Goal: Task Accomplishment & Management: Manage account settings

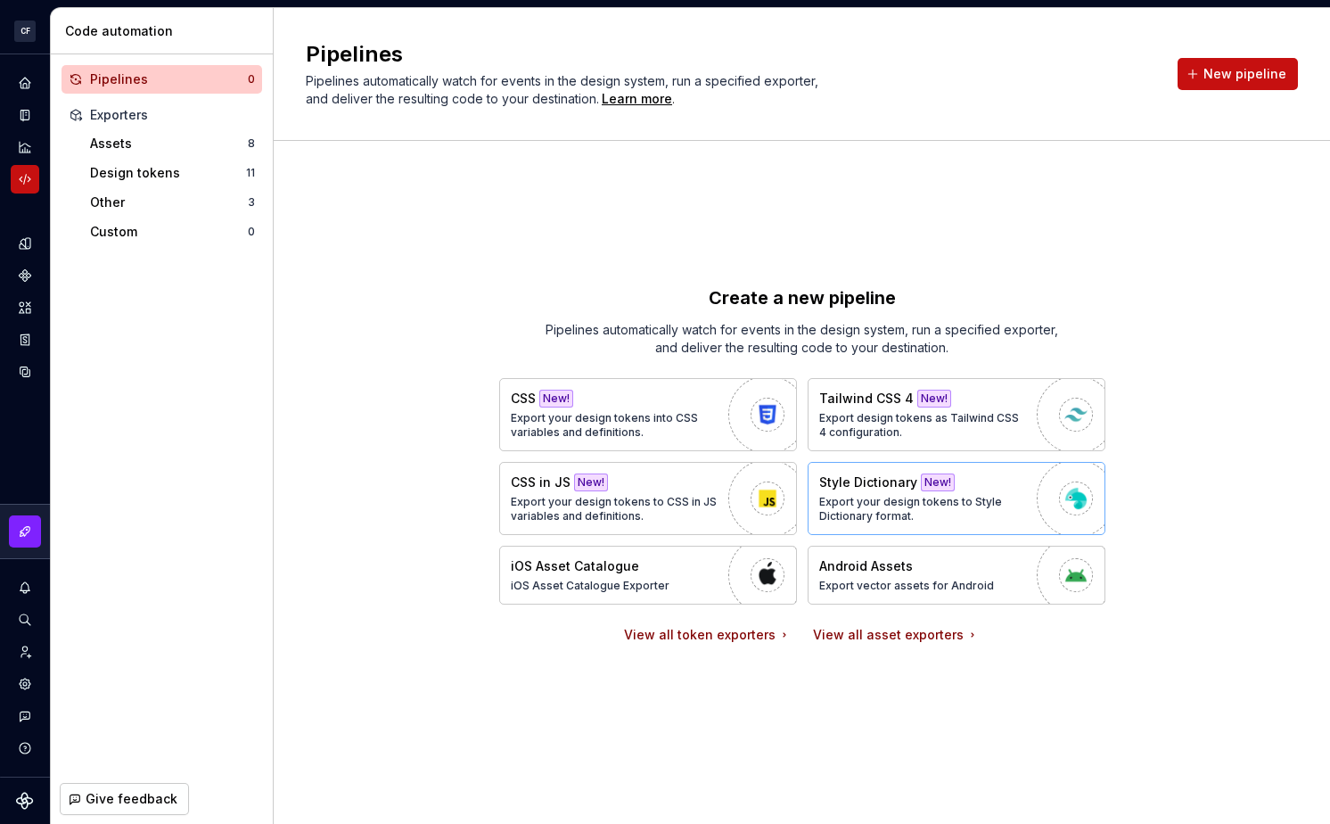
click at [884, 495] on p "Export your design tokens to Style Dictionary format." at bounding box center [923, 509] width 209 height 29
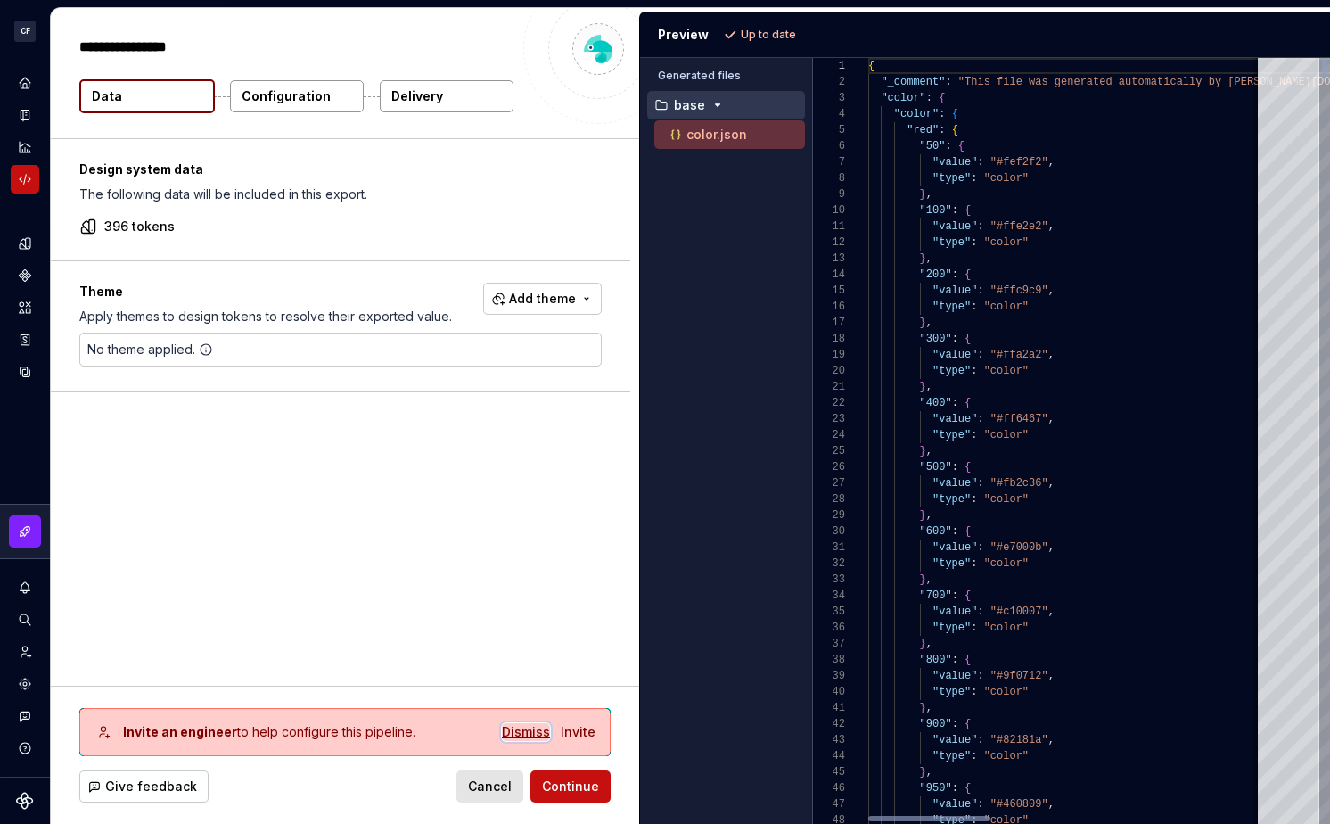
click at [522, 727] on div "Dismiss" at bounding box center [526, 732] width 48 height 18
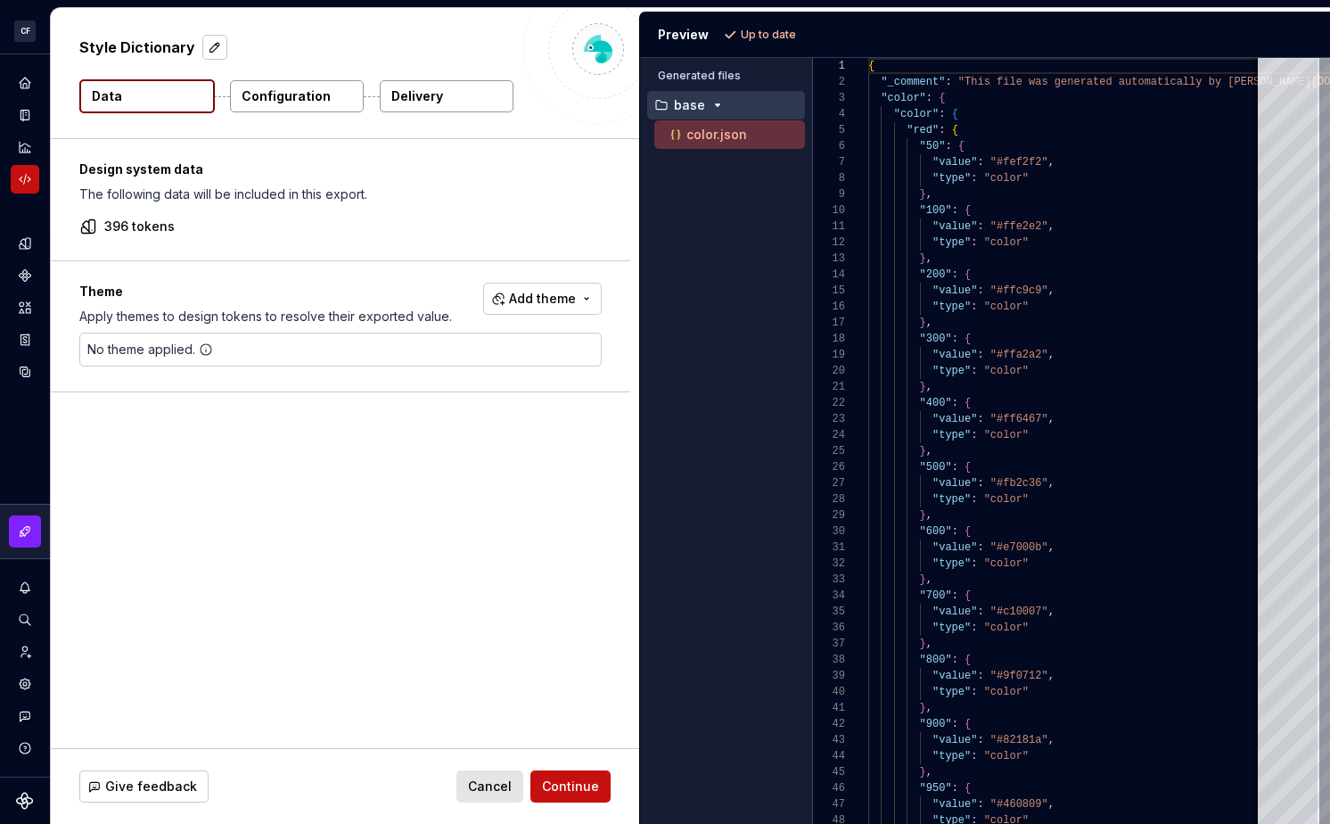
click at [320, 97] on p "Configuration" at bounding box center [286, 96] width 89 height 18
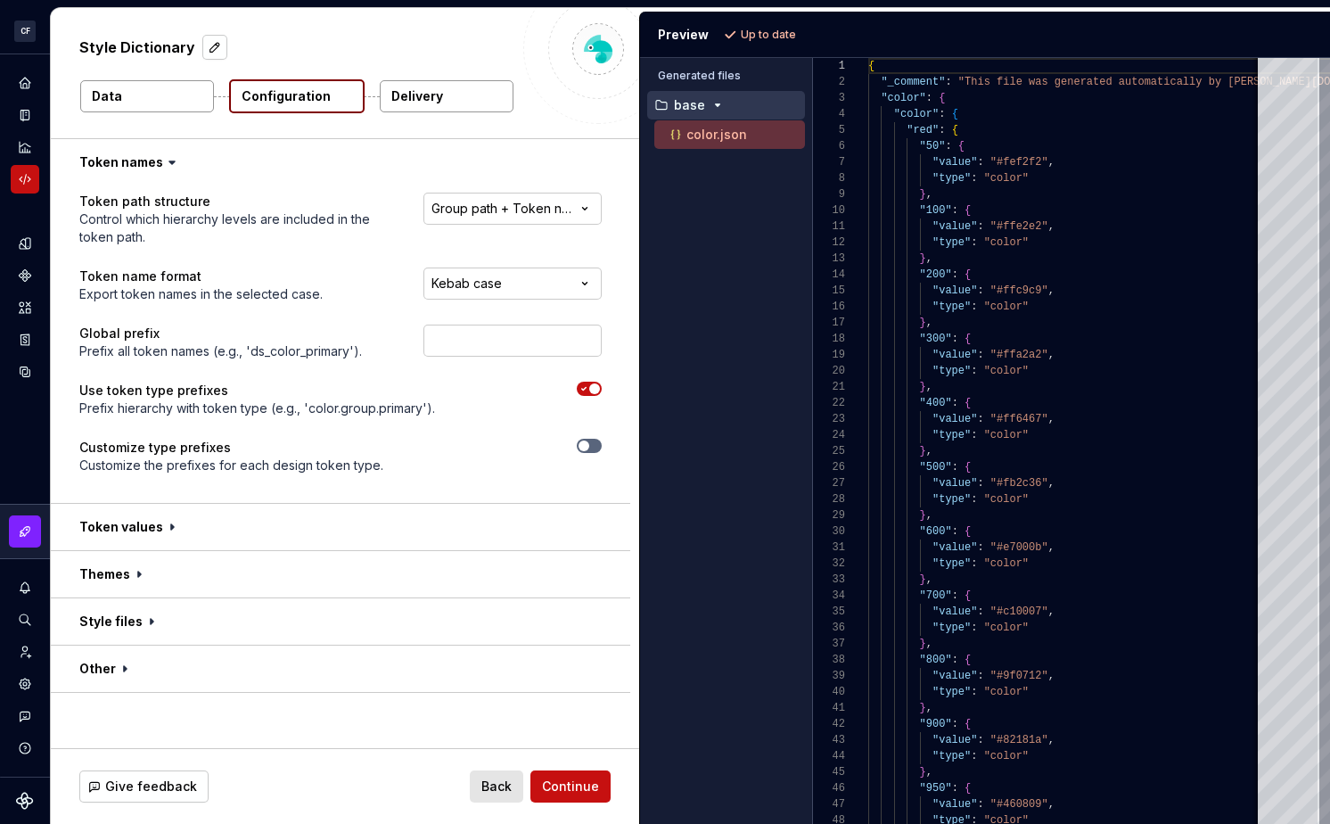
click at [145, 92] on button "Data" at bounding box center [147, 96] width 134 height 32
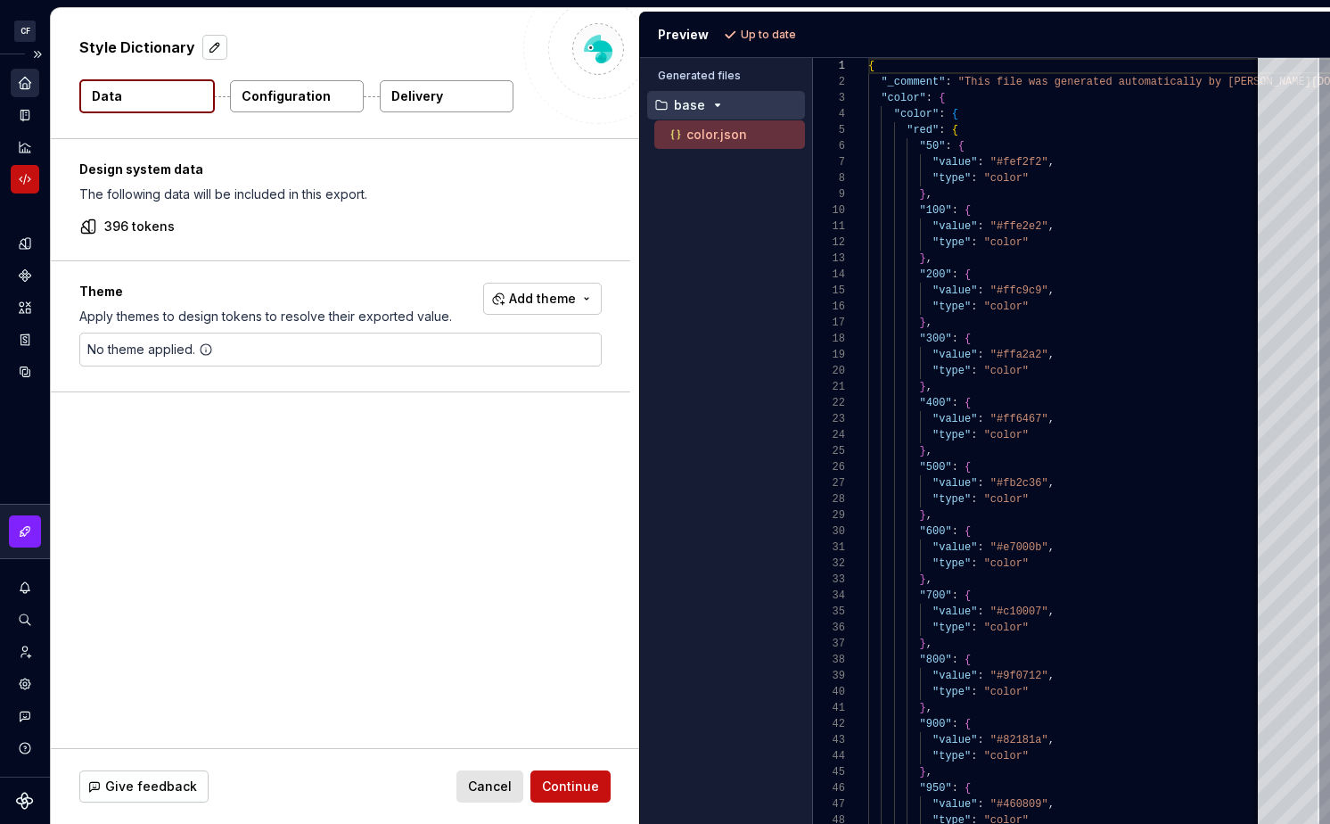
click at [24, 77] on icon "Home" at bounding box center [25, 83] width 12 height 12
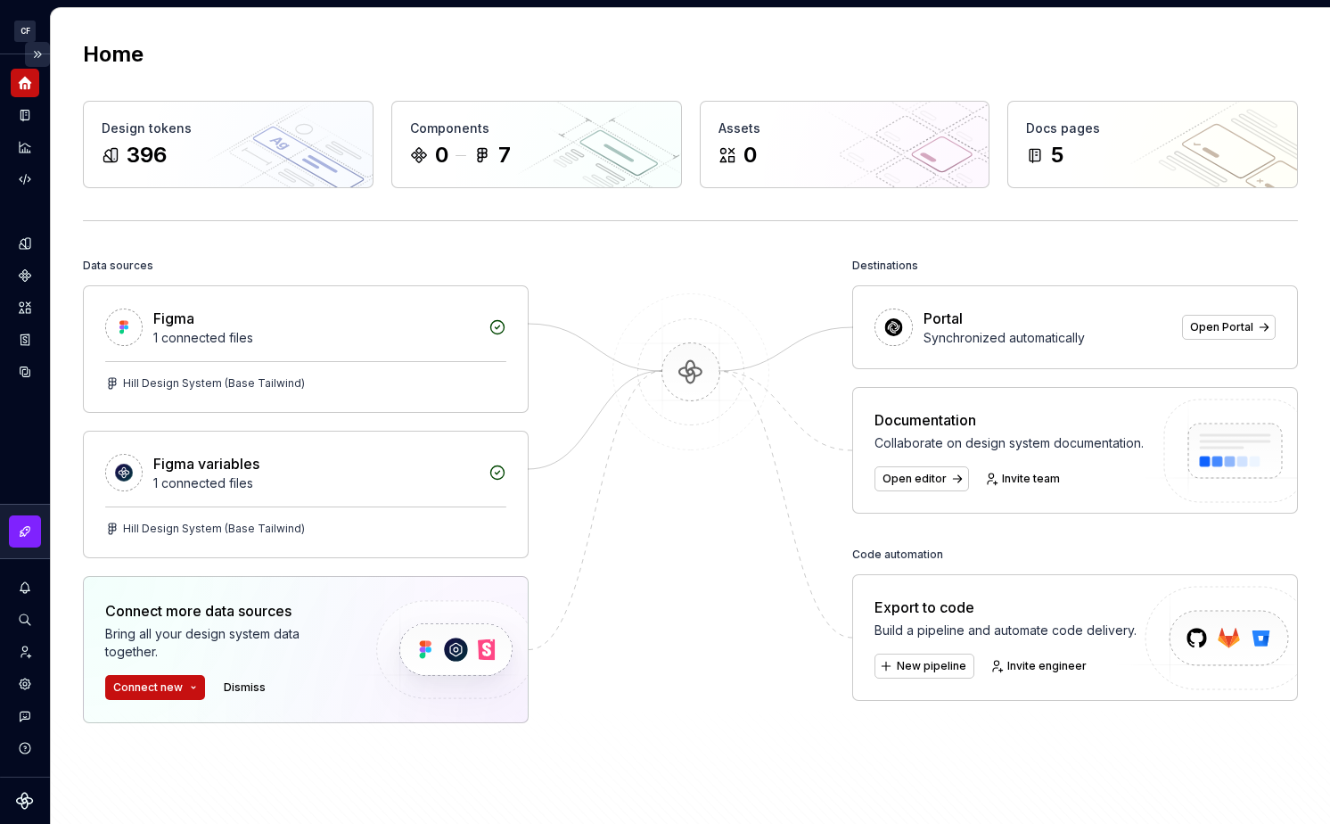
click at [37, 55] on button "Expand sidebar" at bounding box center [37, 54] width 25 height 25
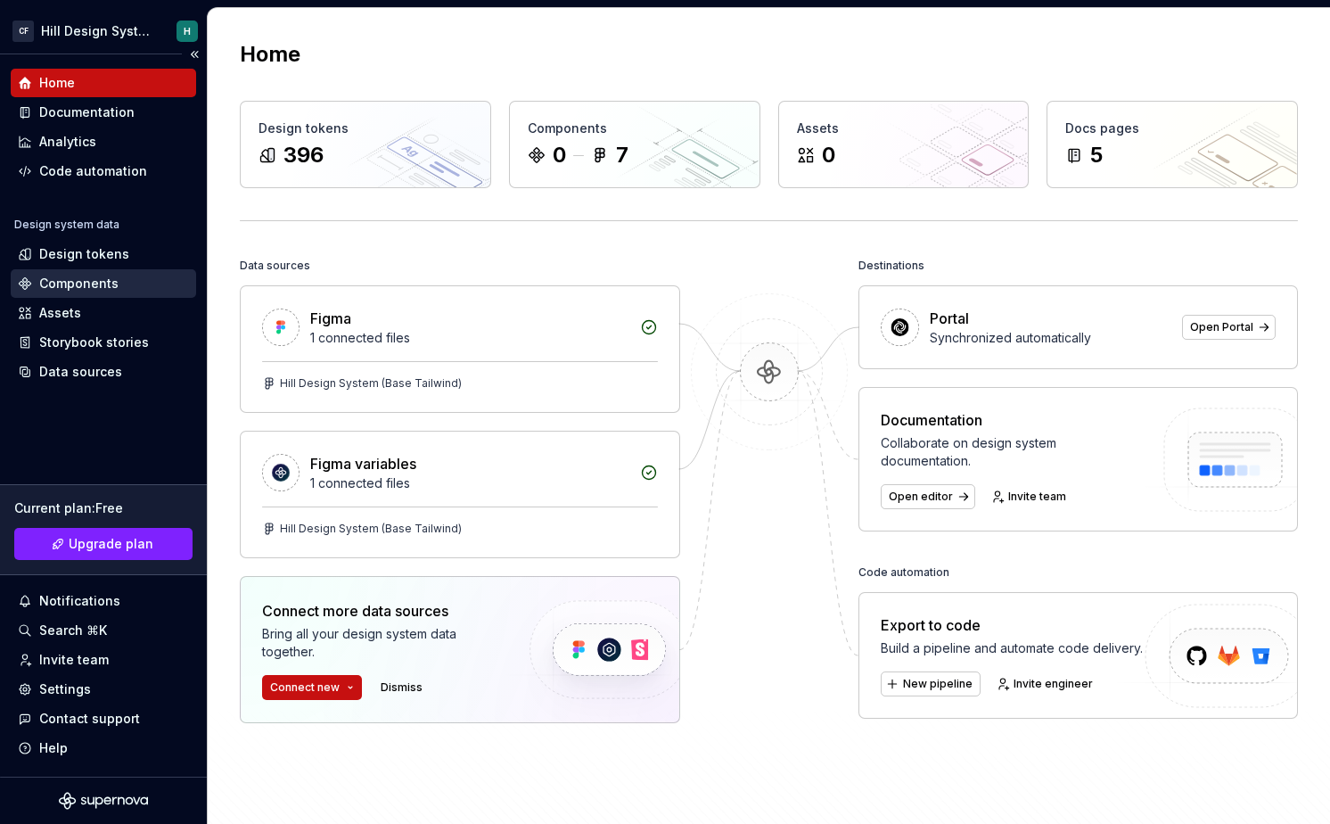
click at [124, 280] on div "Components" at bounding box center [103, 284] width 171 height 18
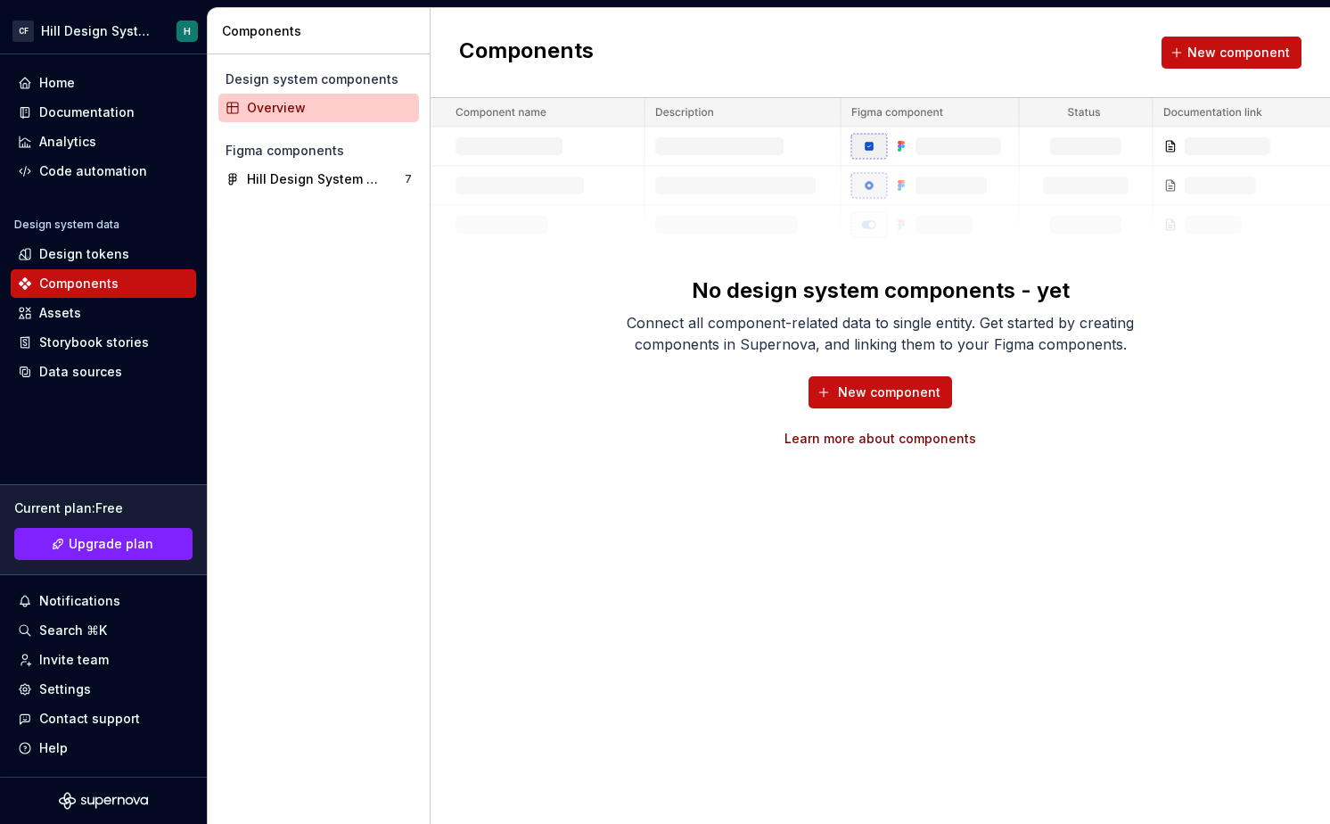
click at [341, 161] on div "Figma components" at bounding box center [318, 150] width 201 height 29
click at [336, 184] on div "Hill Design System (Base Tailwind)" at bounding box center [313, 179] width 133 height 18
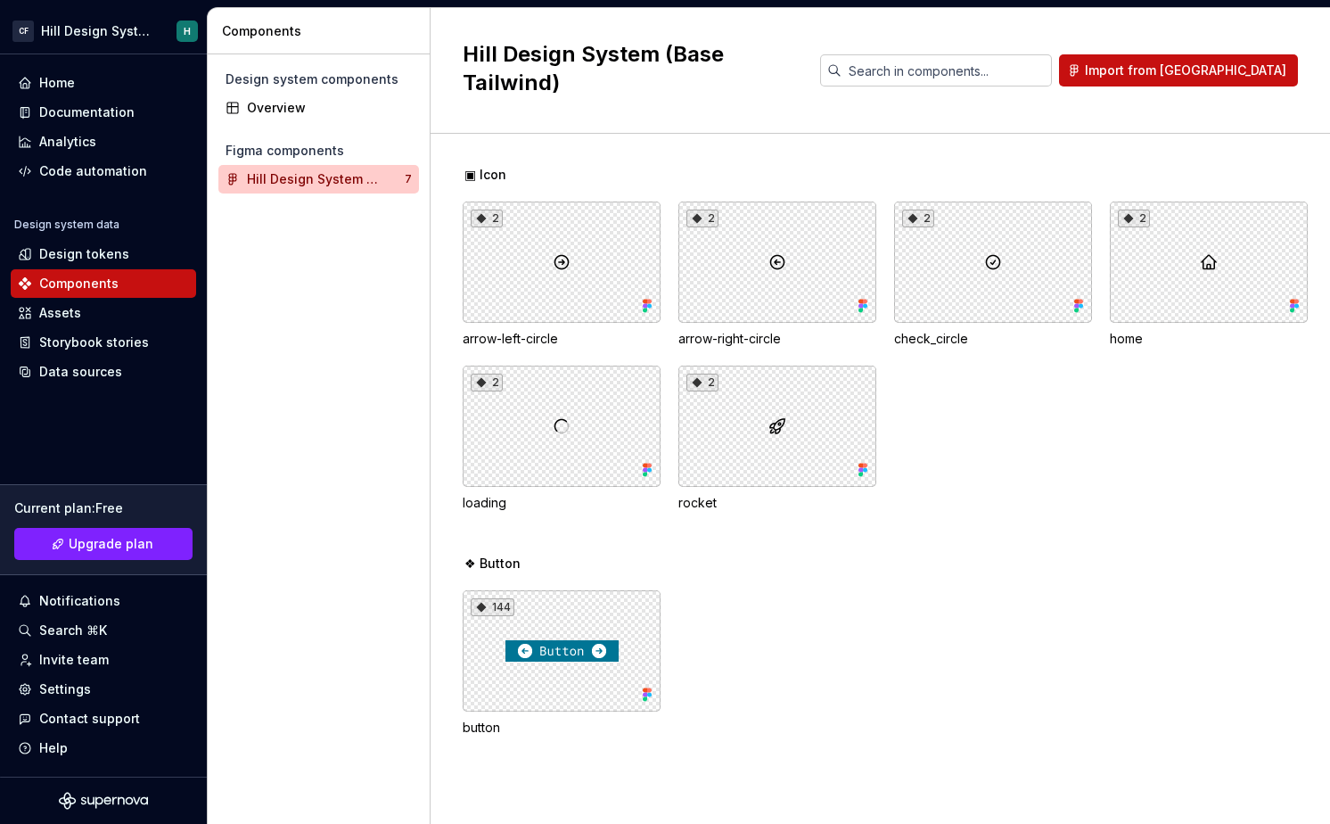
click at [377, 381] on div "Design system components Overview Figma components Hill Design System (Base Tai…" at bounding box center [319, 438] width 222 height 769
click at [117, 170] on div "Code automation" at bounding box center [93, 171] width 108 height 18
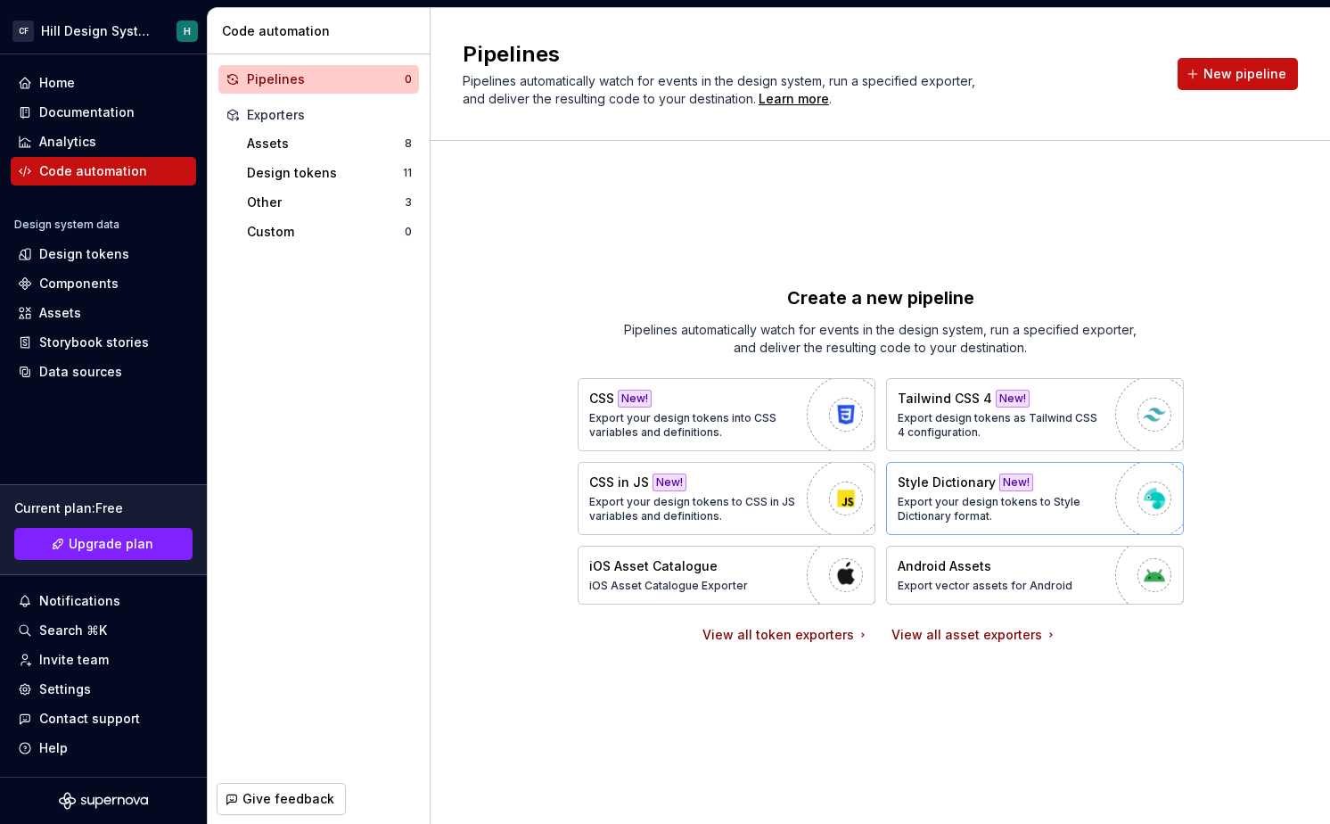
click at [939, 499] on p "Export your design tokens to Style Dictionary format." at bounding box center [1002, 509] width 209 height 29
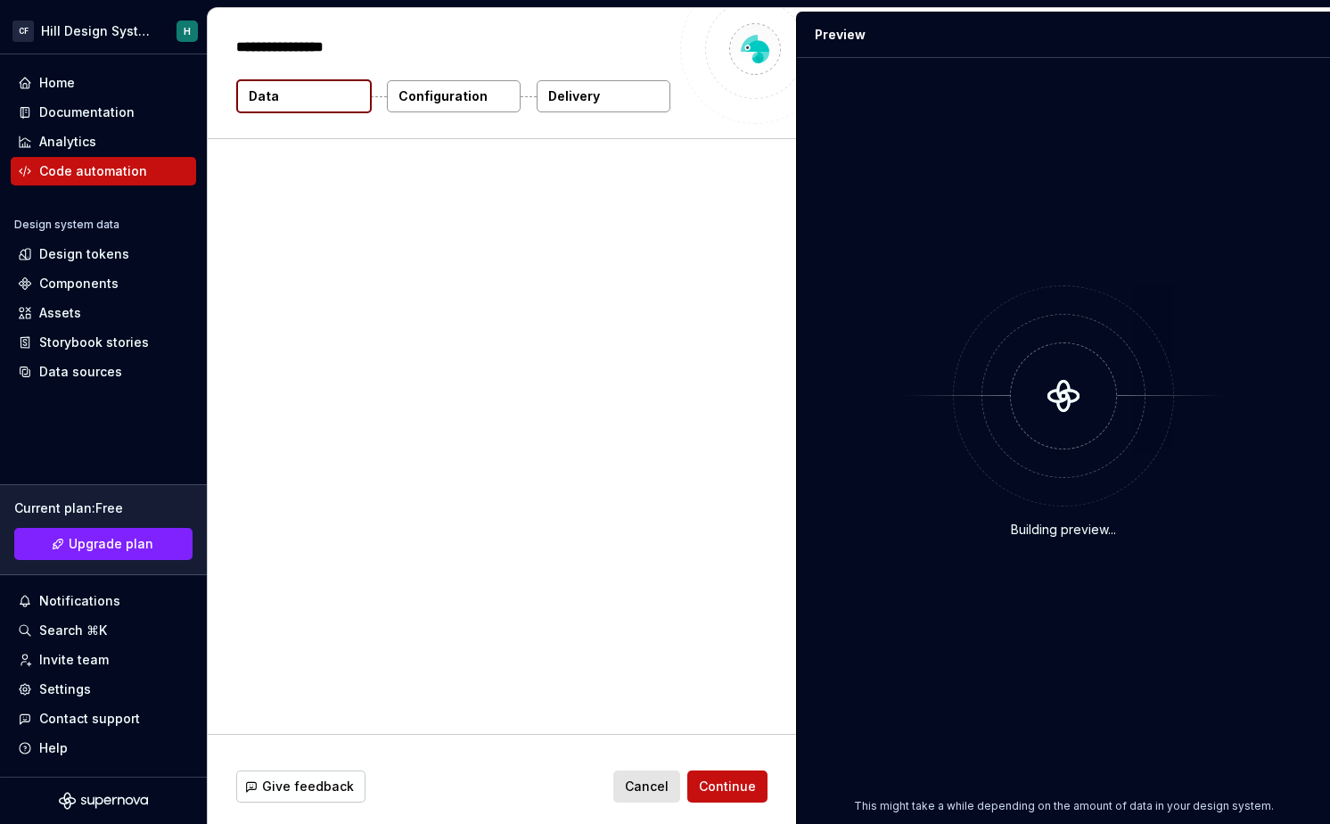
type textarea "*"
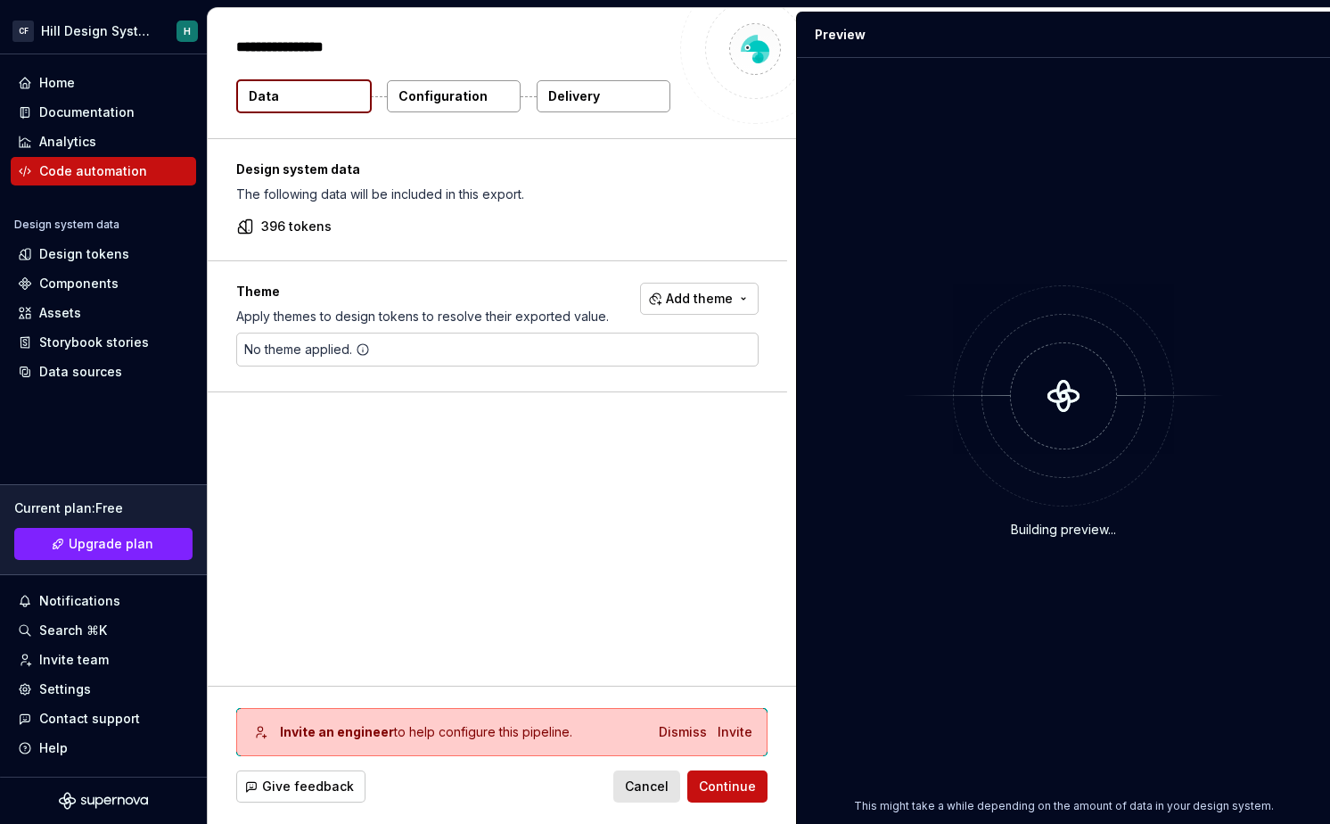
click at [618, 354] on div "No theme applied." at bounding box center [497, 350] width 522 height 34
click at [667, 302] on button "Add theme" at bounding box center [699, 299] width 119 height 32
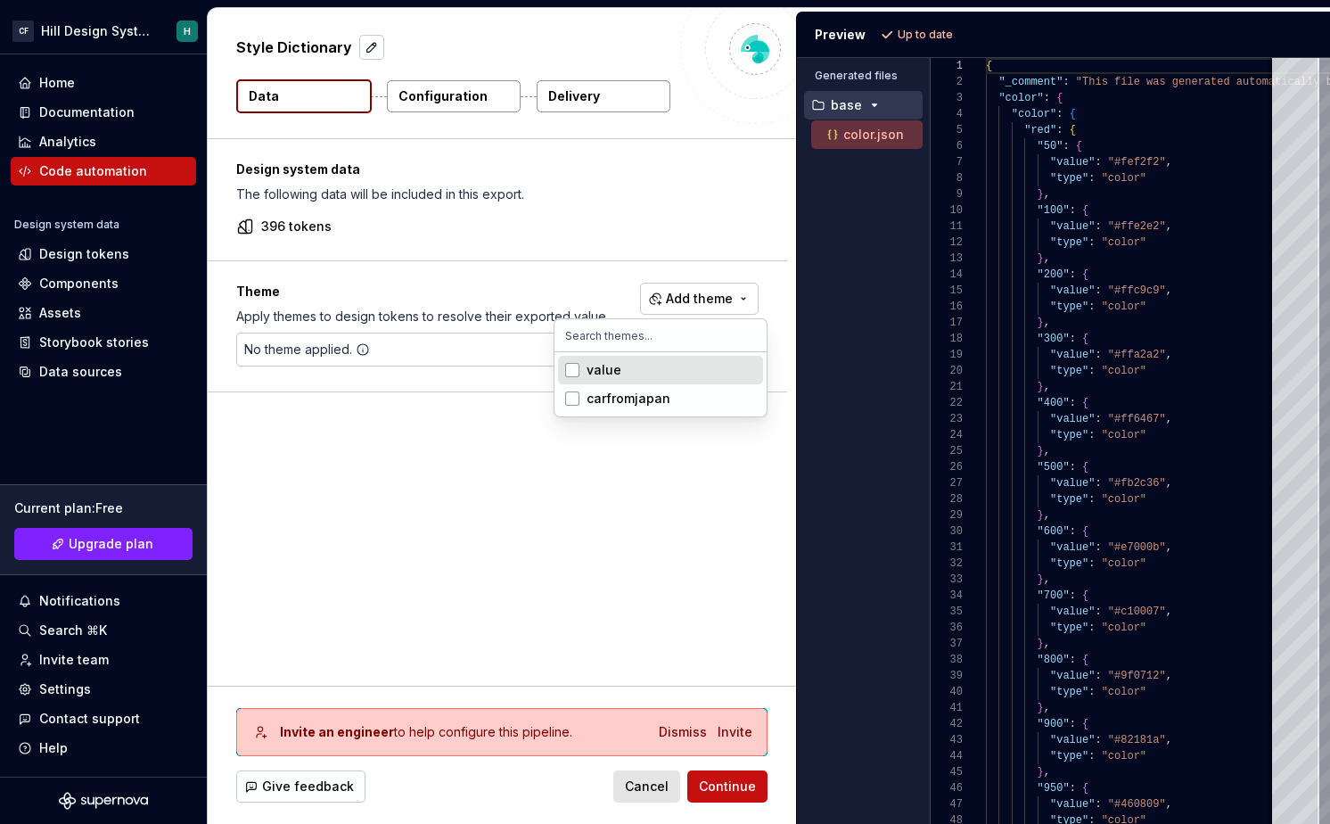
click at [571, 371] on div "Suggestions" at bounding box center [572, 370] width 14 height 14
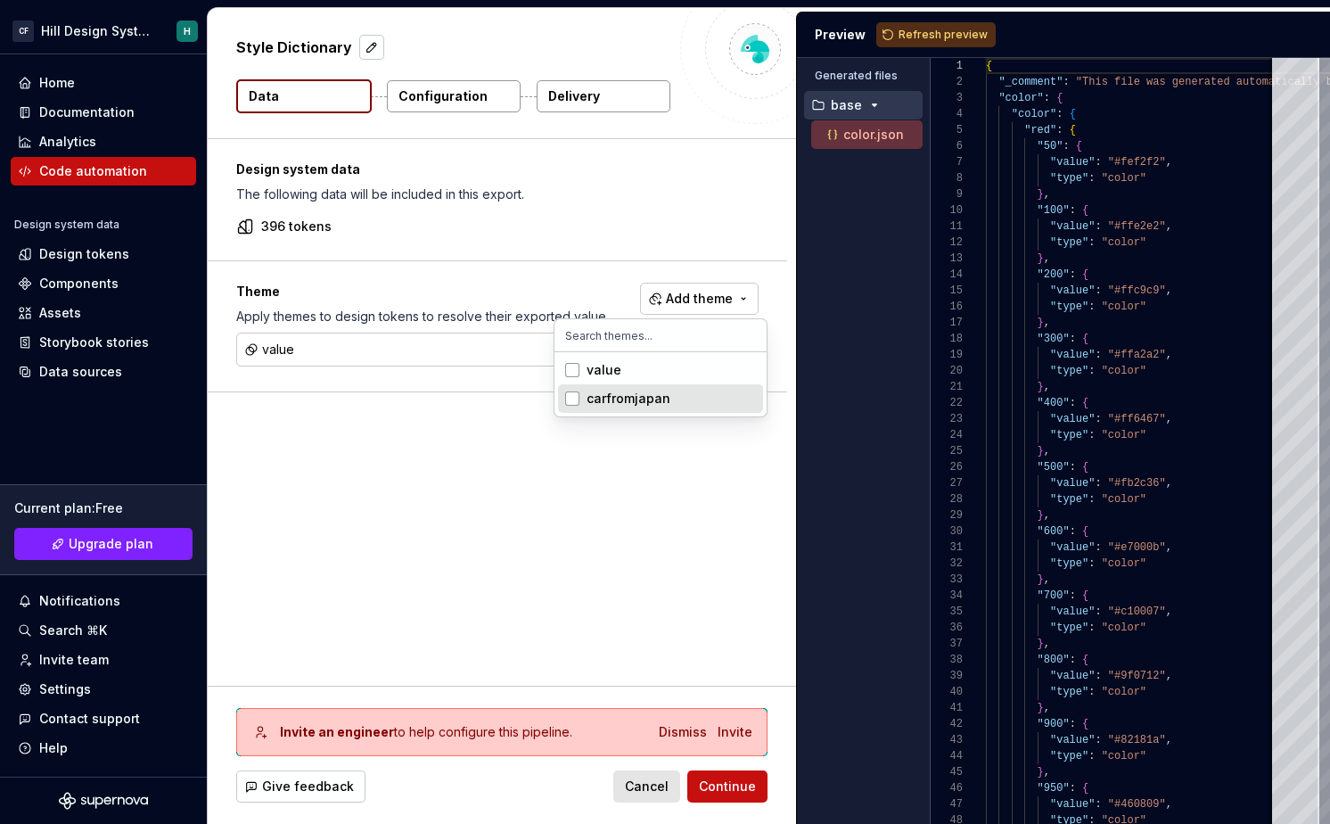
click at [573, 394] on div "Suggestions" at bounding box center [572, 398] width 14 height 14
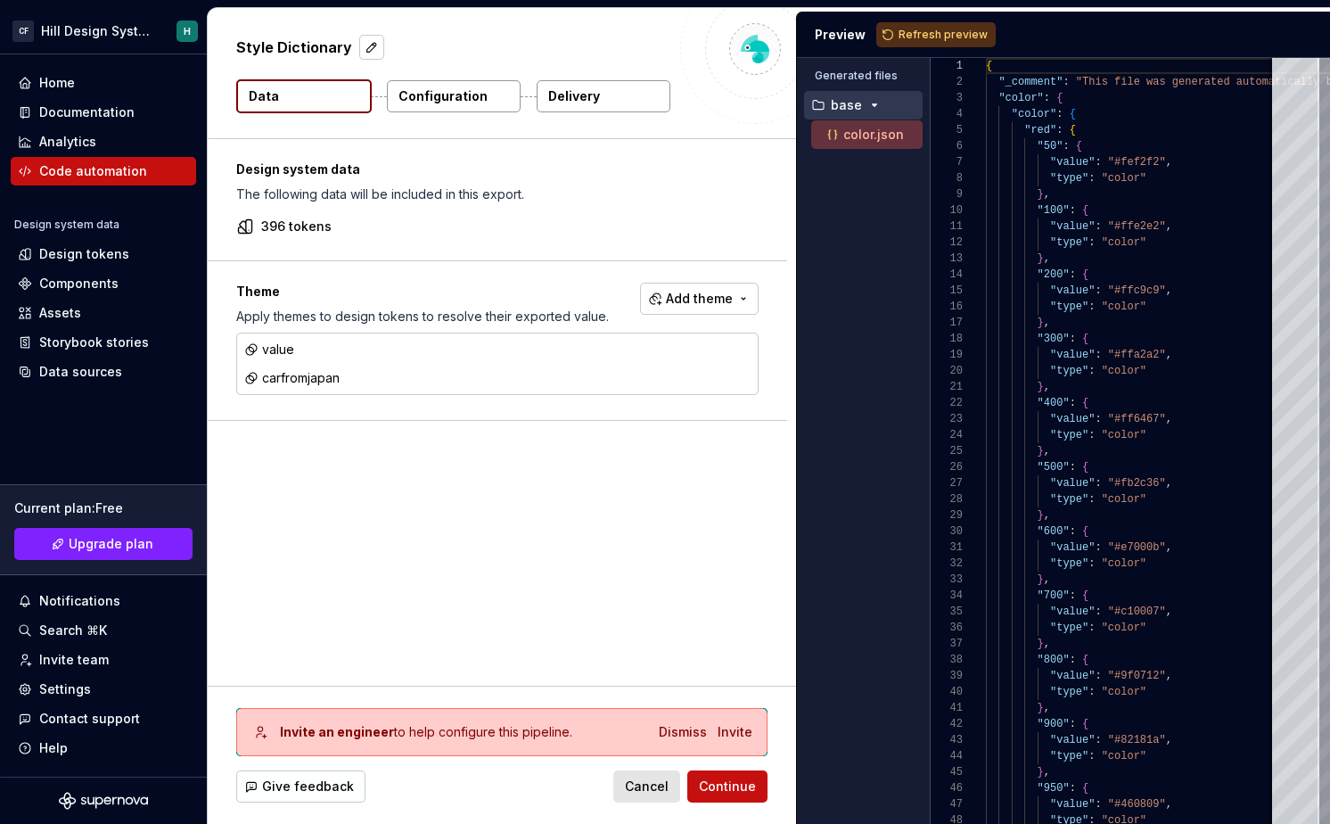
click at [525, 562] on html "[PERSON_NAME] Design System H Home Documentation Analytics Code automation Desi…" at bounding box center [665, 412] width 1330 height 824
click at [684, 737] on div "Dismiss" at bounding box center [683, 732] width 48 height 18
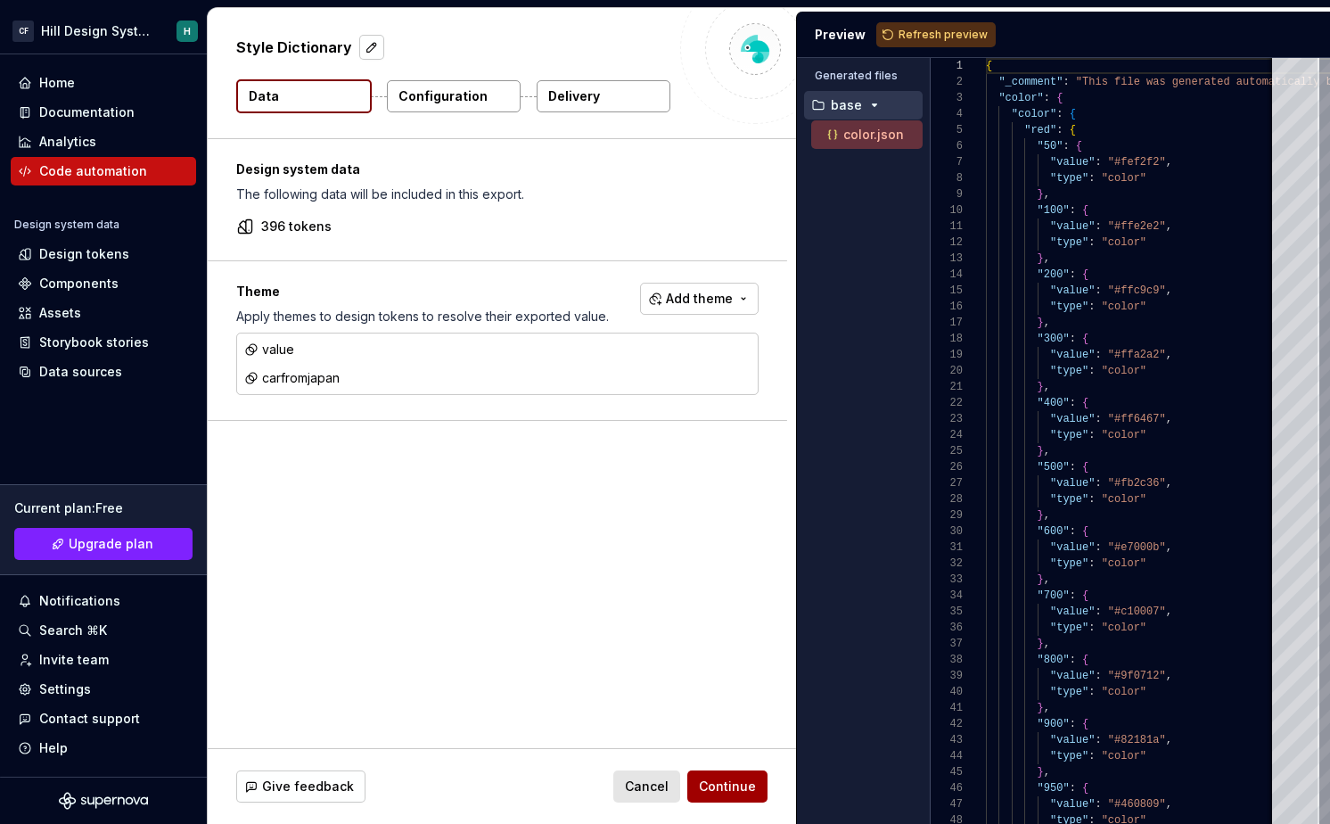
click at [744, 784] on span "Continue" at bounding box center [727, 786] width 57 height 18
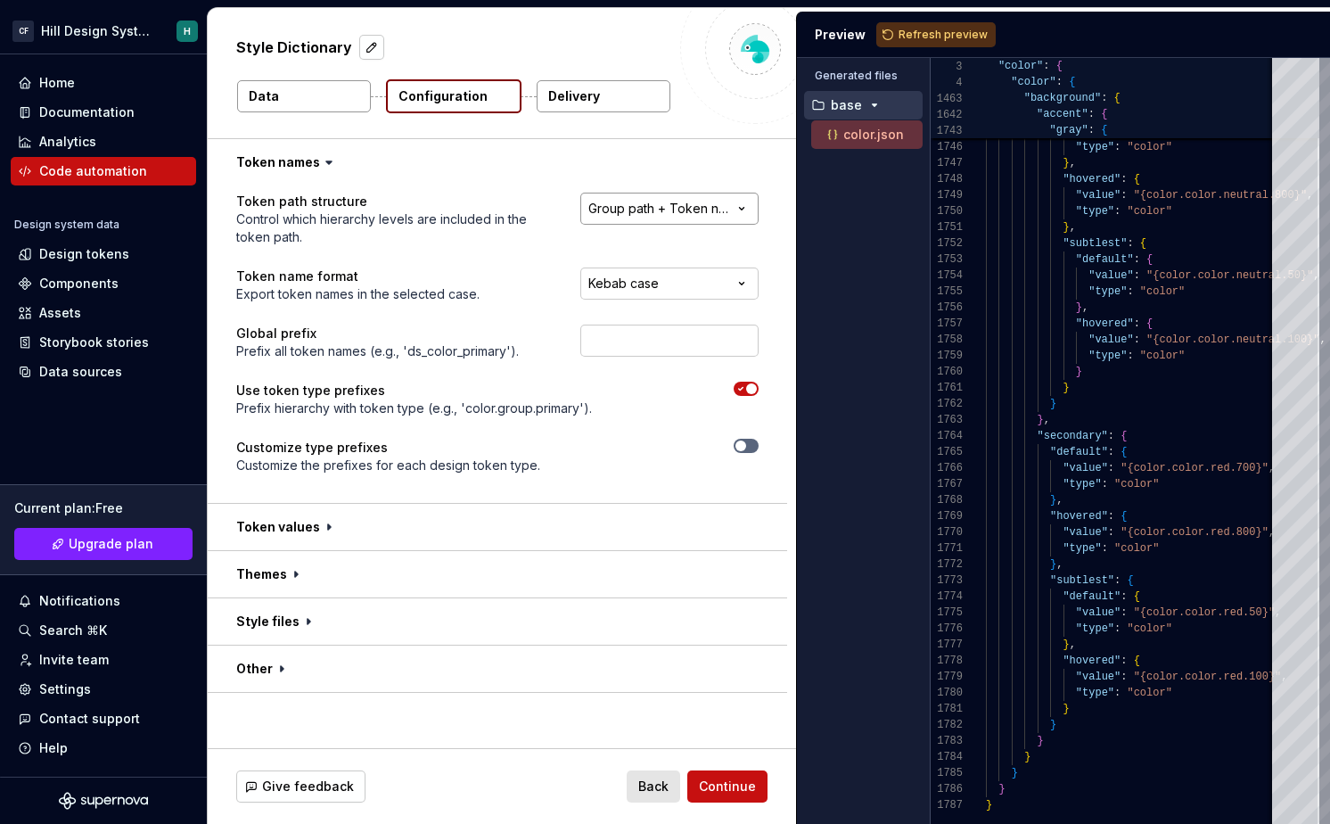
click at [626, 216] on html "**********" at bounding box center [665, 412] width 1330 height 824
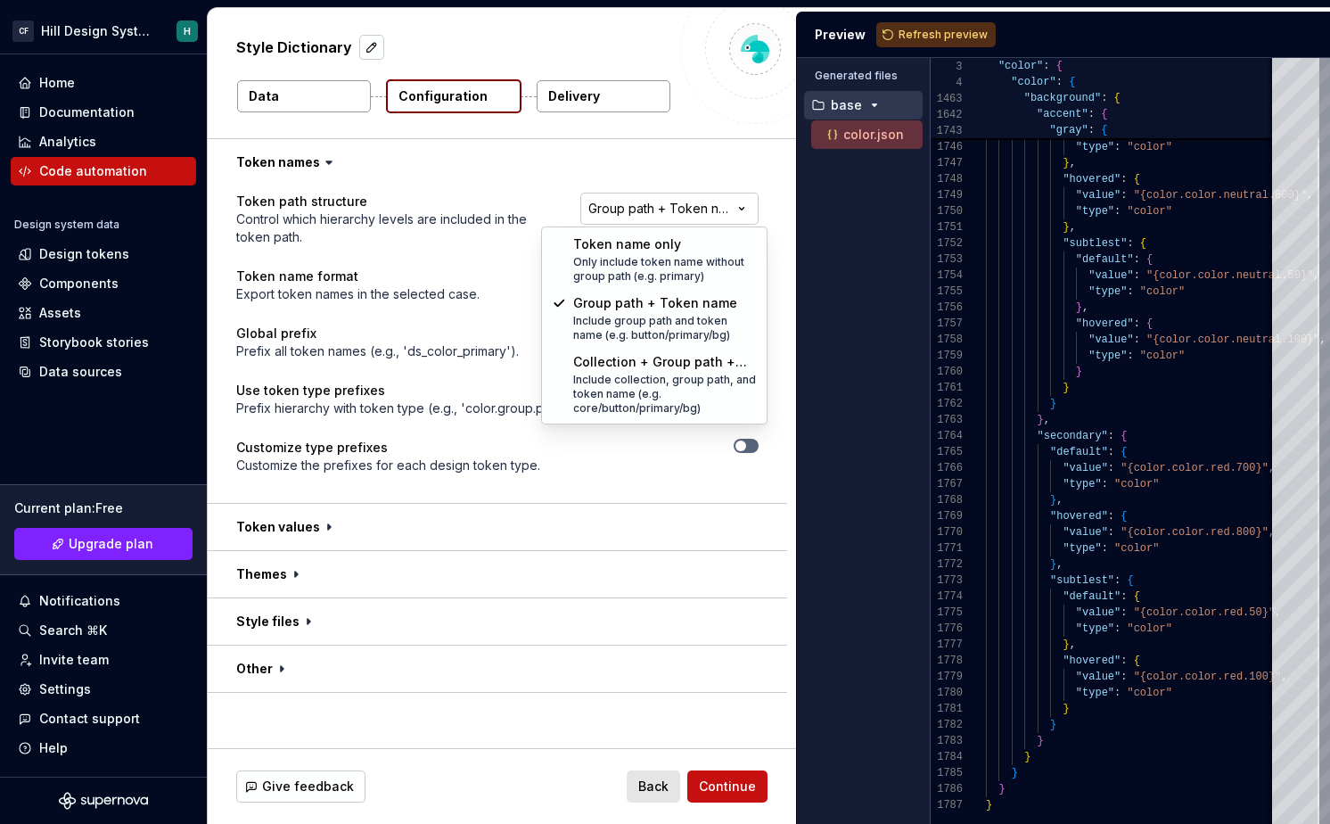
click at [641, 204] on html "**********" at bounding box center [665, 412] width 1330 height 824
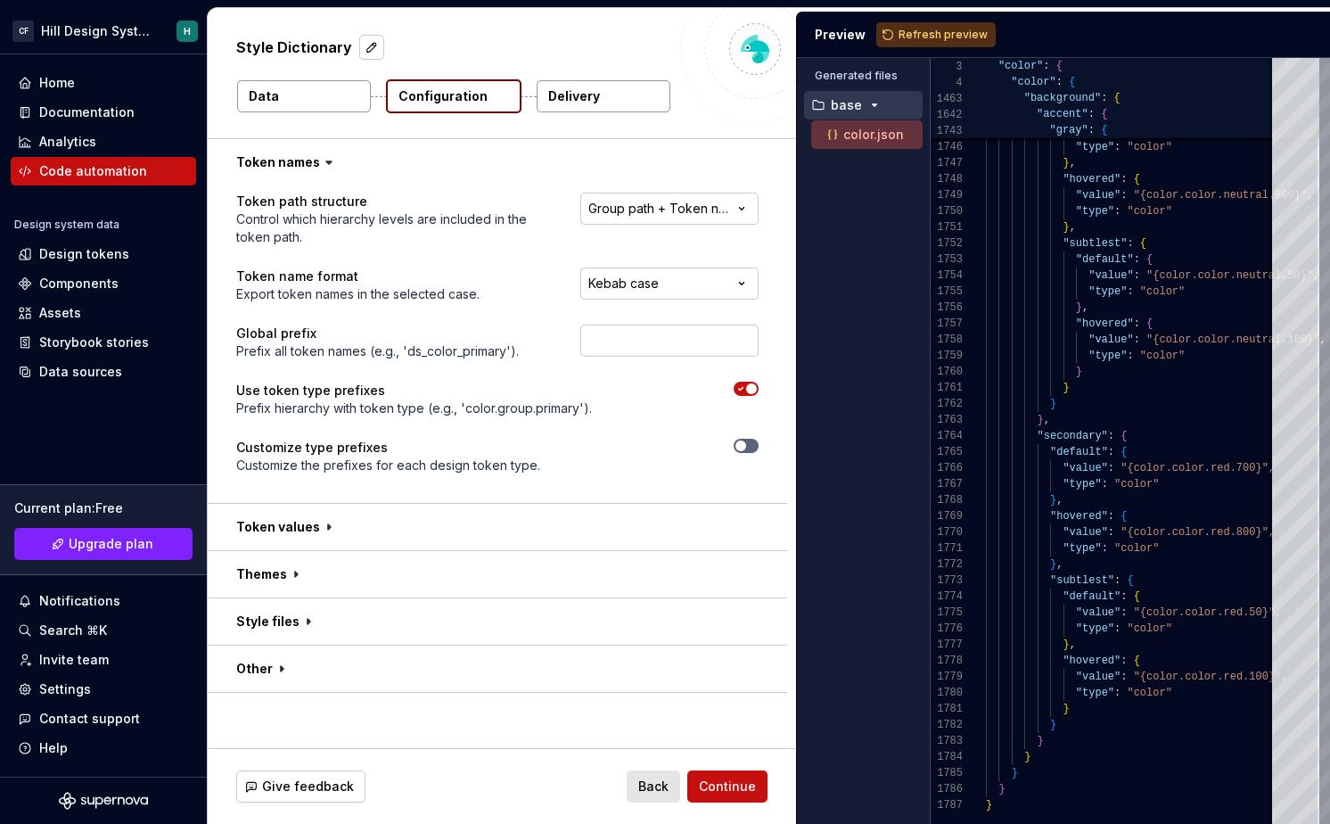
click at [651, 300] on div "**********" at bounding box center [635, 285] width 247 height 36
click at [657, 288] on html "**********" at bounding box center [665, 412] width 1330 height 824
click at [604, 342] on input "text" at bounding box center [669, 341] width 178 height 32
click at [529, 334] on div "Global prefix Prefix all token names (e.g., 'ds_color_primary')." at bounding box center [497, 343] width 522 height 36
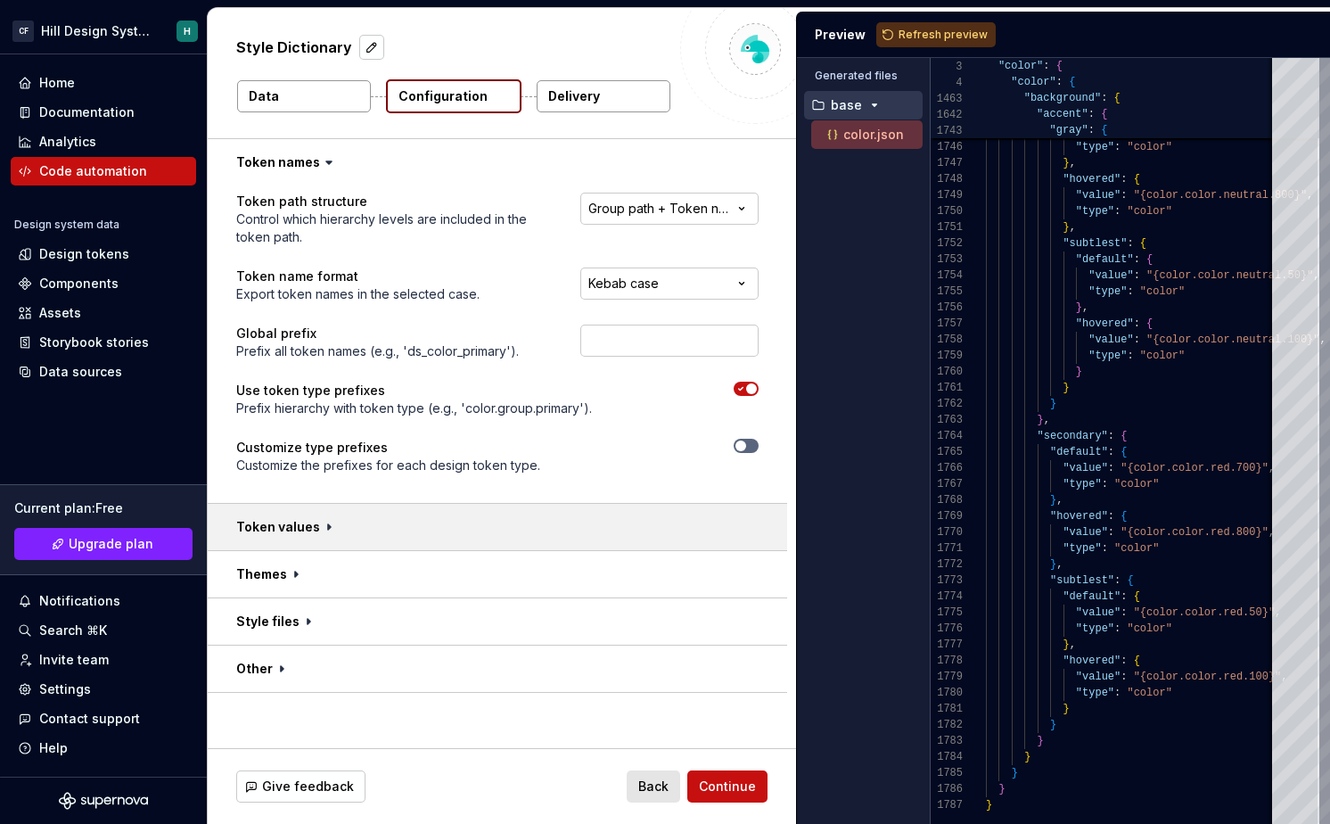
click at [343, 529] on button "button" at bounding box center [497, 527] width 579 height 46
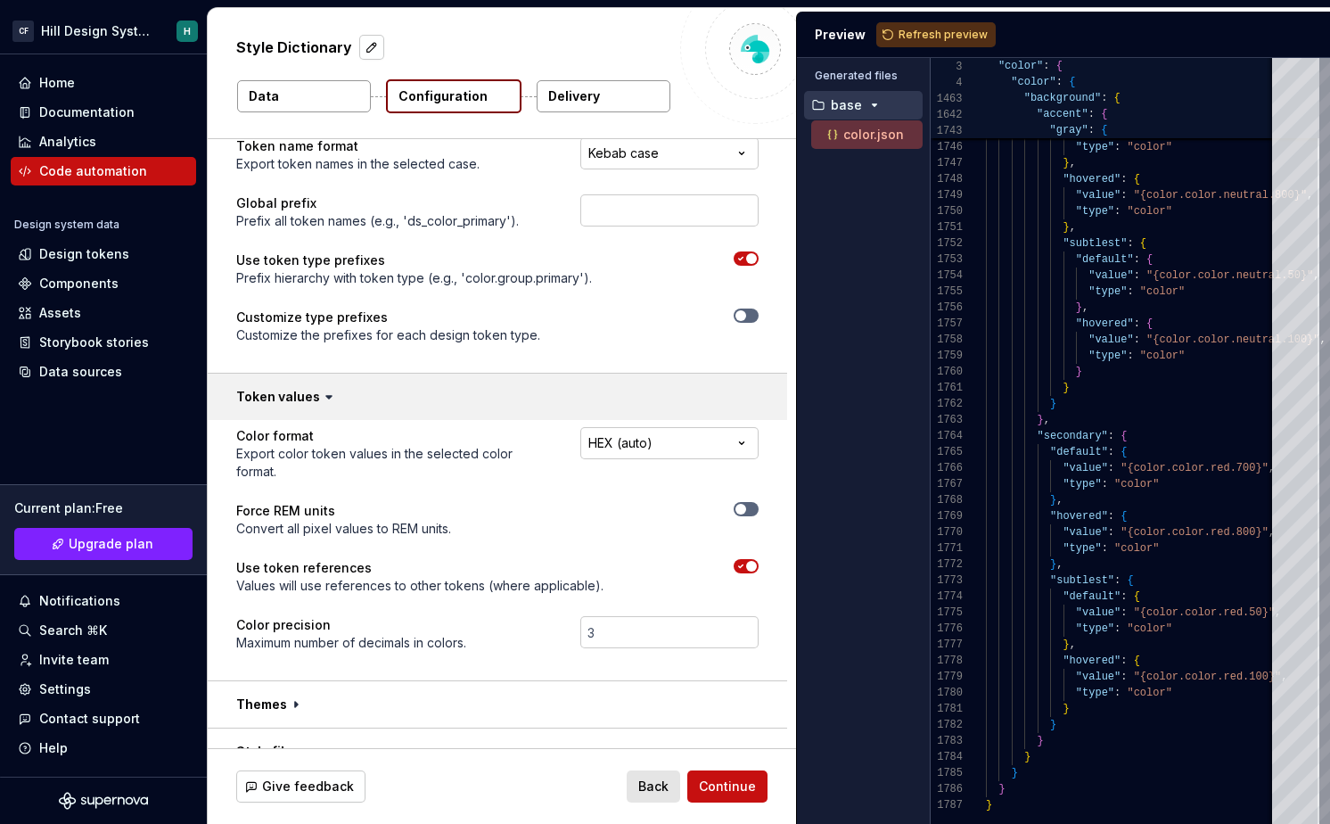
scroll to position [187, 0]
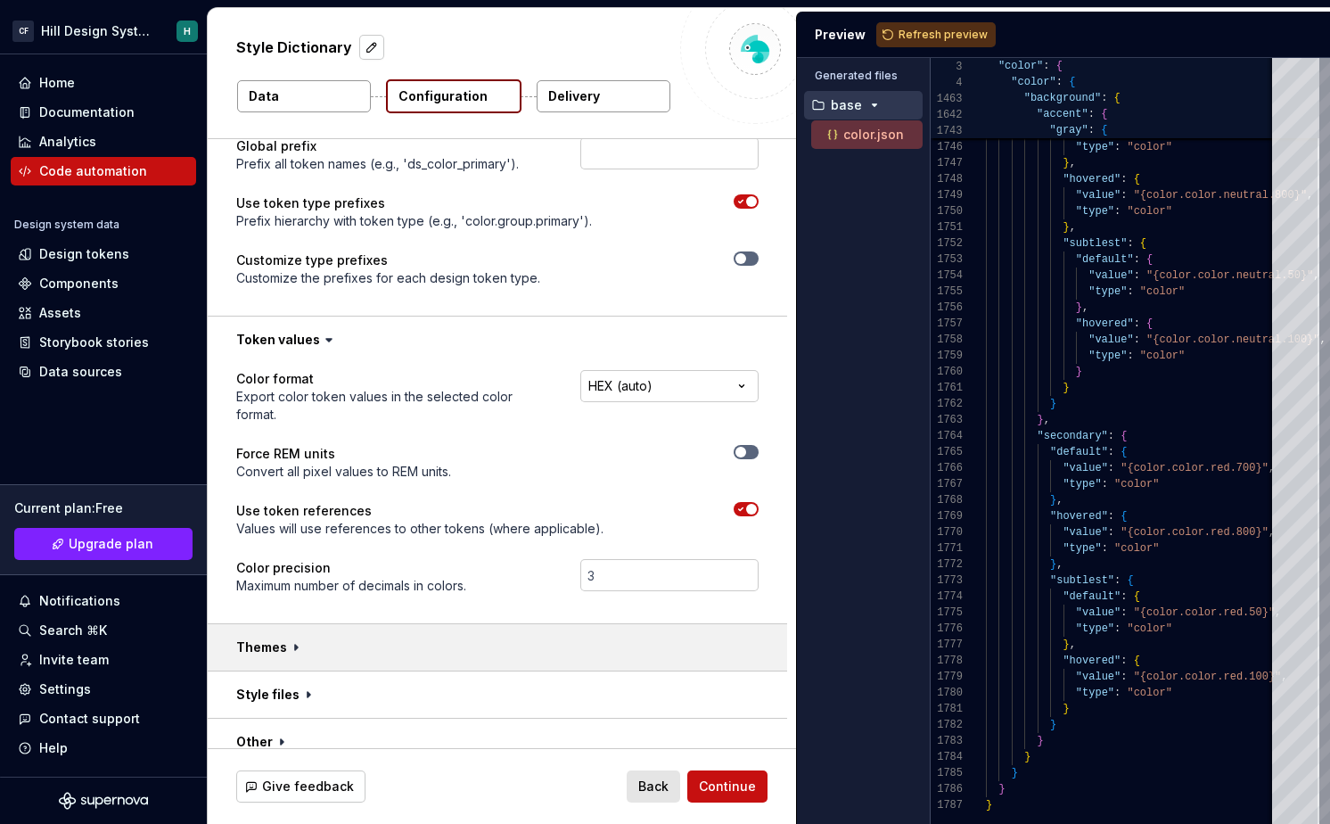
click at [394, 624] on button "button" at bounding box center [497, 647] width 579 height 46
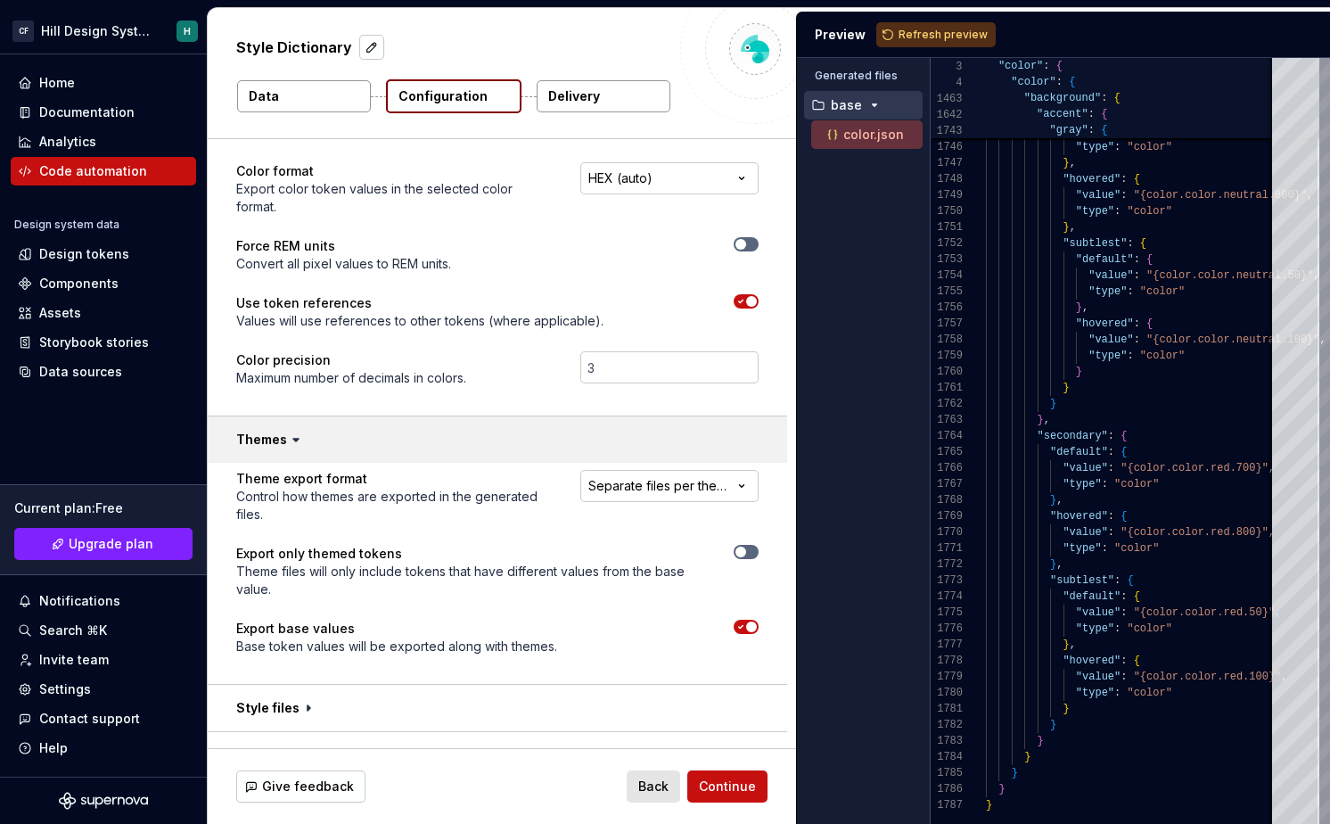
scroll to position [408, 0]
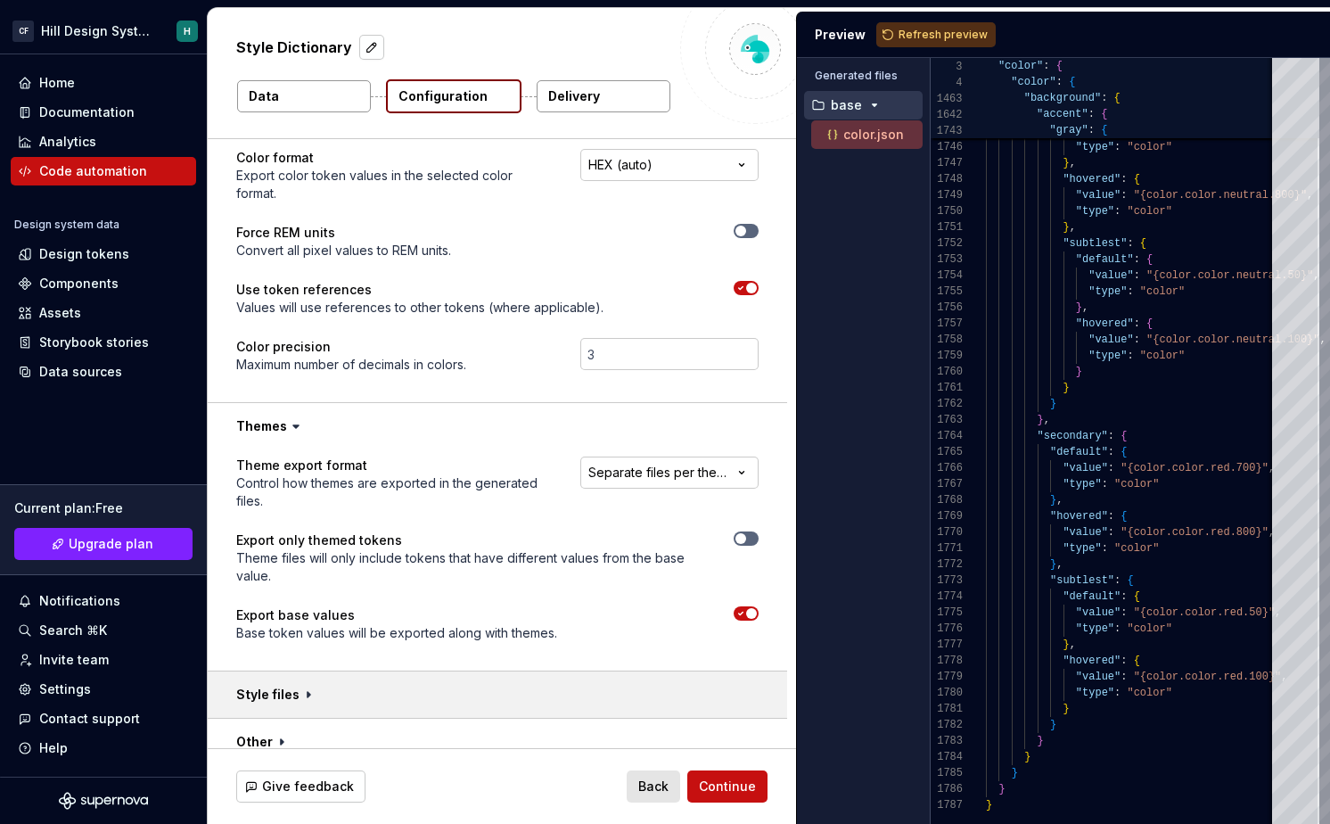
click at [385, 680] on button "button" at bounding box center [497, 694] width 579 height 46
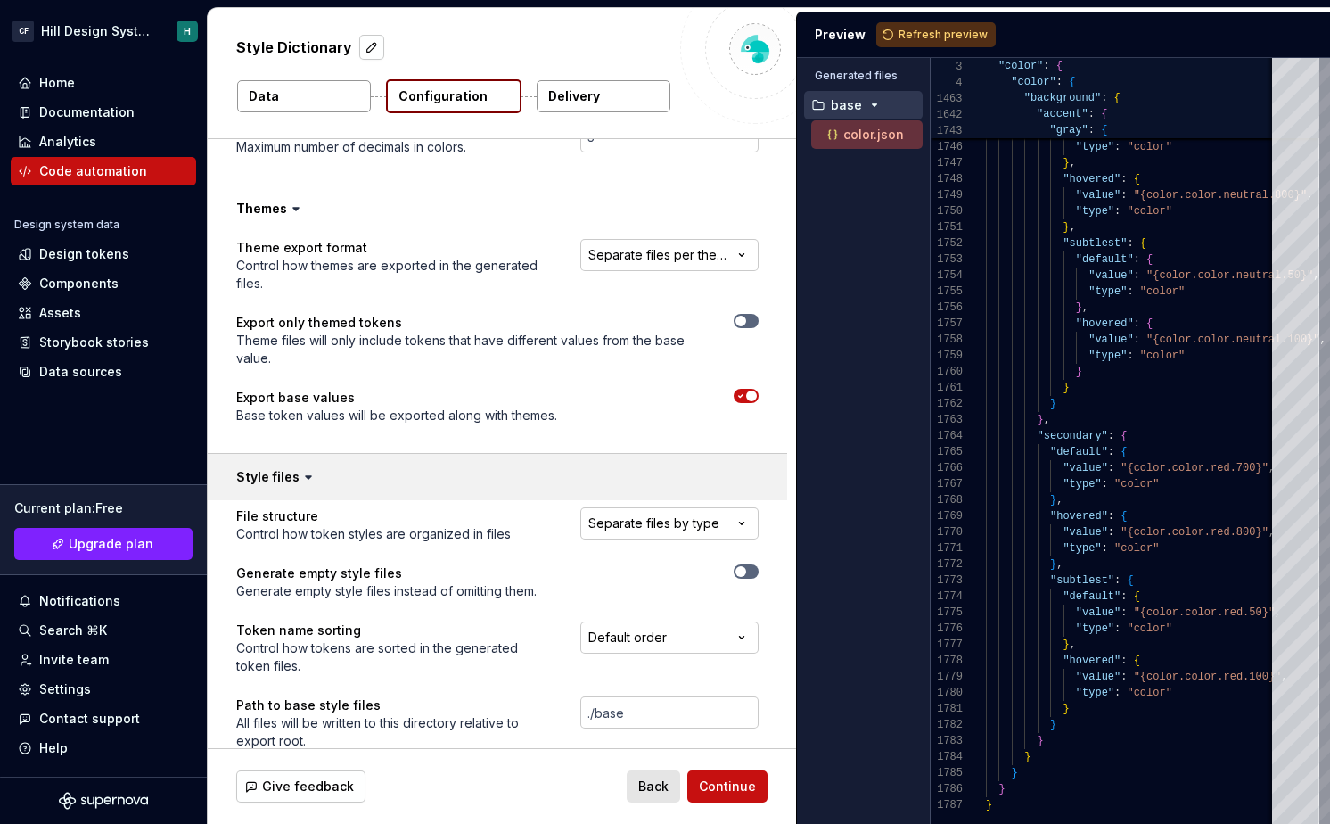
scroll to position [744, 0]
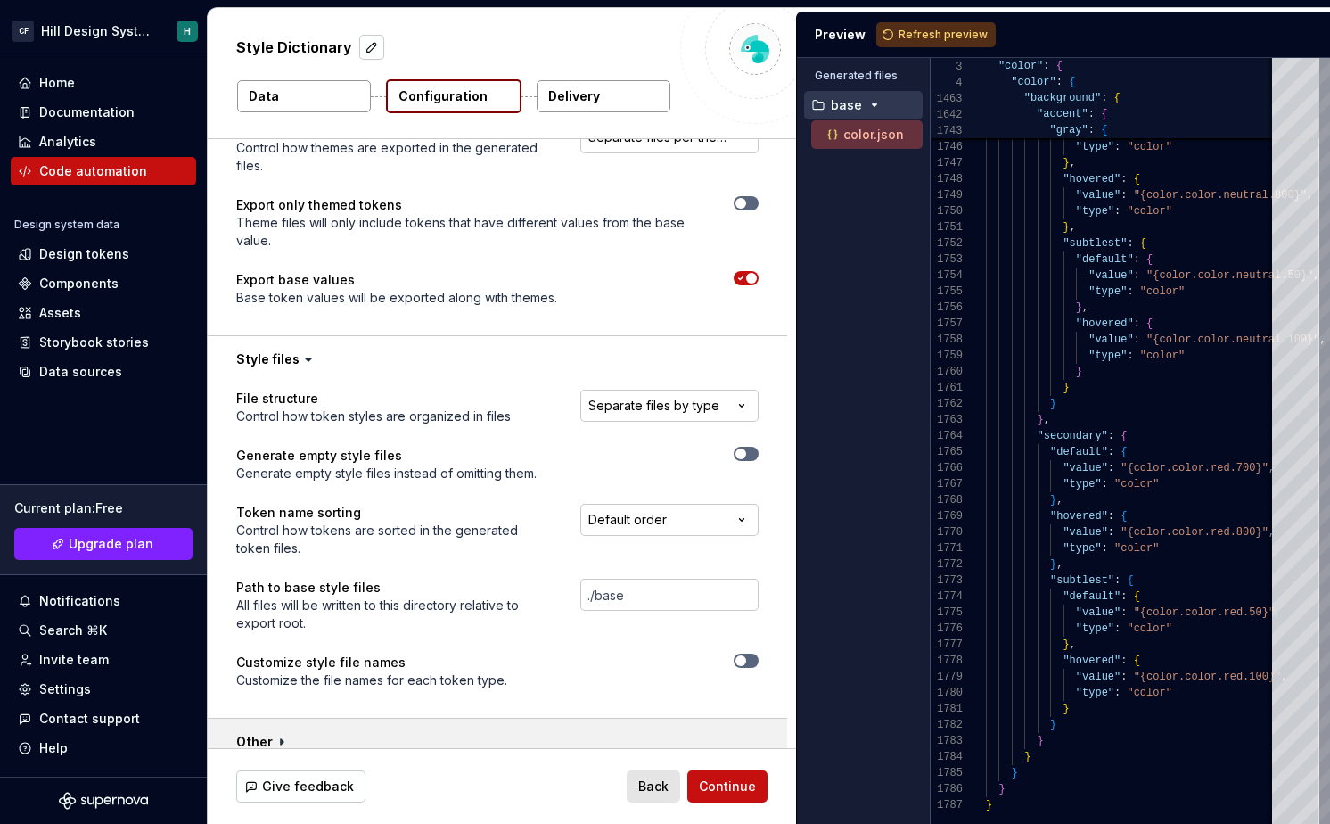
click at [371, 722] on button "button" at bounding box center [497, 742] width 579 height 46
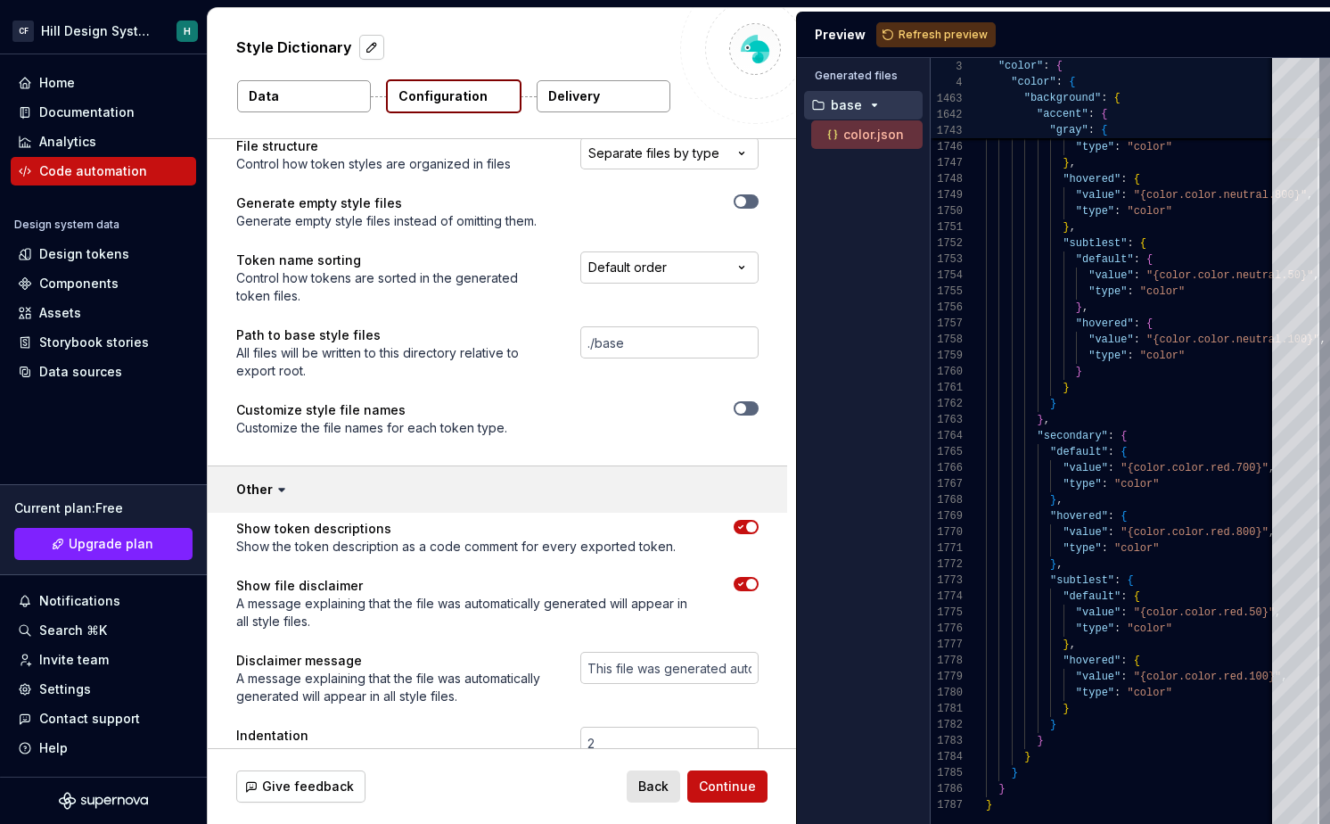
scroll to position [1040, 0]
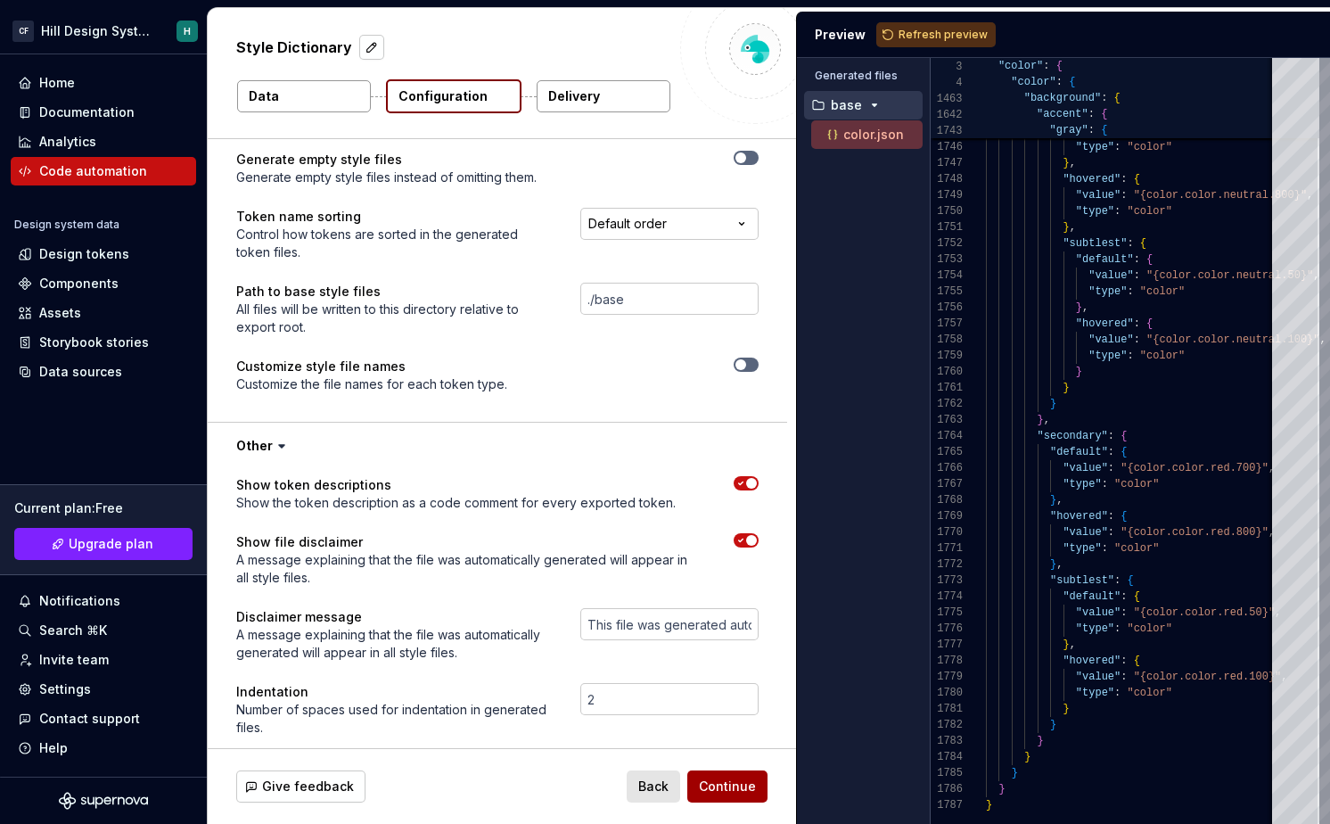
click at [737, 786] on span "Continue" at bounding box center [727, 786] width 57 height 18
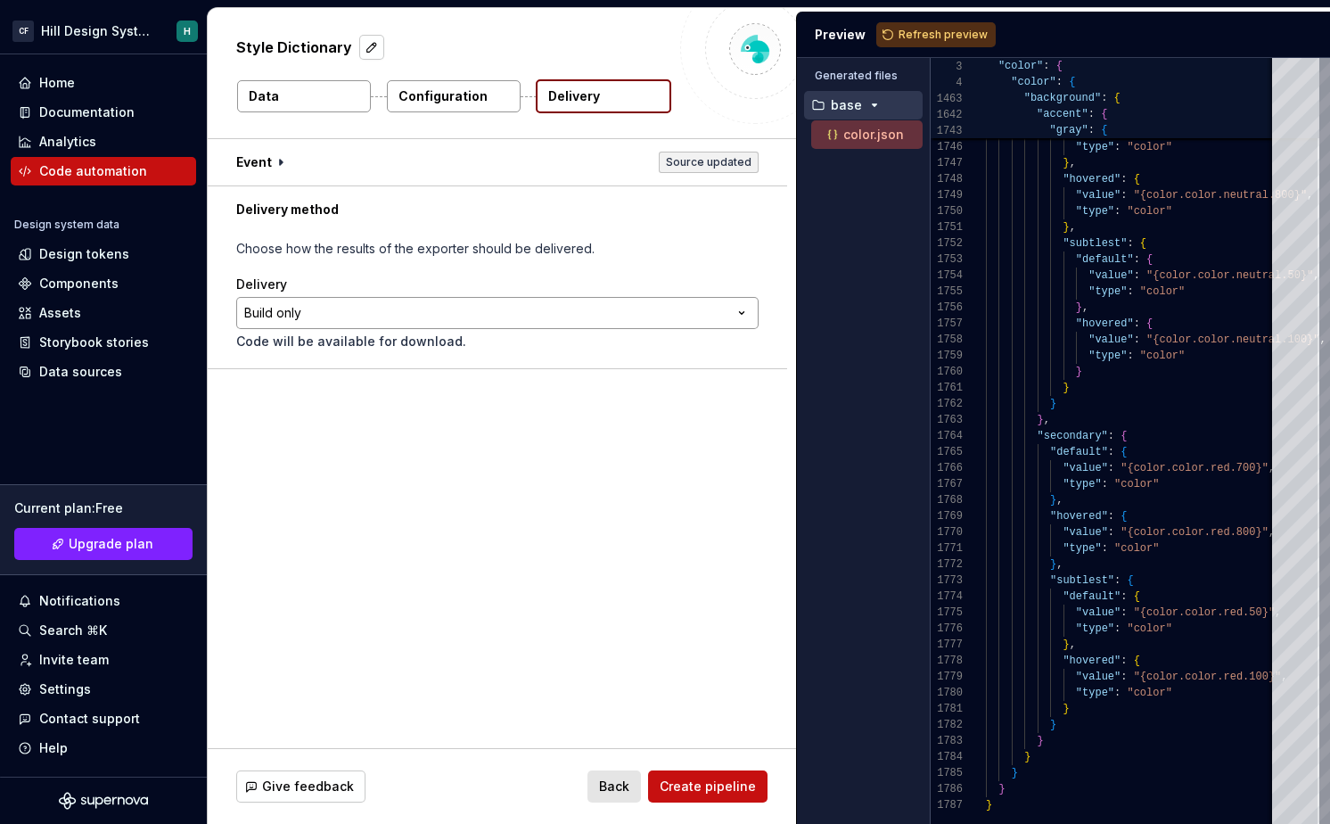
click at [449, 307] on html "**********" at bounding box center [665, 412] width 1330 height 824
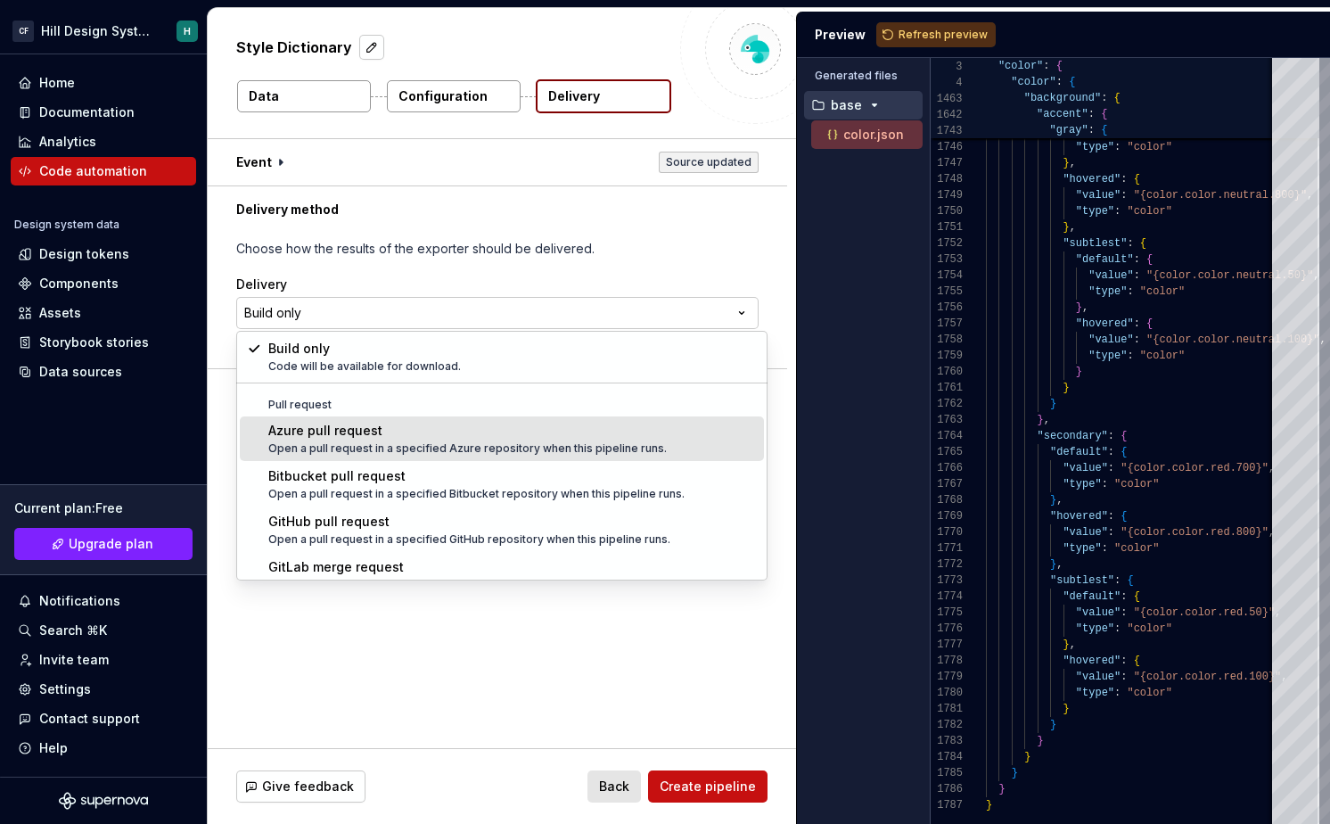
scroll to position [50, 0]
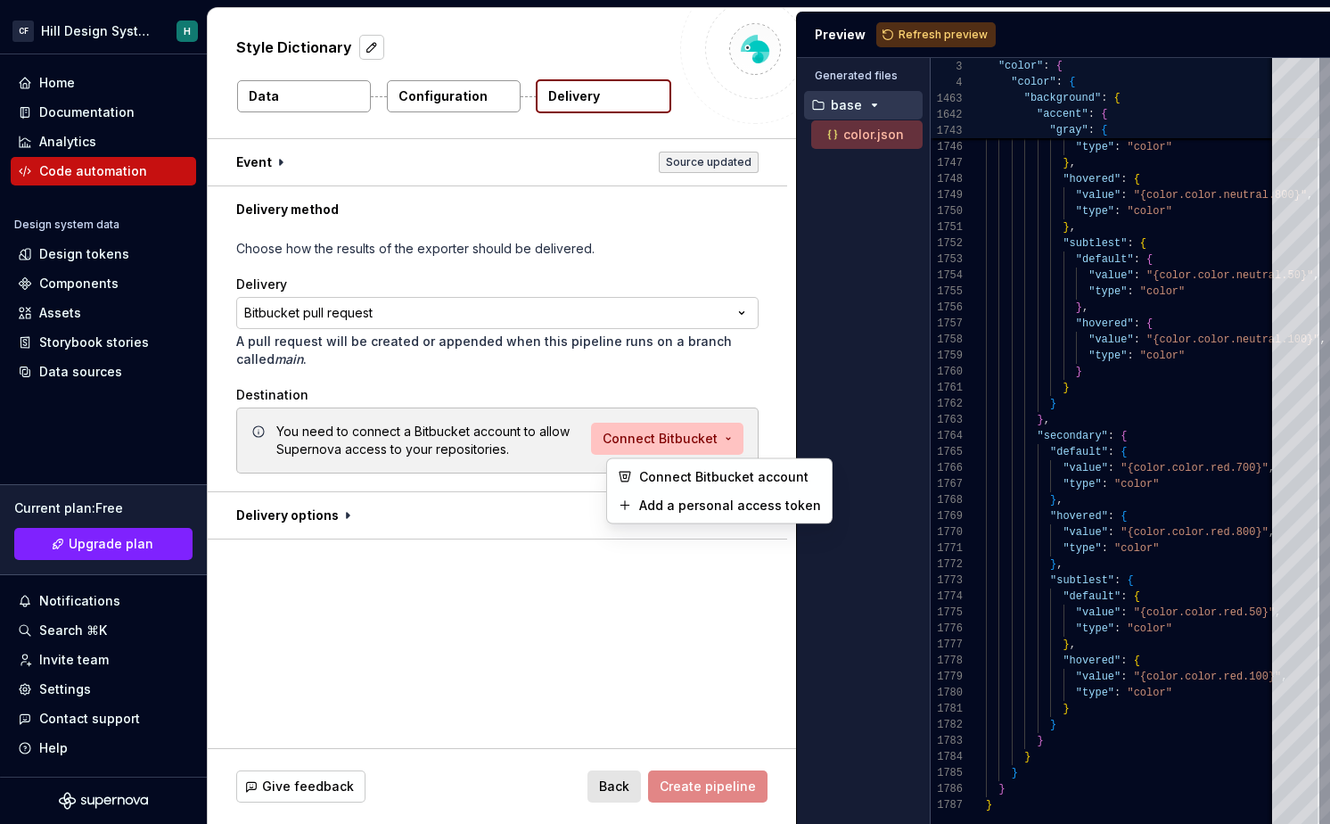
click at [638, 440] on html "**********" at bounding box center [665, 412] width 1330 height 824
click at [532, 574] on html "**********" at bounding box center [665, 412] width 1330 height 824
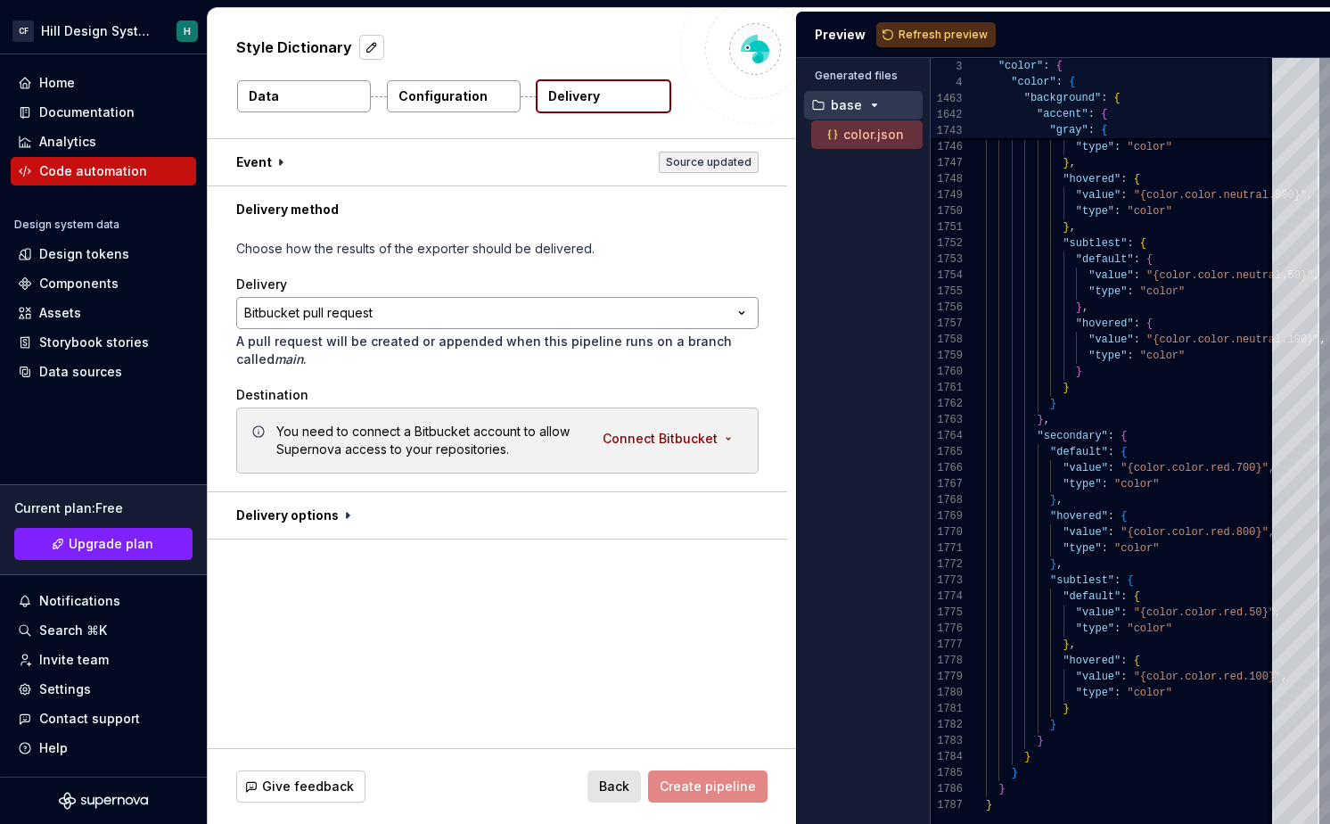
click at [583, 325] on html "**********" at bounding box center [665, 412] width 1330 height 824
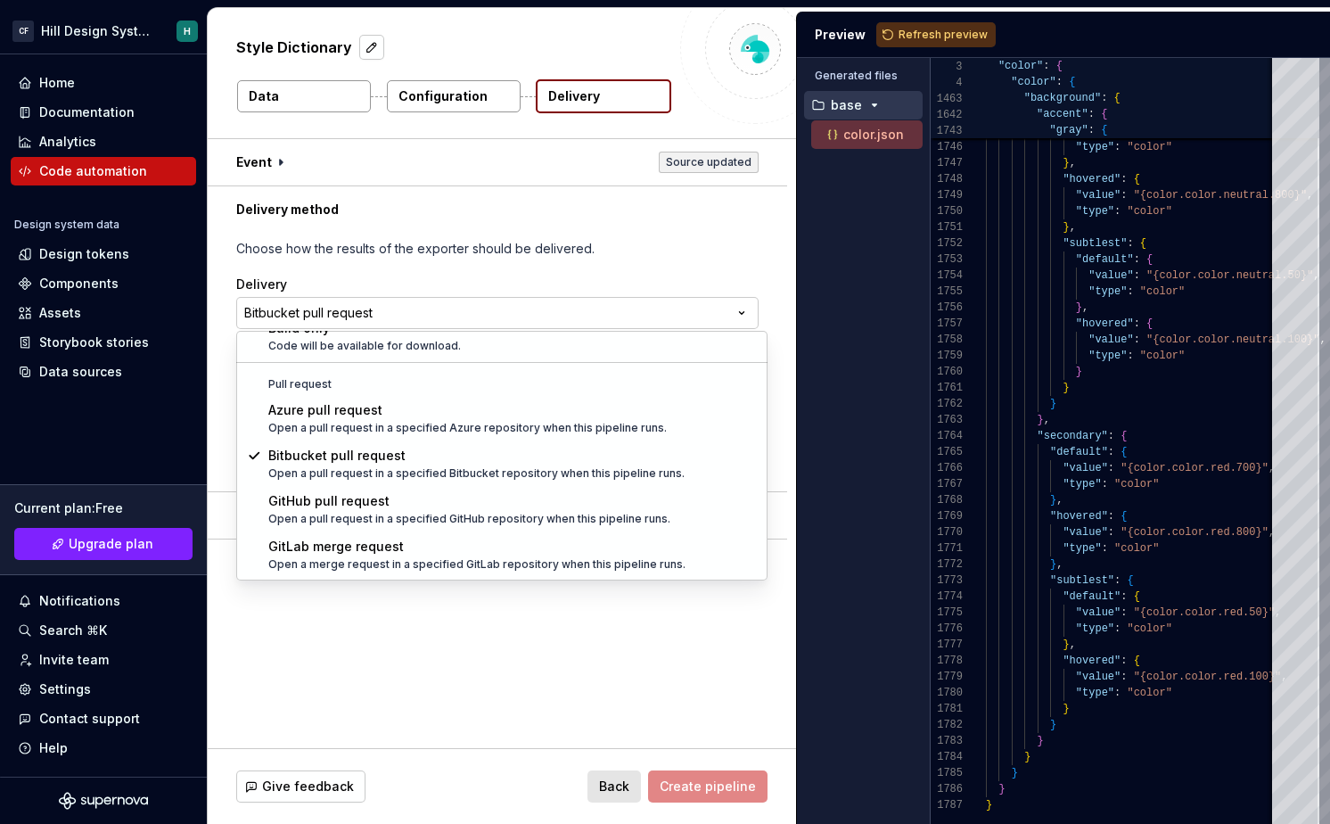
select select "******"
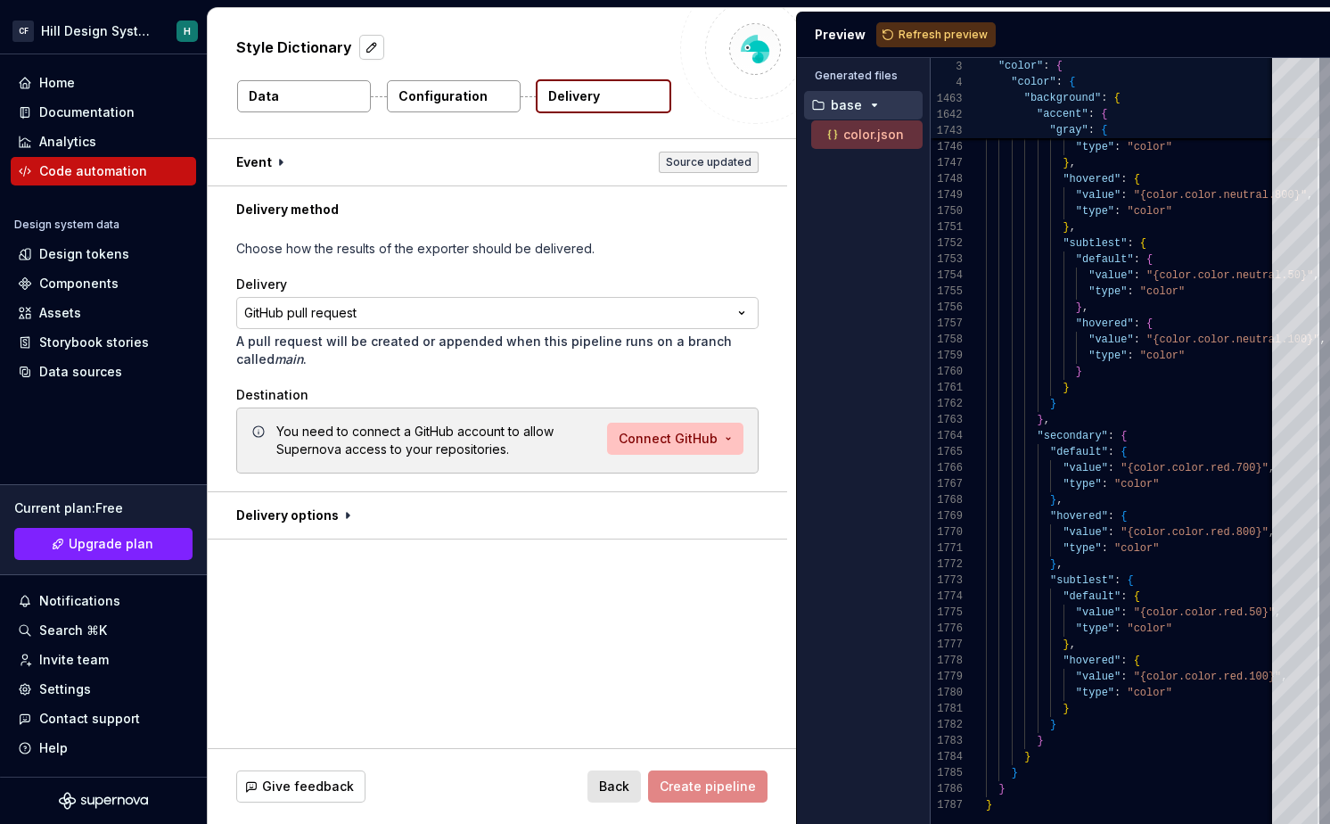
click at [675, 436] on html "**********" at bounding box center [665, 412] width 1330 height 824
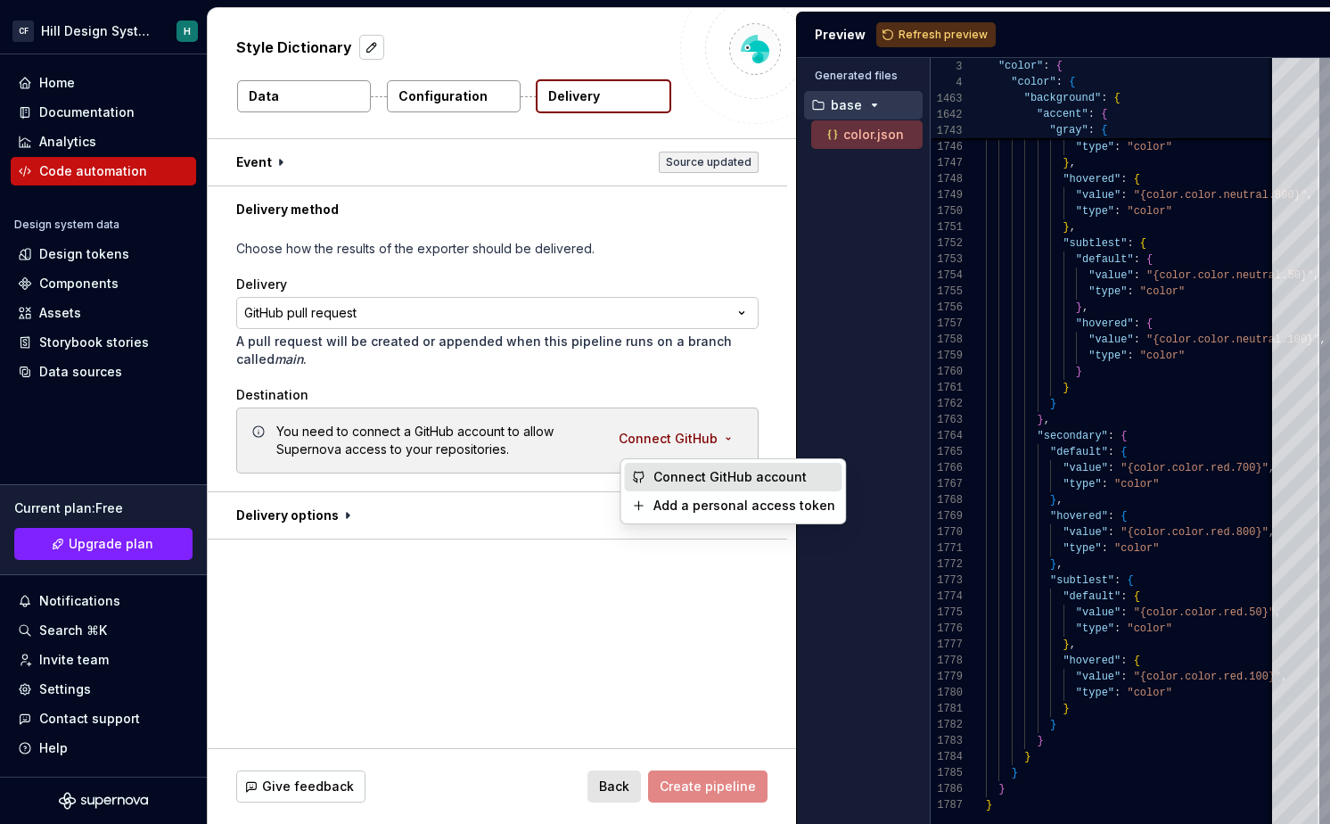
click at [683, 478] on span "Connect GitHub account" at bounding box center [744, 477] width 182 height 18
click at [699, 430] on html "**********" at bounding box center [665, 412] width 1330 height 824
click at [737, 470] on span "Connect GitHub account" at bounding box center [744, 477] width 182 height 18
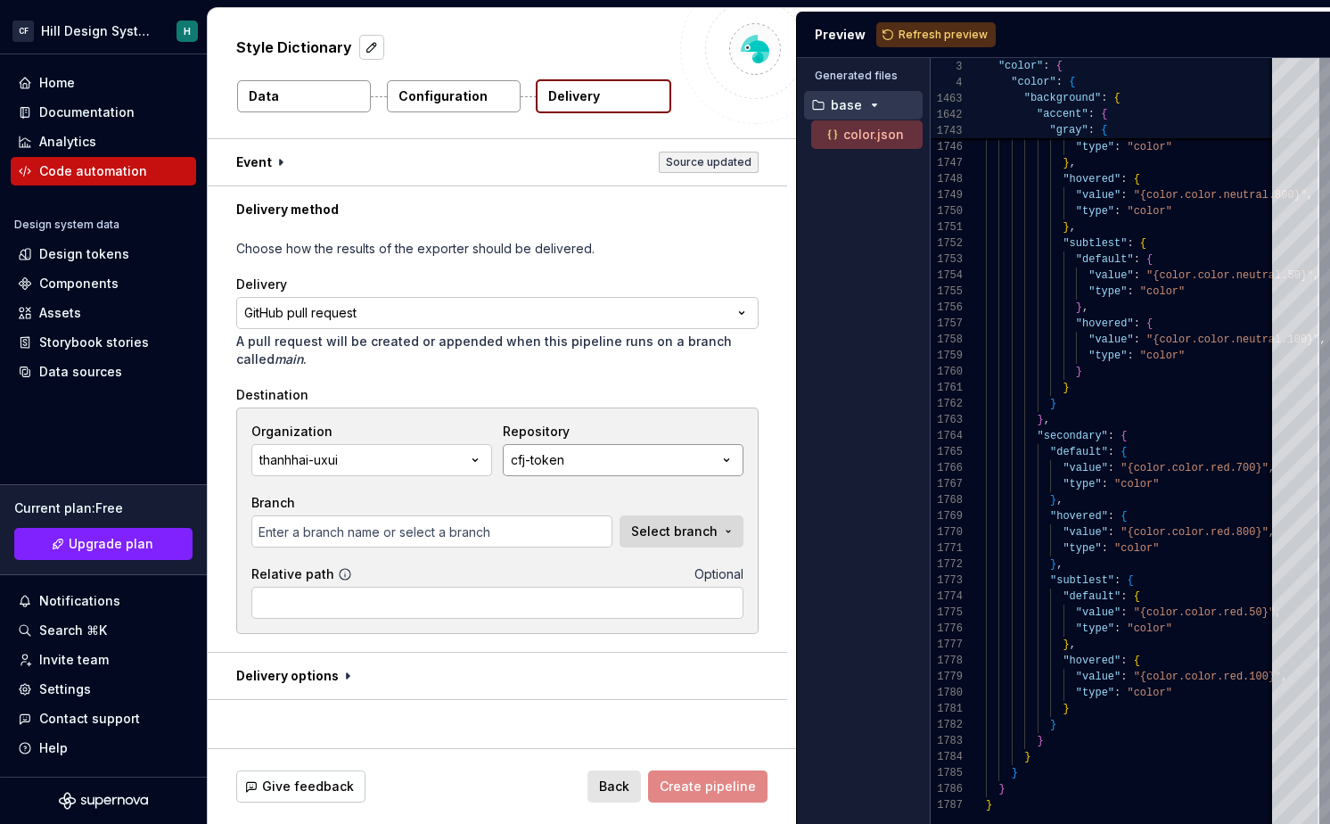
type input "main"
click at [558, 452] on div "cfj-token" at bounding box center [537, 460] width 53 height 18
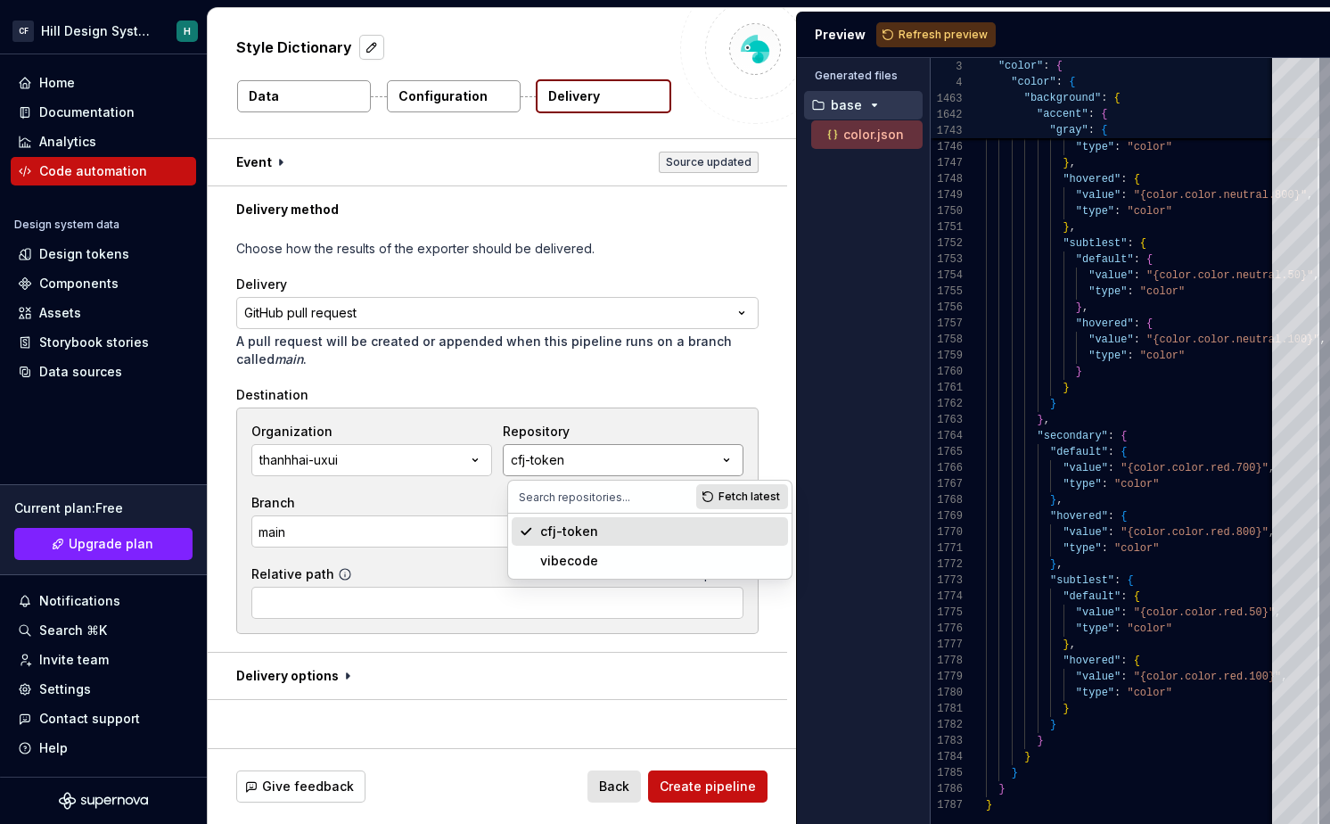
click at [571, 456] on button "cfj-token" at bounding box center [623, 460] width 241 height 32
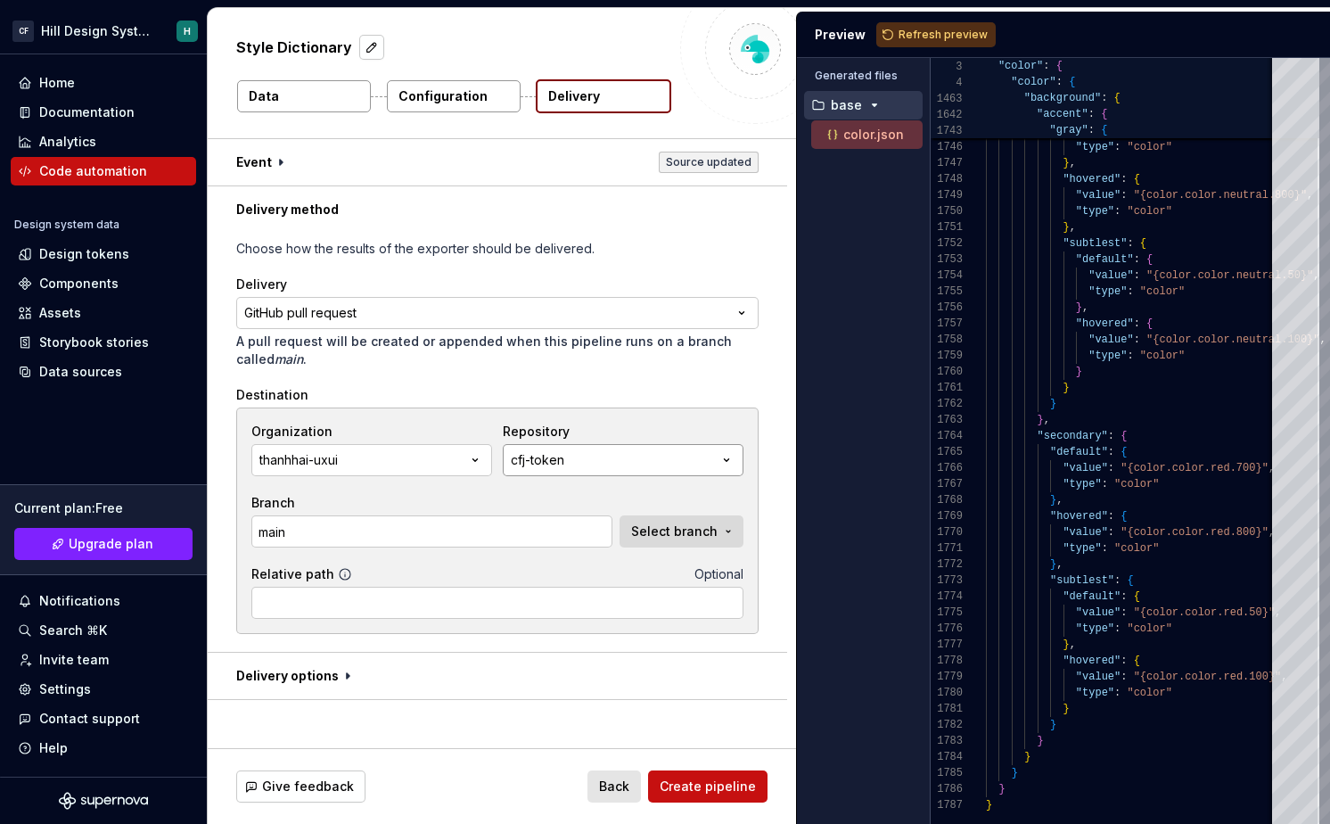
click at [625, 466] on button "cfj-token" at bounding box center [623, 460] width 241 height 32
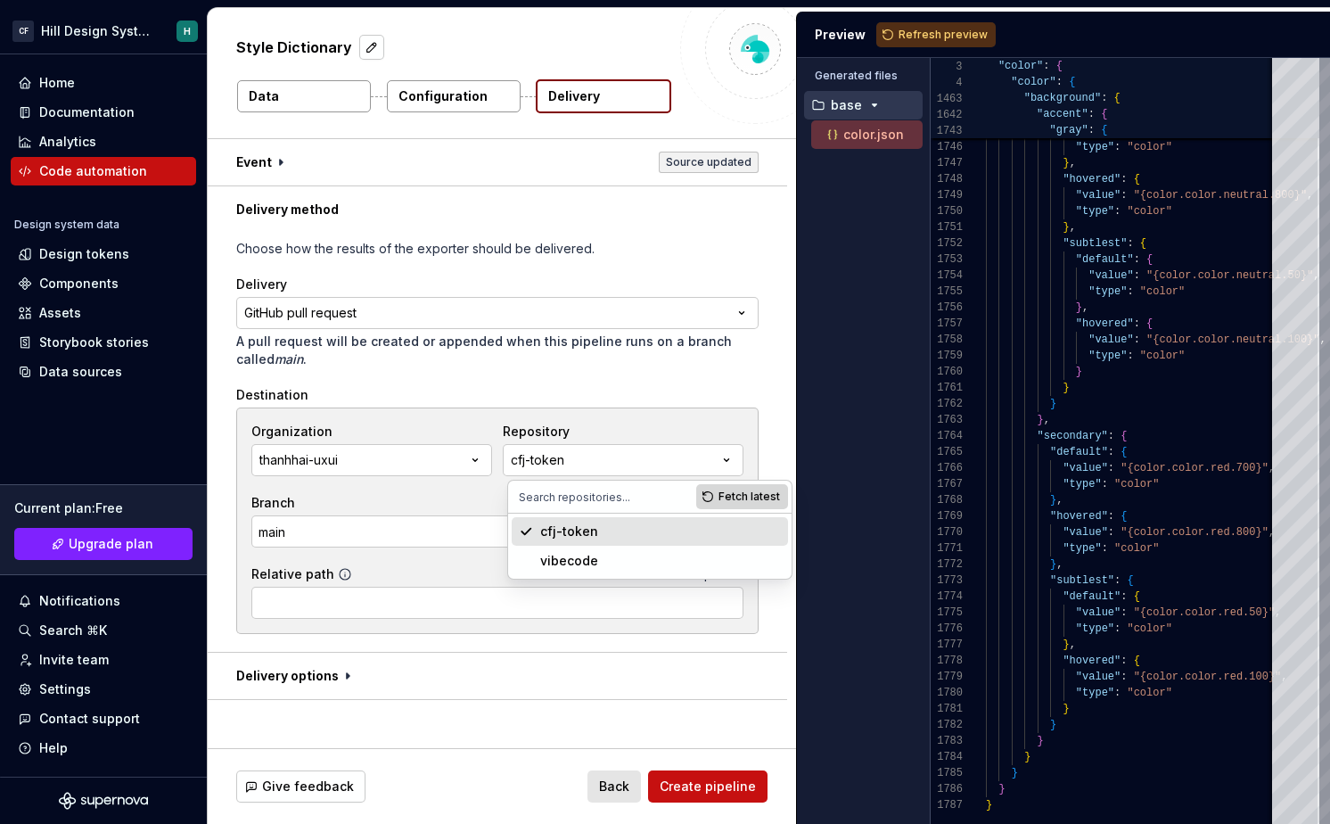
click at [733, 501] on span "Fetch latest" at bounding box center [750, 496] width 62 height 14
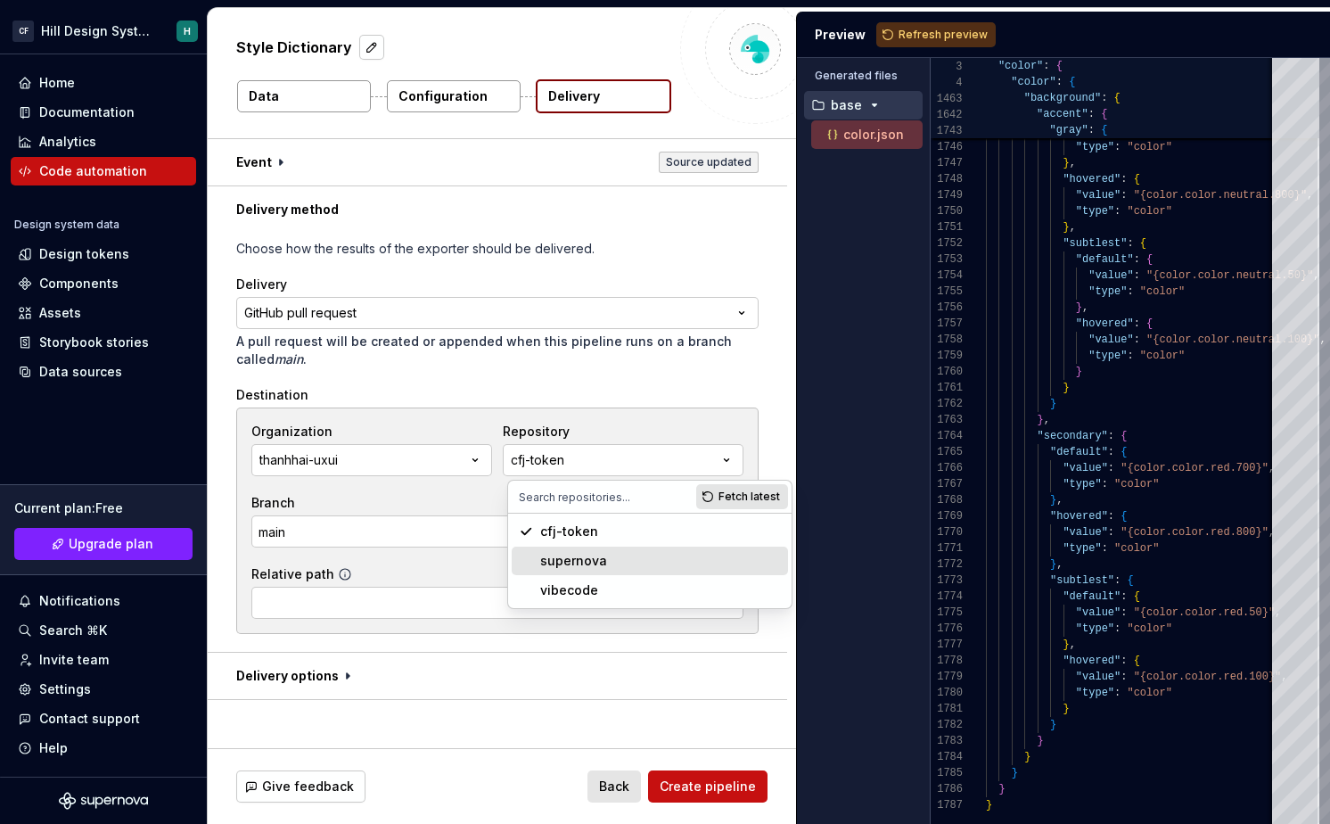
click at [601, 565] on div "supernova" at bounding box center [573, 561] width 67 height 18
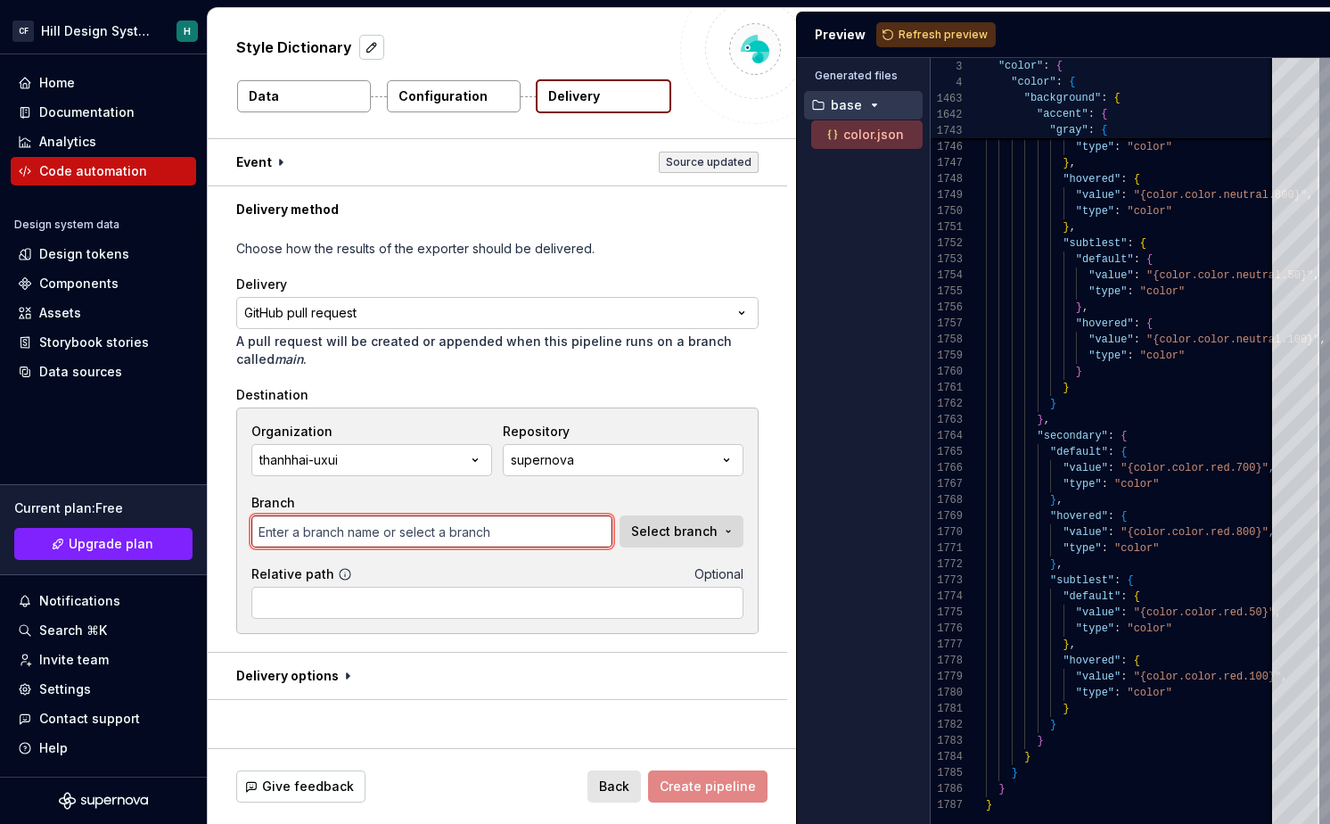
click at [385, 529] on input "text" at bounding box center [431, 531] width 361 height 32
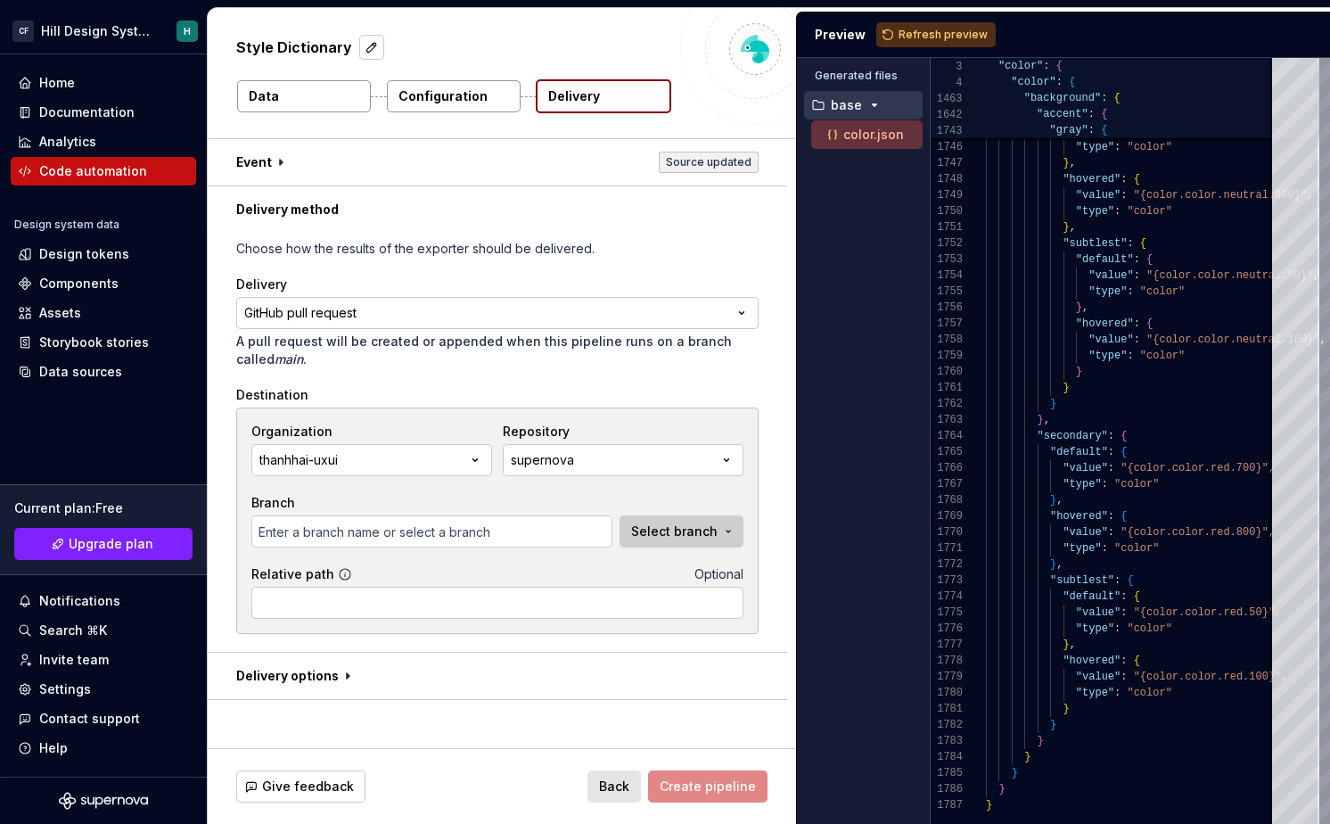
click at [701, 530] on span "Select branch" at bounding box center [674, 531] width 86 height 18
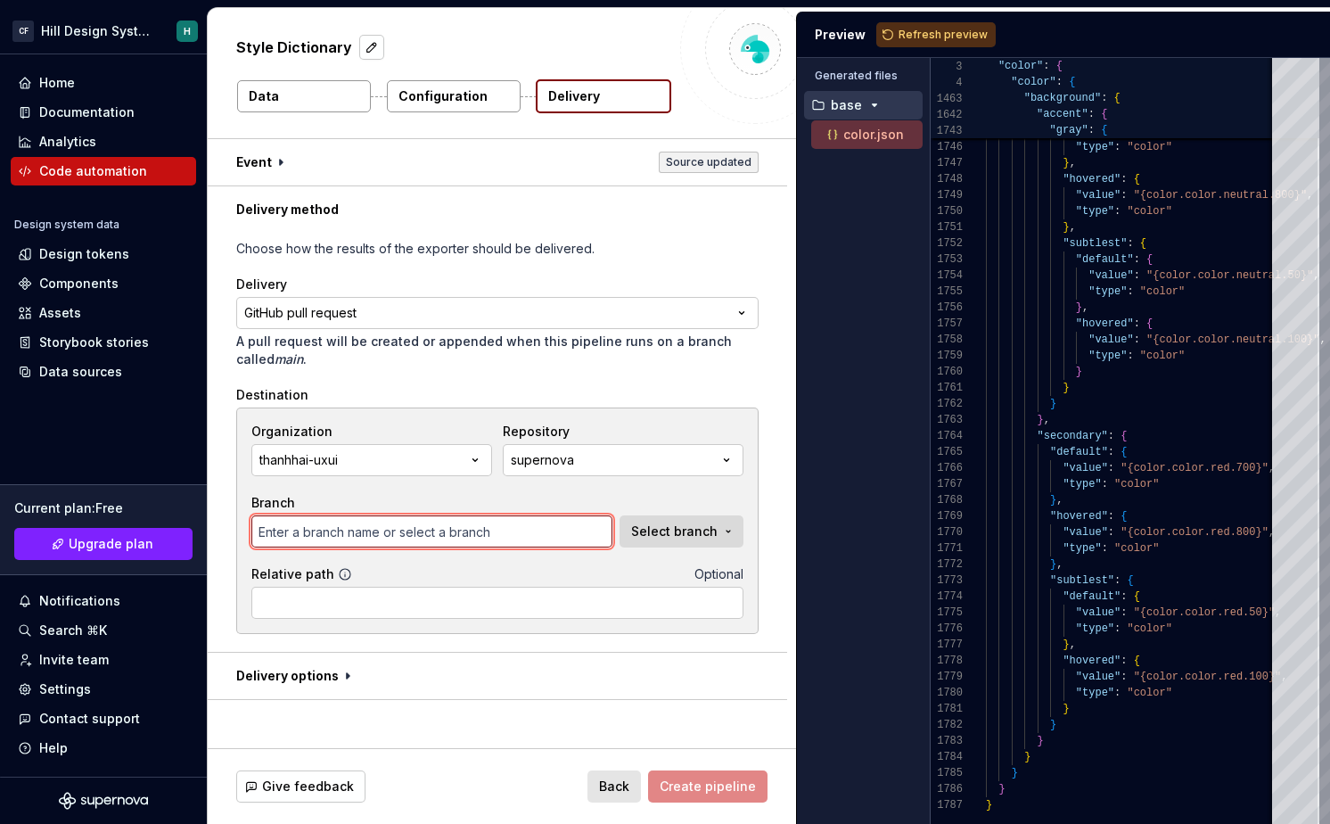
click at [511, 530] on input "text" at bounding box center [431, 531] width 361 height 32
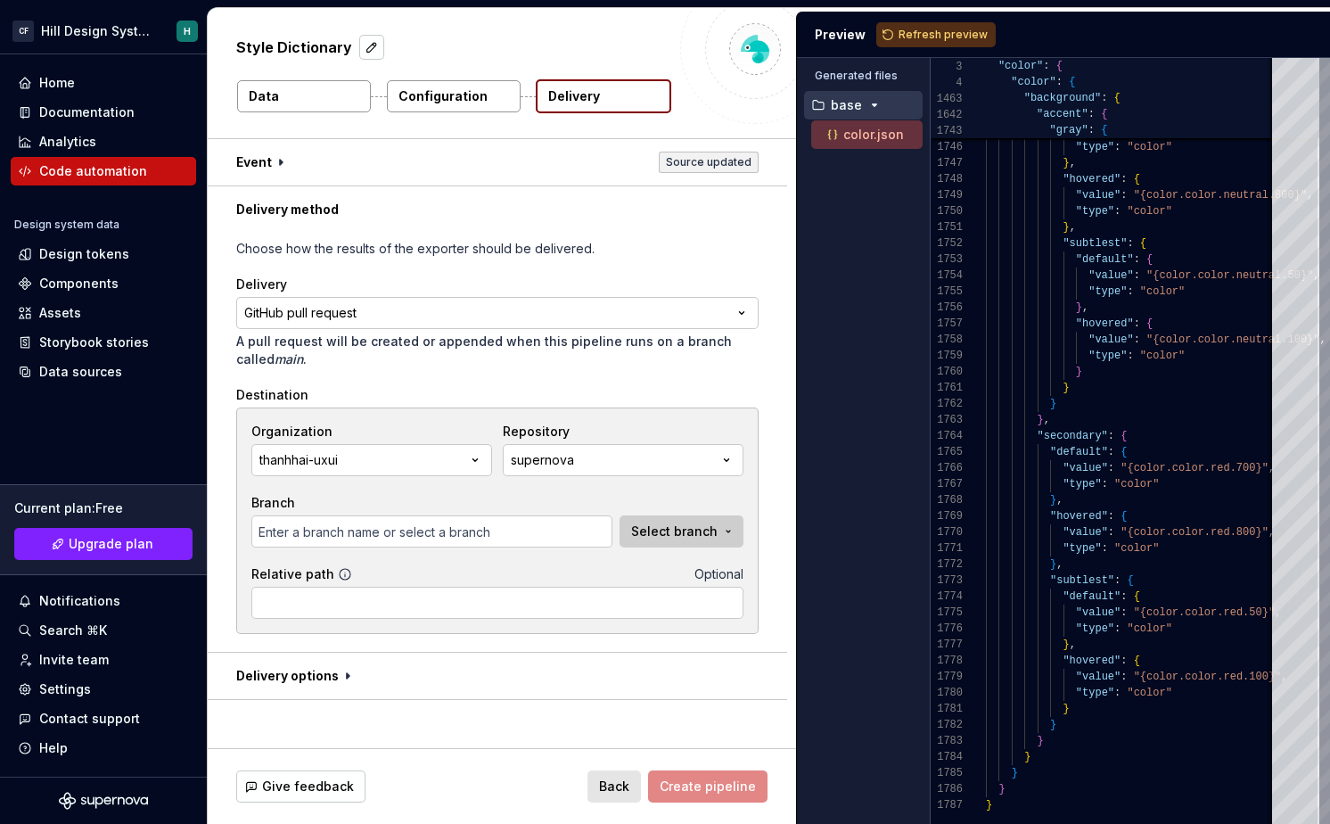
click at [705, 535] on span "Select branch" at bounding box center [674, 531] width 86 height 18
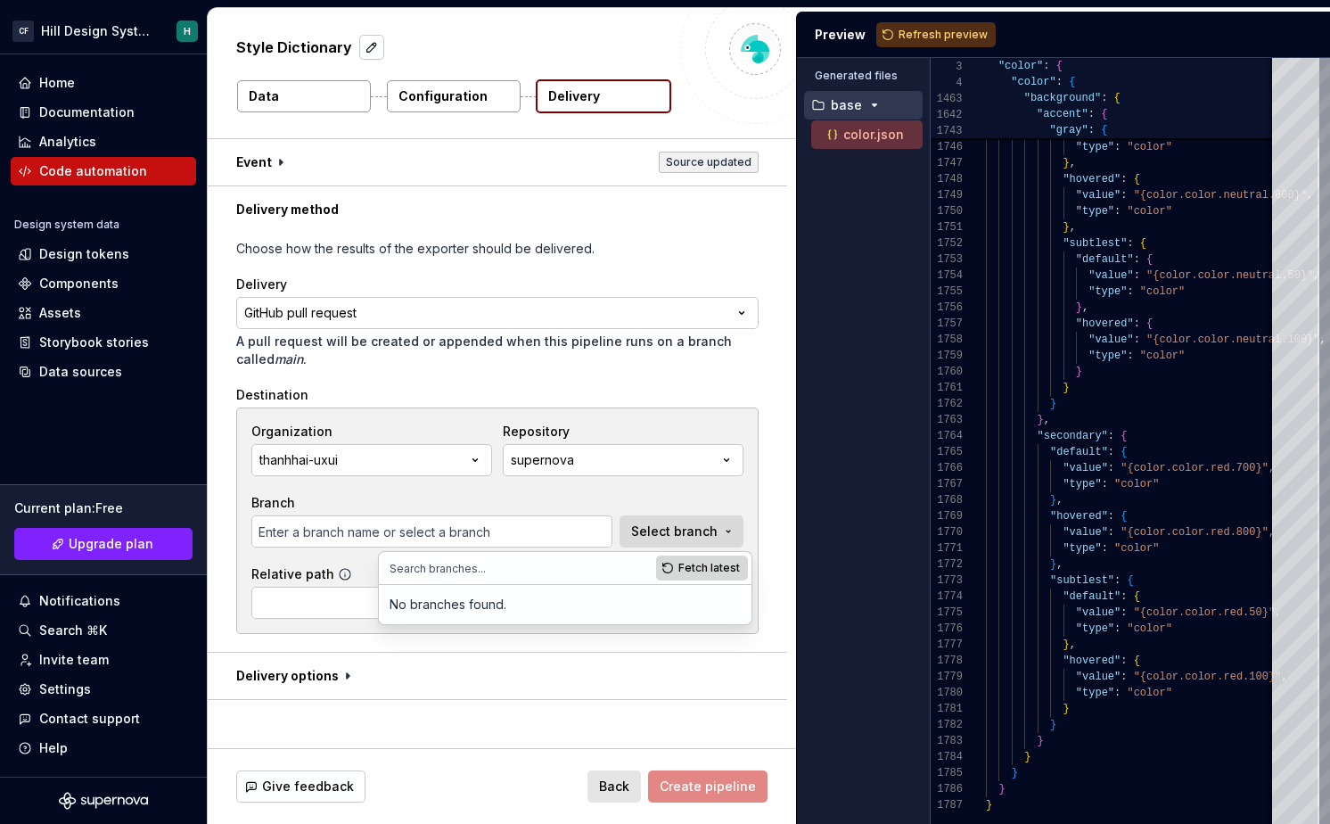
click at [706, 566] on span "Fetch latest" at bounding box center [709, 568] width 62 height 14
type input "main"
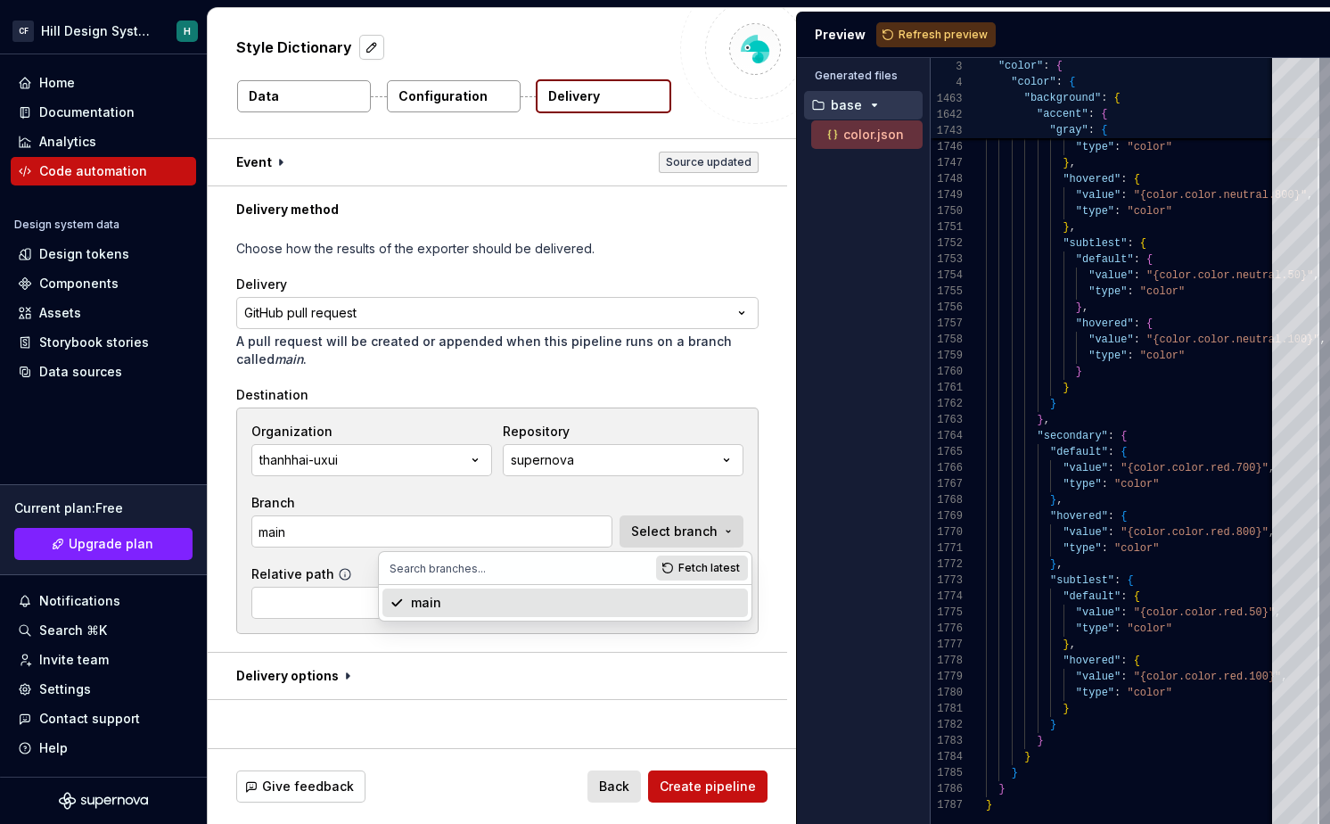
click at [541, 594] on div "main" at bounding box center [576, 603] width 330 height 18
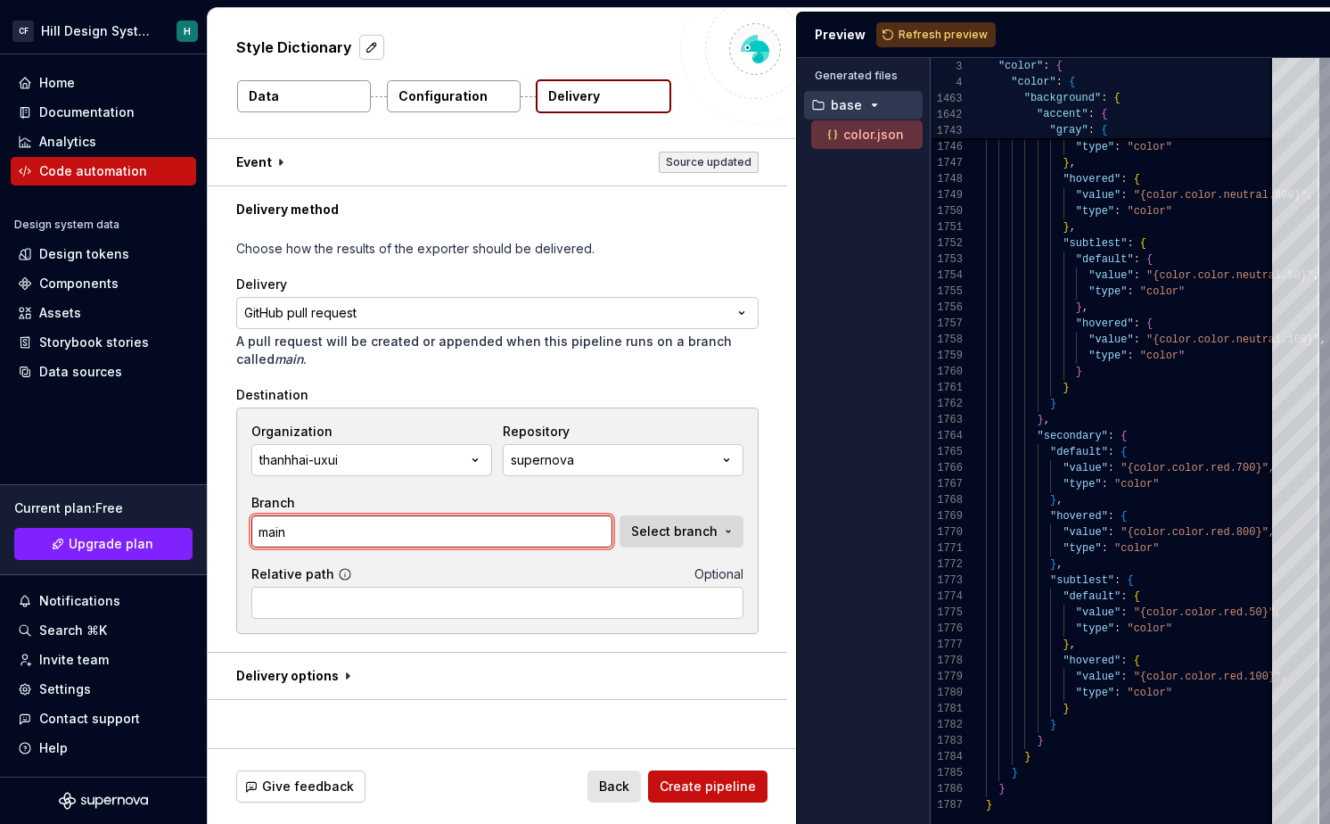
click at [513, 533] on input "main" at bounding box center [431, 531] width 361 height 32
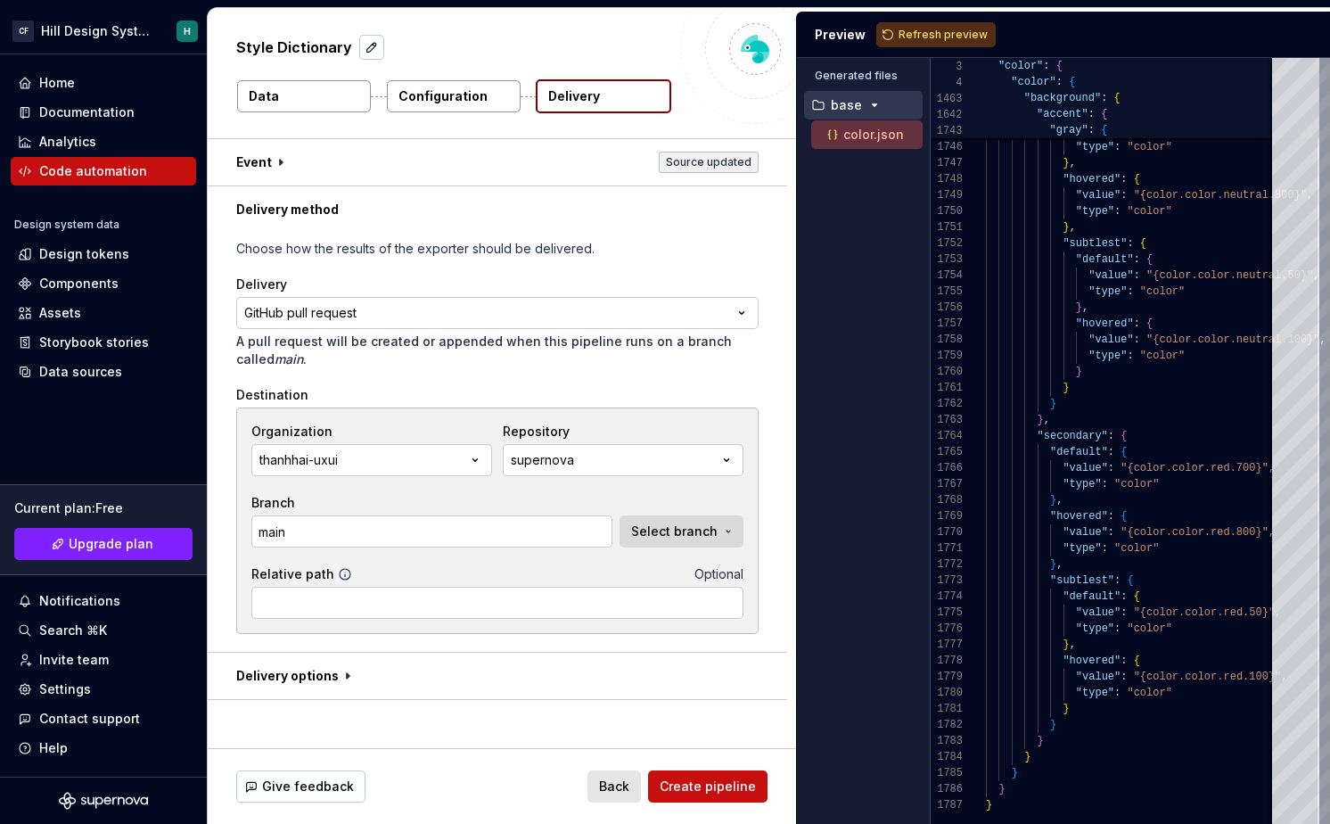
click at [513, 566] on div "Relative path Optional" at bounding box center [497, 574] width 492 height 18
click at [483, 595] on input "Relative path" at bounding box center [497, 603] width 492 height 32
click at [520, 579] on div "Relative path Optional" at bounding box center [497, 574] width 492 height 18
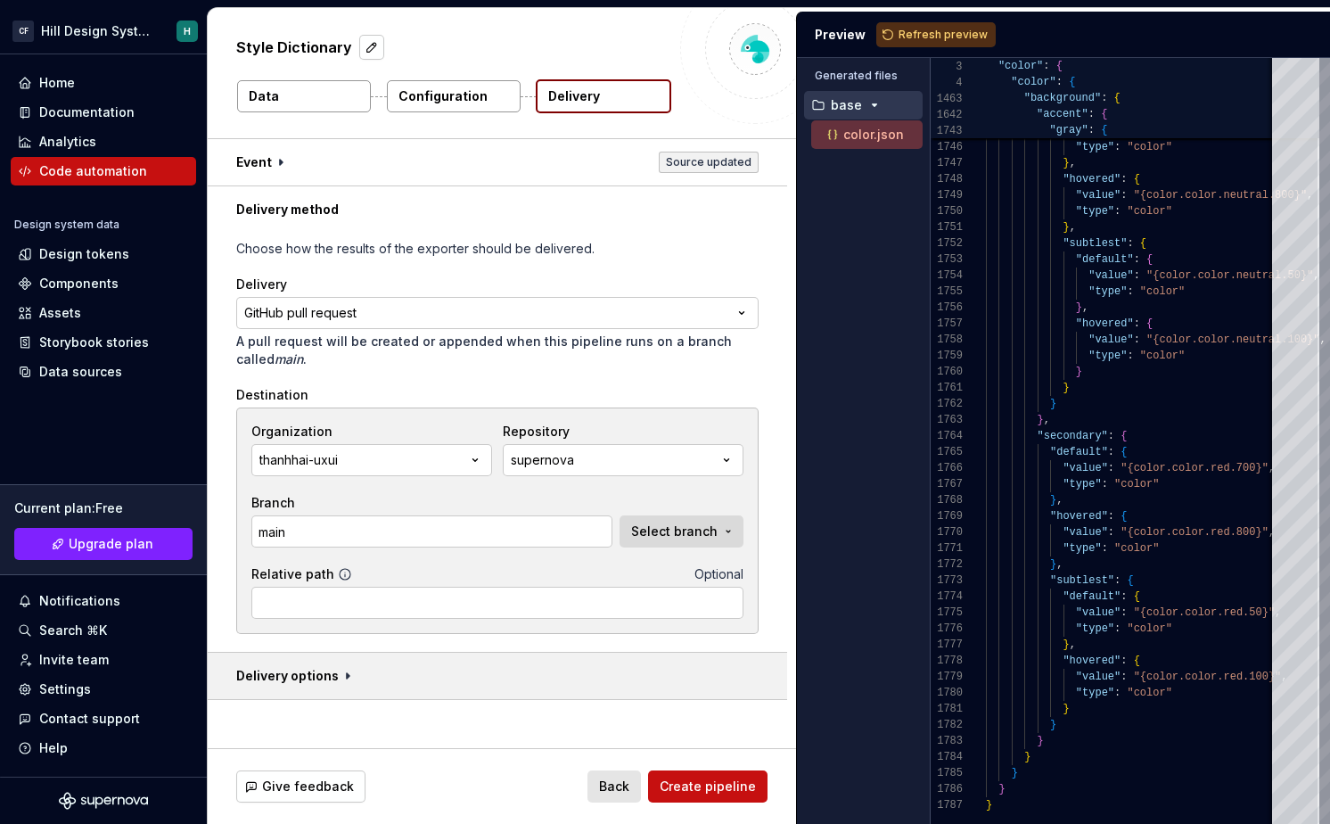
click at [339, 669] on button "button" at bounding box center [497, 676] width 579 height 46
click at [339, 669] on icon at bounding box center [348, 676] width 18 height 18
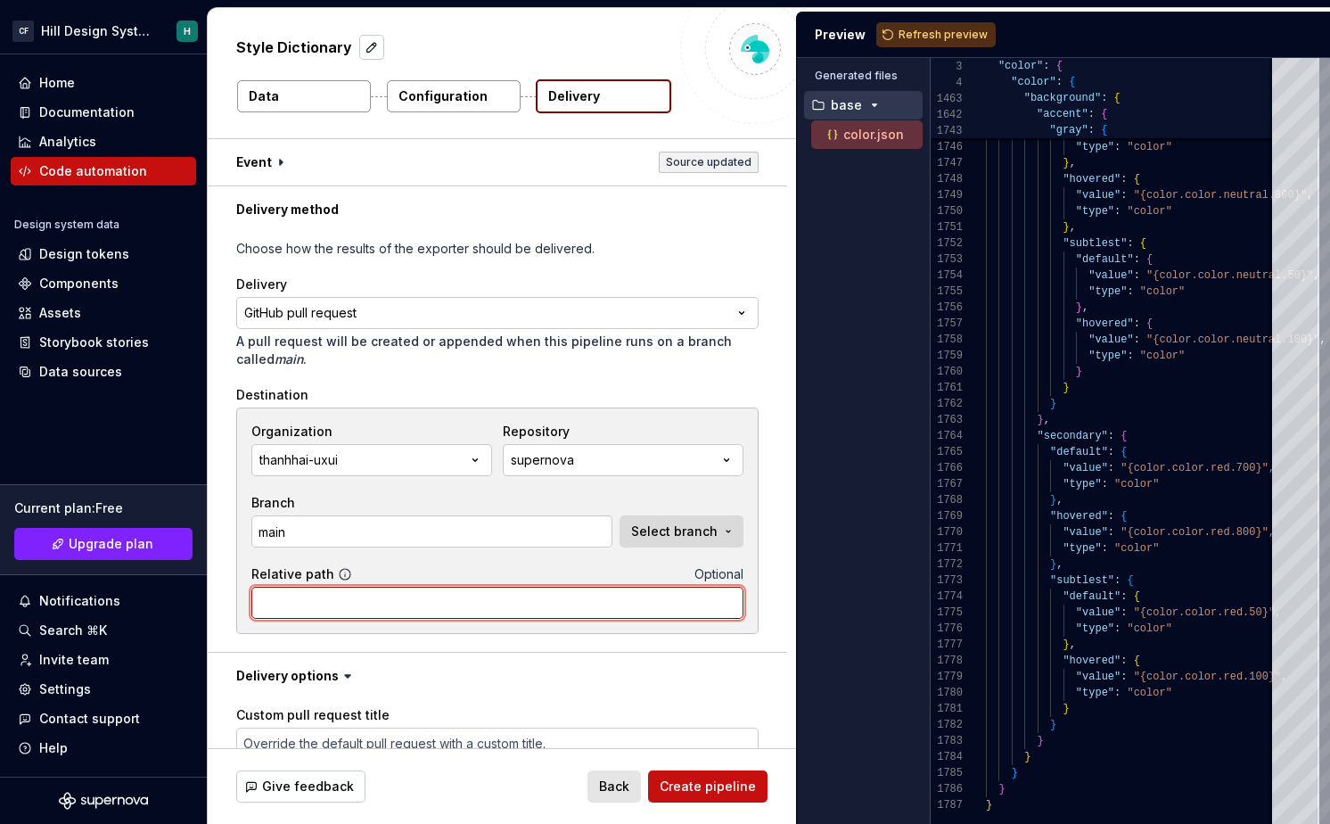
click at [351, 593] on input "Relative path" at bounding box center [497, 603] width 492 height 32
paste input "token"
type textarea "*"
type input "supper"
type textarea "*"
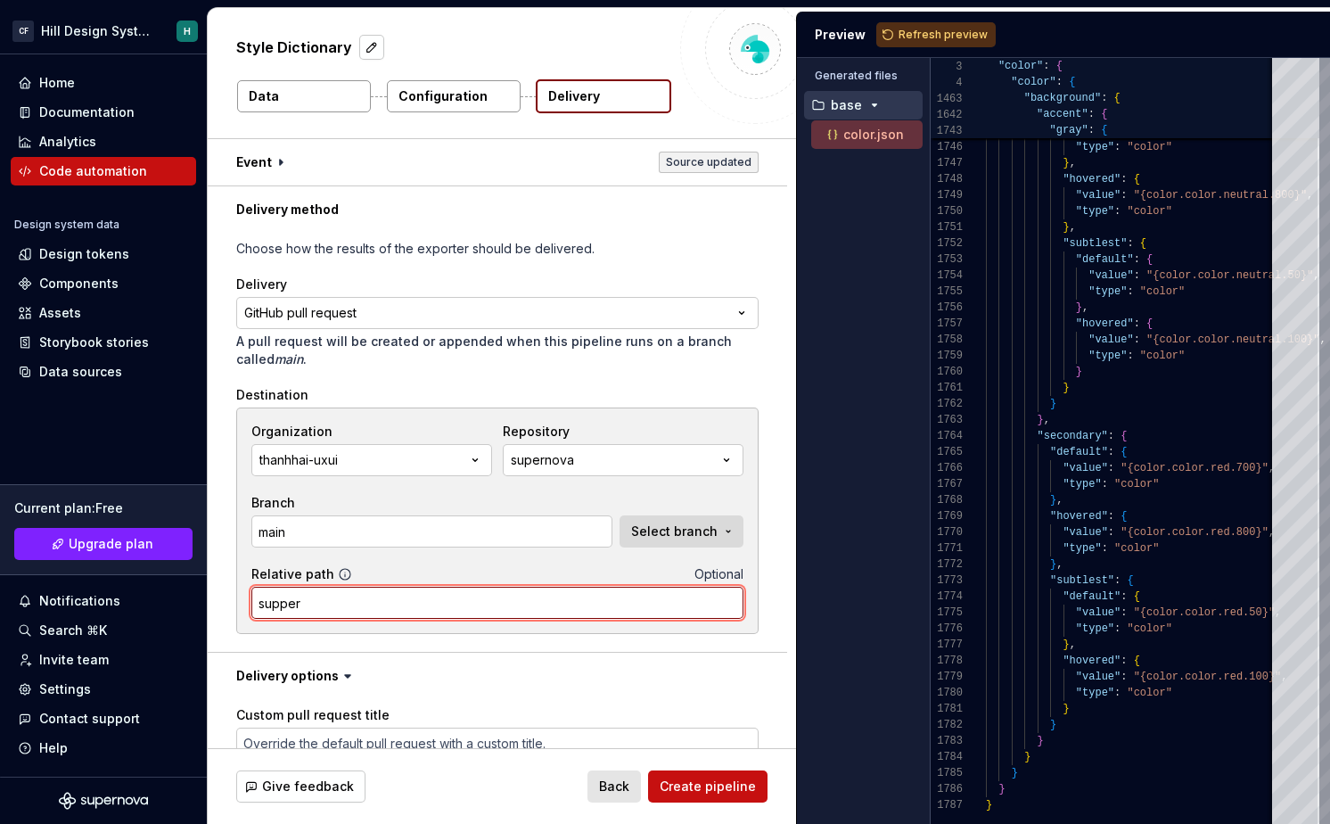
paste input "token"
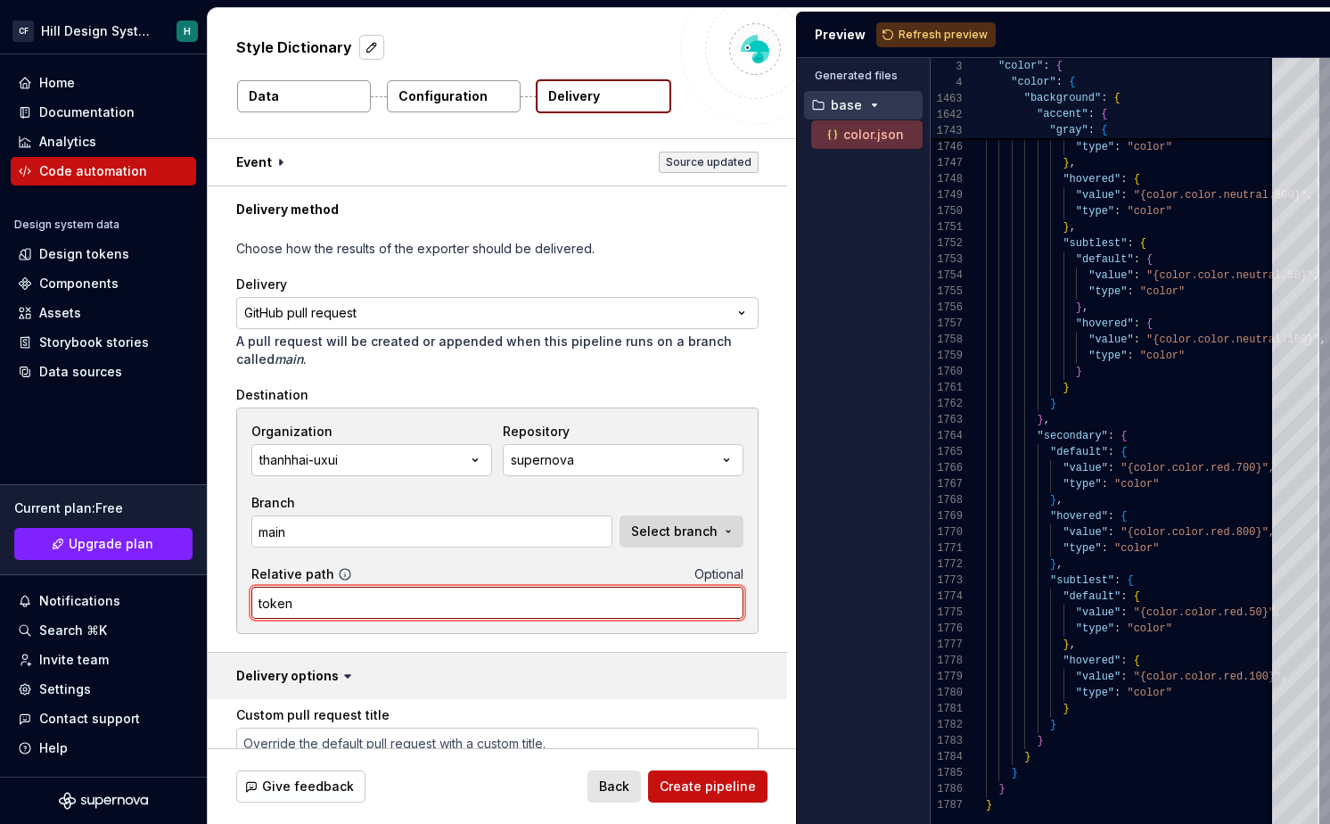
type input "token"
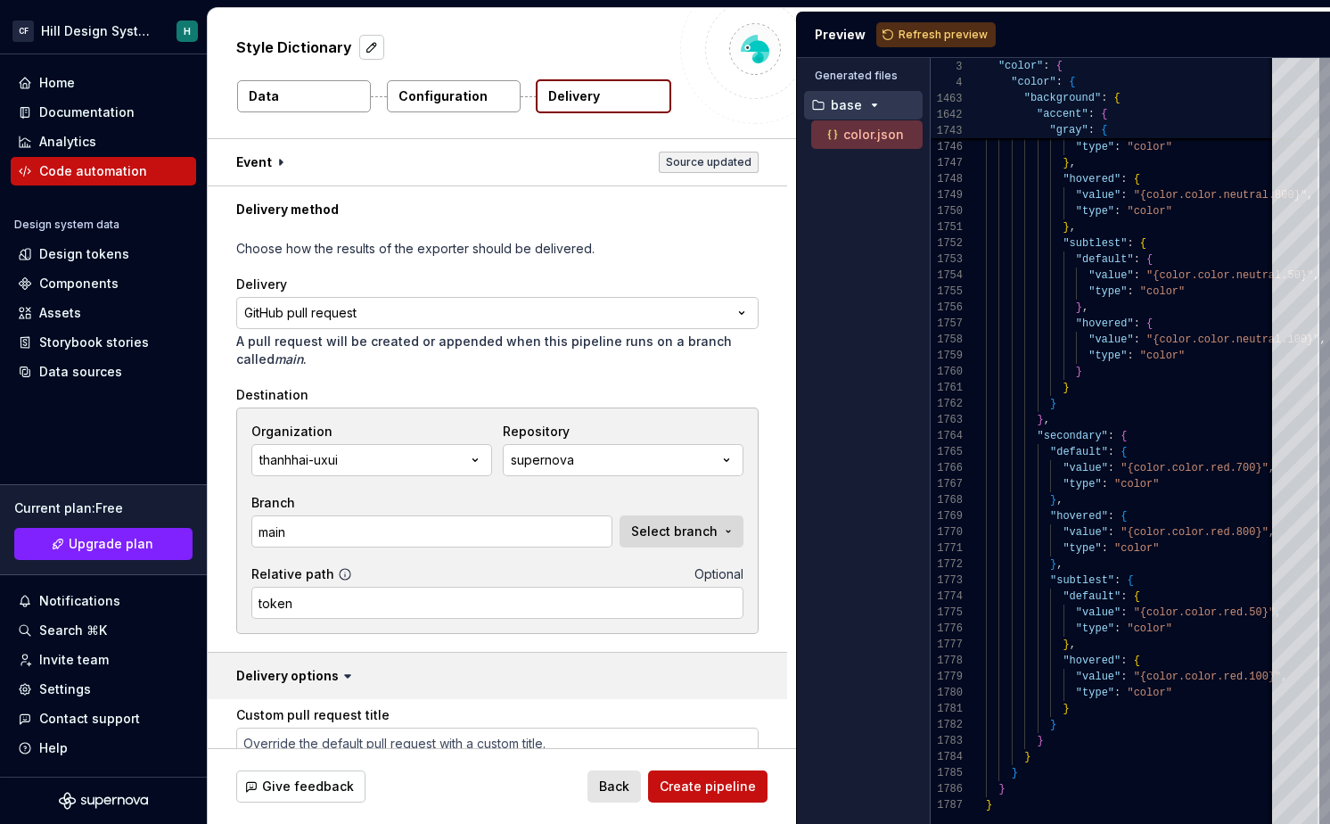
click at [476, 659] on button "button" at bounding box center [497, 676] width 579 height 46
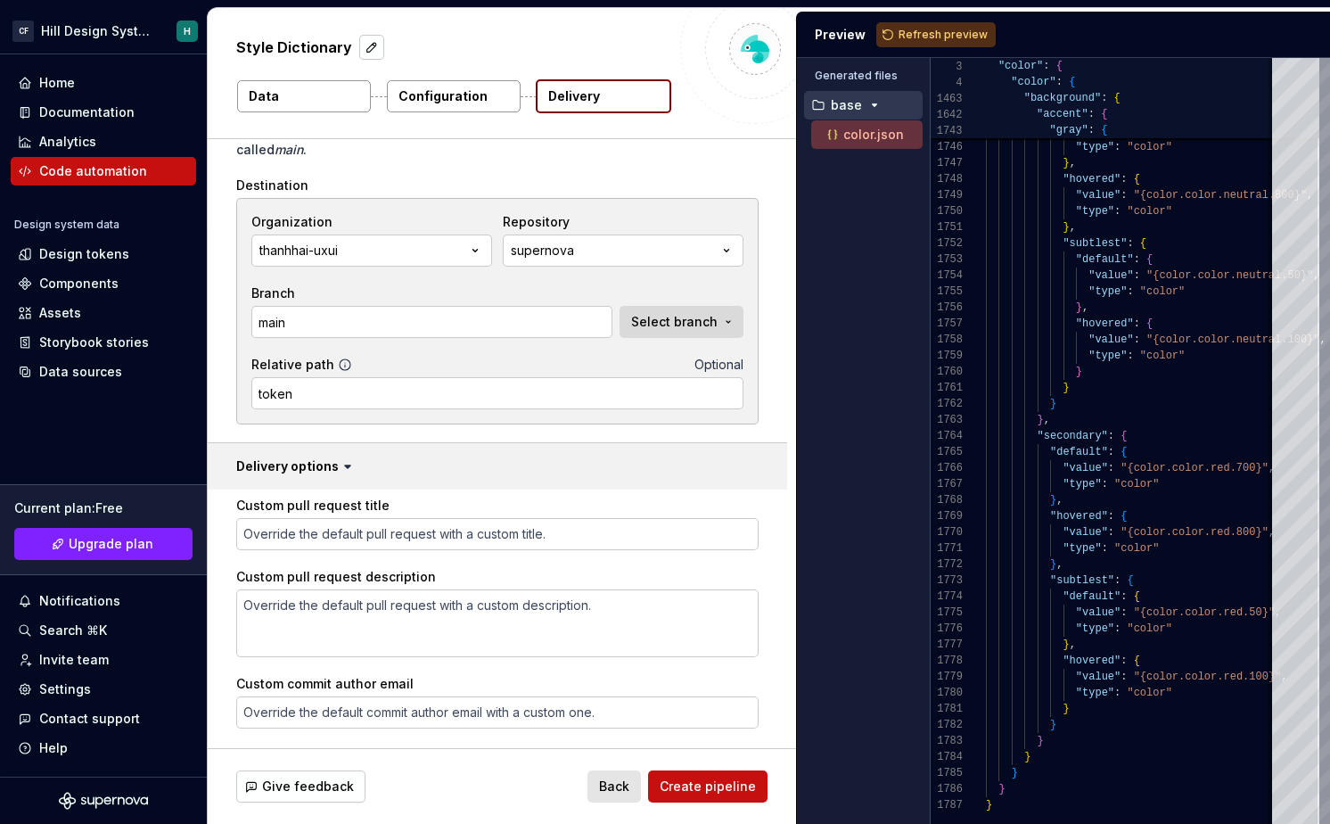
scroll to position [298, 0]
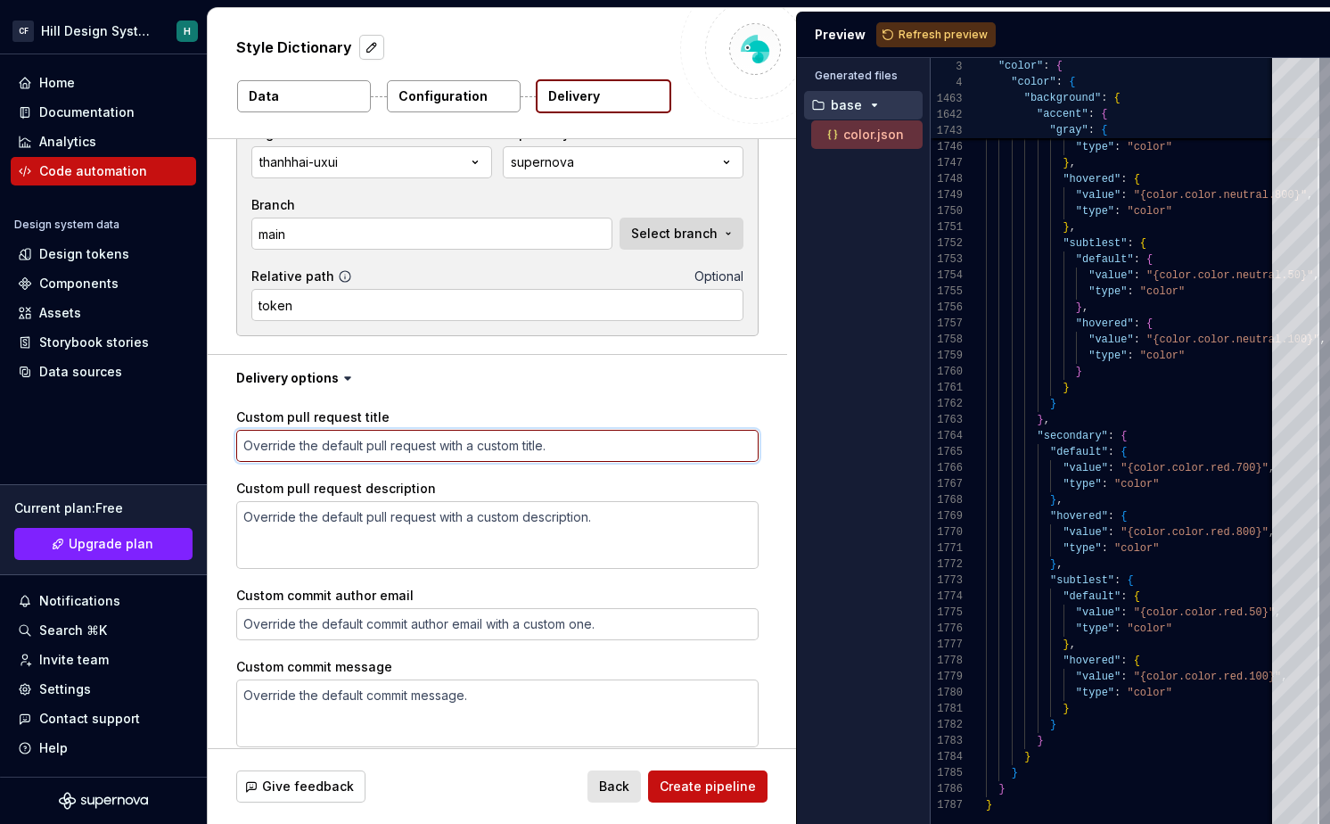
click at [449, 448] on textarea "Custom pull request title" at bounding box center [497, 446] width 522 height 32
click at [450, 479] on div "Custom pull request title Custom pull request description Custom commit author …" at bounding box center [497, 611] width 522 height 407
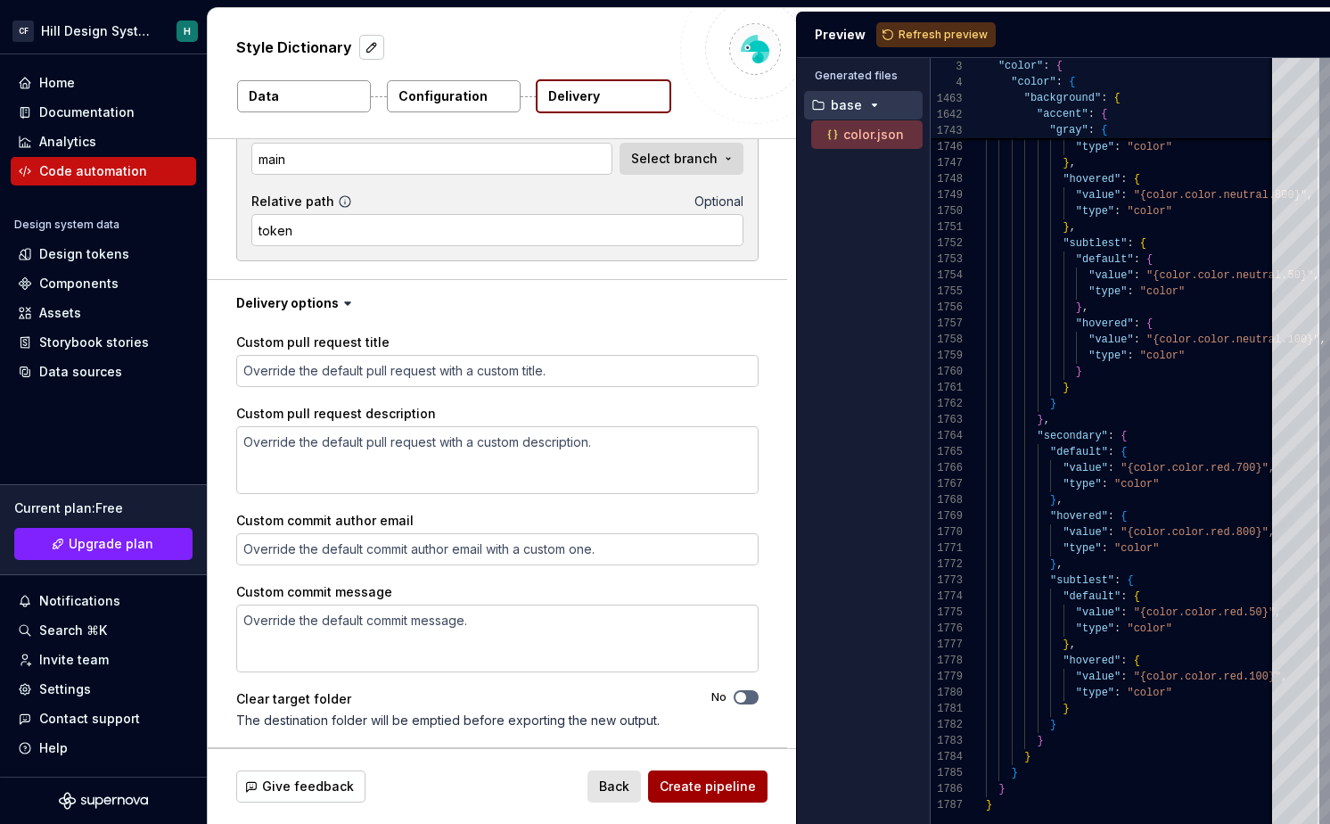
click at [695, 792] on span "Create pipeline" at bounding box center [708, 786] width 96 height 18
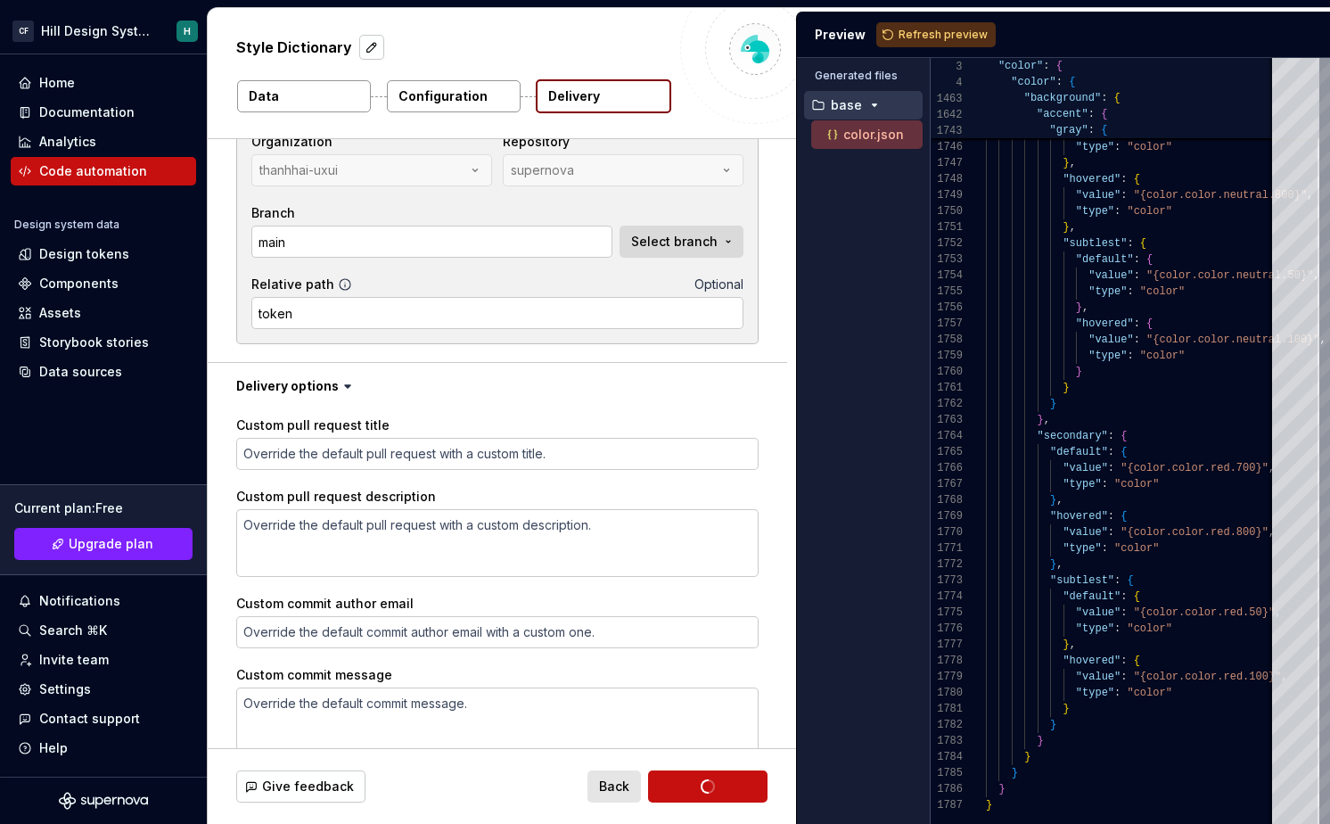
scroll to position [0, 0]
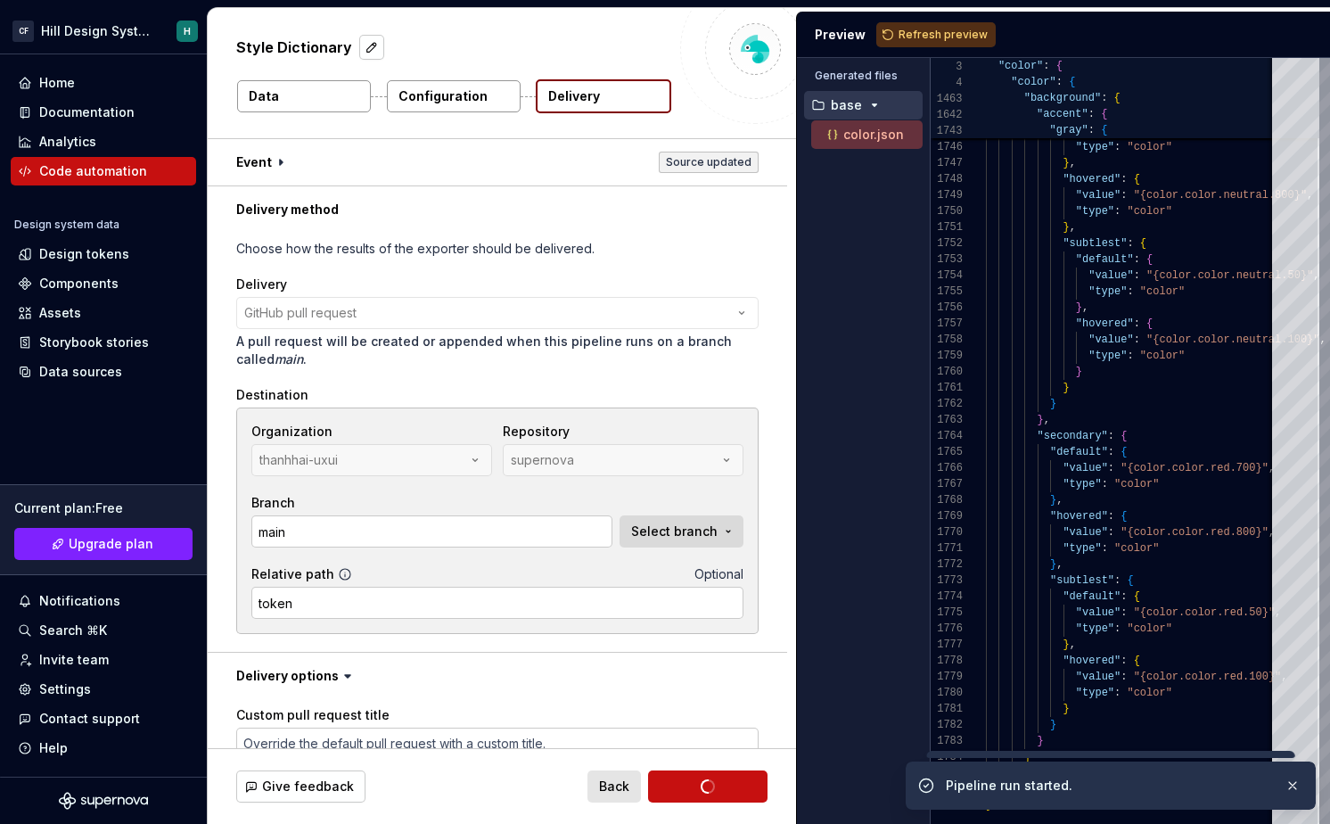
type textarea "*"
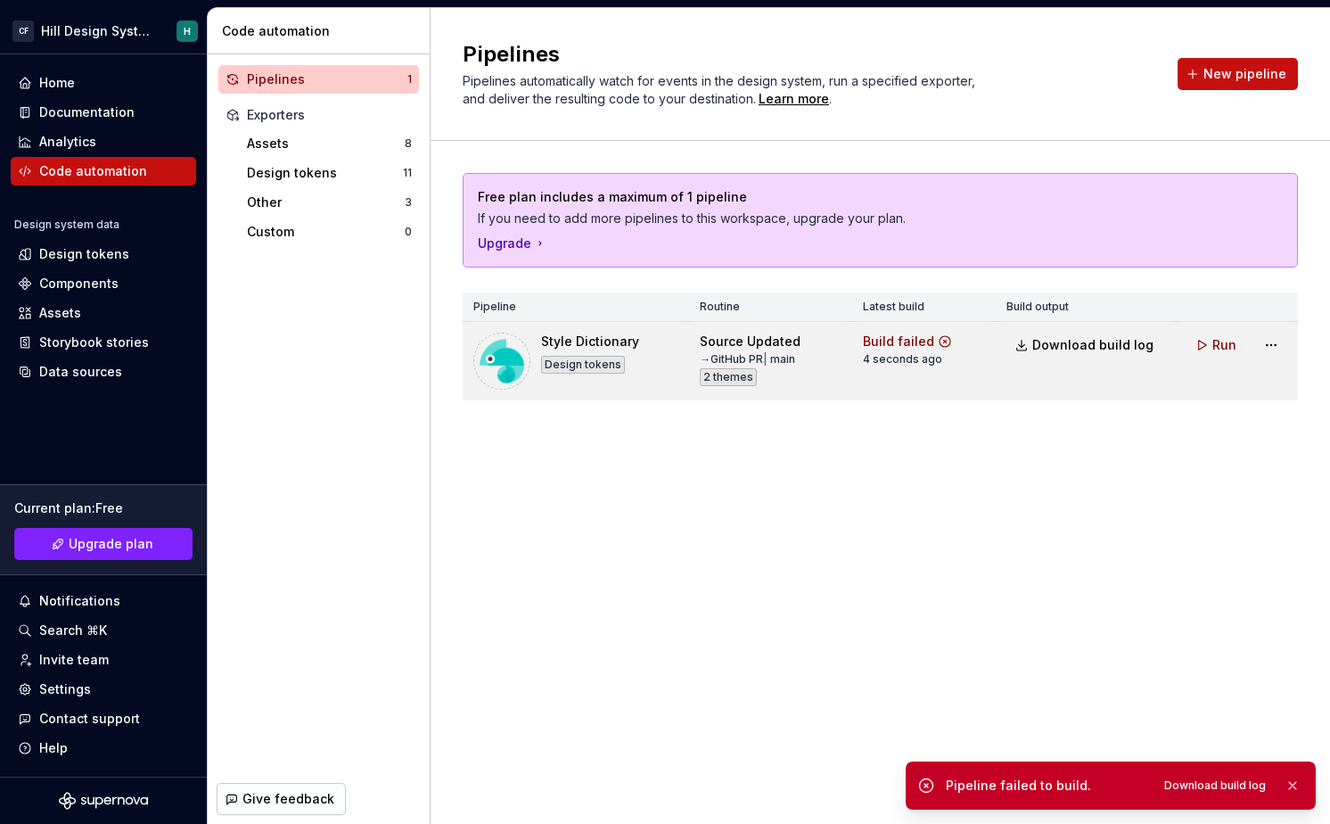
click at [905, 353] on div "4 seconds ago" at bounding box center [902, 359] width 79 height 14
click at [901, 335] on div "Build failed" at bounding box center [898, 342] width 71 height 18
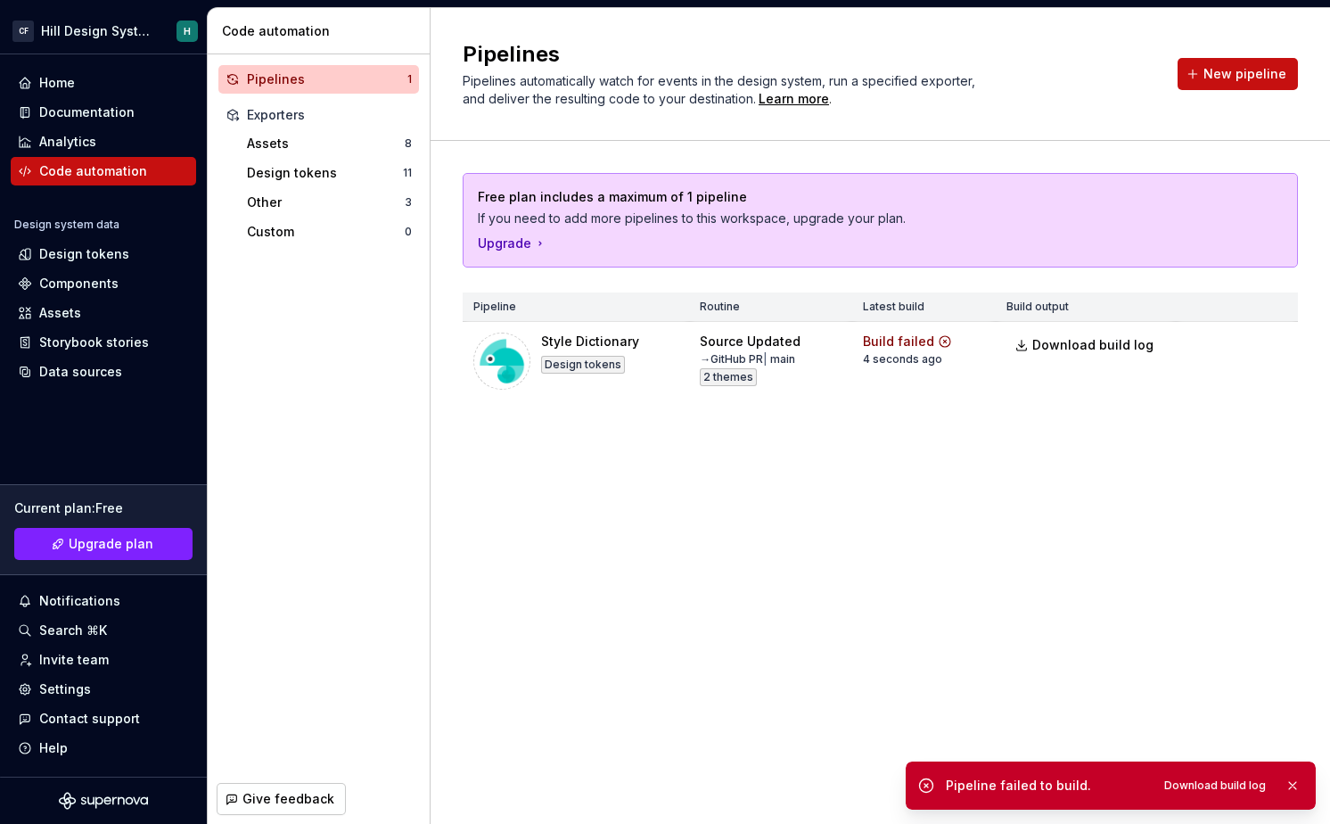
drag, startPoint x: 1232, startPoint y: 785, endPoint x: 1191, endPoint y: 463, distance: 325.3
click at [0, 0] on div "[PERSON_NAME] Design System H Home Documentation Analytics Code automation Desi…" at bounding box center [0, 0] width 0 height 0
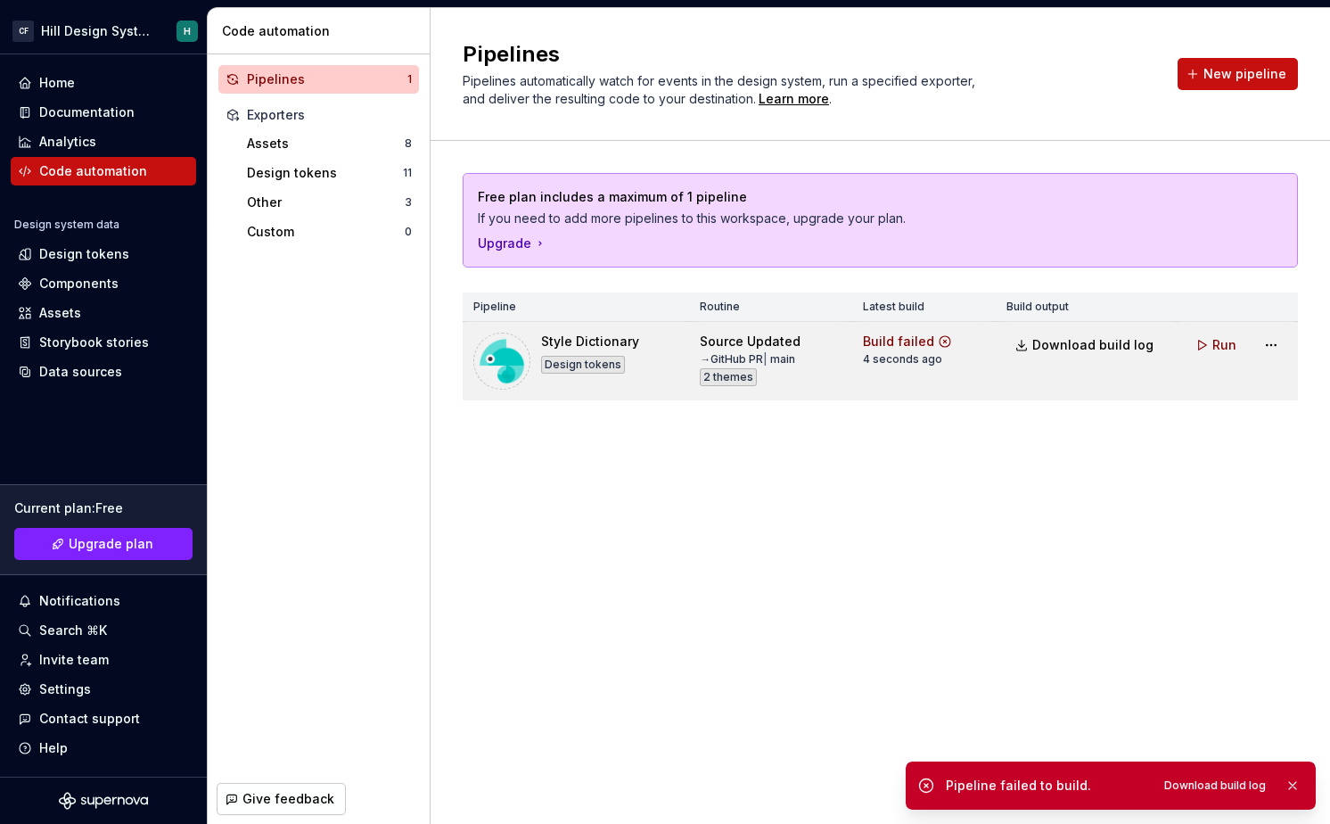
click at [604, 336] on div "Style Dictionary" at bounding box center [590, 342] width 98 height 18
click at [652, 360] on div "Style Dictionary Design tokens" at bounding box center [575, 361] width 205 height 57
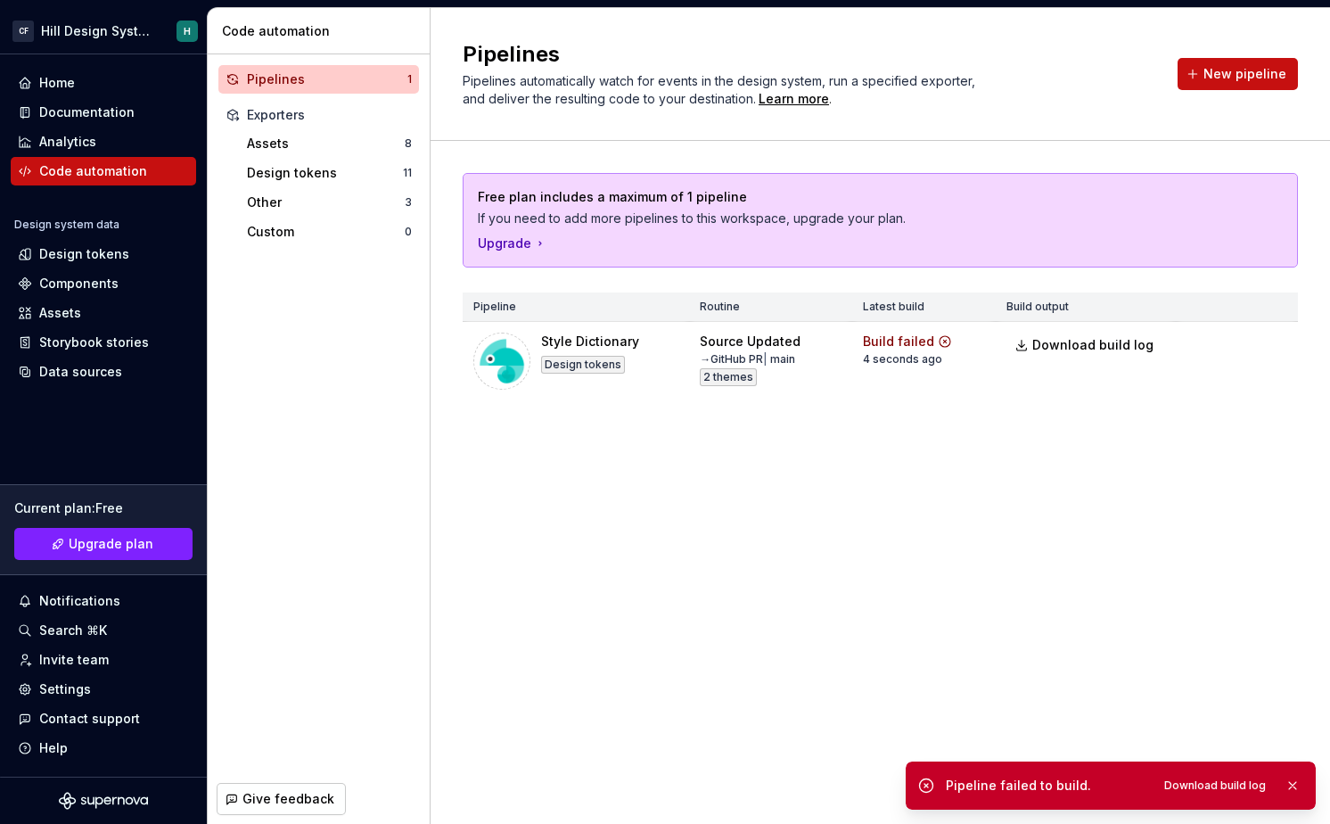
click at [651, 199] on p "Free plan includes a maximum of 1 pipeline" at bounding box center [818, 197] width 680 height 18
drag, startPoint x: 539, startPoint y: 200, endPoint x: 730, endPoint y: 198, distance: 190.8
click at [733, 199] on p "Free plan includes a maximum of 1 pipeline" at bounding box center [818, 197] width 680 height 18
click at [771, 194] on p "Free plan includes a maximum of 1 pipeline" at bounding box center [818, 197] width 680 height 18
click at [1232, 784] on span "Download build log" at bounding box center [1215, 785] width 102 height 14
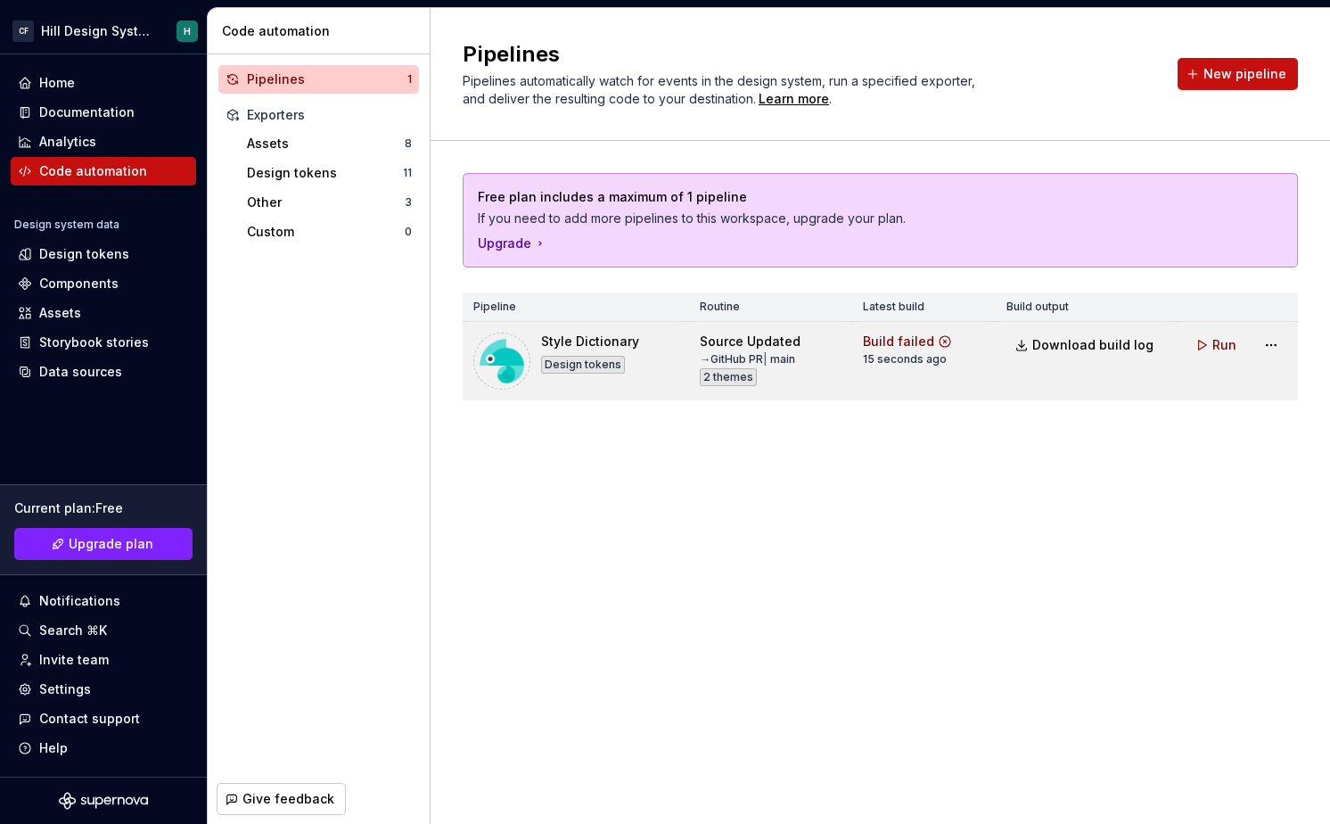
click at [841, 341] on div "Source Updated → GitHub PR | main 2 themes" at bounding box center [771, 359] width 142 height 53
click at [1220, 352] on span "Run" at bounding box center [1224, 345] width 24 height 18
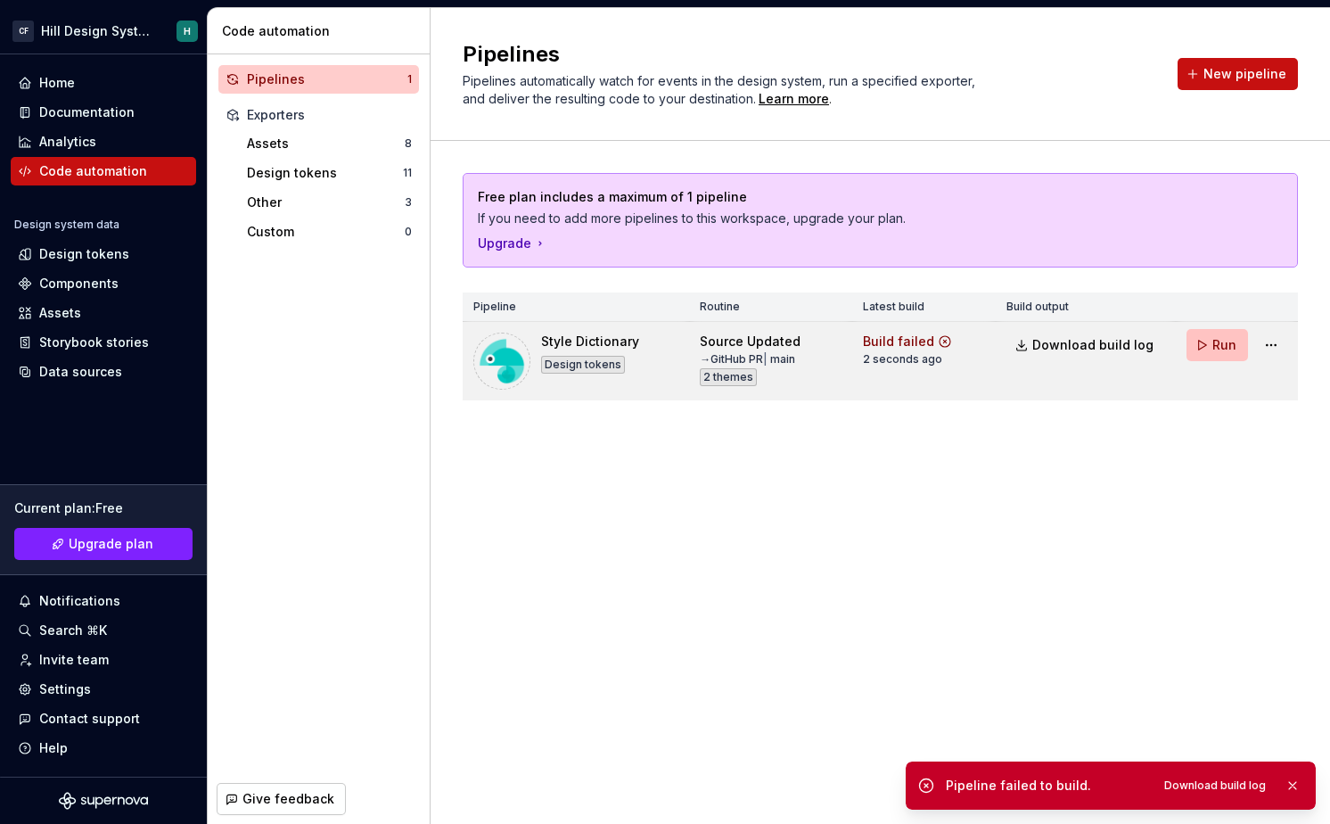
click at [1219, 355] on button "Run" at bounding box center [1218, 345] width 62 height 32
click at [1273, 345] on html "[PERSON_NAME] Design System H Home Documentation Analytics Code automation Desi…" at bounding box center [665, 412] width 1330 height 824
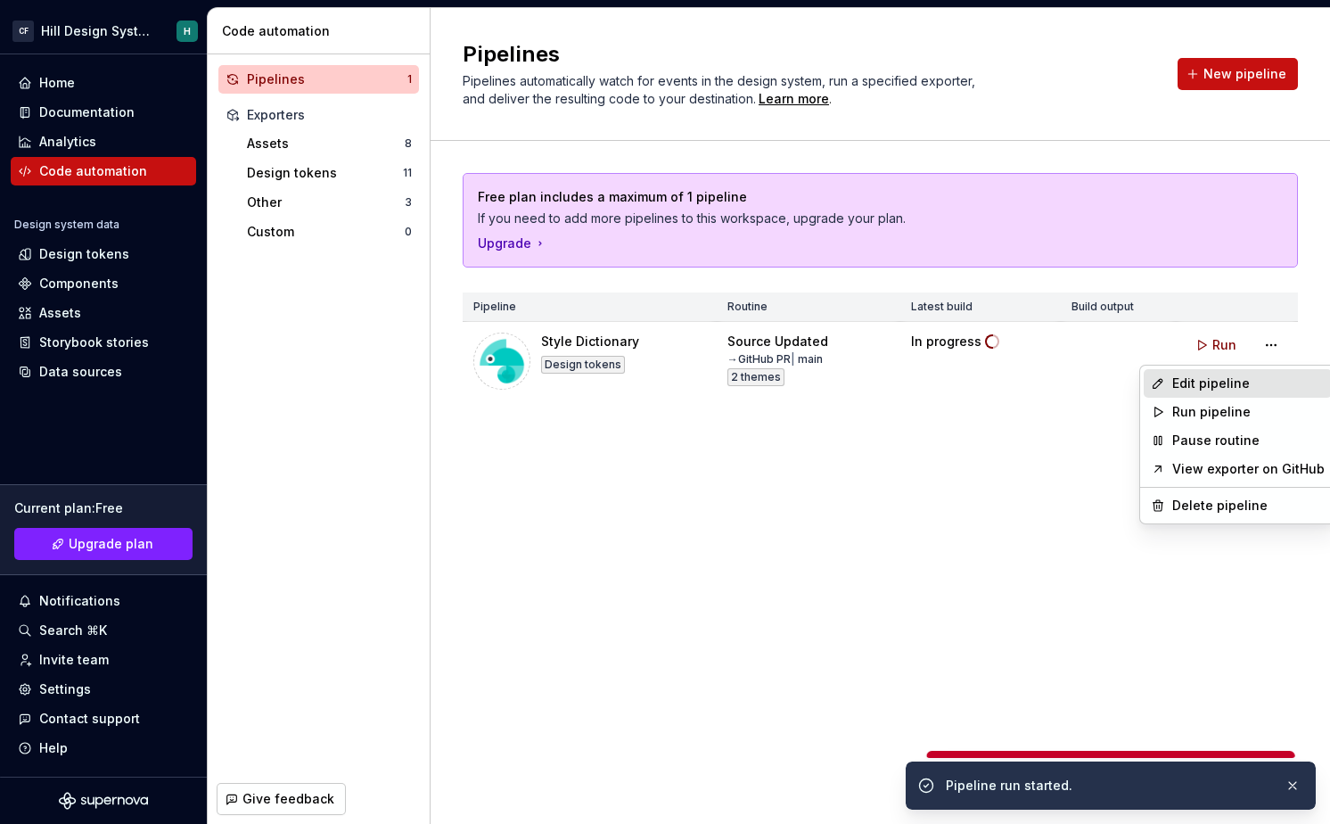
click at [1228, 379] on div "Edit pipeline" at bounding box center [1248, 383] width 152 height 18
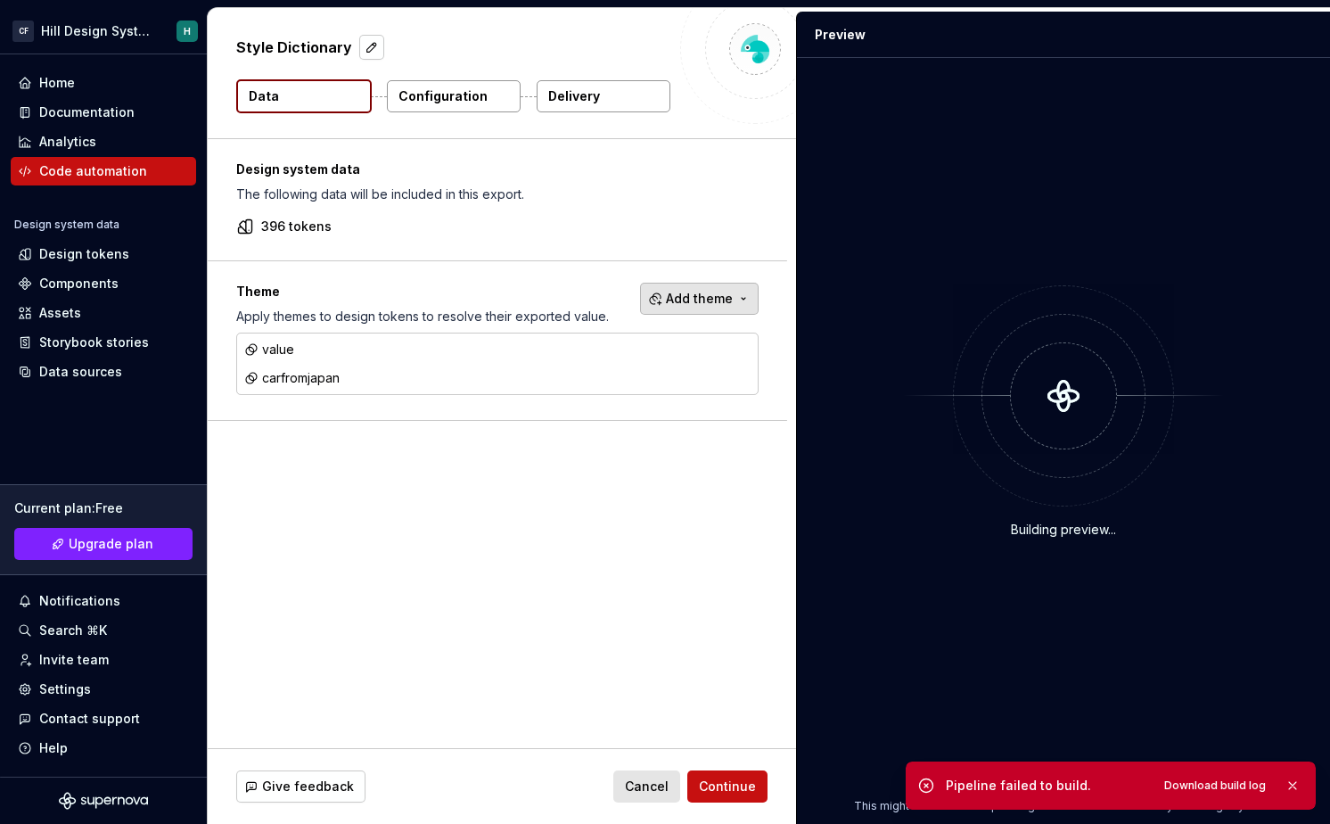
click at [683, 303] on span "Add theme" at bounding box center [699, 299] width 67 height 18
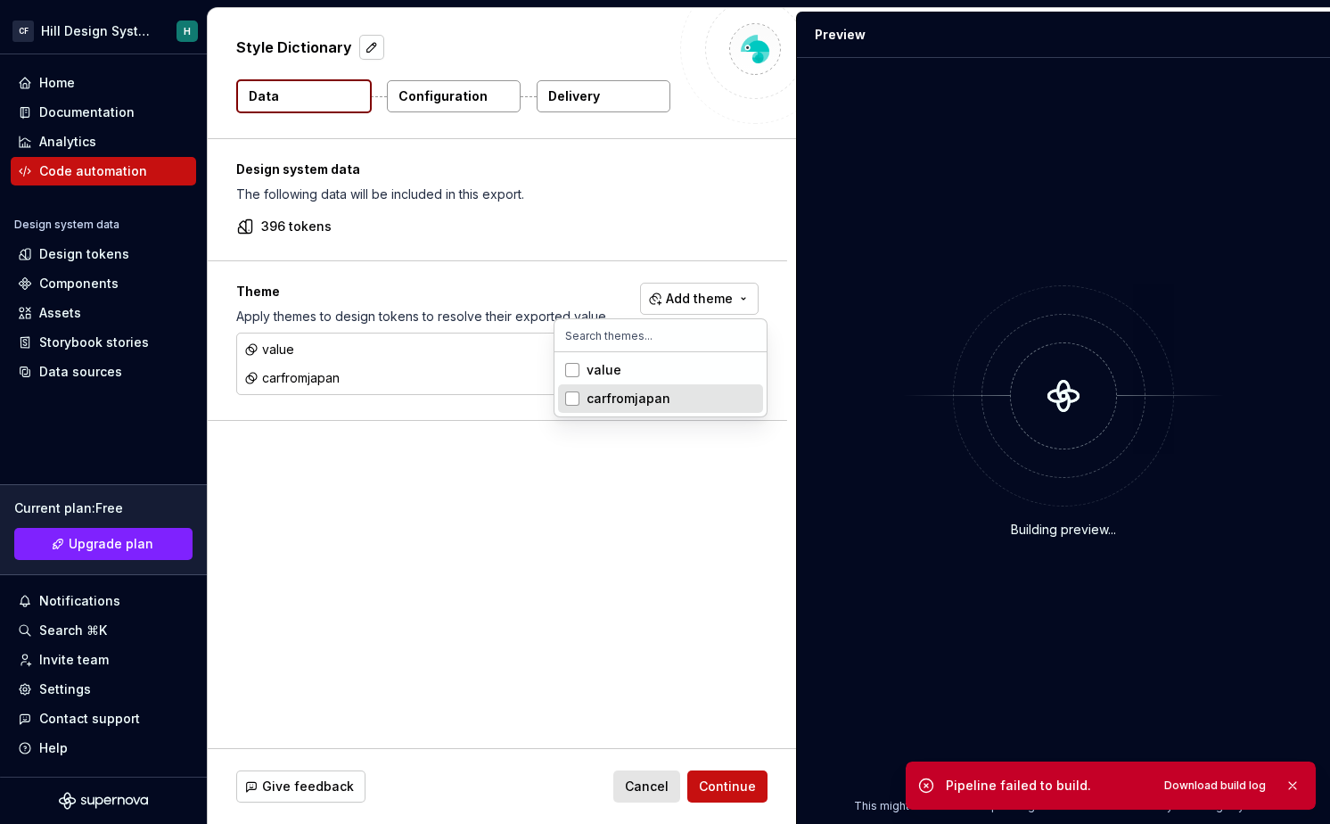
click at [571, 400] on div "Suggestions" at bounding box center [572, 398] width 14 height 14
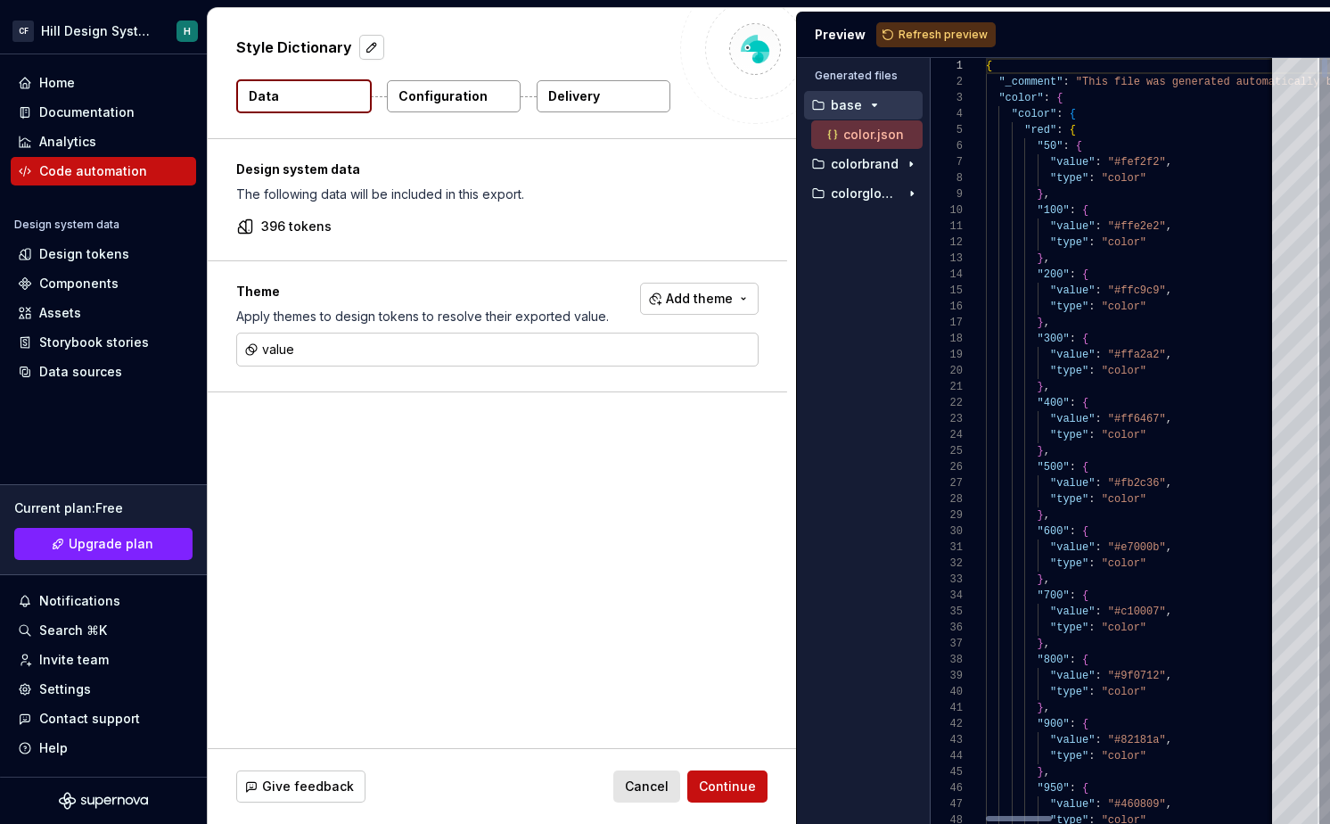
click at [534, 487] on html "[PERSON_NAME] Design System H Home Documentation Analytics Code automation Desi…" at bounding box center [665, 412] width 1330 height 824
click at [874, 166] on p "colorbrand" at bounding box center [865, 164] width 68 height 14
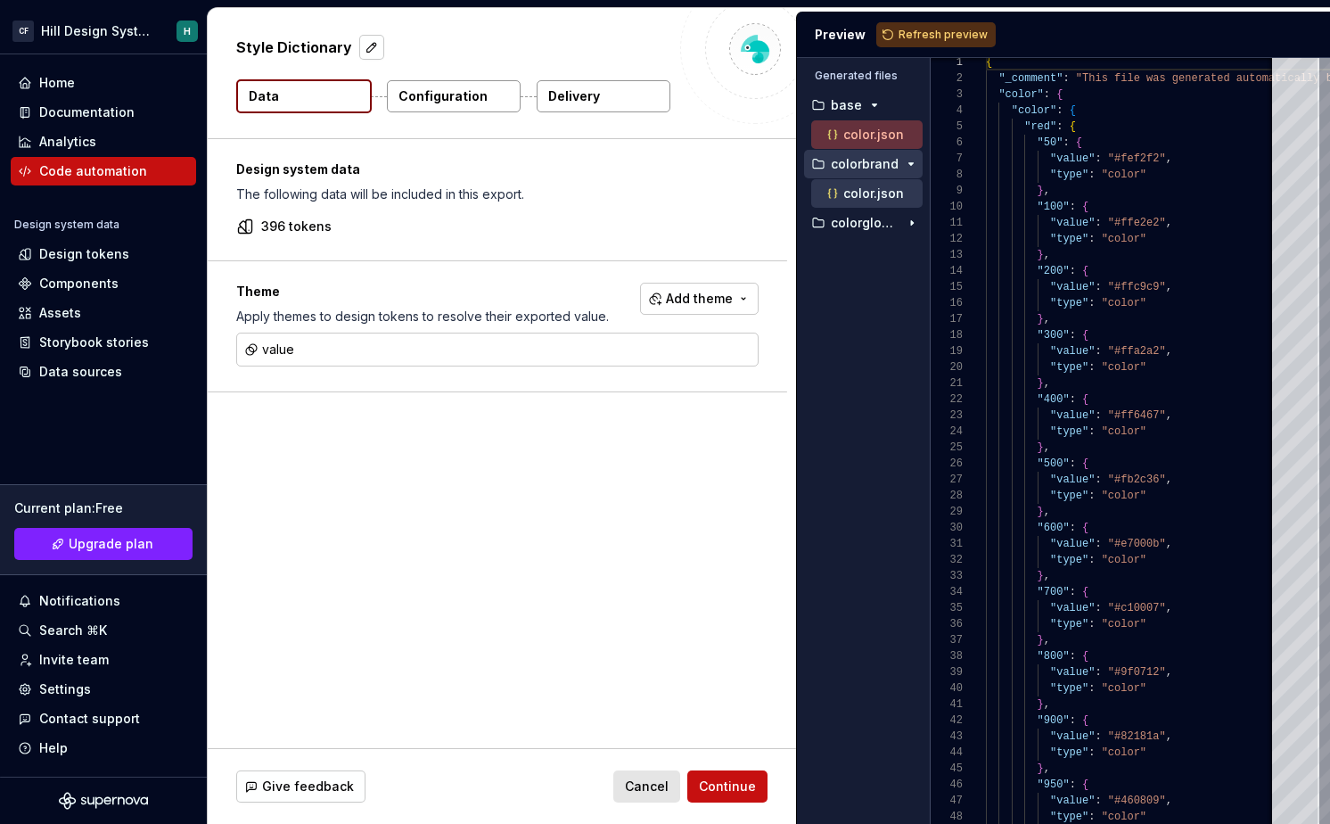
click at [885, 193] on p "color.json" at bounding box center [873, 193] width 61 height 14
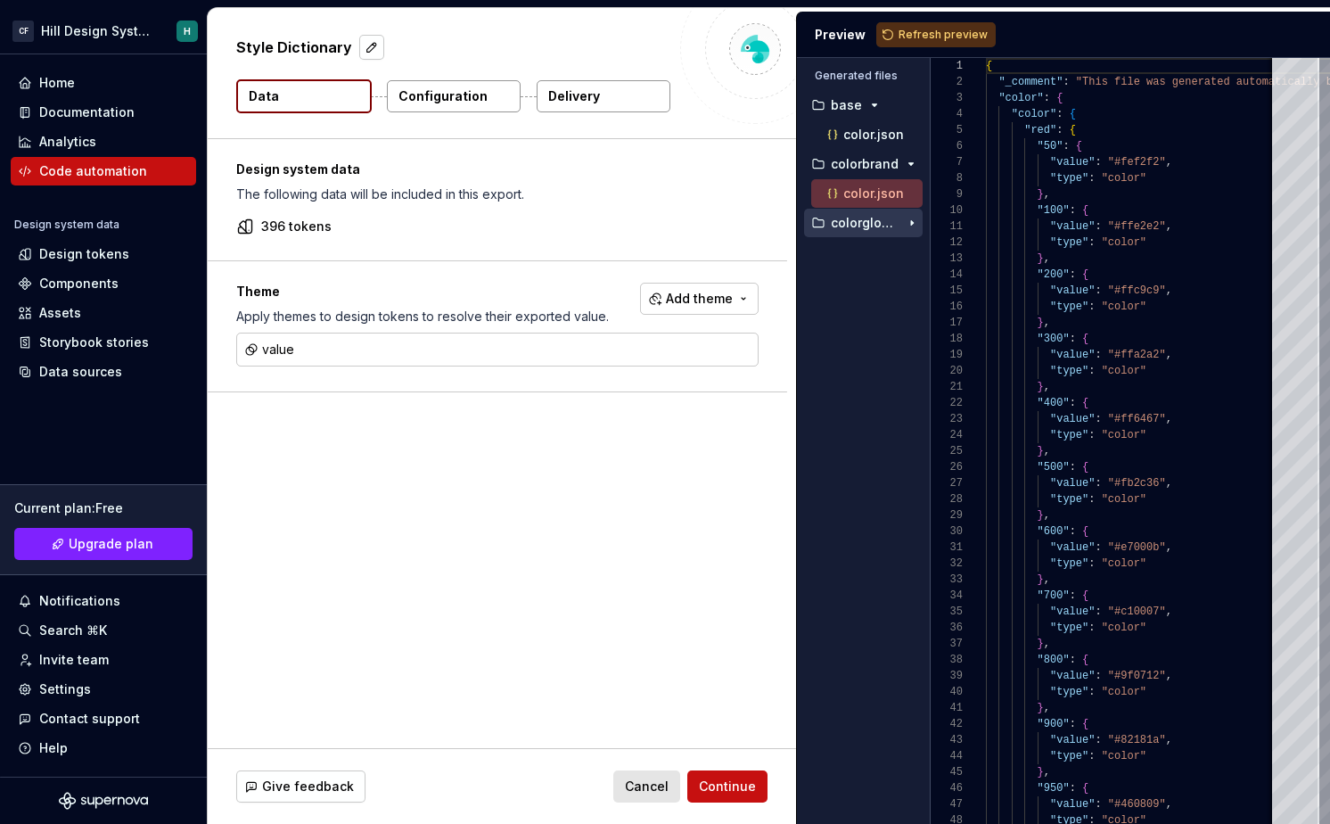
click at [882, 220] on p "colorglobal" at bounding box center [865, 223] width 69 height 14
click at [881, 244] on div "color.json" at bounding box center [873, 252] width 99 height 18
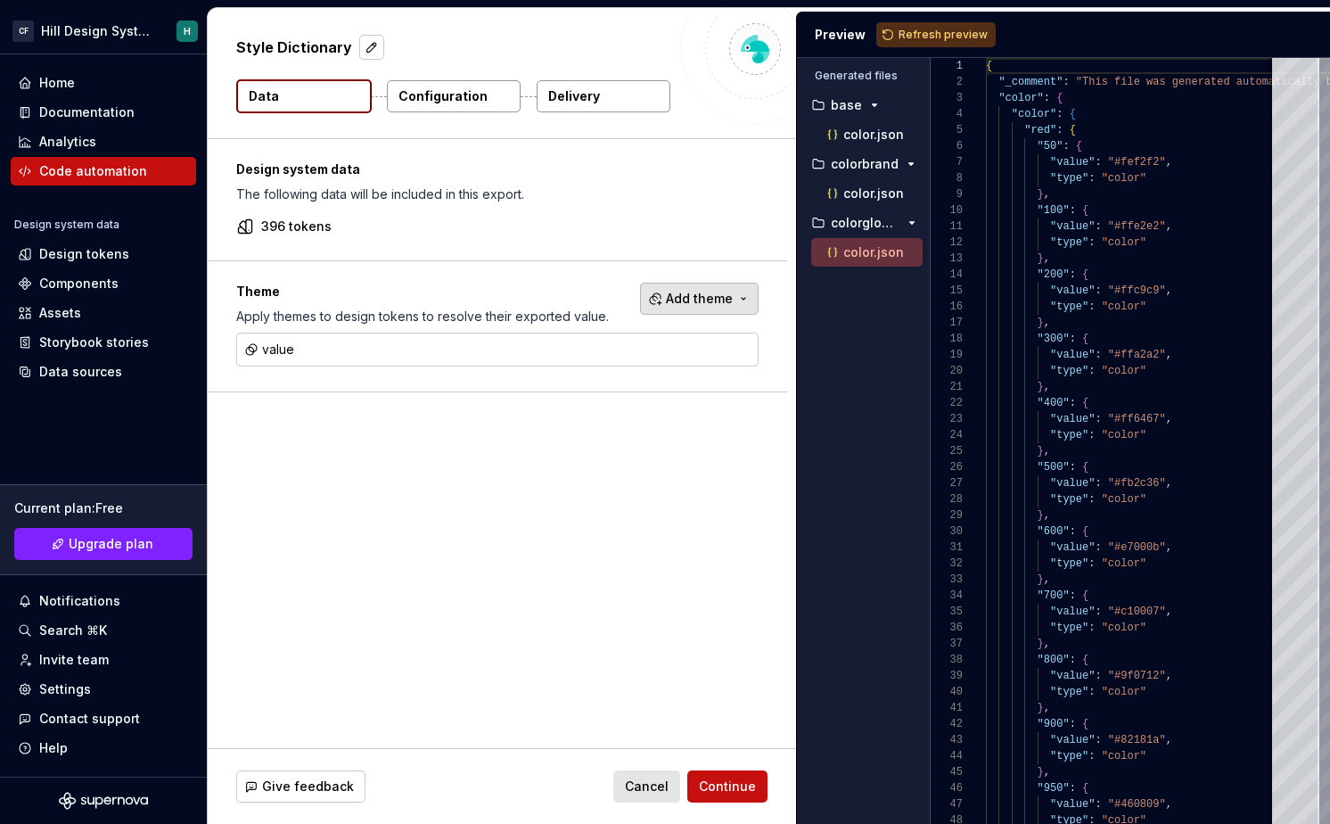
click at [699, 296] on span "Add theme" at bounding box center [699, 299] width 67 height 18
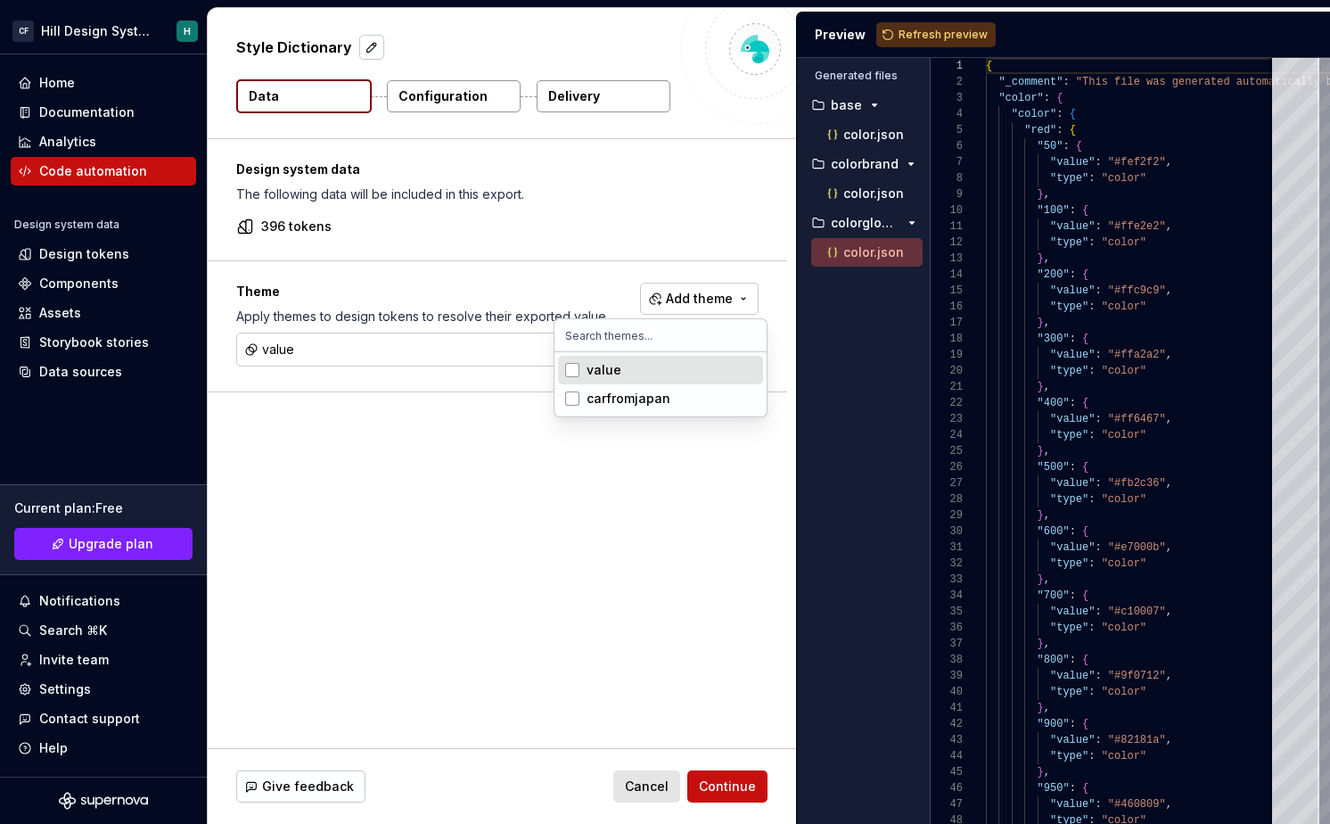
click at [715, 298] on html "[PERSON_NAME] Design System H Home Documentation Analytics Code automation Desi…" at bounding box center [665, 412] width 1330 height 824
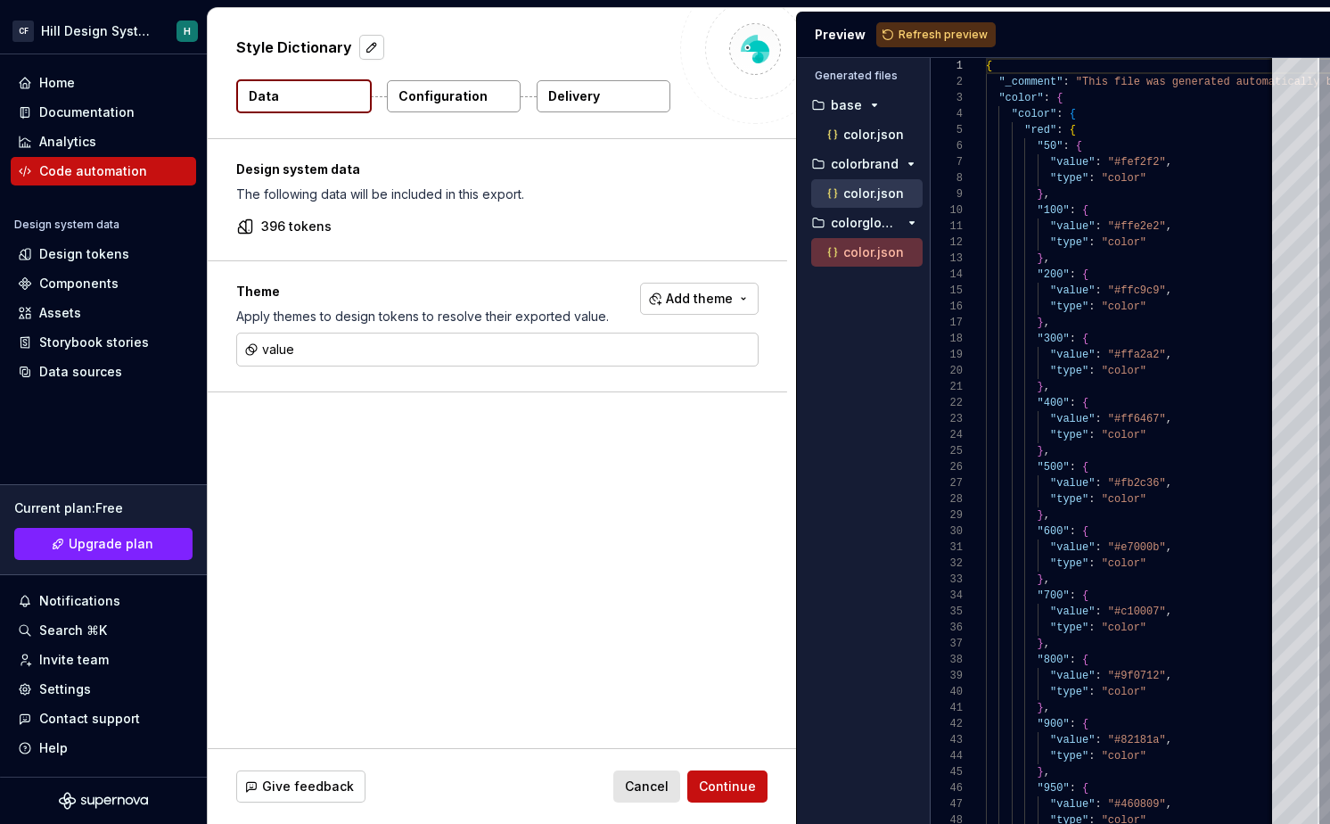
click at [886, 193] on p "color.json" at bounding box center [873, 193] width 61 height 14
click at [850, 217] on p "colorglobal" at bounding box center [865, 223] width 69 height 14
click at [848, 232] on button "colorglobal" at bounding box center [863, 223] width 119 height 20
click at [848, 259] on div "color.json" at bounding box center [873, 252] width 99 height 18
click at [589, 431] on div "Design system data The following data will be included in this export. 396 toke…" at bounding box center [502, 443] width 588 height 609
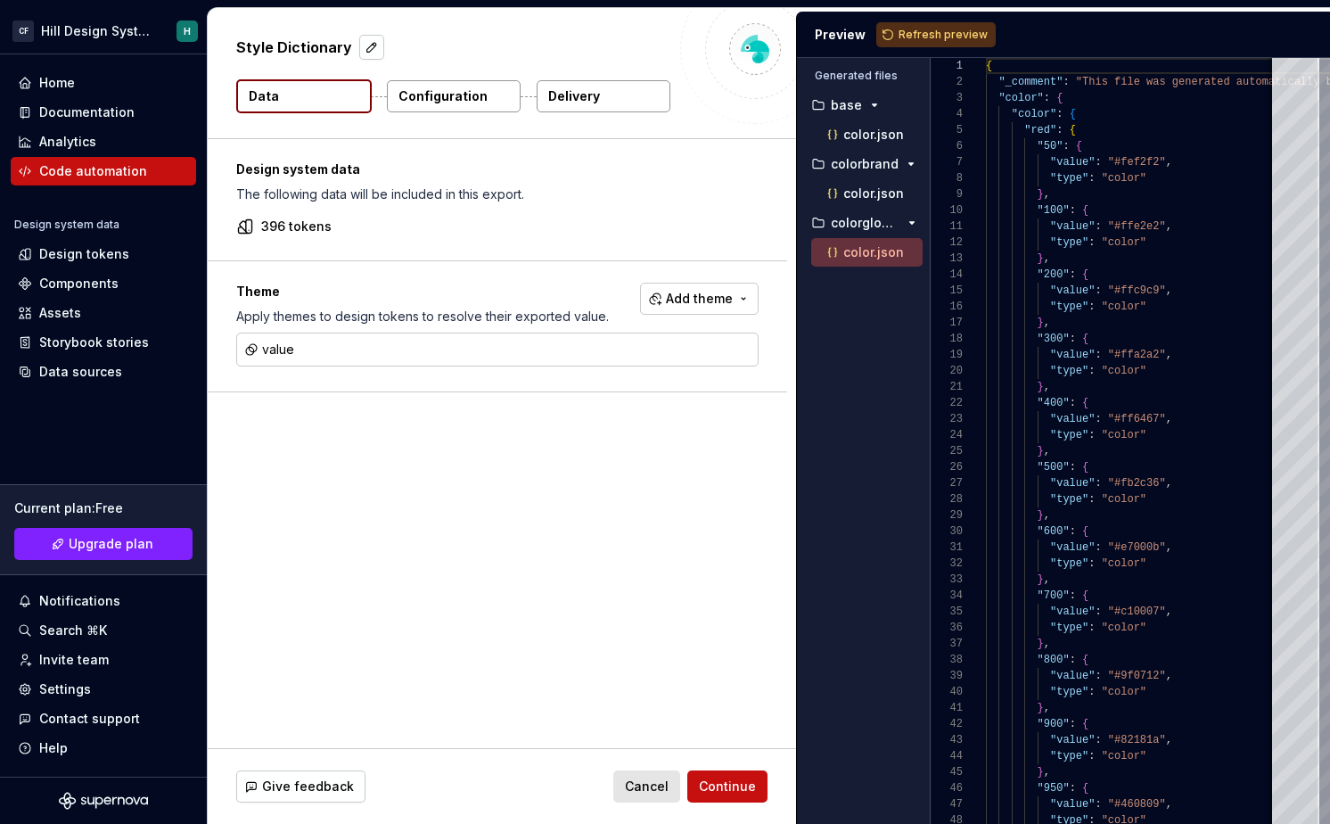
click at [723, 769] on div "Give feedback Cancel Continue" at bounding box center [502, 786] width 588 height 75
click at [725, 782] on span "Continue" at bounding box center [727, 786] width 57 height 18
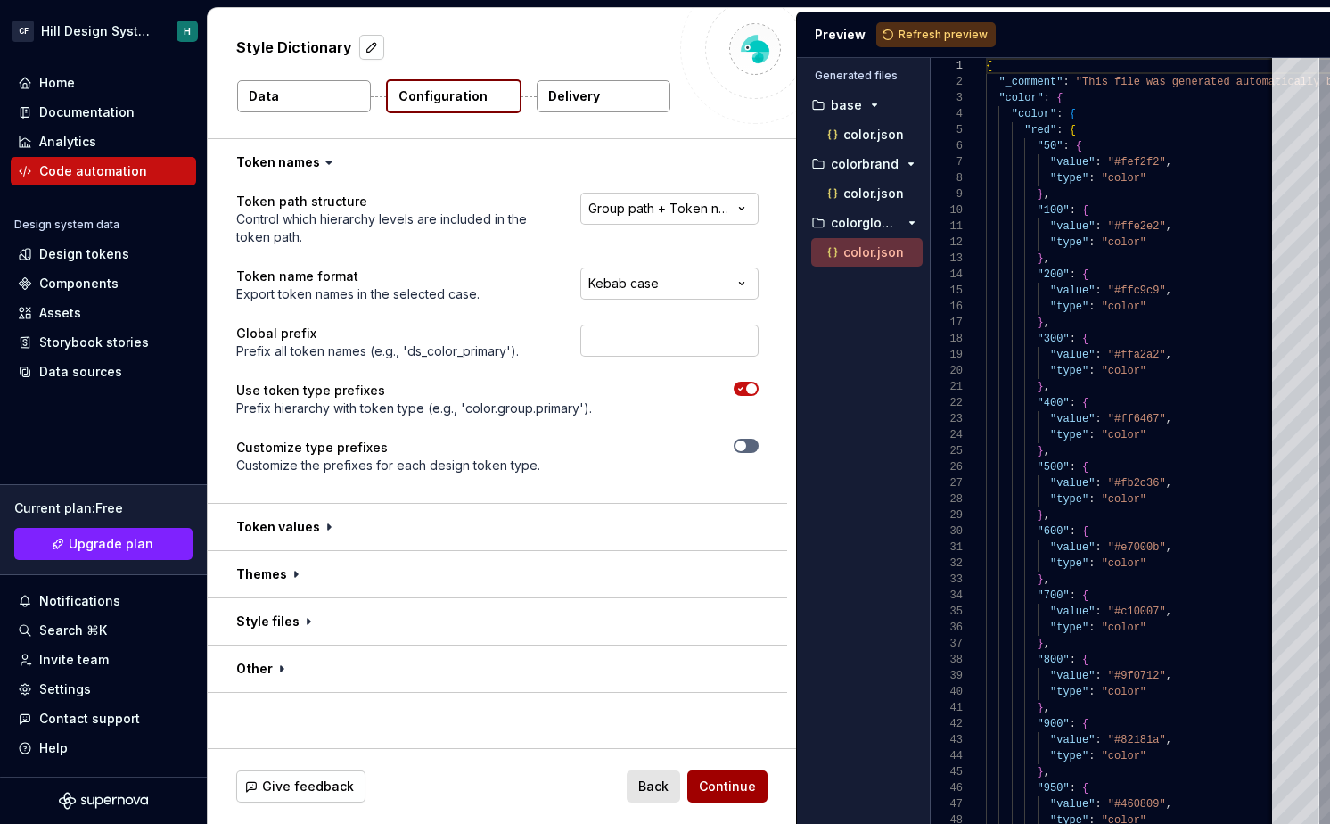
click at [725, 782] on span "Continue" at bounding box center [727, 786] width 57 height 18
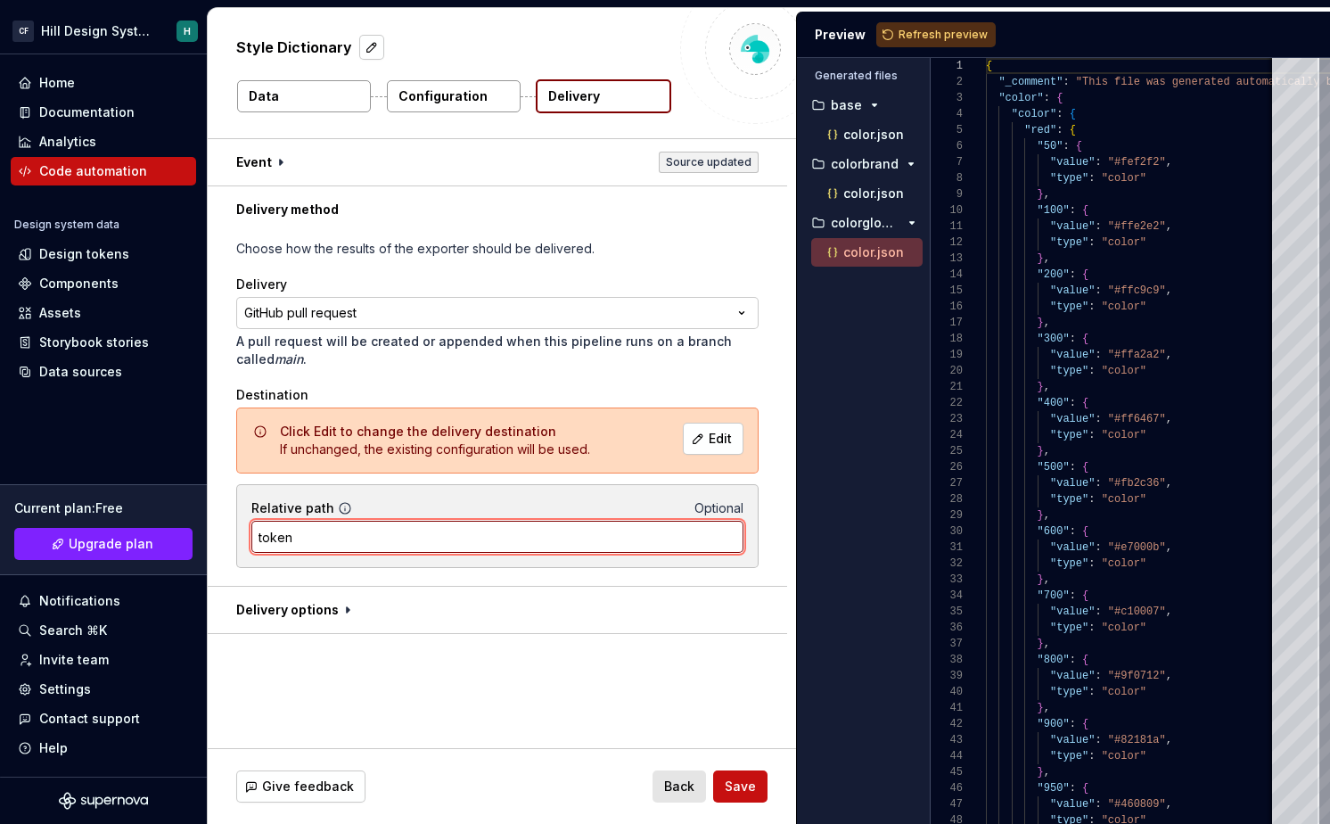
click at [499, 522] on input "token" at bounding box center [497, 537] width 492 height 32
click at [522, 480] on div "Click Edit to change the delivery destination If unchanged, the existing config…" at bounding box center [497, 487] width 522 height 160
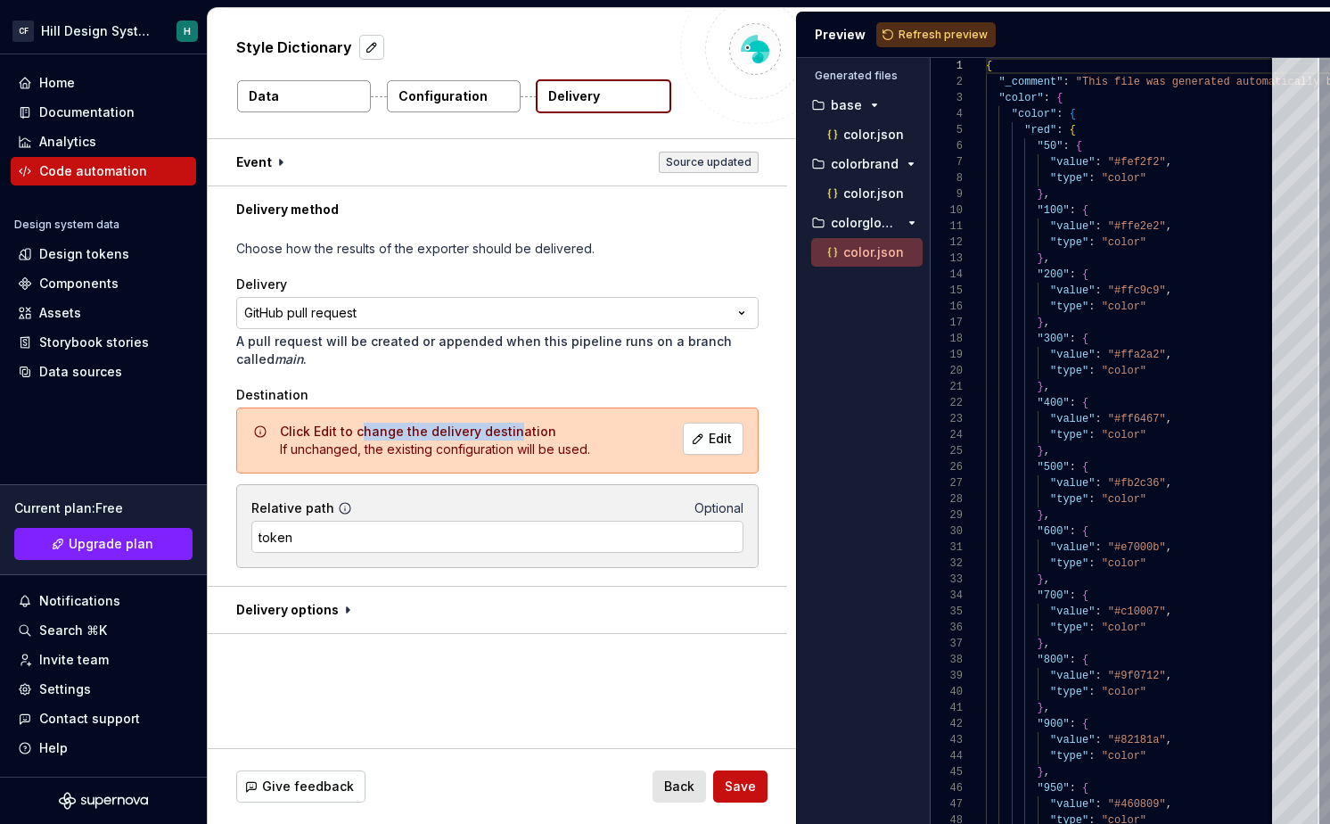
drag, startPoint x: 358, startPoint y: 427, endPoint x: 514, endPoint y: 427, distance: 155.1
click at [514, 427] on span "Click Edit to change the delivery destination" at bounding box center [418, 430] width 276 height 15
click at [536, 427] on span "Click Edit to change the delivery destination" at bounding box center [418, 430] width 276 height 15
click at [715, 442] on button "Edit" at bounding box center [713, 439] width 61 height 32
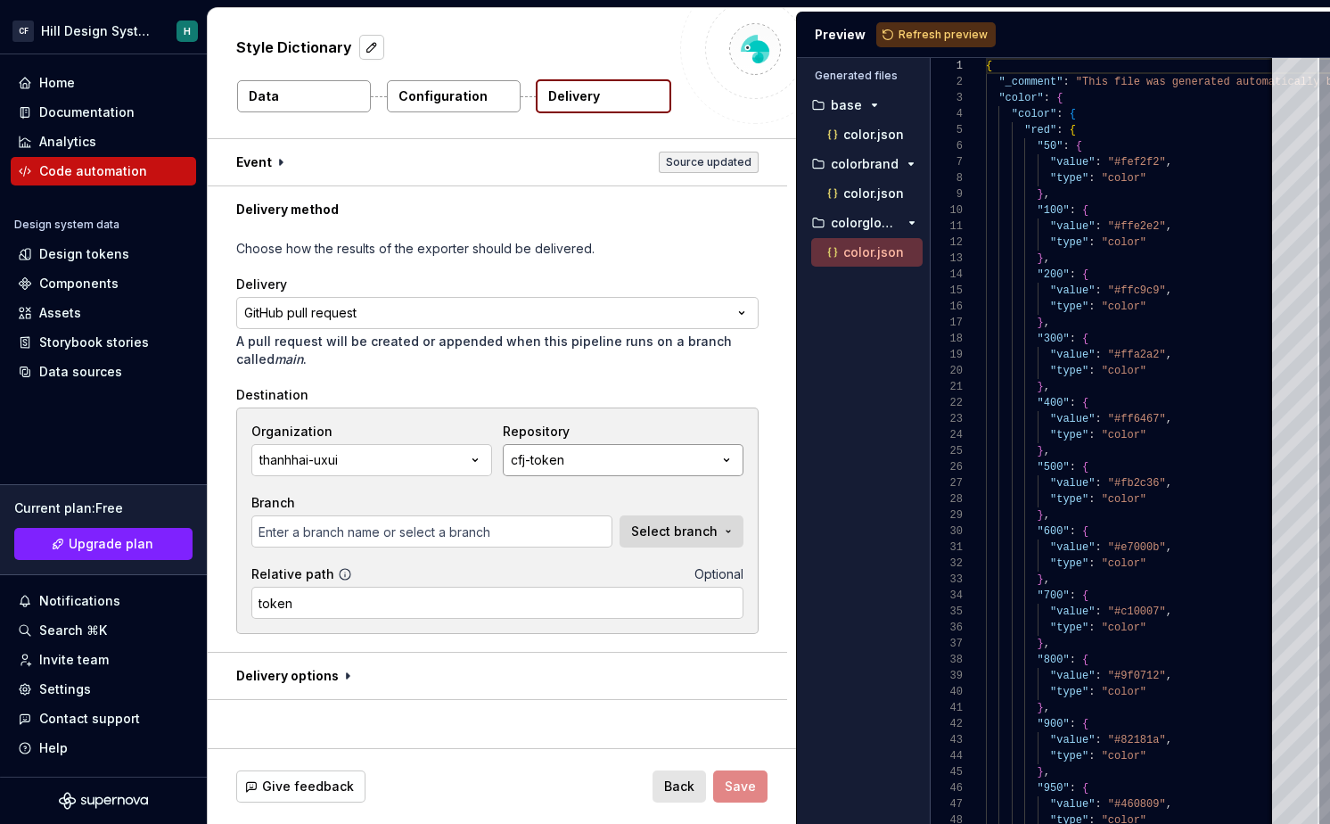
type input "main"
click at [629, 461] on button "cfj-token" at bounding box center [623, 460] width 241 height 32
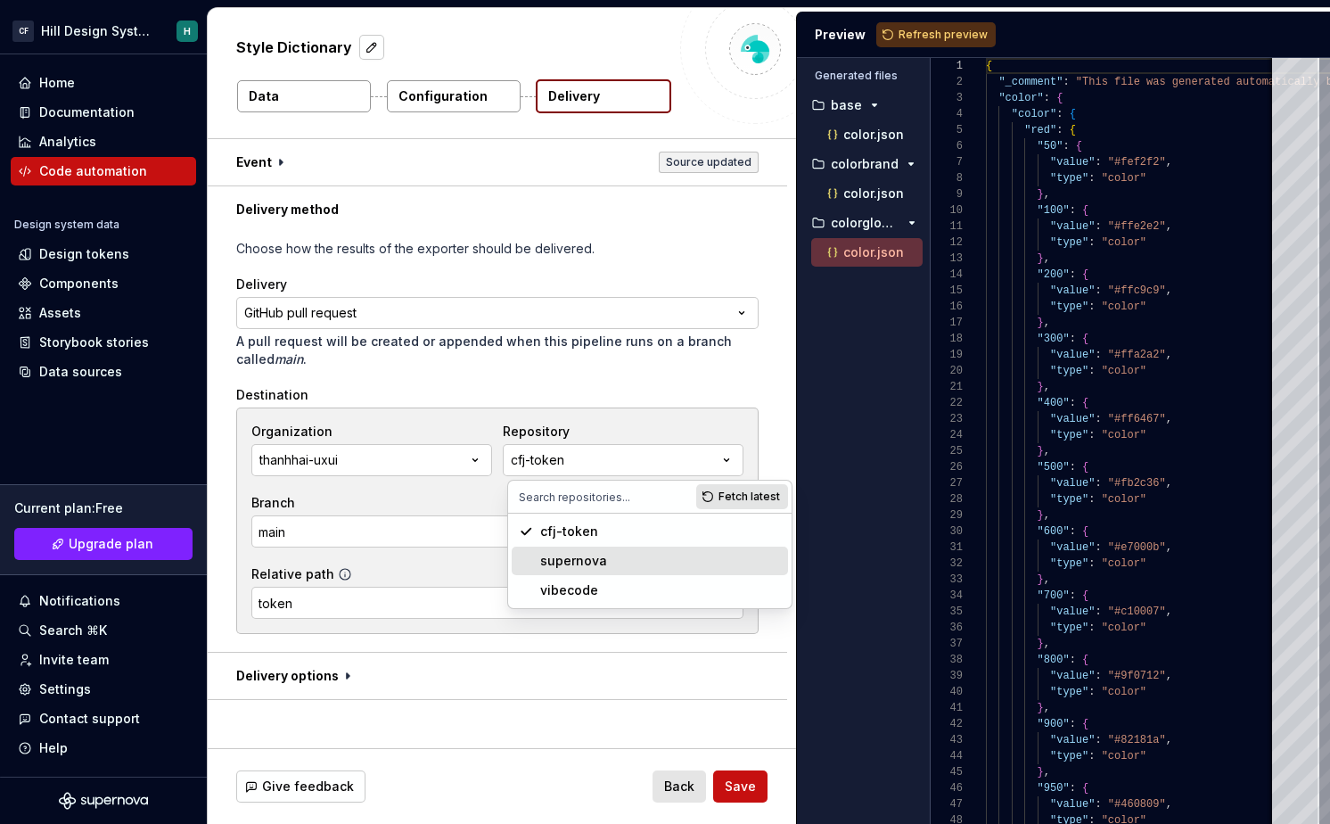
click at [602, 562] on div "supernova" at bounding box center [573, 561] width 67 height 18
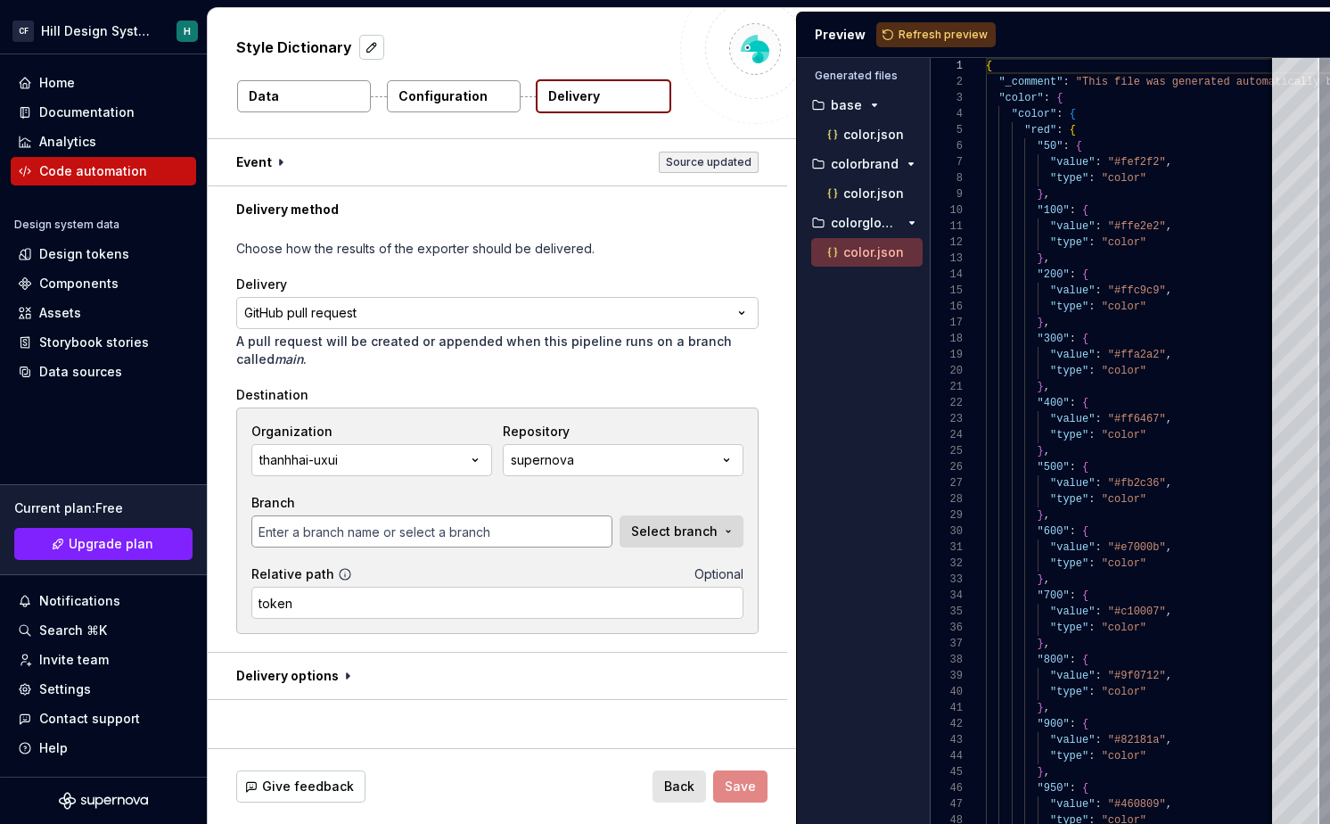
type input "main"
click at [733, 785] on span "Save" at bounding box center [740, 786] width 31 height 18
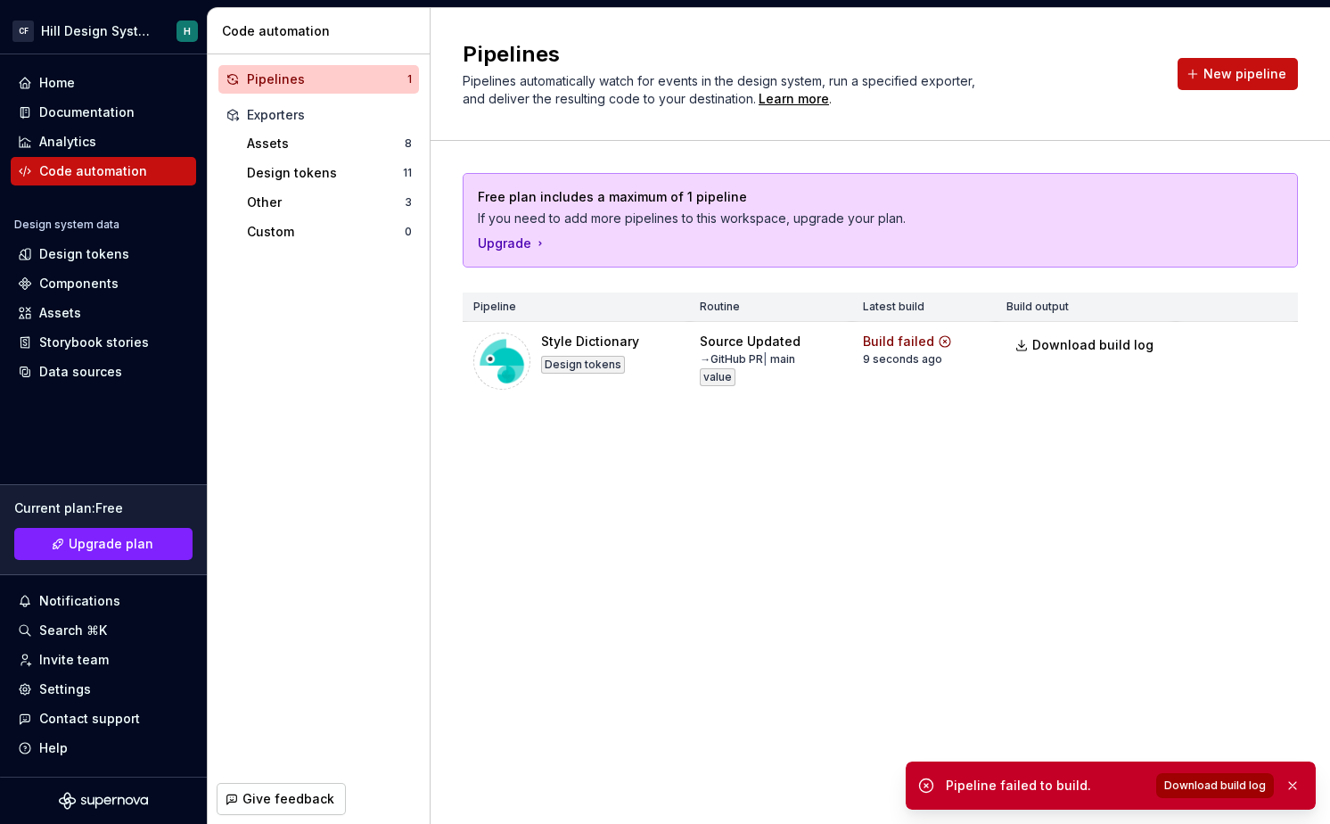
click at [1219, 788] on span "Download build log" at bounding box center [1215, 785] width 102 height 14
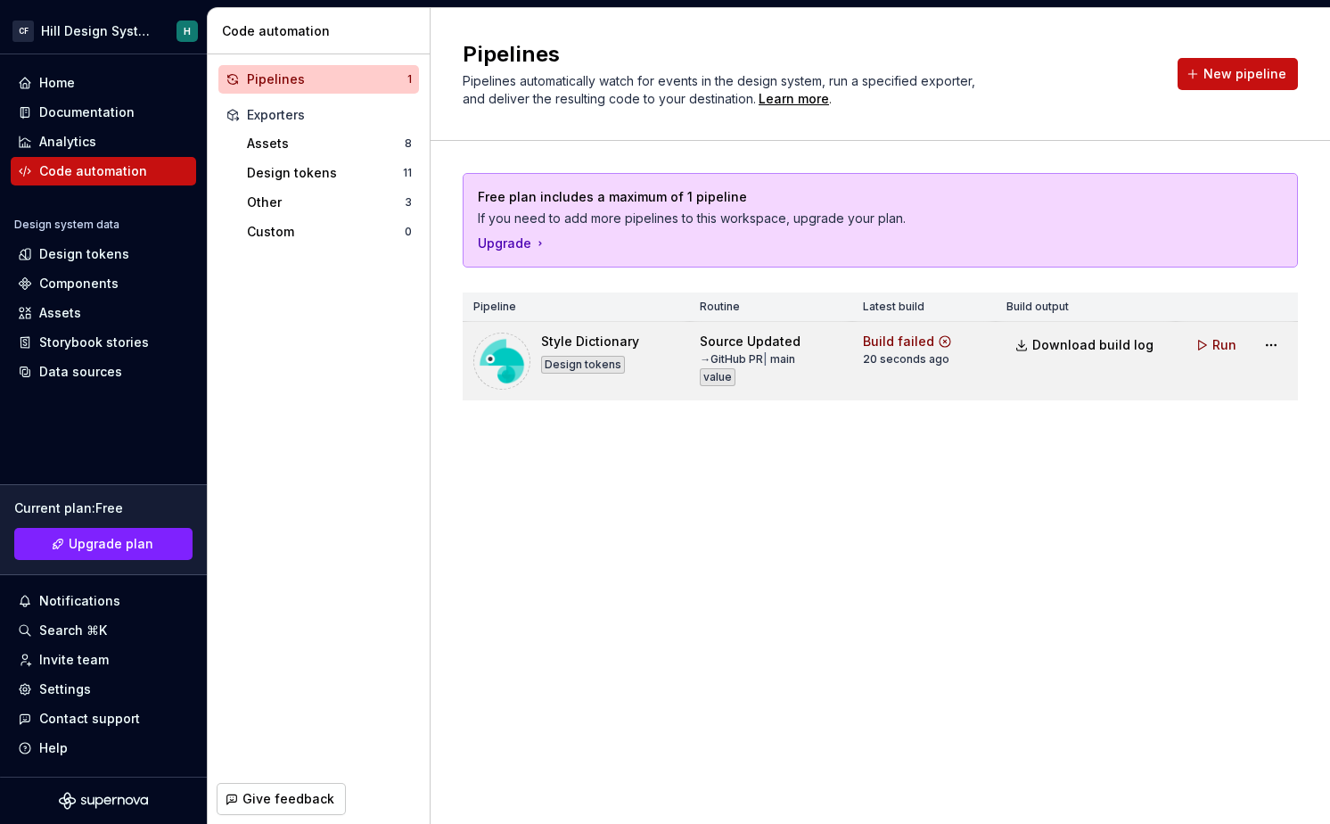
click at [720, 390] on td "Source Updated → GitHub PR | main value" at bounding box center [770, 361] width 163 height 79
click at [723, 368] on div "value" at bounding box center [718, 377] width 36 height 18
click at [768, 358] on span "|" at bounding box center [765, 358] width 4 height 13
click at [1270, 350] on html "[PERSON_NAME] Design System H Home Documentation Analytics Code automation Desi…" at bounding box center [665, 412] width 1330 height 824
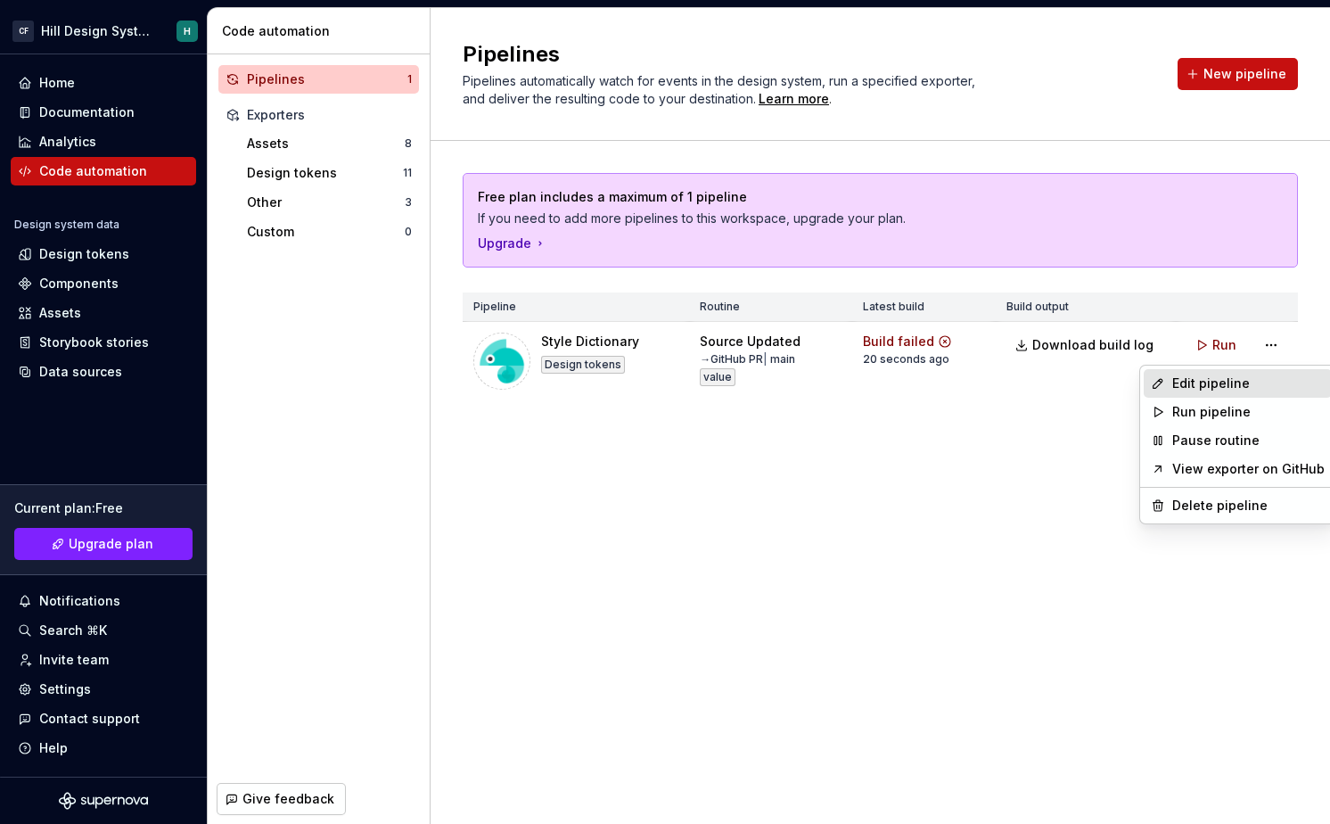
click at [1213, 391] on div "Edit pipeline" at bounding box center [1248, 383] width 152 height 18
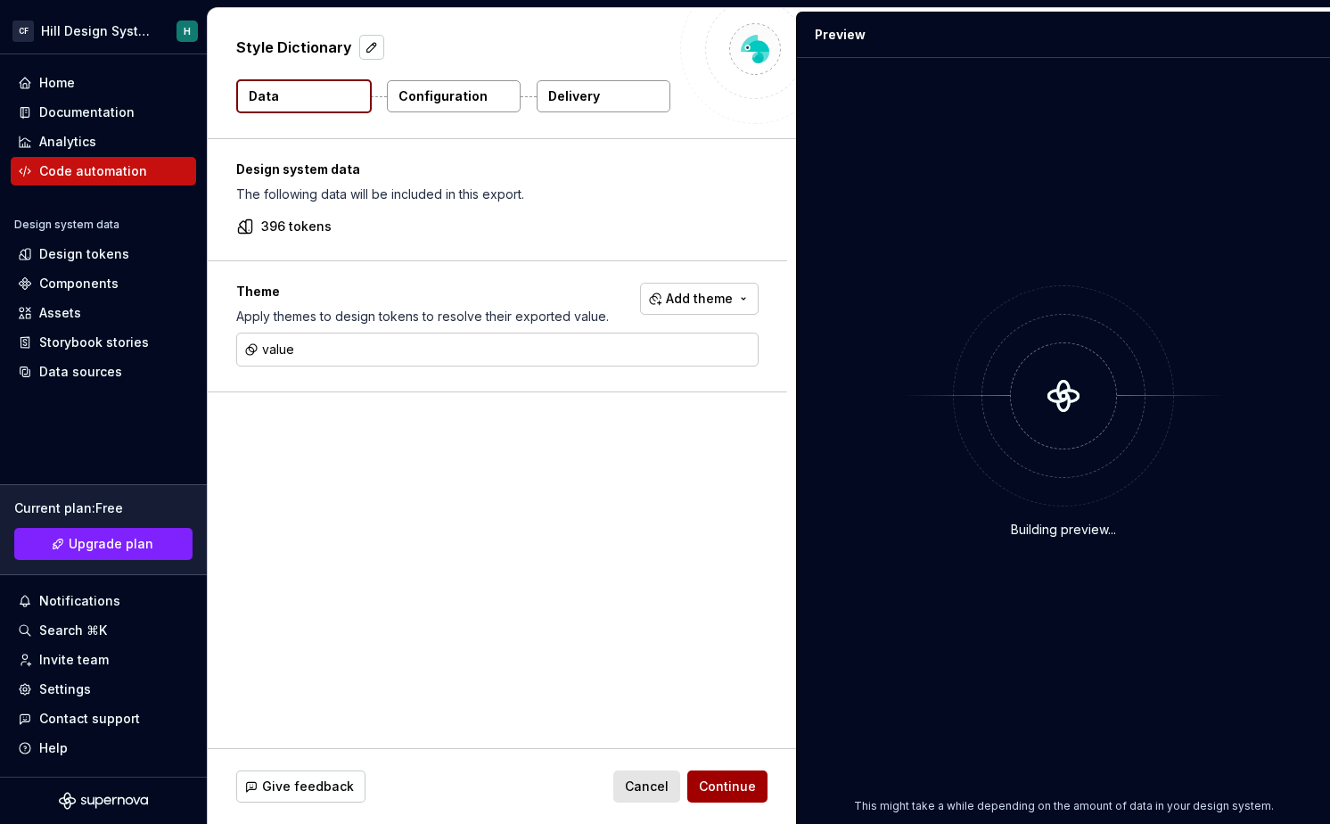
click at [723, 789] on span "Continue" at bounding box center [727, 786] width 57 height 18
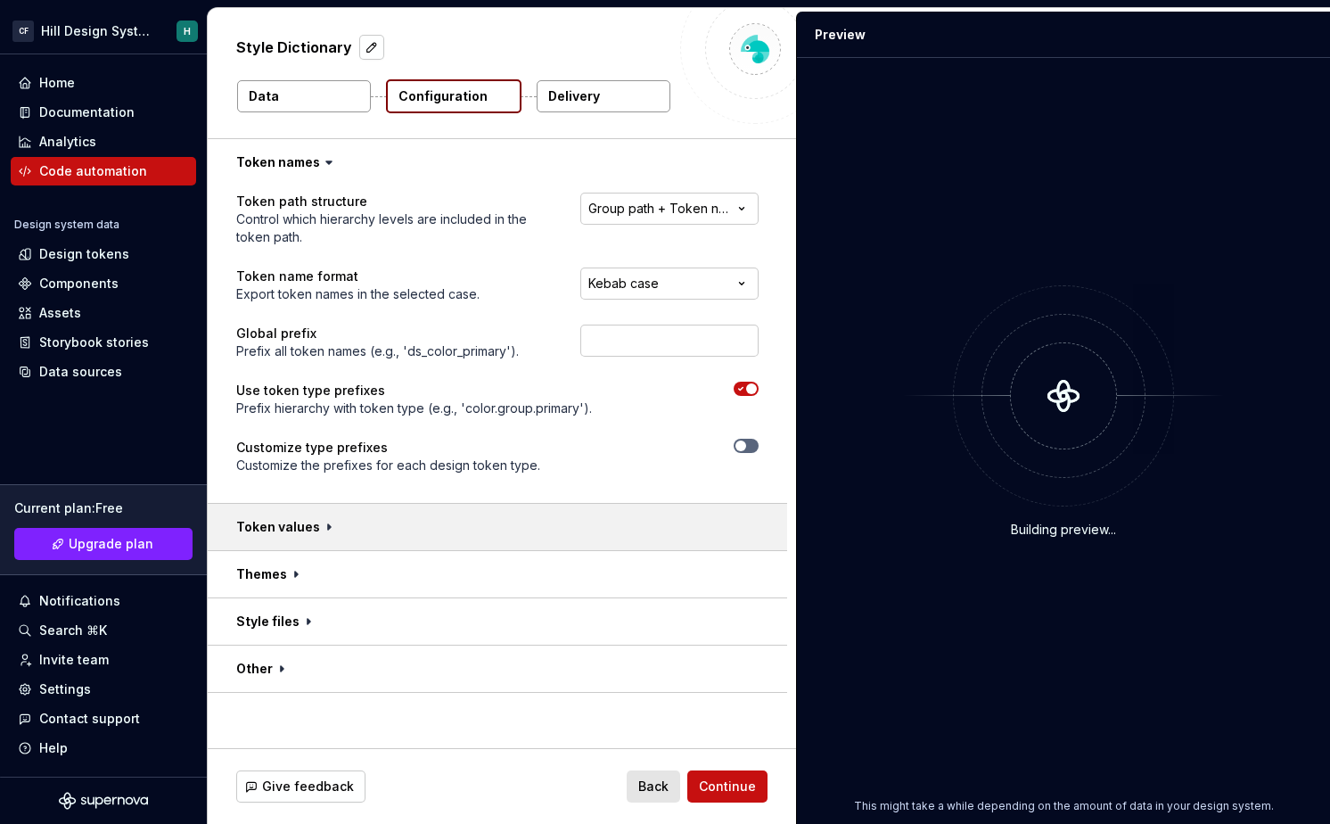
click at [390, 530] on button "button" at bounding box center [497, 527] width 579 height 46
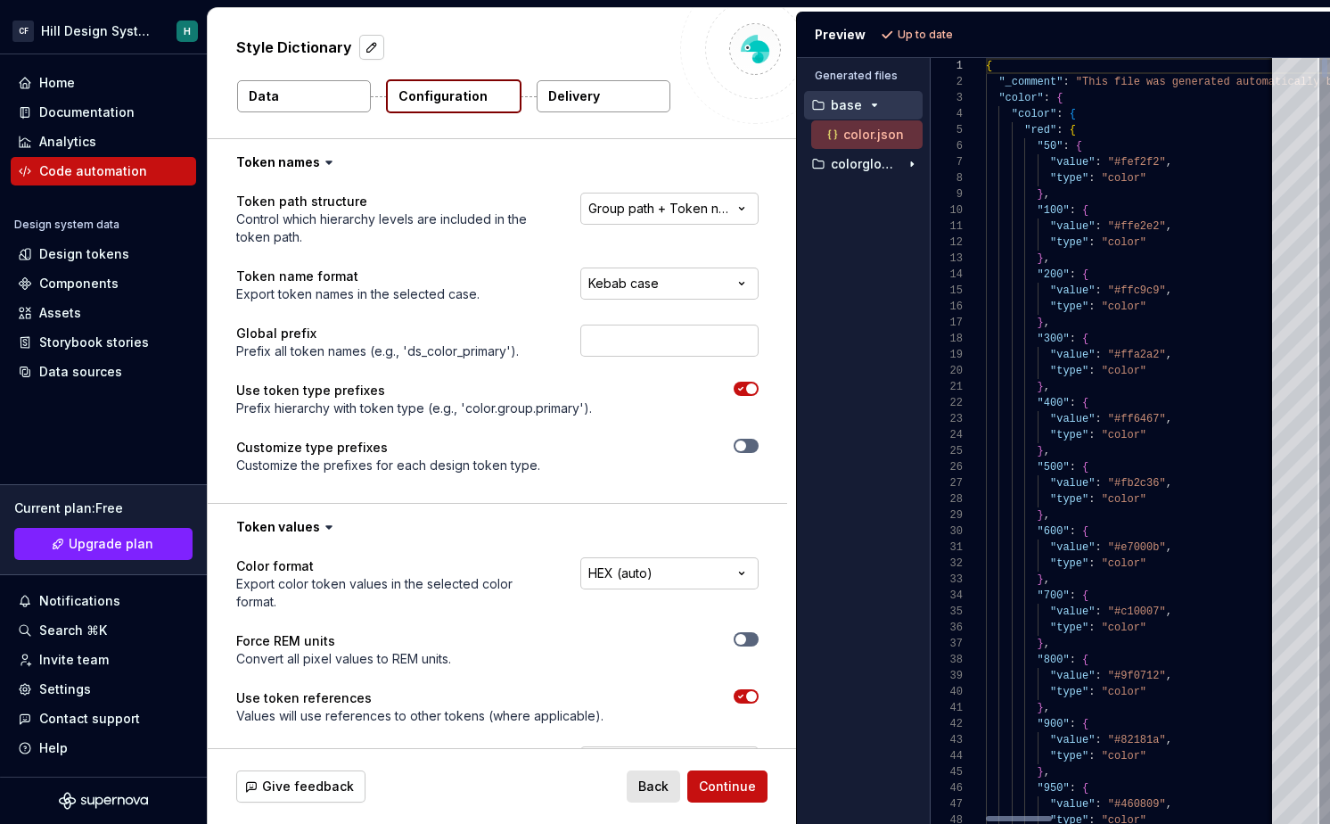
scroll to position [187, 0]
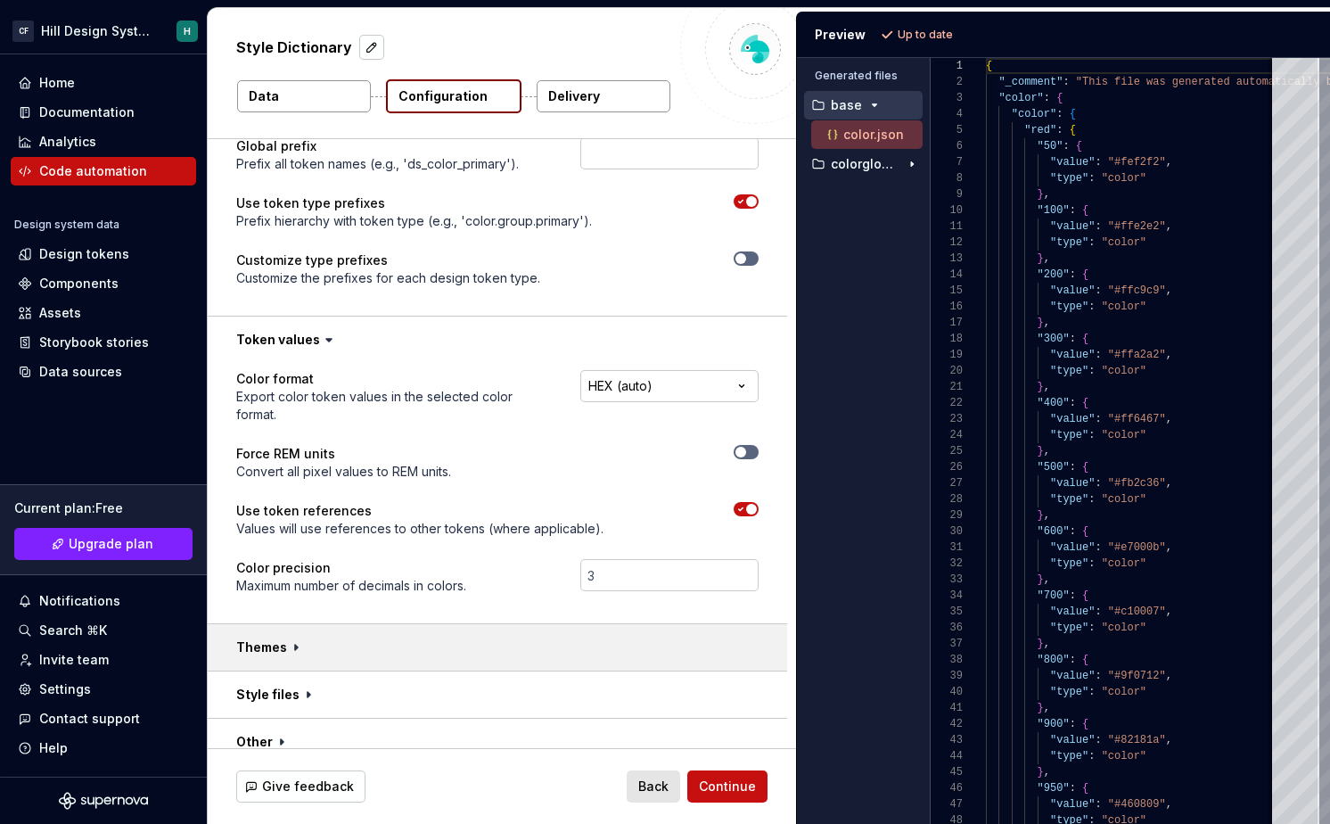
click at [370, 636] on button "button" at bounding box center [497, 647] width 579 height 46
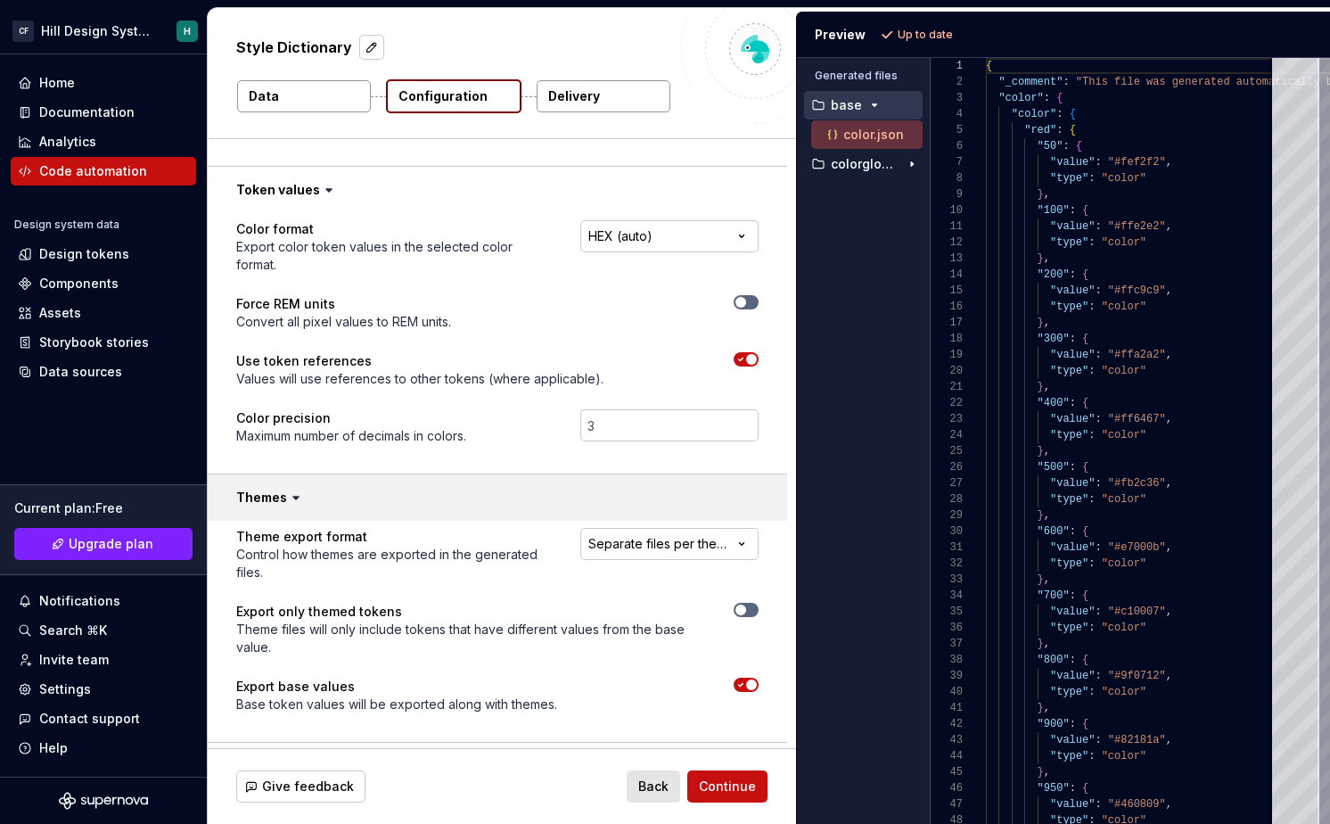
scroll to position [408, 0]
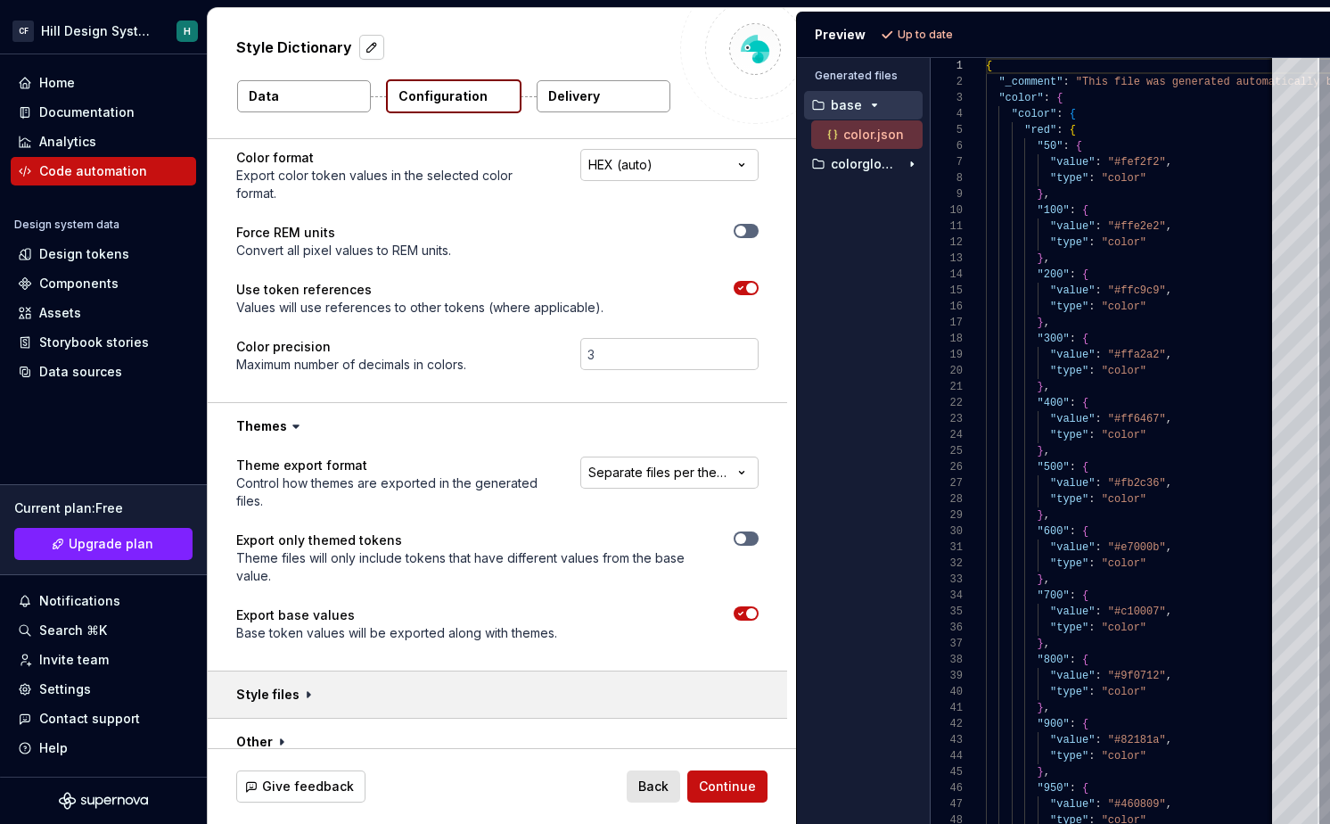
click at [351, 676] on button "button" at bounding box center [497, 694] width 579 height 46
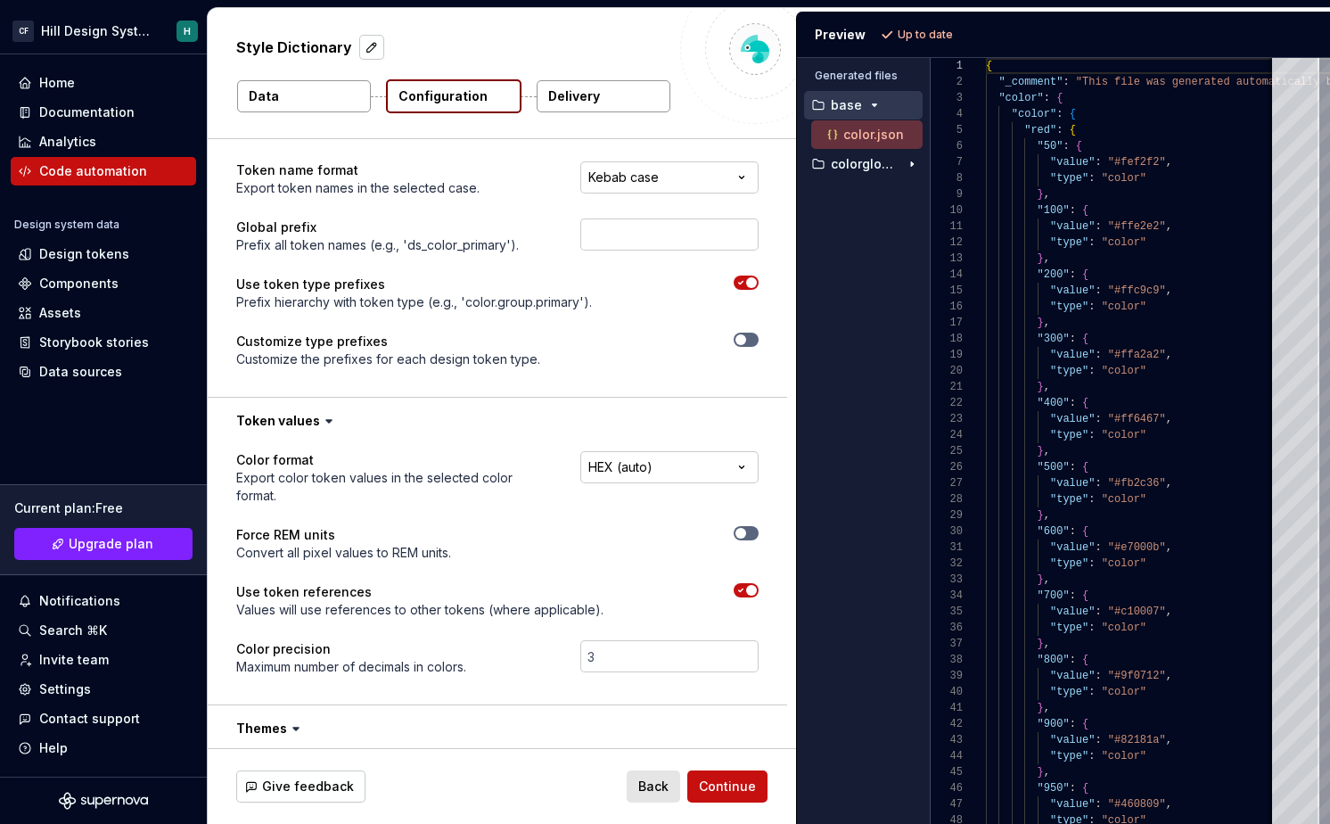
scroll to position [0, 0]
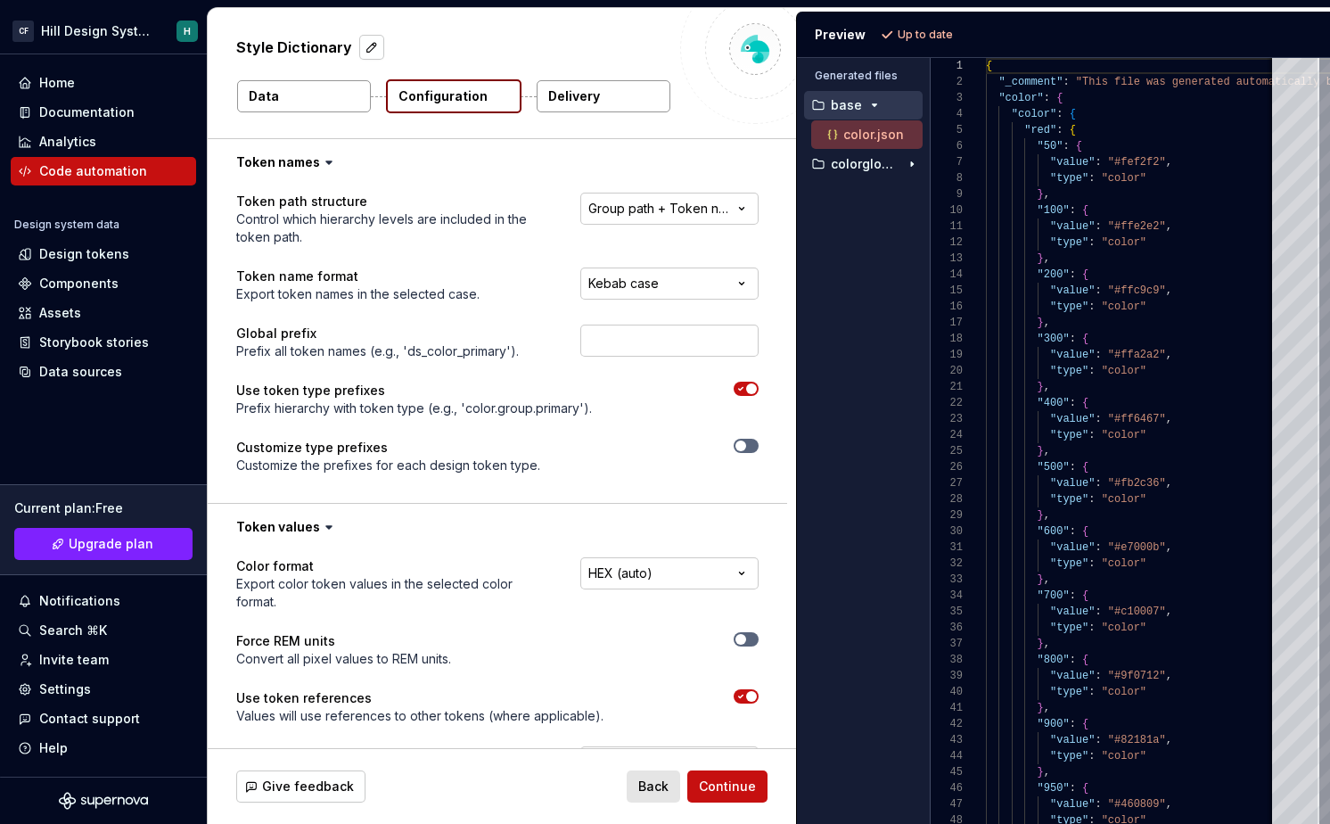
click at [329, 105] on button "Data" at bounding box center [304, 96] width 134 height 32
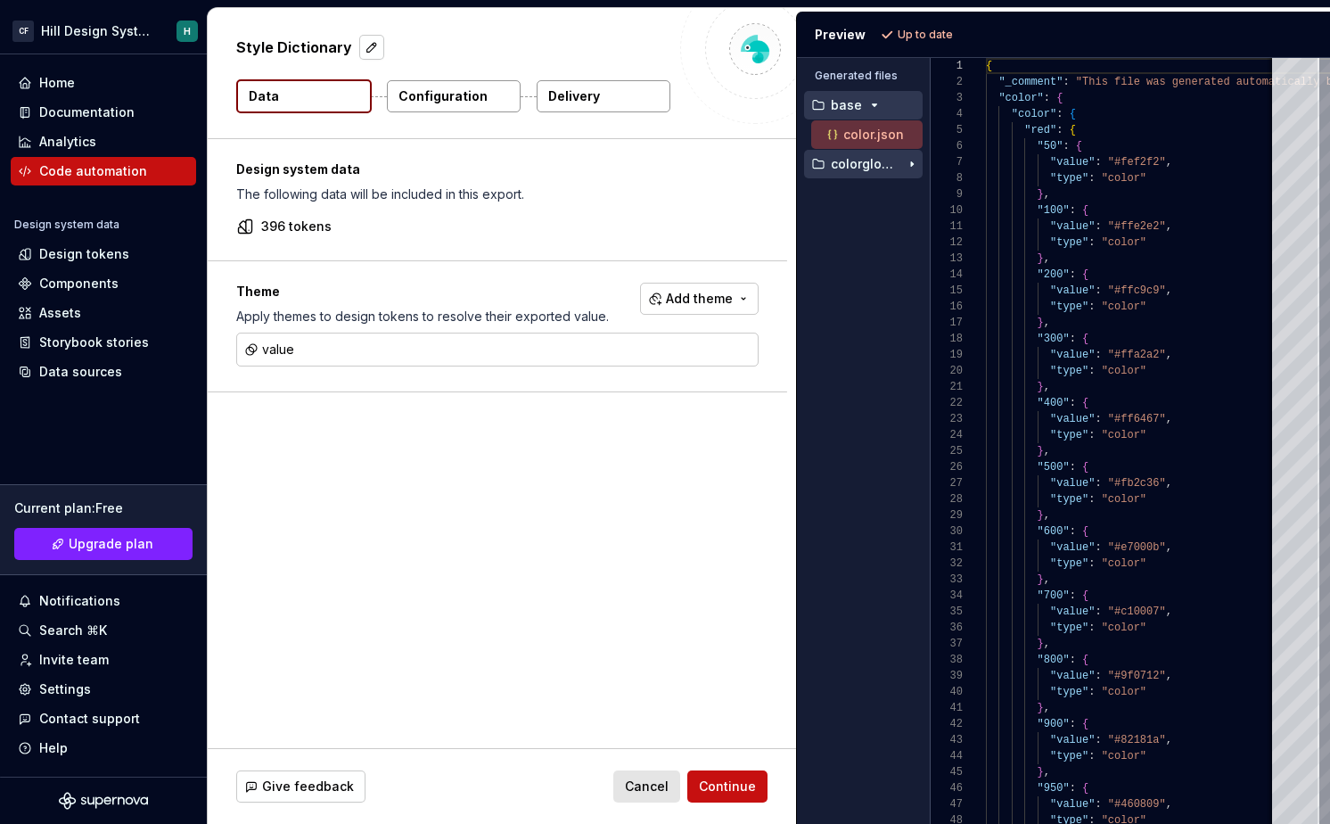
click at [859, 163] on p "colorglobal" at bounding box center [865, 164] width 69 height 14
click at [863, 201] on div "color.json" at bounding box center [873, 194] width 99 height 18
click at [866, 125] on button "color.json" at bounding box center [866, 135] width 111 height 20
click at [848, 99] on p "base" at bounding box center [846, 105] width 31 height 14
click at [713, 291] on span "Add theme" at bounding box center [699, 299] width 67 height 18
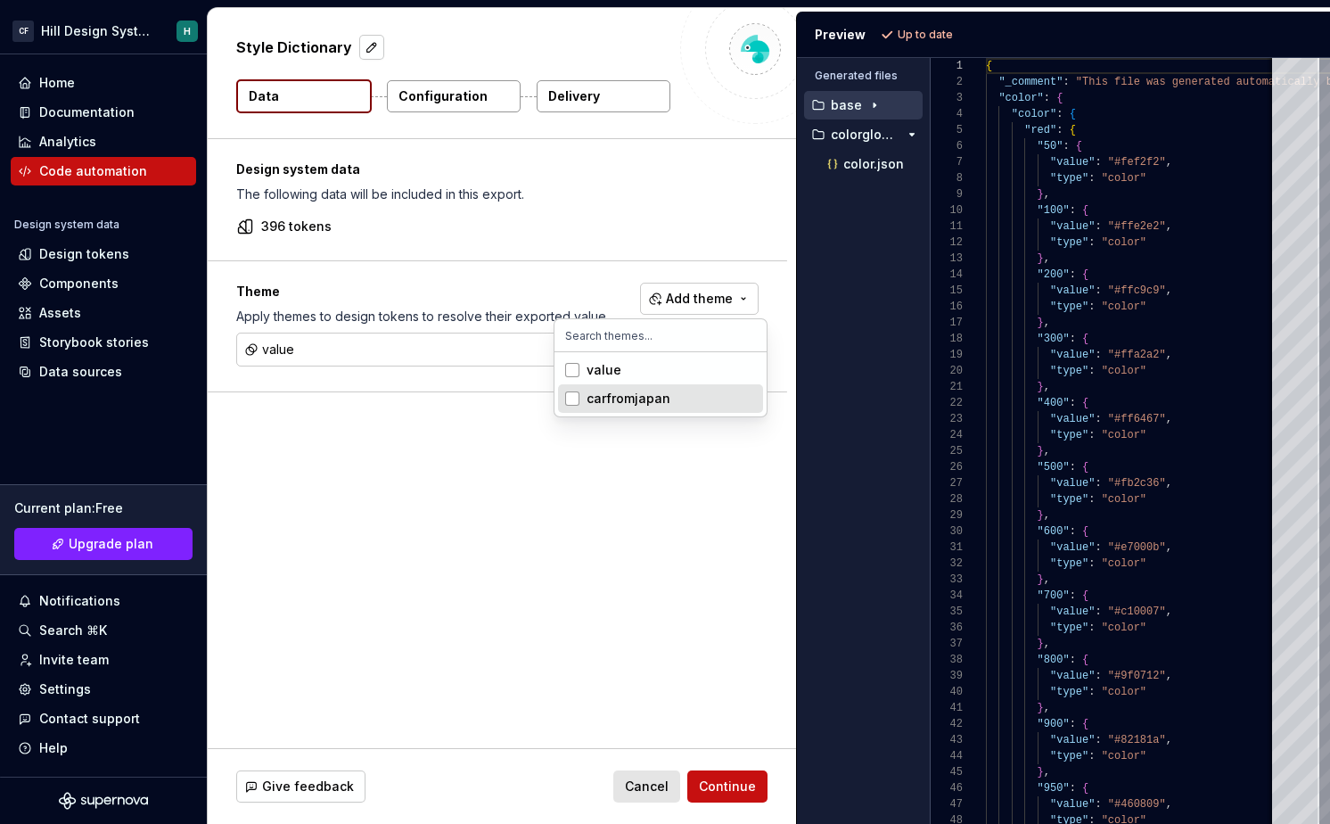
click at [654, 406] on div "carfromjapan" at bounding box center [629, 399] width 84 height 18
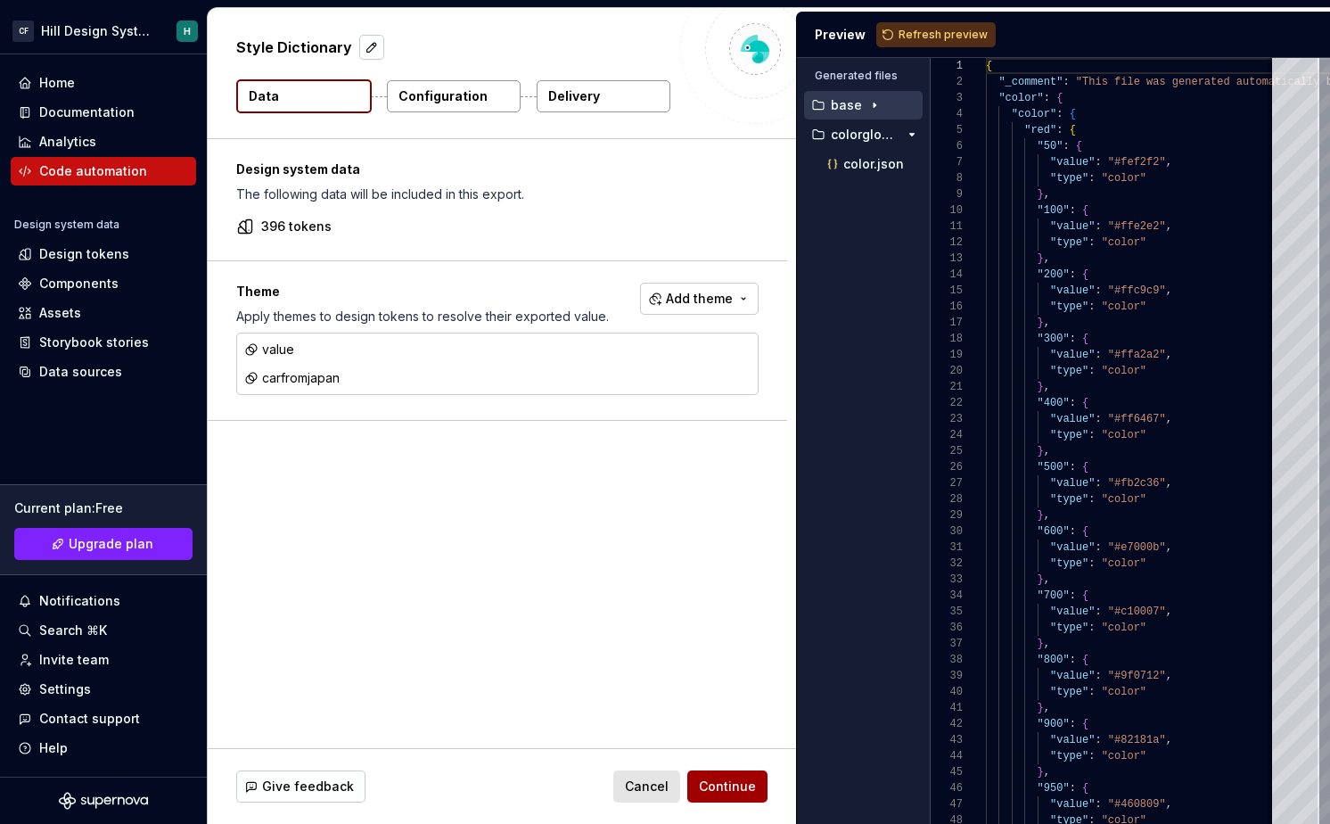
click at [725, 792] on html "[PERSON_NAME] Design System H Home Documentation Analytics Code automation Desi…" at bounding box center [665, 412] width 1330 height 824
click at [925, 41] on span "Refresh preview" at bounding box center [943, 35] width 89 height 14
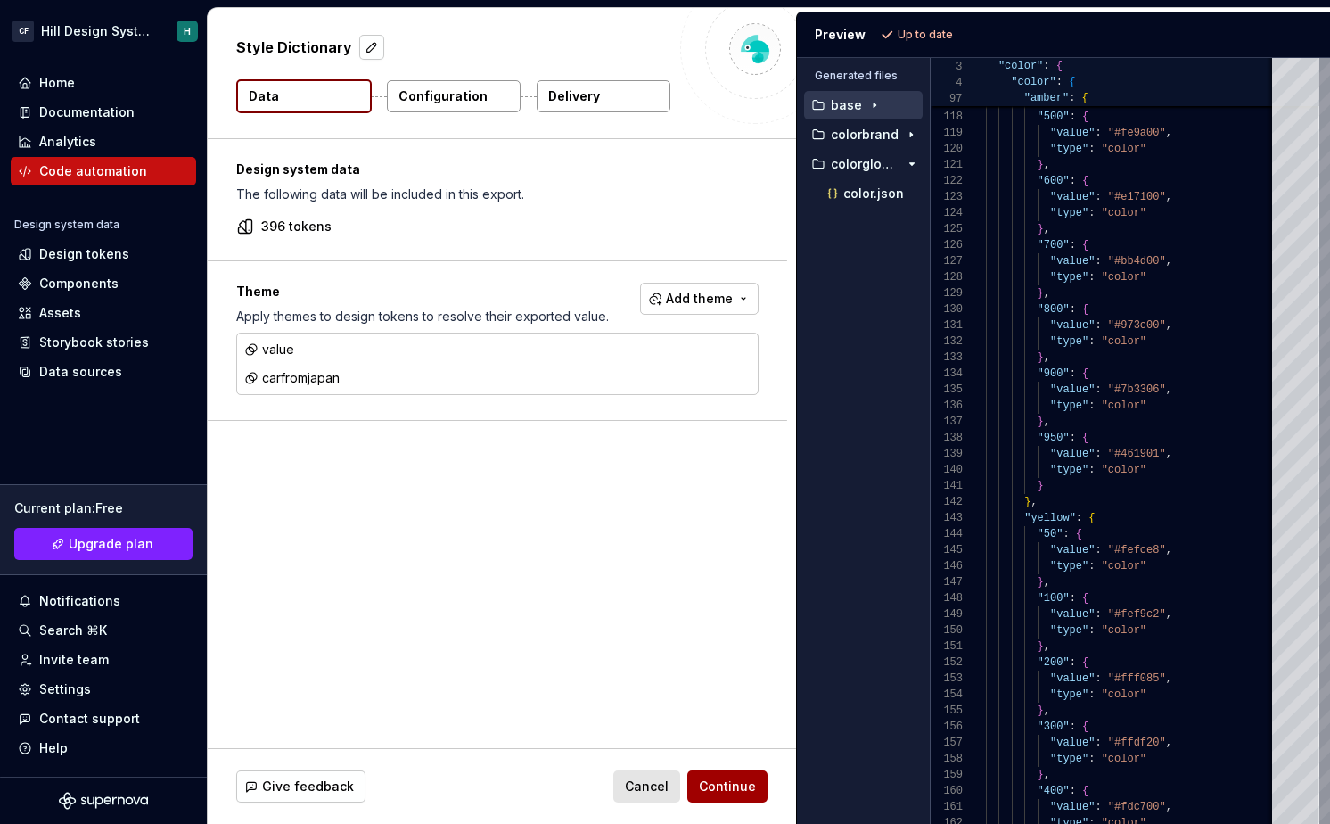
click at [711, 785] on span "Continue" at bounding box center [727, 786] width 57 height 18
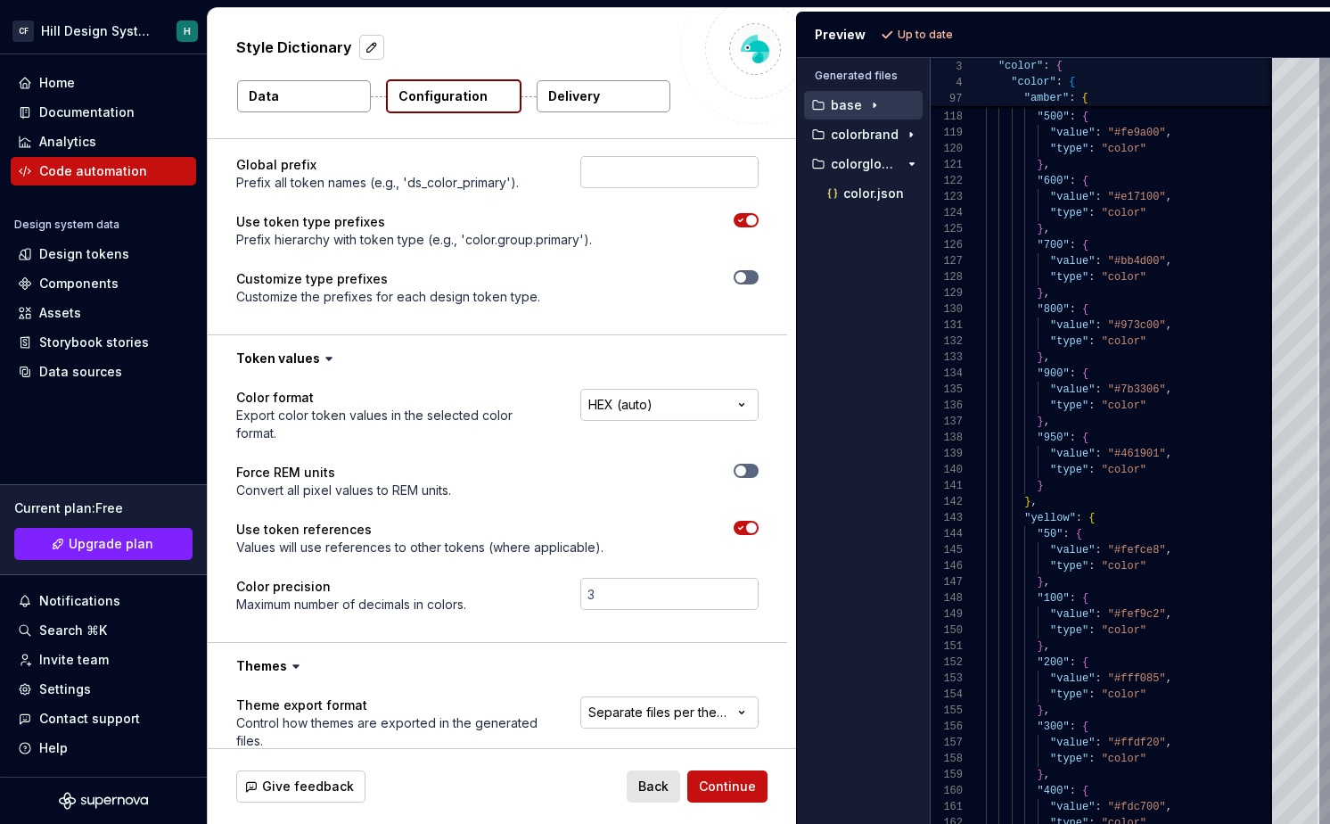
scroll to position [310, 0]
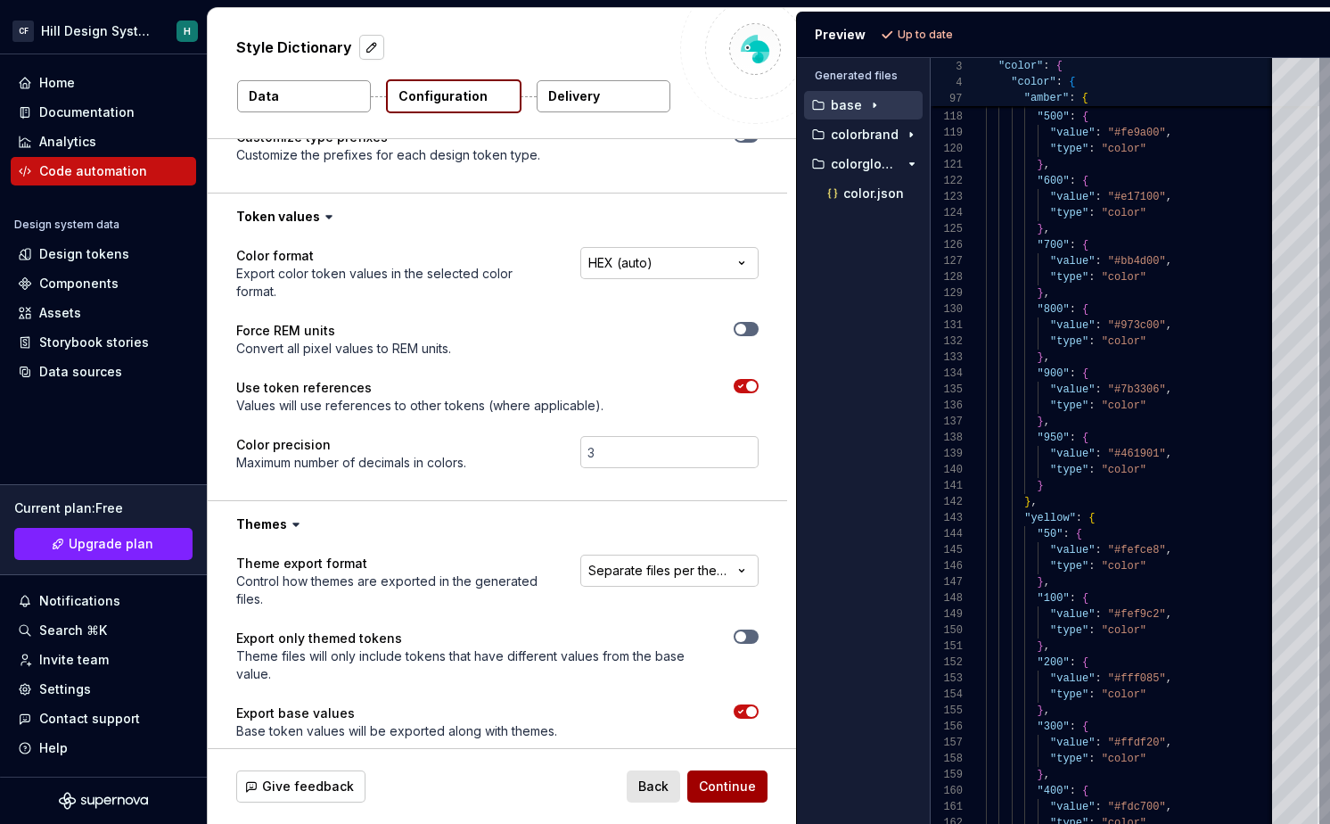
click at [709, 775] on button "Continue" at bounding box center [727, 786] width 80 height 32
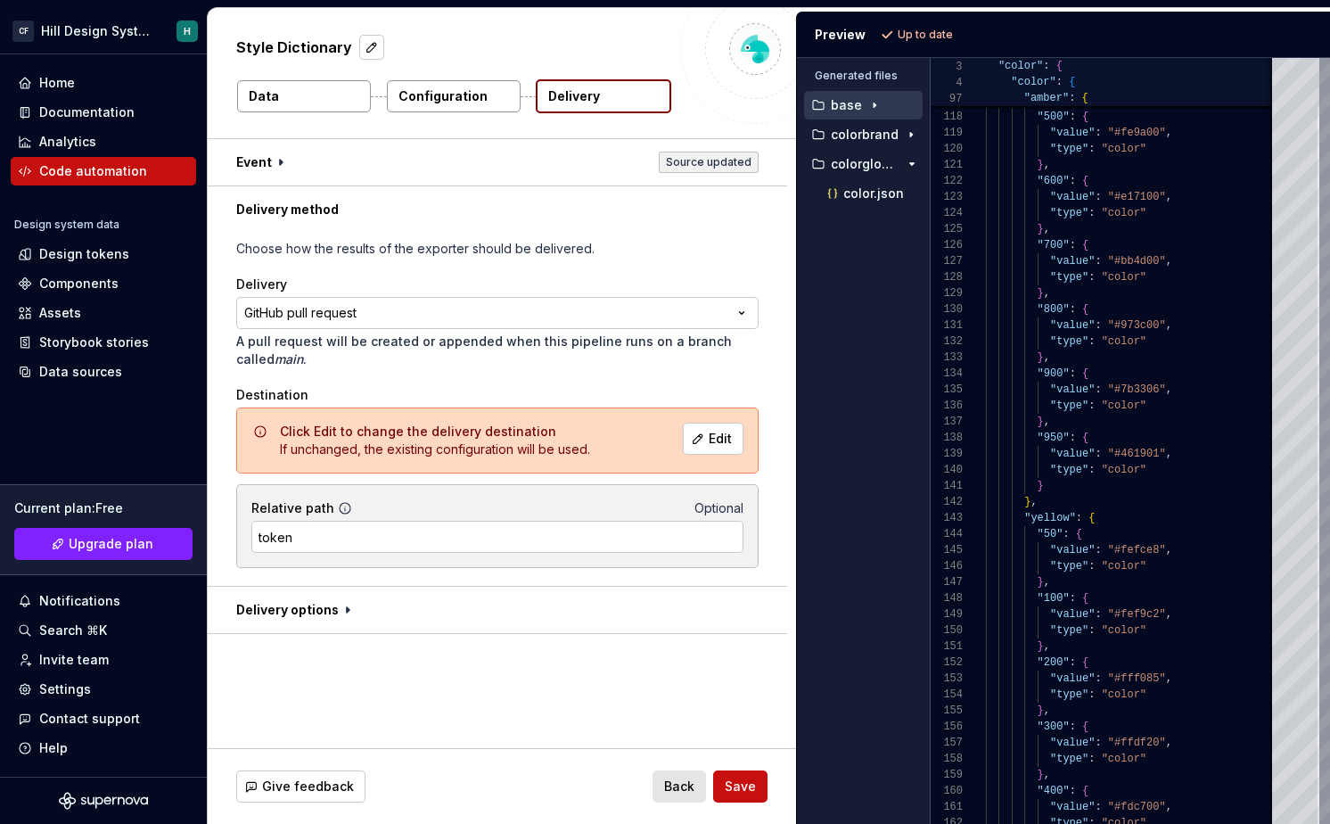
drag, startPoint x: 306, startPoint y: 425, endPoint x: 476, endPoint y: 431, distance: 170.4
click at [476, 431] on span "Click Edit to change the delivery destination" at bounding box center [418, 430] width 276 height 15
drag, startPoint x: 476, startPoint y: 431, endPoint x: 566, endPoint y: 432, distance: 90.0
click at [567, 432] on div "Click Edit to change the delivery destination If unchanged, the existing config…" at bounding box center [435, 441] width 310 height 36
click at [611, 431] on div "Click Edit to change the delivery destination If unchanged, the existing config…" at bounding box center [476, 441] width 392 height 36
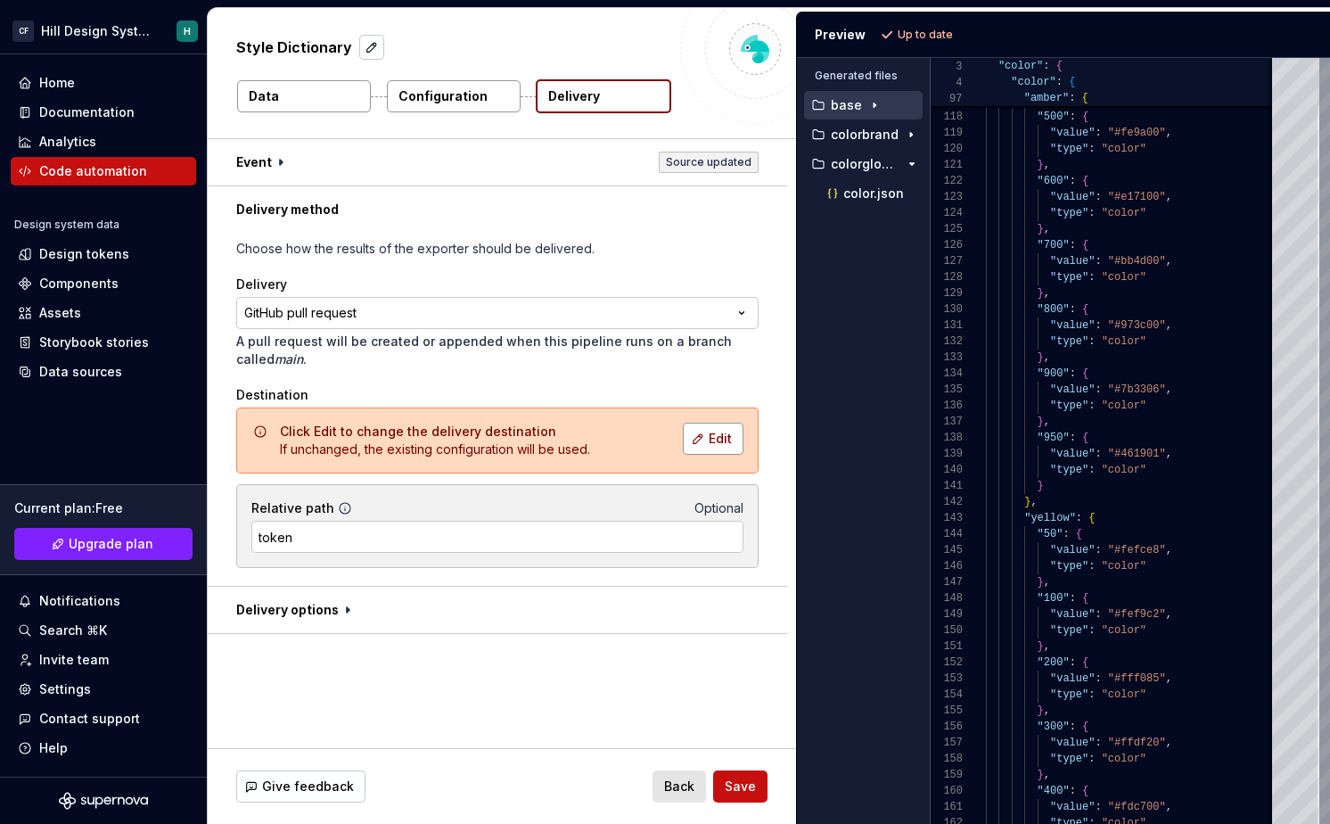
click at [712, 442] on button "Edit" at bounding box center [713, 439] width 61 height 32
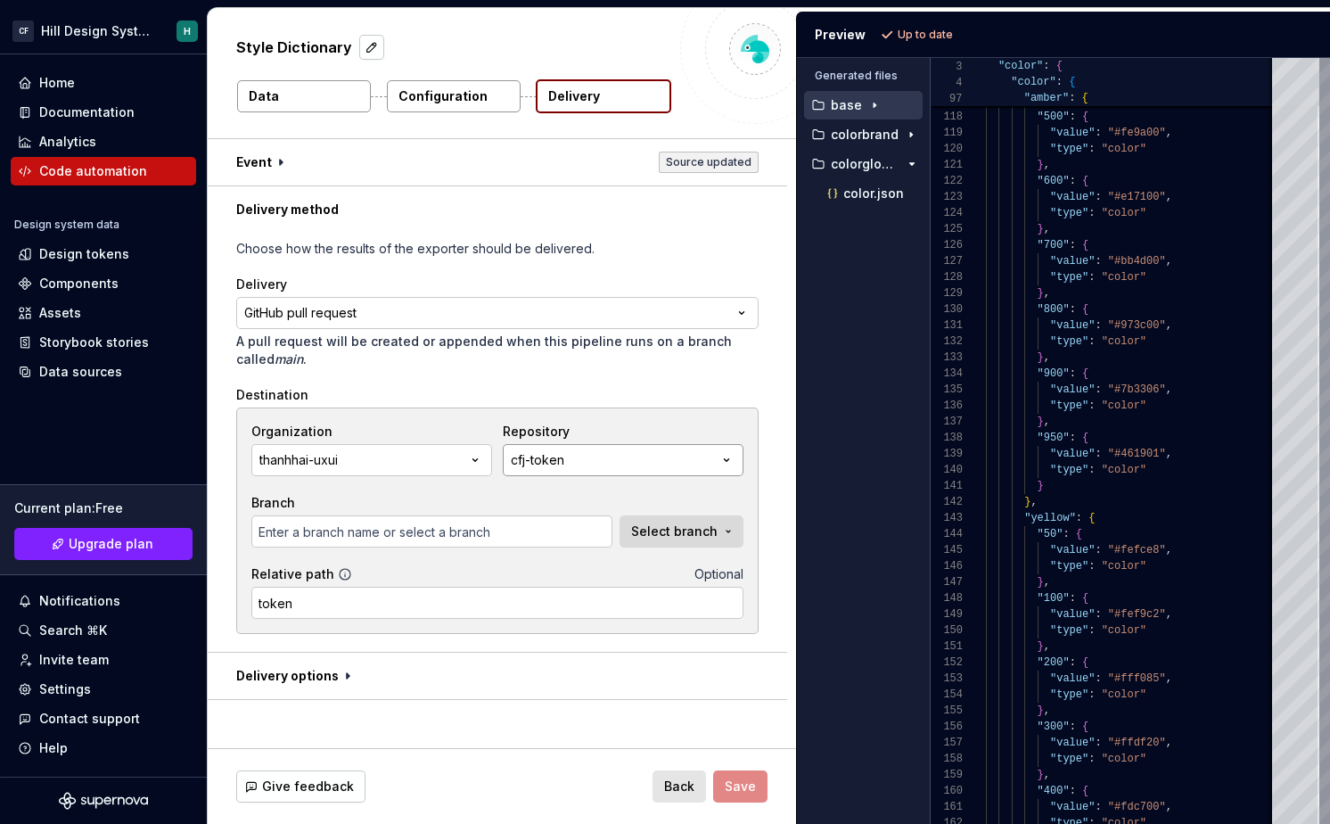
click at [548, 464] on div "cfj-token" at bounding box center [537, 460] width 53 height 18
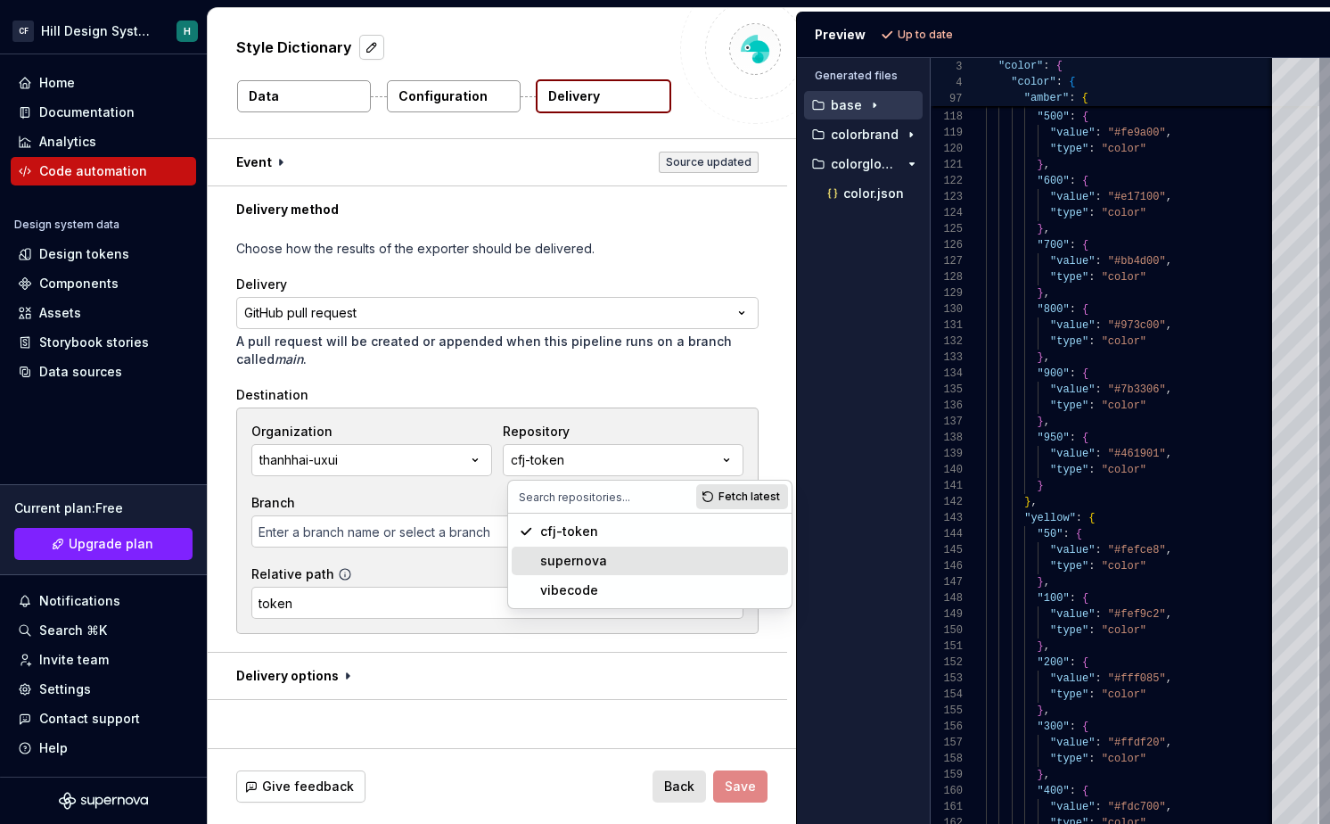
type input "main"
click at [561, 563] on div "supernova" at bounding box center [573, 561] width 67 height 18
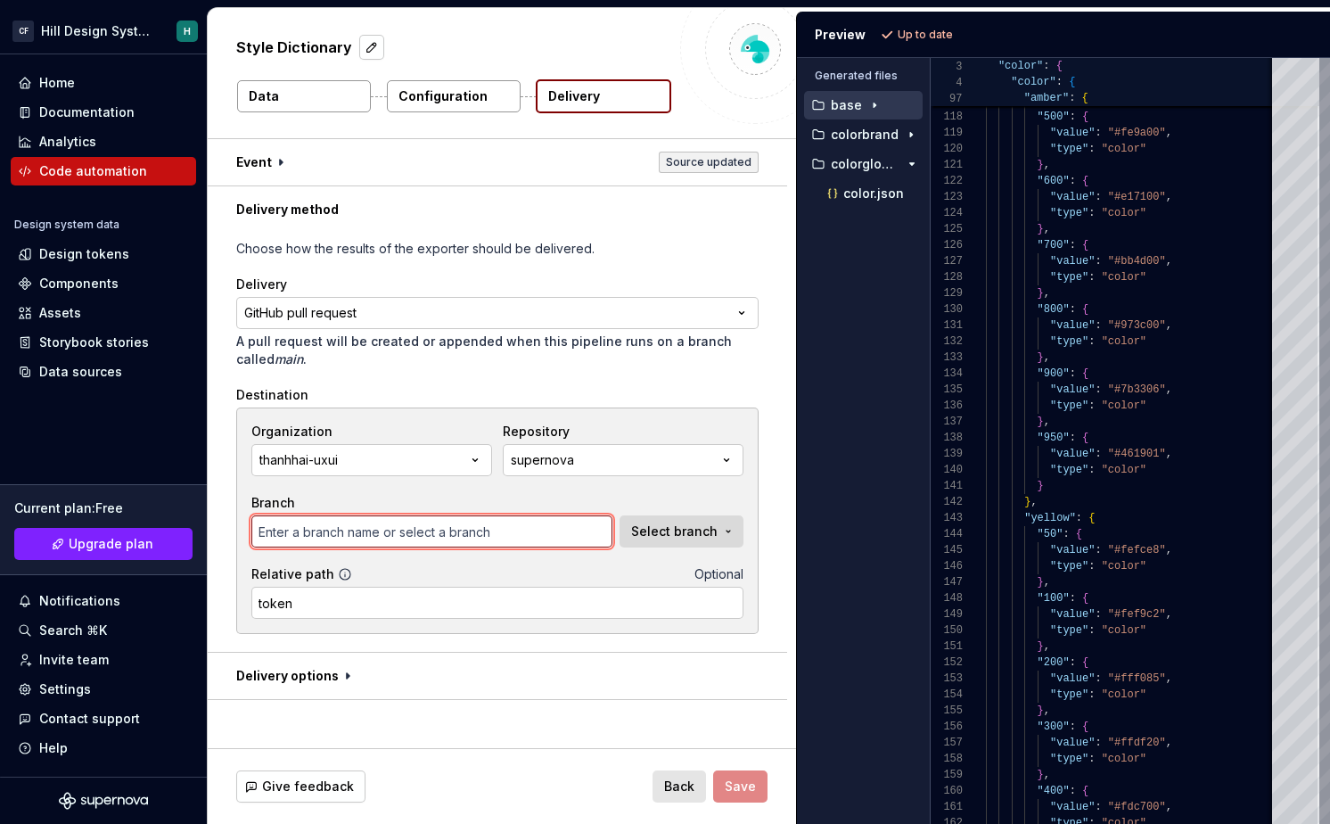
click at [374, 526] on input "text" at bounding box center [431, 531] width 361 height 32
type input "main"
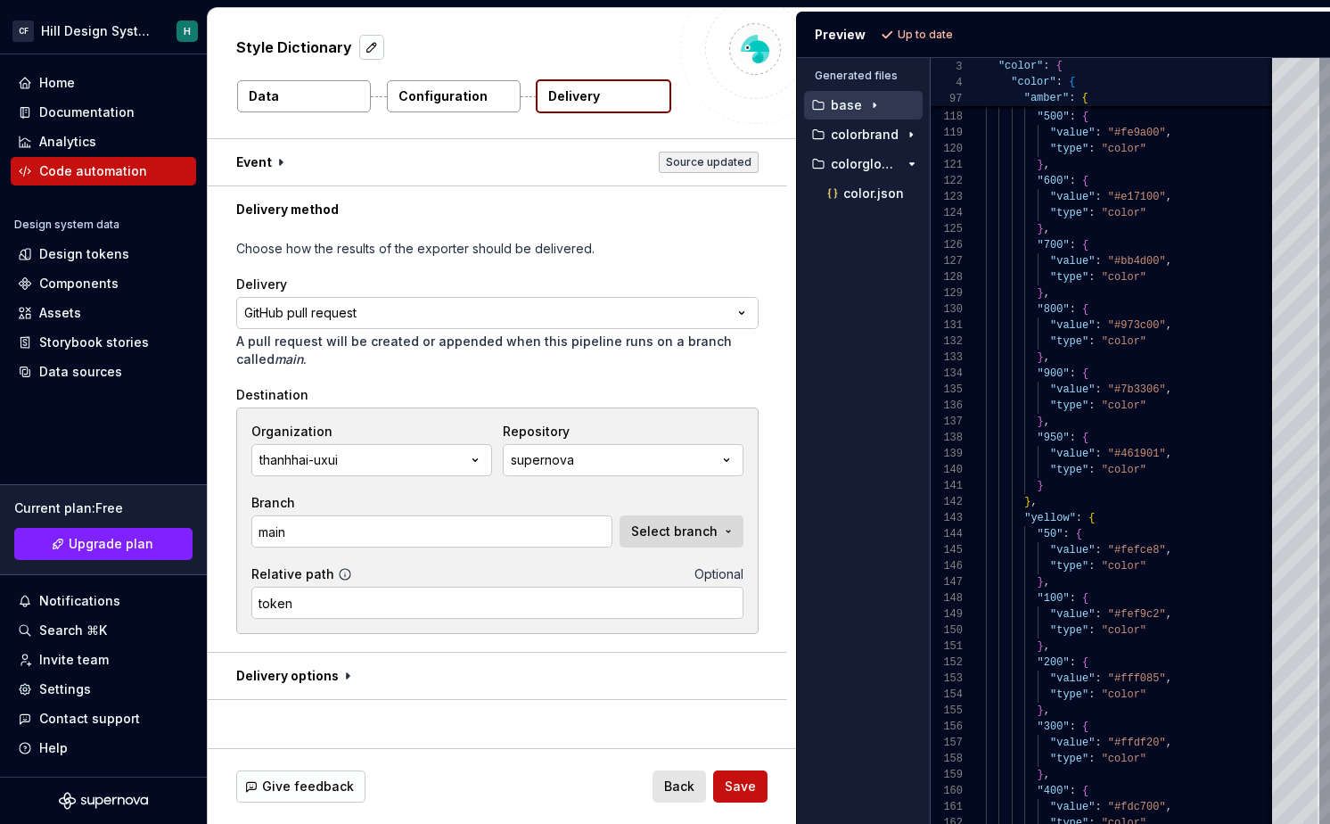
click at [456, 574] on div "Relative path Optional" at bounding box center [497, 574] width 492 height 18
click at [302, 604] on input "token" at bounding box center [497, 603] width 492 height 32
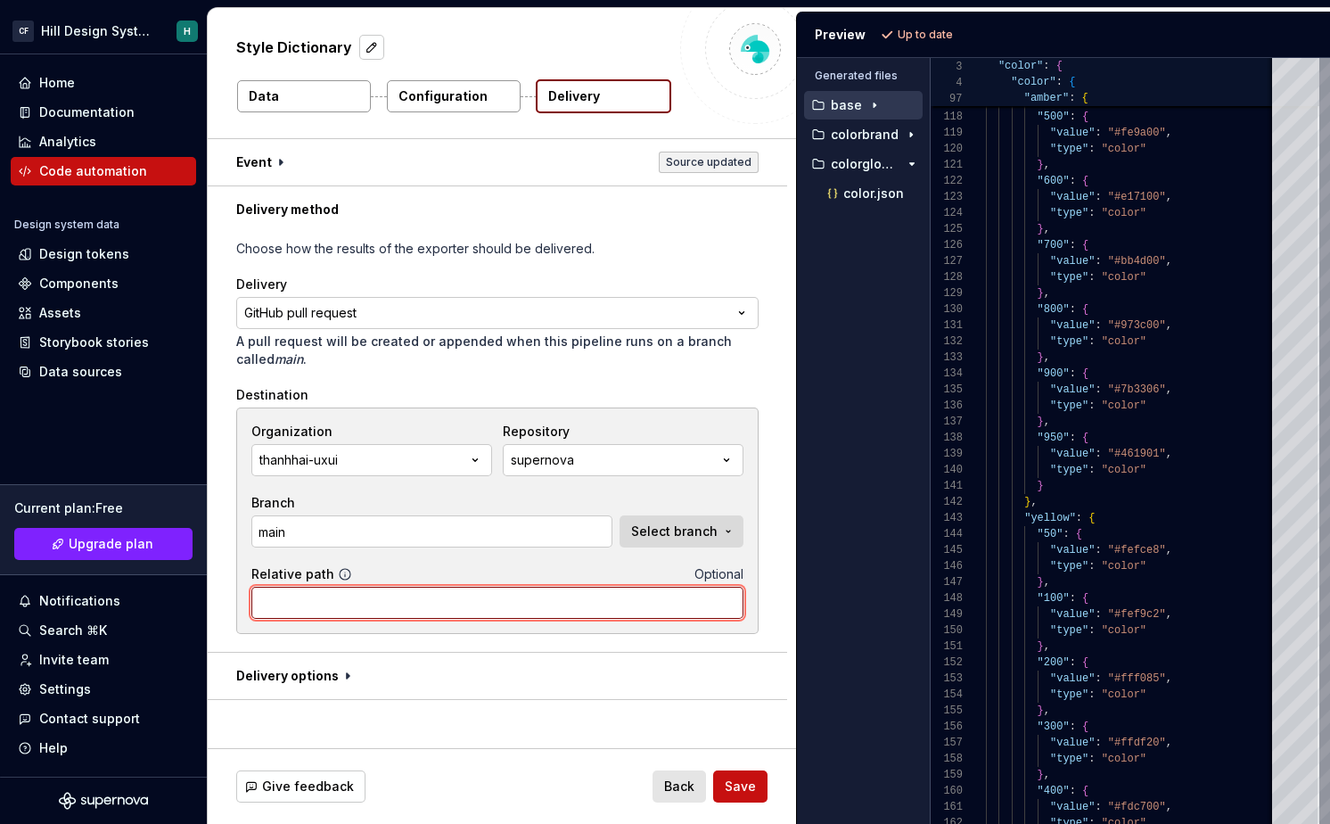
paste input "supernova"
type input "supernova"
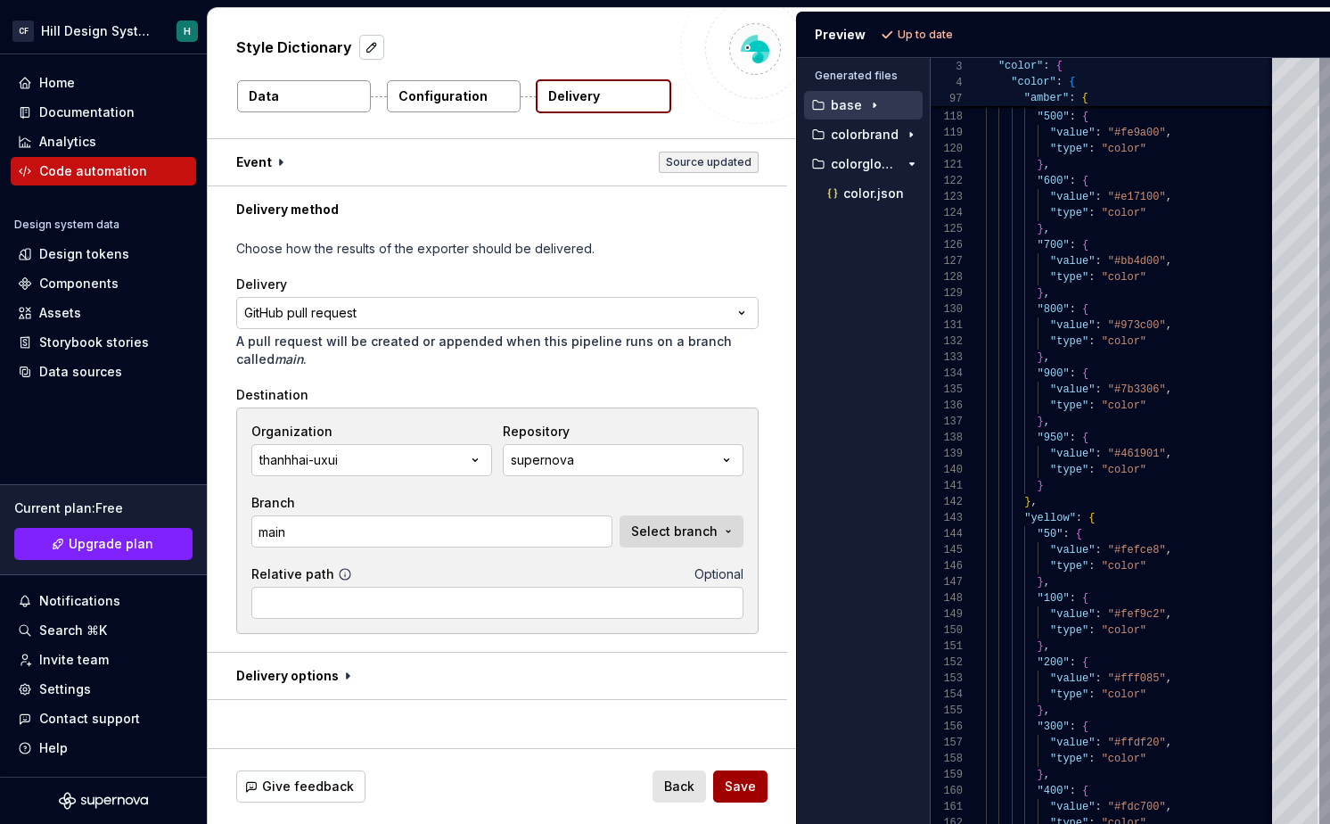
click at [744, 787] on span "Save" at bounding box center [740, 786] width 31 height 18
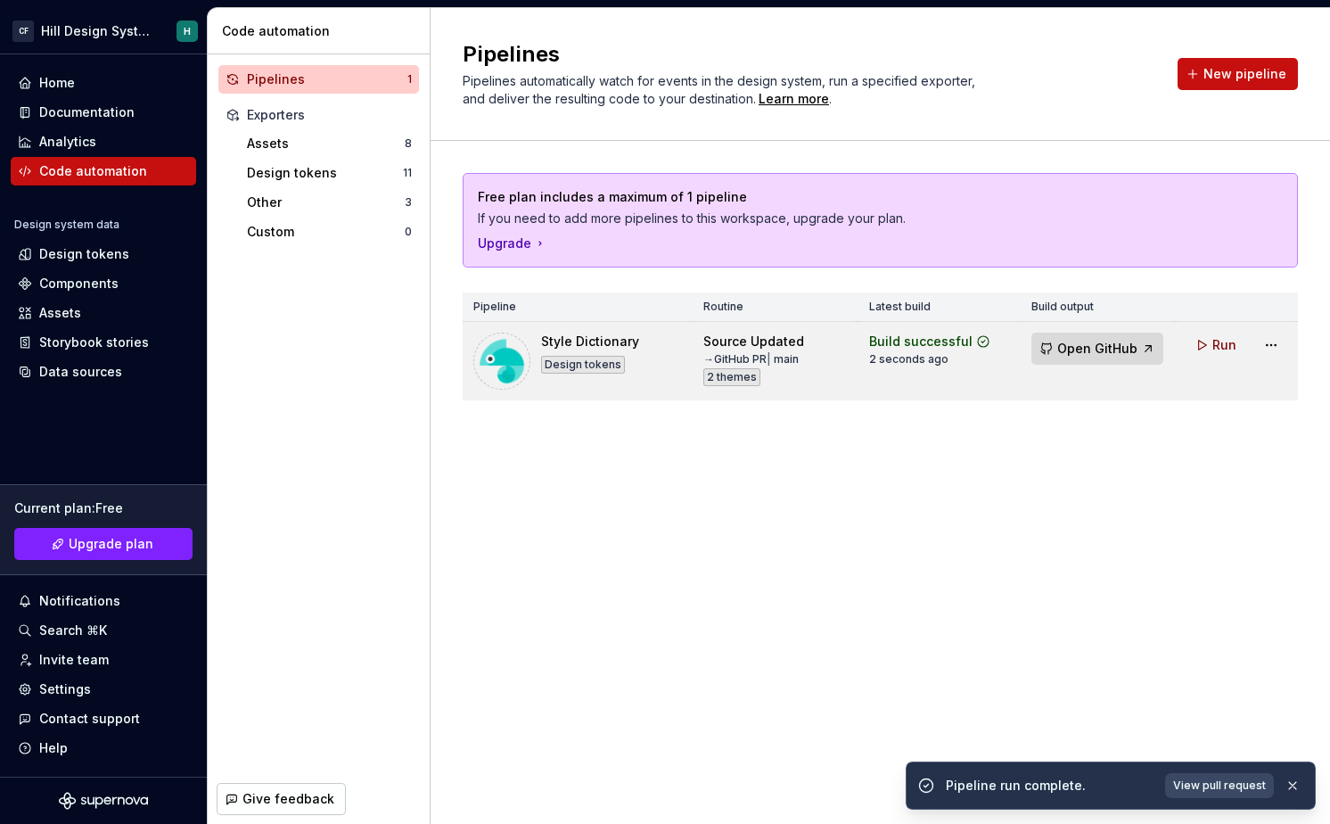
click at [1064, 349] on span "Open GitHub" at bounding box center [1097, 349] width 80 height 18
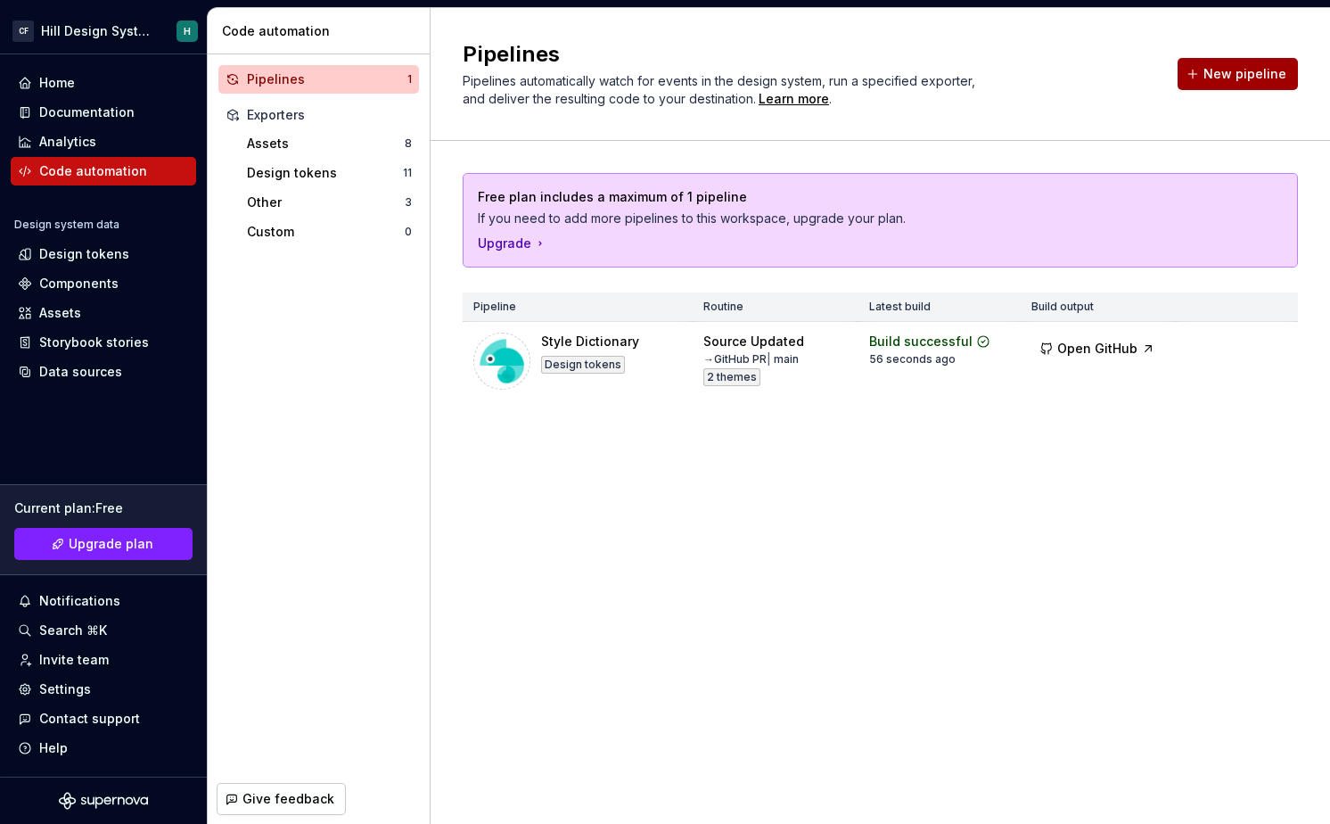
click at [1226, 89] on button "New pipeline" at bounding box center [1238, 74] width 120 height 32
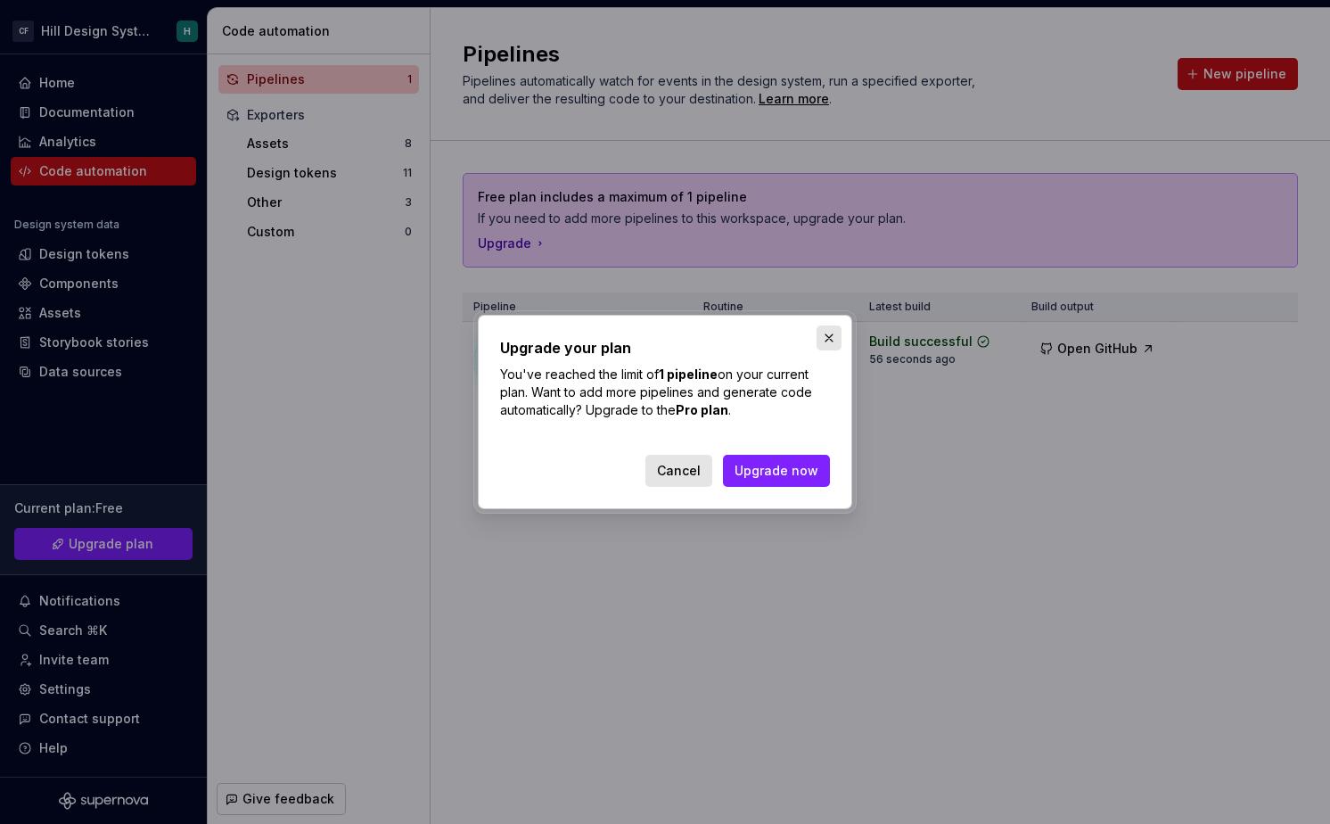
click at [830, 328] on button "button" at bounding box center [829, 337] width 25 height 25
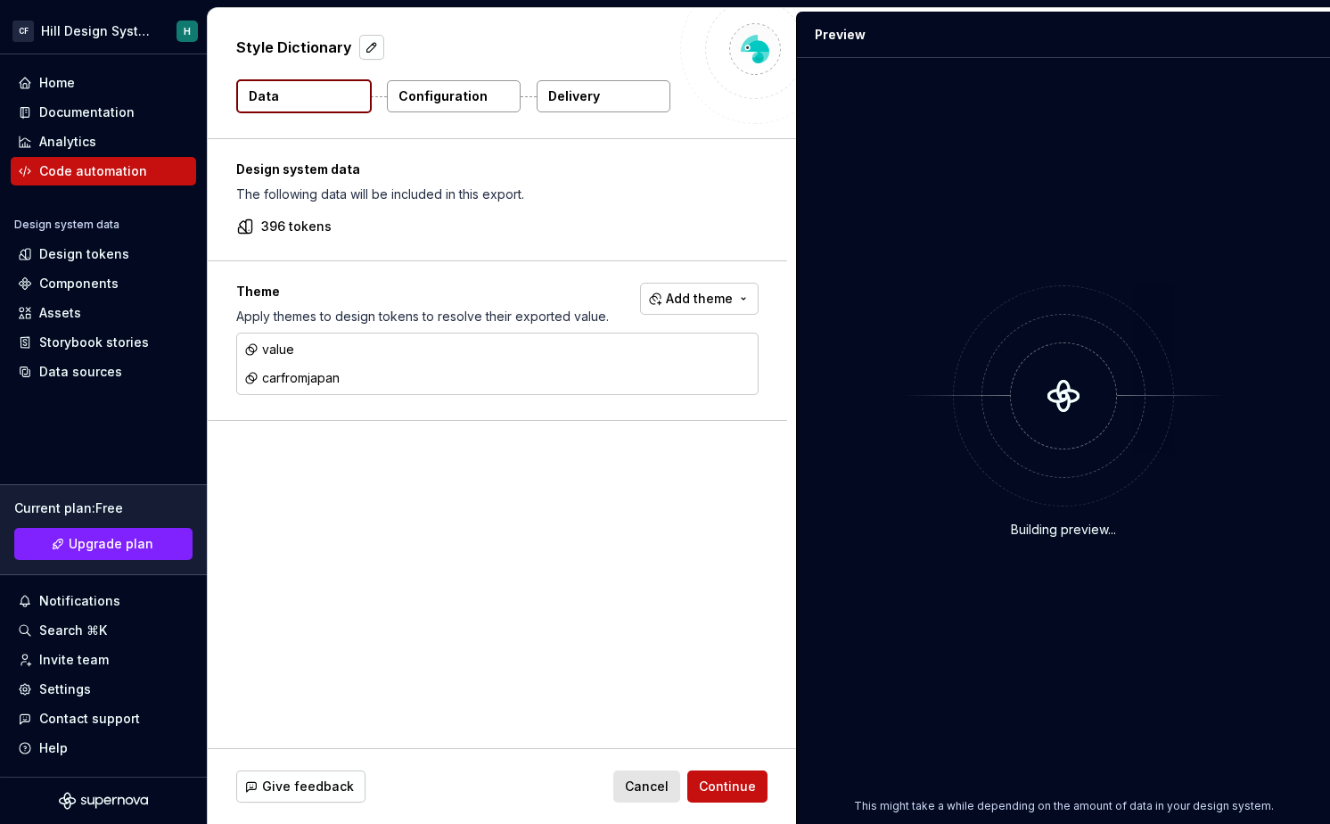
click at [319, 81] on button "Data" at bounding box center [304, 96] width 136 height 34
click at [741, 292] on button "Add theme" at bounding box center [699, 299] width 119 height 32
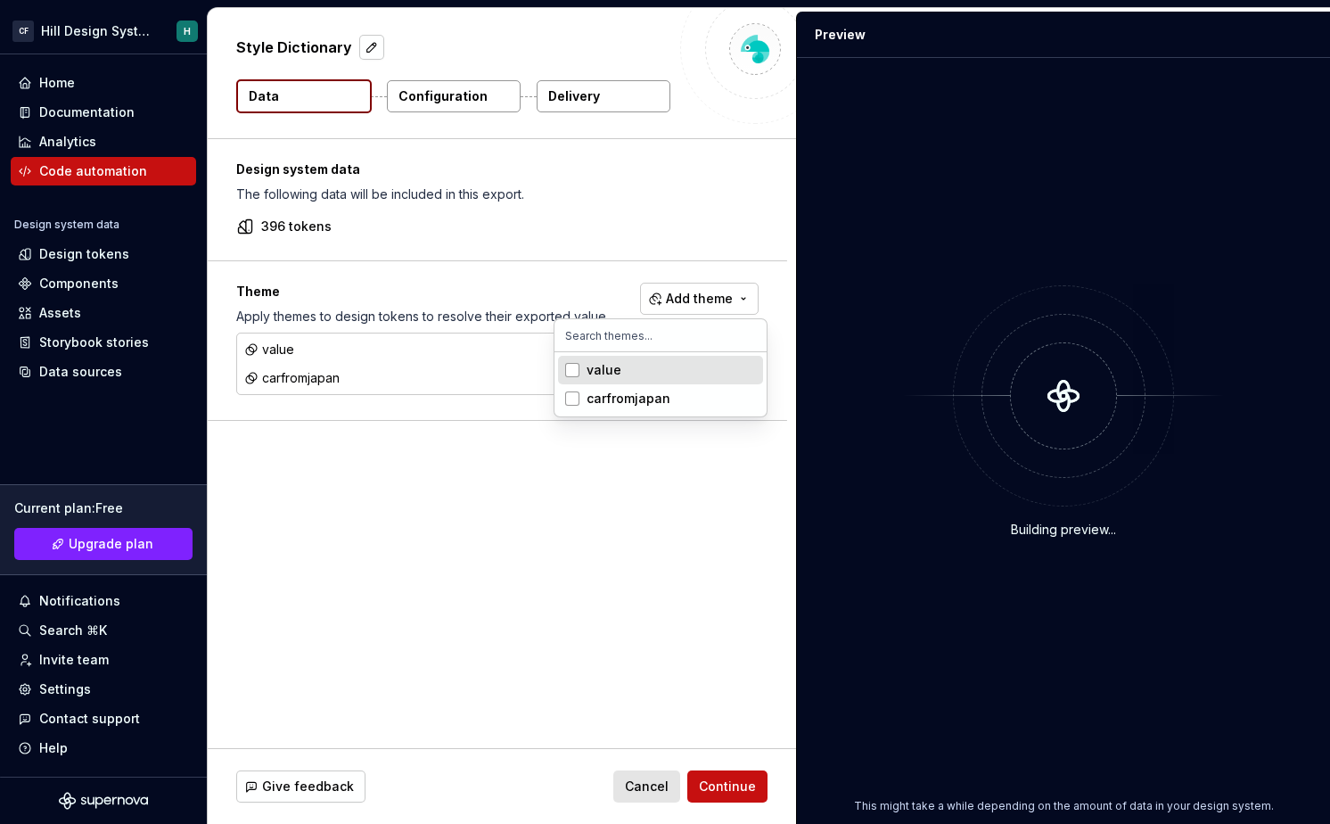
click at [653, 371] on div "value" at bounding box center [671, 370] width 169 height 18
click at [646, 393] on div "carfromjapan" at bounding box center [629, 399] width 84 height 18
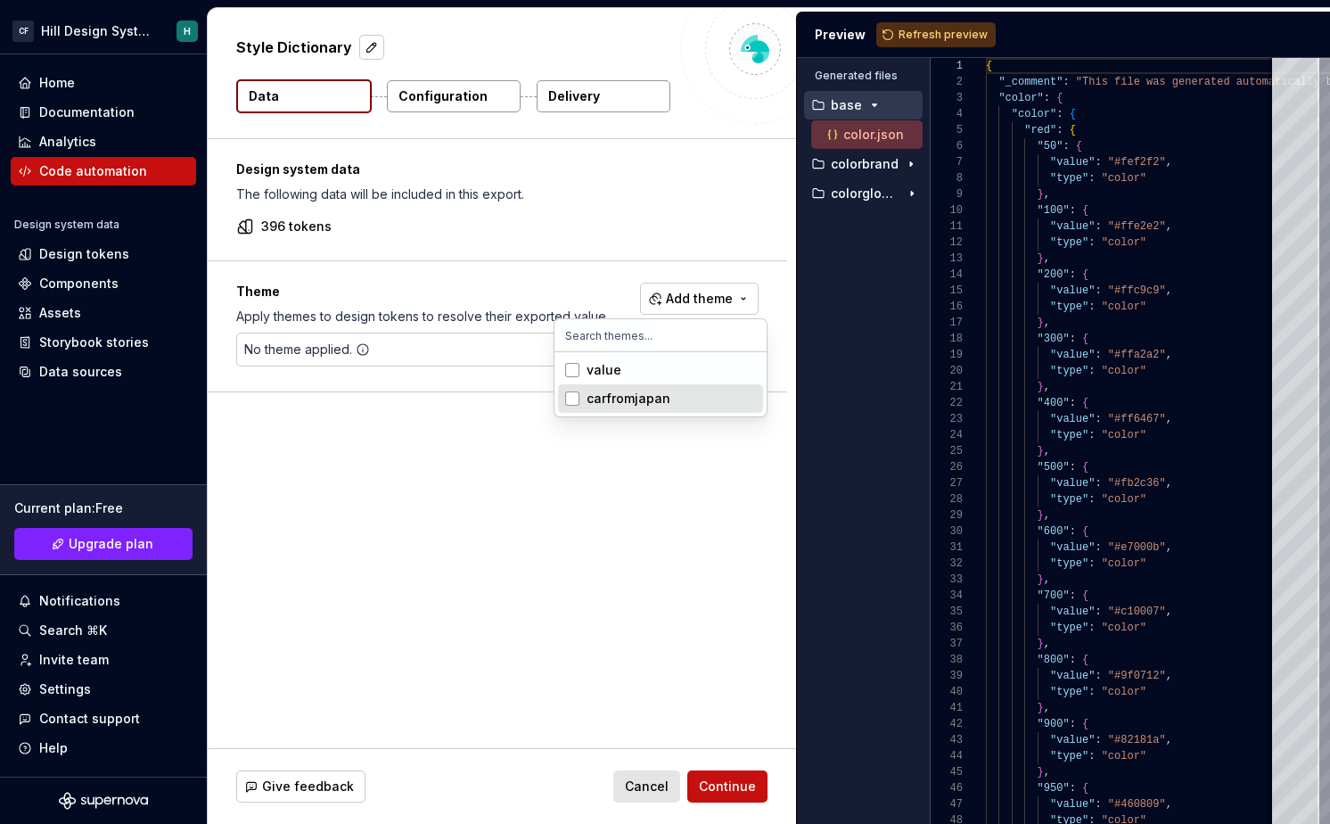
click at [670, 557] on html "[PERSON_NAME] Design System H Home Documentation Analytics Code automation Desi…" at bounding box center [665, 412] width 1330 height 824
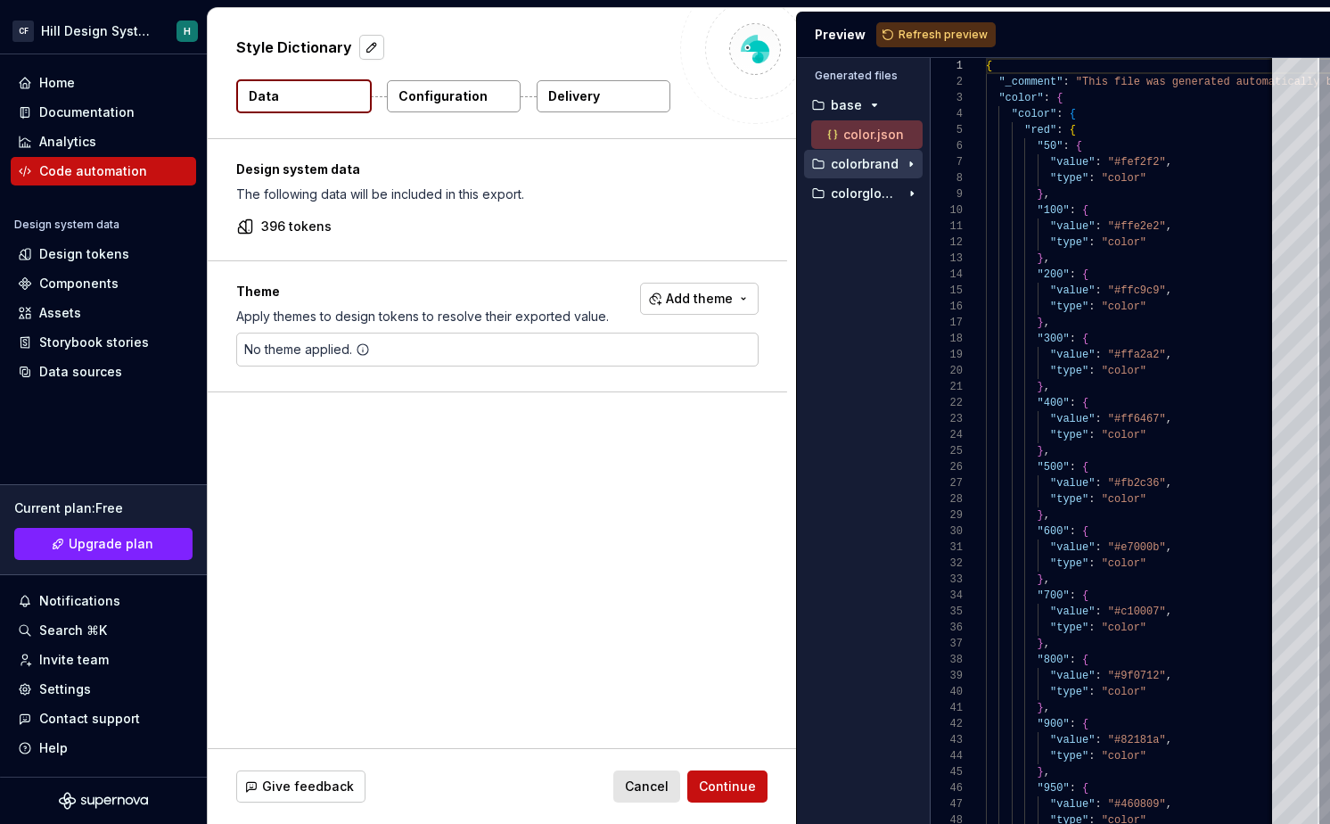
click at [880, 158] on p "colorbrand" at bounding box center [865, 164] width 68 height 14
click at [924, 41] on span "Refresh preview" at bounding box center [943, 35] width 89 height 14
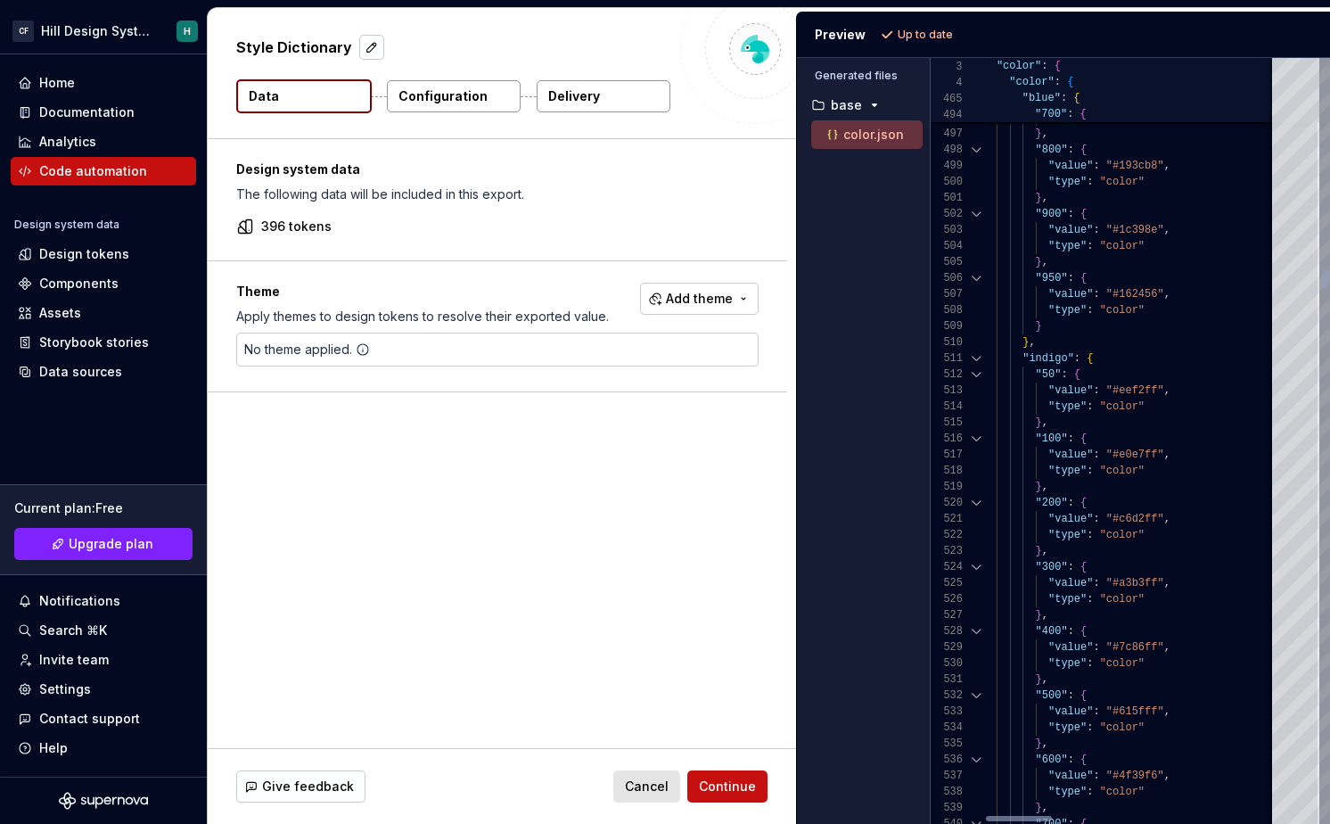
click at [971, 355] on div at bounding box center [976, 358] width 23 height 16
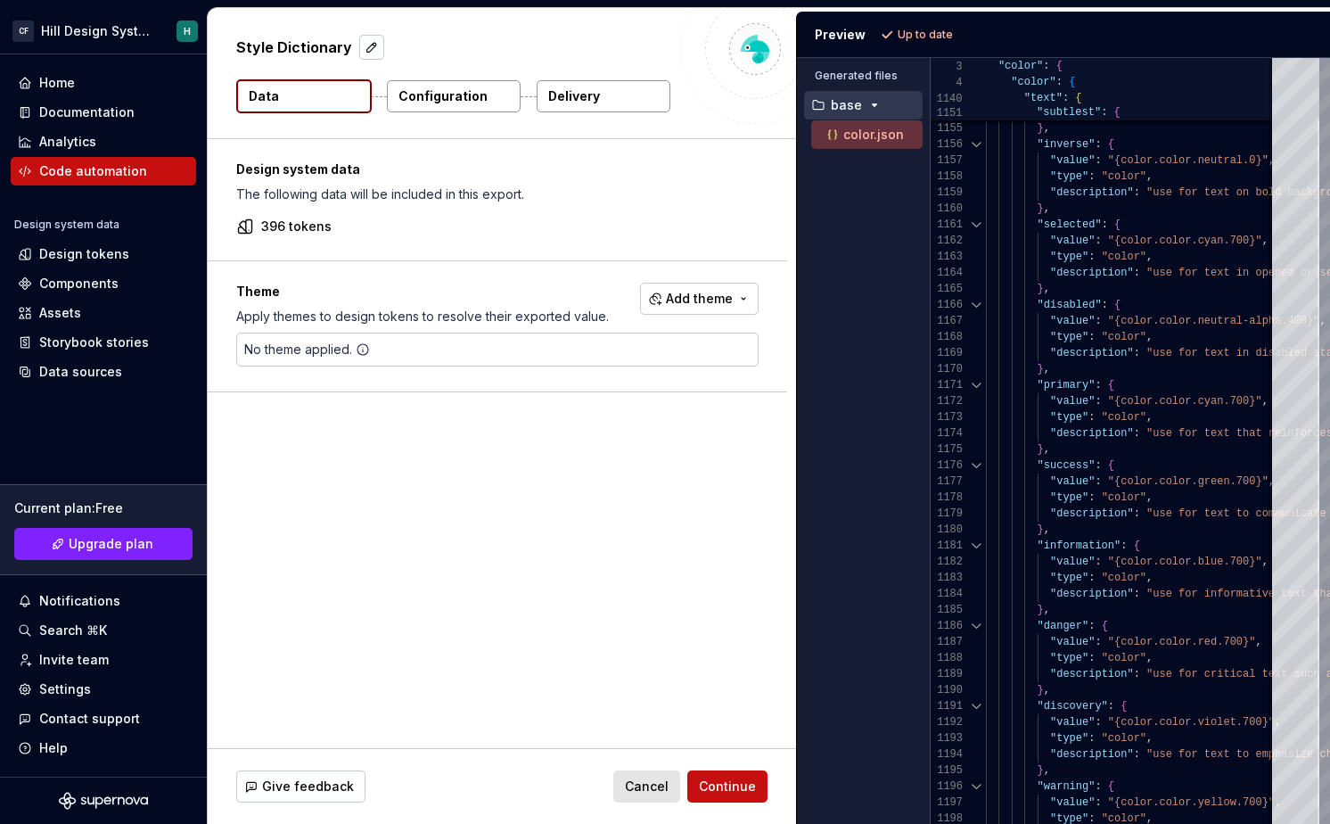
click at [855, 109] on p "base" at bounding box center [846, 105] width 31 height 14
click at [531, 627] on div "Design system data The following data will be included in this export. 396 toke…" at bounding box center [502, 443] width 588 height 609
click at [737, 787] on span "Continue" at bounding box center [727, 786] width 57 height 18
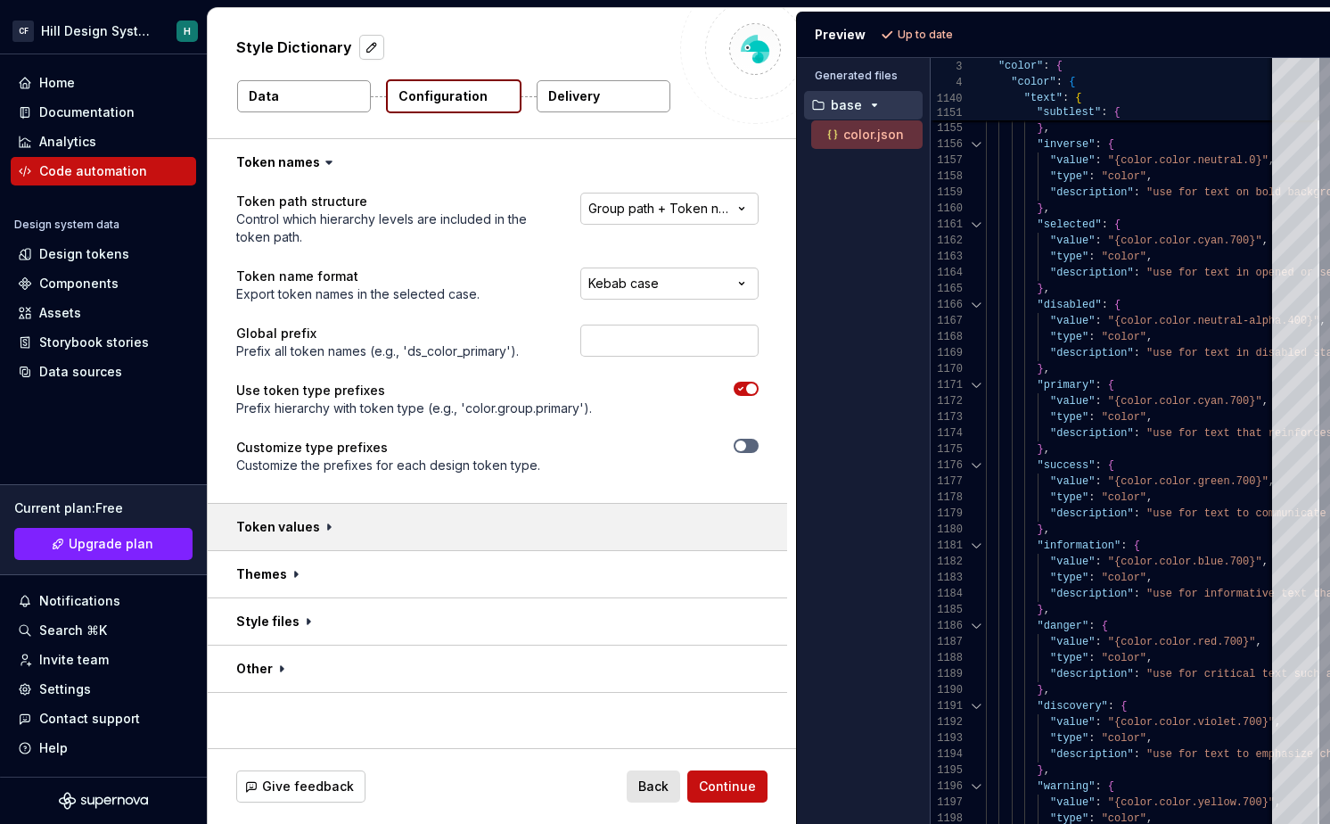
click at [536, 522] on button "button" at bounding box center [497, 527] width 579 height 46
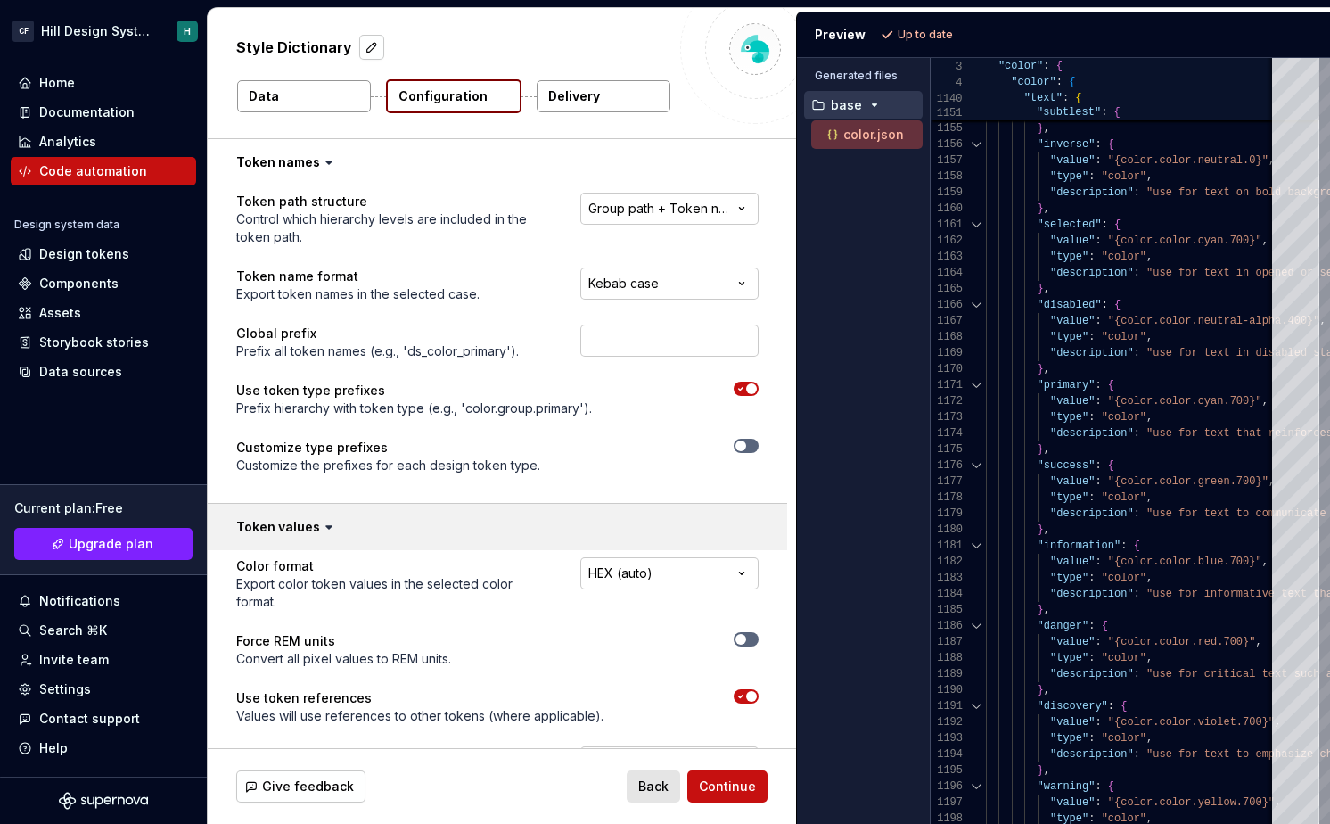
scroll to position [187, 0]
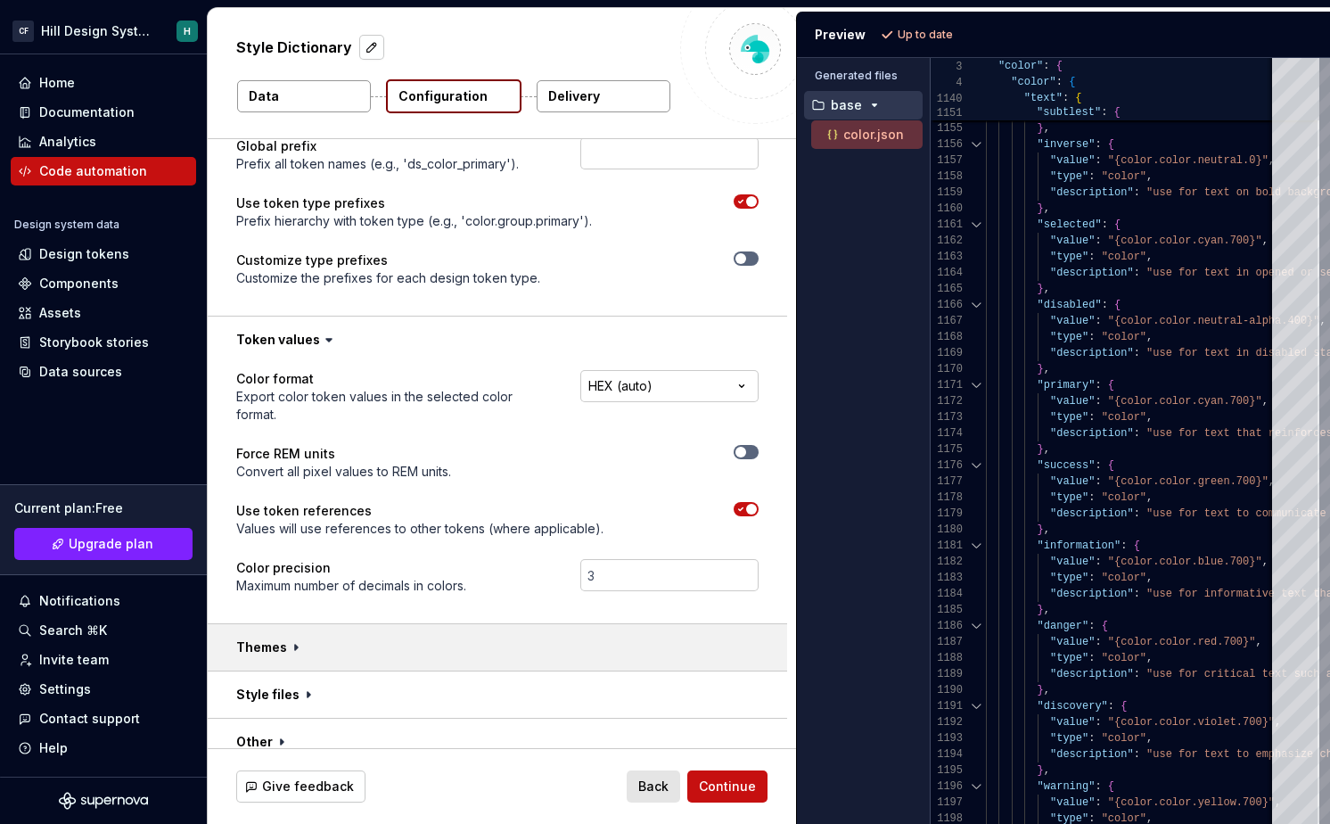
click at [501, 624] on button "button" at bounding box center [497, 647] width 579 height 46
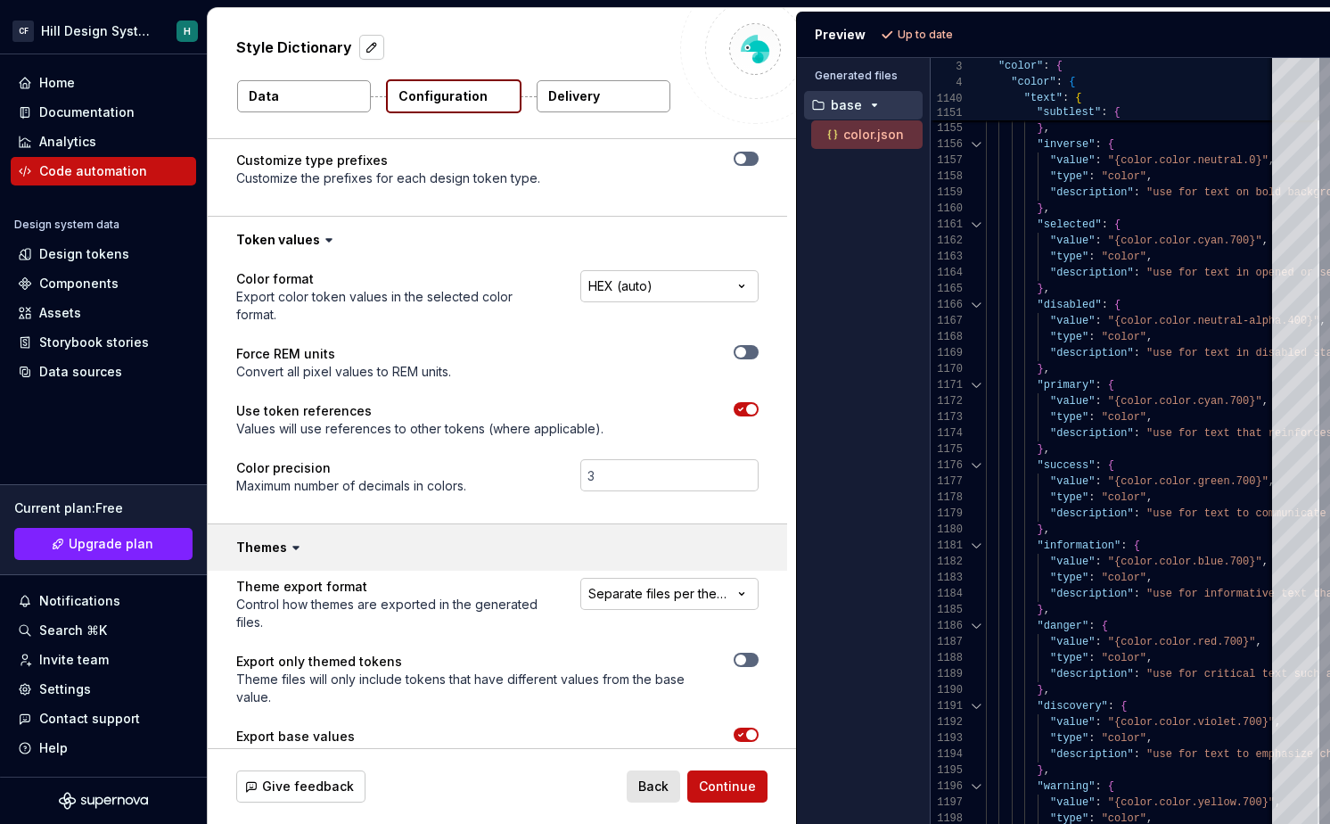
scroll to position [408, 0]
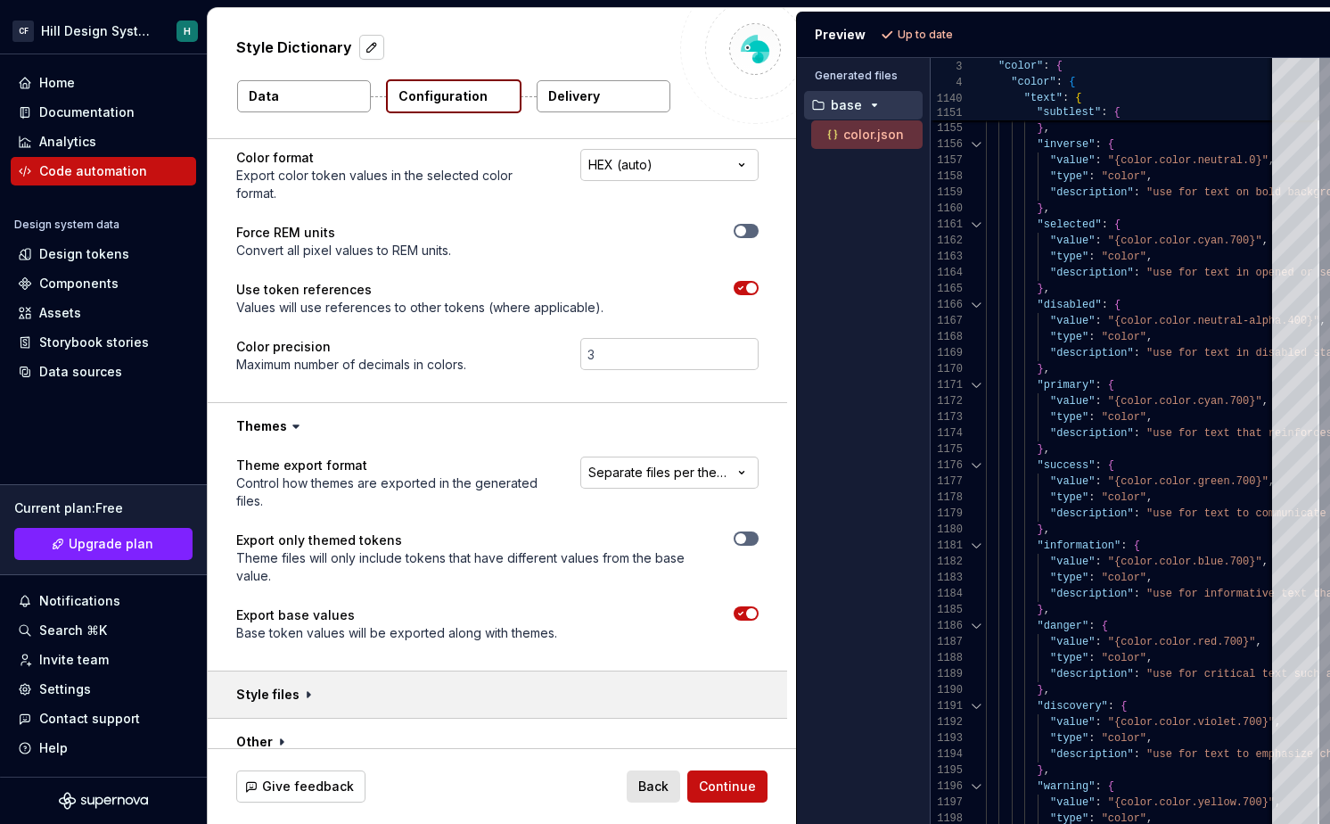
click at [497, 671] on button "button" at bounding box center [497, 694] width 579 height 46
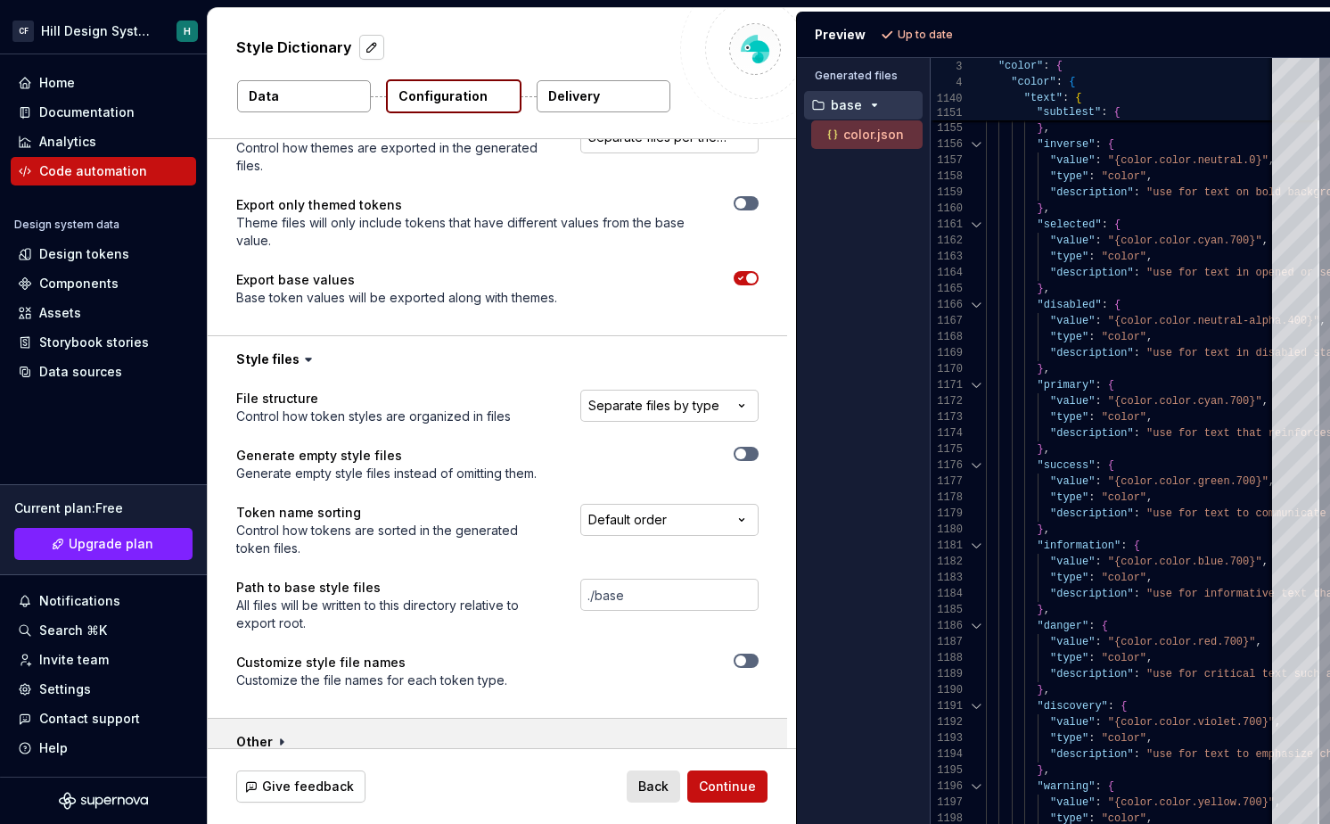
click at [506, 719] on button "button" at bounding box center [497, 742] width 579 height 46
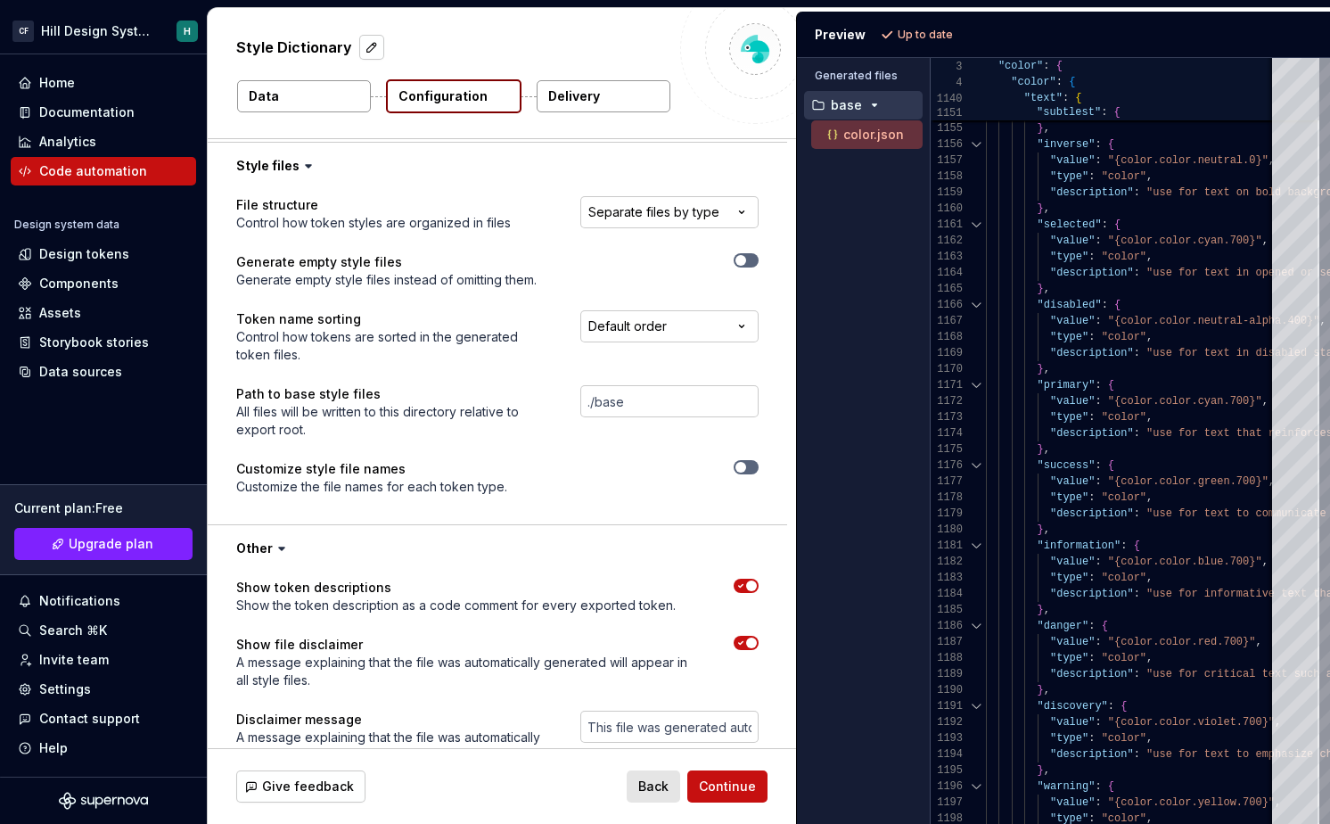
scroll to position [1040, 0]
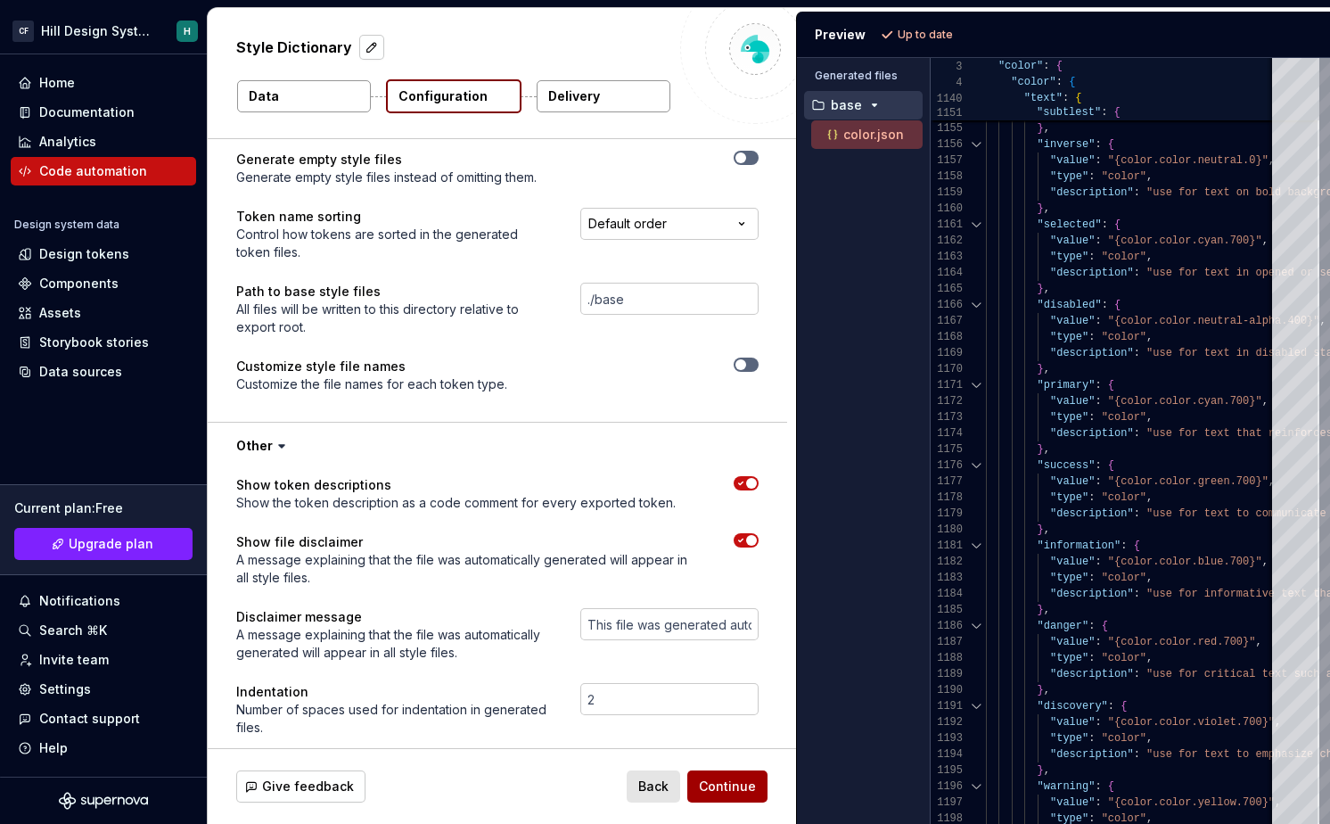
click at [708, 780] on span "Continue" at bounding box center [727, 786] width 57 height 18
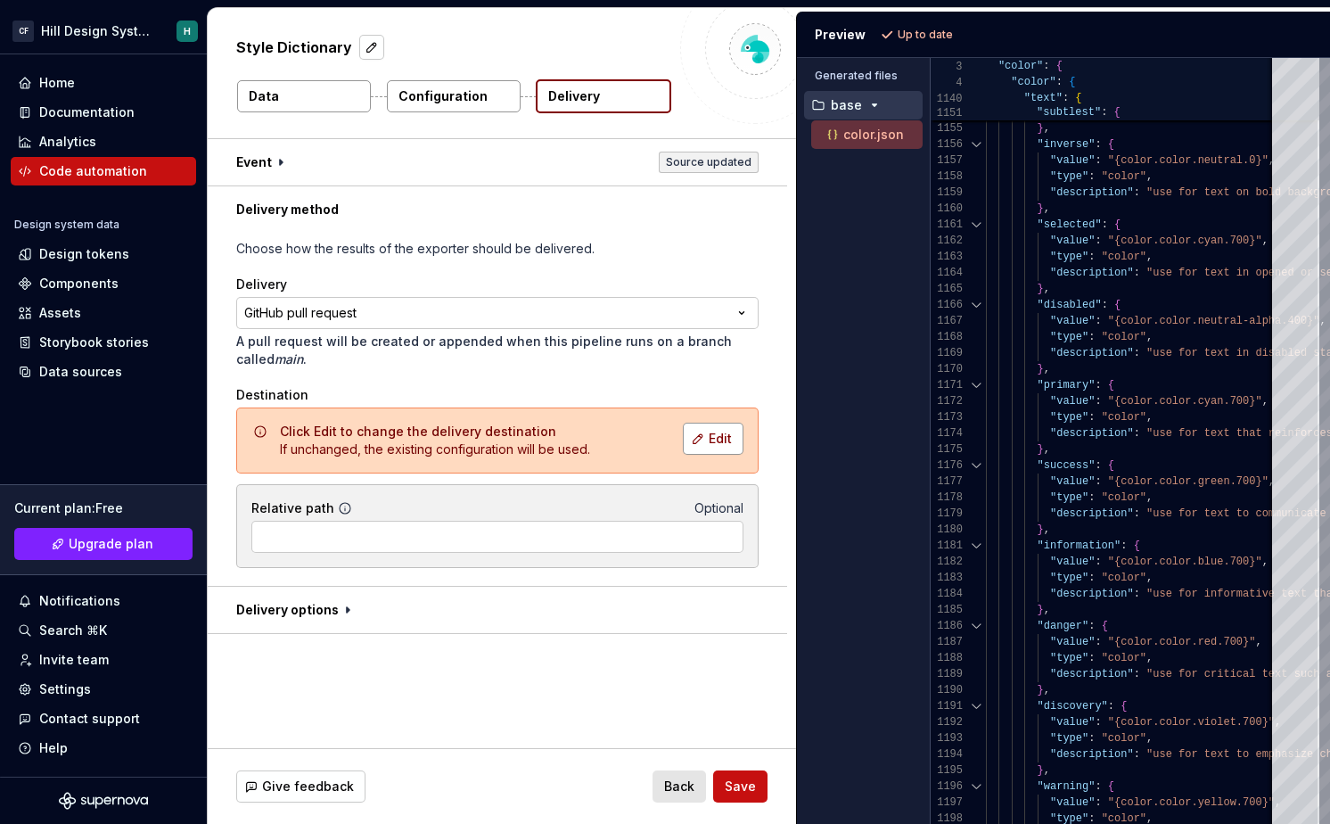
click at [725, 436] on span "Edit" at bounding box center [720, 439] width 23 height 18
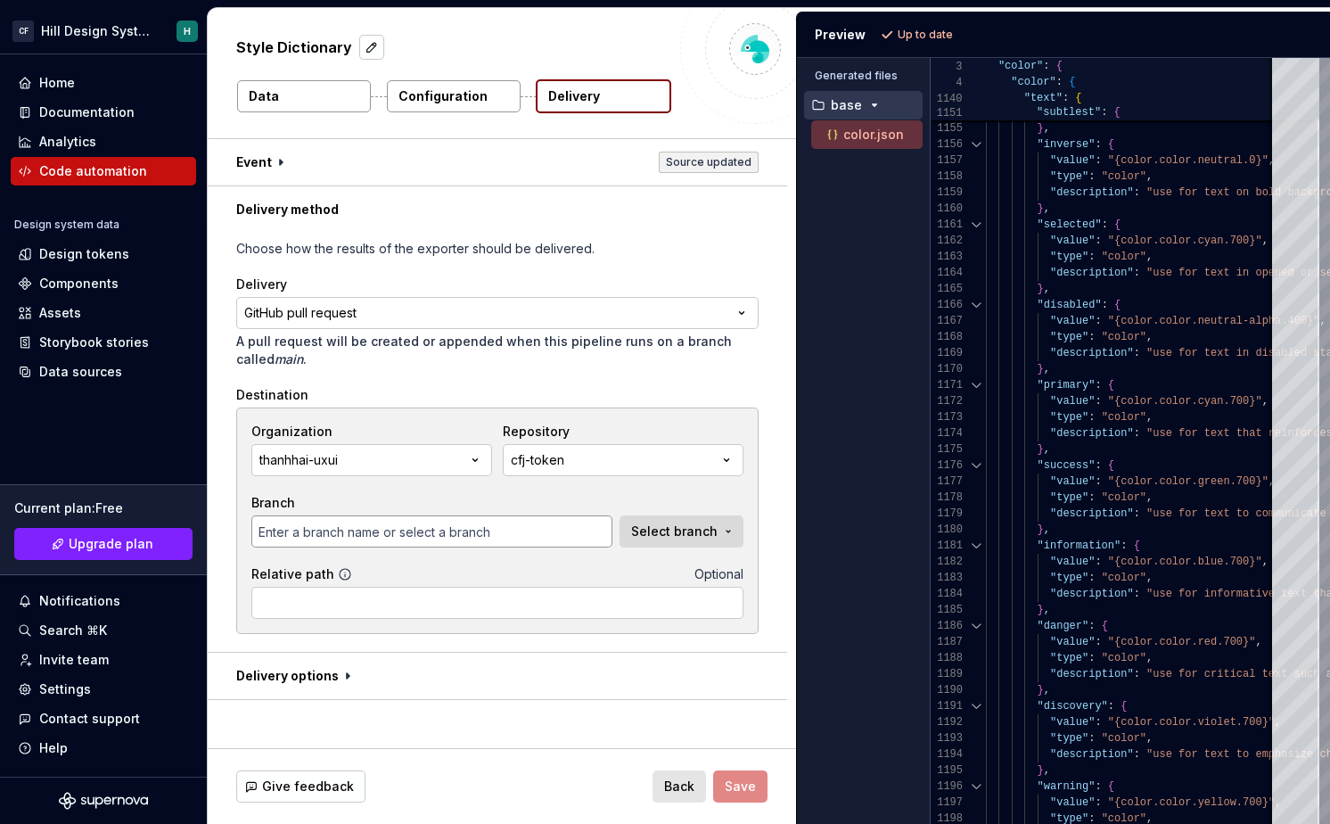
type input "main"
click at [604, 467] on button "cfj-token" at bounding box center [623, 460] width 241 height 32
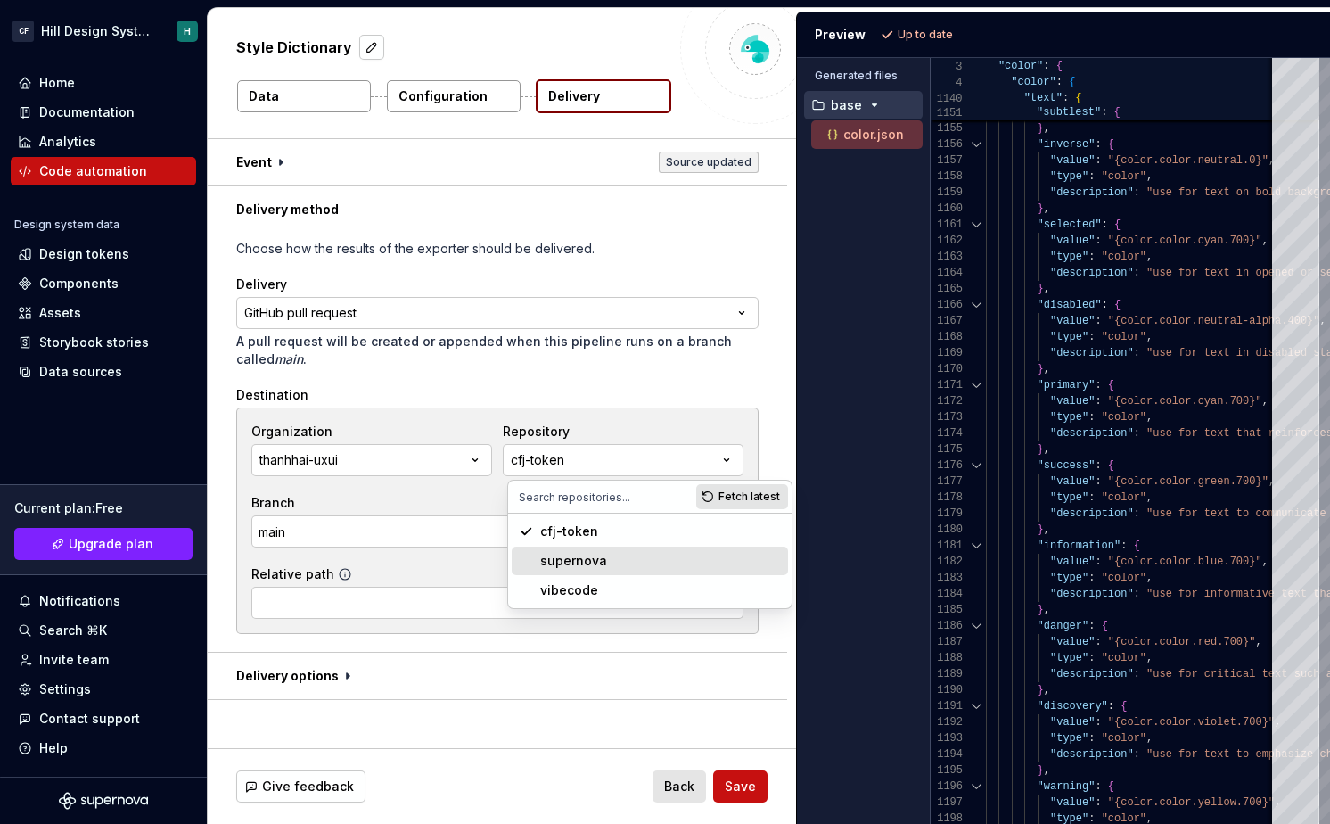
click at [600, 555] on div "supernova" at bounding box center [573, 561] width 67 height 18
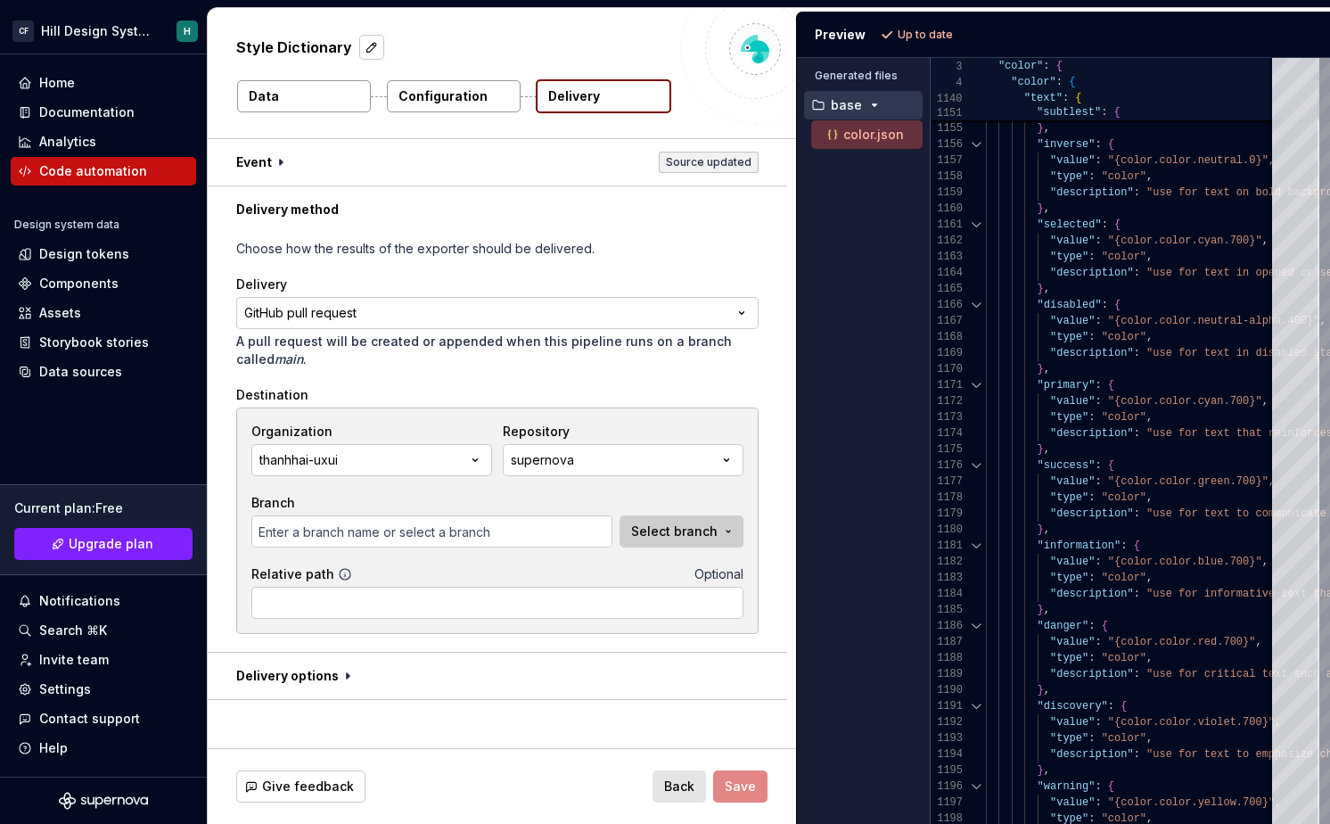
type input "main"
click at [744, 783] on span "Save" at bounding box center [740, 786] width 31 height 18
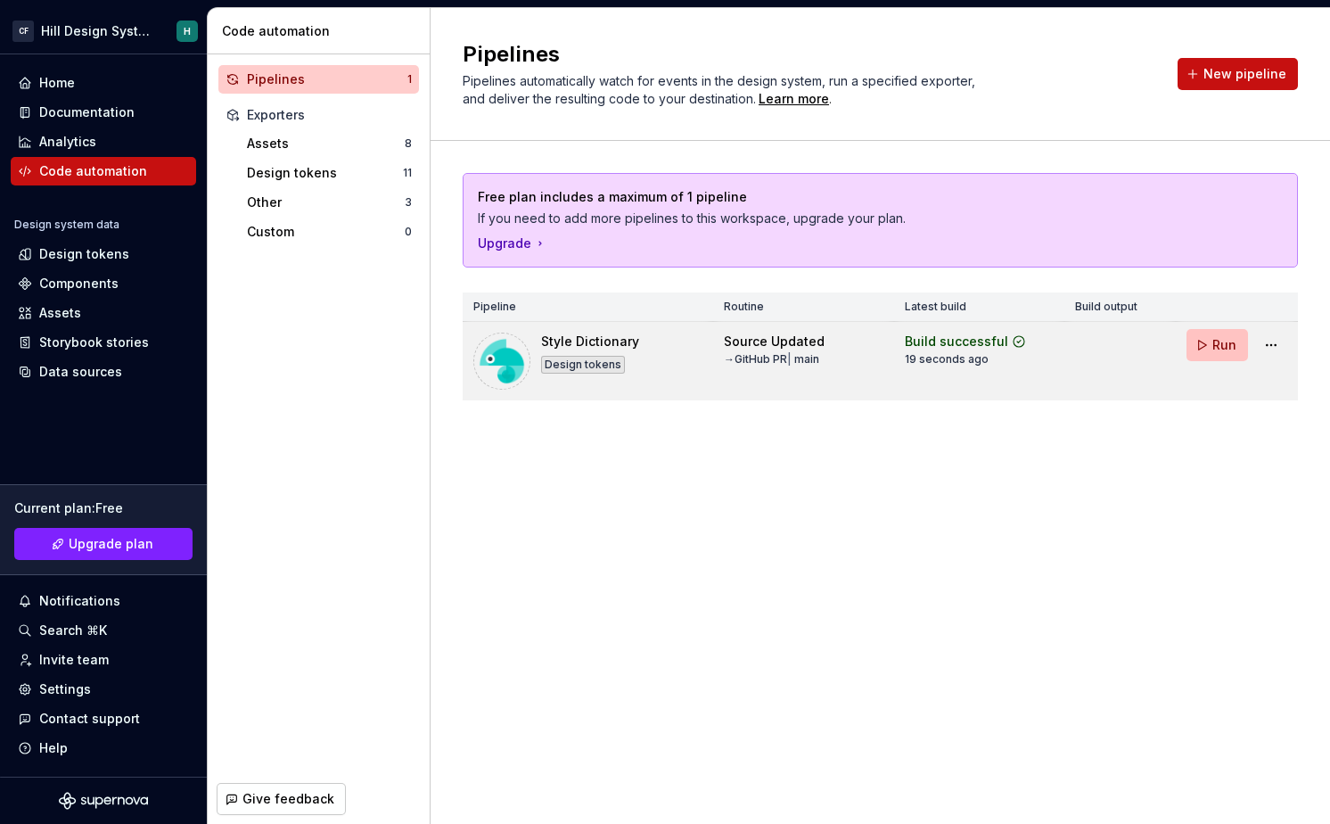
click at [1193, 340] on button "Run" at bounding box center [1218, 345] width 62 height 32
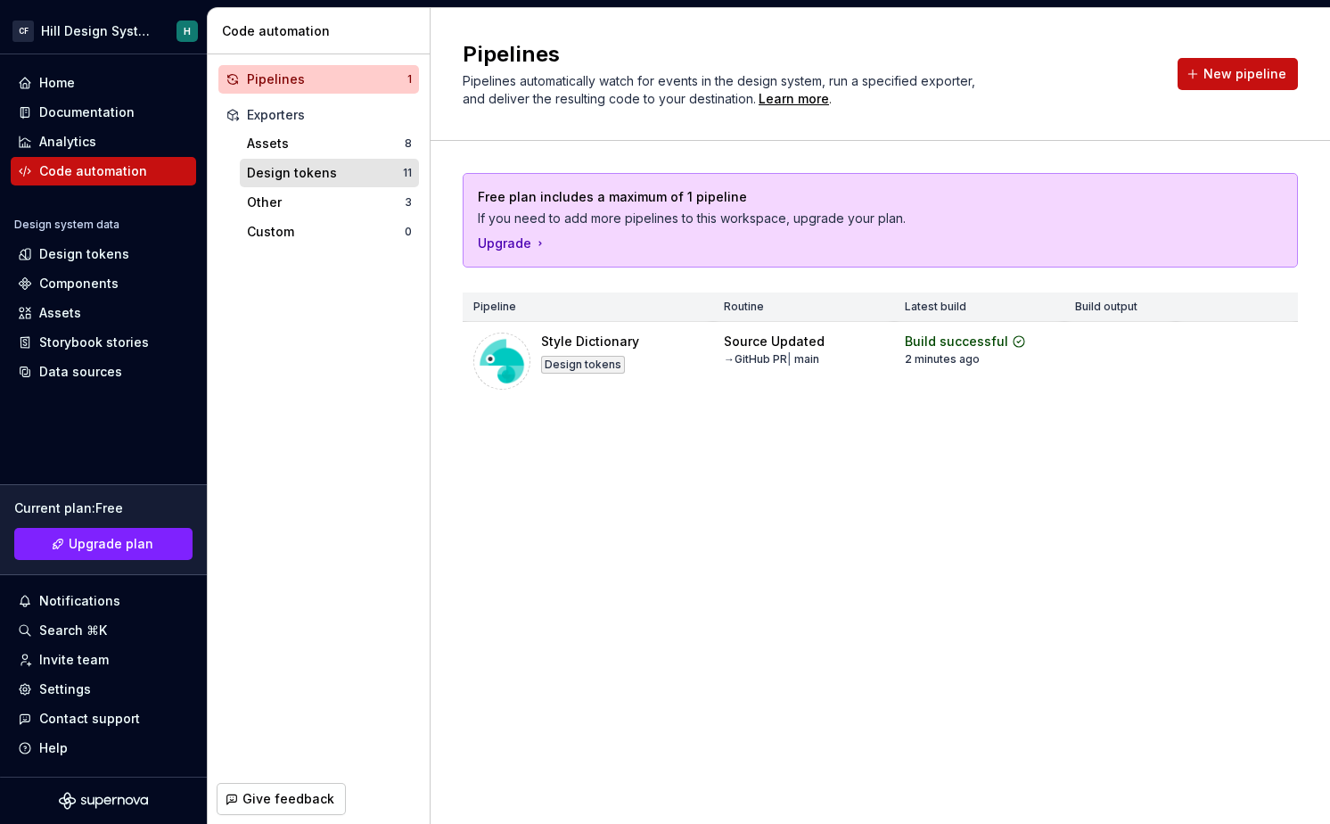
click at [298, 177] on div "Design tokens" at bounding box center [325, 173] width 156 height 18
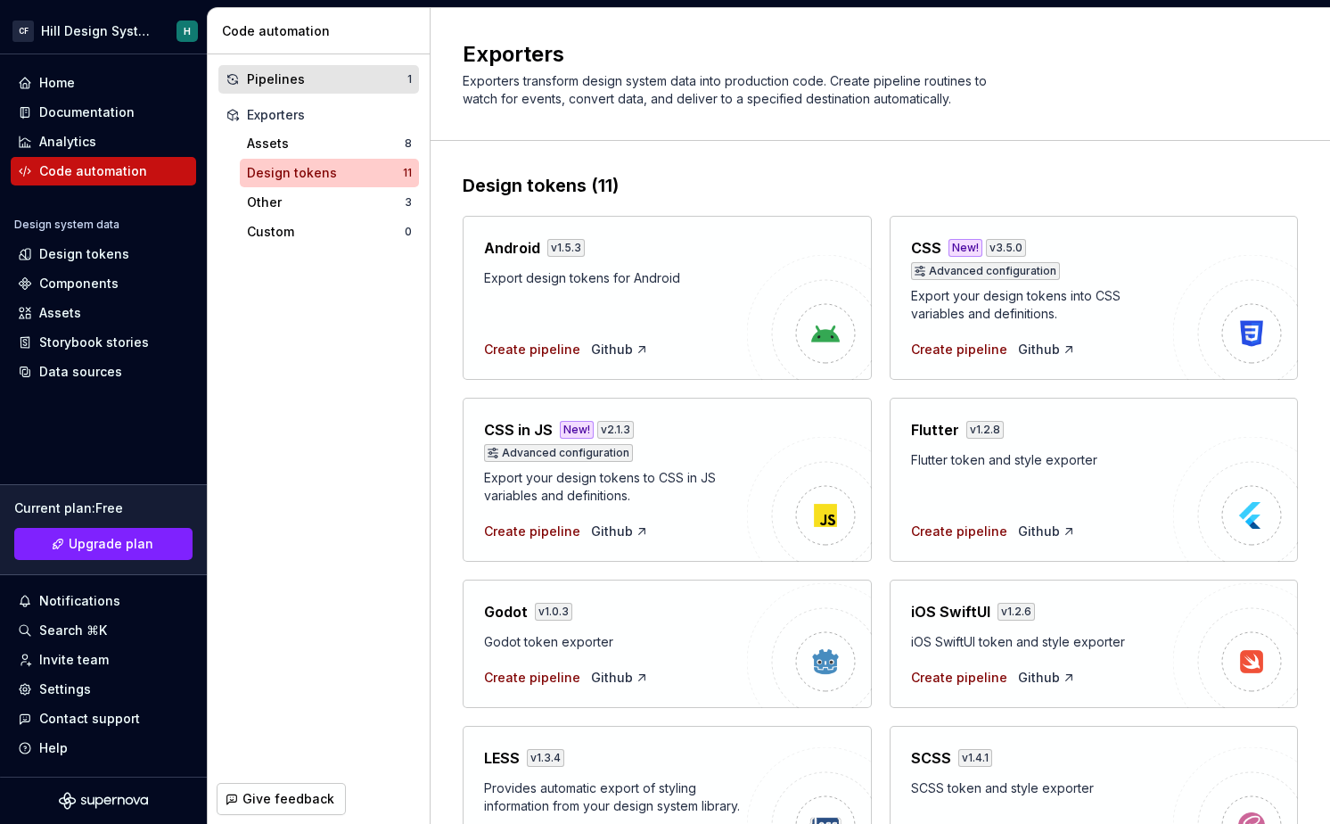
click at [293, 86] on div "Pipelines" at bounding box center [327, 79] width 160 height 18
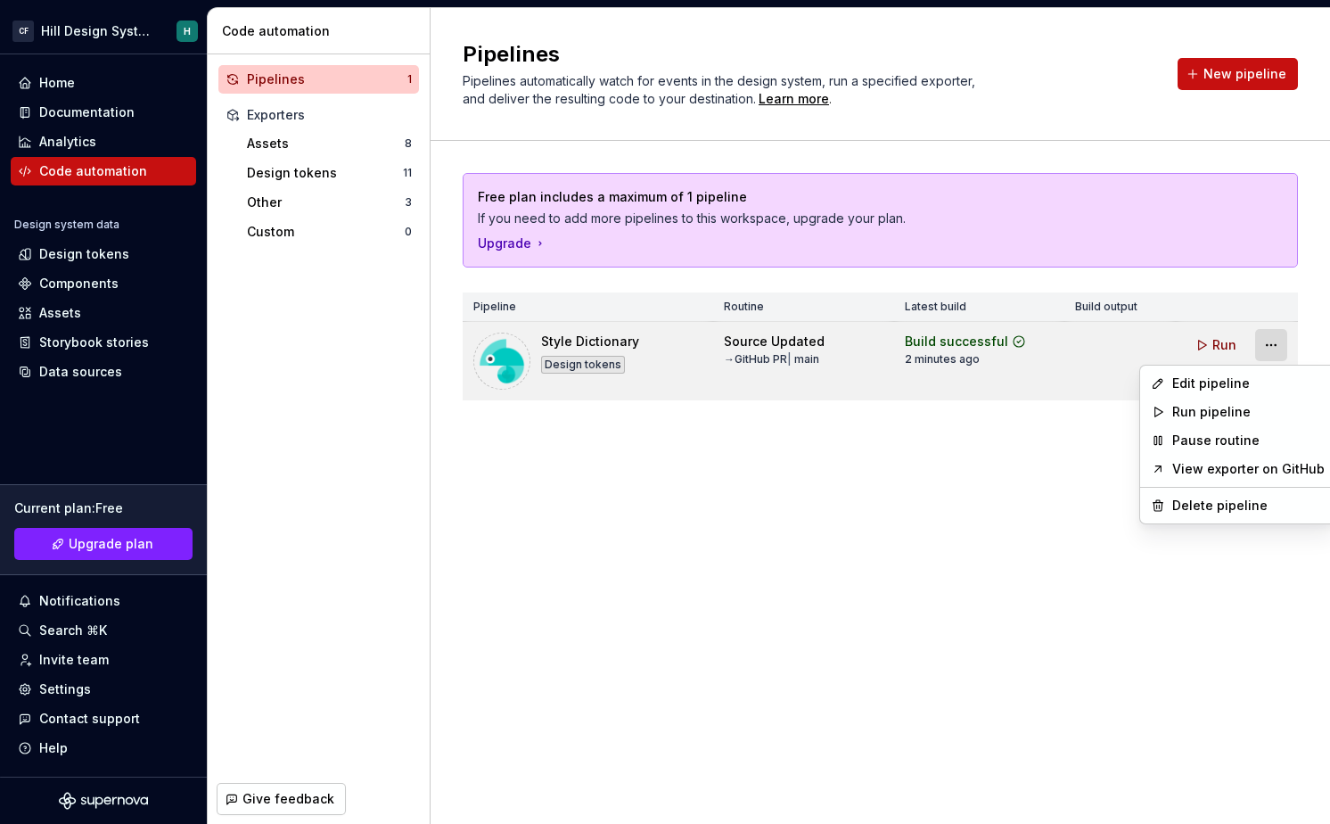
click at [1275, 350] on html "[PERSON_NAME] Design System H Home Documentation Analytics Code automation Desi…" at bounding box center [665, 412] width 1330 height 824
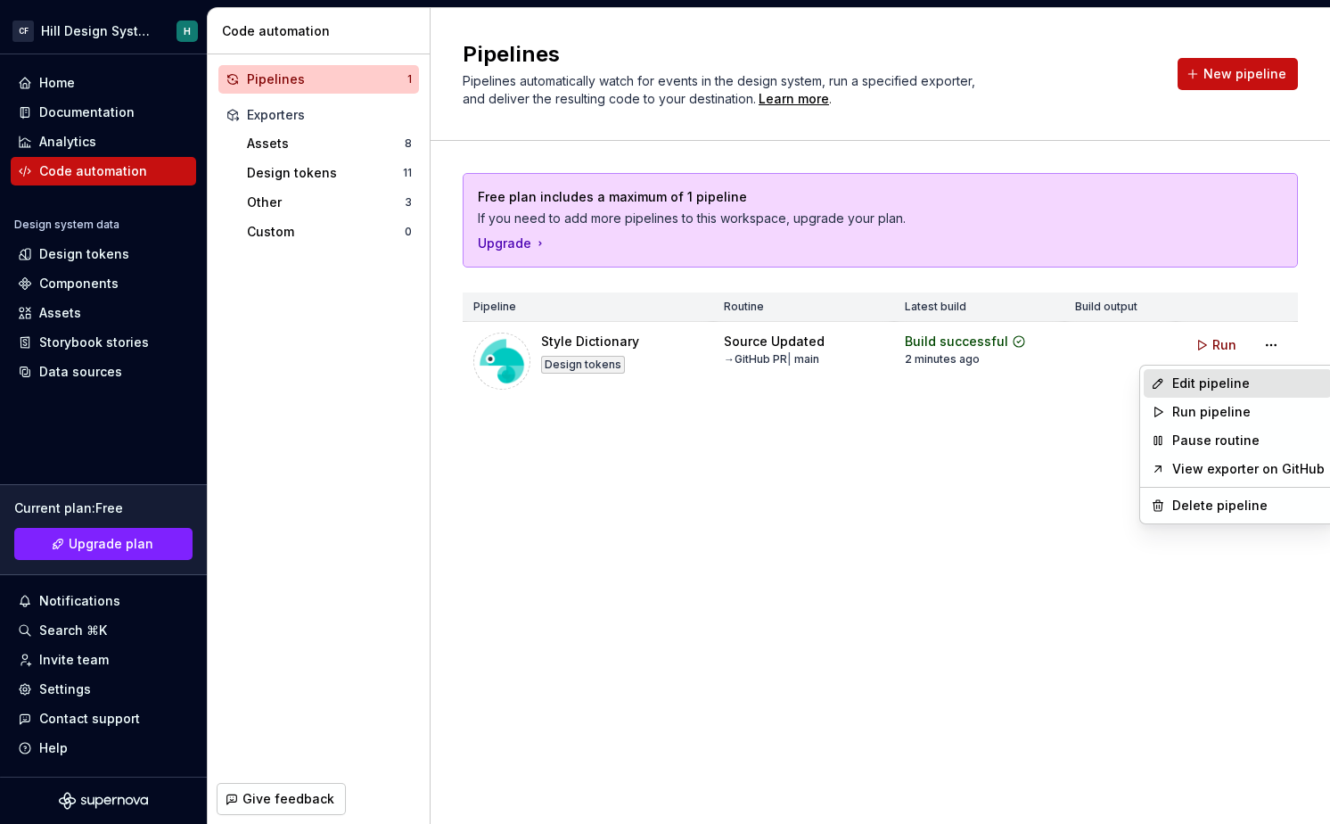
click at [1229, 380] on div "Edit pipeline" at bounding box center [1248, 383] width 152 height 18
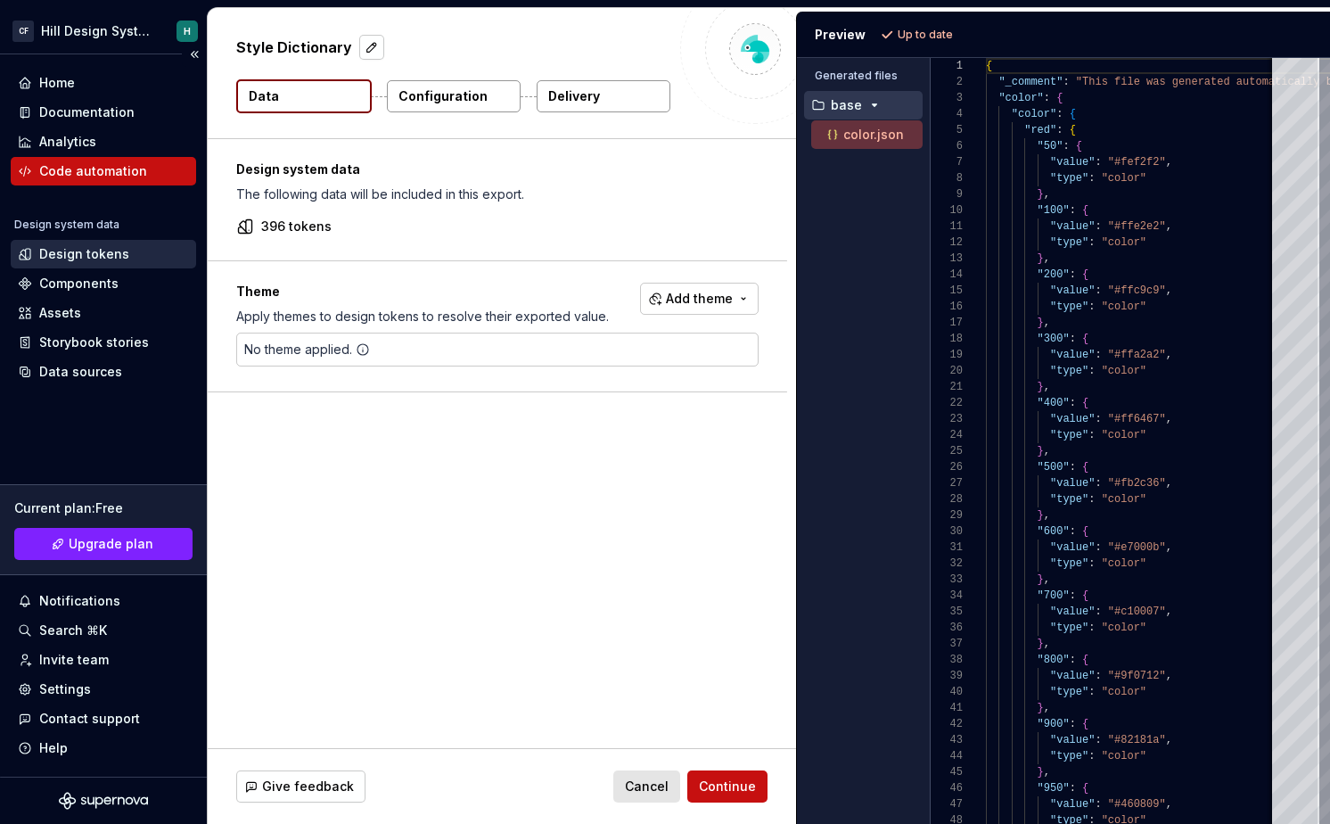
click at [27, 258] on icon at bounding box center [28, 254] width 4 height 11
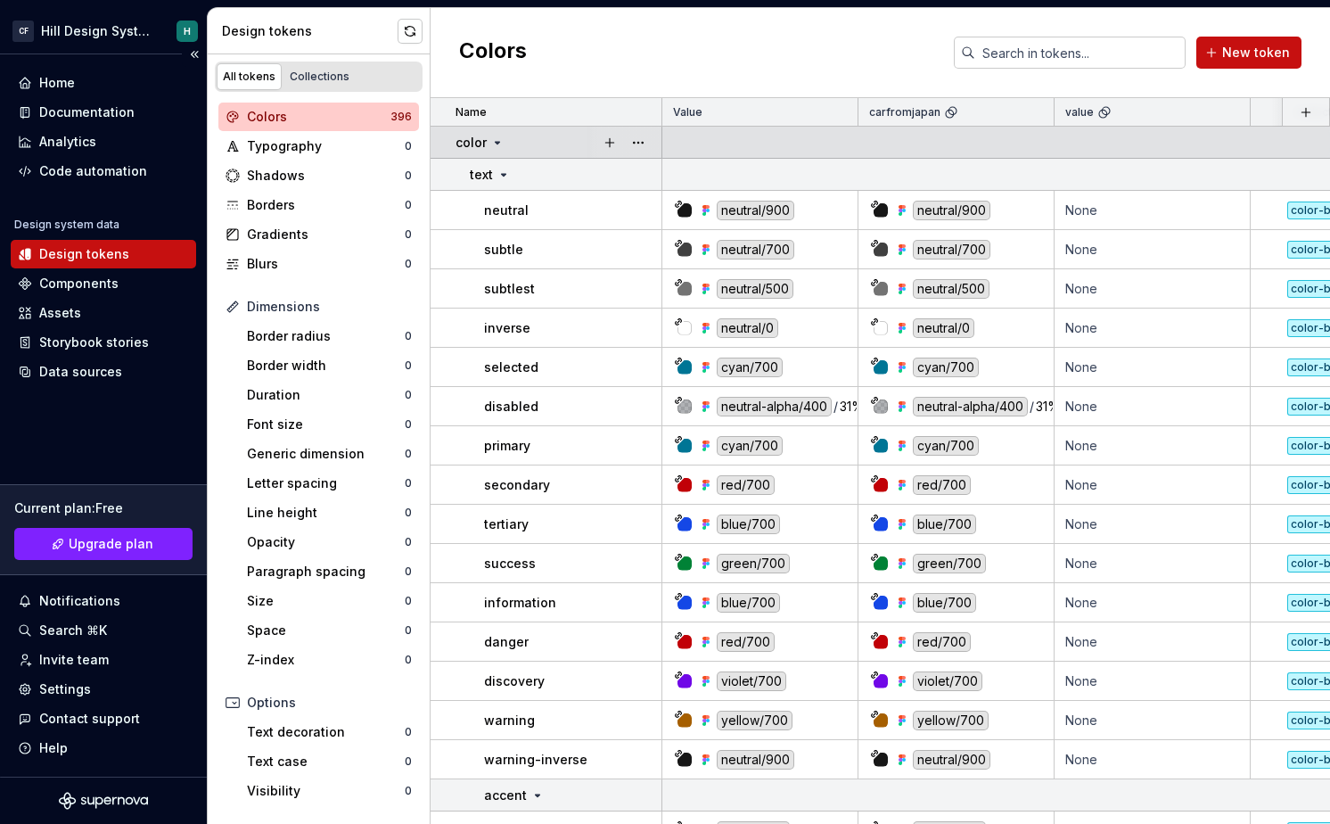
click at [498, 142] on icon at bounding box center [497, 143] width 14 height 14
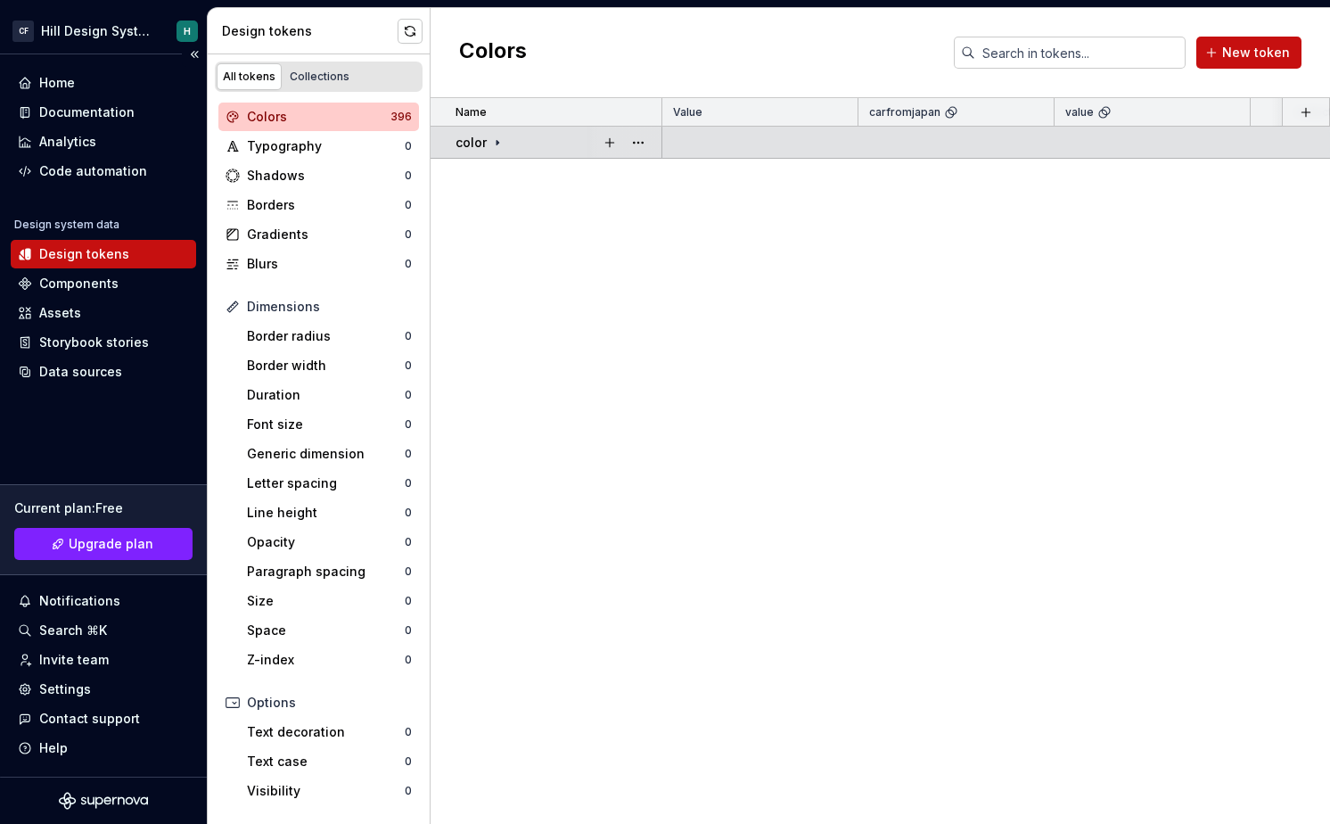
click at [498, 145] on icon at bounding box center [497, 143] width 14 height 14
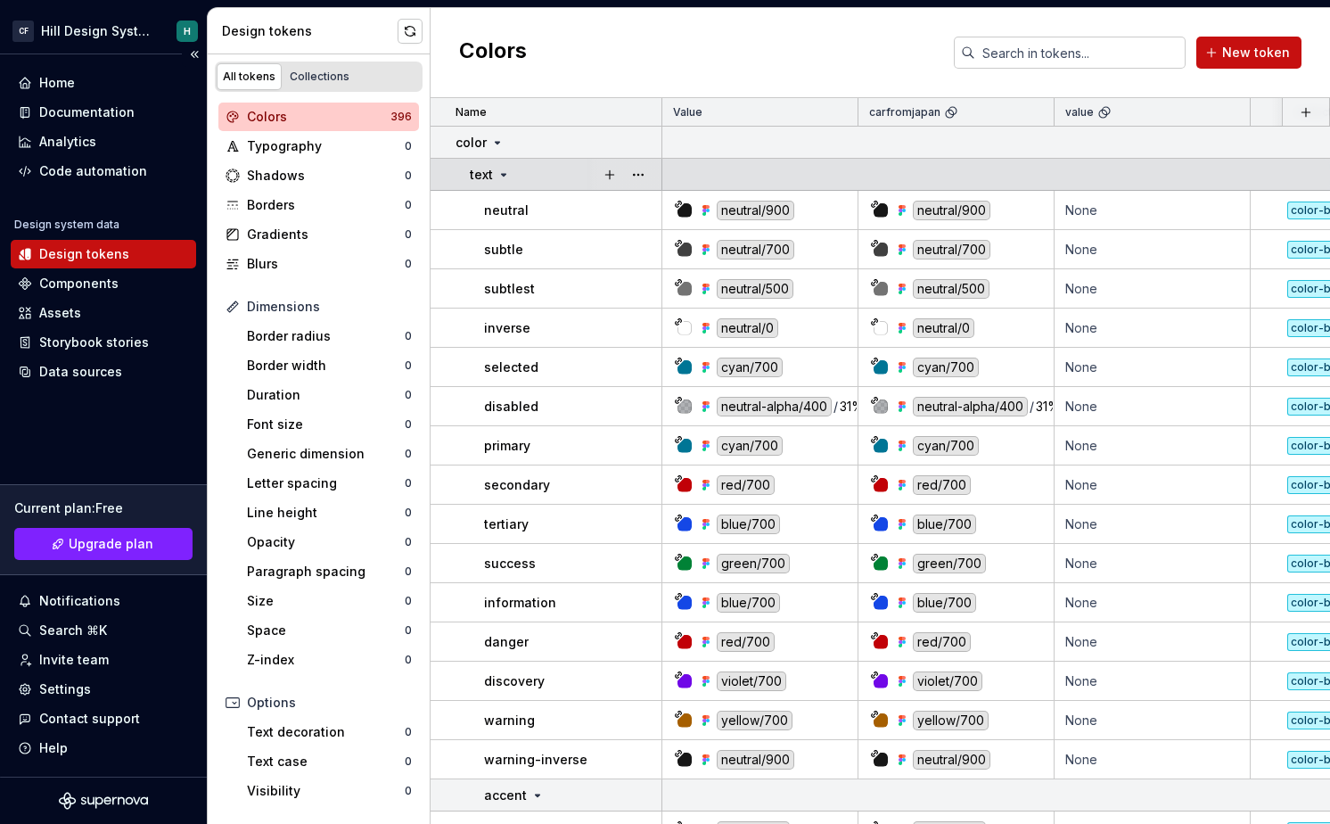
click at [501, 181] on icon at bounding box center [504, 175] width 14 height 14
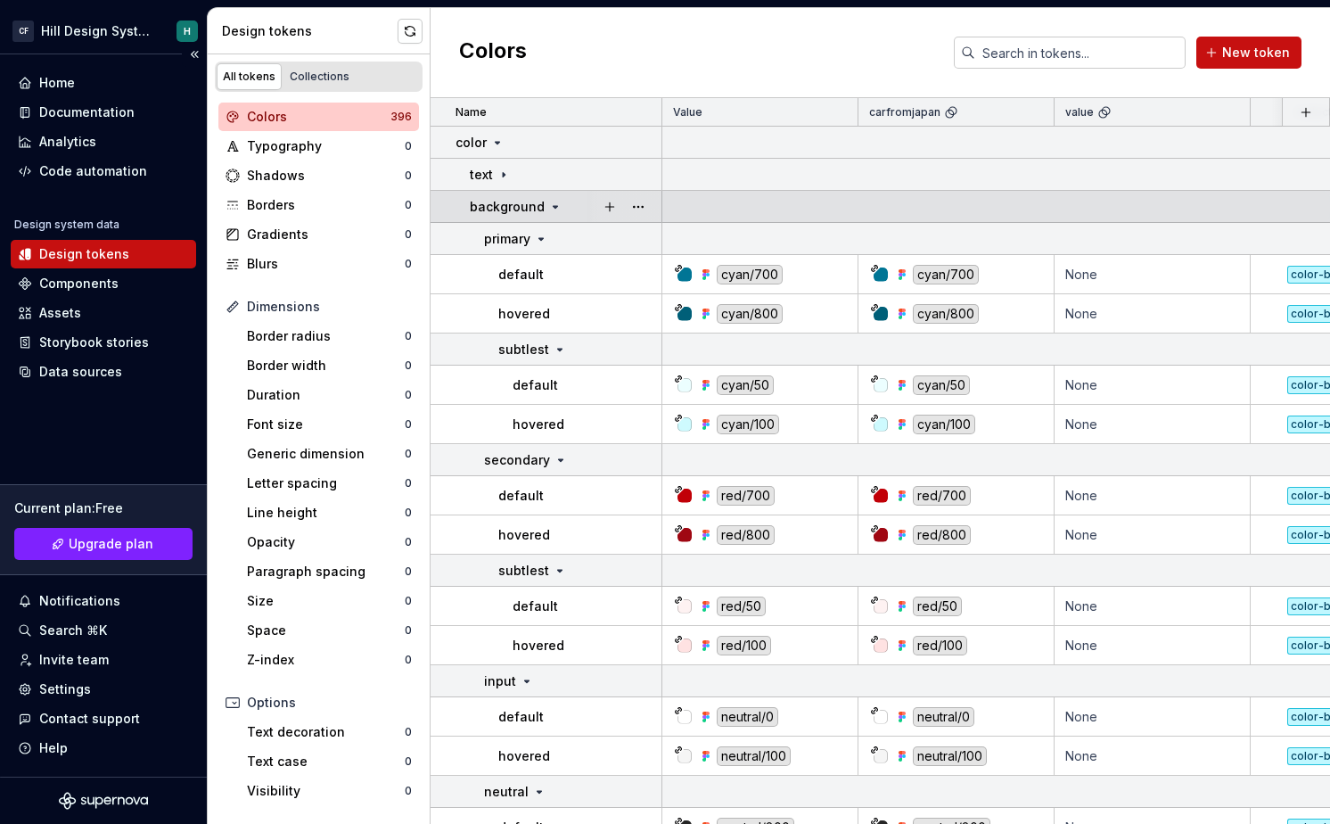
click at [554, 206] on icon at bounding box center [556, 207] width 4 height 2
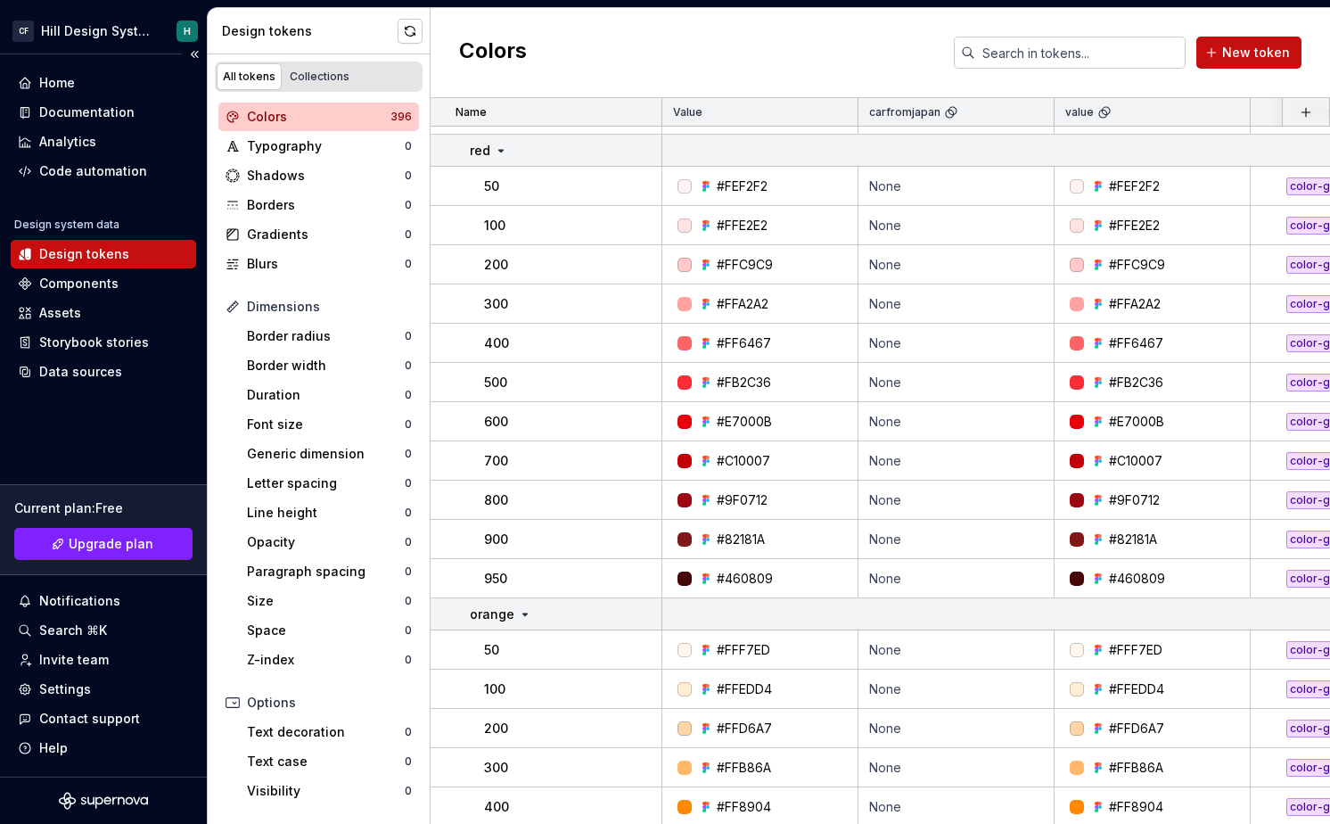
scroll to position [706, 0]
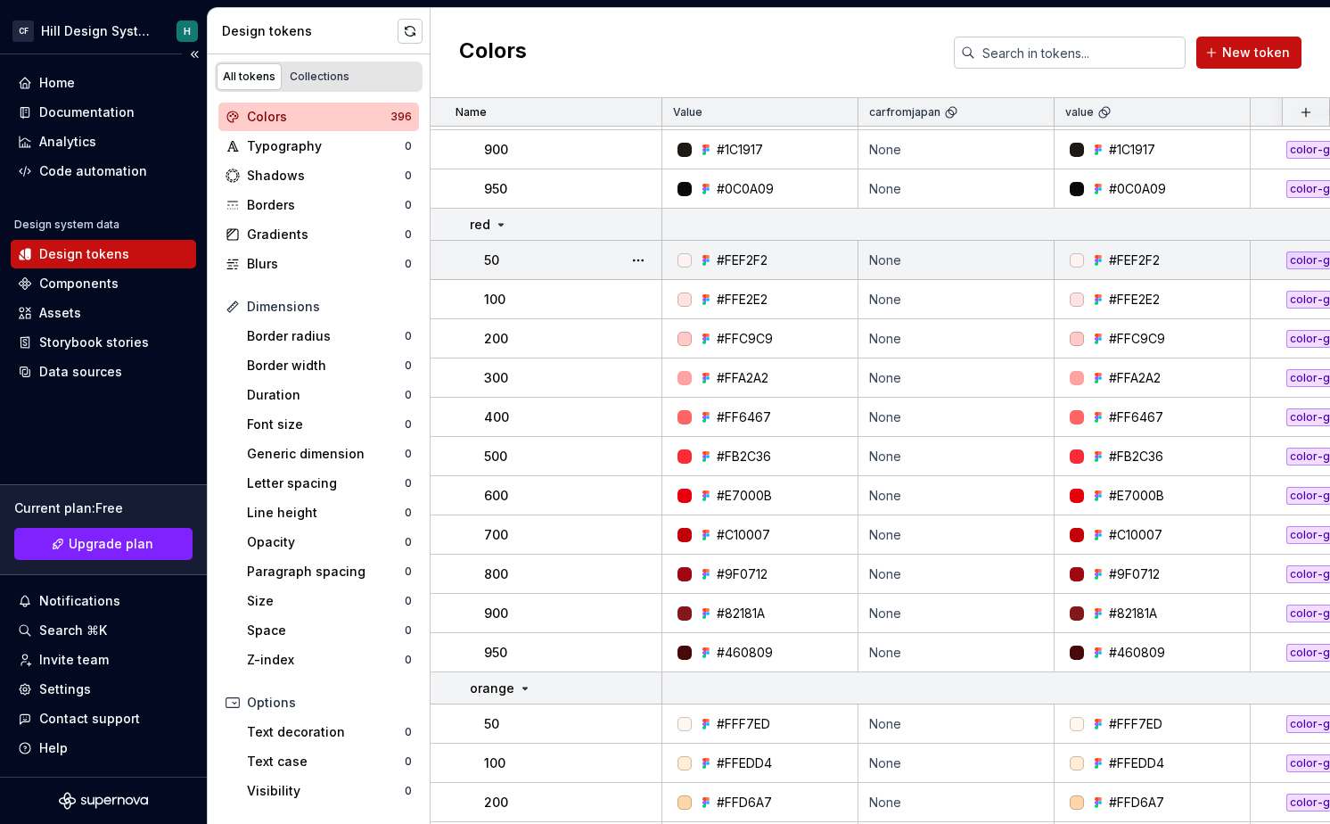
click at [740, 262] on div "#FEF2F2" at bounding box center [742, 260] width 51 height 18
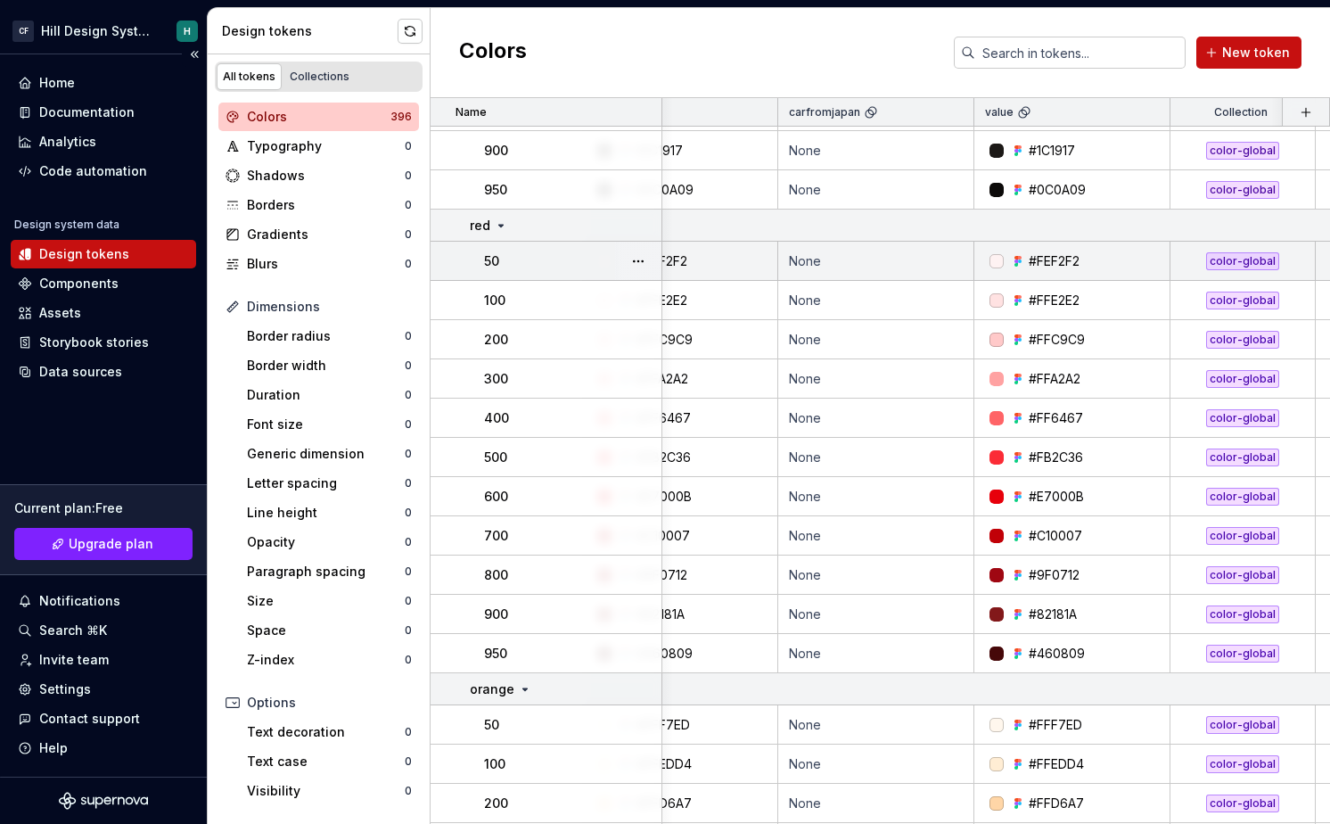
scroll to position [705, 0]
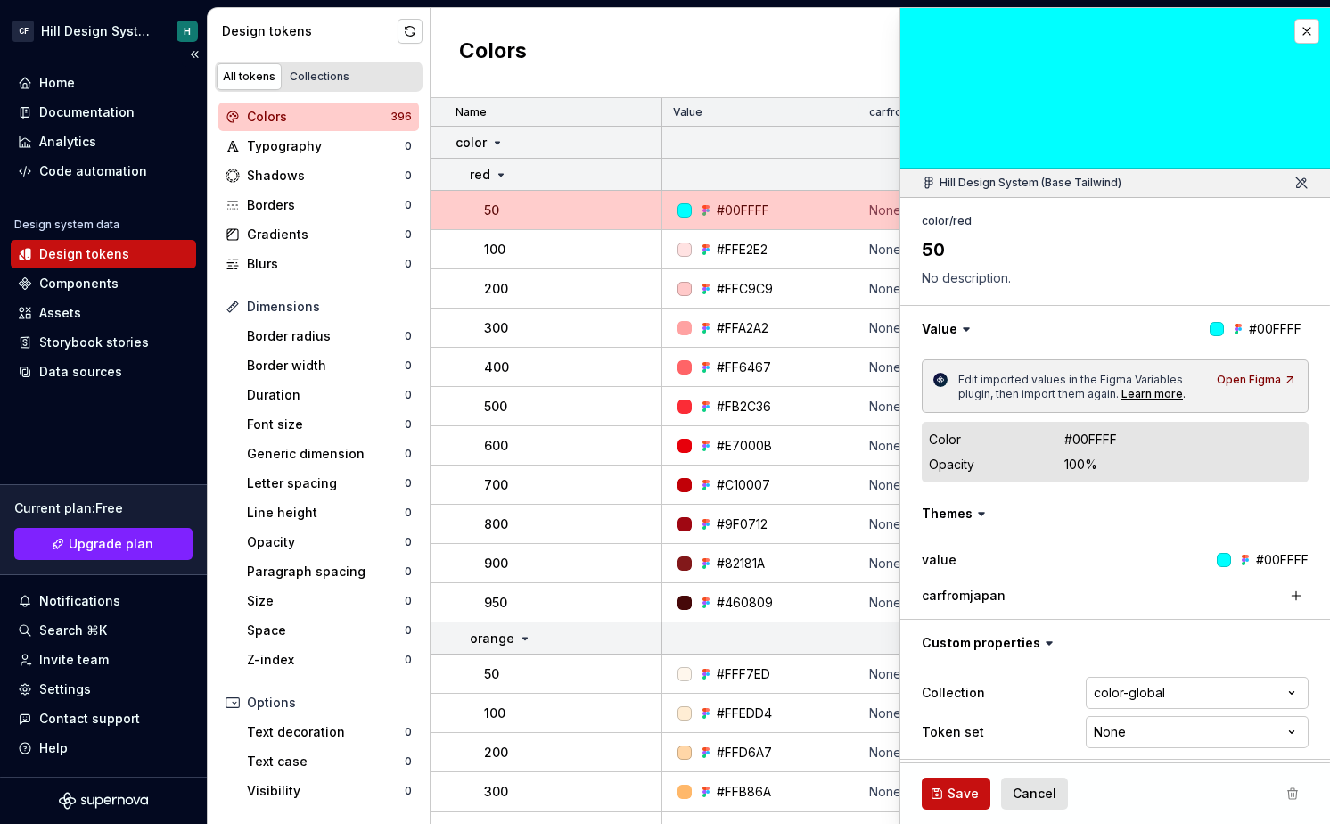
type textarea "*"
click at [1311, 36] on button "button" at bounding box center [1307, 31] width 25 height 25
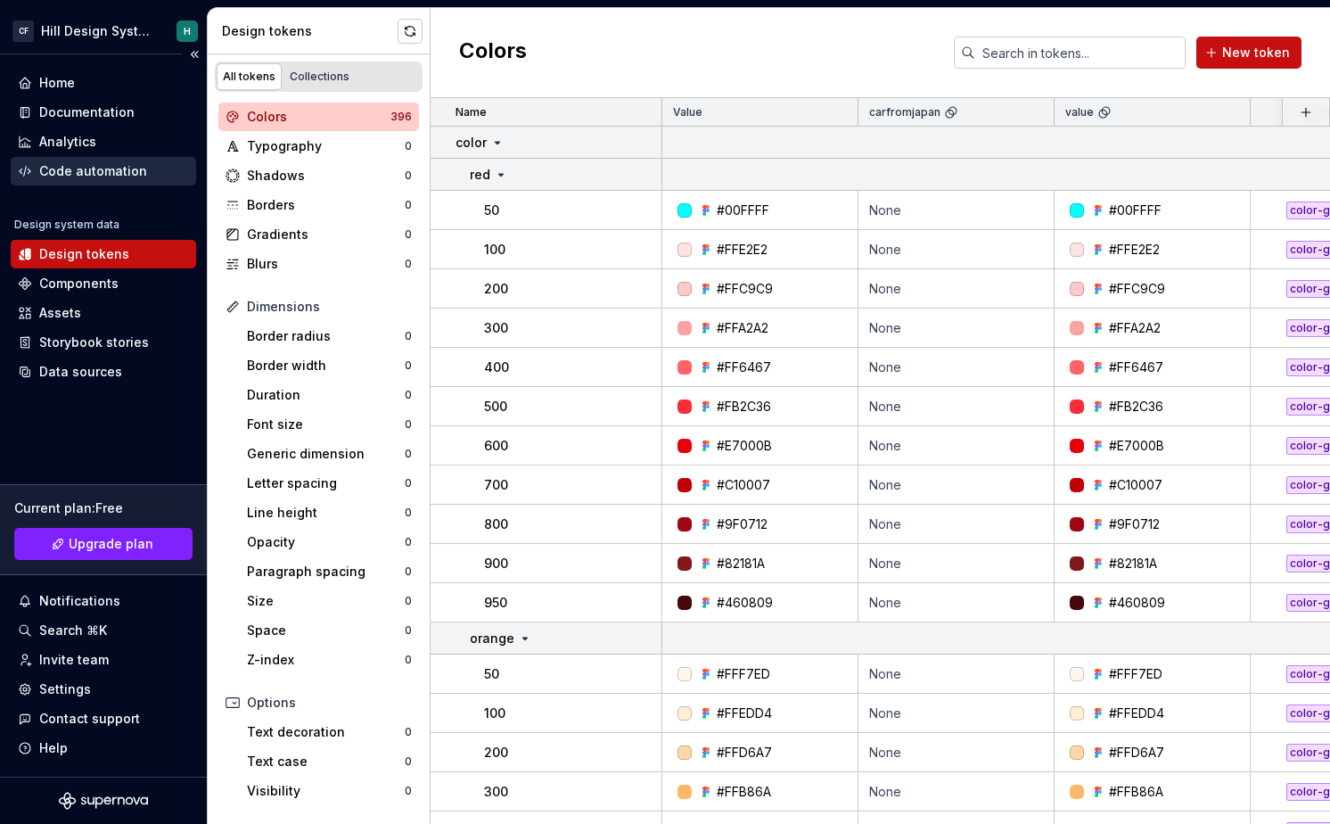
click at [106, 177] on div "Code automation" at bounding box center [93, 171] width 108 height 18
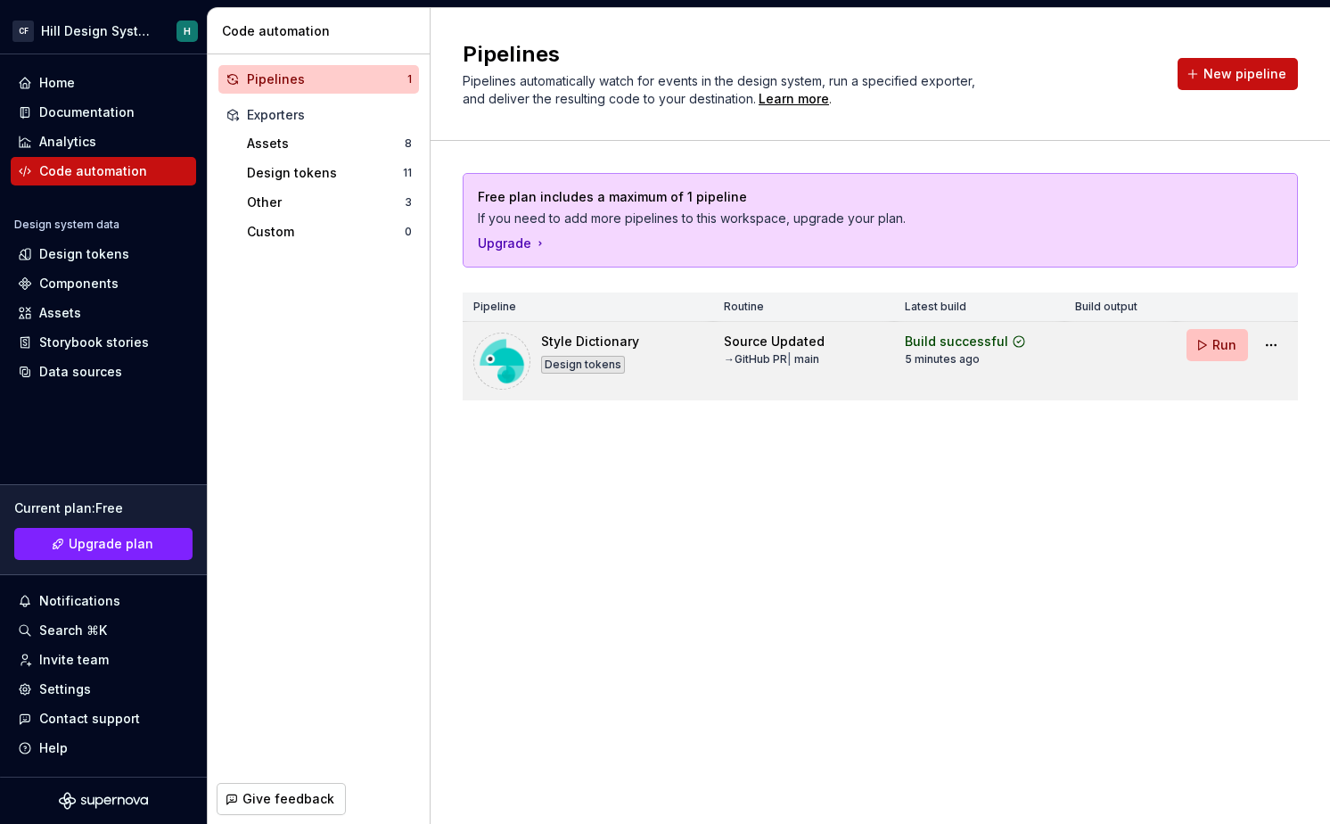
click at [1204, 349] on button "Run" at bounding box center [1218, 345] width 62 height 32
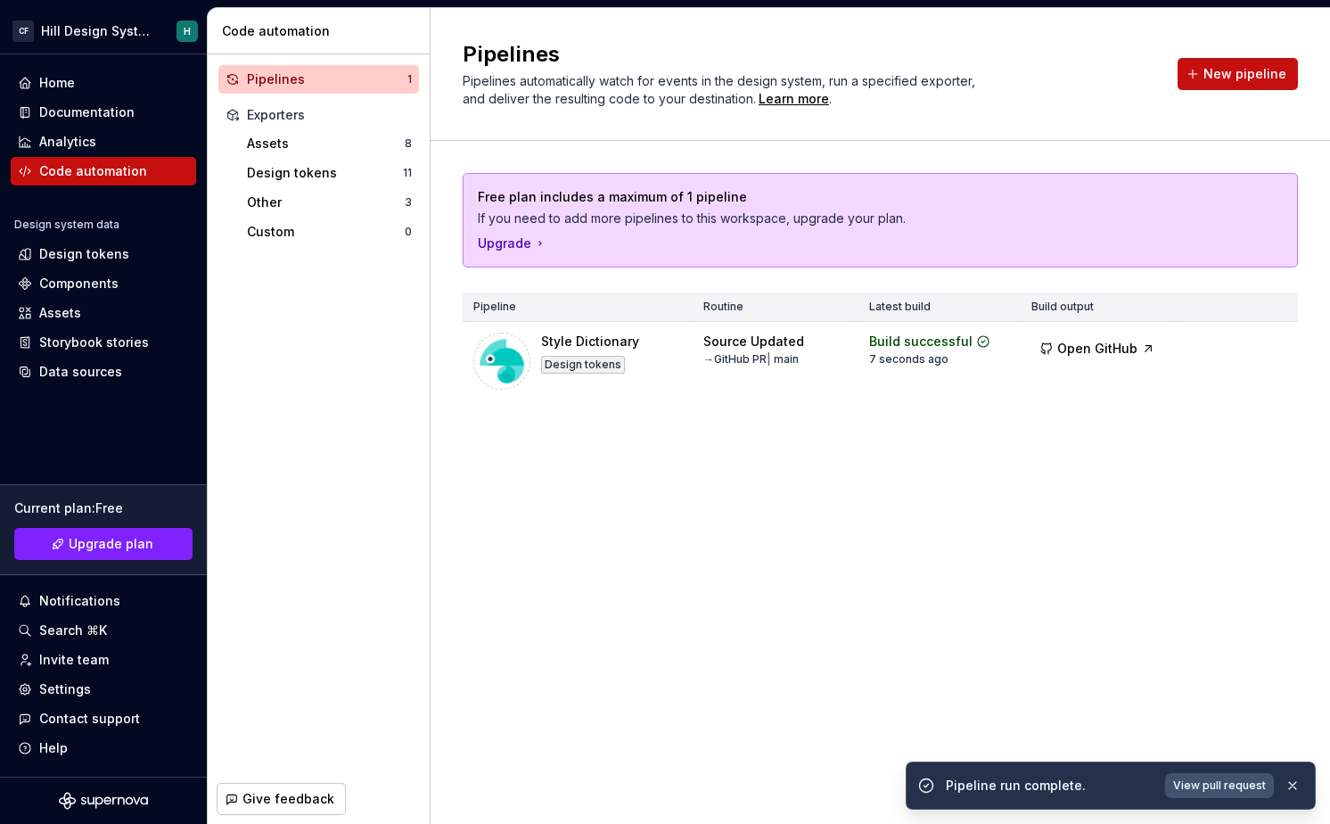
click at [1236, 777] on link "View pull request" at bounding box center [1219, 785] width 109 height 25
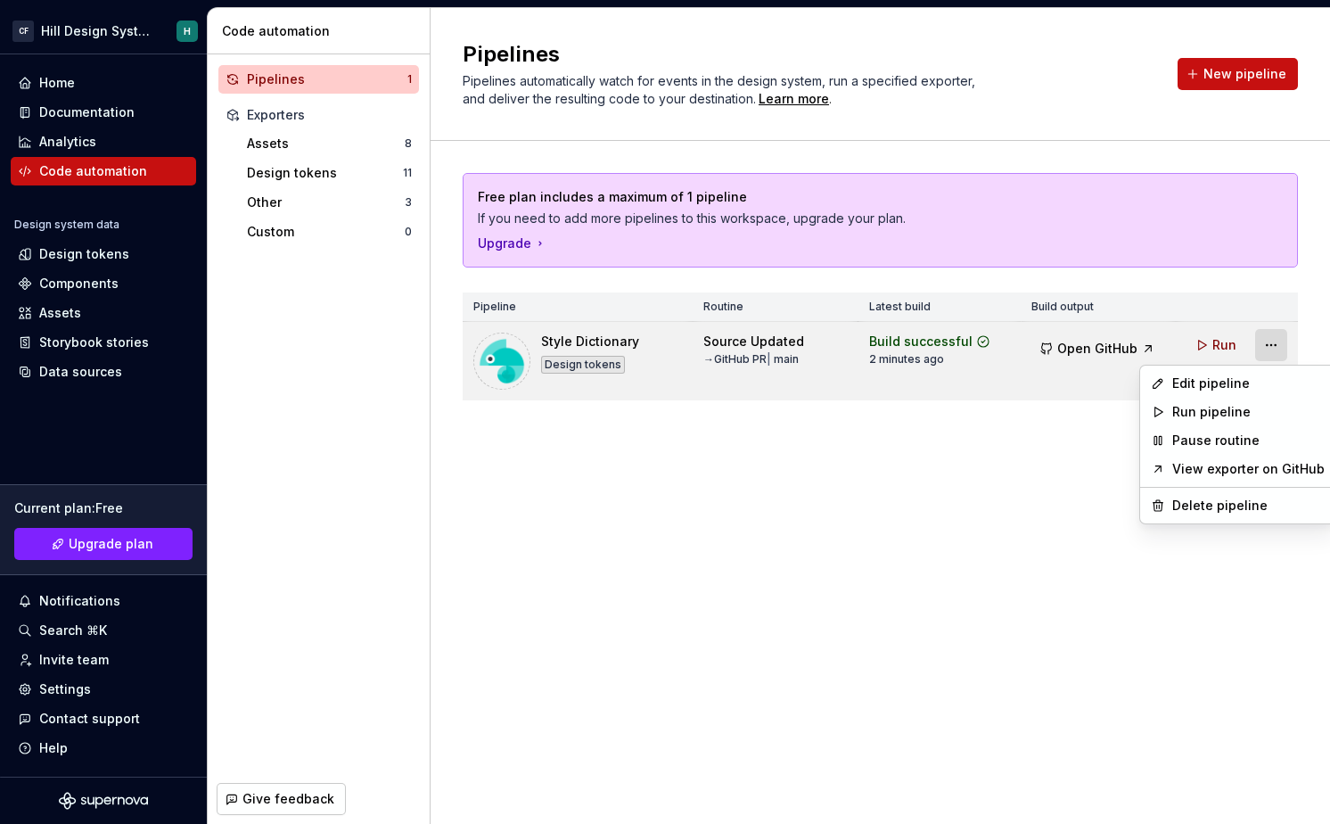
click at [1270, 340] on html "CF Hill Design System H Home Documentation Analytics Code automation Design sys…" at bounding box center [665, 412] width 1330 height 824
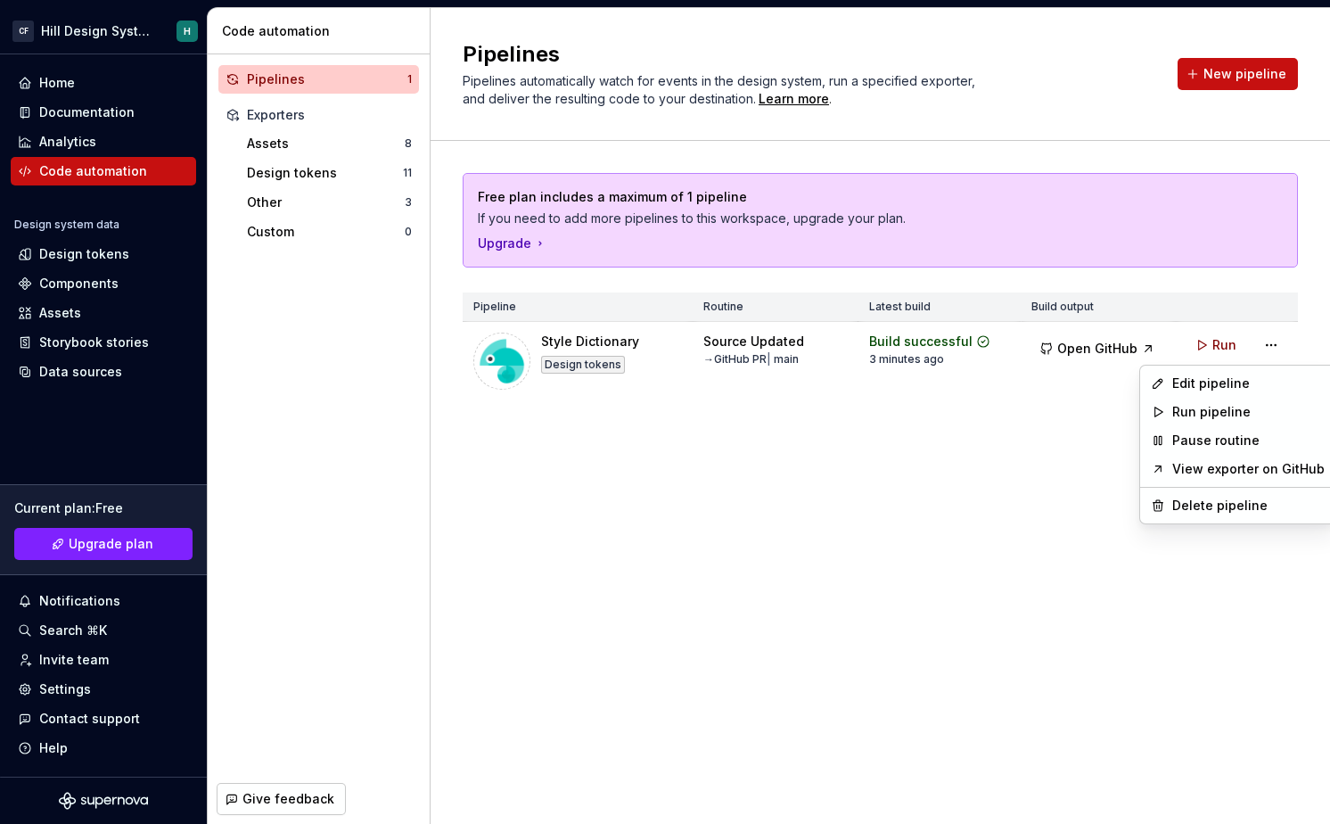
click at [925, 409] on html "CF Hill Design System H Home Documentation Analytics Code automation Design sys…" at bounding box center [665, 412] width 1330 height 824
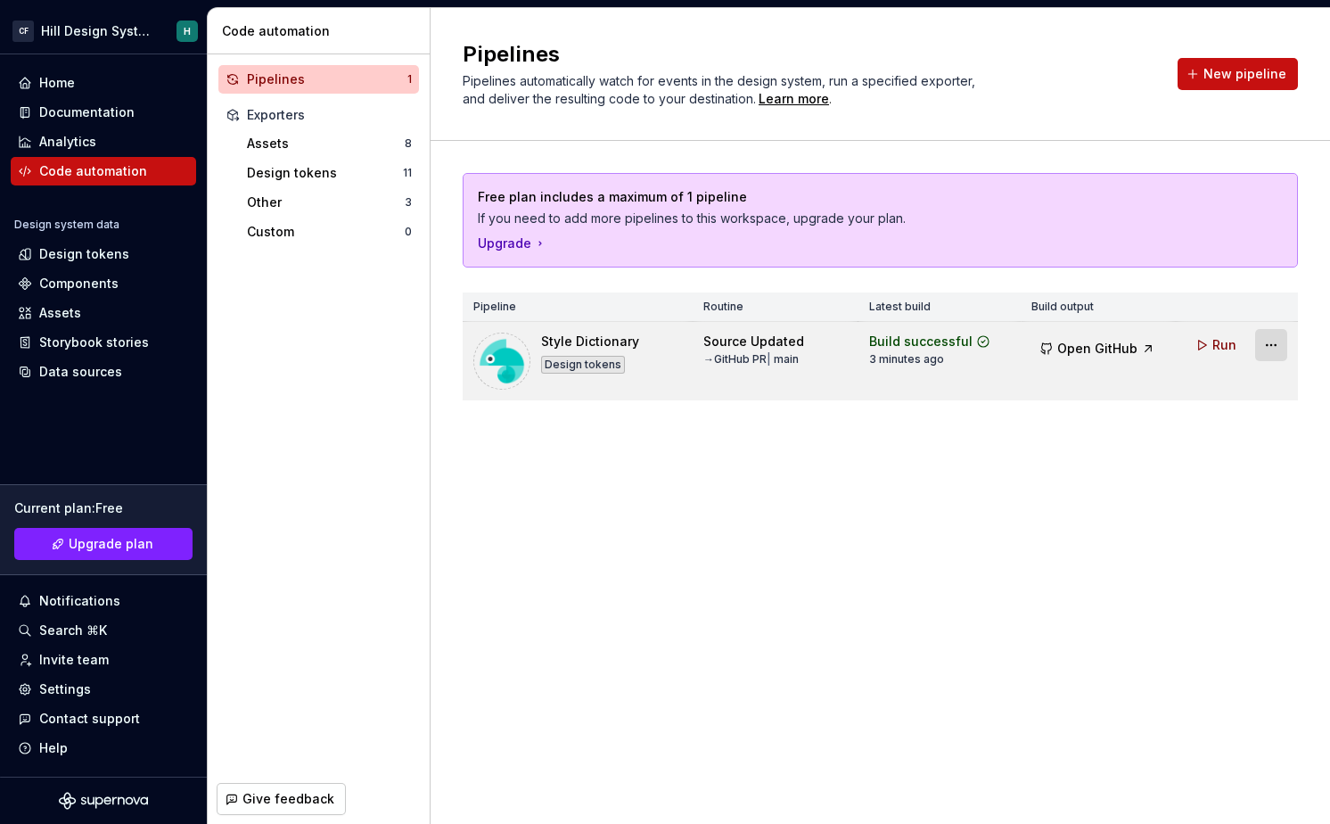
click at [1262, 342] on html "CF Hill Design System H Home Documentation Analytics Code automation Design sys…" at bounding box center [665, 412] width 1330 height 824
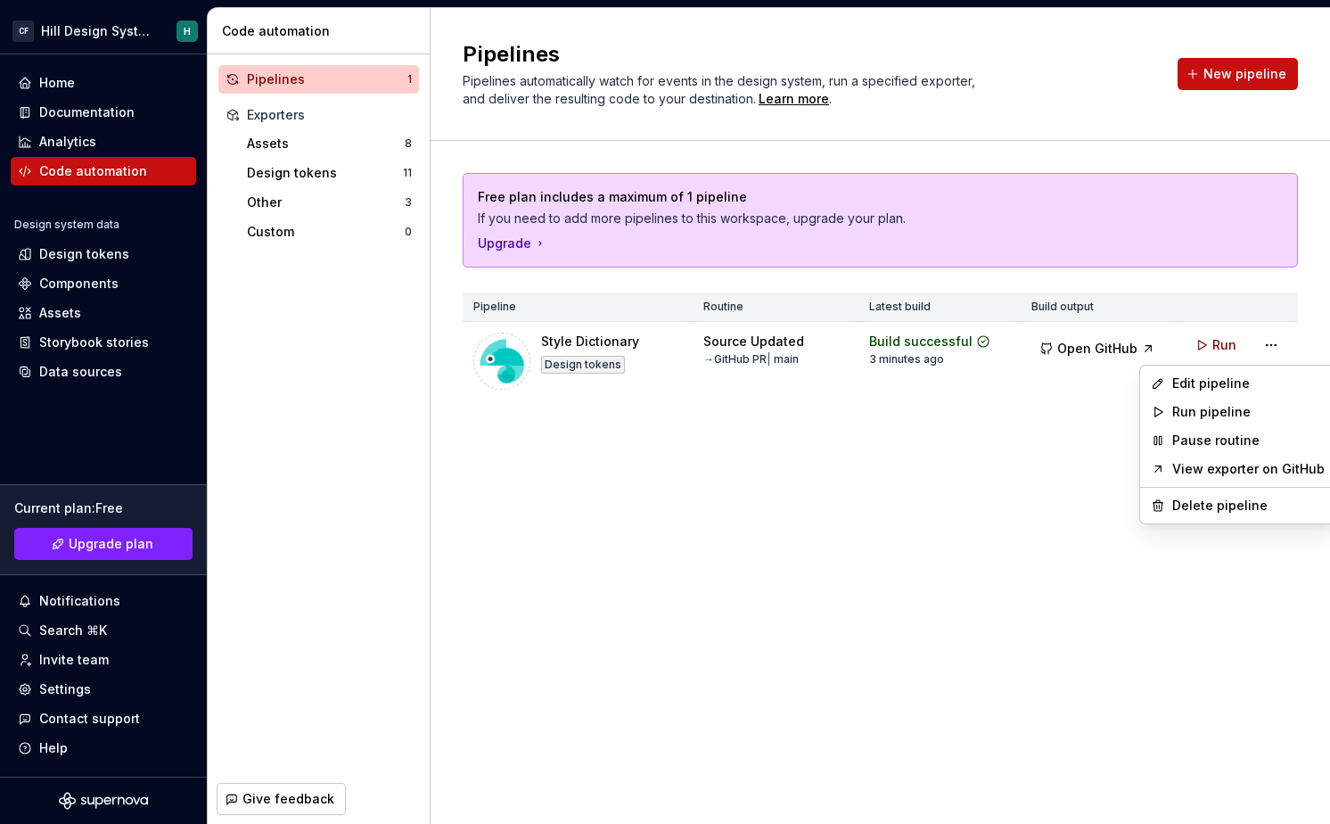
click at [991, 433] on html "CF Hill Design System H Home Documentation Analytics Code automation Design sys…" at bounding box center [665, 412] width 1330 height 824
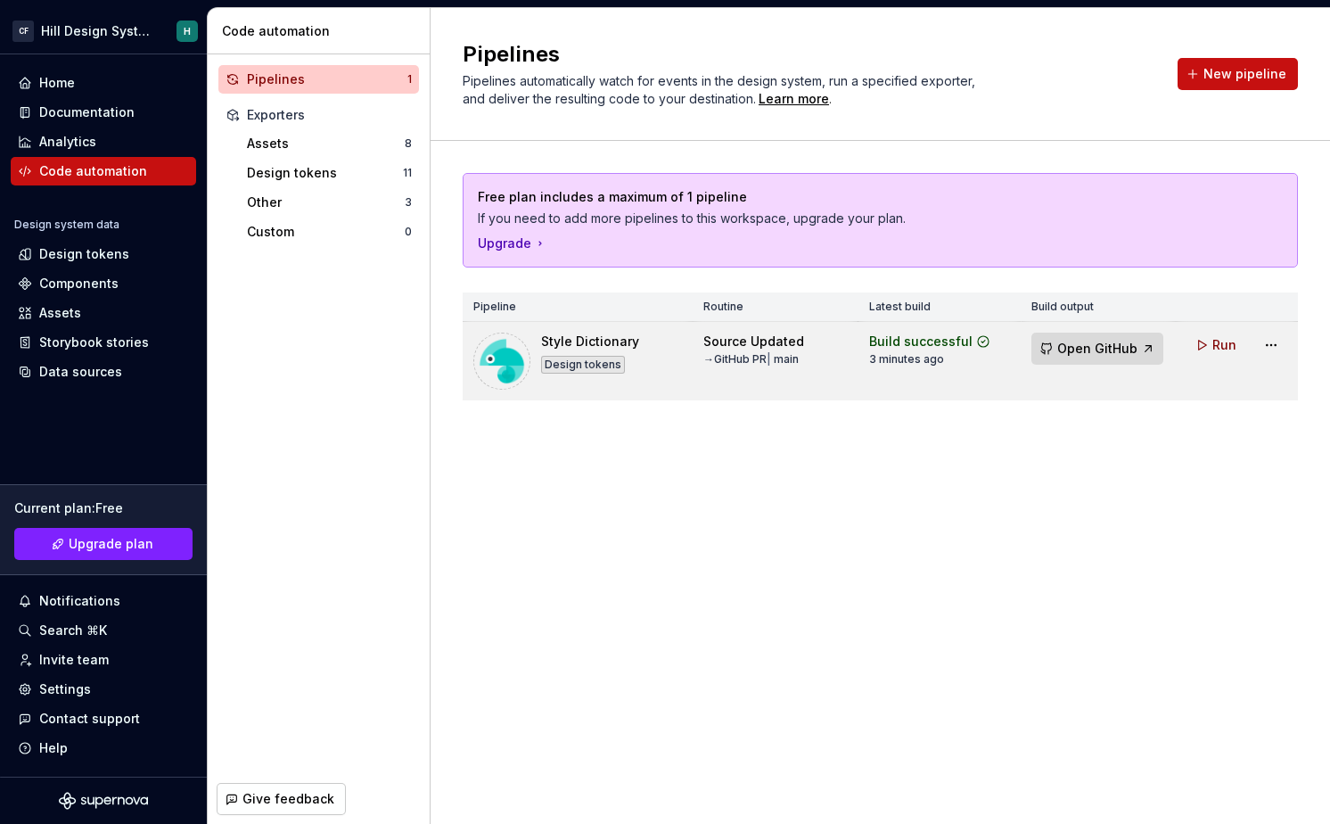
click at [1066, 350] on span "Open GitHub" at bounding box center [1097, 349] width 80 height 18
click at [726, 358] on div "→ GitHub PR | main" at bounding box center [750, 359] width 95 height 14
click at [635, 349] on div "Style Dictionary" at bounding box center [590, 342] width 98 height 18
click at [612, 346] on div "Style Dictionary" at bounding box center [590, 342] width 98 height 18
click at [554, 363] on div "Design tokens" at bounding box center [583, 365] width 84 height 18
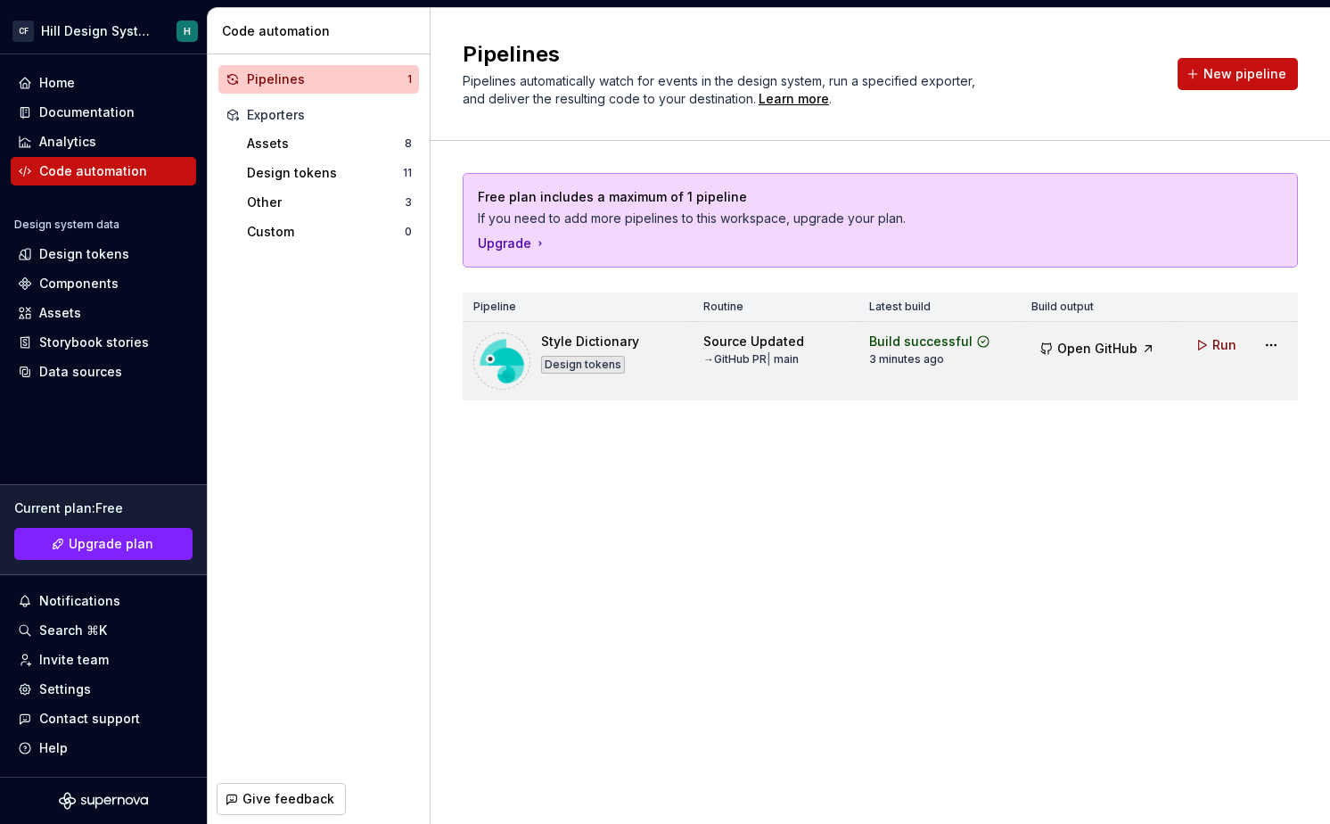
click at [516, 365] on img at bounding box center [501, 361] width 57 height 57
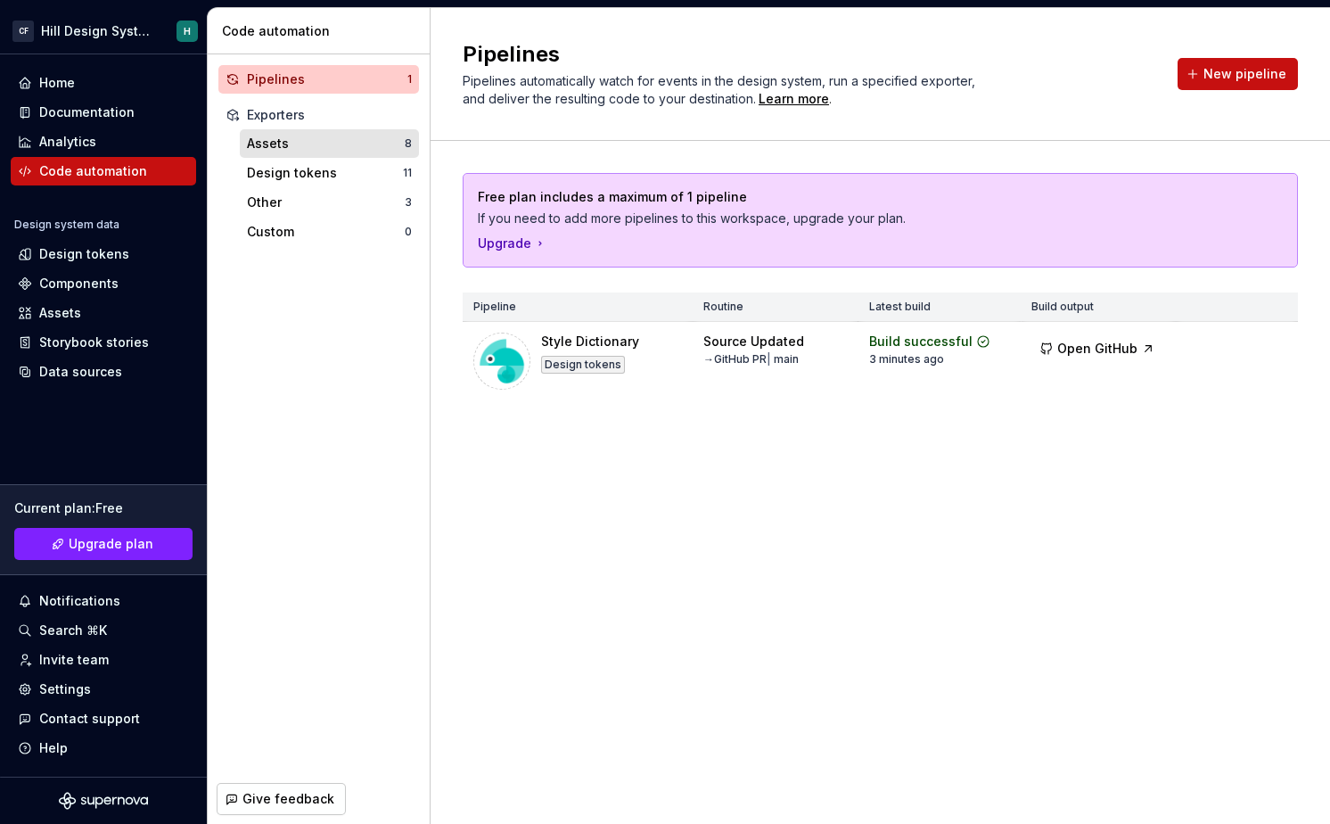
click at [346, 143] on div "Assets" at bounding box center [326, 144] width 158 height 18
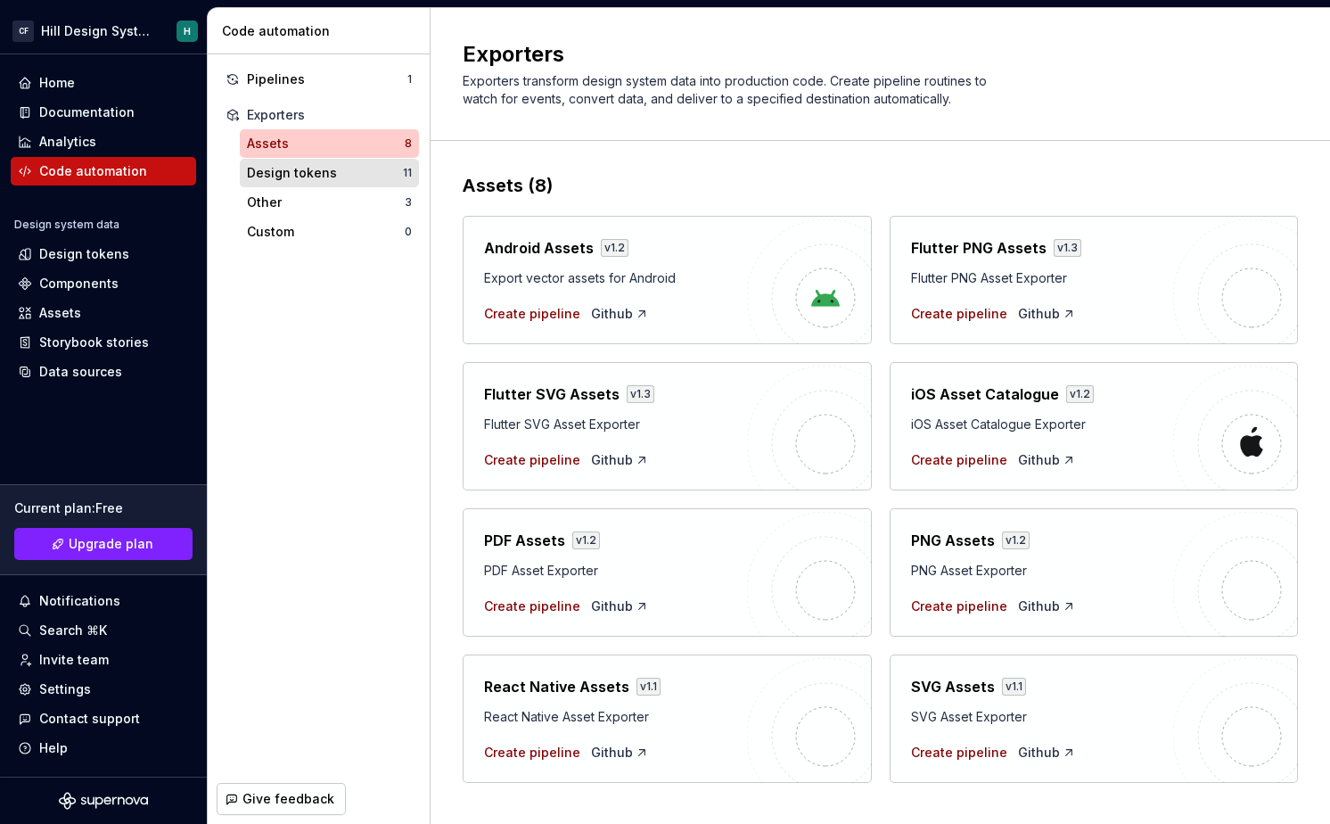
click at [346, 177] on div "Design tokens" at bounding box center [325, 173] width 156 height 18
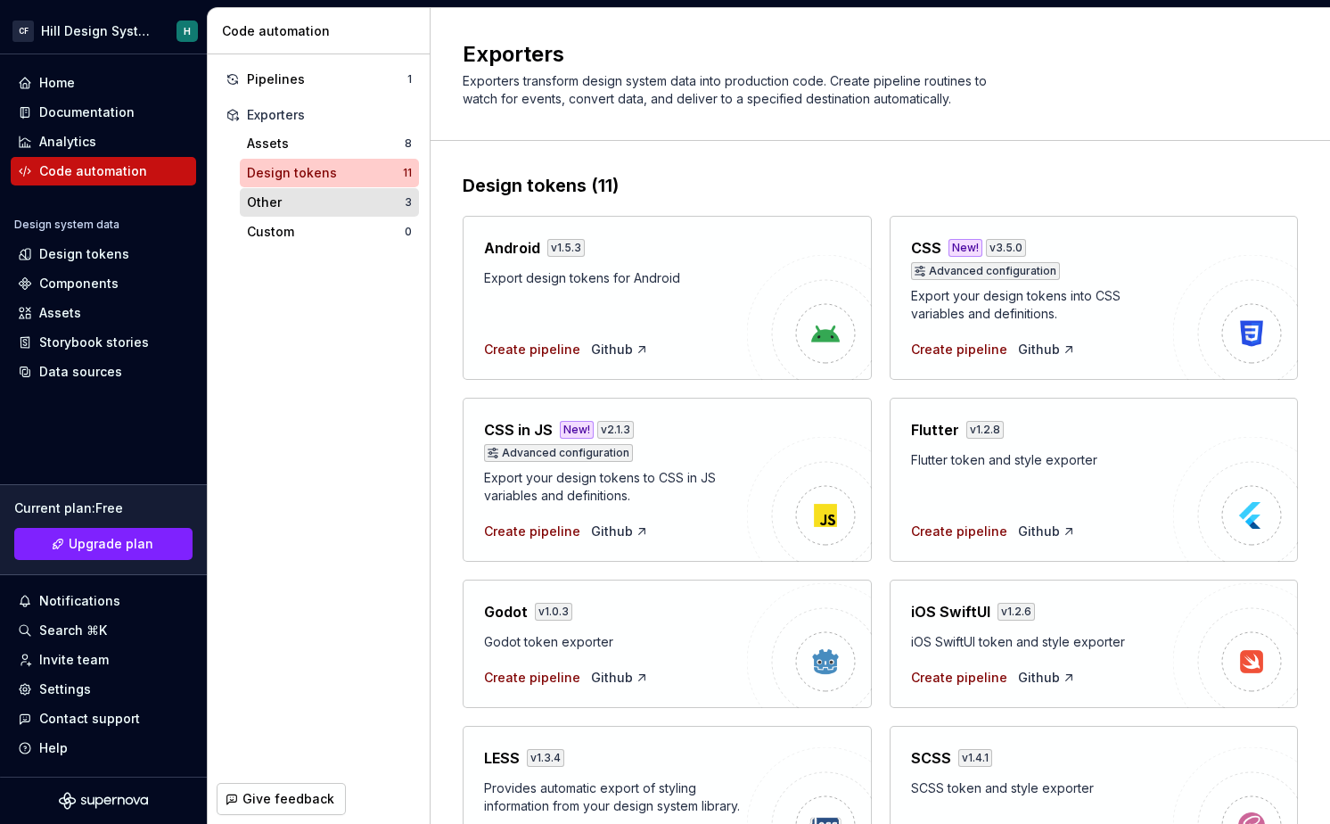
click at [345, 202] on div "Other" at bounding box center [326, 202] width 158 height 18
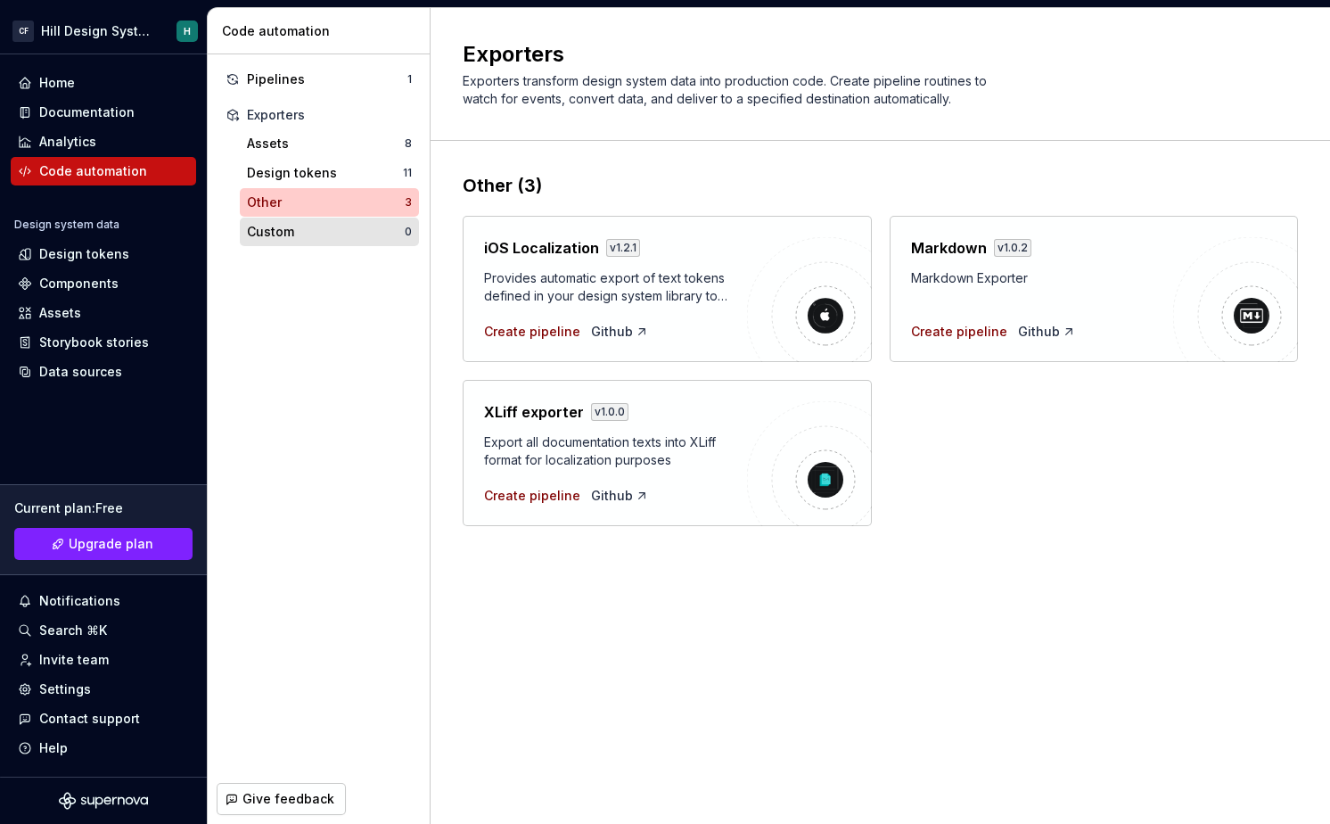
click at [349, 223] on div "Custom" at bounding box center [326, 232] width 158 height 18
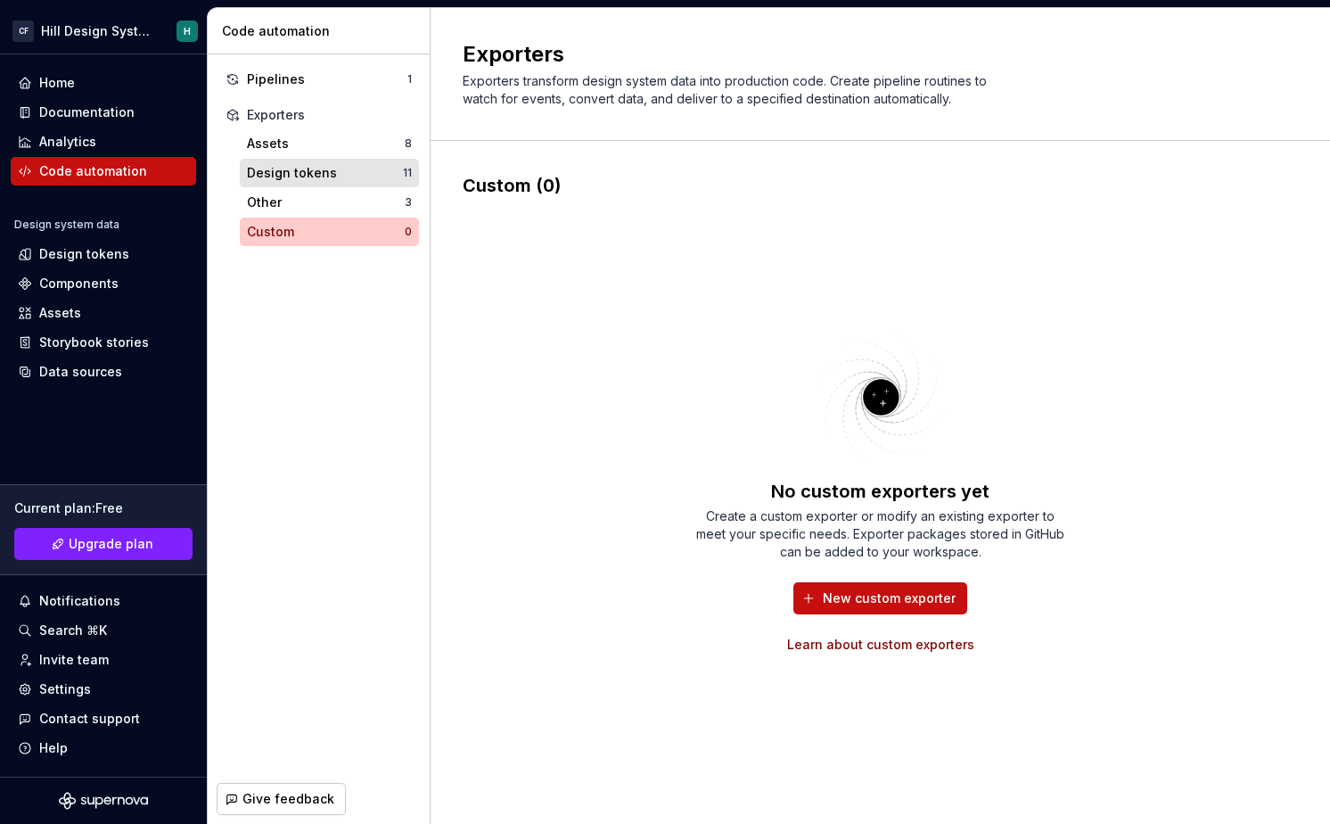
click at [324, 169] on div "Design tokens" at bounding box center [325, 173] width 156 height 18
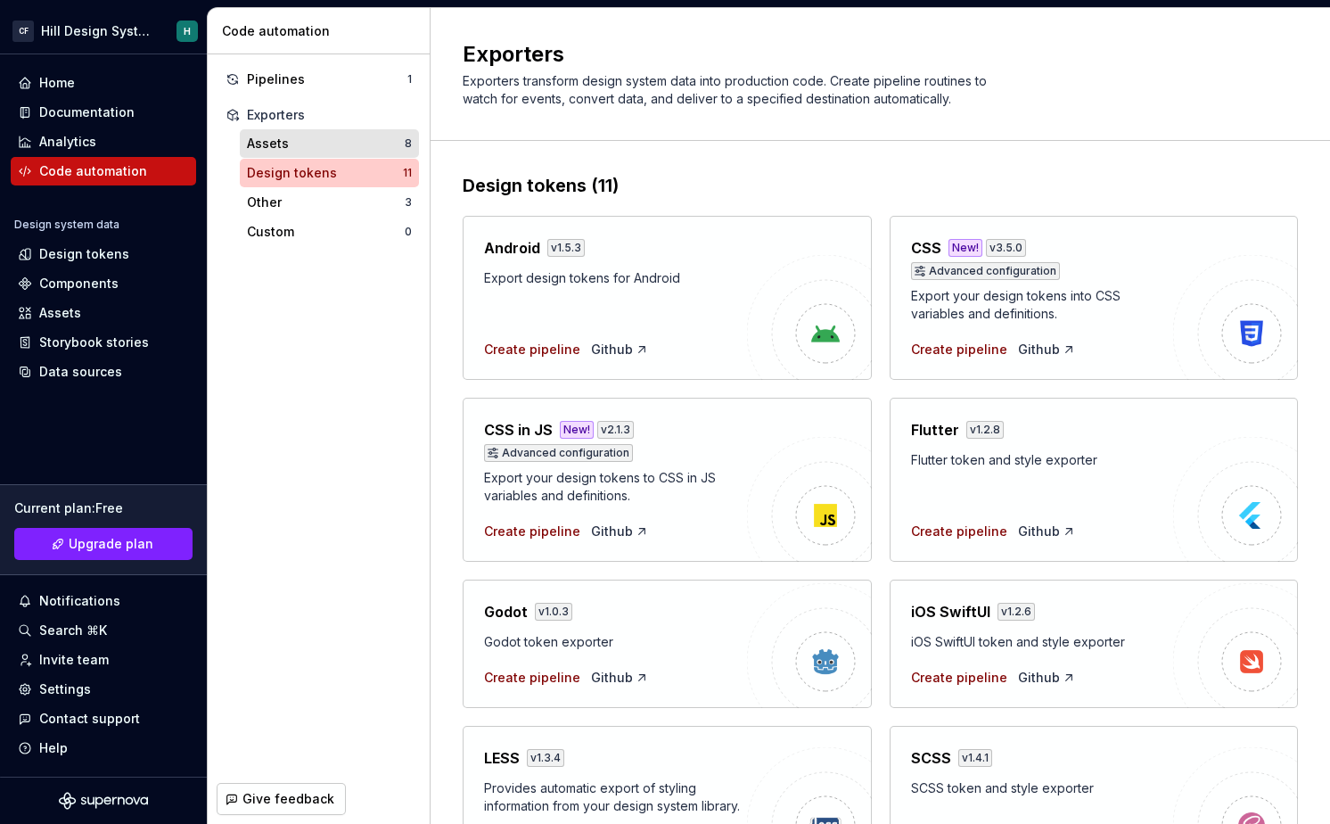
click at [327, 150] on div "Assets" at bounding box center [326, 144] width 158 height 18
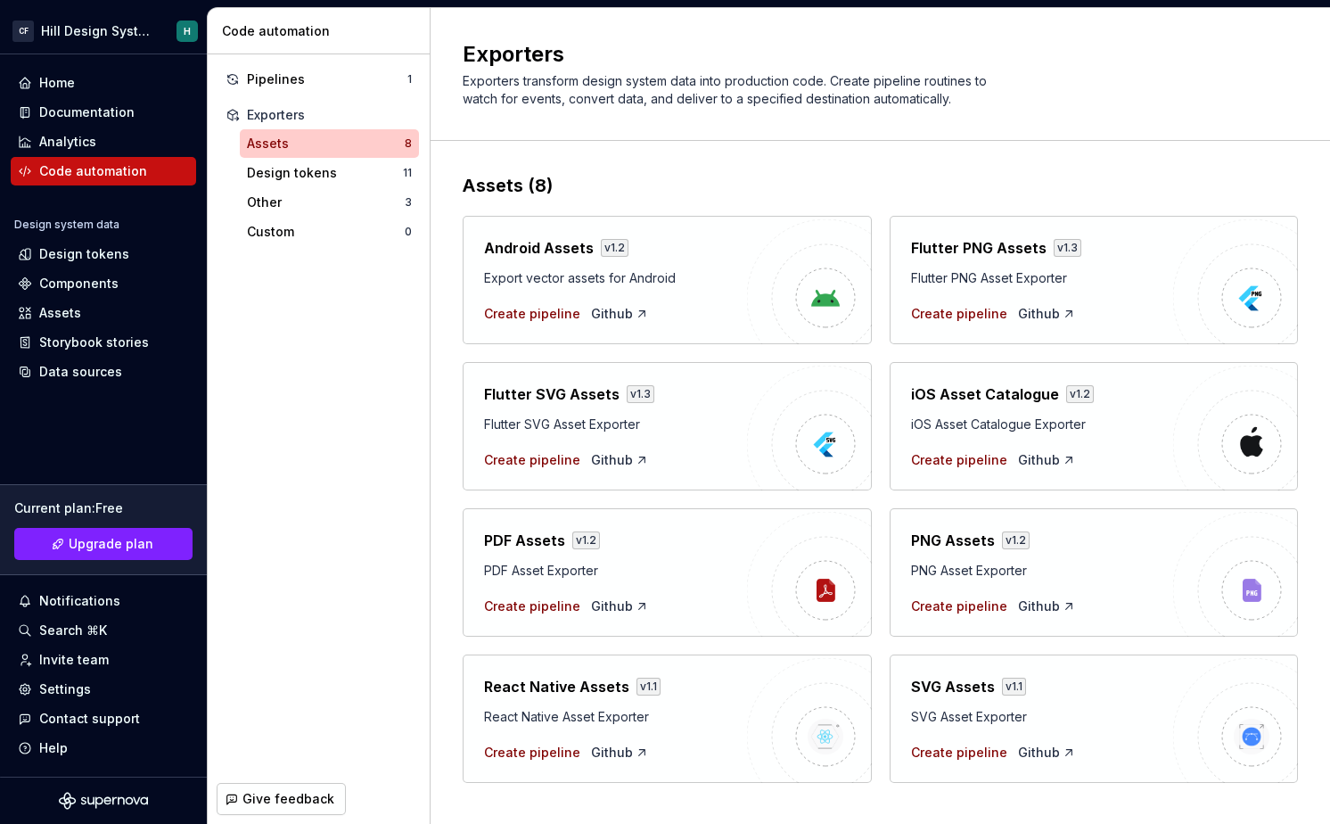
click at [333, 127] on div "Exporters" at bounding box center [318, 115] width 201 height 29
click at [333, 113] on div "Exporters" at bounding box center [329, 115] width 165 height 18
click at [334, 86] on div "Pipelines" at bounding box center [327, 79] width 160 height 18
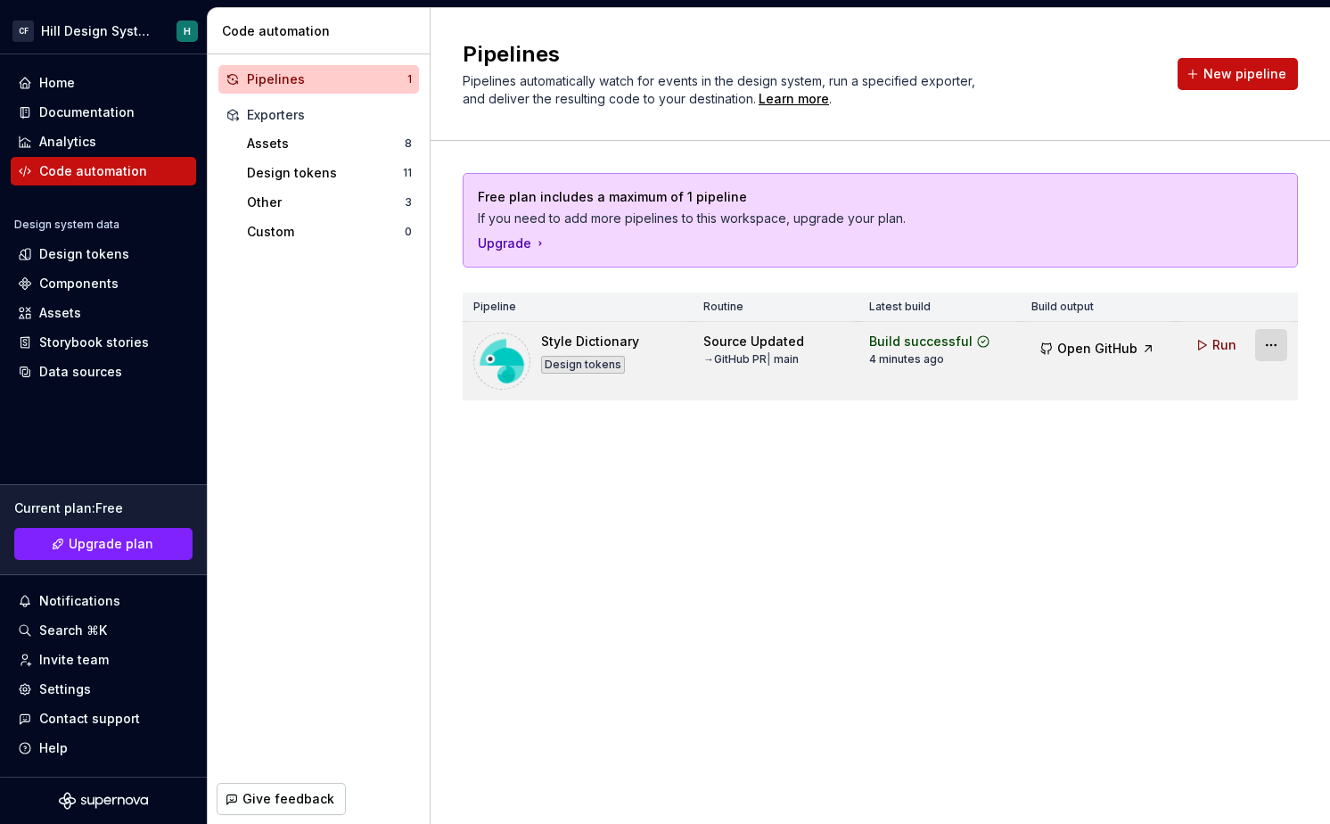
click at [1270, 338] on html "CF Hill Design System H Home Documentation Analytics Code automation Design sys…" at bounding box center [665, 412] width 1330 height 824
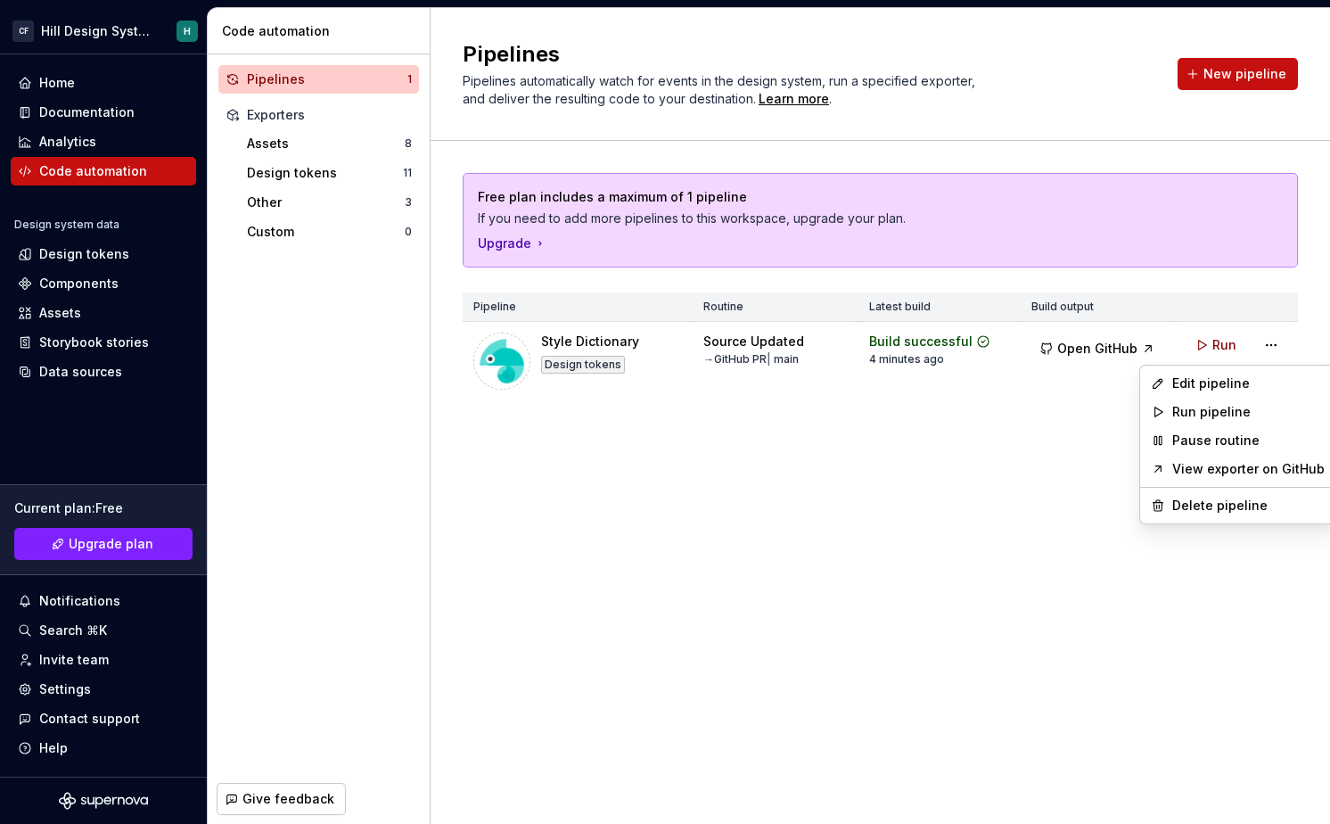
click at [1237, 468] on link "View exporter on GitHub" at bounding box center [1248, 469] width 152 height 18
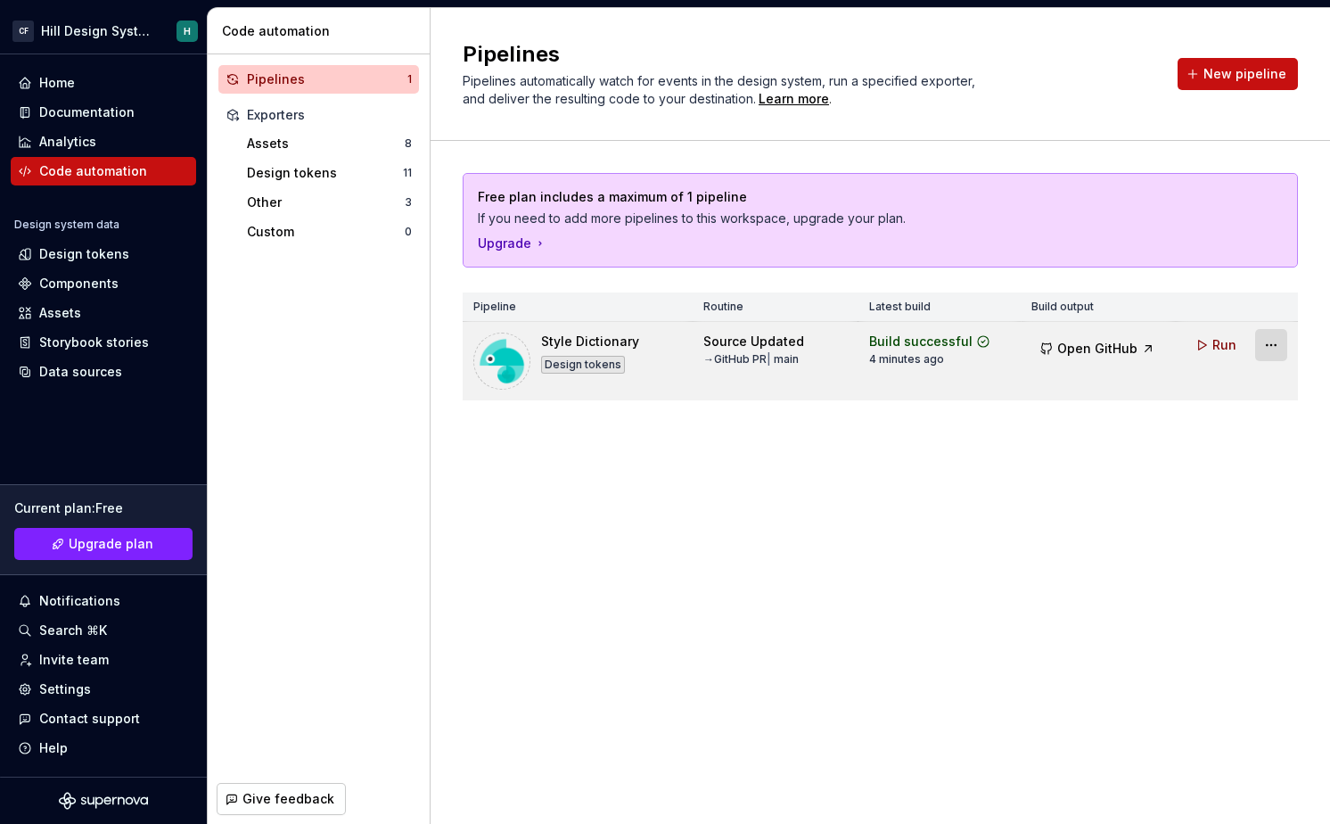
click at [1278, 341] on html "CF Hill Design System H Home Documentation Analytics Code automation Design sys…" at bounding box center [665, 412] width 1330 height 824
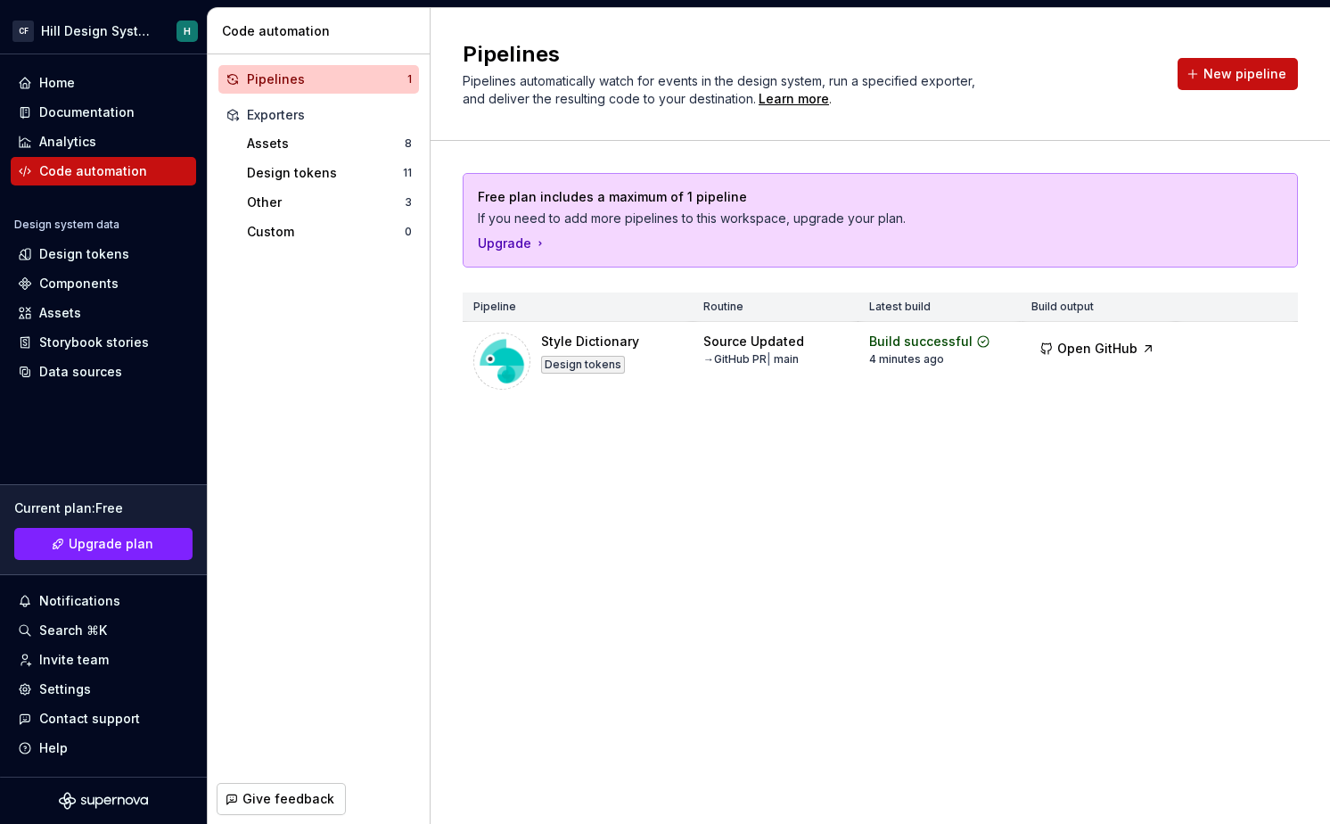
click at [713, 617] on html "CF Hill Design System H Home Documentation Analytics Code automation Design sys…" at bounding box center [665, 412] width 1330 height 824
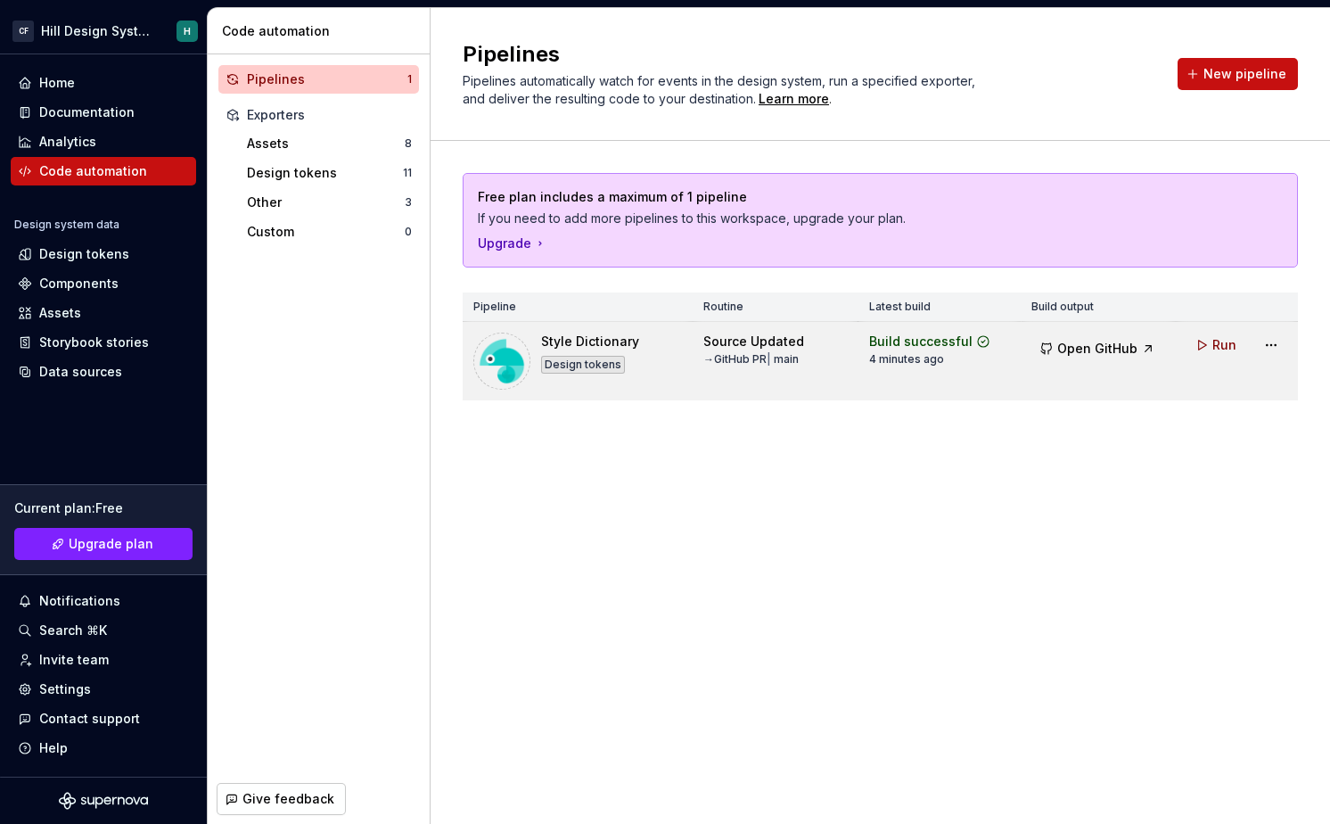
click at [769, 325] on td "Source Updated → GitHub PR | main" at bounding box center [775, 361] width 165 height 79
click at [777, 348] on div "Source Updated" at bounding box center [753, 342] width 101 height 18
click at [933, 338] on div "Build successful" at bounding box center [920, 342] width 103 height 18
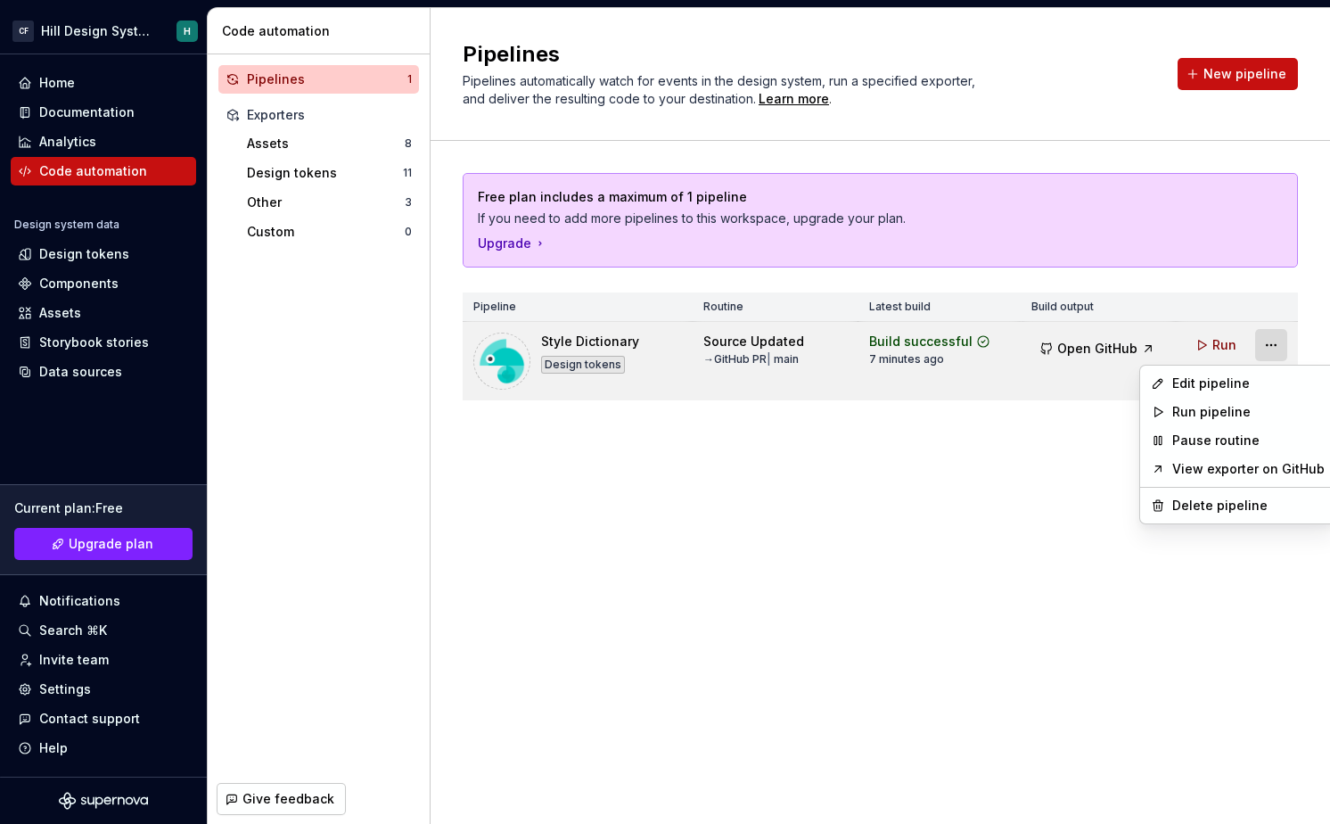
click at [1272, 350] on html "CF Hill Design System H Home Documentation Analytics Code automation Design sys…" at bounding box center [665, 412] width 1330 height 824
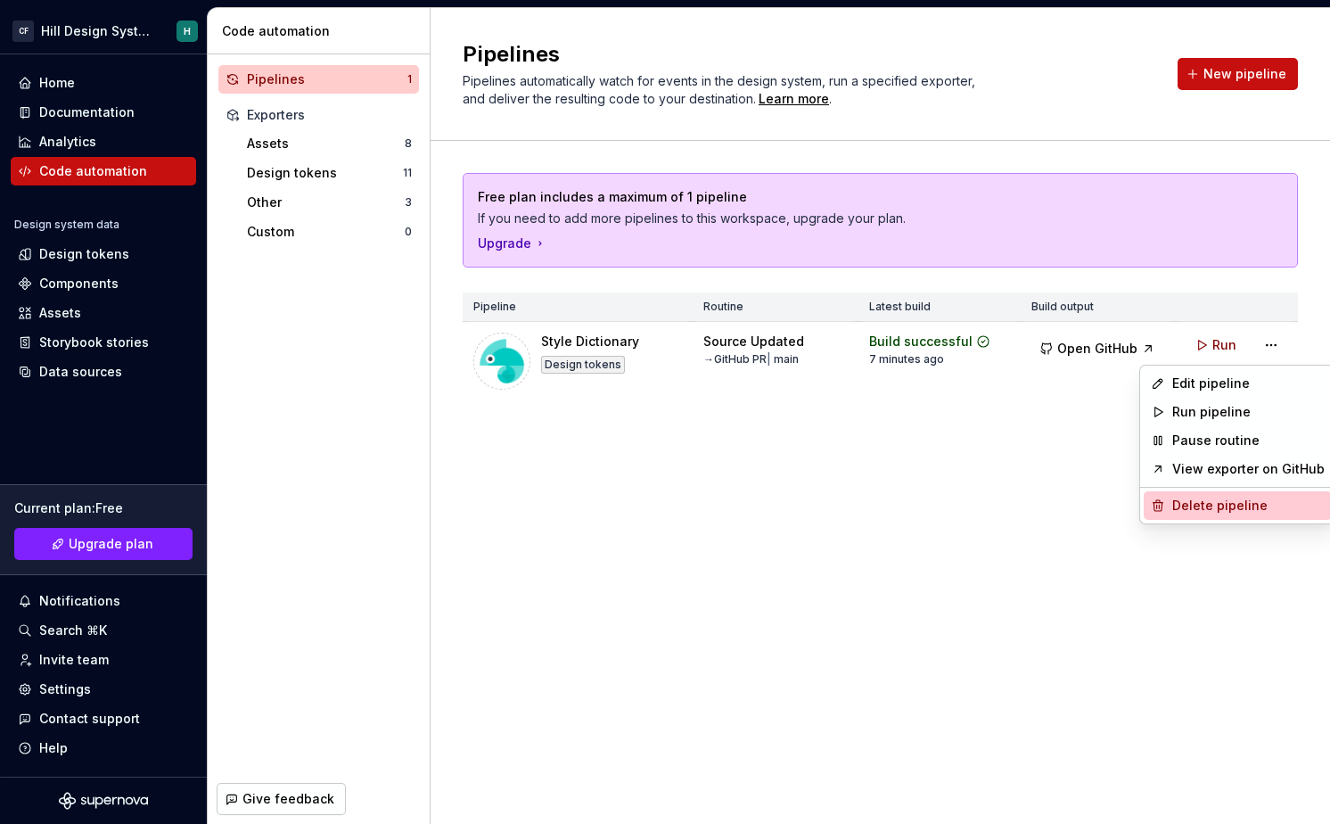
click at [1197, 498] on div "Delete pipeline" at bounding box center [1248, 506] width 152 height 18
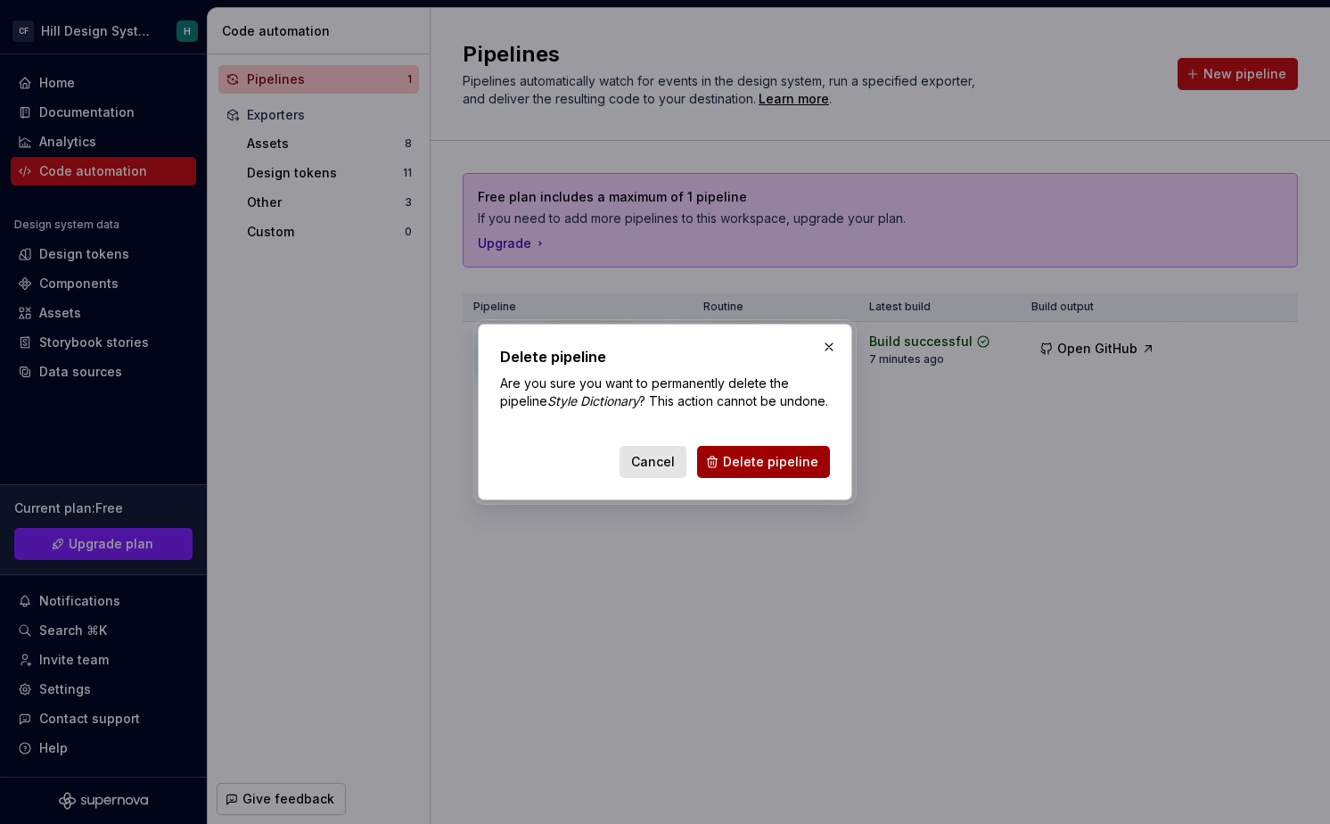
click at [788, 463] on span "Delete pipeline" at bounding box center [770, 462] width 95 height 18
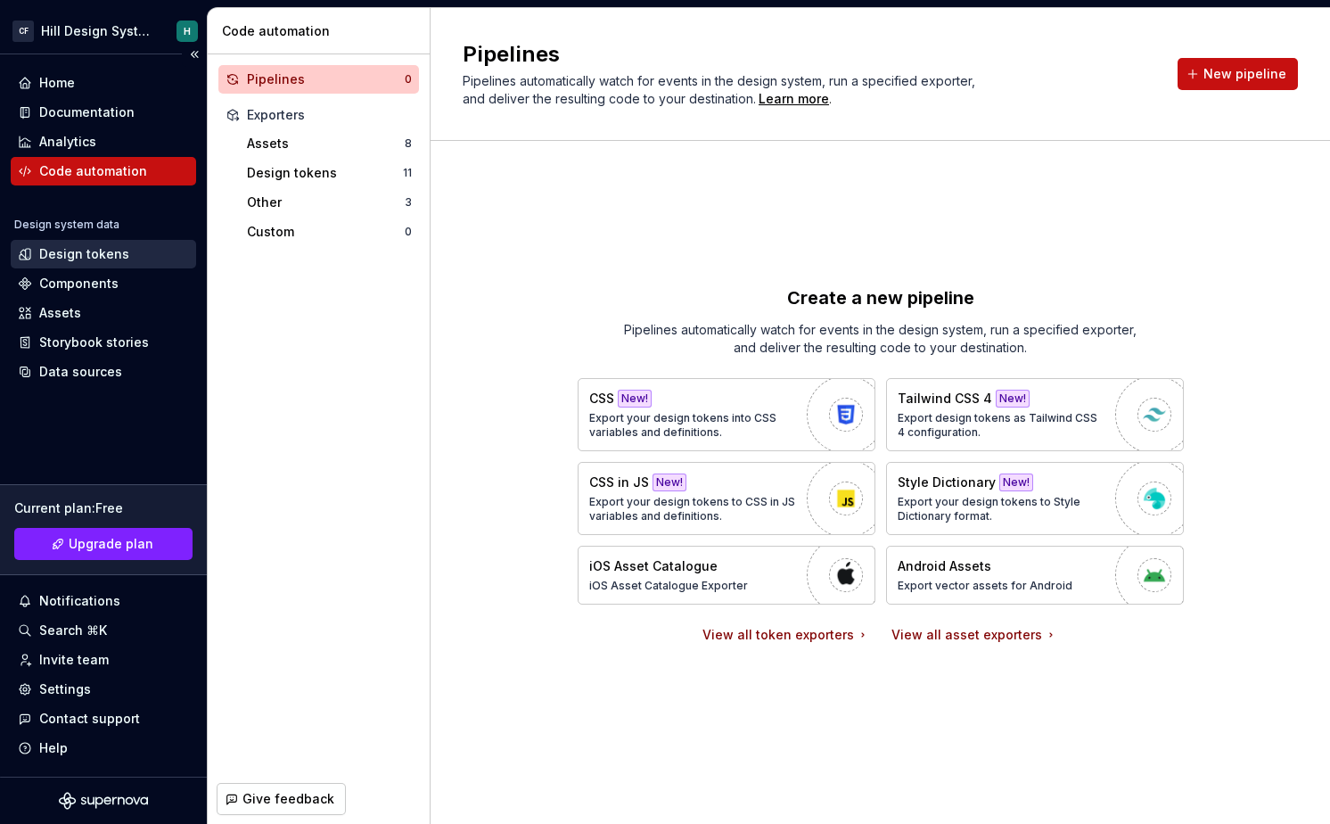
click at [102, 246] on div "Design tokens" at bounding box center [84, 254] width 90 height 18
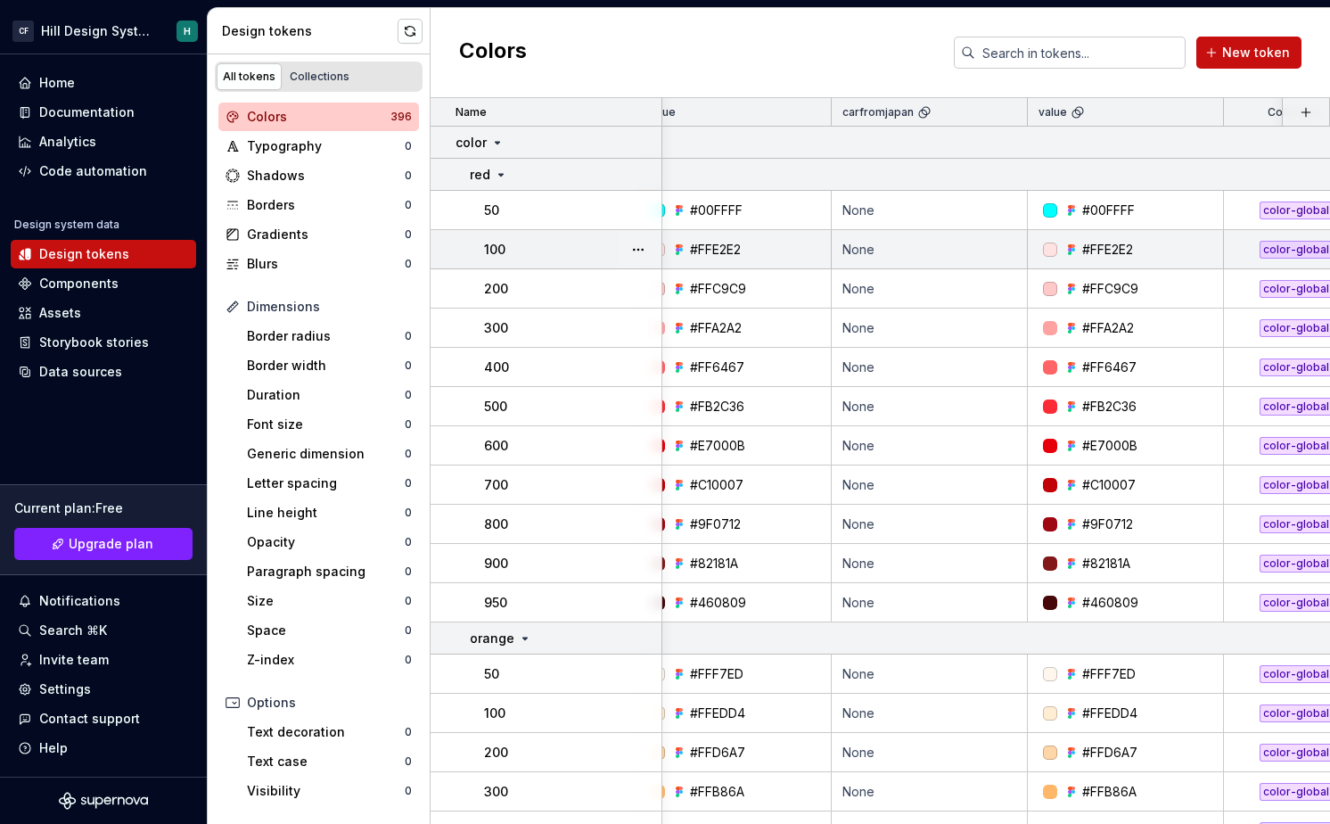
scroll to position [0, 29]
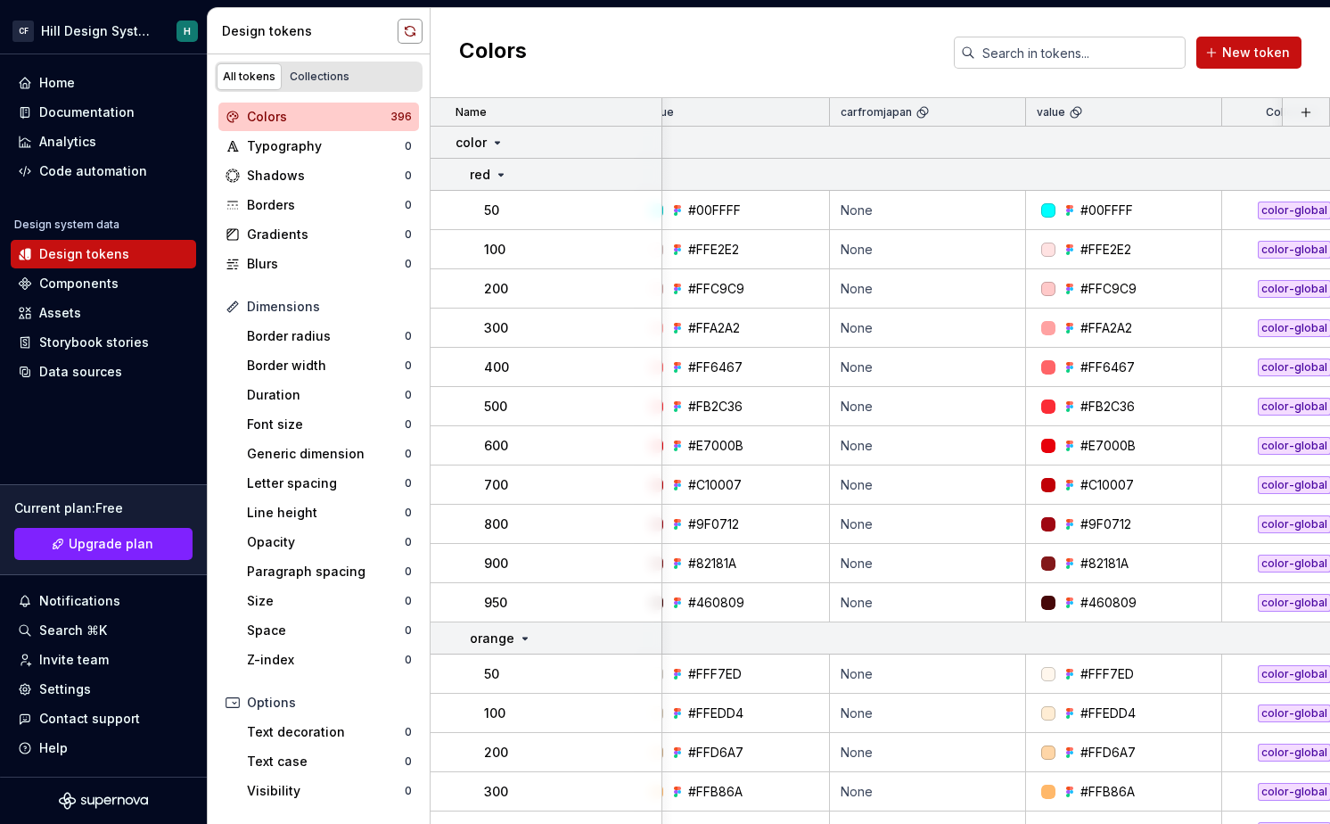
click at [412, 34] on button "button" at bounding box center [410, 31] width 25 height 25
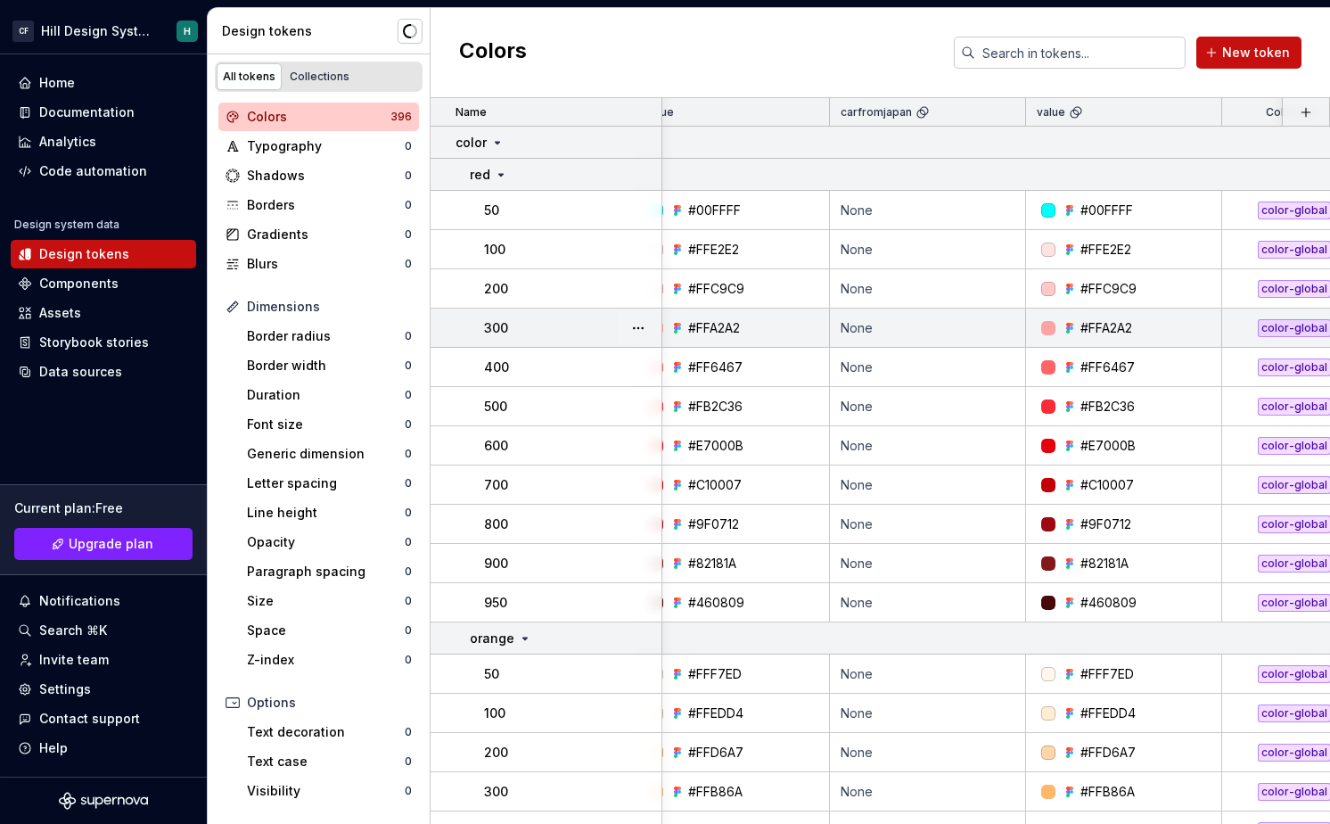
scroll to position [0, 0]
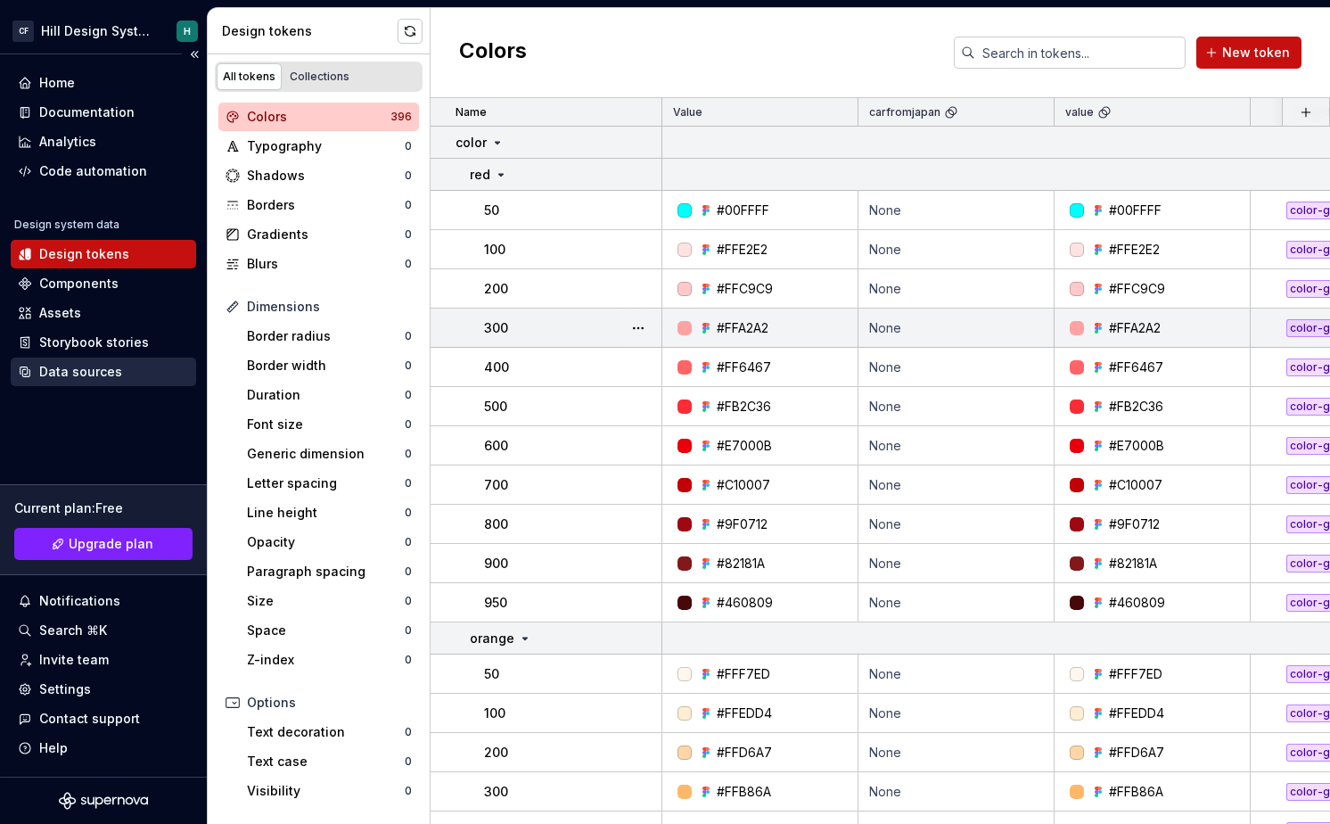
click at [111, 363] on div "Data sources" at bounding box center [80, 372] width 83 height 18
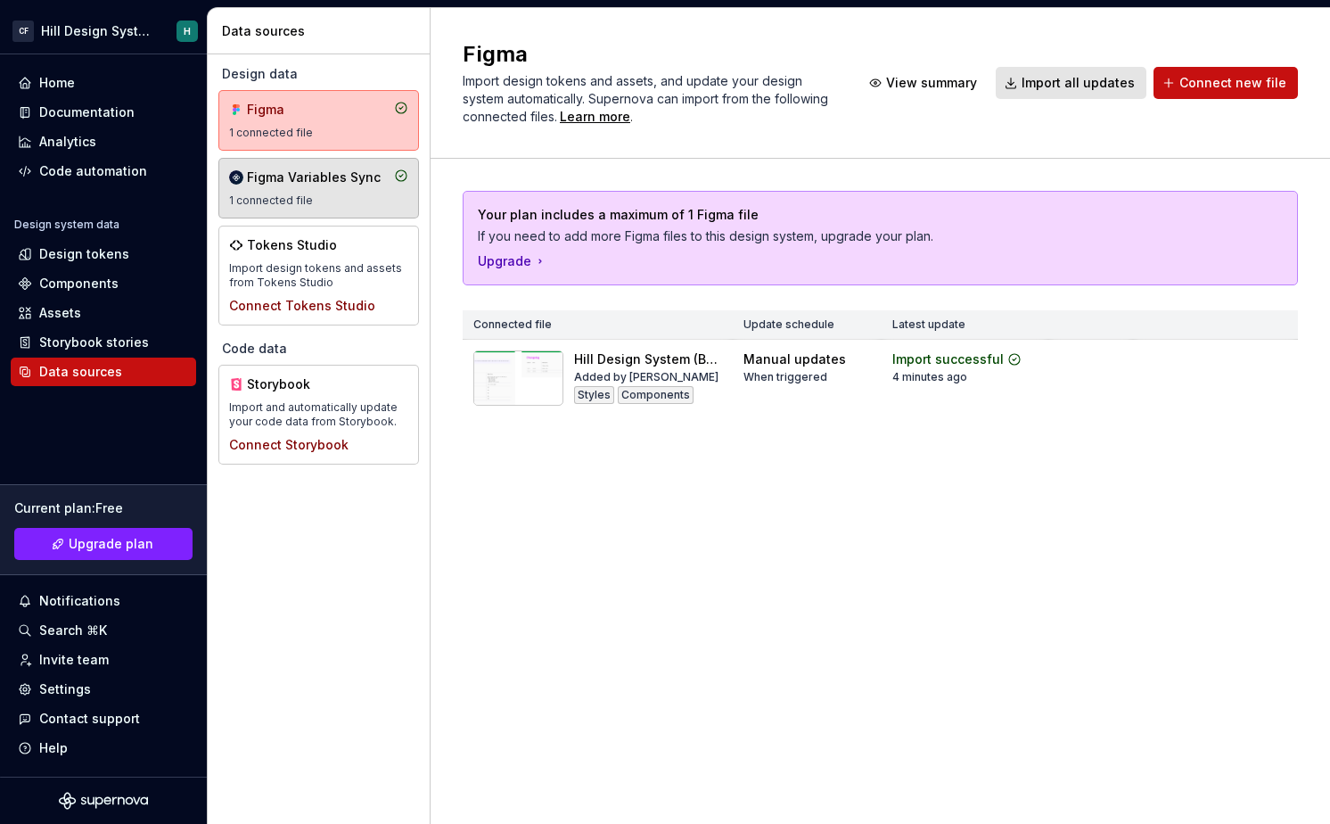
click at [341, 179] on div "Figma Variables Sync" at bounding box center [314, 178] width 134 height 18
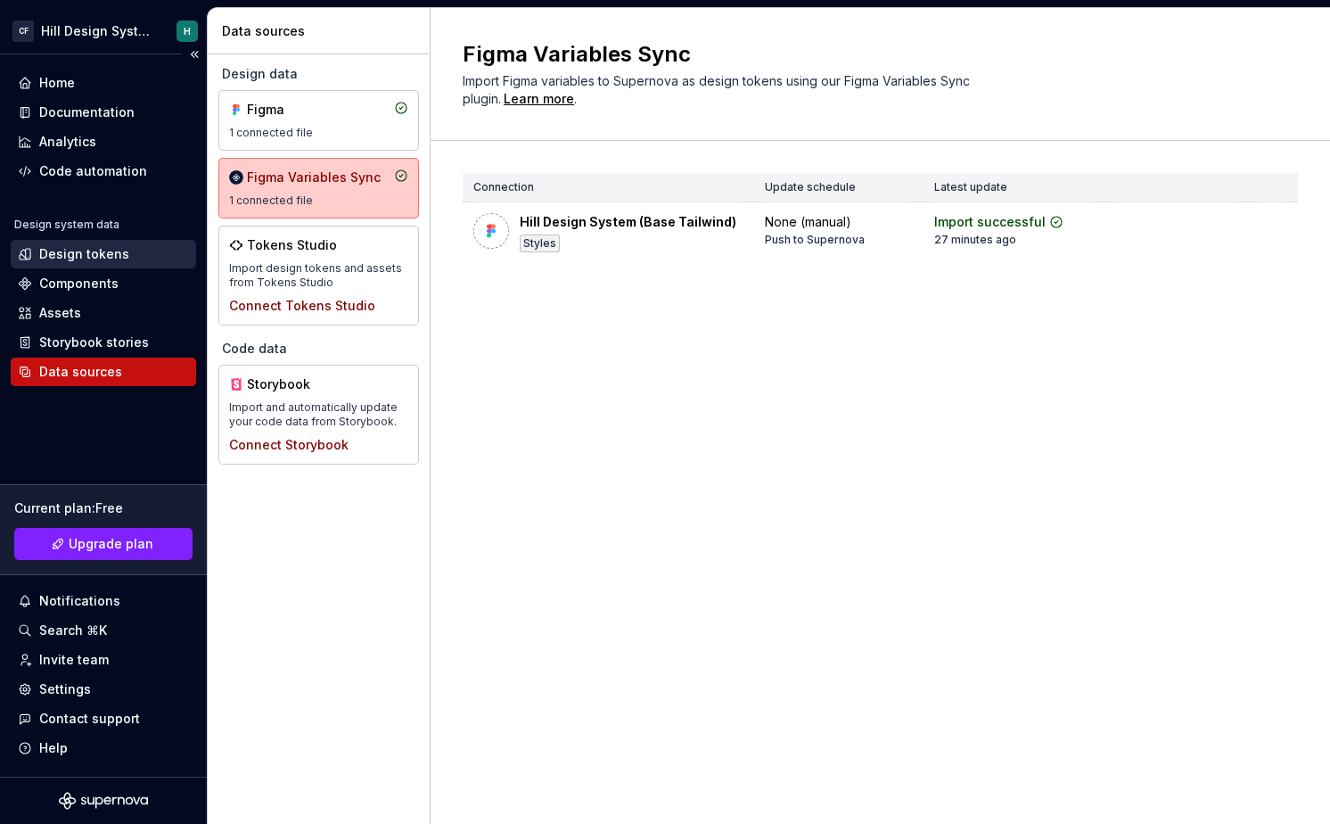
click at [113, 266] on div "Design tokens" at bounding box center [103, 254] width 185 height 29
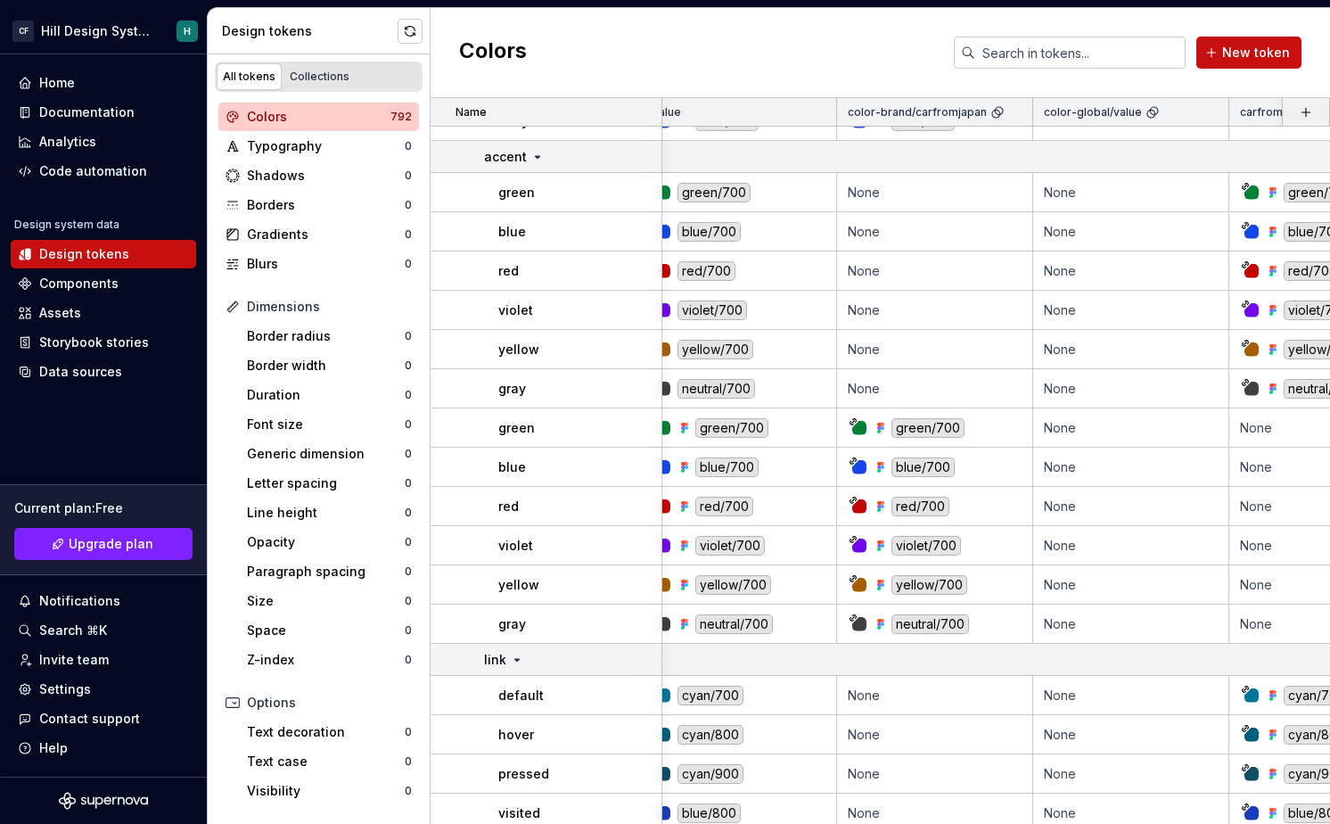
scroll to position [1227, 0]
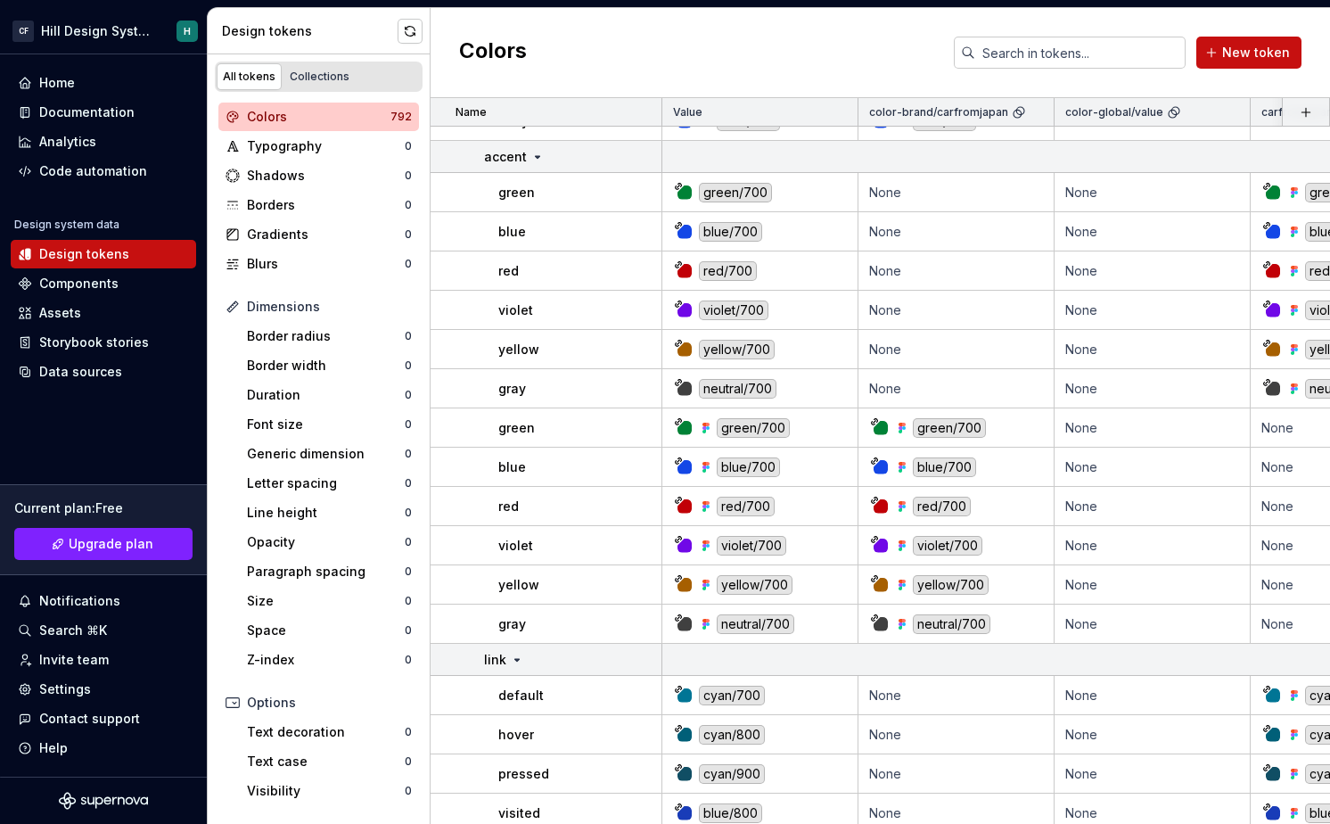
click at [308, 123] on div "Colors" at bounding box center [319, 117] width 144 height 18
click at [293, 115] on div "Colors" at bounding box center [319, 117] width 144 height 18
click at [133, 256] on div "Design tokens" at bounding box center [103, 254] width 171 height 18
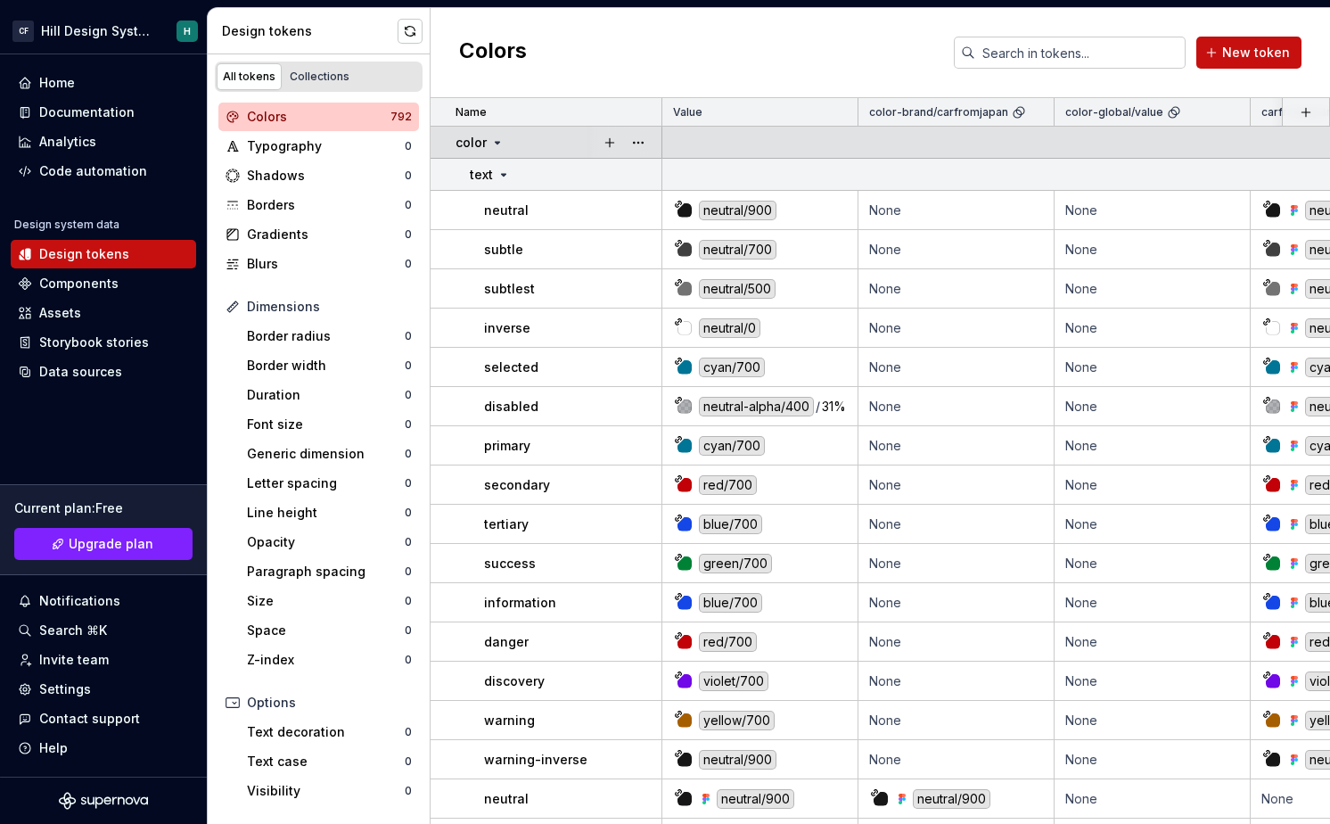
click at [442, 144] on td "color" at bounding box center [547, 143] width 232 height 32
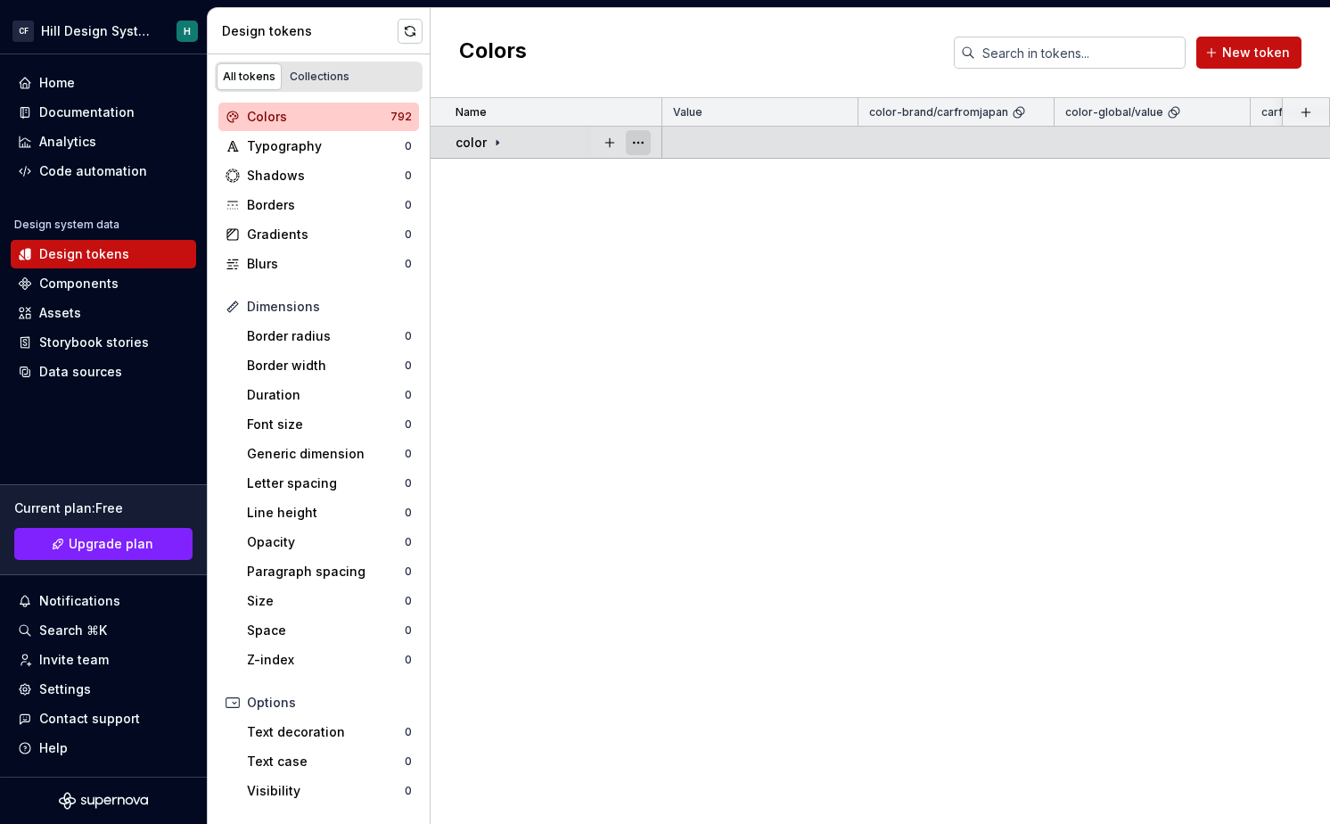
click at [647, 133] on button "button" at bounding box center [638, 142] width 25 height 25
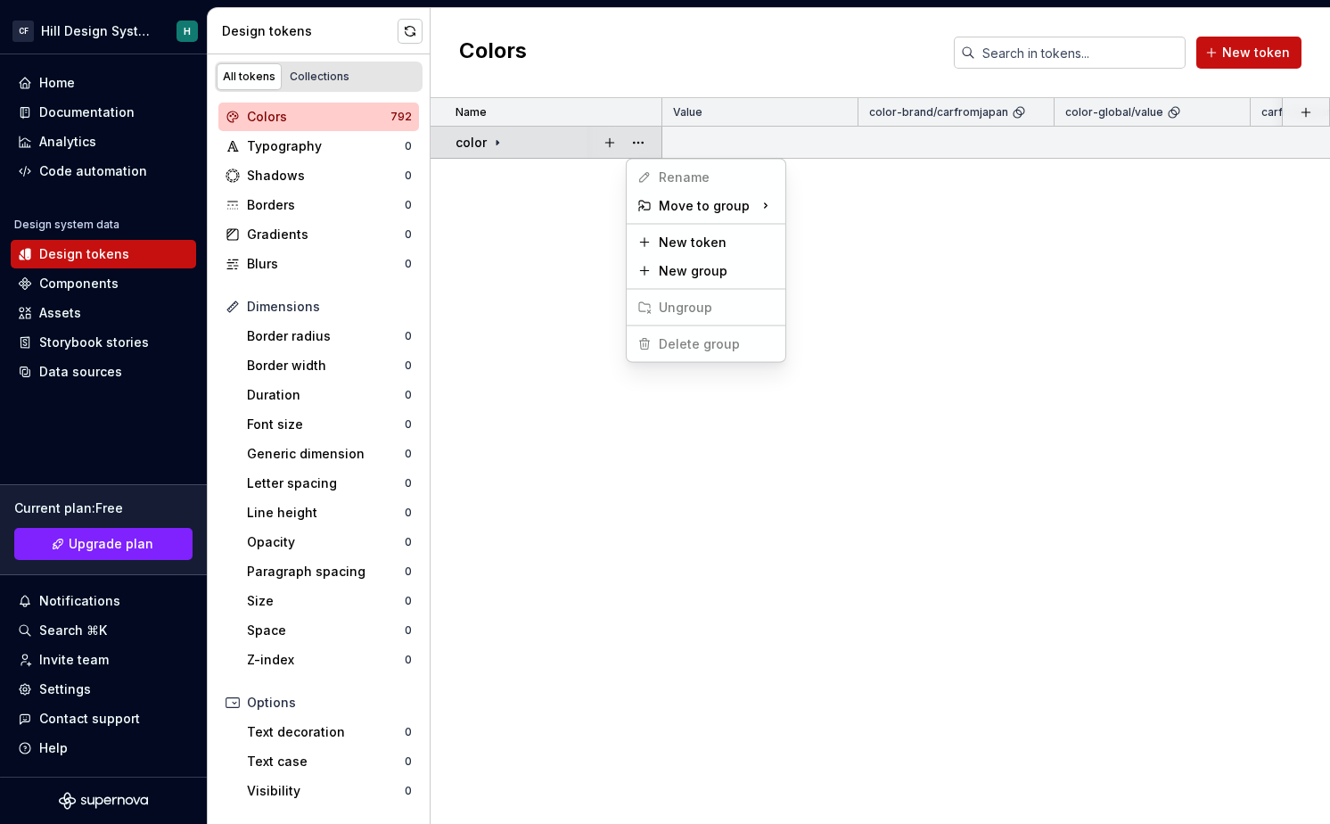
click at [505, 281] on html "CF Hill Design System H Home Documentation Analytics Code automation Design sys…" at bounding box center [665, 412] width 1330 height 824
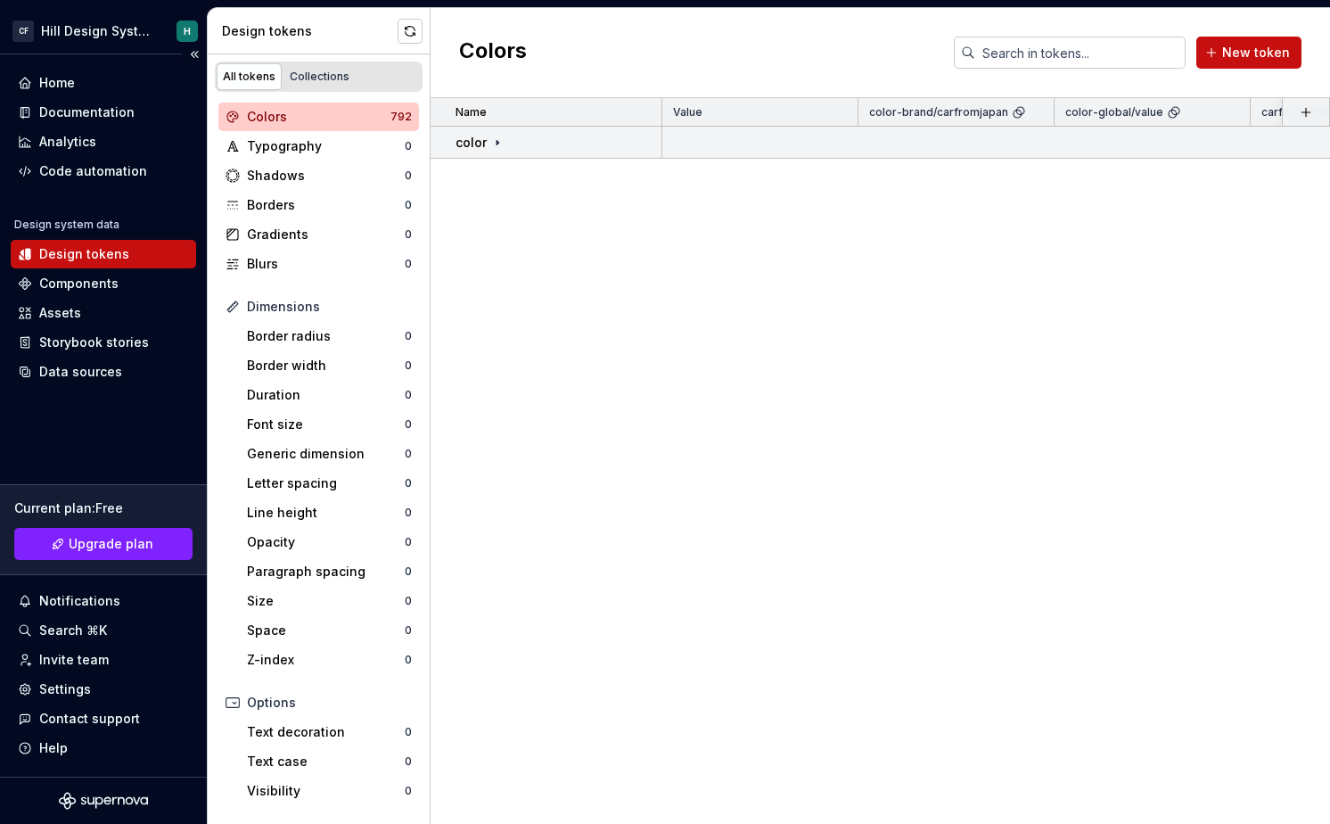
click at [129, 394] on div "Home Documentation Analytics Code automation Design system data Design tokens C…" at bounding box center [103, 415] width 207 height 722
click at [134, 385] on div "Data sources" at bounding box center [103, 372] width 185 height 29
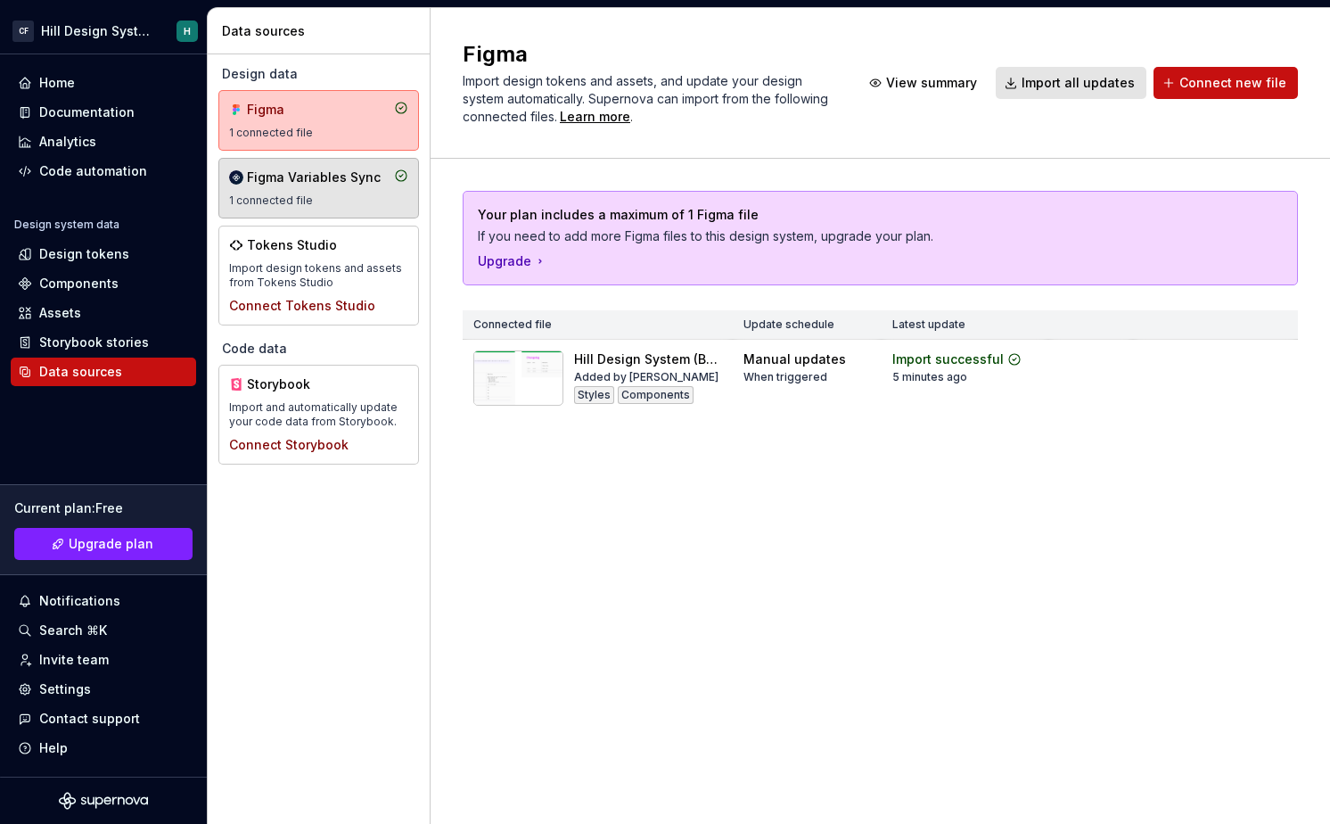
click at [320, 191] on div "Figma Variables Sync 1 connected file" at bounding box center [318, 188] width 179 height 39
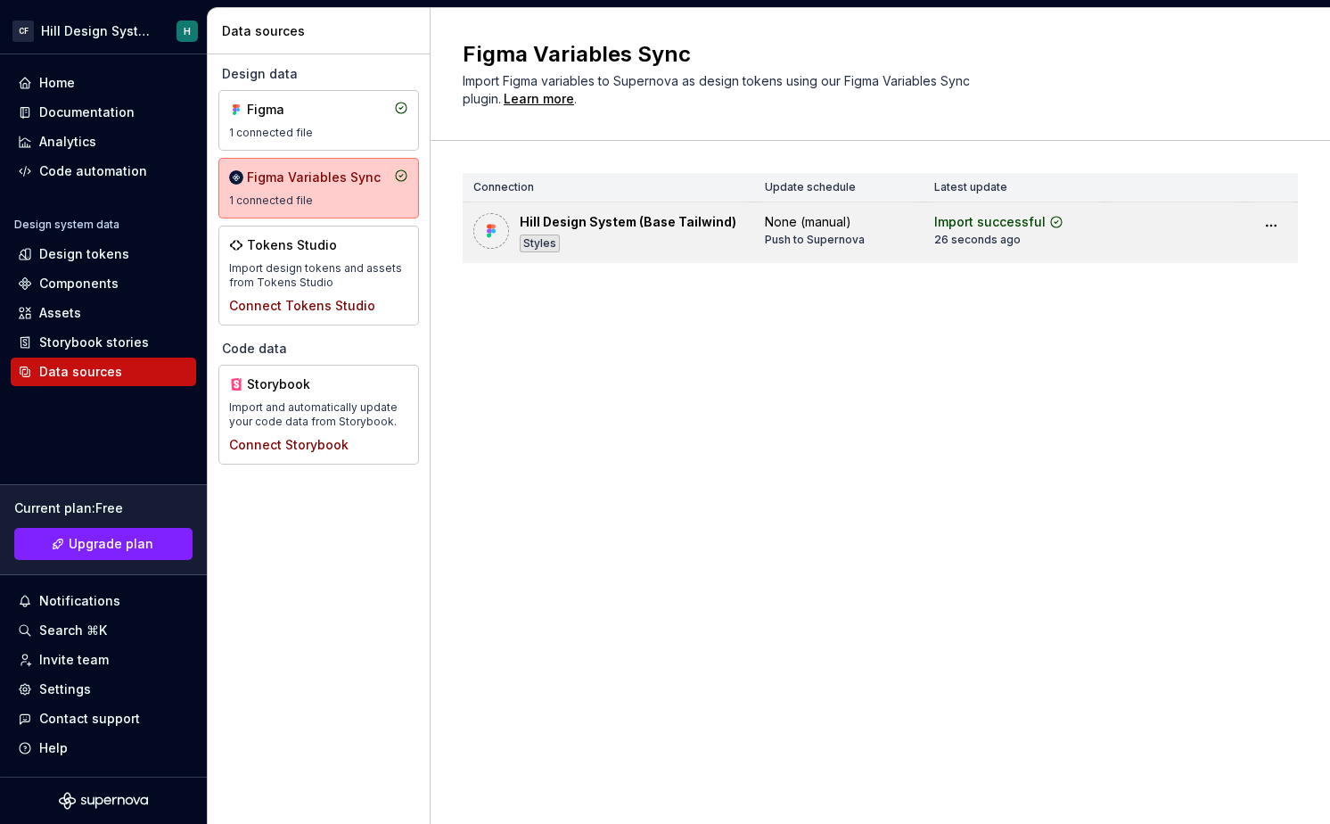
click at [1288, 229] on td at bounding box center [1271, 225] width 53 height 46
click at [1278, 230] on html "CF Hill Design System H Home Documentation Analytics Code automation Design sys…" at bounding box center [665, 412] width 1330 height 824
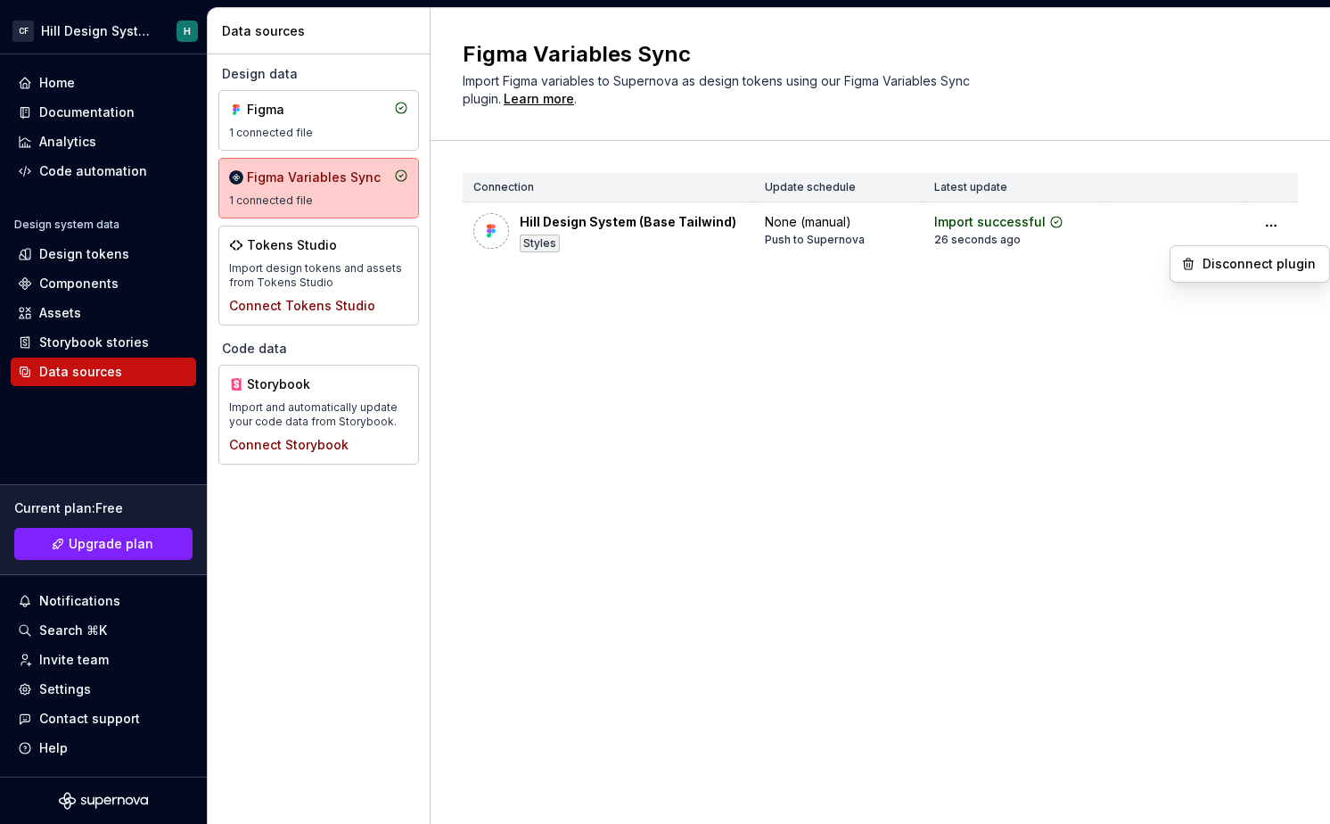
click at [975, 399] on html "CF Hill Design System H Home Documentation Analytics Code automation Design sys…" at bounding box center [665, 412] width 1330 height 824
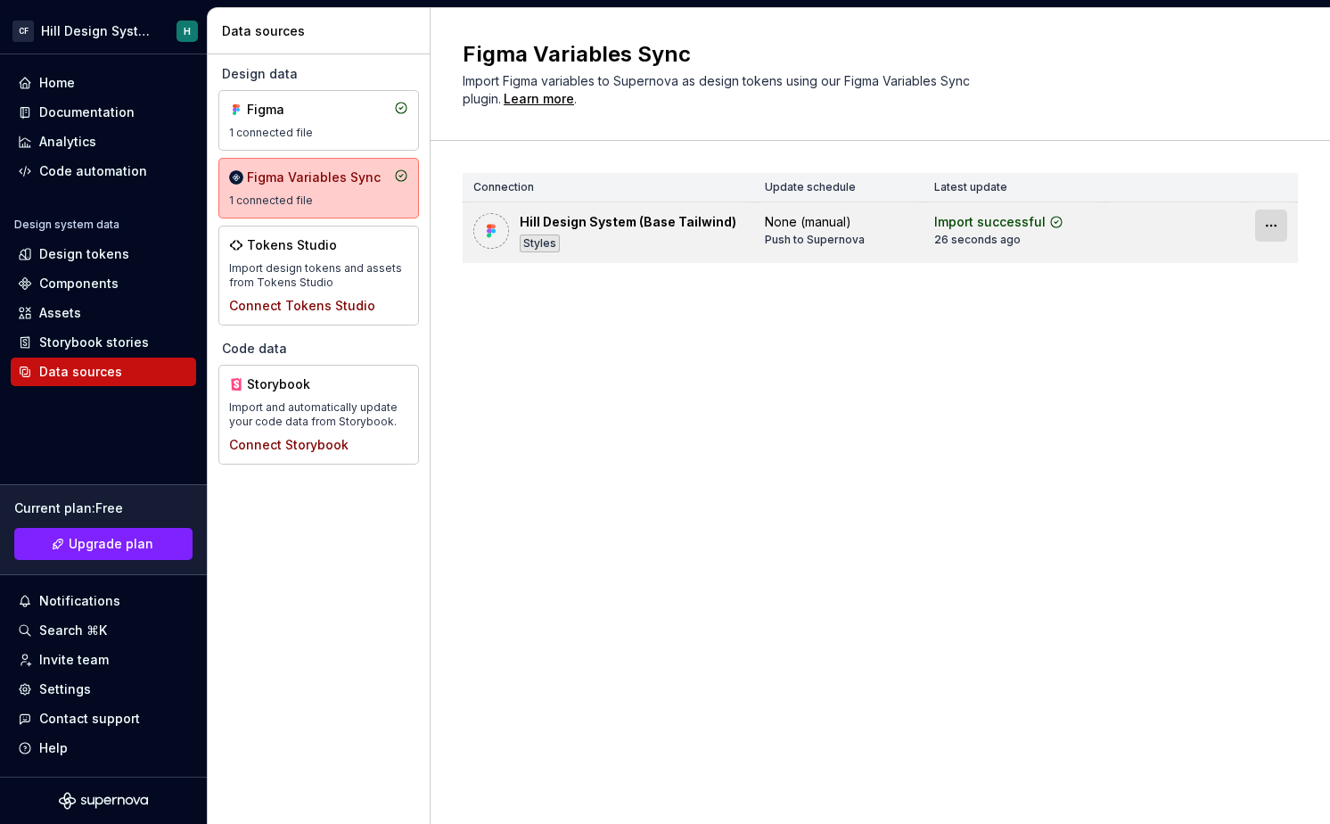
click at [1275, 224] on html "CF Hill Design System H Home Documentation Analytics Code automation Design sys…" at bounding box center [665, 412] width 1330 height 824
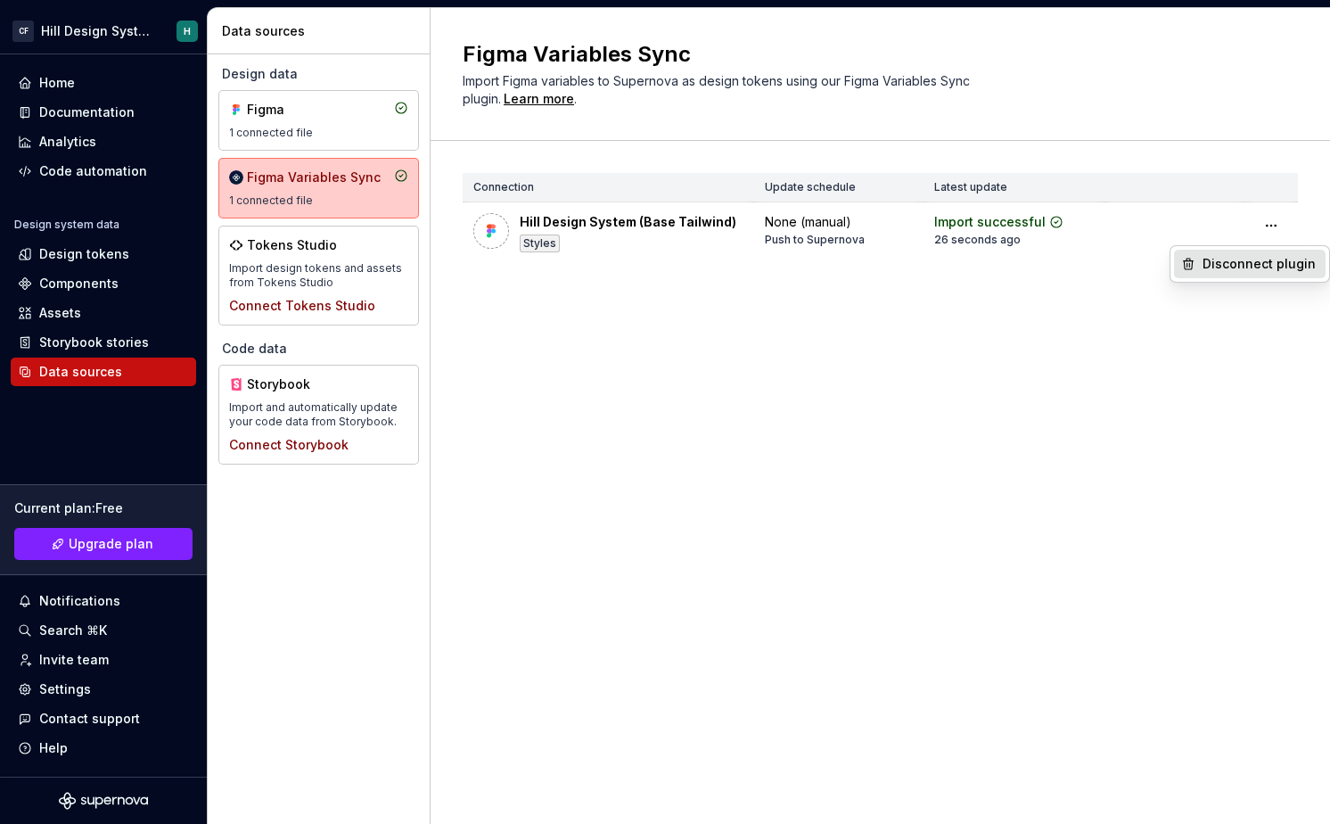
click at [1242, 267] on div "Disconnect plugin" at bounding box center [1261, 264] width 116 height 18
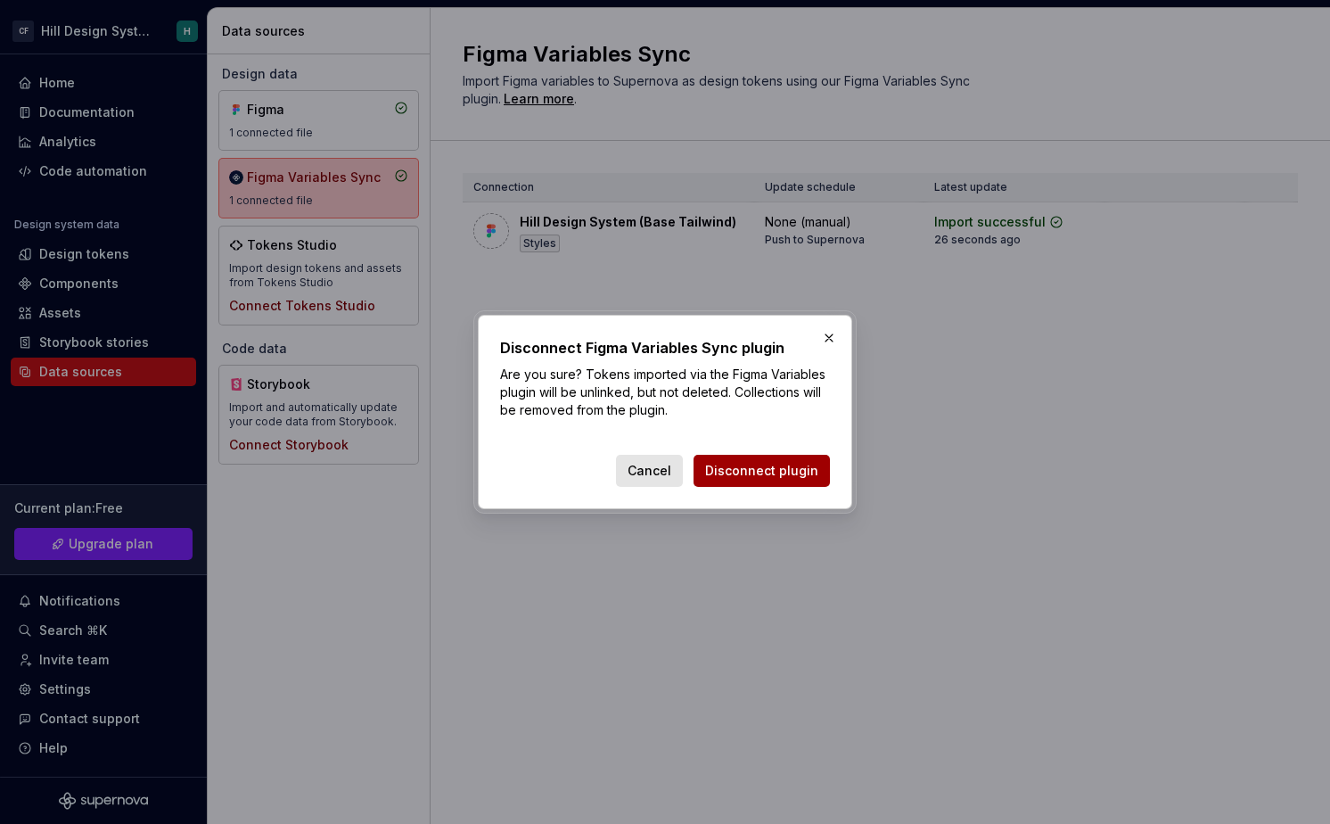
click at [752, 464] on span "Disconnect plugin" at bounding box center [761, 471] width 113 height 18
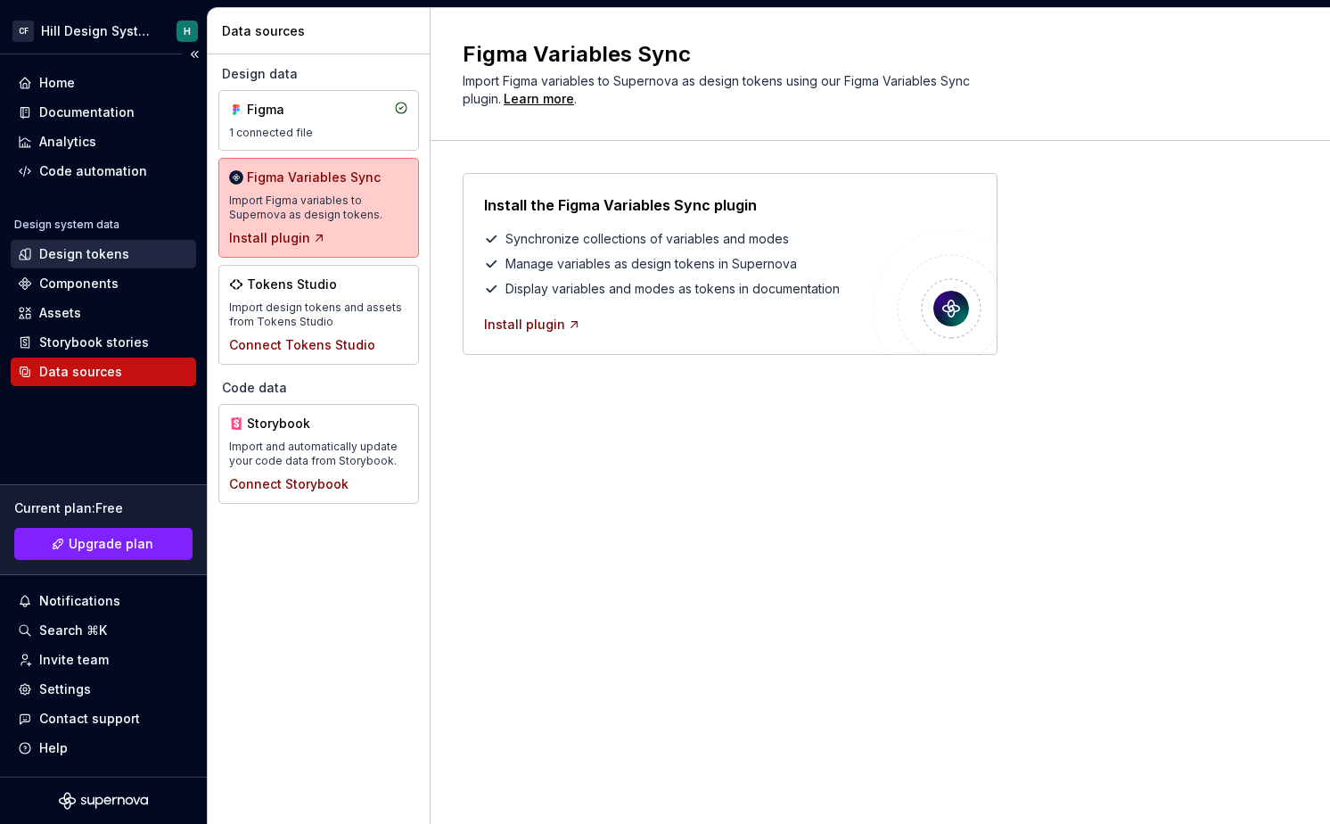
click at [84, 251] on div "Design tokens" at bounding box center [84, 254] width 90 height 18
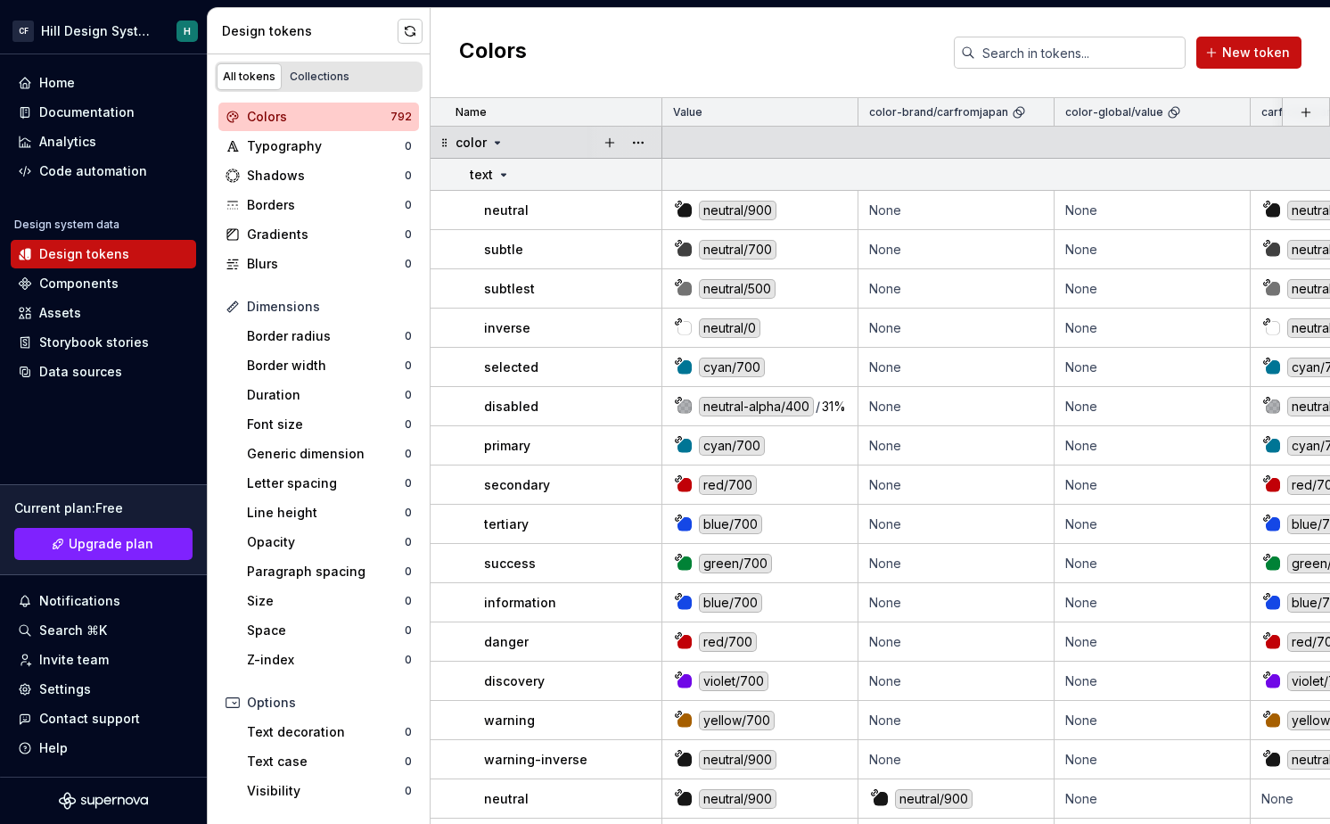
click at [444, 141] on icon at bounding box center [445, 143] width 14 height 14
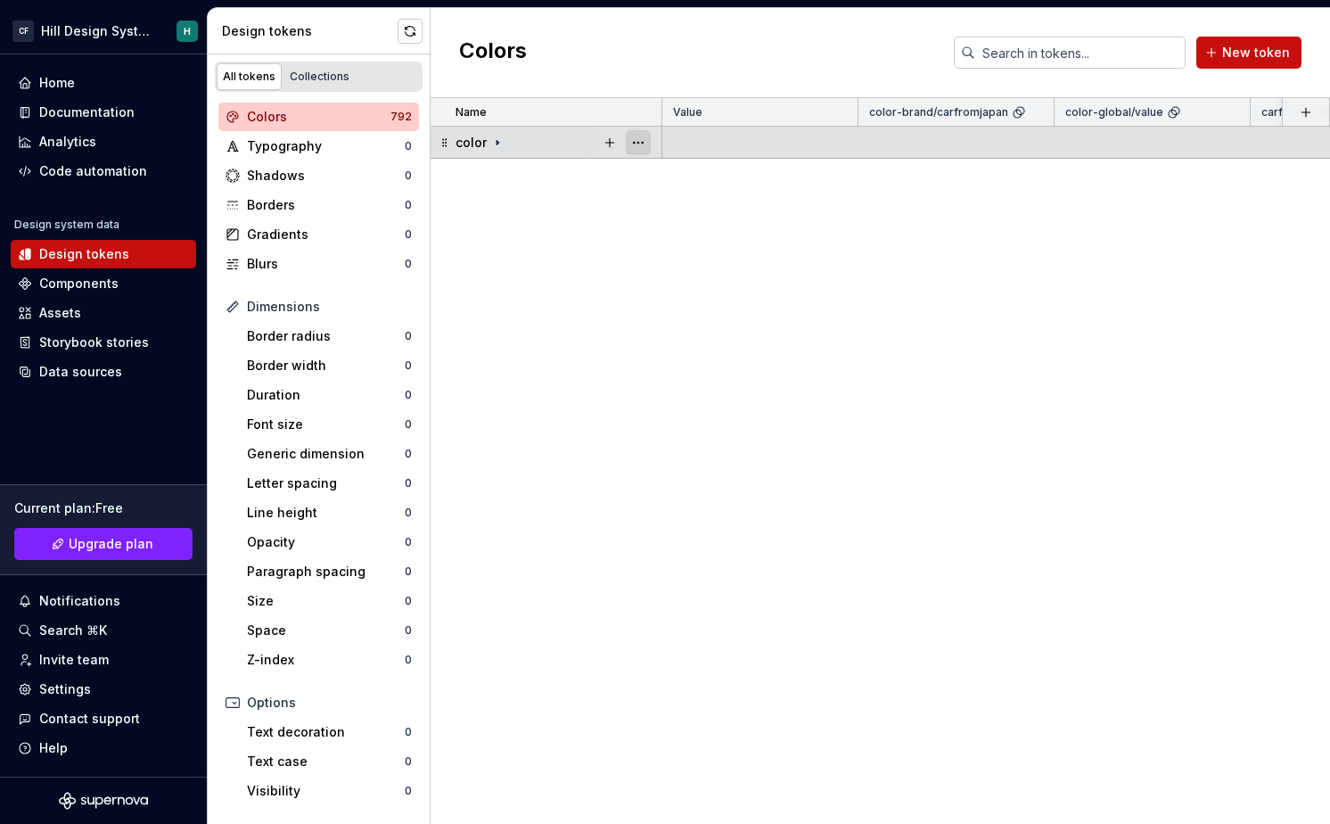
click at [637, 148] on button "button" at bounding box center [638, 142] width 25 height 25
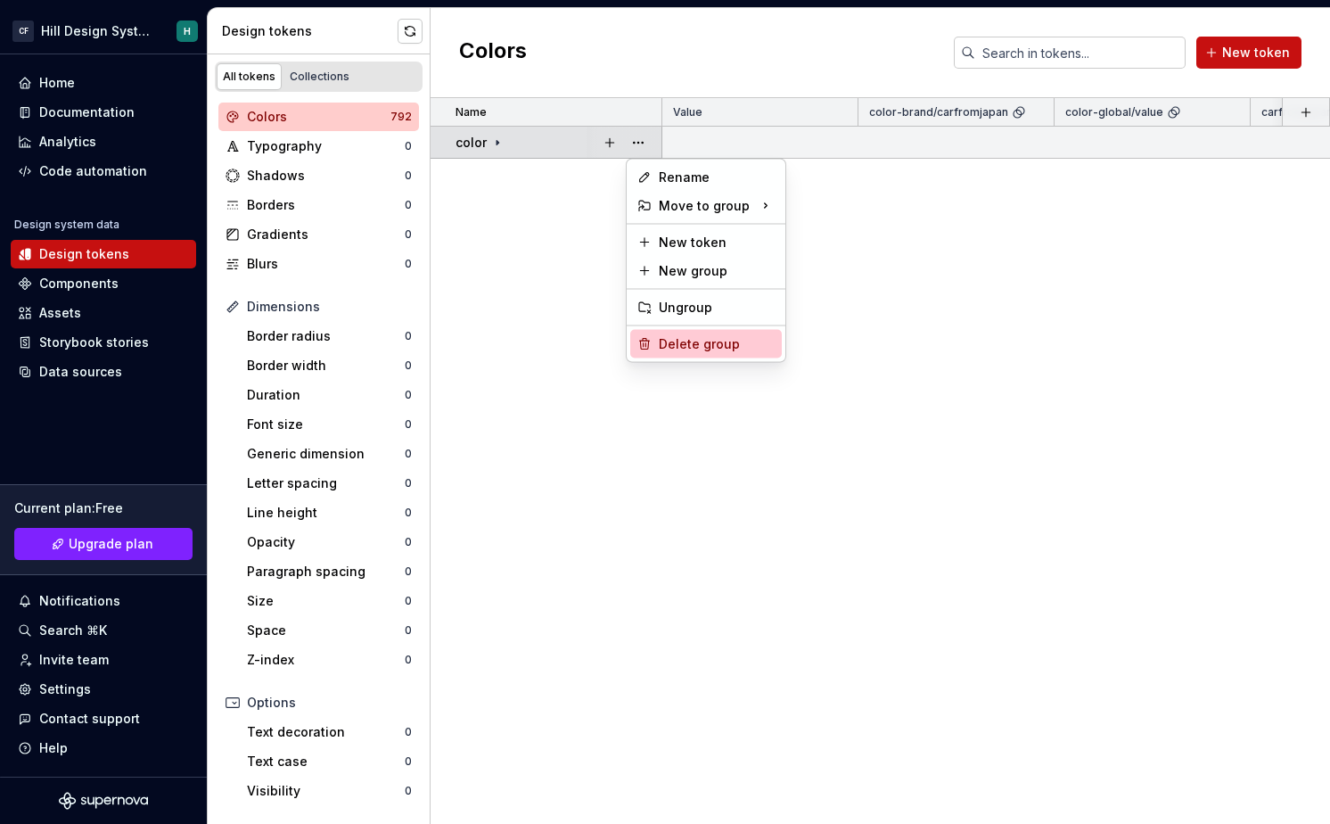
click at [679, 341] on div "Delete group" at bounding box center [717, 344] width 116 height 18
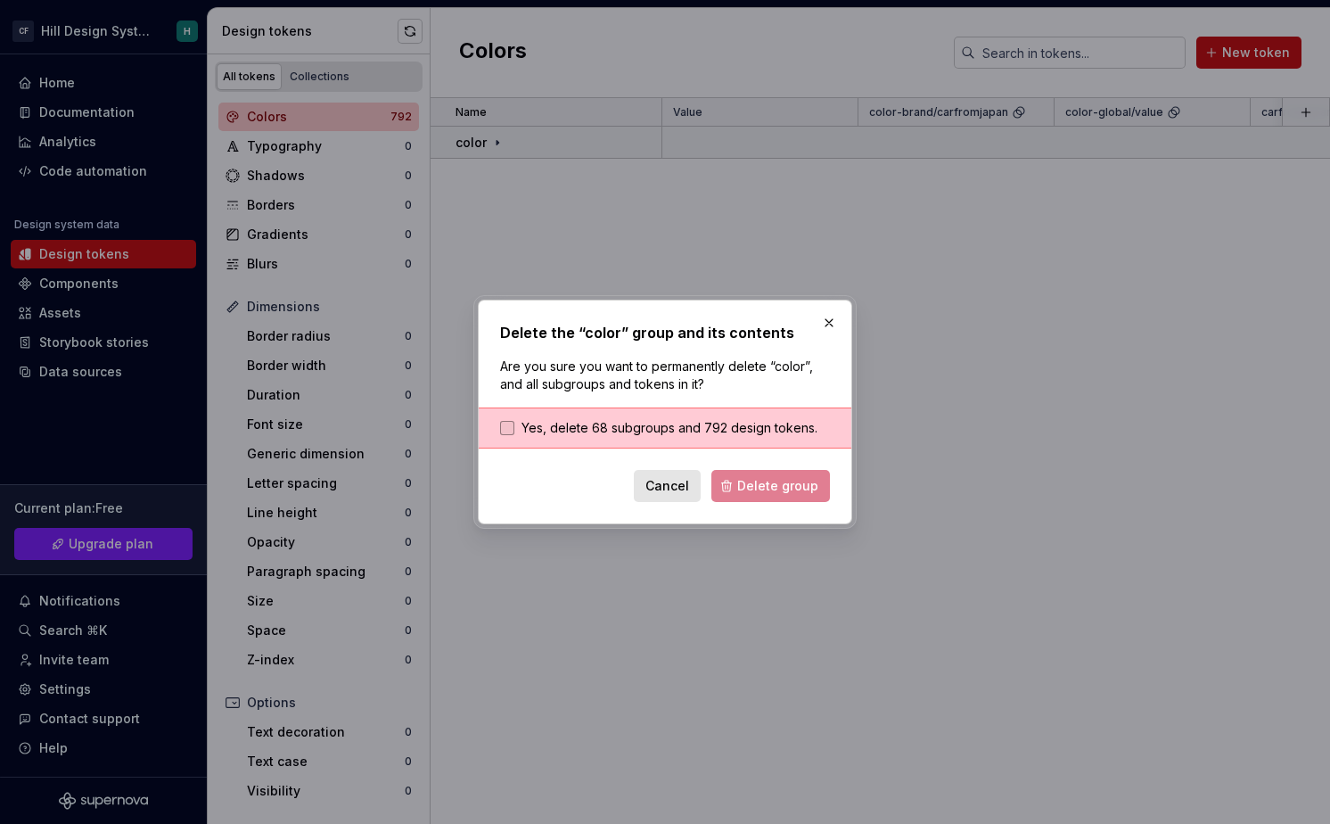
click at [614, 425] on span "Yes, delete 68 subgroups and 792 design tokens." at bounding box center [670, 428] width 296 height 18
click at [761, 524] on div "Delete the “color” group and its contents Are you sure you want to permanently …" at bounding box center [664, 412] width 383 height 234
click at [776, 491] on span "Delete group" at bounding box center [777, 486] width 81 height 18
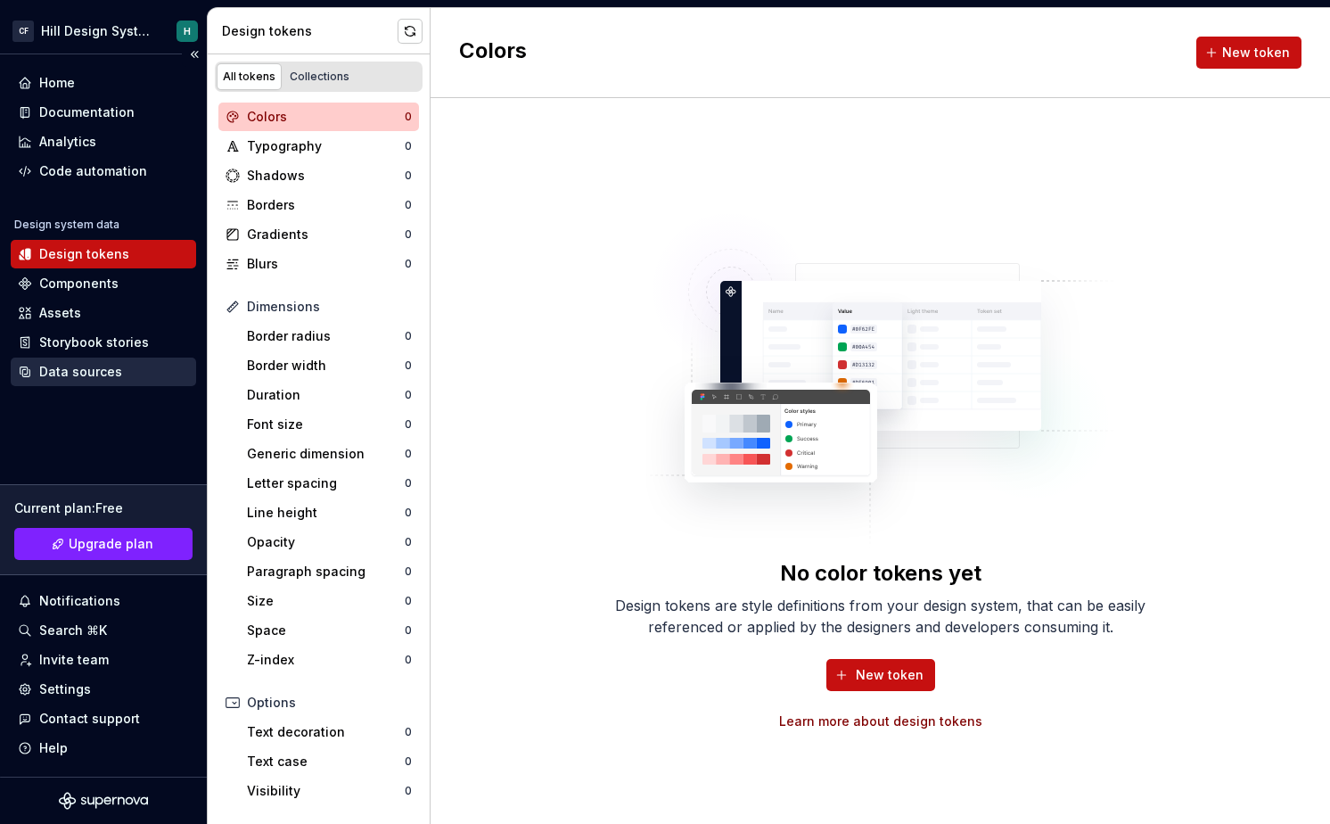
click at [107, 366] on div "Data sources" at bounding box center [80, 372] width 83 height 18
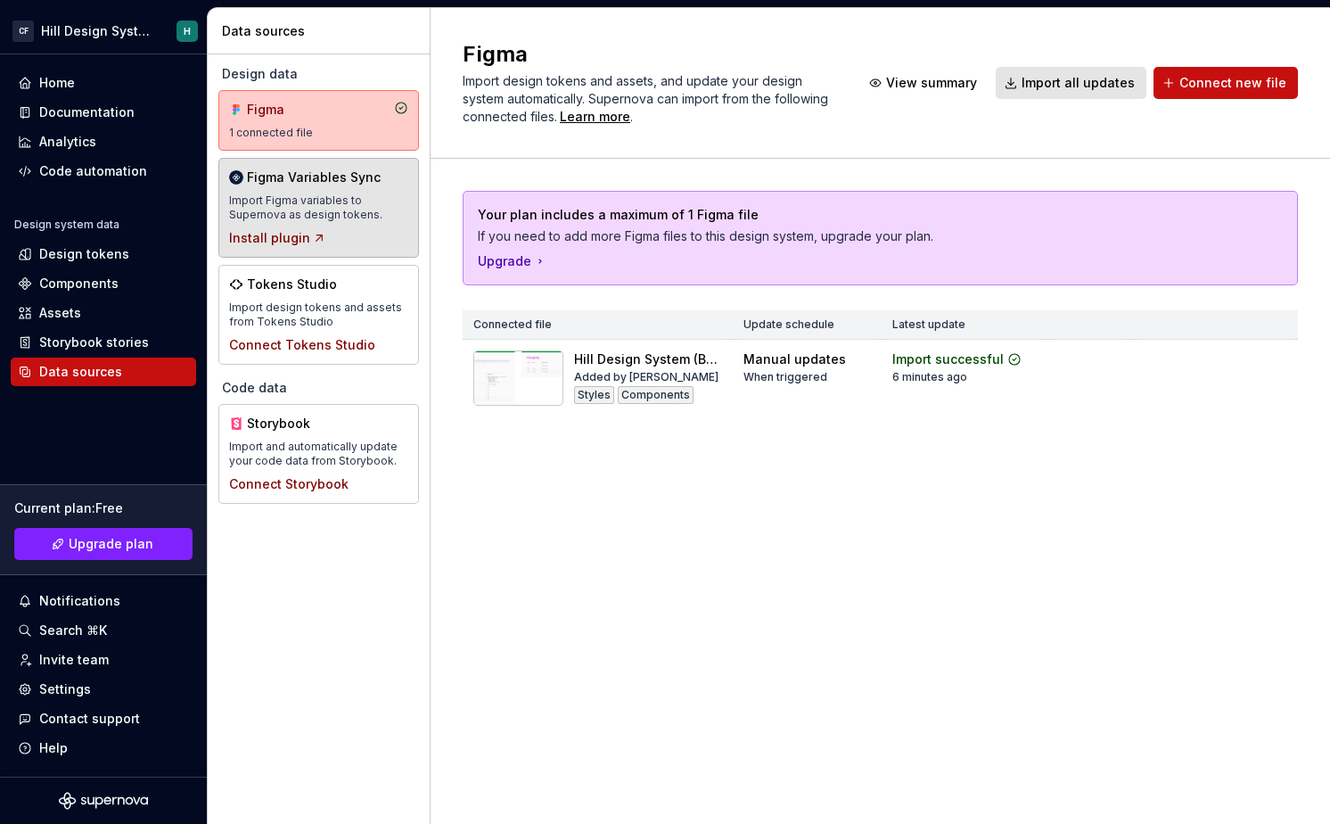
click at [333, 200] on div "Import Figma variables to Supernova as design tokens." at bounding box center [318, 207] width 179 height 29
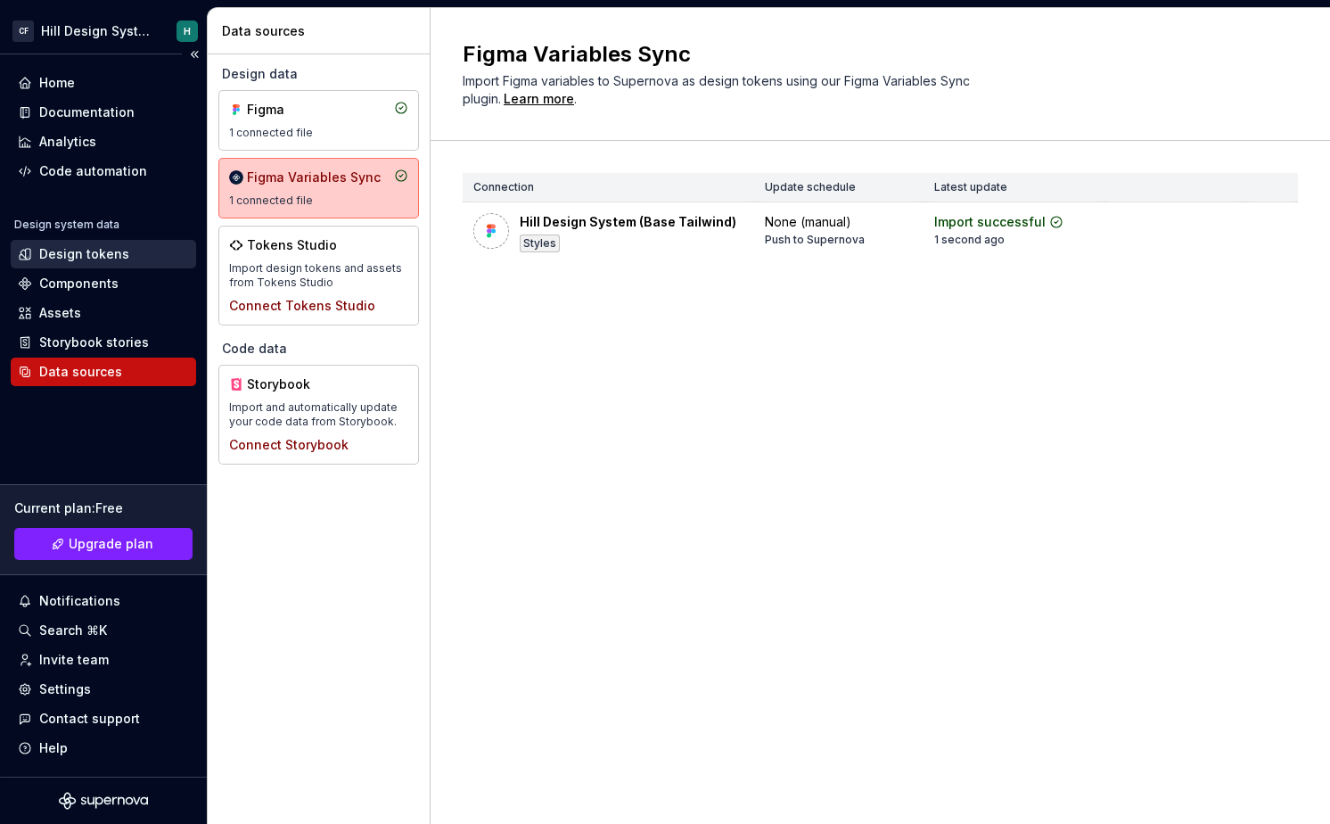
click at [89, 257] on div "Design tokens" at bounding box center [84, 254] width 90 height 18
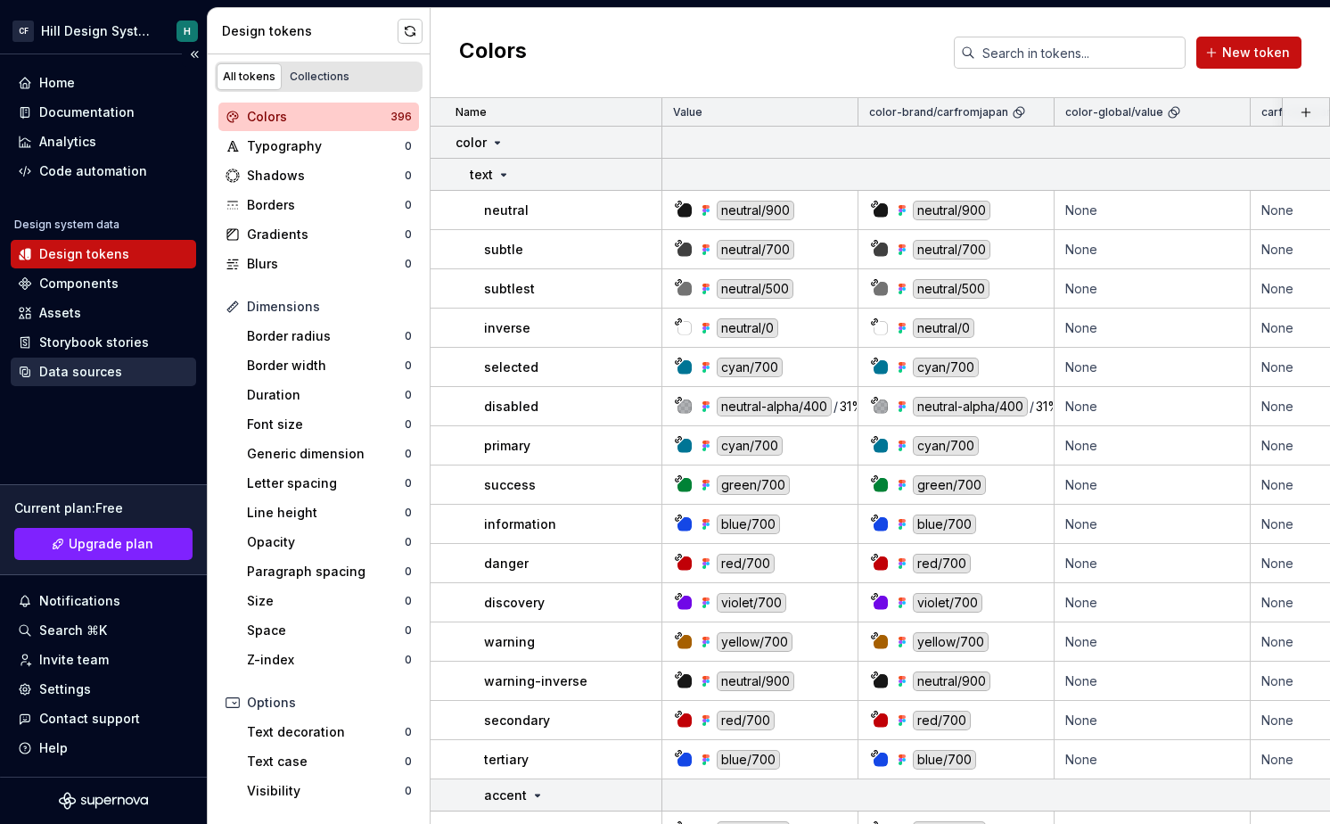
click at [87, 366] on div "Data sources" at bounding box center [80, 372] width 83 height 18
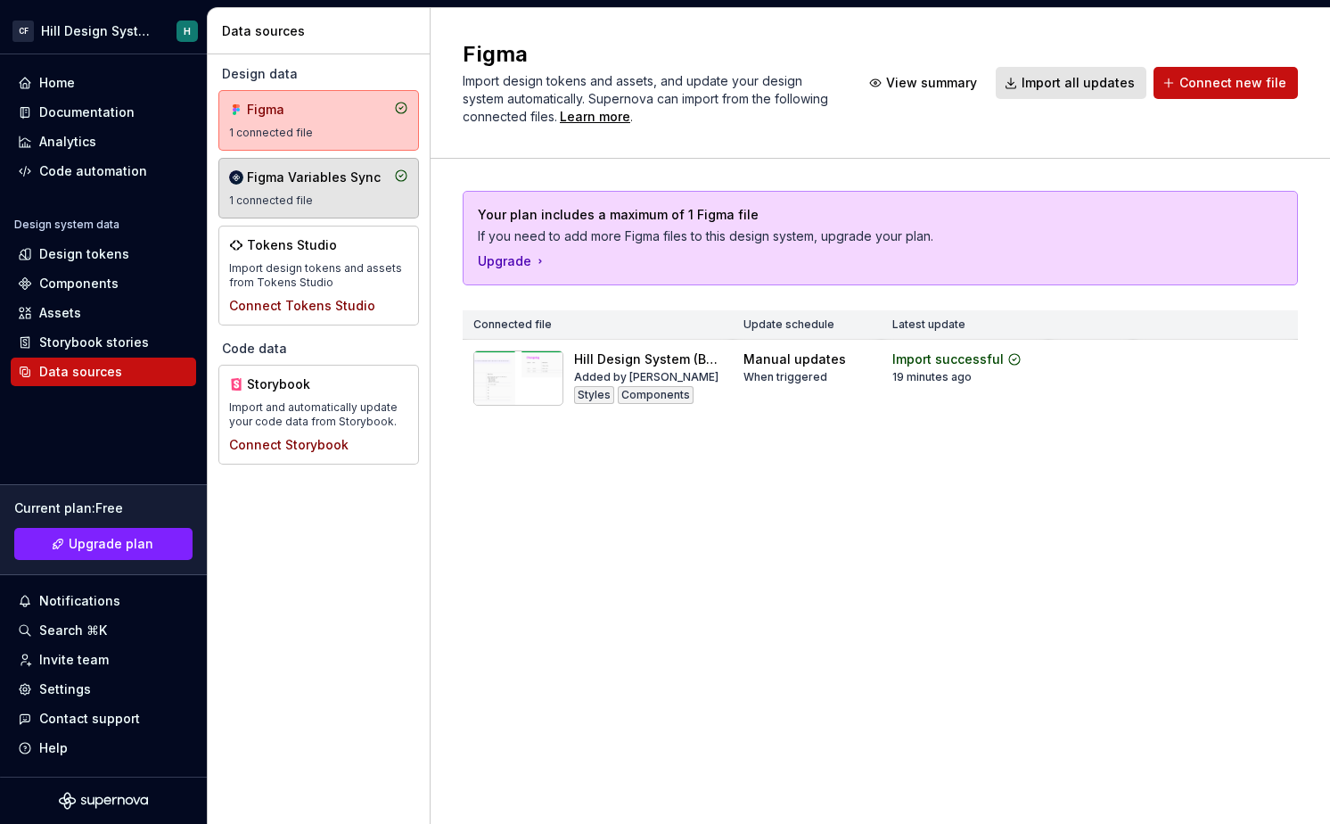
click at [365, 204] on div "1 connected file" at bounding box center [318, 200] width 179 height 14
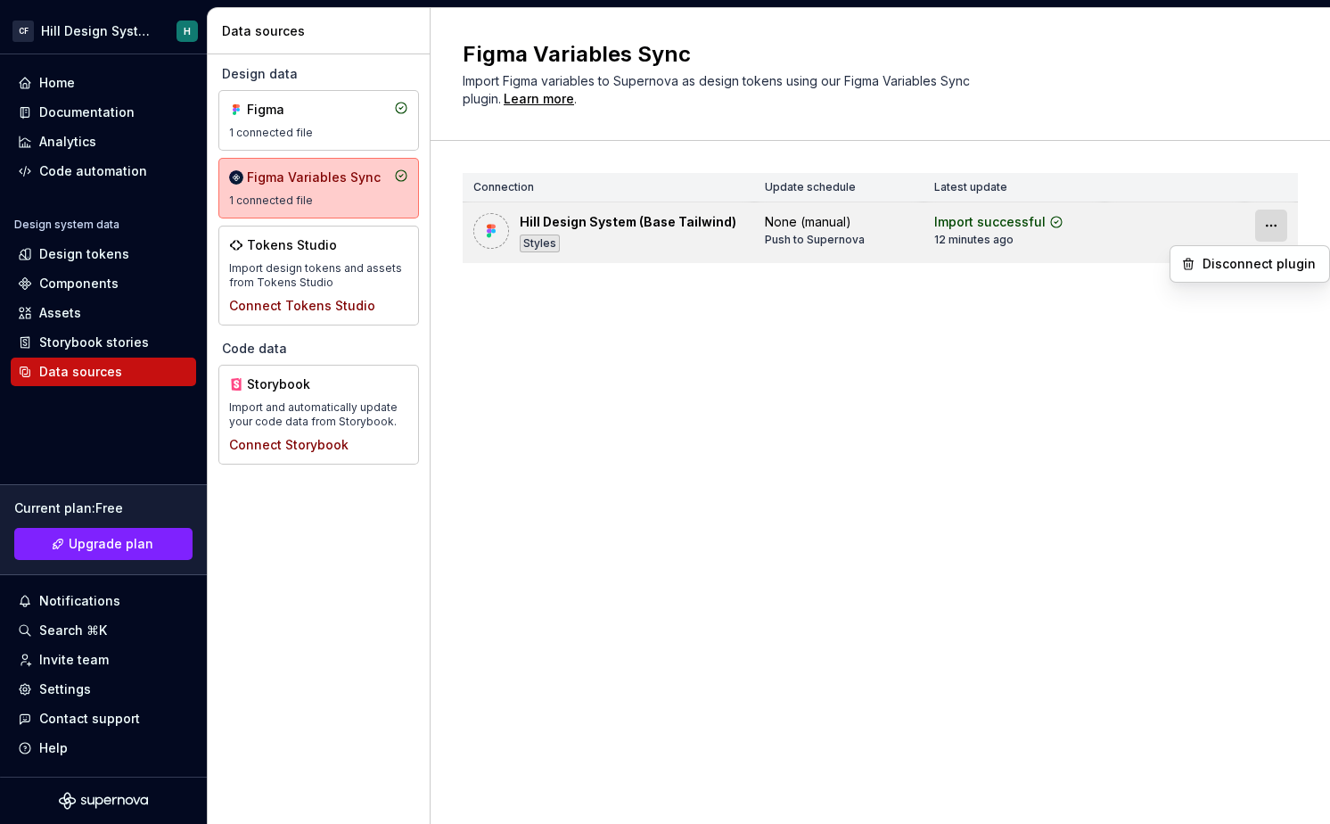
click at [1270, 223] on html "CF Hill Design System H Home Documentation Analytics Code automation Design sys…" at bounding box center [665, 412] width 1330 height 824
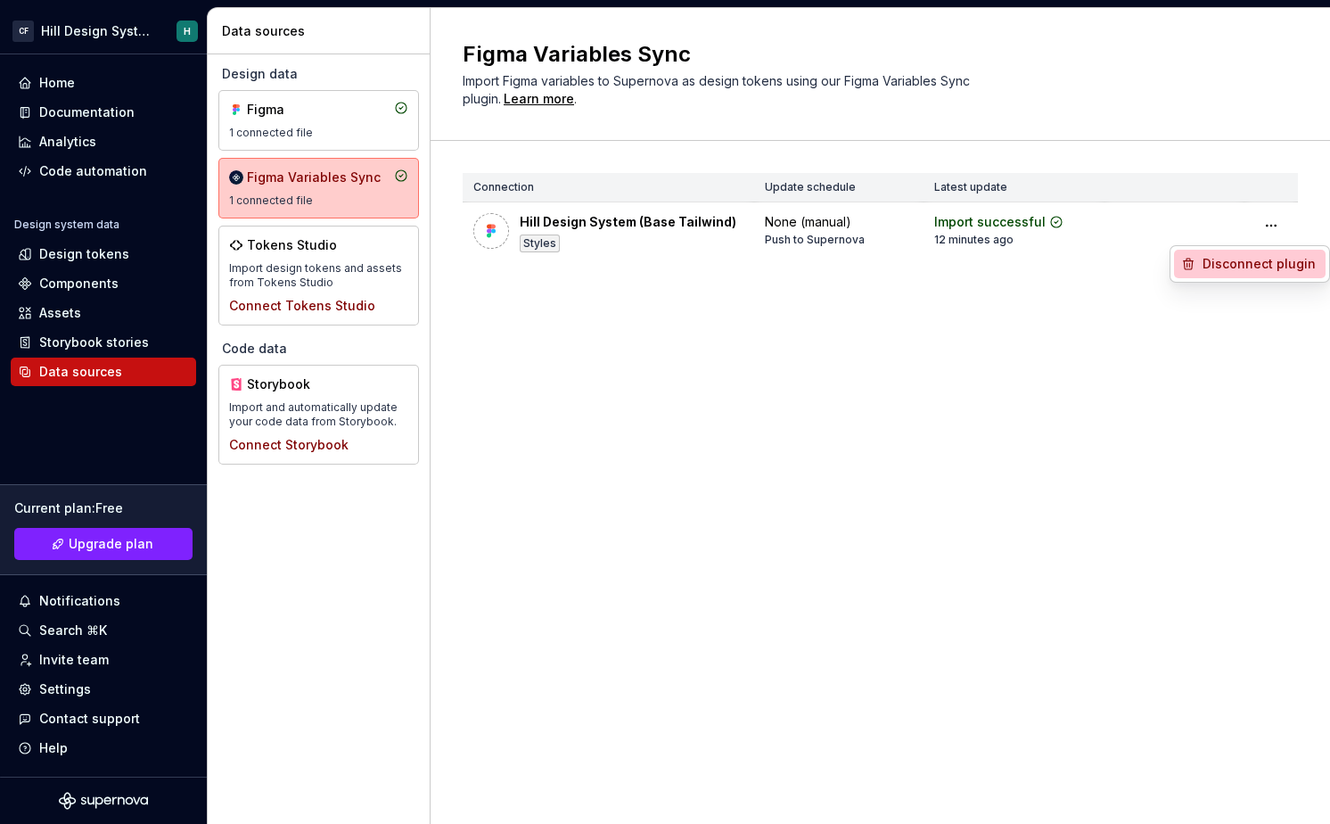
click at [1253, 263] on div "Disconnect plugin" at bounding box center [1261, 264] width 116 height 18
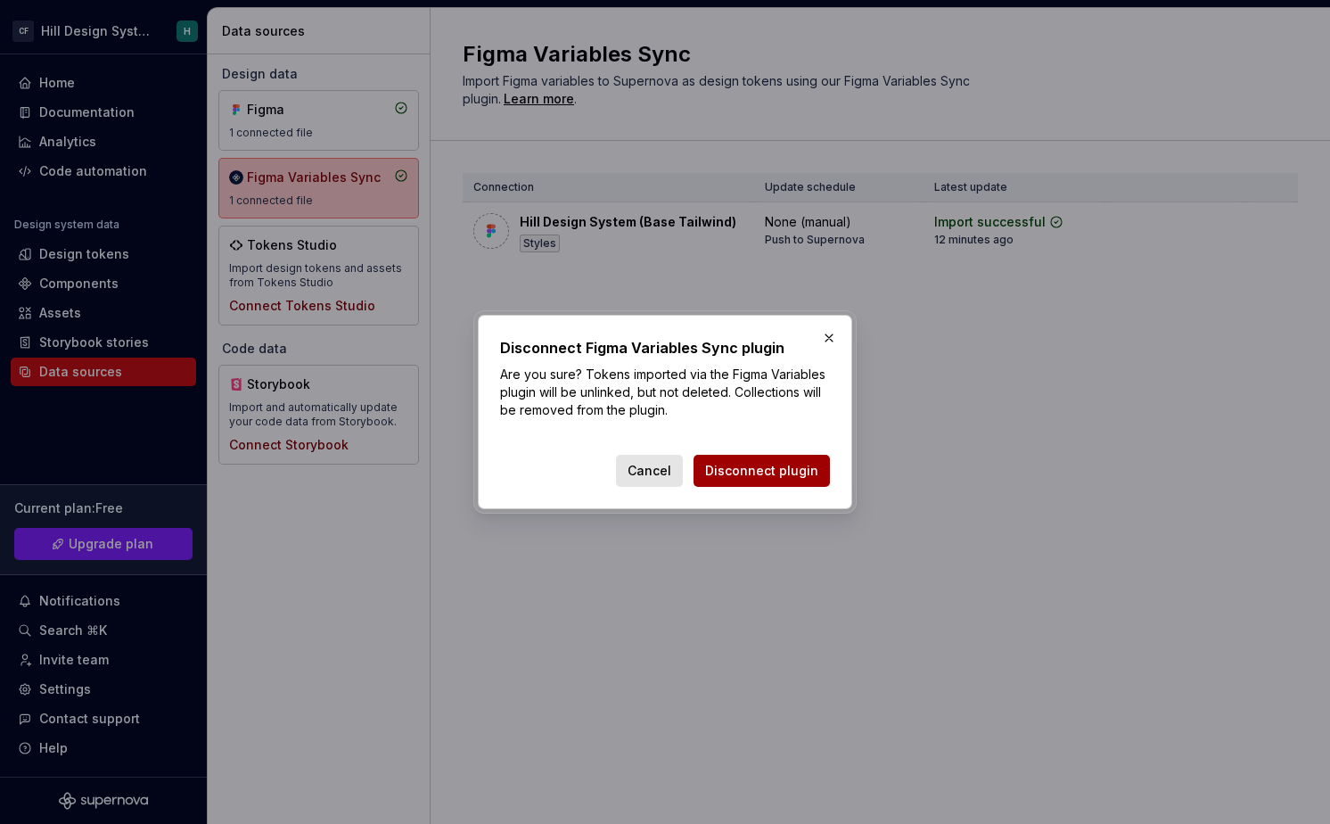
click at [807, 467] on span "Disconnect plugin" at bounding box center [761, 471] width 113 height 18
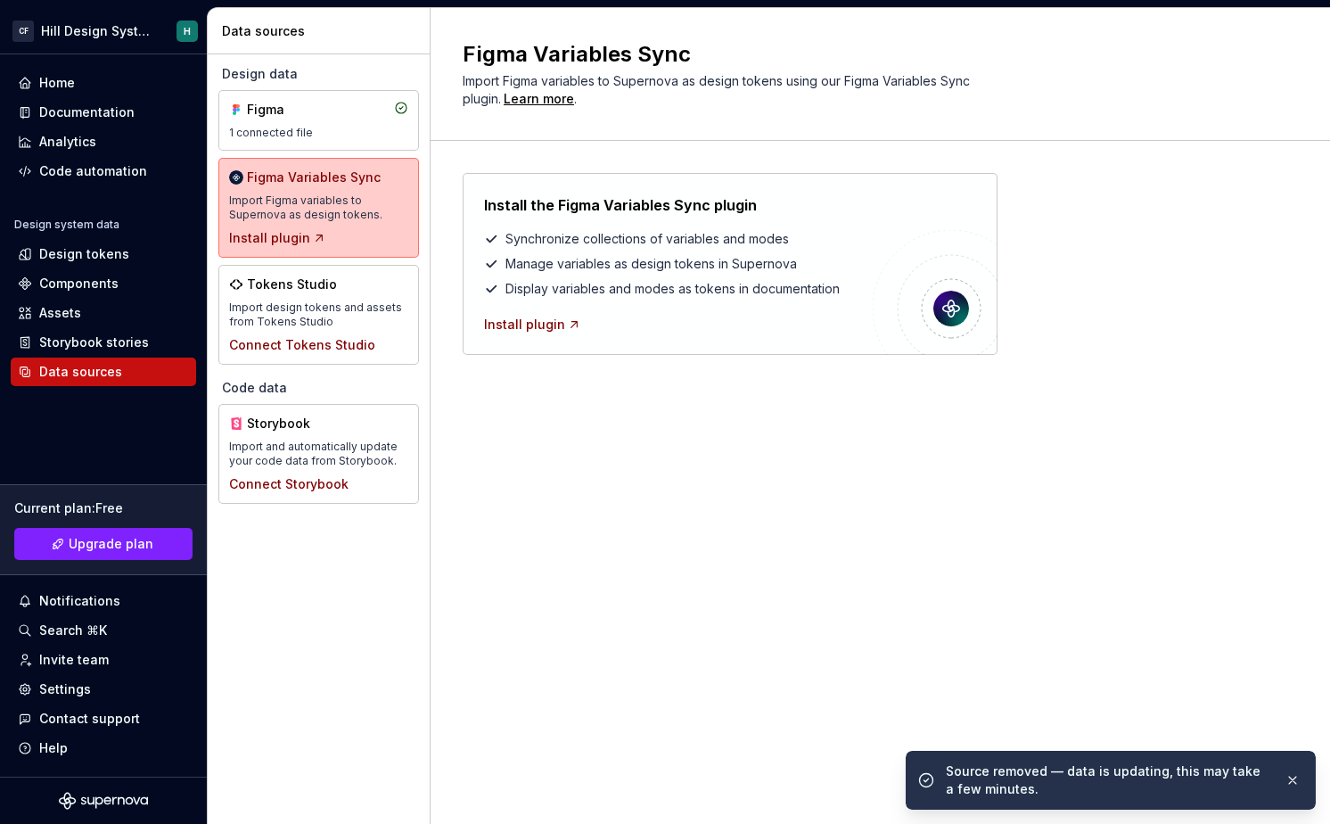
click at [118, 246] on div "Design tokens" at bounding box center [84, 254] width 90 height 18
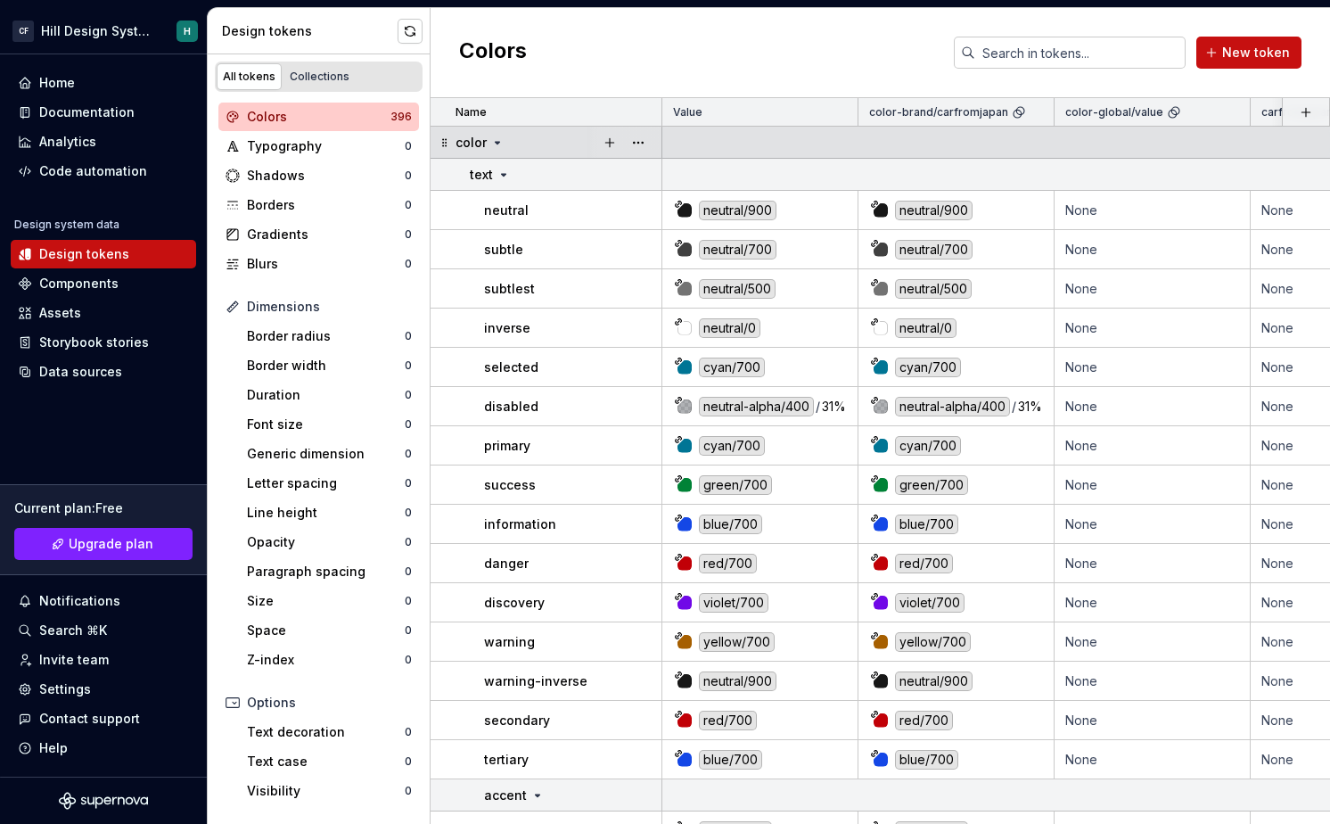
click at [435, 144] on td "color" at bounding box center [547, 143] width 232 height 32
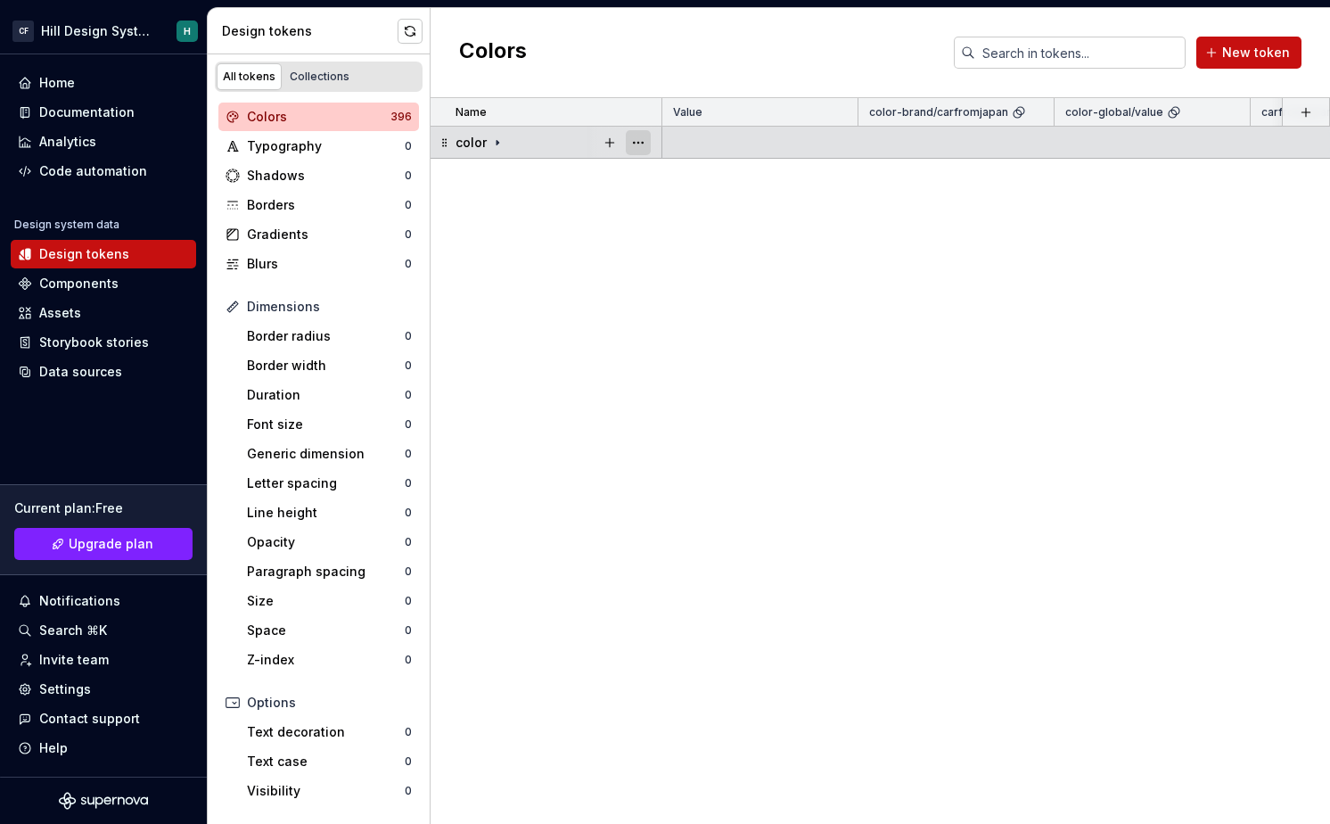
click at [627, 133] on button "button" at bounding box center [638, 142] width 25 height 25
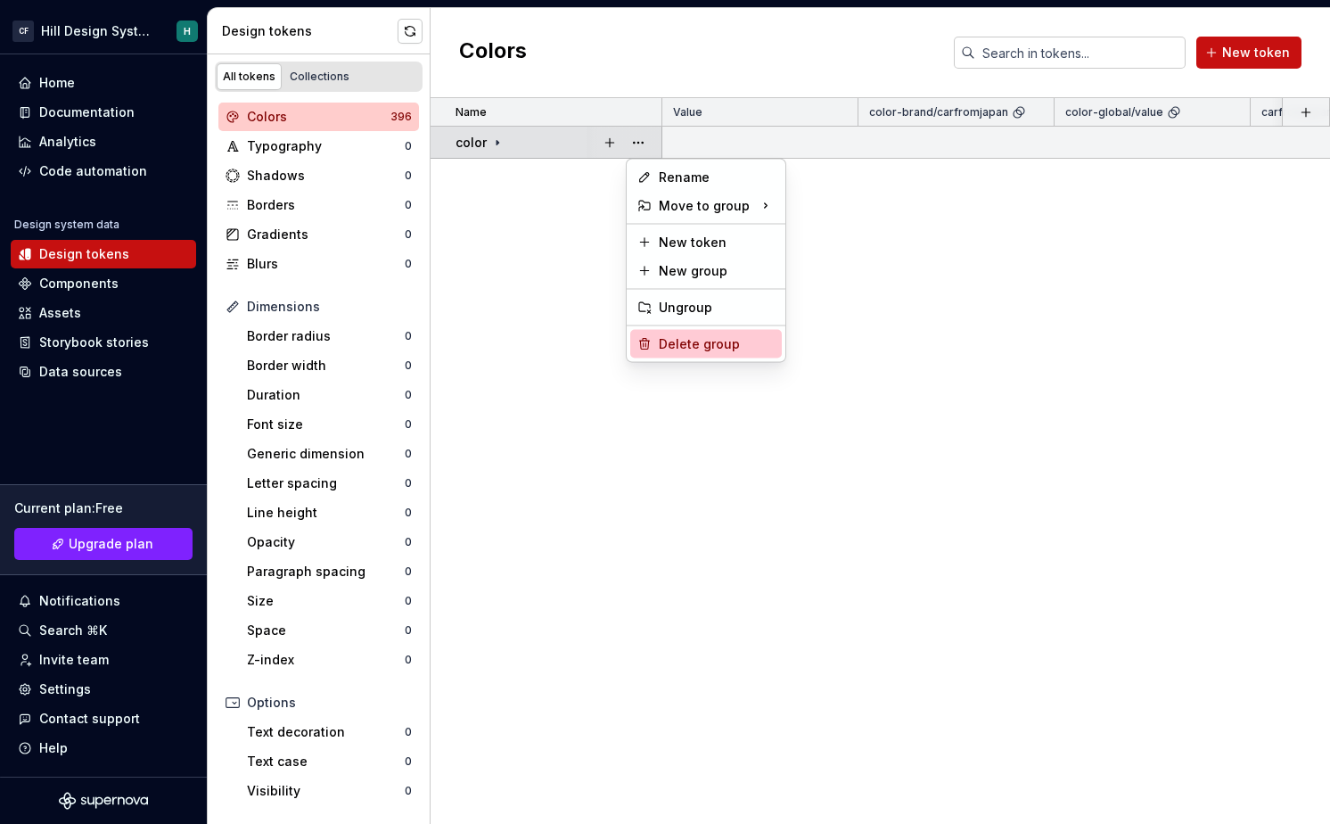
click at [668, 341] on div "Delete group" at bounding box center [717, 344] width 116 height 18
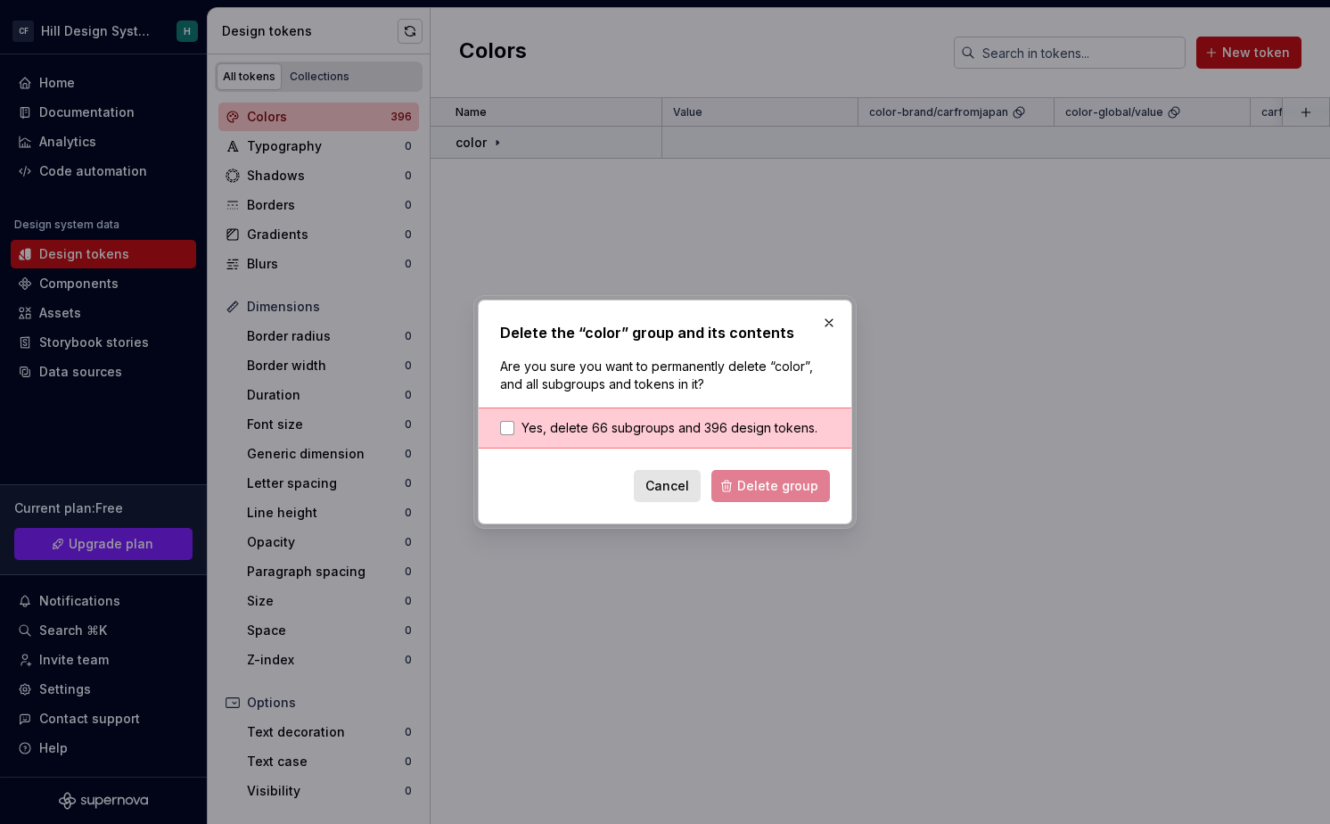
click at [716, 418] on div "Yes, delete 66 subgroups and 396 design tokens." at bounding box center [665, 427] width 373 height 41
click at [719, 439] on div "Yes, delete 66 subgroups and 396 design tokens." at bounding box center [665, 427] width 373 height 41
click at [517, 432] on label "Yes, delete 66 subgroups and 396 design tokens." at bounding box center [658, 428] width 317 height 18
click at [764, 464] on form "Yes, delete 66 subgroups and 396 design tokens. Cancel Delete group" at bounding box center [665, 454] width 330 height 95
click at [767, 473] on button "Delete group" at bounding box center [770, 486] width 119 height 32
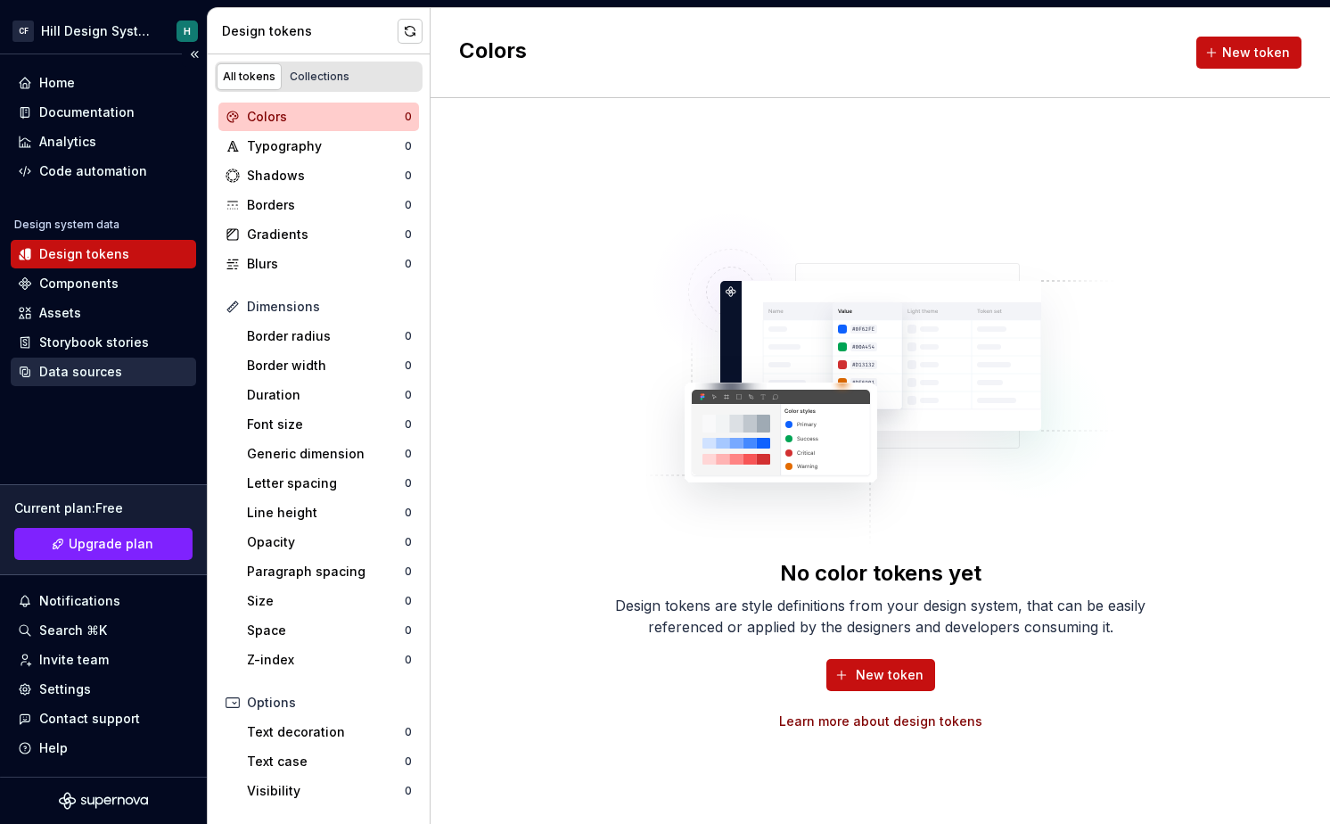
click at [41, 370] on div "Data sources" at bounding box center [80, 372] width 83 height 18
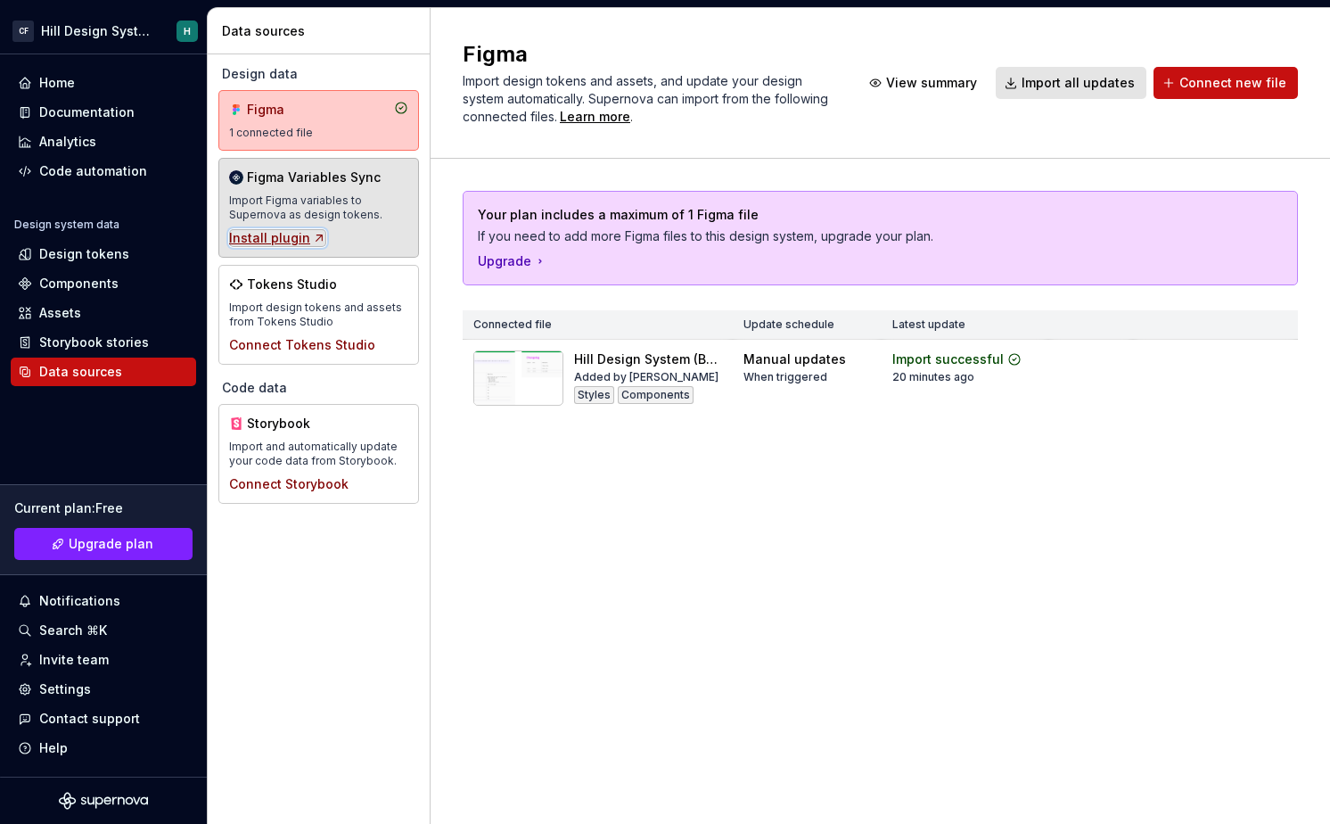
click at [301, 242] on div "Install plugin" at bounding box center [277, 238] width 97 height 18
click at [341, 218] on div "Import Figma variables to Supernova as design tokens." at bounding box center [318, 207] width 179 height 29
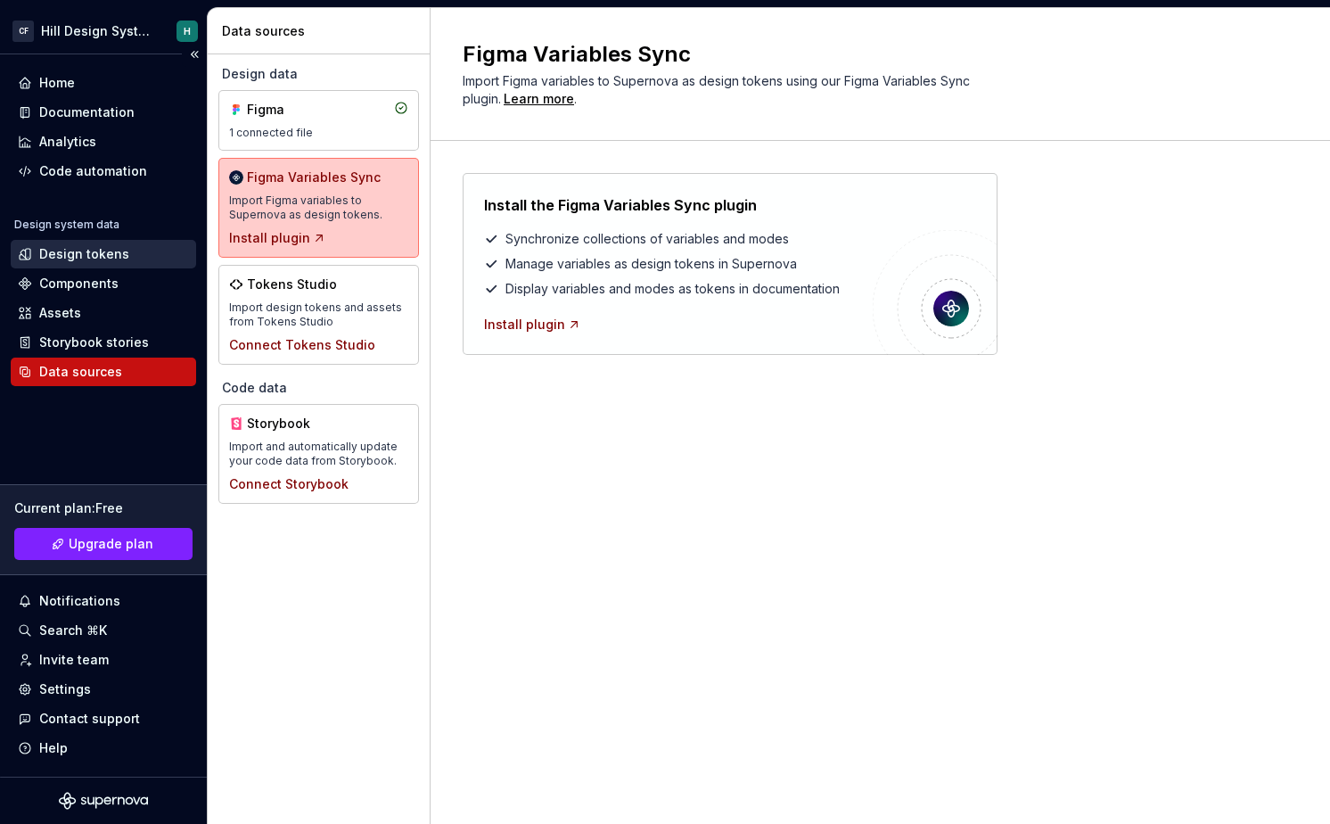
click at [93, 256] on div "Design tokens" at bounding box center [84, 254] width 90 height 18
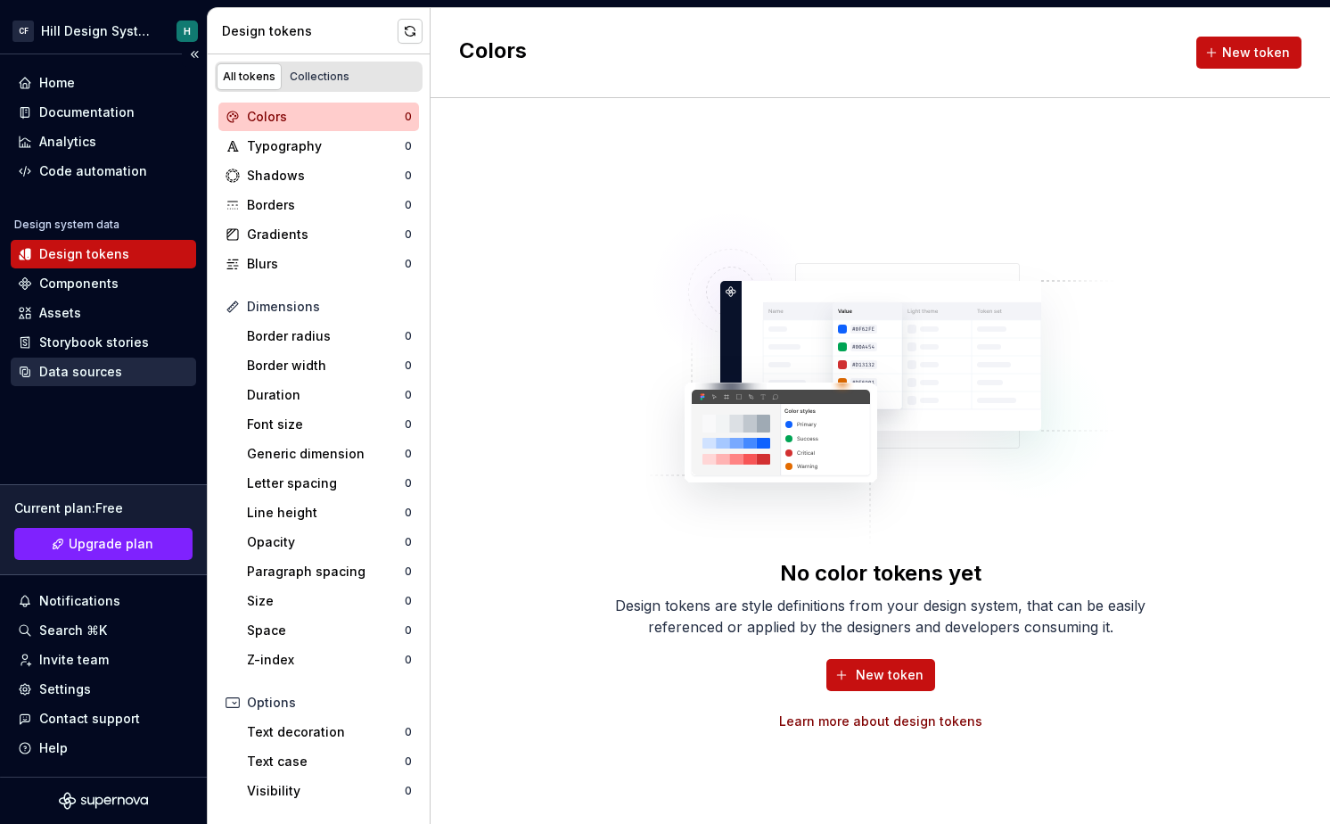
click at [82, 373] on div "Data sources" at bounding box center [80, 372] width 83 height 18
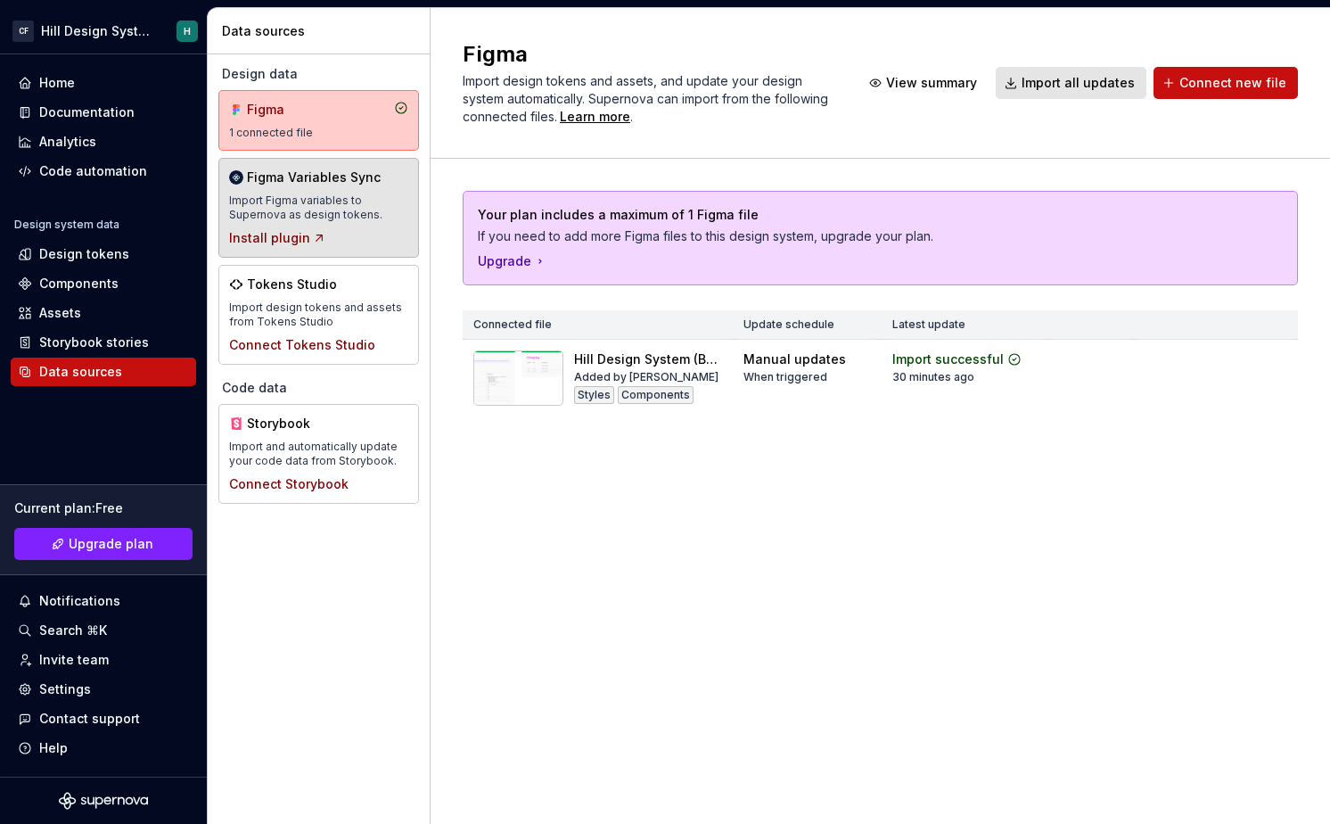
click at [341, 198] on div "Import Figma variables to Supernova as design tokens." at bounding box center [318, 207] width 179 height 29
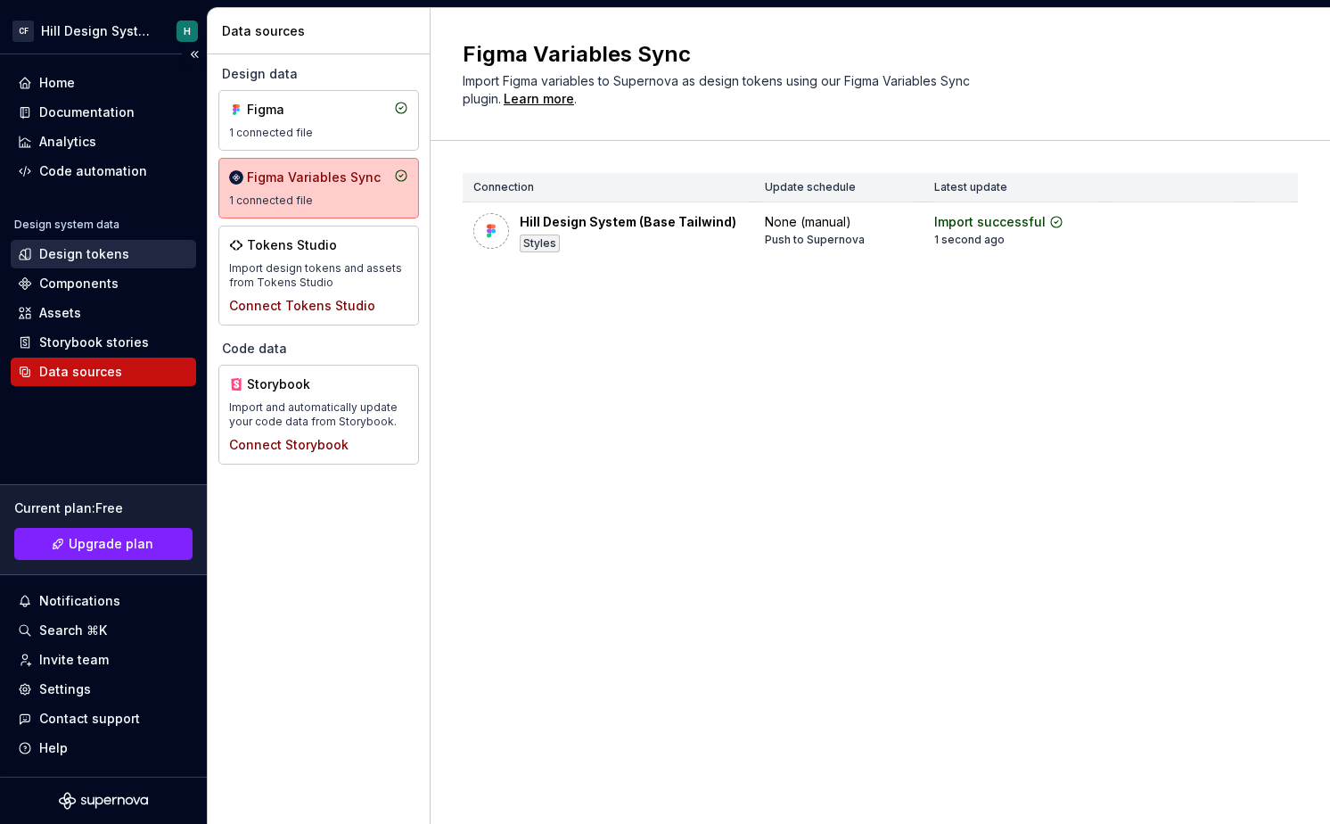
click at [83, 243] on div "Design tokens" at bounding box center [103, 254] width 185 height 29
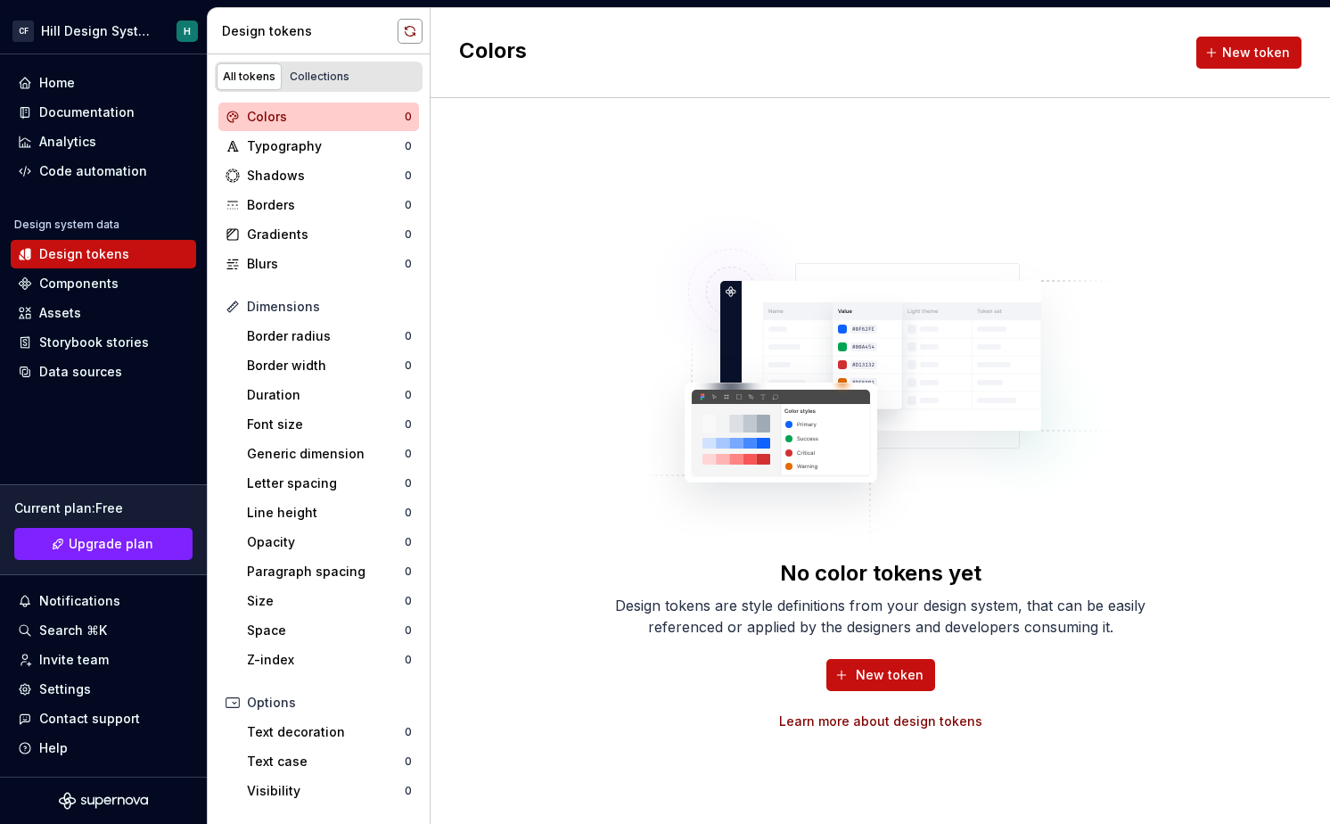
click at [412, 37] on button "button" at bounding box center [410, 31] width 25 height 25
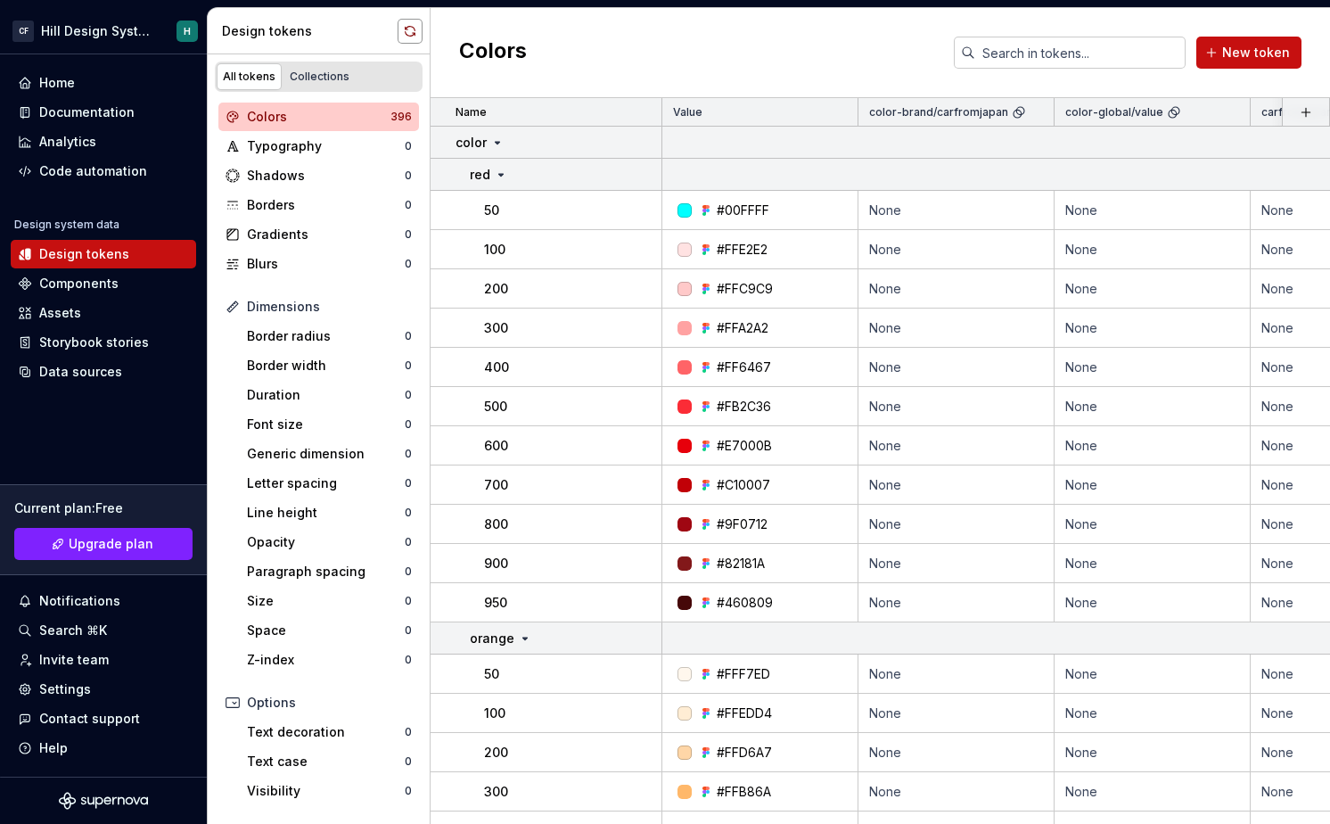
click at [412, 30] on button "button" at bounding box center [410, 31] width 25 height 25
click at [93, 374] on div "Data sources" at bounding box center [80, 372] width 83 height 18
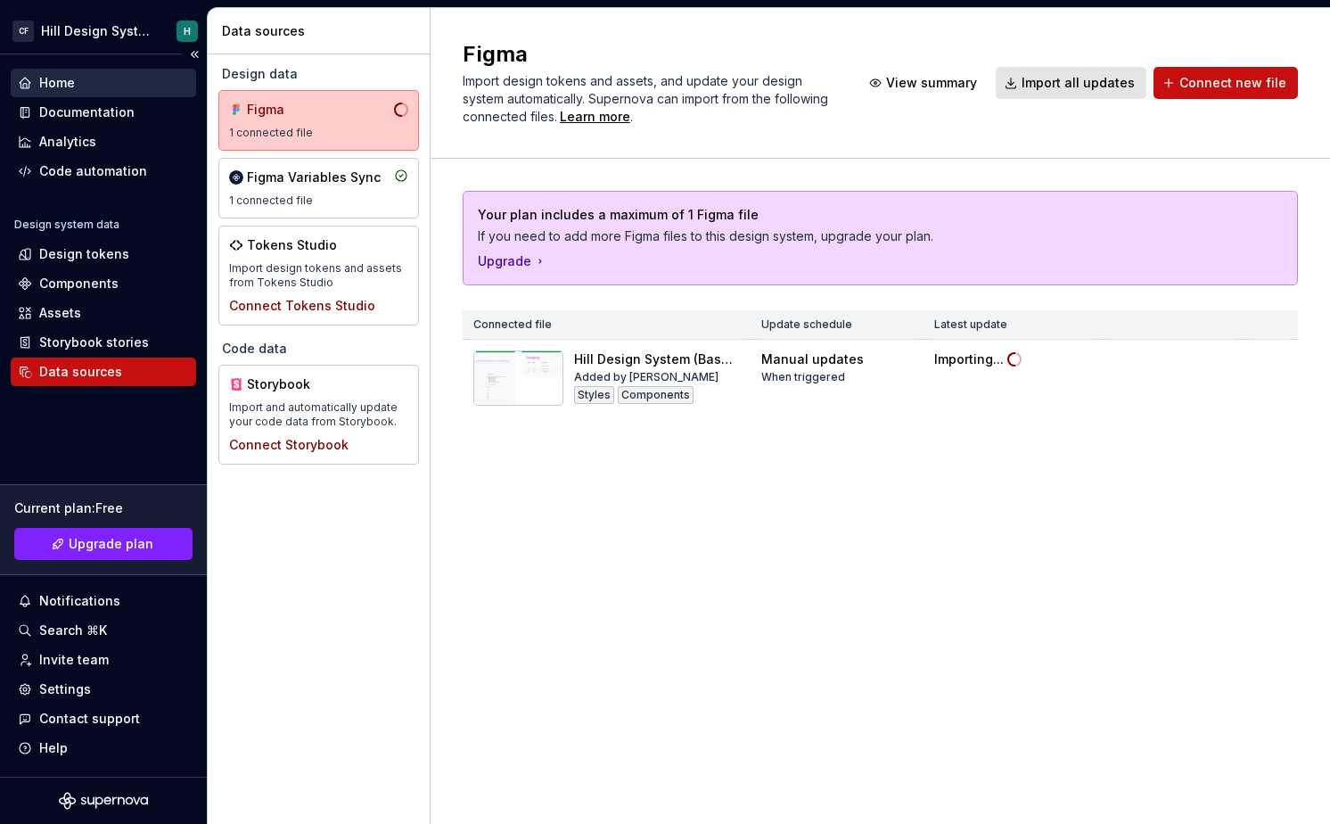
click at [86, 88] on div "Home" at bounding box center [103, 83] width 171 height 18
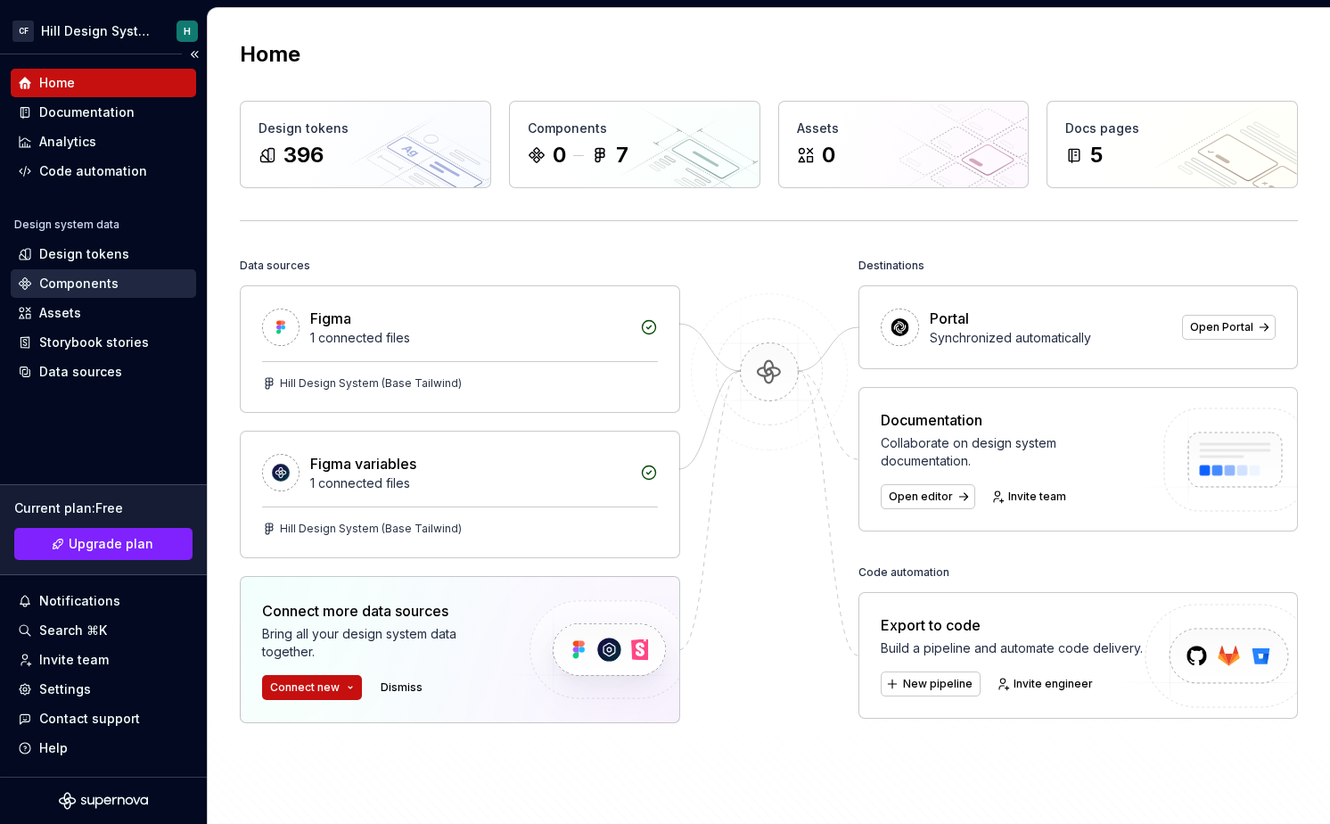
click at [88, 280] on div "Components" at bounding box center [78, 284] width 79 height 18
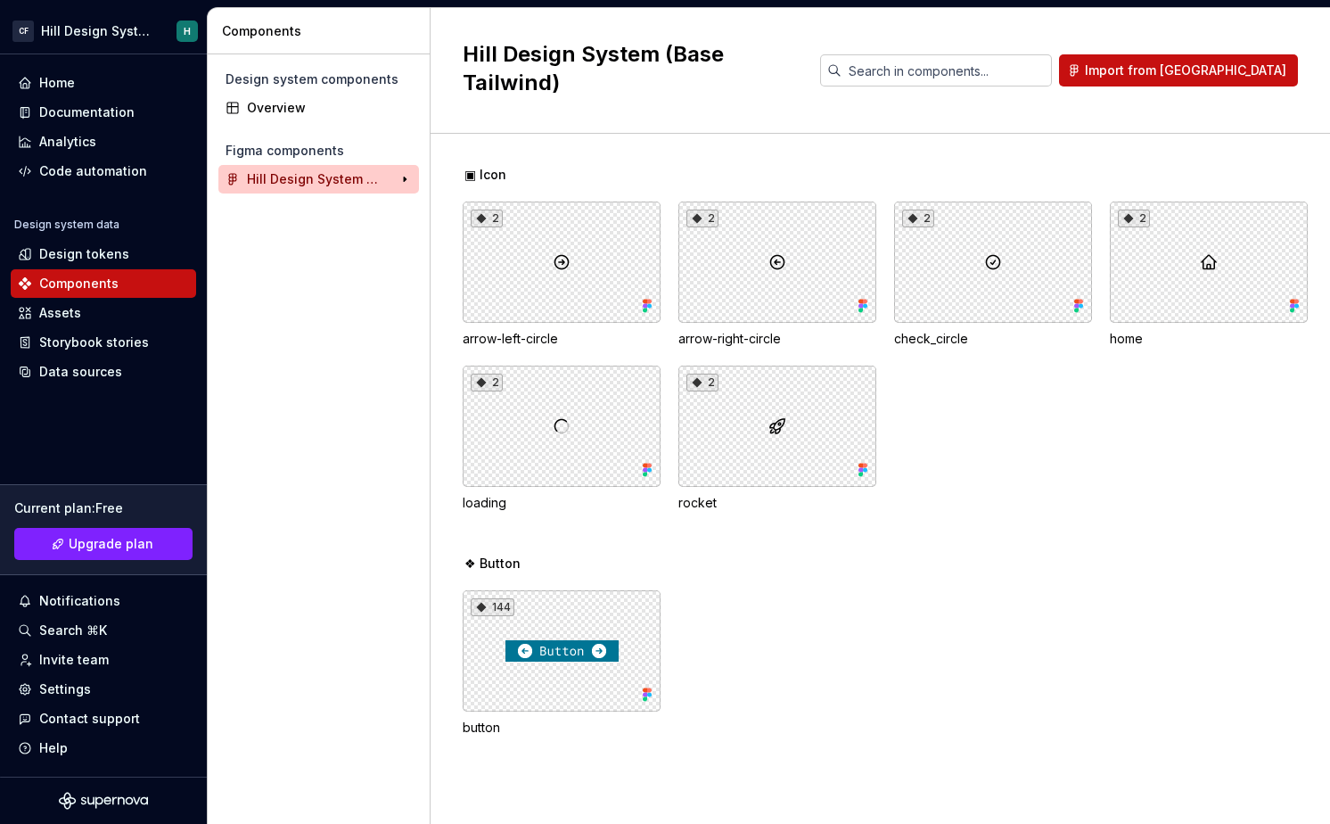
click at [325, 169] on div "Hill Design System (Base Tailwind) 7" at bounding box center [318, 179] width 201 height 29
click at [398, 183] on button "button" at bounding box center [404, 179] width 25 height 25
click at [365, 206] on div "▣ Icon" at bounding box center [326, 209] width 158 height 18
click at [351, 231] on div "❖ Button" at bounding box center [327, 238] width 160 height 18
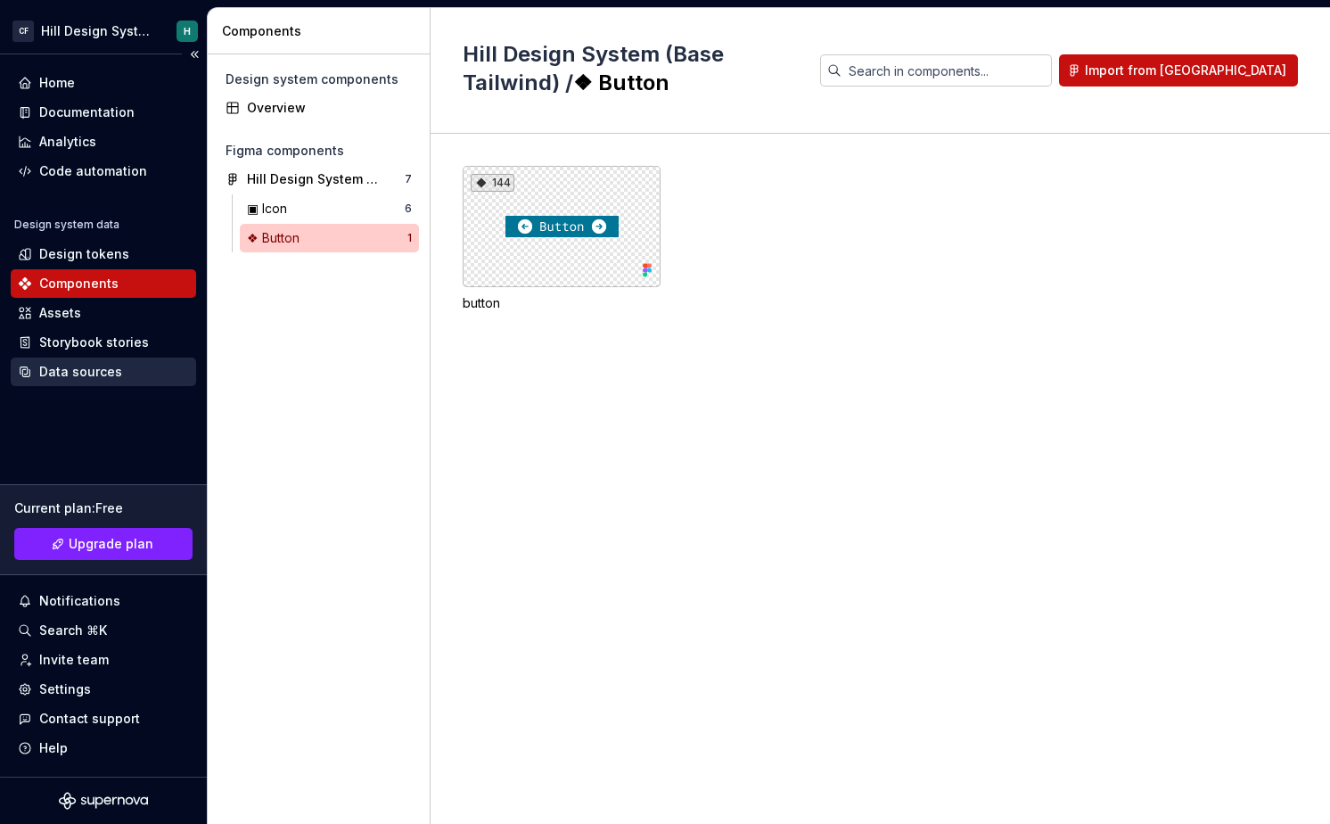
click at [111, 378] on div "Data sources" at bounding box center [80, 372] width 83 height 18
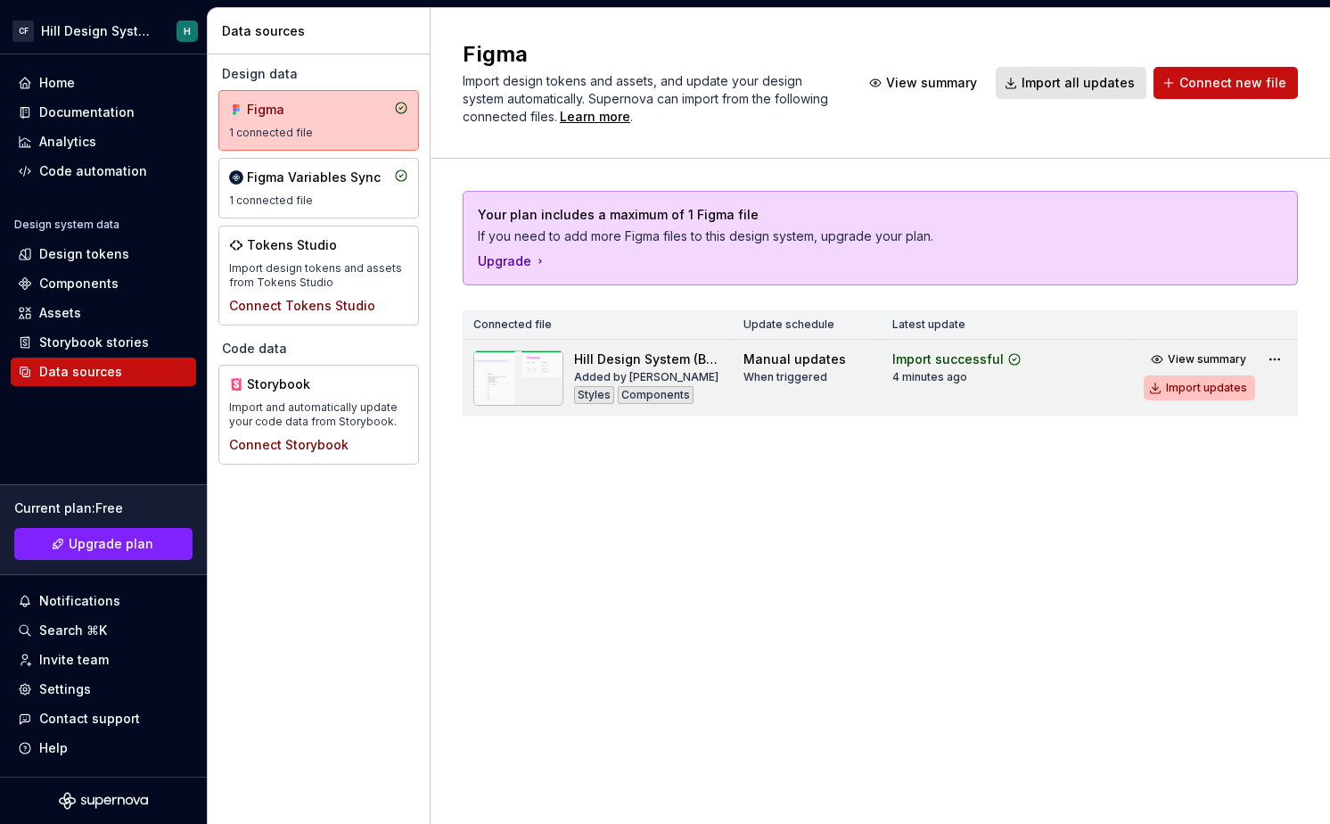
click at [1215, 382] on div "Import updates" at bounding box center [1206, 388] width 81 height 14
click at [108, 171] on div "Code automation" at bounding box center [93, 171] width 108 height 18
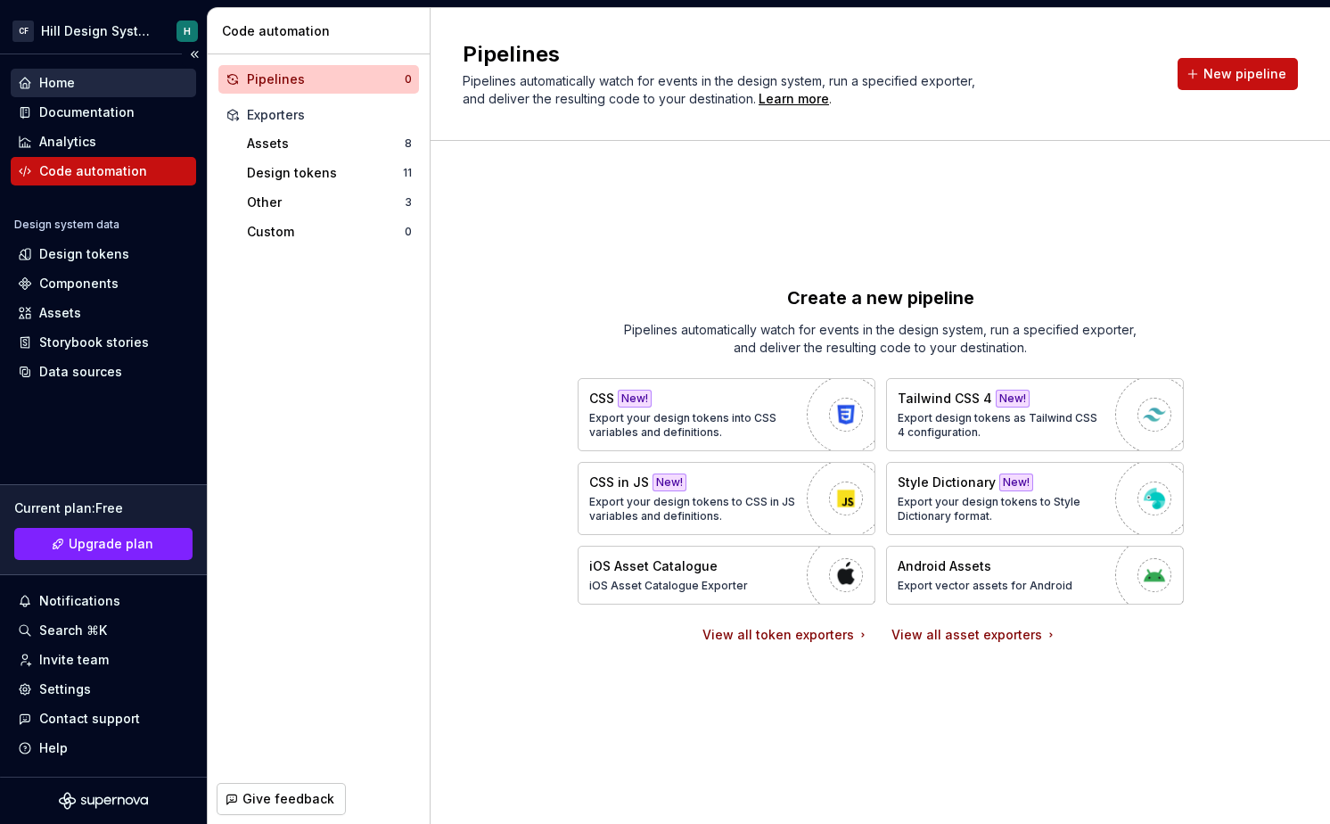
click at [115, 86] on div "Home" at bounding box center [103, 83] width 171 height 18
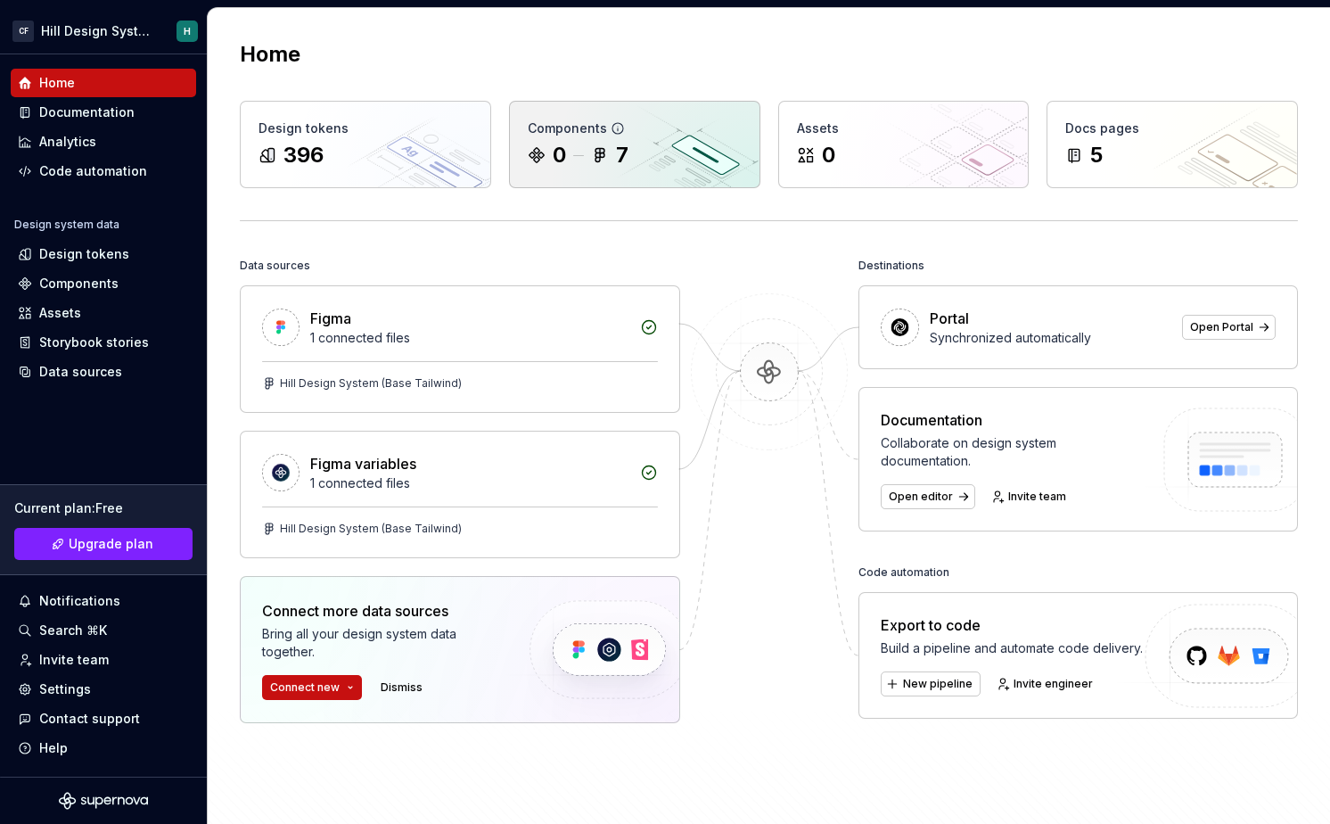
click at [612, 165] on div "7" at bounding box center [609, 155] width 37 height 29
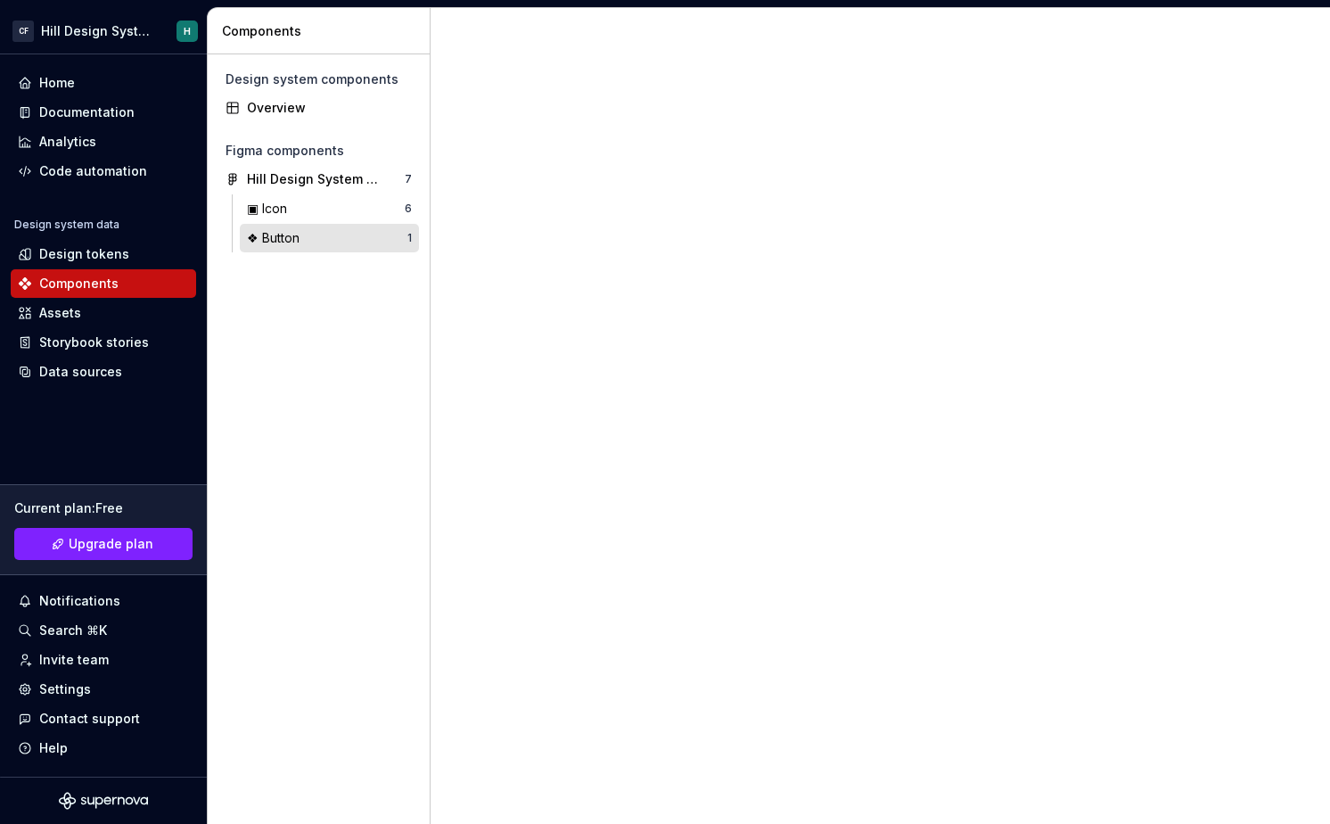
click at [306, 230] on div "❖ Button" at bounding box center [327, 238] width 160 height 18
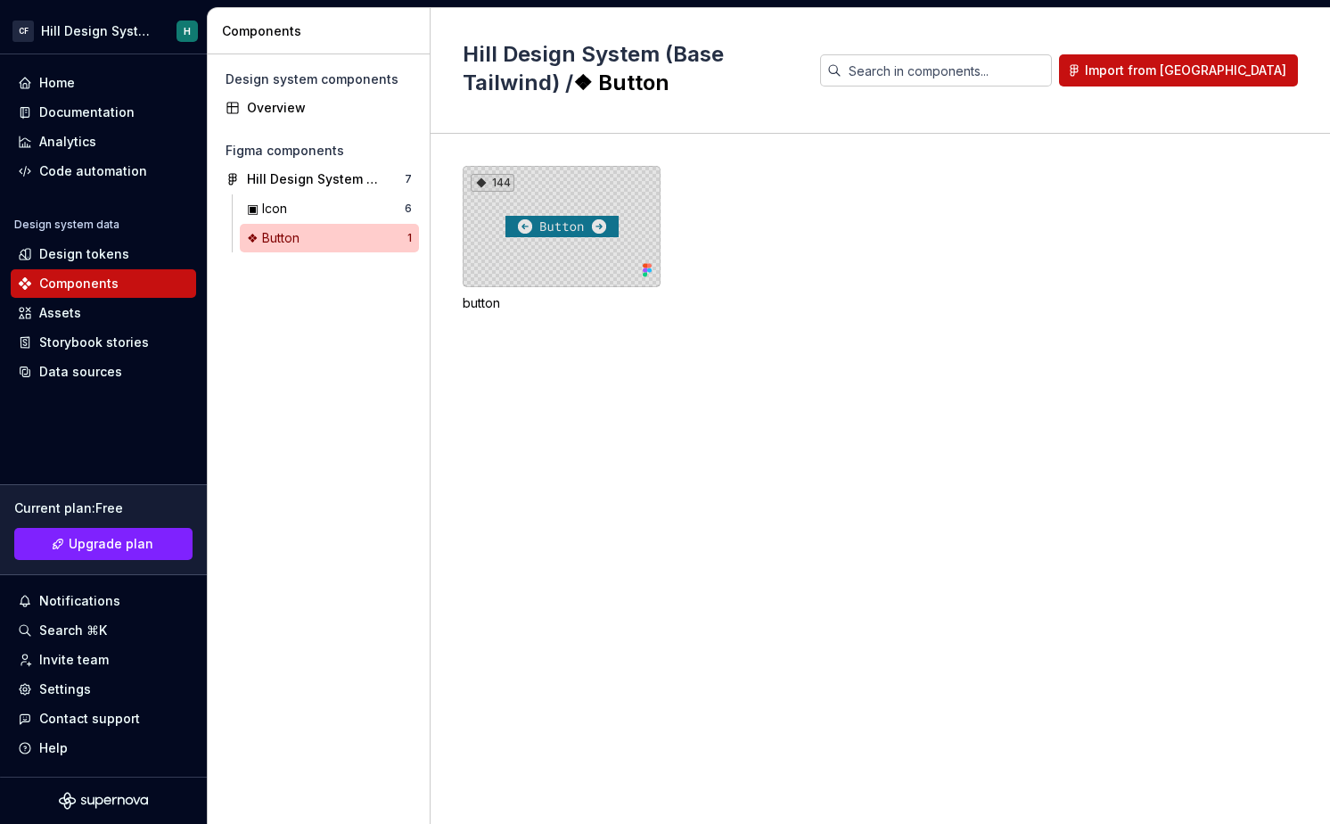
click at [559, 222] on div "144" at bounding box center [562, 226] width 198 height 121
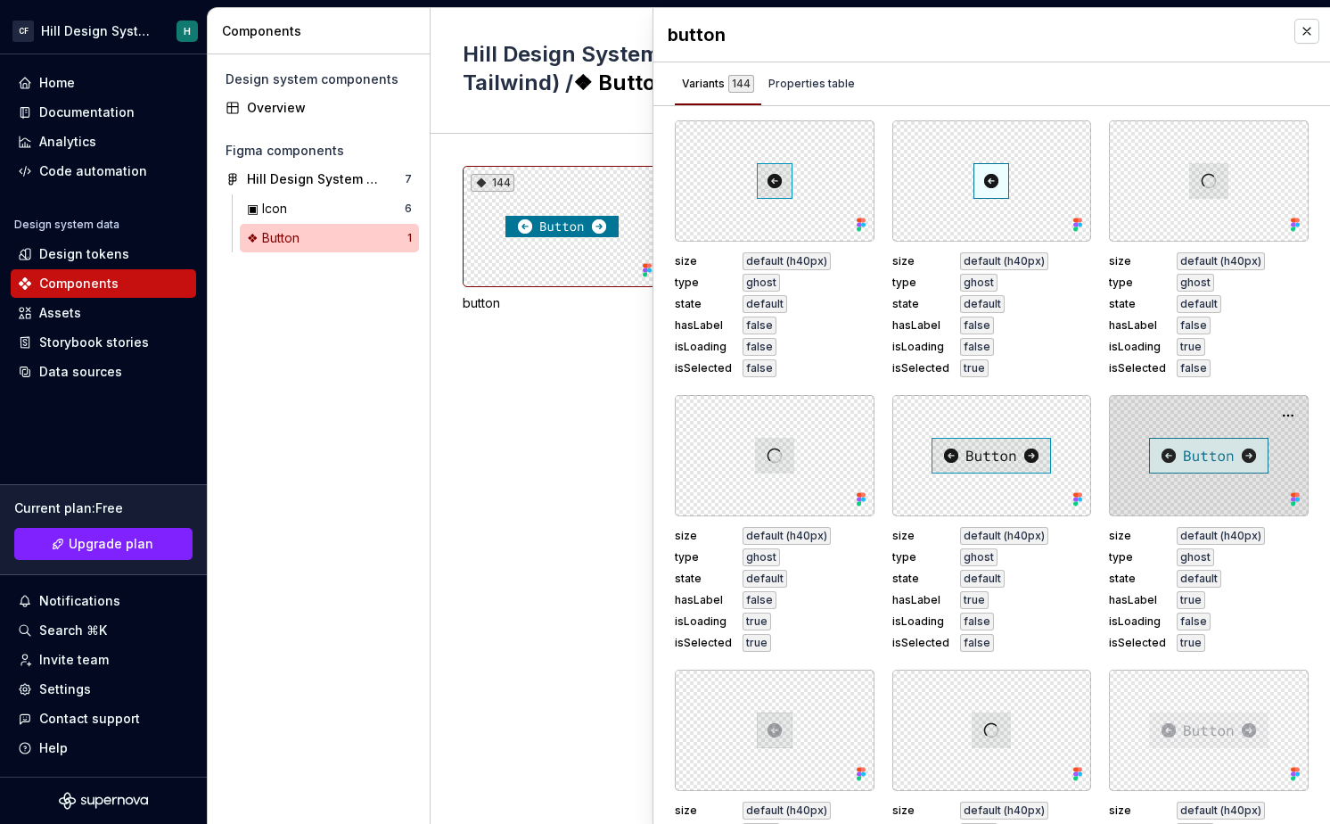
click at [1224, 432] on div at bounding box center [1209, 455] width 200 height 121
click at [1276, 415] on button "button" at bounding box center [1288, 415] width 25 height 25
click at [1212, 420] on div at bounding box center [1209, 455] width 200 height 121
click at [1283, 413] on button "button" at bounding box center [1288, 415] width 25 height 25
click at [1229, 440] on span "Open in Figma" at bounding box center [1221, 468] width 152 height 64
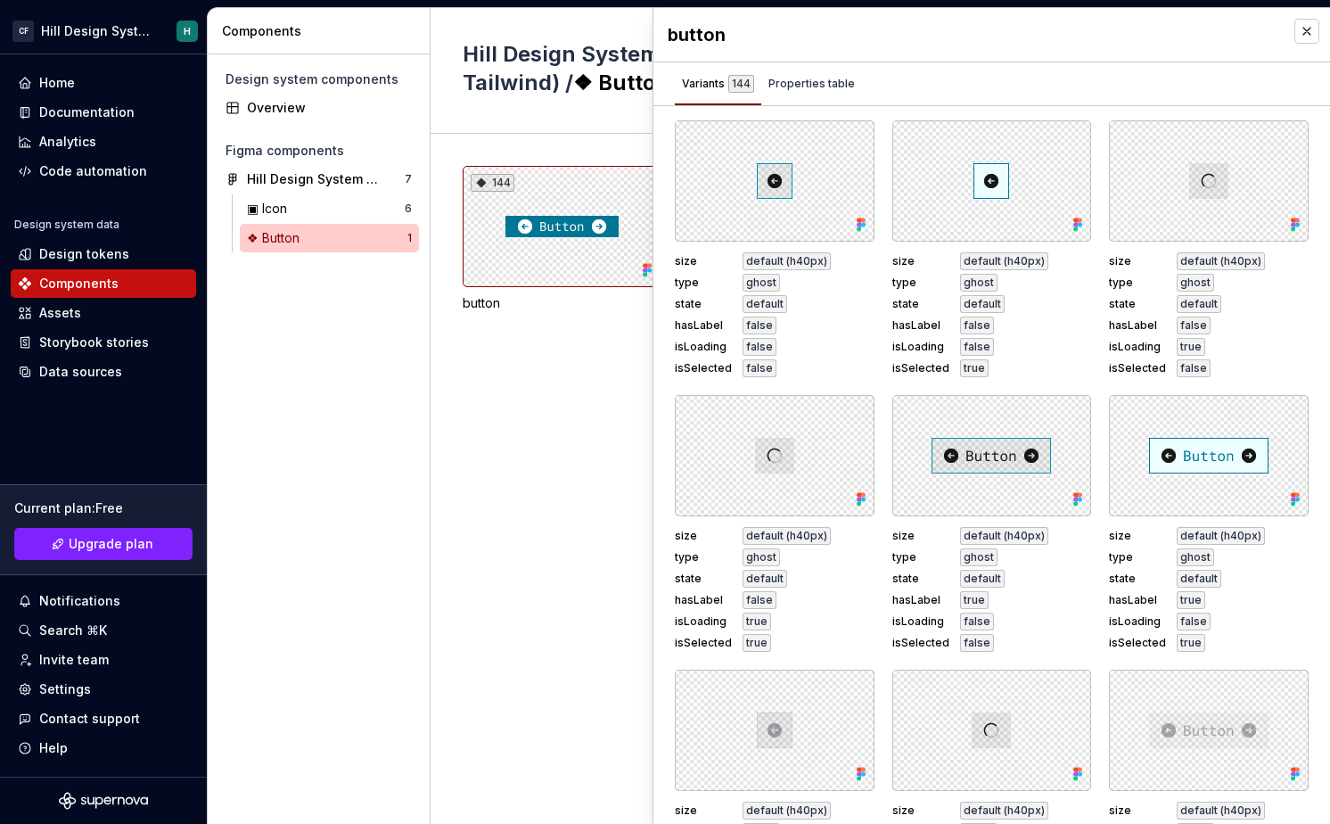
click at [488, 449] on div "144 button" at bounding box center [896, 479] width 867 height 690
click at [1305, 29] on button "button" at bounding box center [1307, 31] width 25 height 25
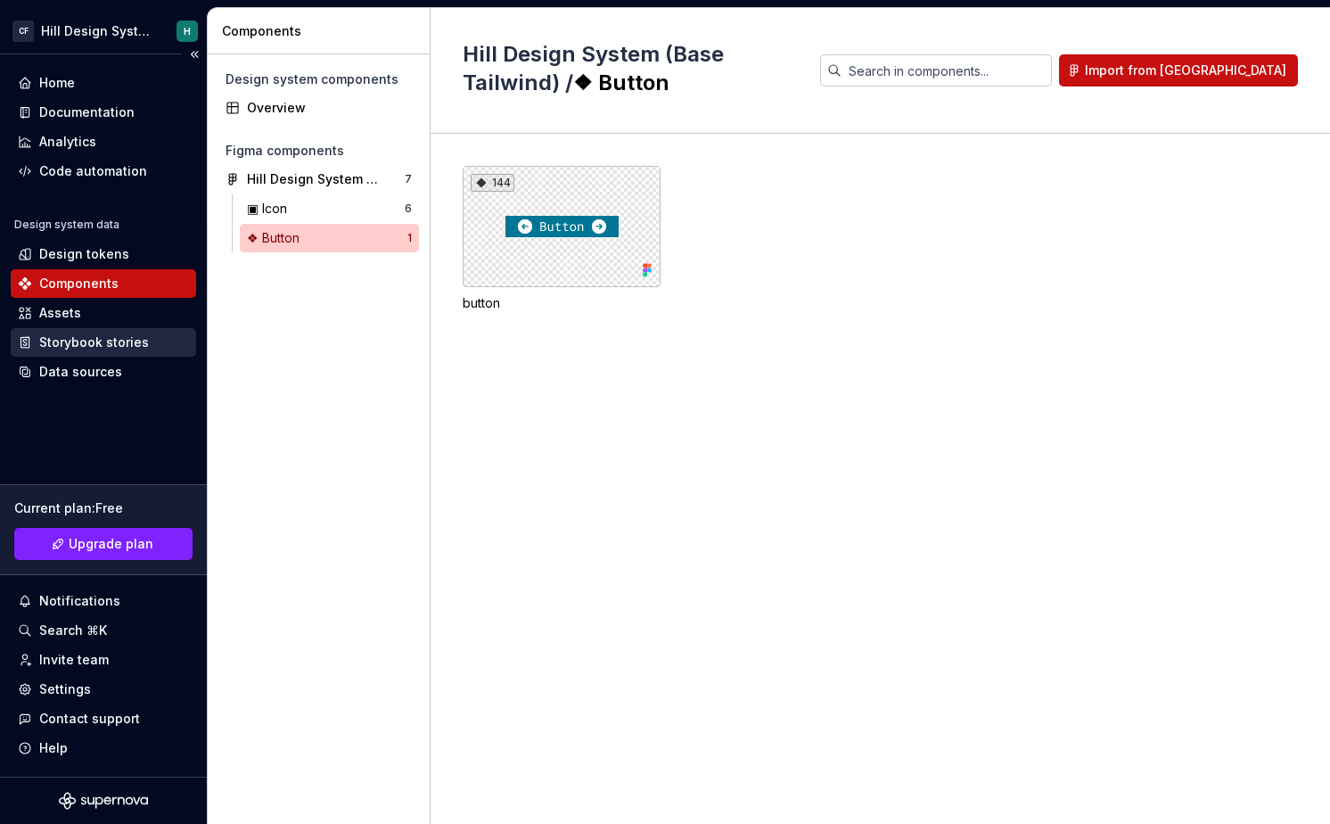
click at [86, 356] on div "Storybook stories" at bounding box center [103, 342] width 185 height 29
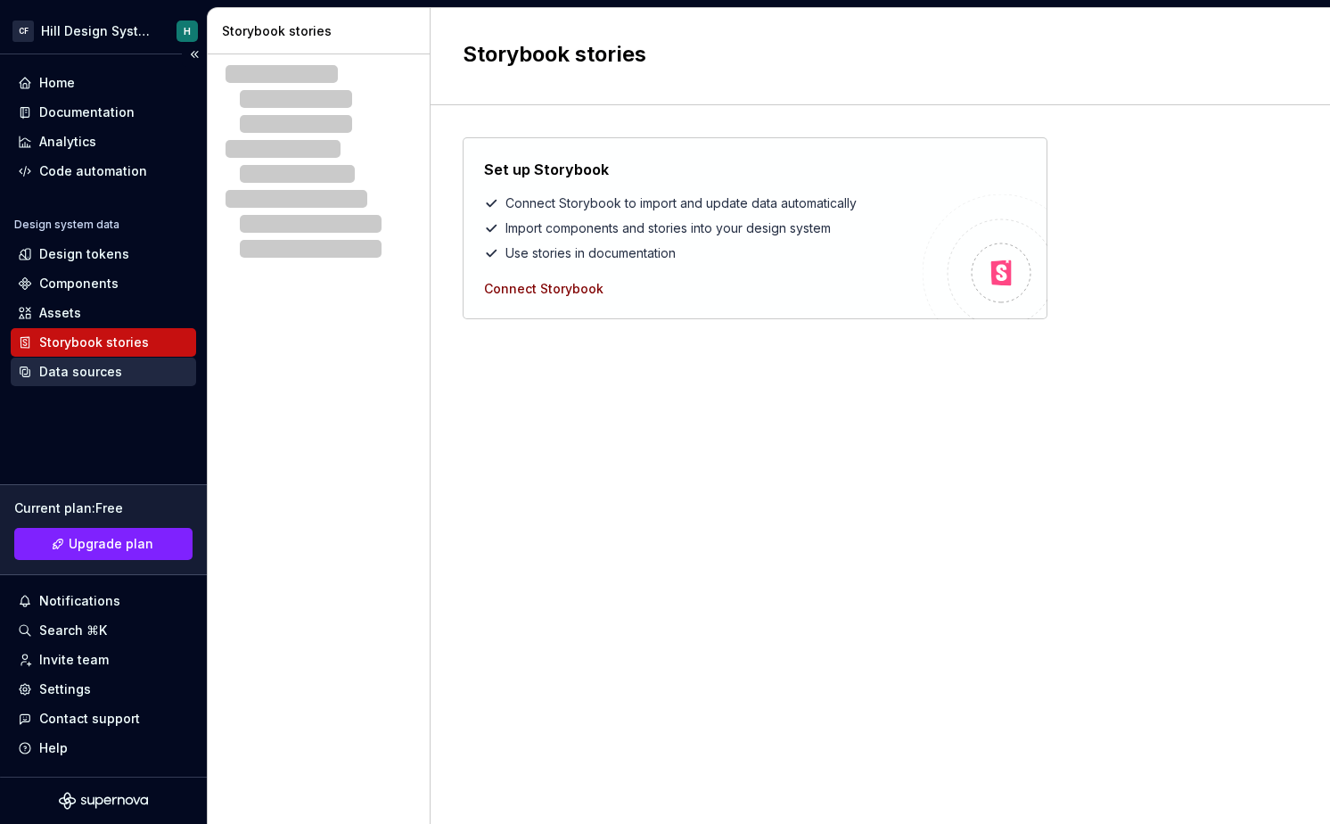
click at [87, 371] on div "Data sources" at bounding box center [80, 372] width 83 height 18
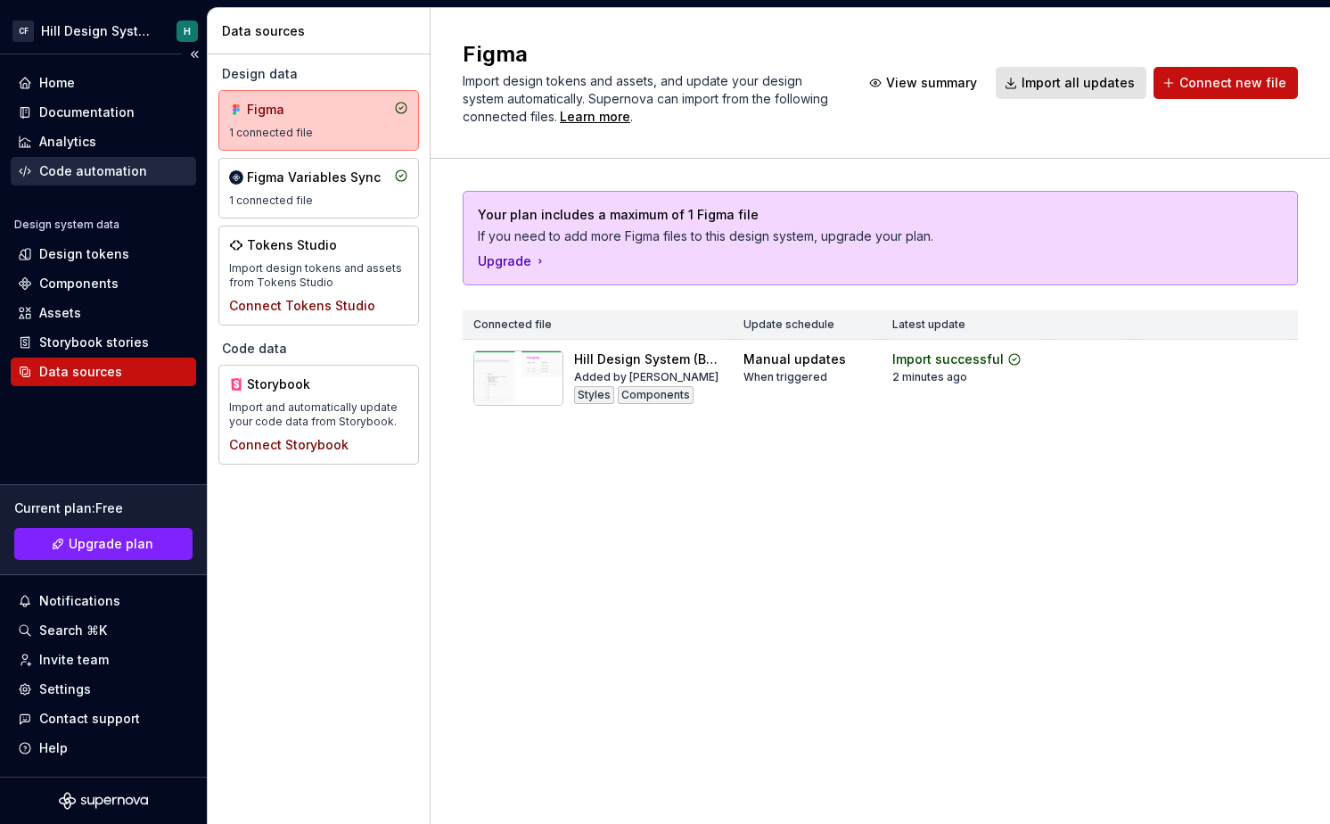
click at [126, 169] on div "Code automation" at bounding box center [93, 171] width 108 height 18
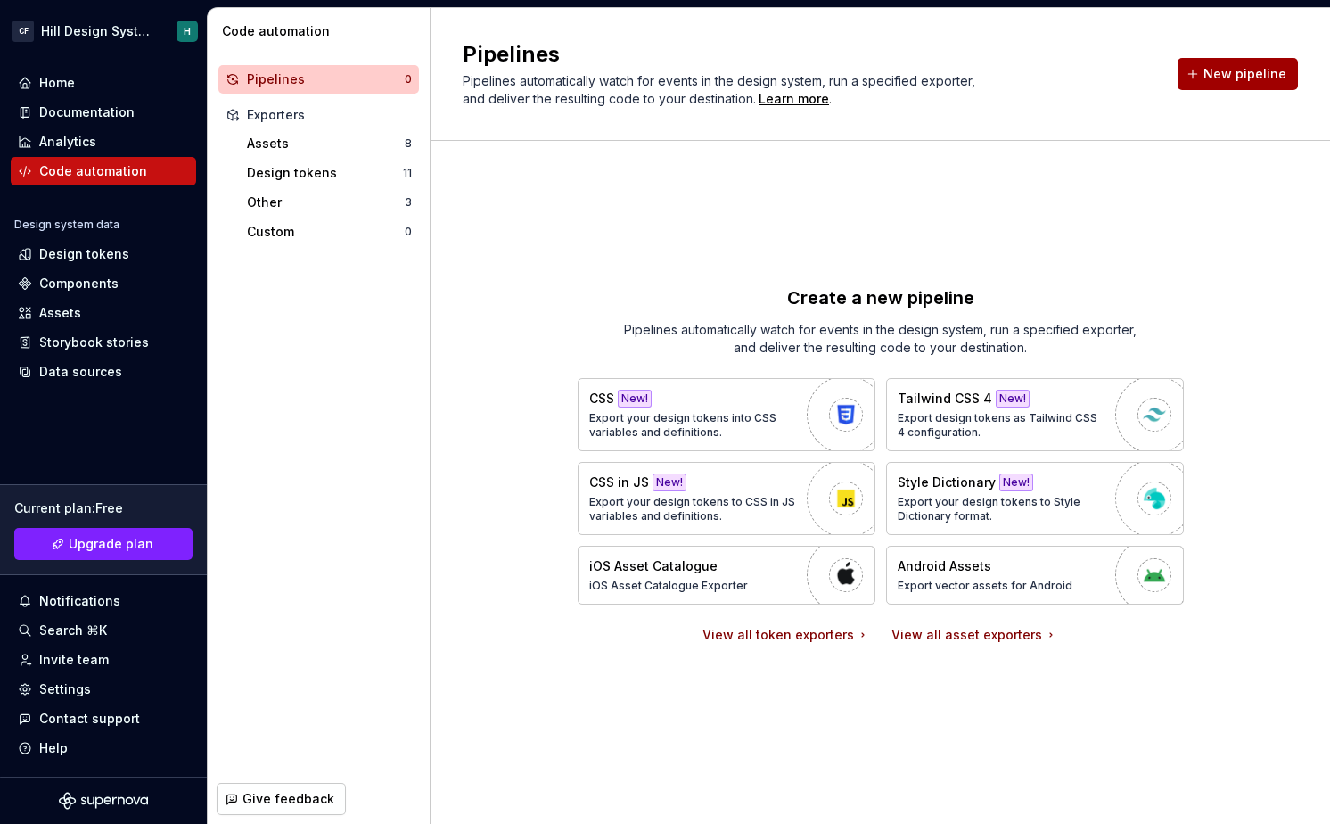
click at [1218, 84] on button "New pipeline" at bounding box center [1238, 74] width 120 height 32
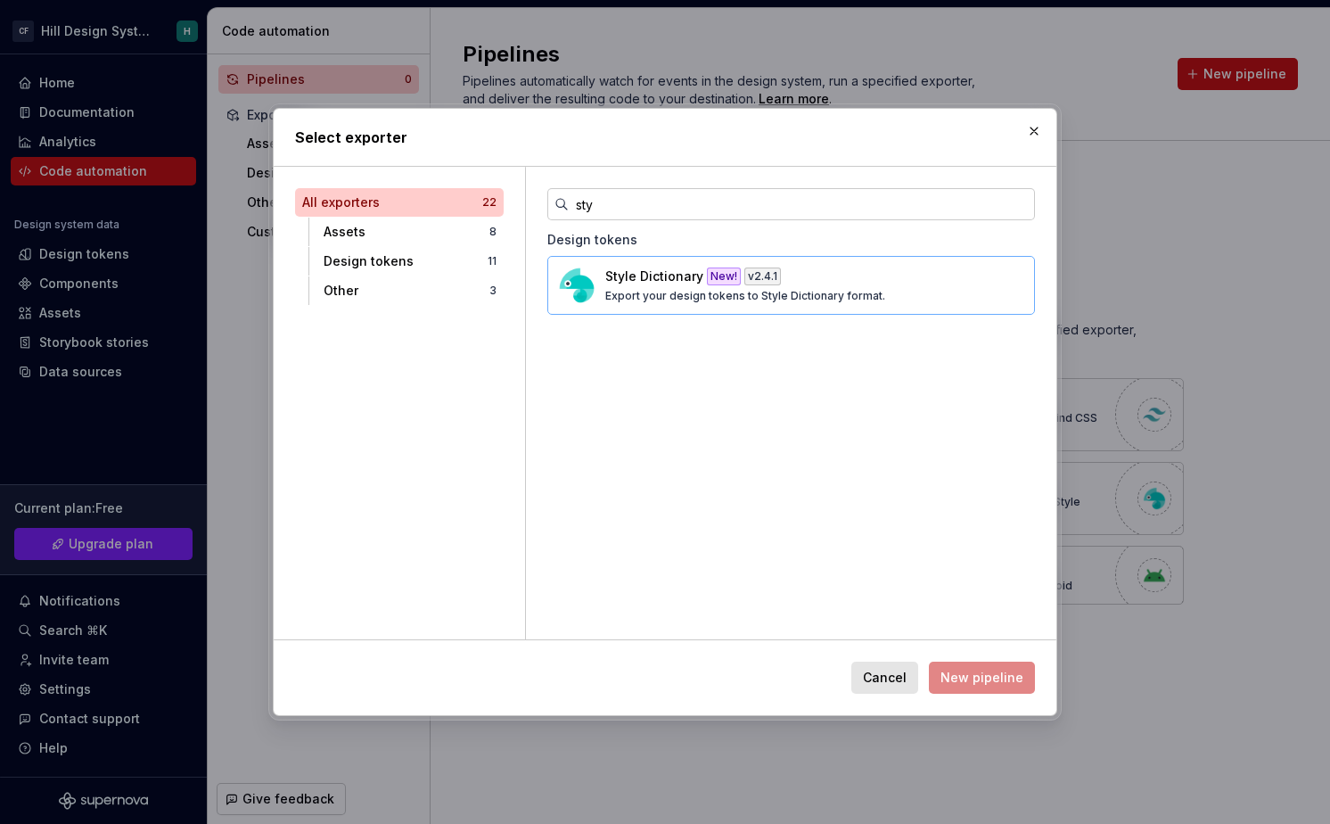
type input "sty"
click at [655, 292] on p "Export your design tokens to Style Dictionary format." at bounding box center [745, 296] width 280 height 14
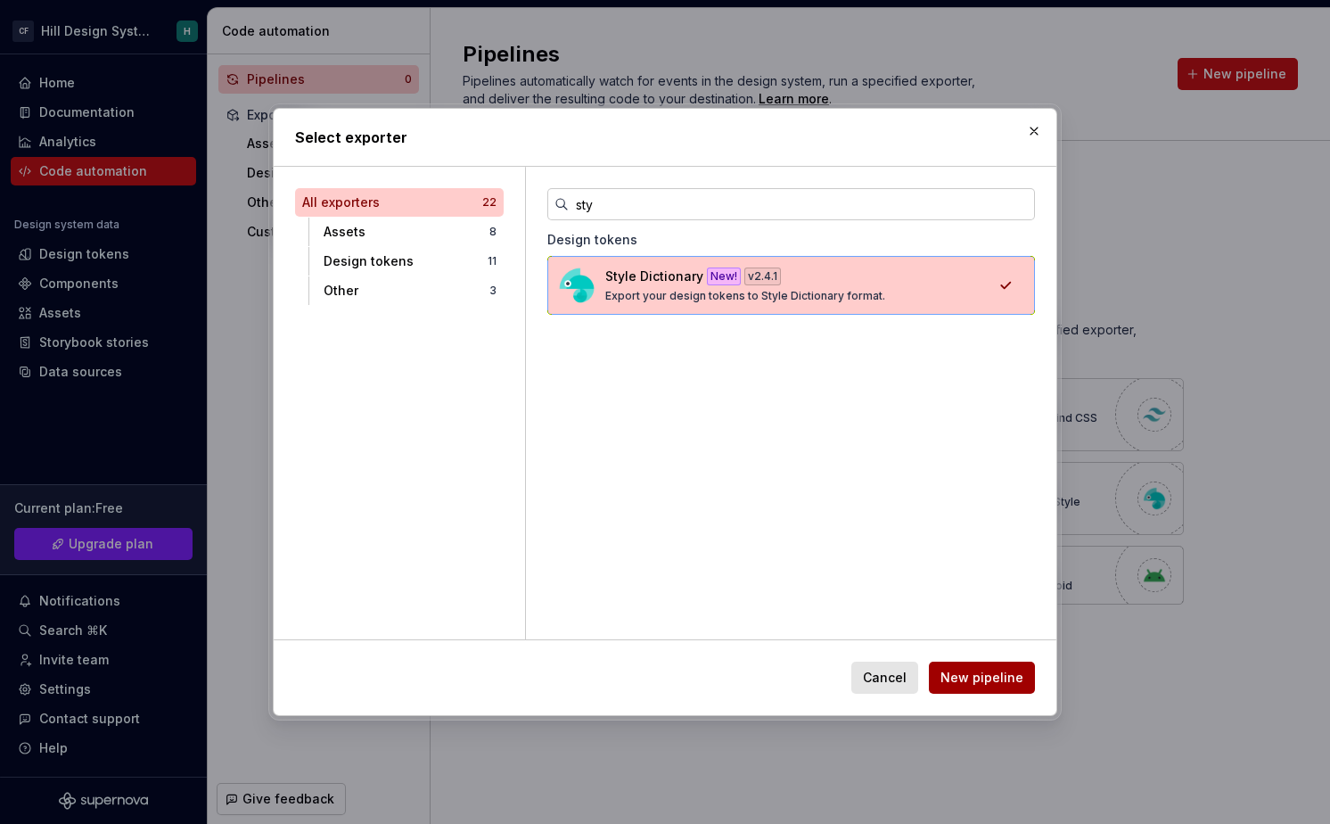
click at [997, 681] on span "New pipeline" at bounding box center [982, 678] width 83 height 18
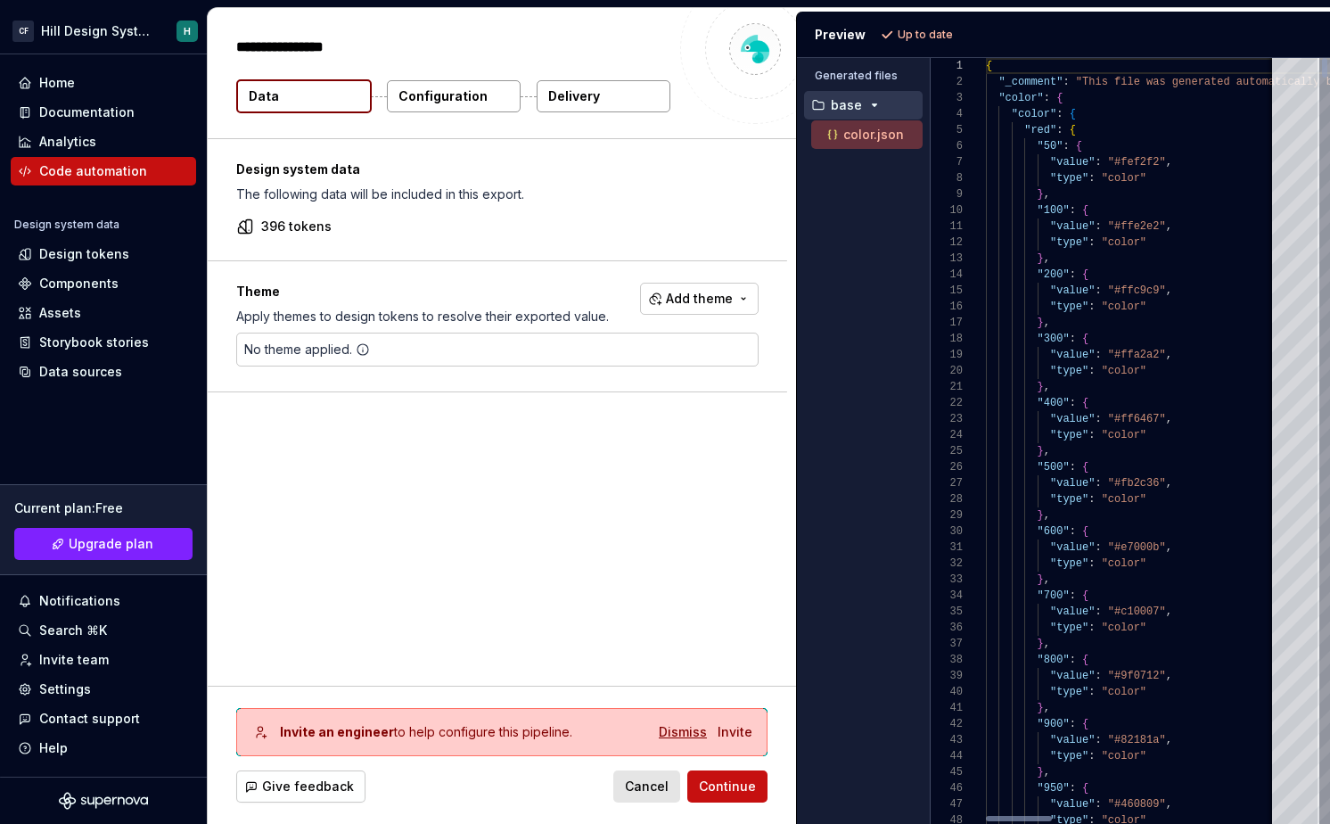
type textarea "*"
click at [695, 731] on div "Dismiss" at bounding box center [683, 732] width 48 height 18
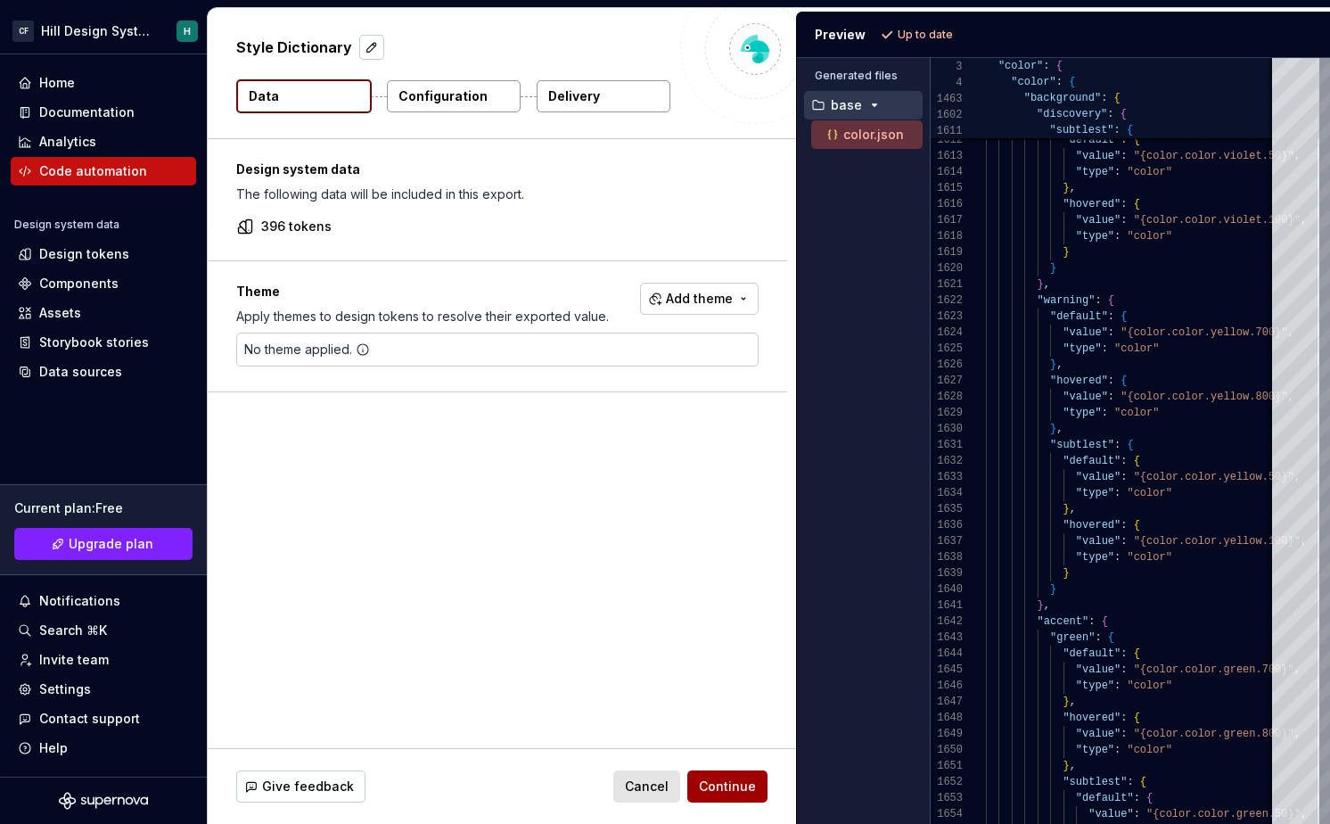
click at [711, 781] on span "Continue" at bounding box center [727, 786] width 57 height 18
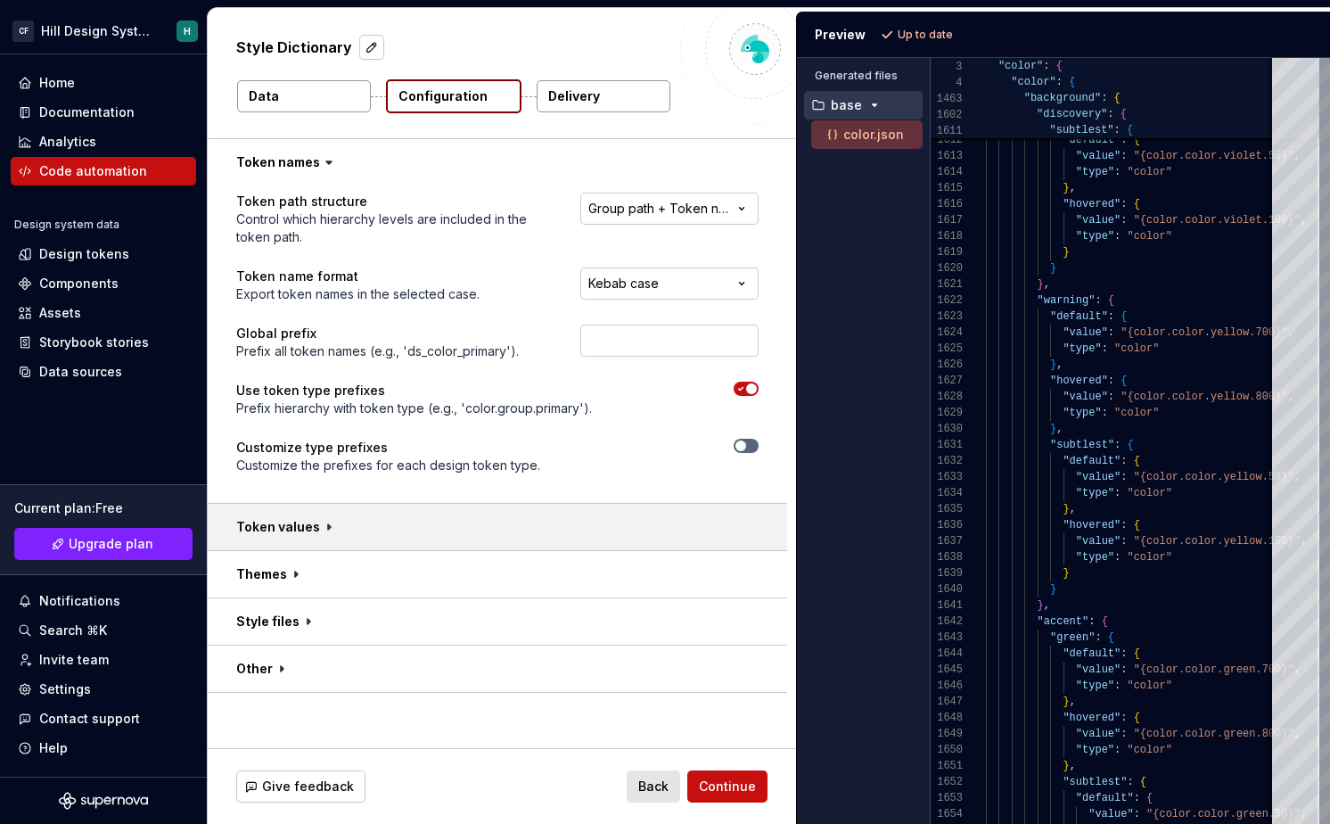
click at [523, 525] on button "button" at bounding box center [497, 527] width 579 height 46
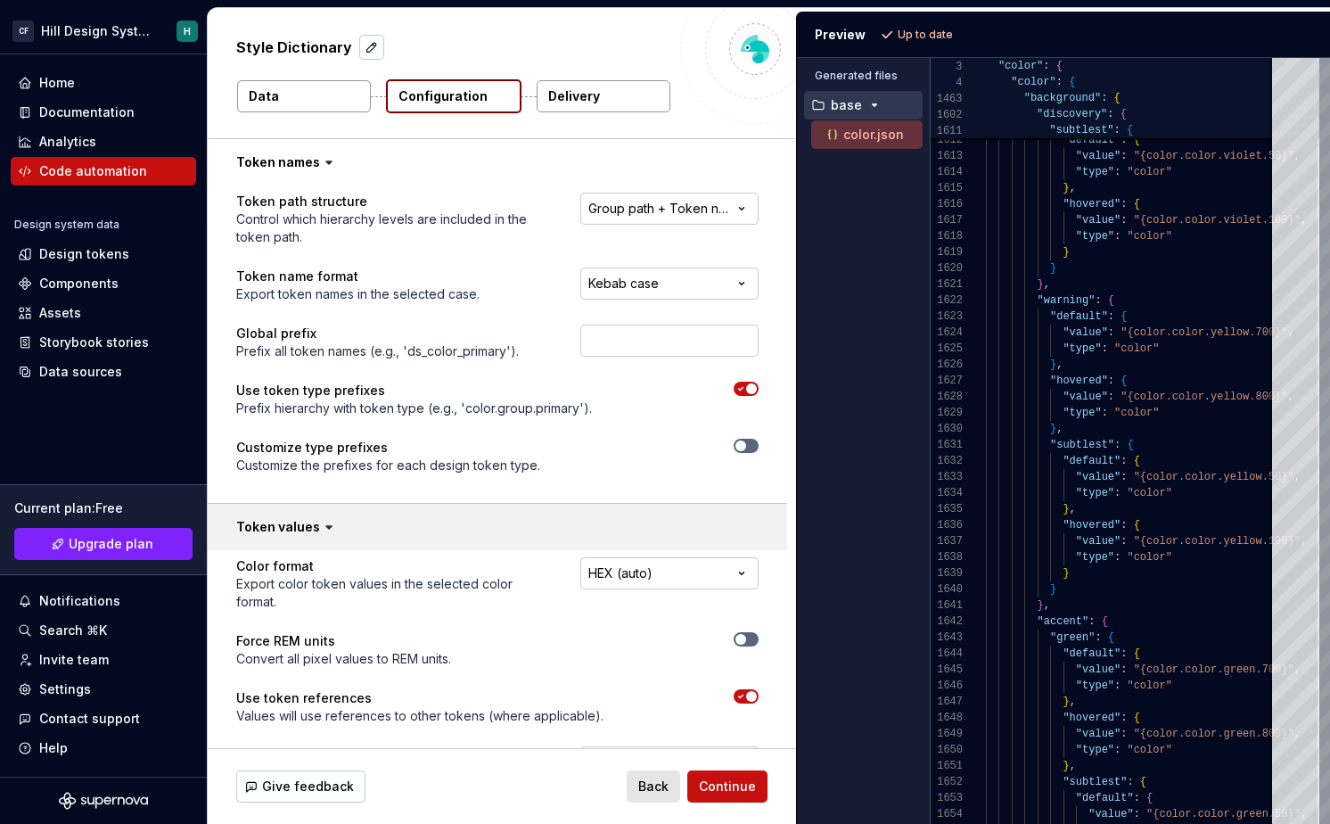
click at [523, 525] on button "button" at bounding box center [497, 527] width 579 height 46
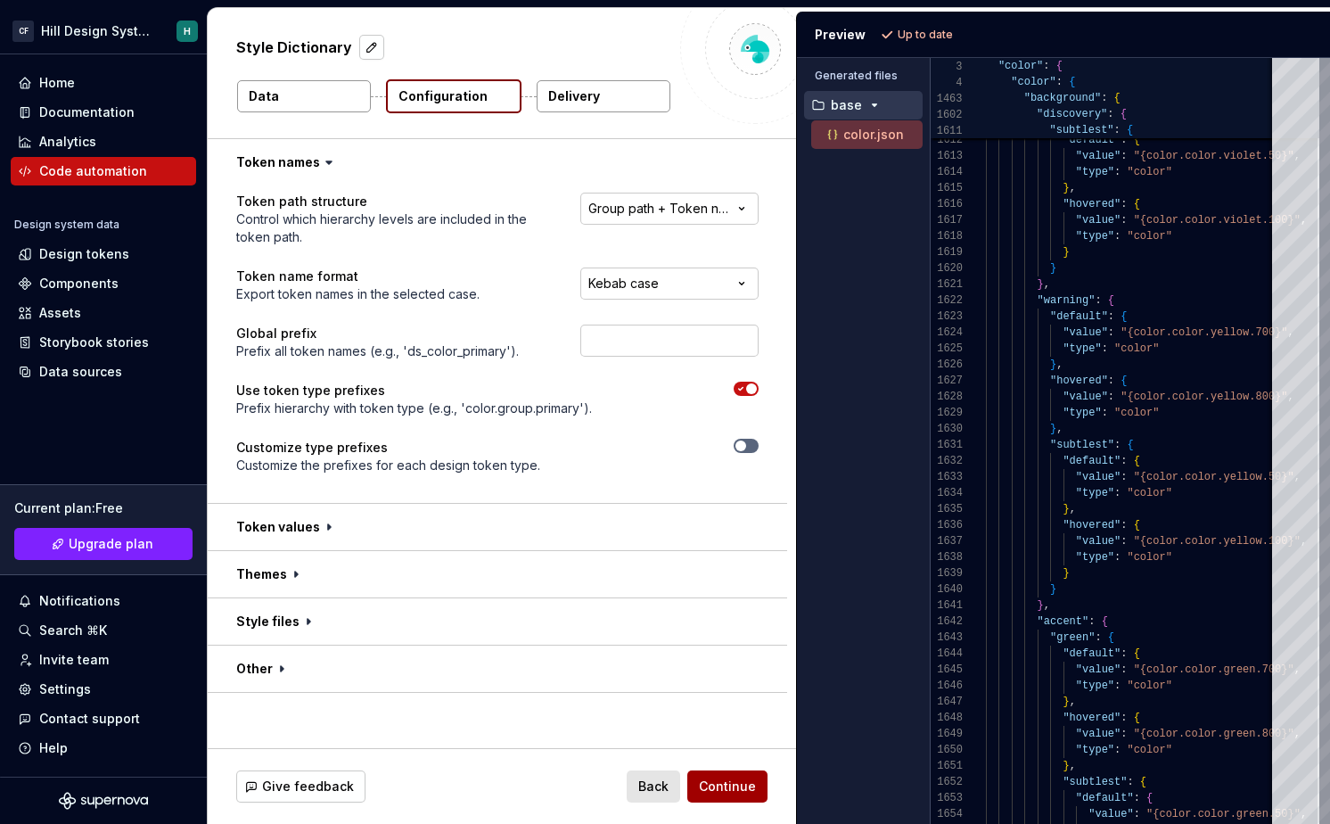
click at [714, 780] on span "Continue" at bounding box center [727, 786] width 57 height 18
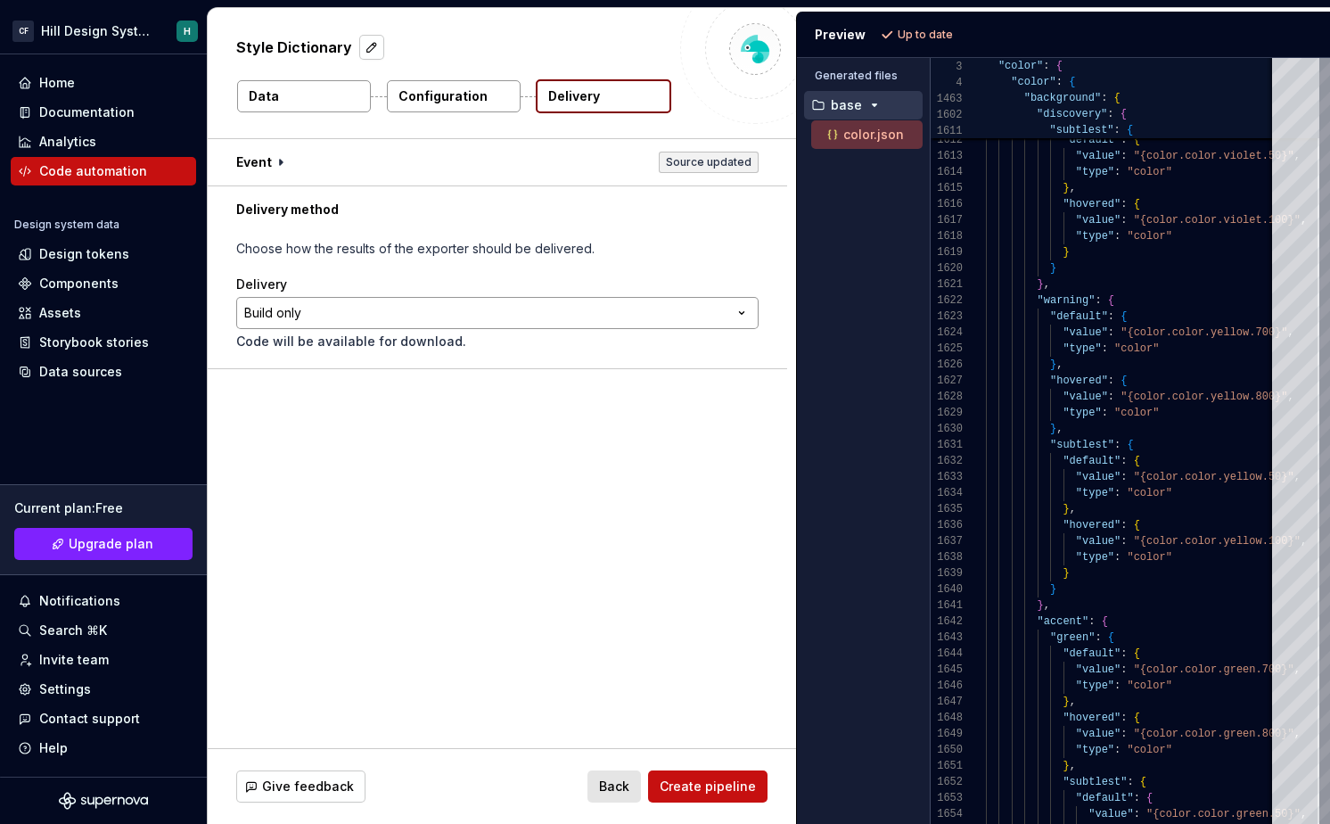
click at [471, 316] on html "**********" at bounding box center [665, 412] width 1330 height 824
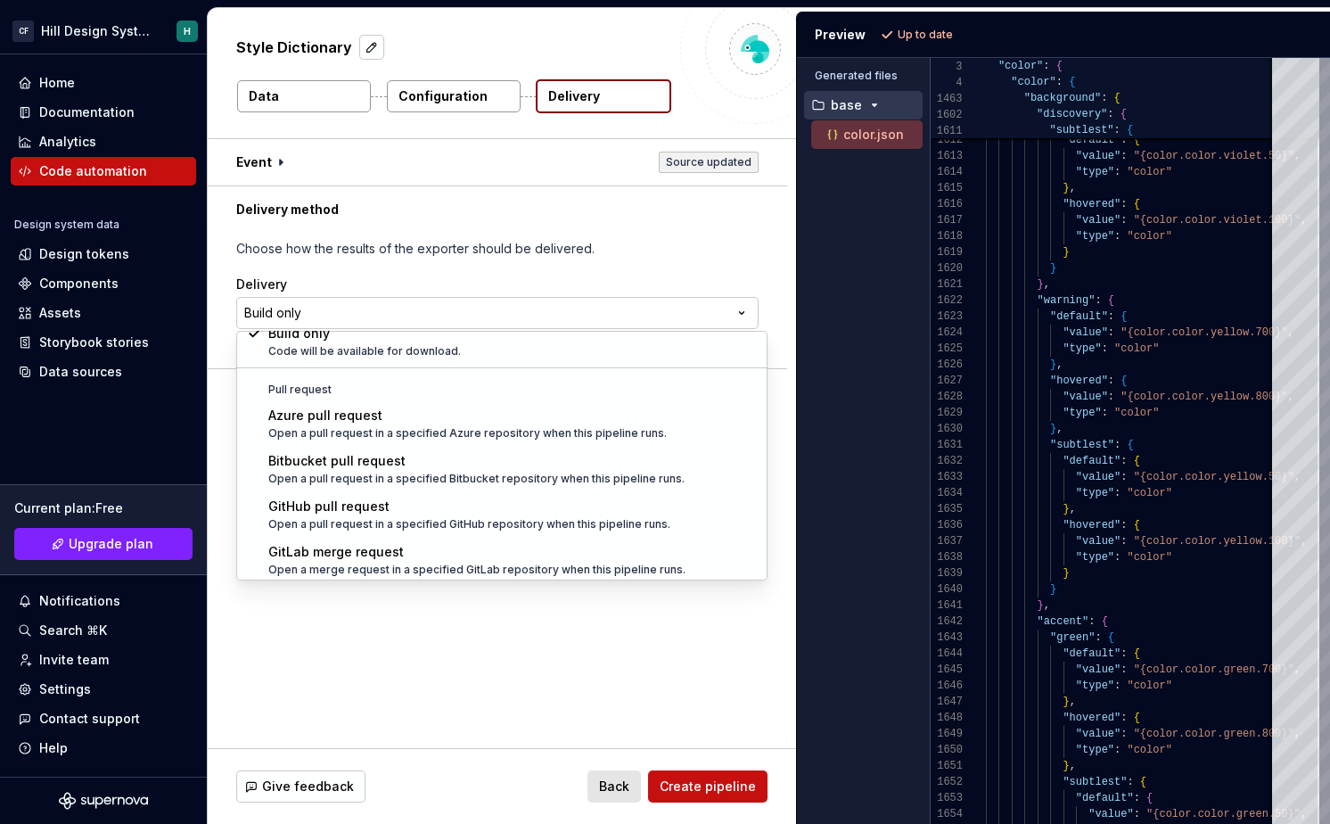
scroll to position [50, 0]
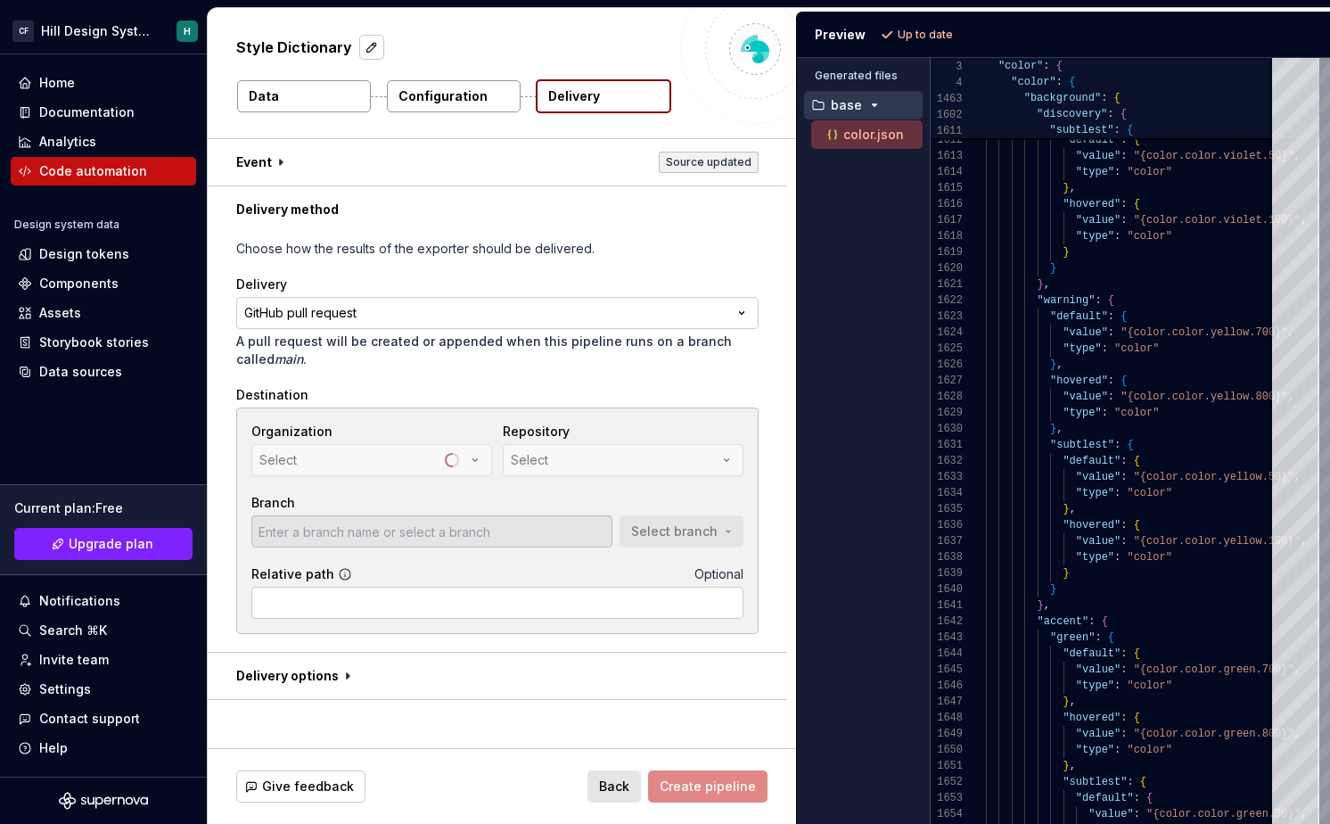
click at [436, 453] on div "Organization Select" at bounding box center [371, 449] width 241 height 53
click at [554, 453] on div "cfj-token" at bounding box center [537, 460] width 53 height 18
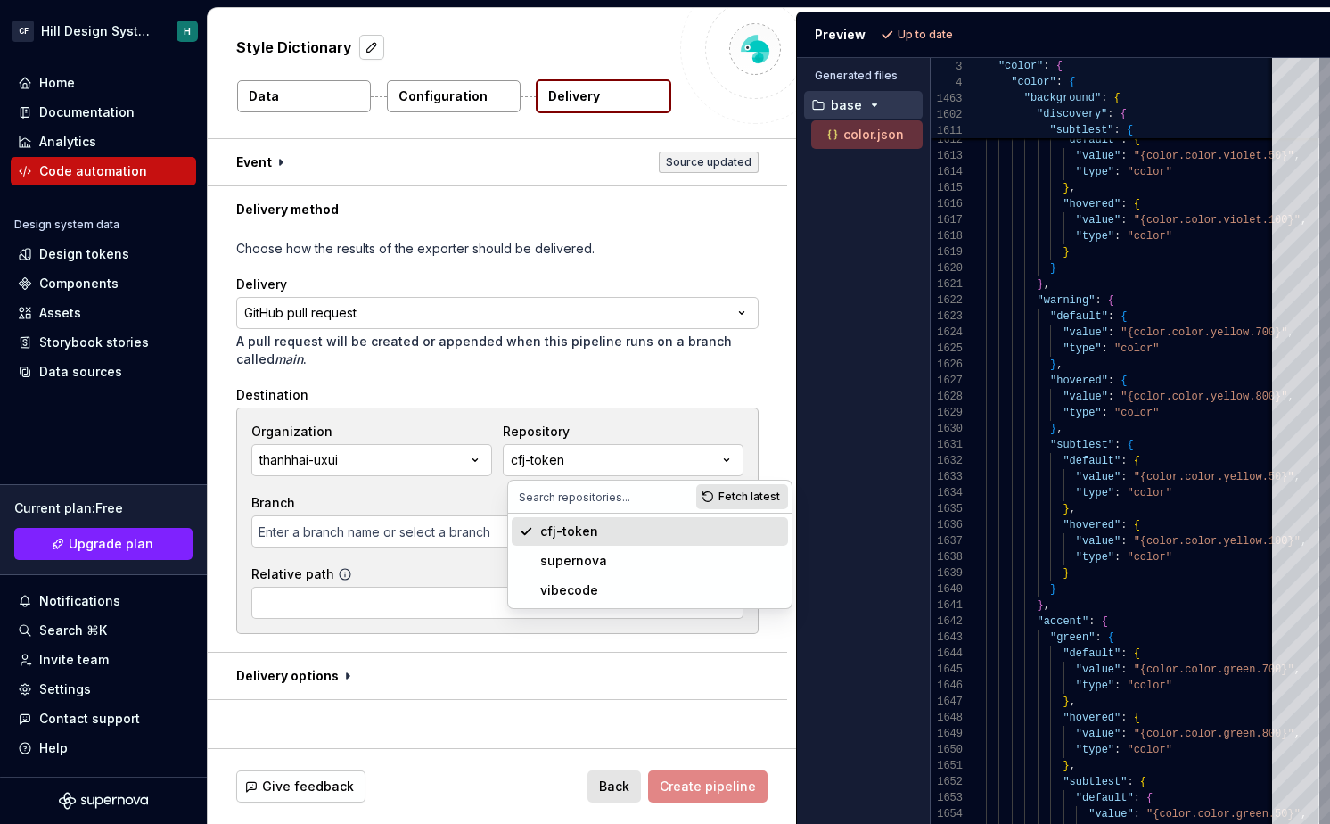
type input "main"
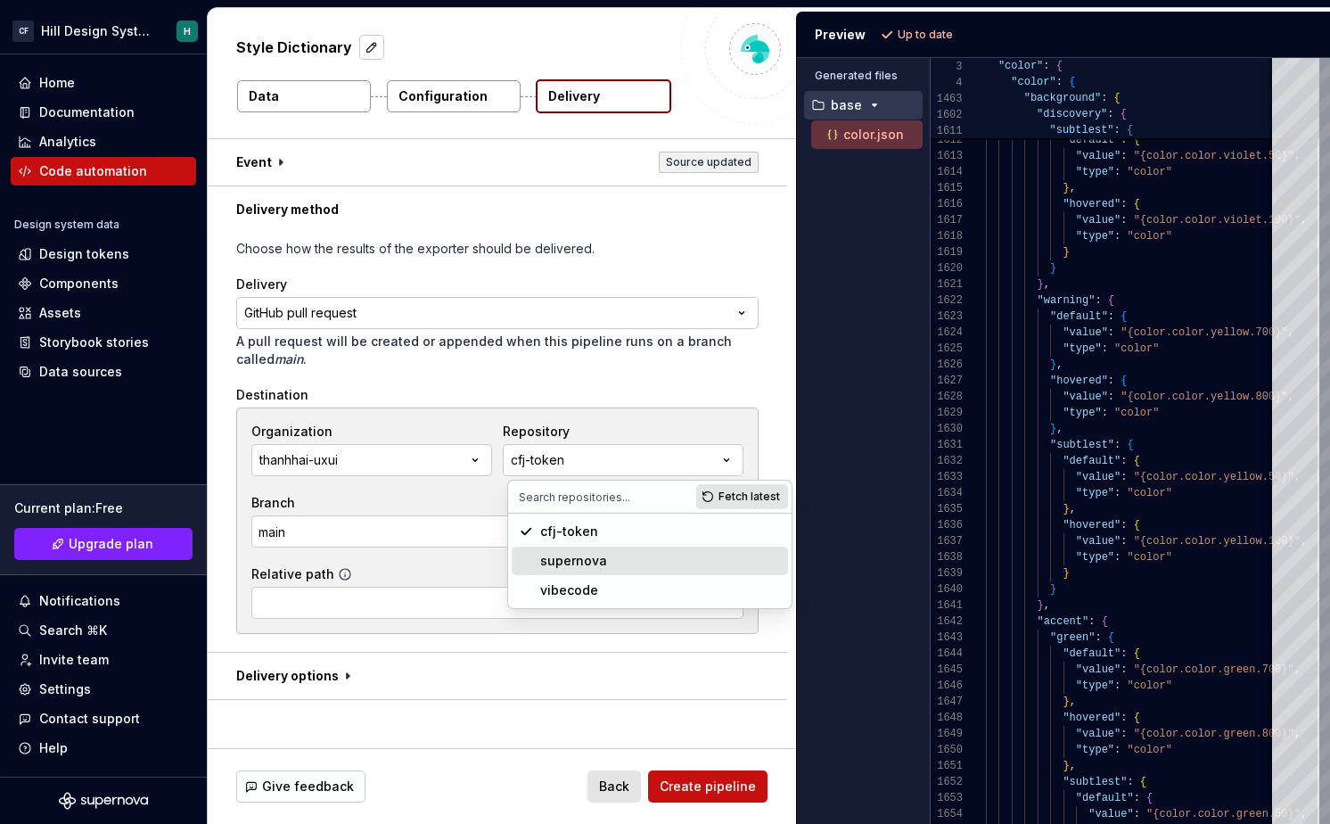
click at [568, 562] on div "supernova" at bounding box center [573, 561] width 67 height 18
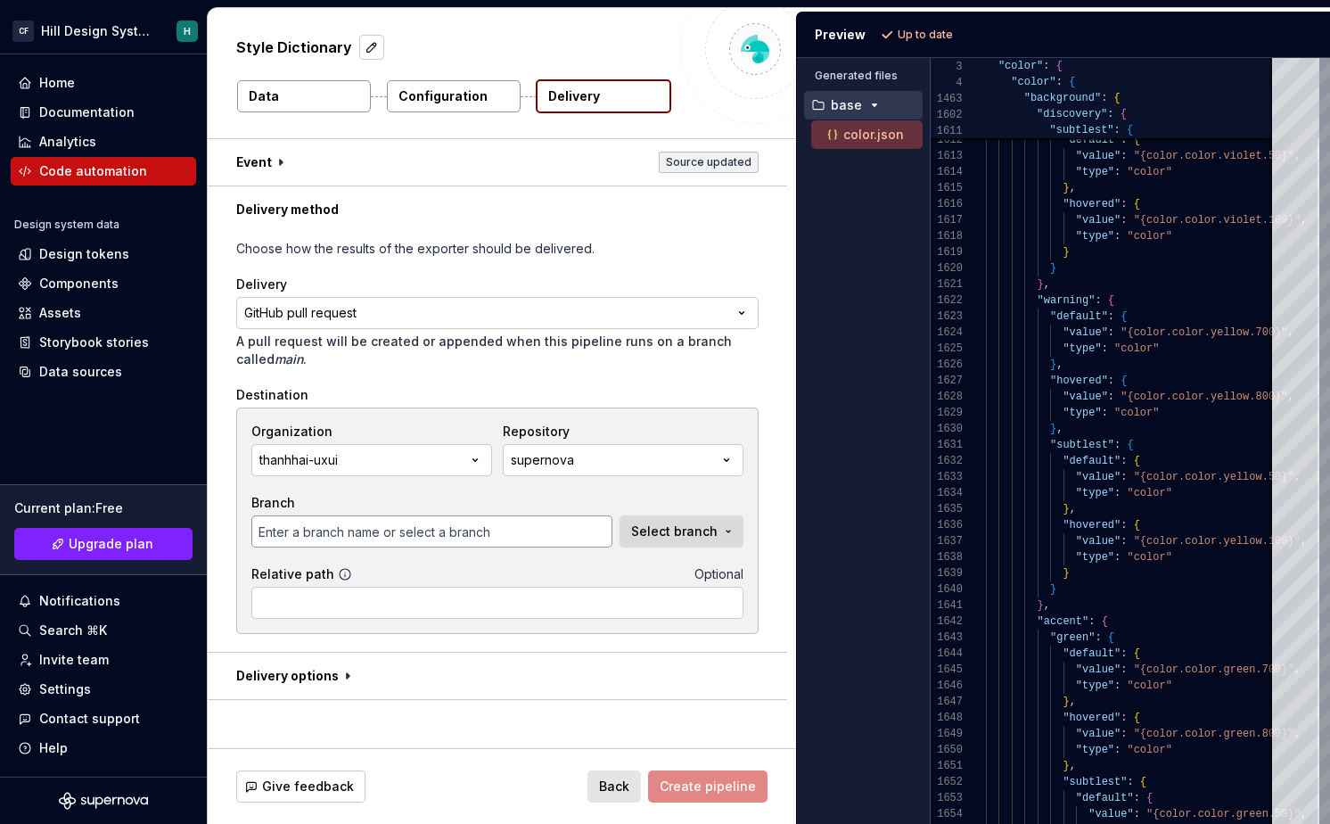
type input "develop"
click at [654, 535] on span "Select branch" at bounding box center [674, 531] width 86 height 18
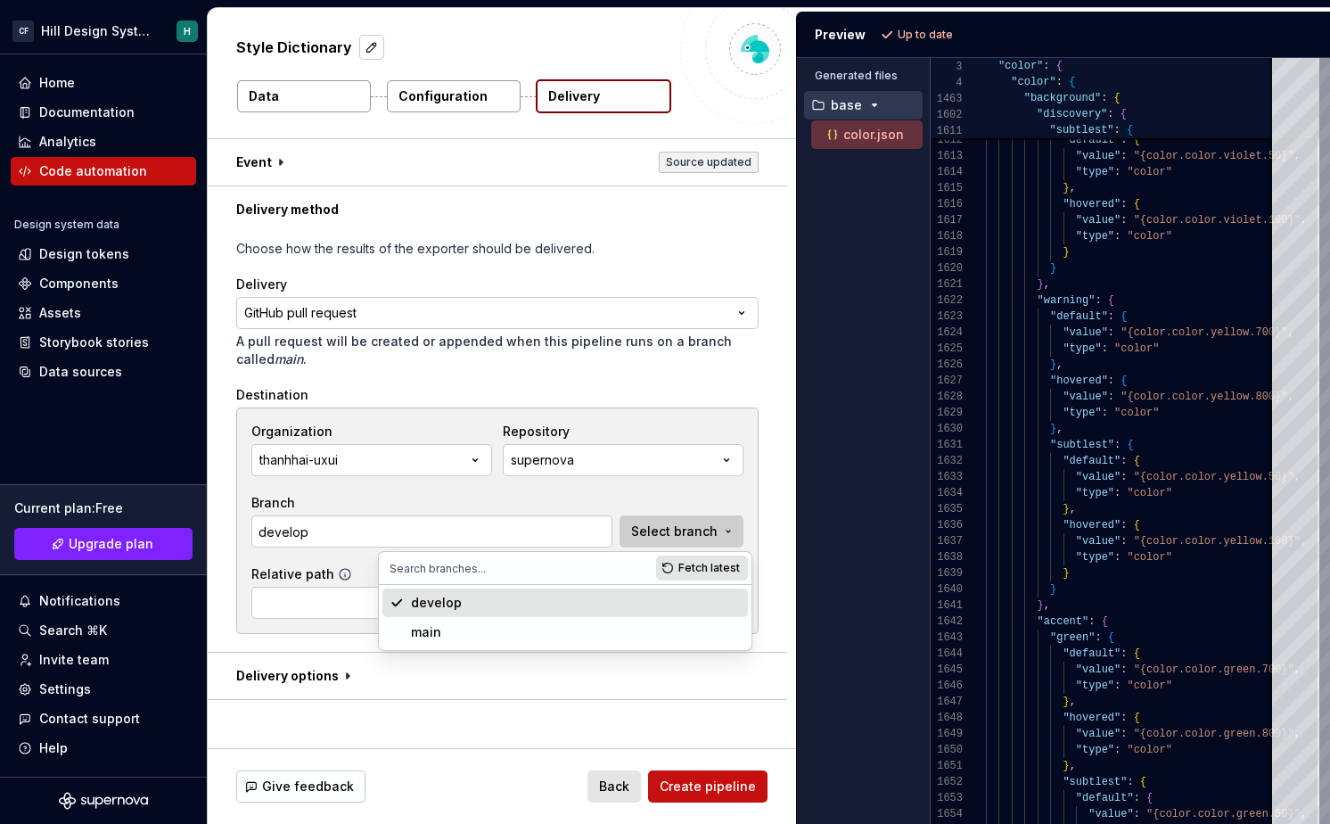
click at [654, 535] on span "Select branch" at bounding box center [674, 531] width 86 height 18
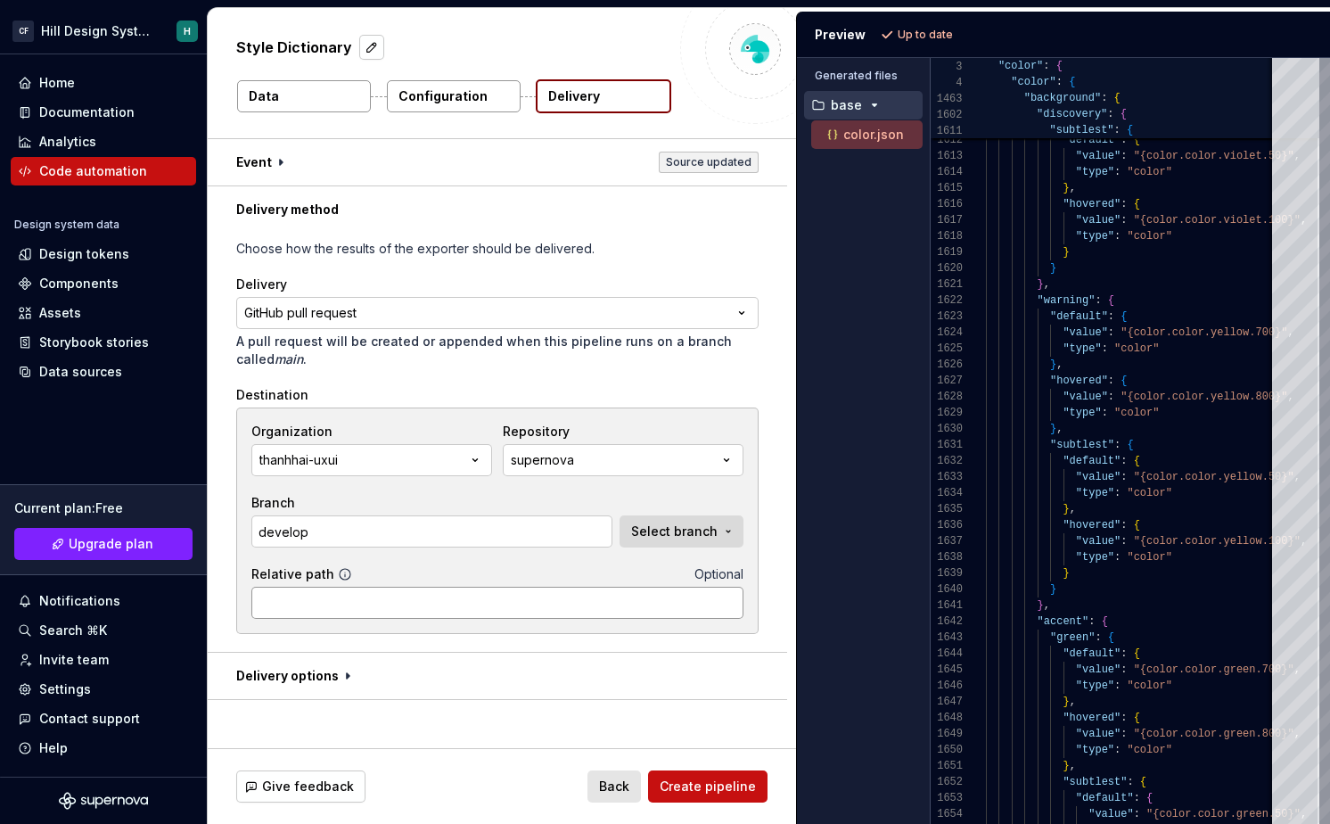
click at [423, 599] on input "Relative path" at bounding box center [497, 603] width 492 height 32
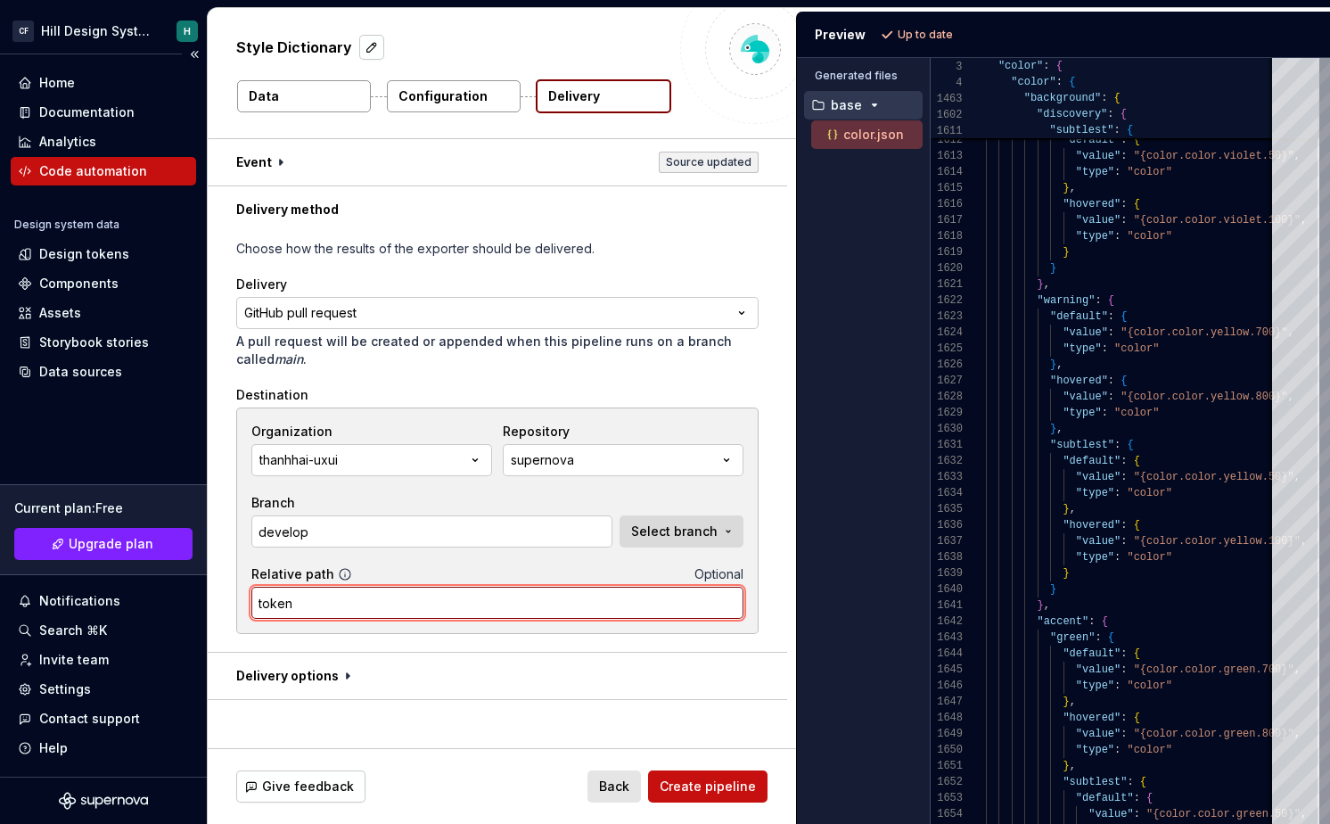
drag, startPoint x: 324, startPoint y: 603, endPoint x: 206, endPoint y: 593, distance: 118.1
click at [206, 593] on div "**********" at bounding box center [665, 412] width 1330 height 824
paste input "s.json"
type input "tokens.json"
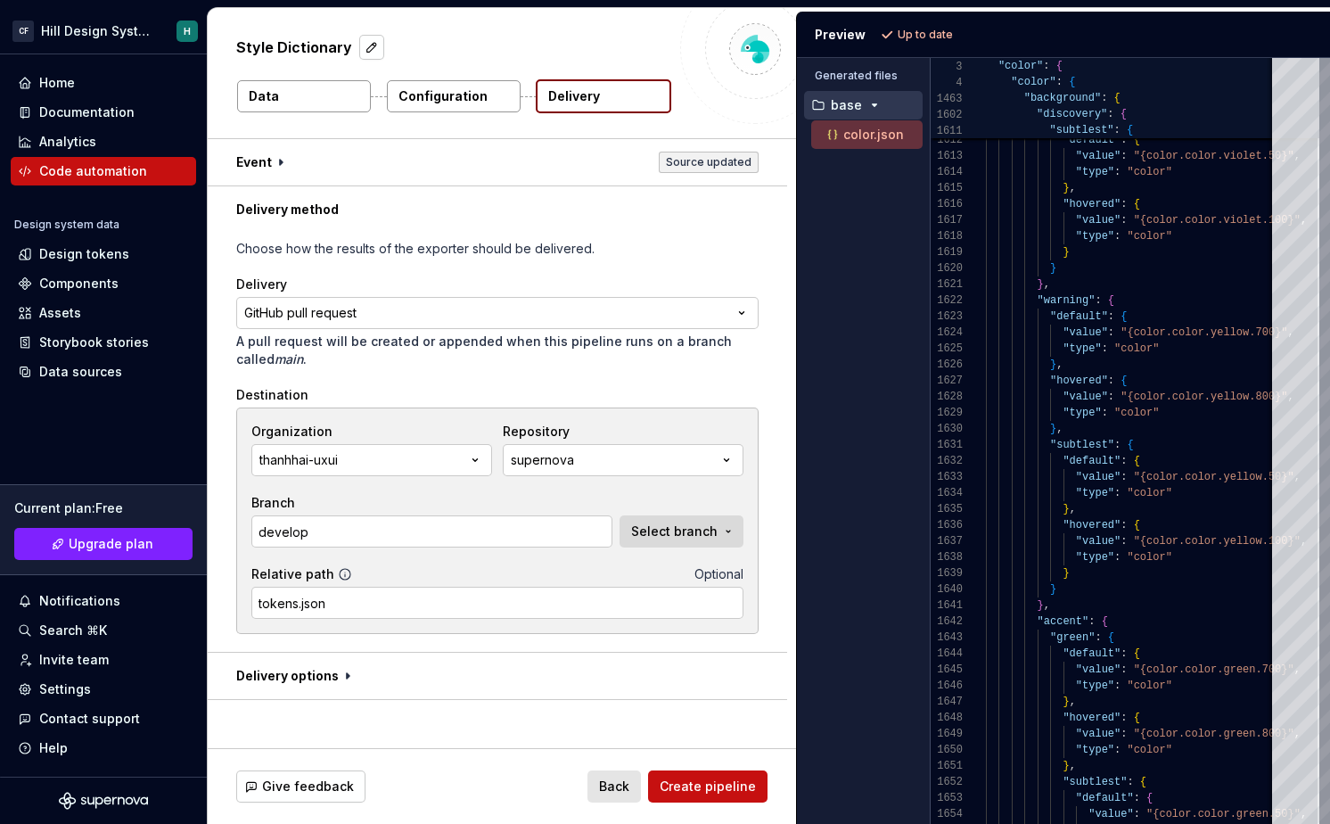
click at [464, 638] on div "**********" at bounding box center [497, 442] width 522 height 405
click at [680, 781] on span "Create pipeline" at bounding box center [708, 786] width 96 height 18
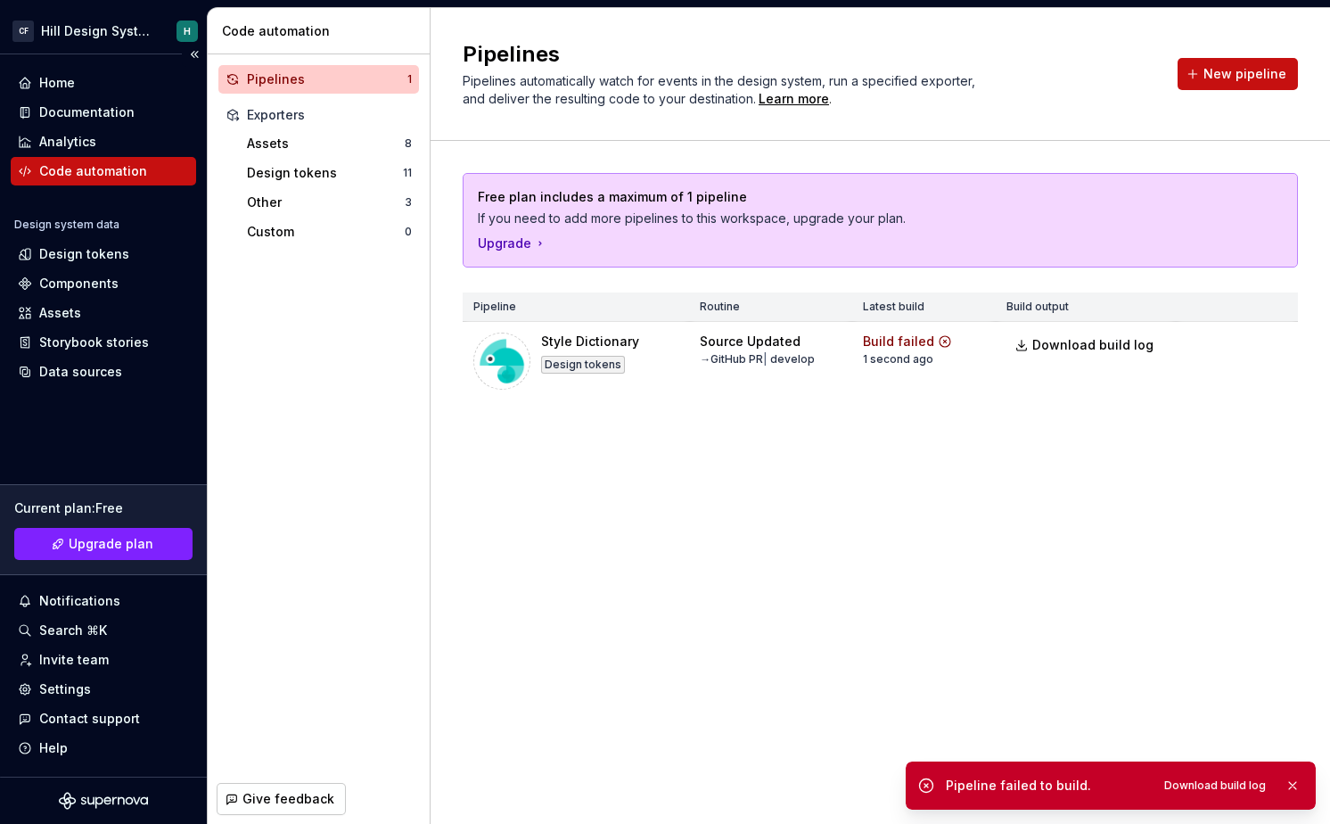
click at [134, 169] on div "Code automation" at bounding box center [93, 171] width 108 height 18
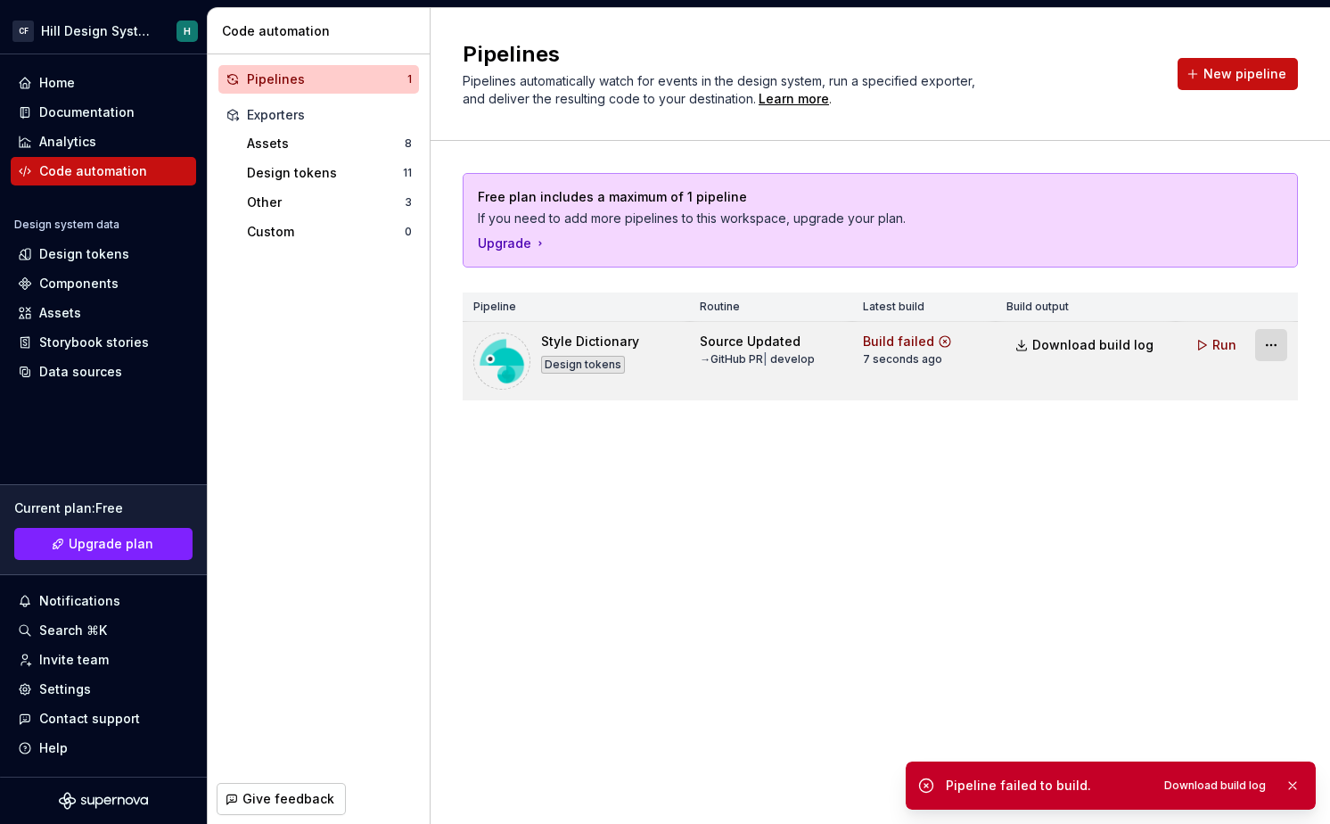
click at [1260, 340] on html "CF Hill Design System H Home Documentation Analytics Code automation Design sys…" at bounding box center [665, 412] width 1330 height 824
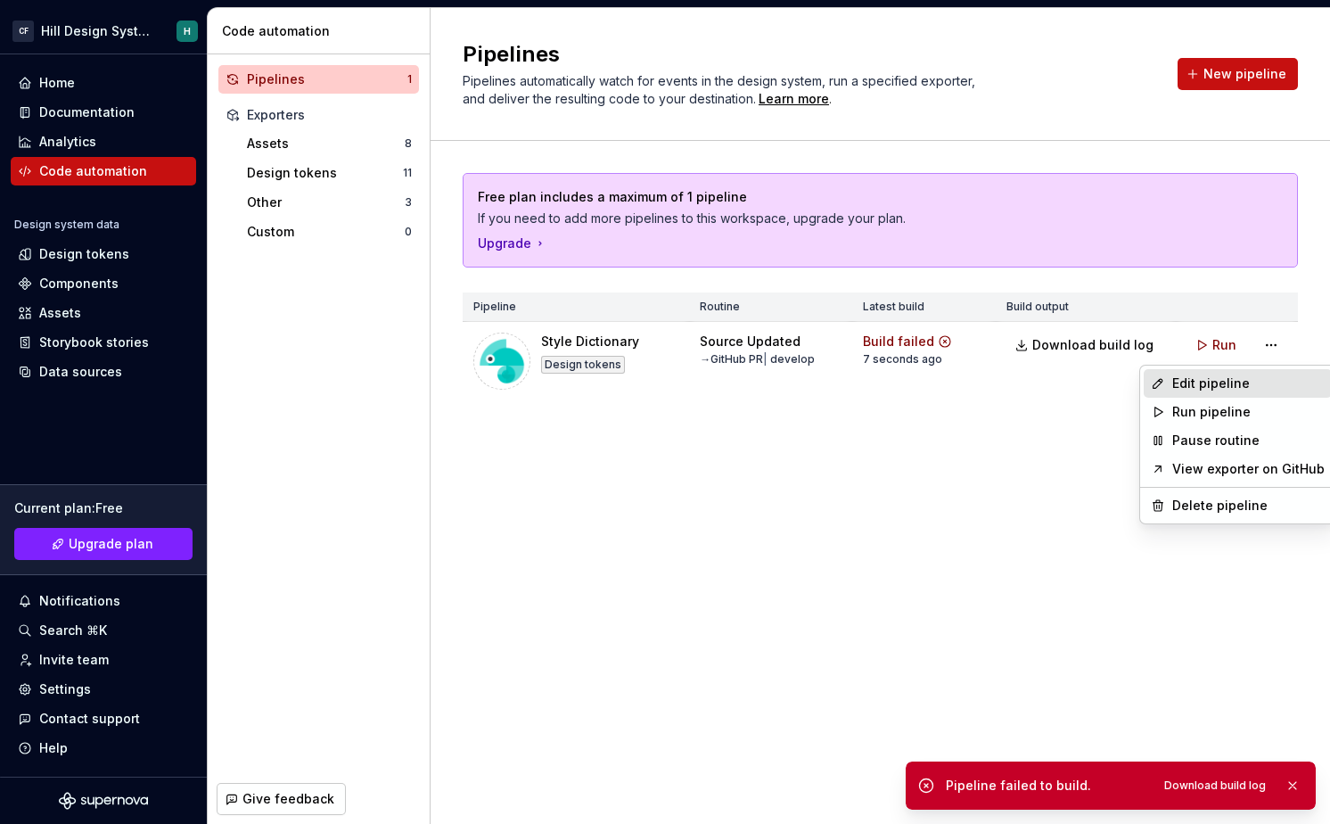
click at [1204, 385] on div "Edit pipeline" at bounding box center [1248, 383] width 152 height 18
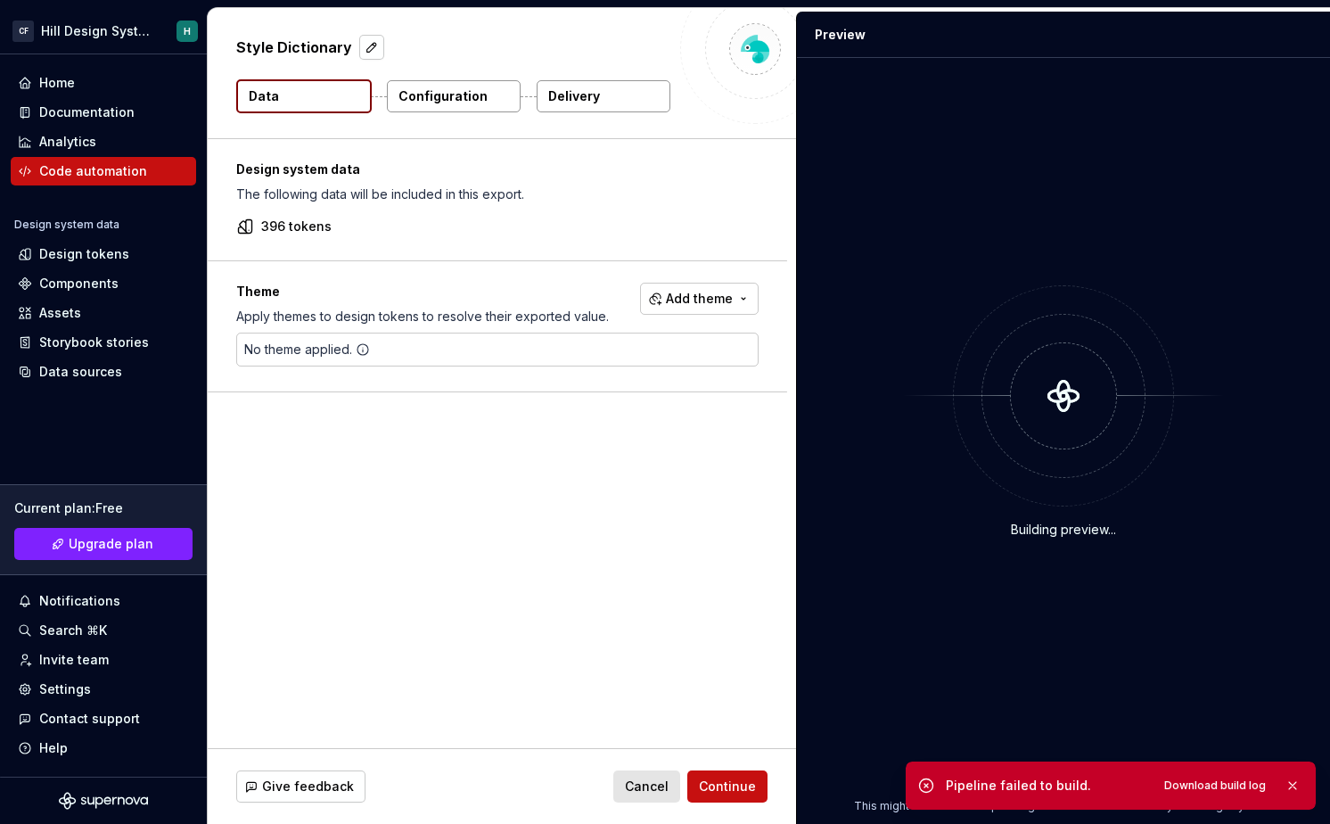
click at [600, 103] on button "Delivery" at bounding box center [604, 96] width 134 height 32
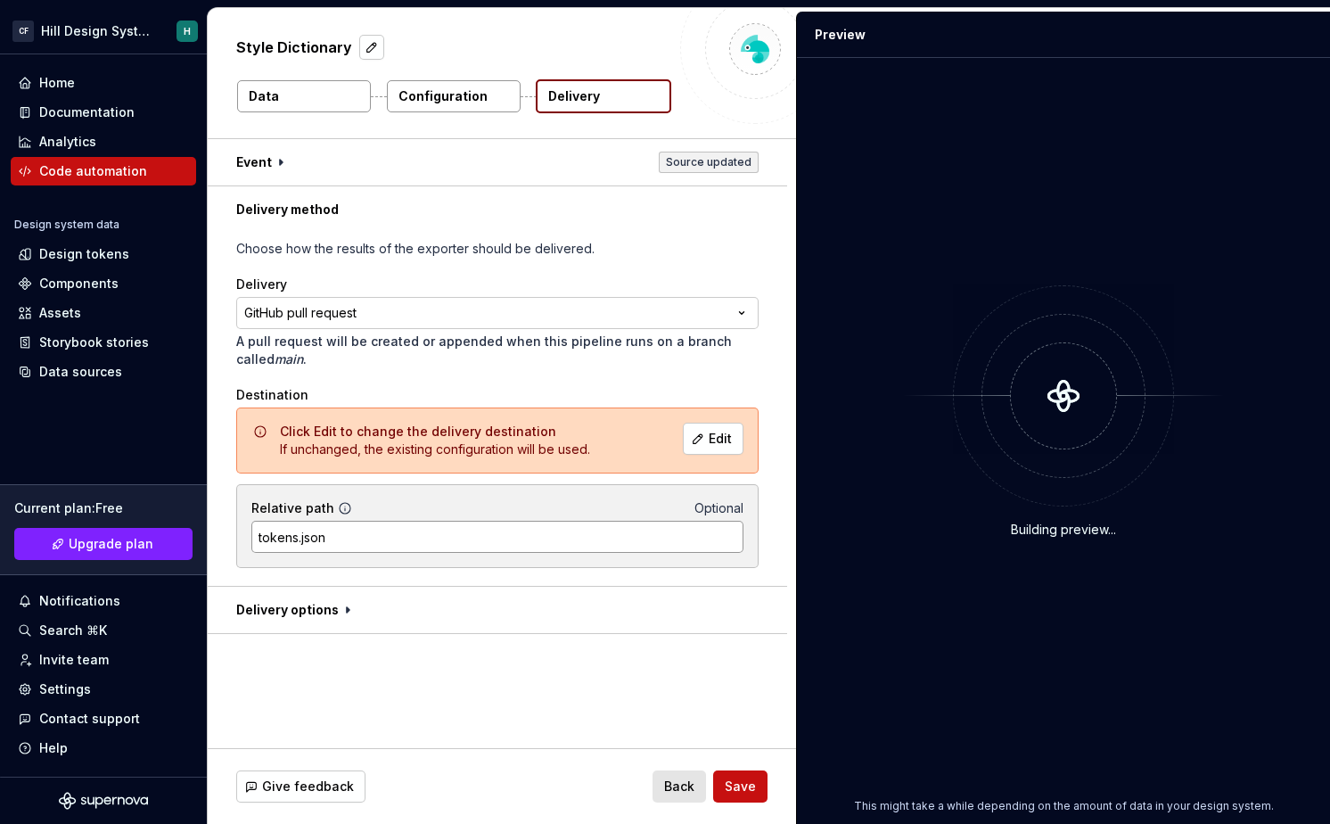
click at [480, 530] on input "tokens.json" at bounding box center [497, 537] width 492 height 32
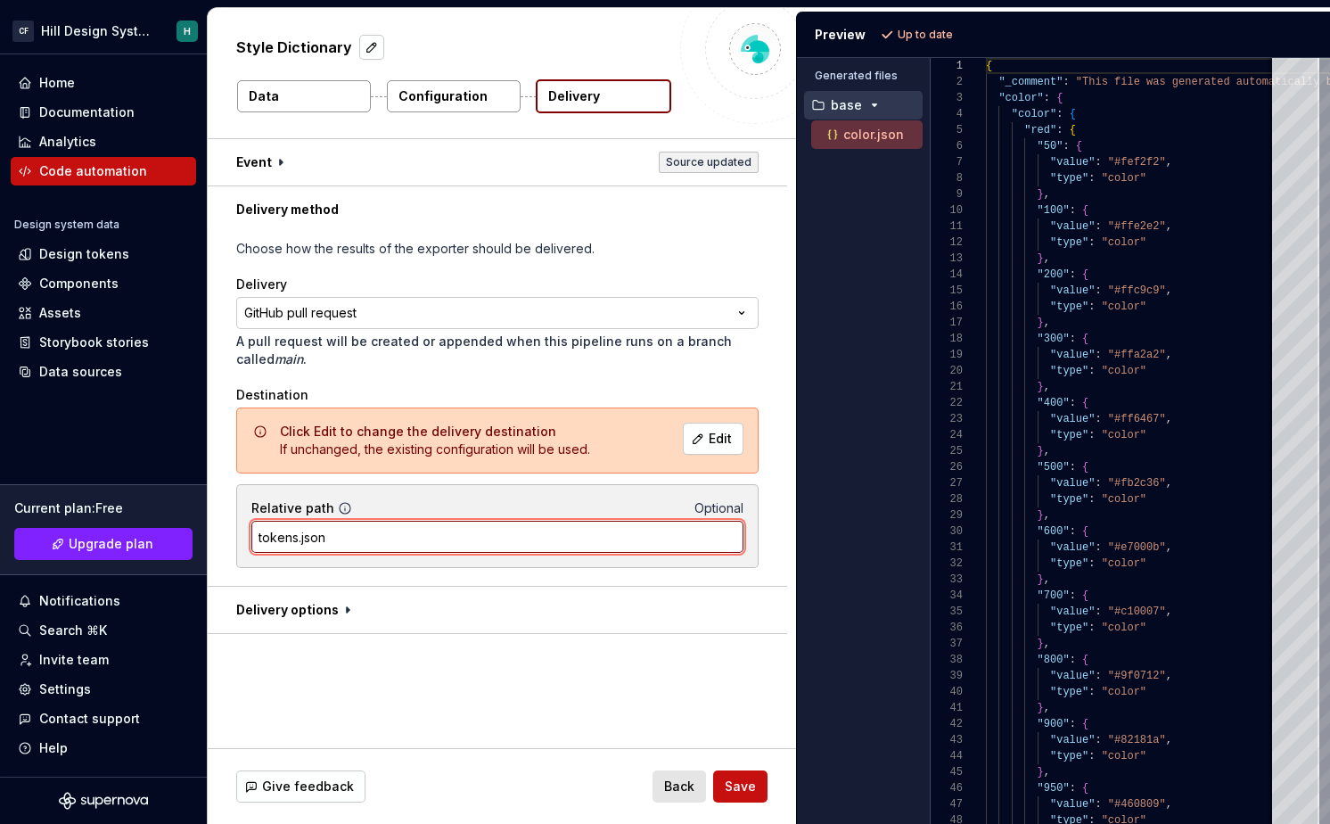
drag, startPoint x: 336, startPoint y: 533, endPoint x: 218, endPoint y: 533, distance: 117.7
click at [218, 533] on div "**********" at bounding box center [497, 409] width 579 height 353
click at [474, 368] on div "**********" at bounding box center [497, 409] width 522 height 339
drag, startPoint x: 343, startPoint y: 542, endPoint x: 239, endPoint y: 542, distance: 104.3
click at [239, 542] on div "Relative path Optional tokens.json" at bounding box center [497, 526] width 522 height 84
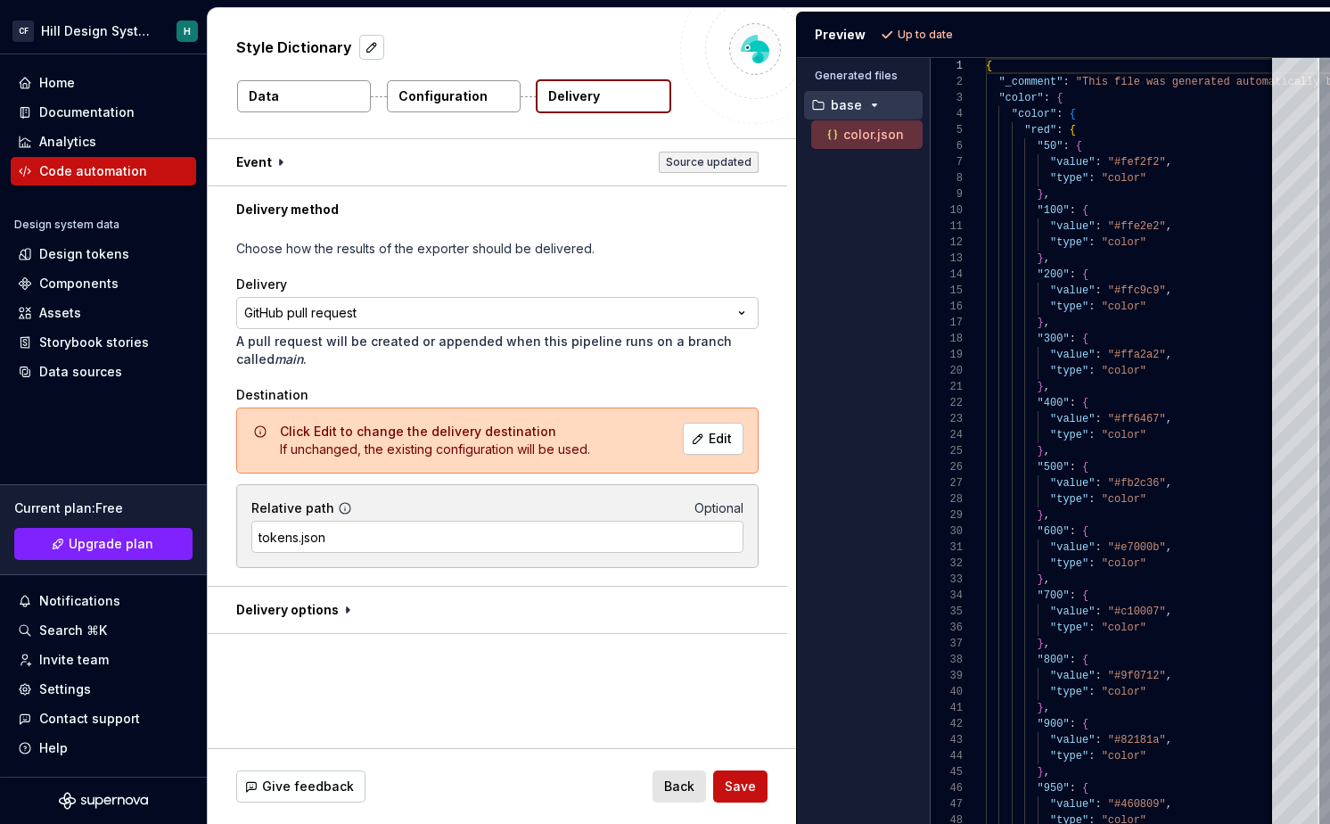
click at [390, 366] on p "A pull request will be created or appended when this pipeline runs on a branch …" at bounding box center [497, 351] width 522 height 36
click at [712, 443] on button "Edit" at bounding box center [713, 439] width 61 height 32
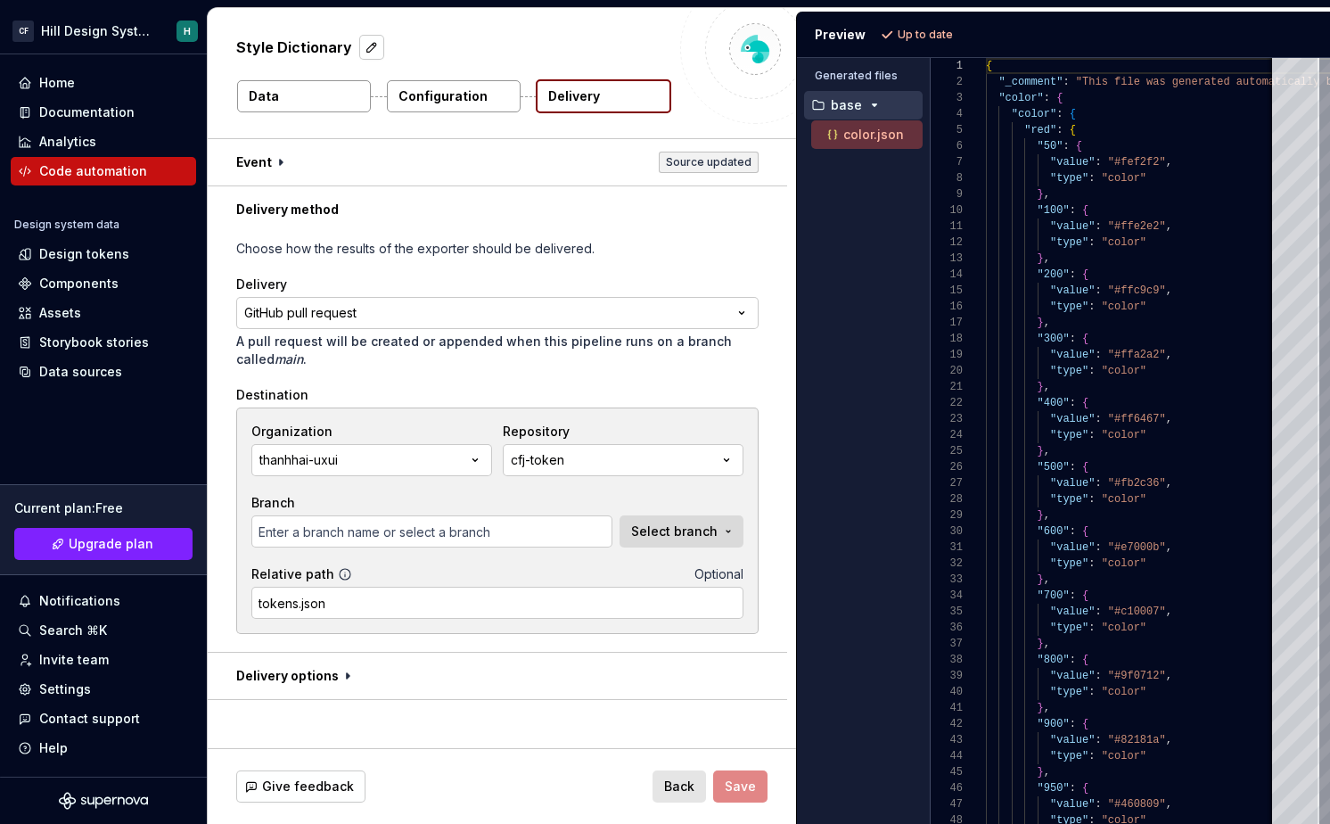
type input "main"
click at [619, 464] on button "cfj-token" at bounding box center [623, 460] width 241 height 32
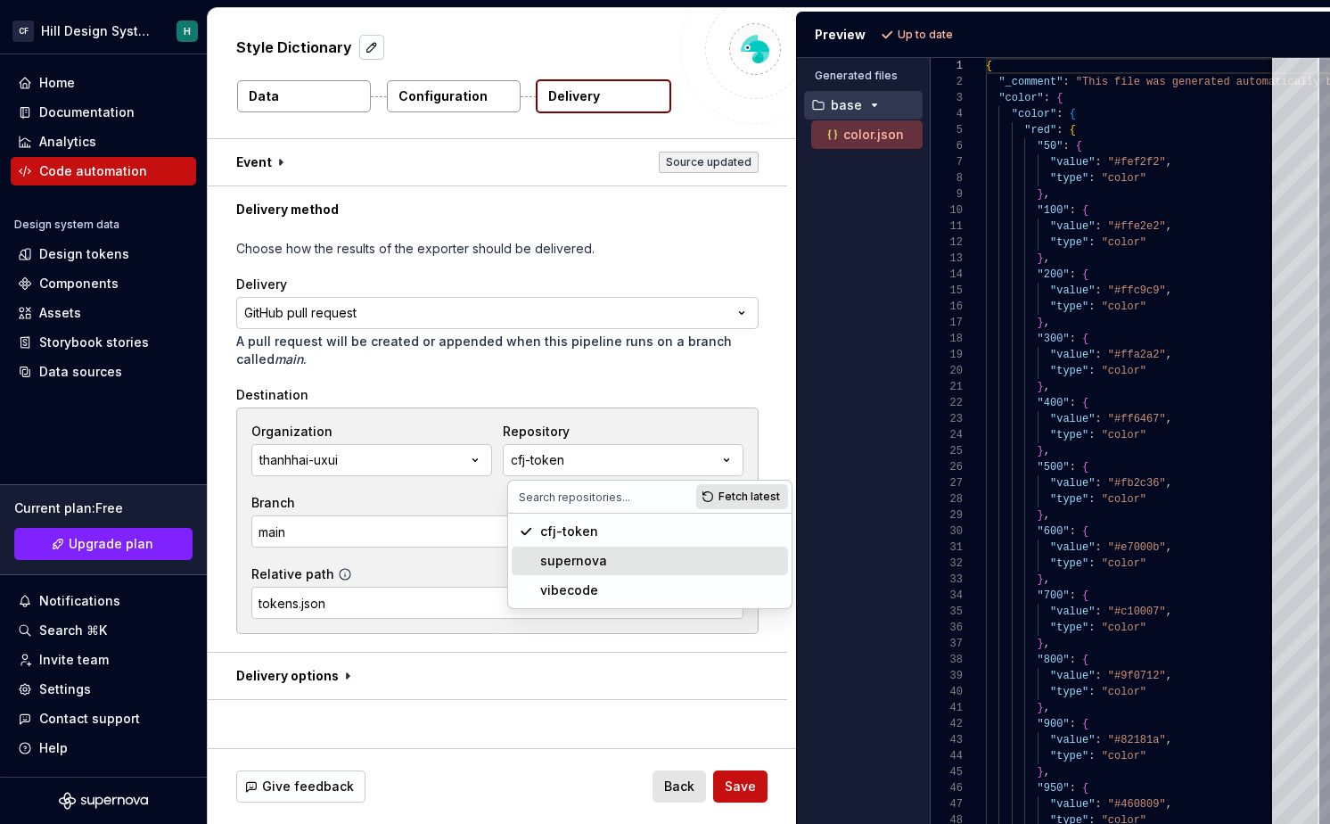
click at [579, 561] on div "supernova" at bounding box center [573, 561] width 67 height 18
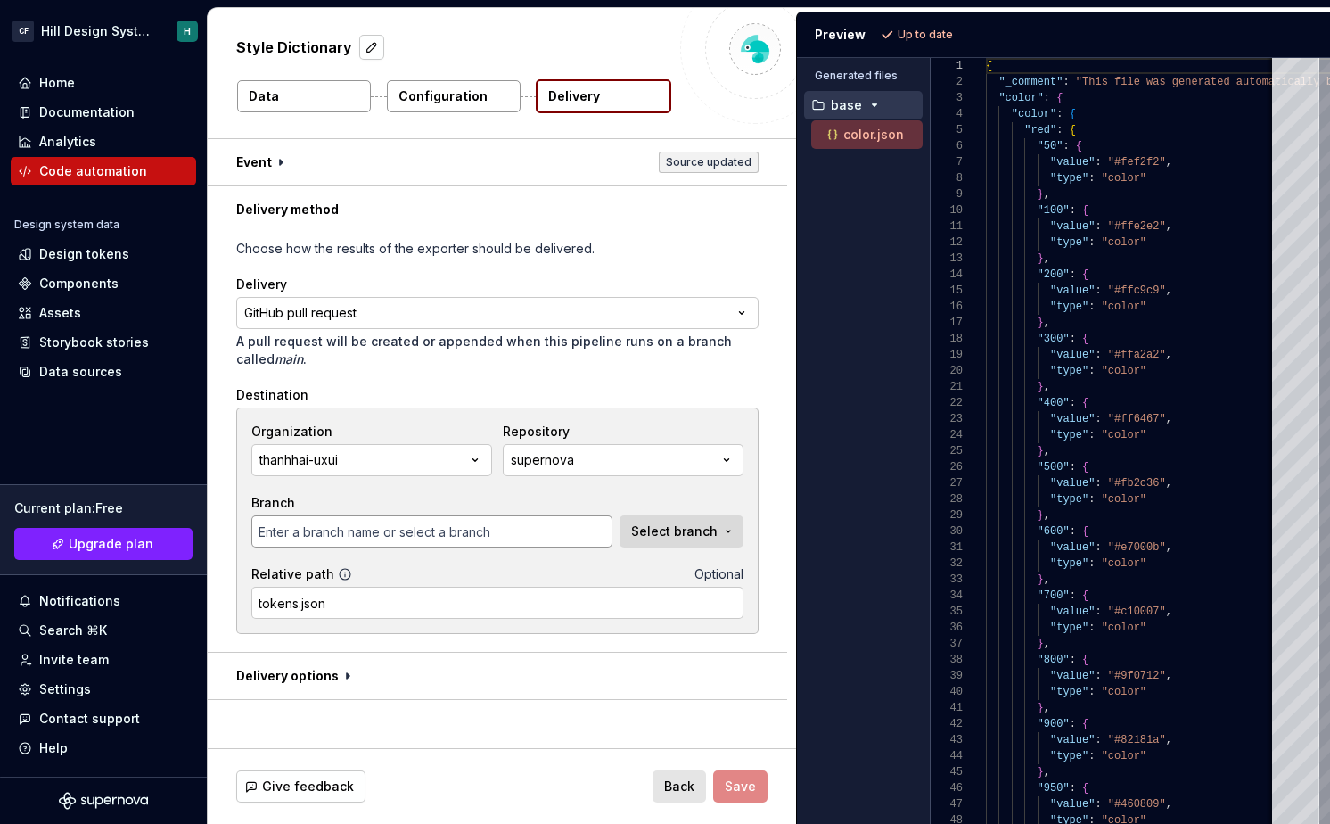
type input "develop"
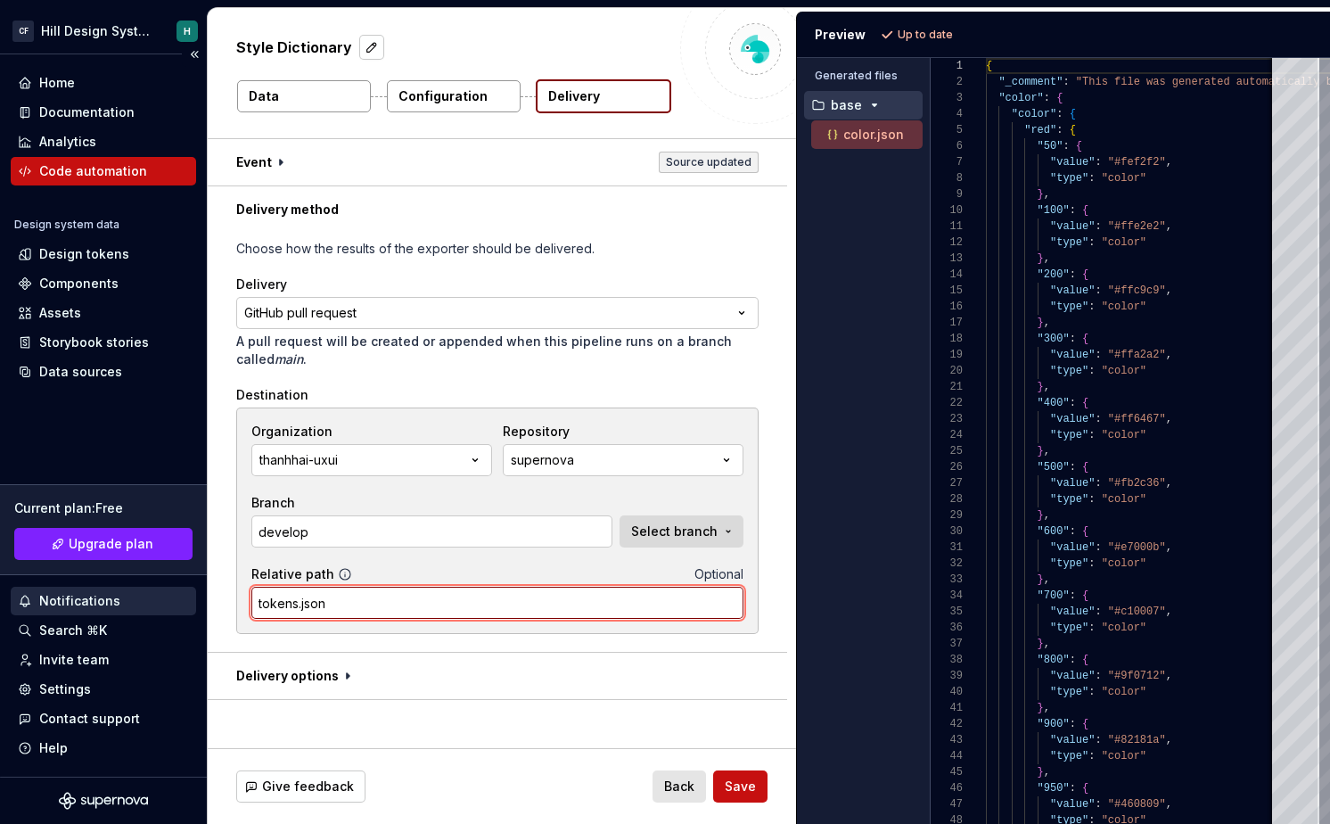
drag, startPoint x: 436, startPoint y: 592, endPoint x: 185, endPoint y: 592, distance: 251.4
click at [185, 592] on div "**********" at bounding box center [665, 412] width 1330 height 824
click at [321, 605] on input "tokens.json" at bounding box center [497, 603] width 492 height 32
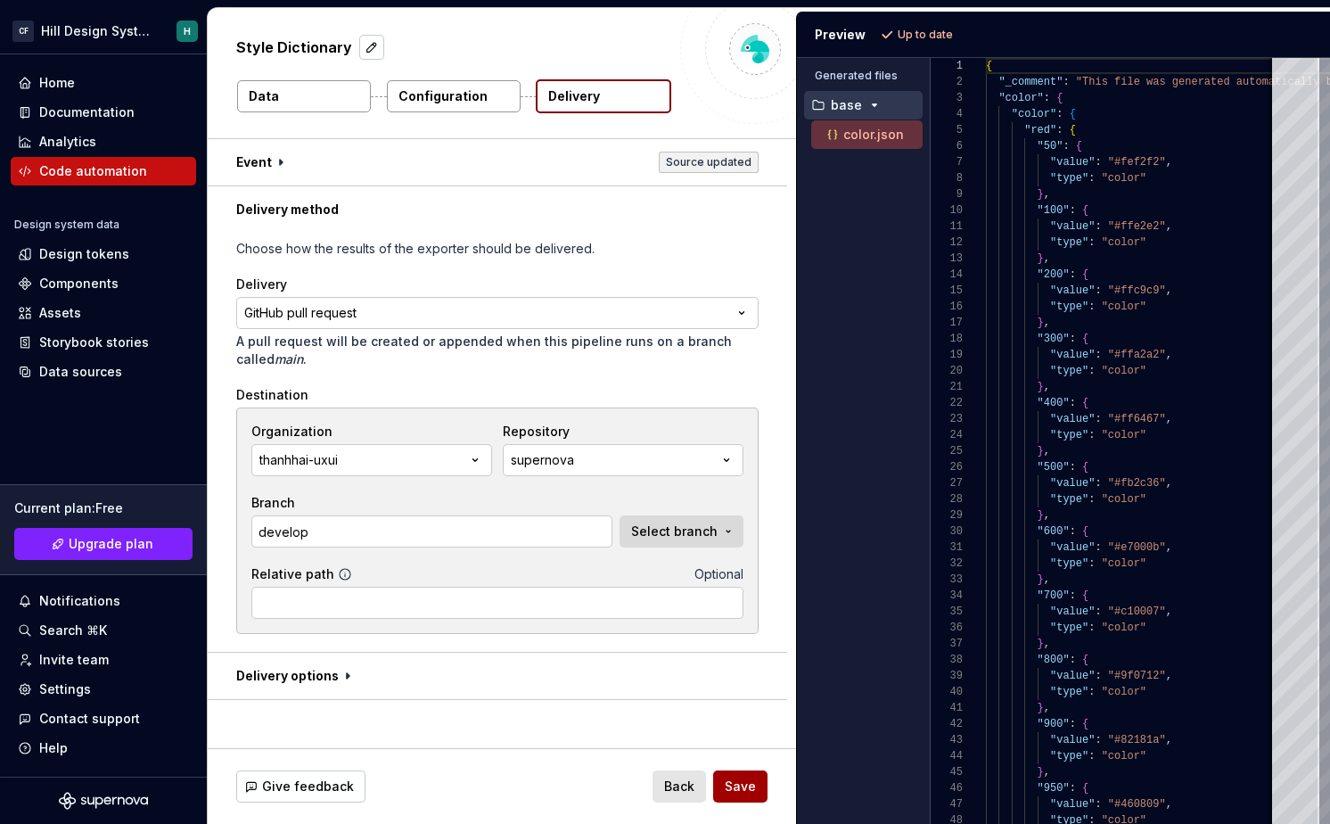
click at [738, 779] on span "Save" at bounding box center [740, 786] width 31 height 18
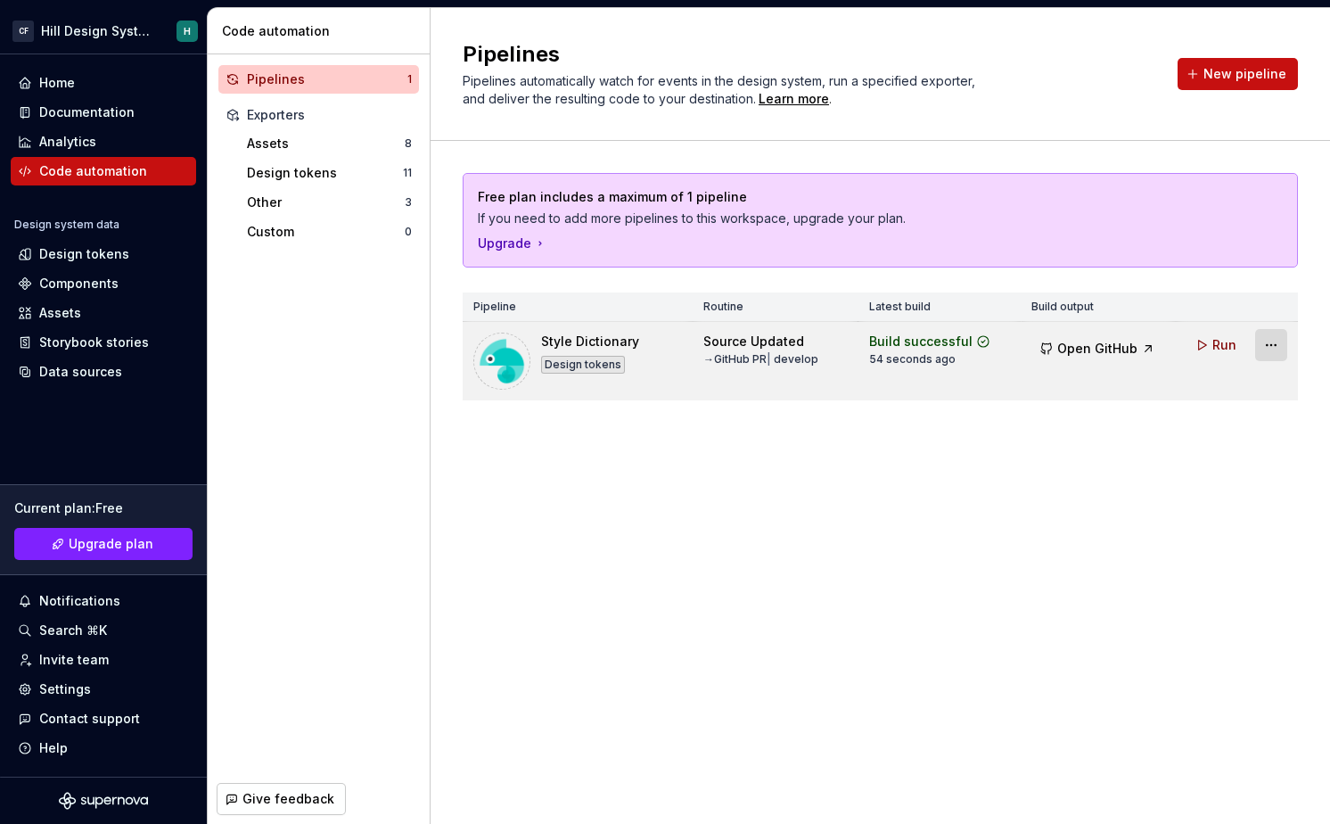
click at [1276, 345] on html "CF Hill Design System H Home Documentation Analytics Code automation Design sys…" at bounding box center [665, 412] width 1330 height 824
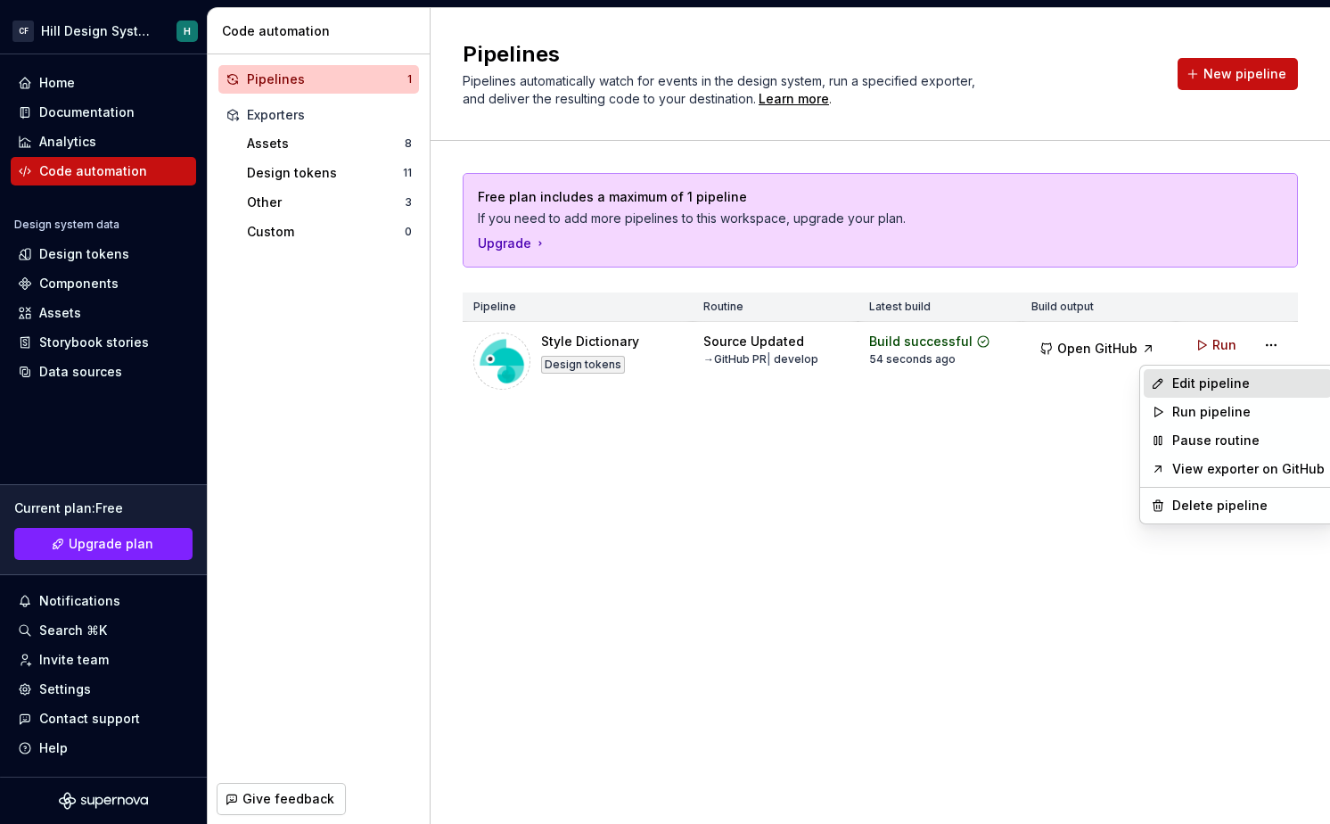
click at [1209, 386] on div "Edit pipeline" at bounding box center [1248, 383] width 152 height 18
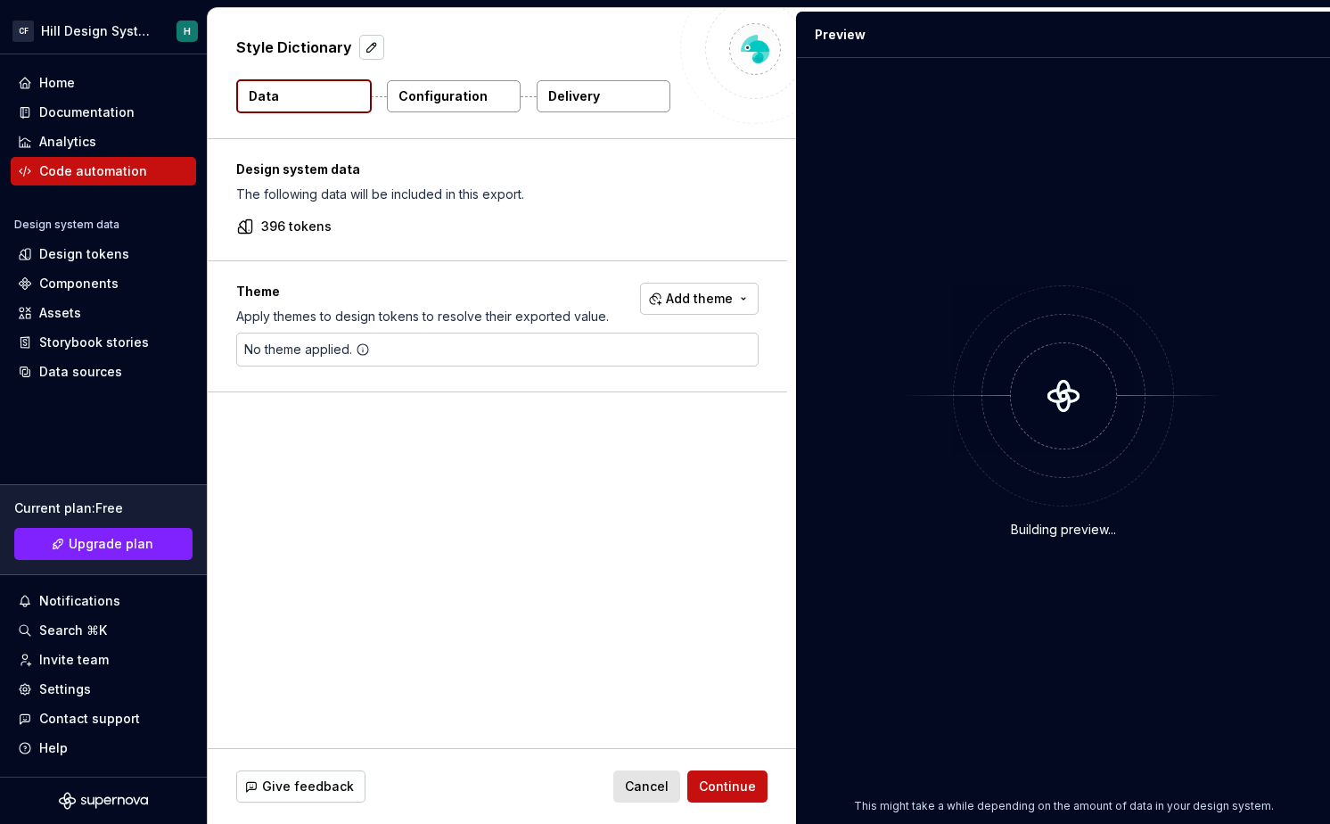
click at [441, 101] on p "Configuration" at bounding box center [443, 96] width 89 height 18
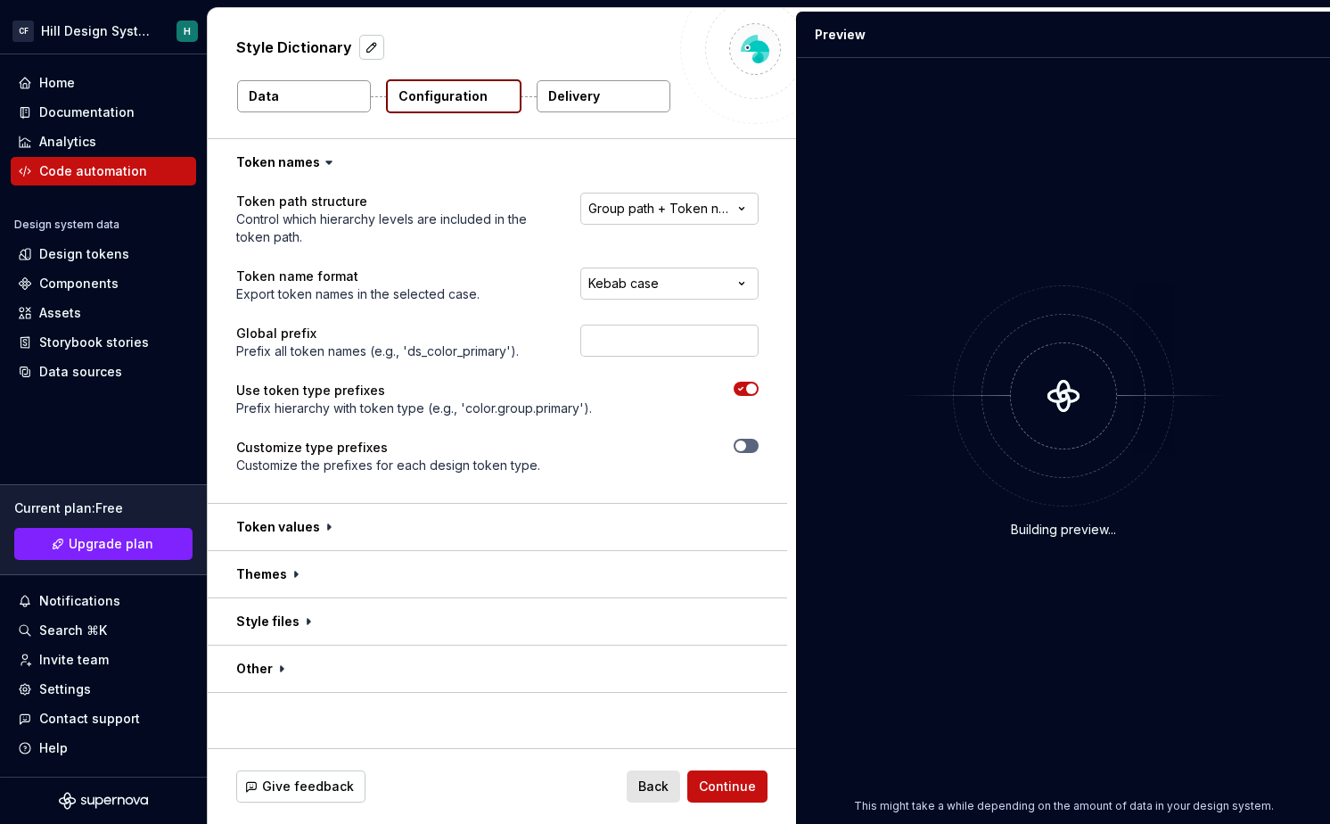
click at [561, 95] on p "Delivery" at bounding box center [574, 96] width 52 height 18
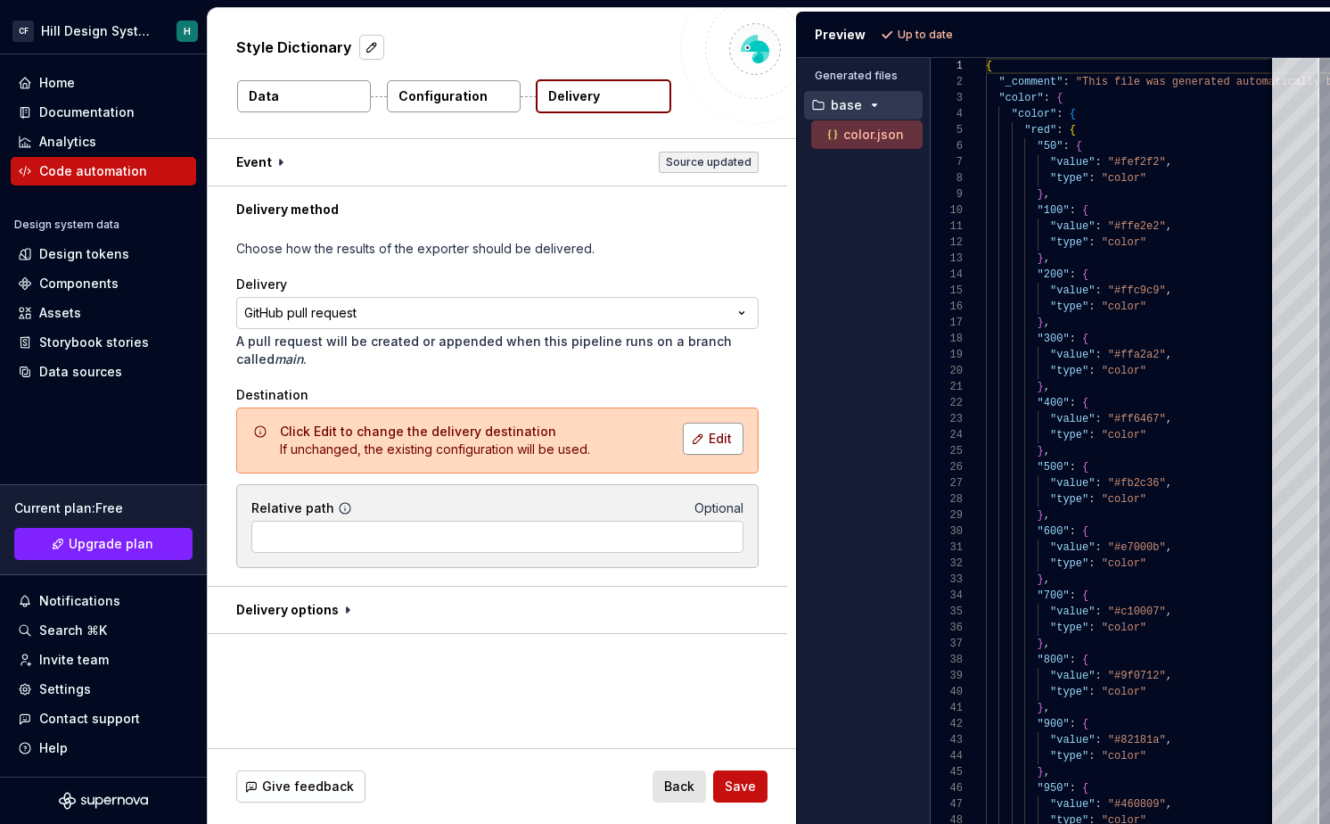
click at [721, 438] on span "Edit" at bounding box center [720, 439] width 23 height 18
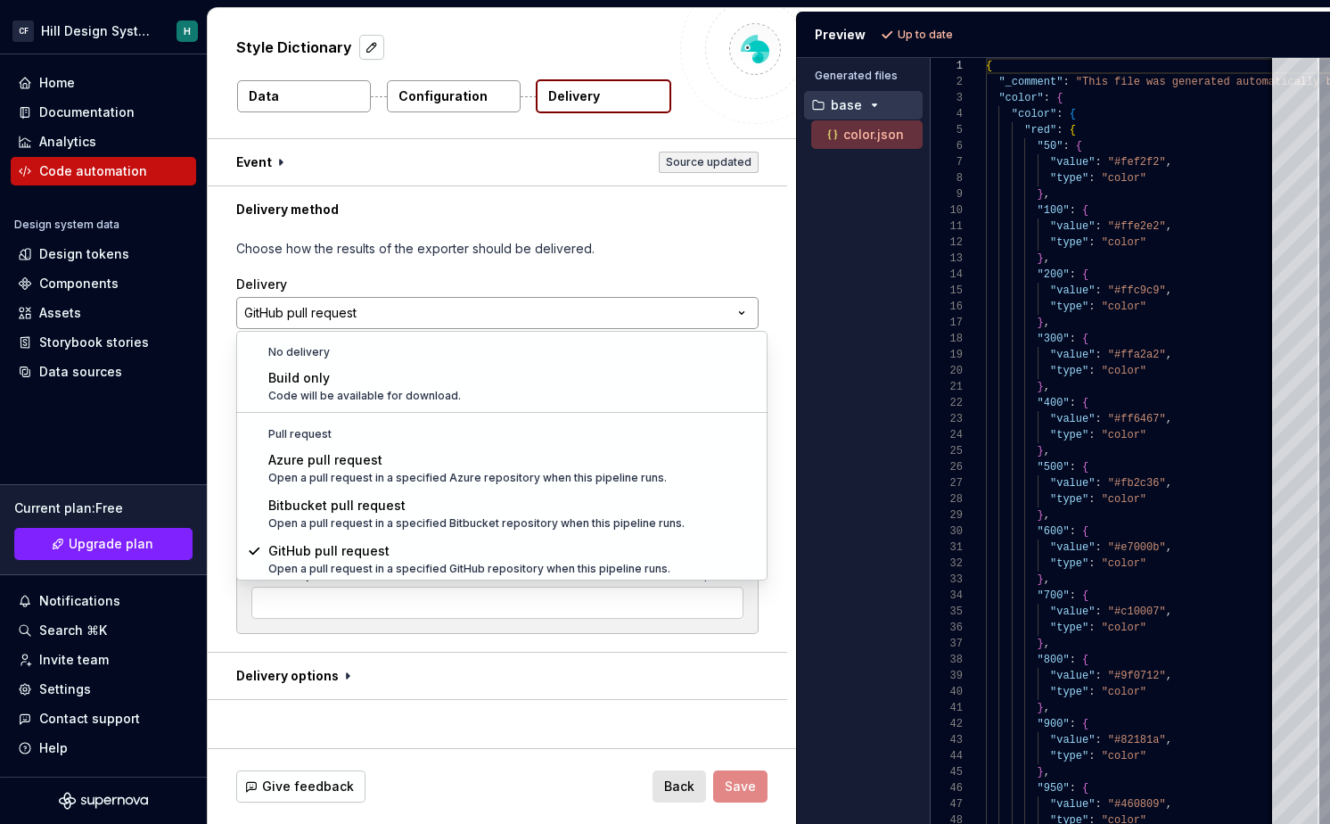
click at [643, 312] on html "**********" at bounding box center [665, 412] width 1330 height 824
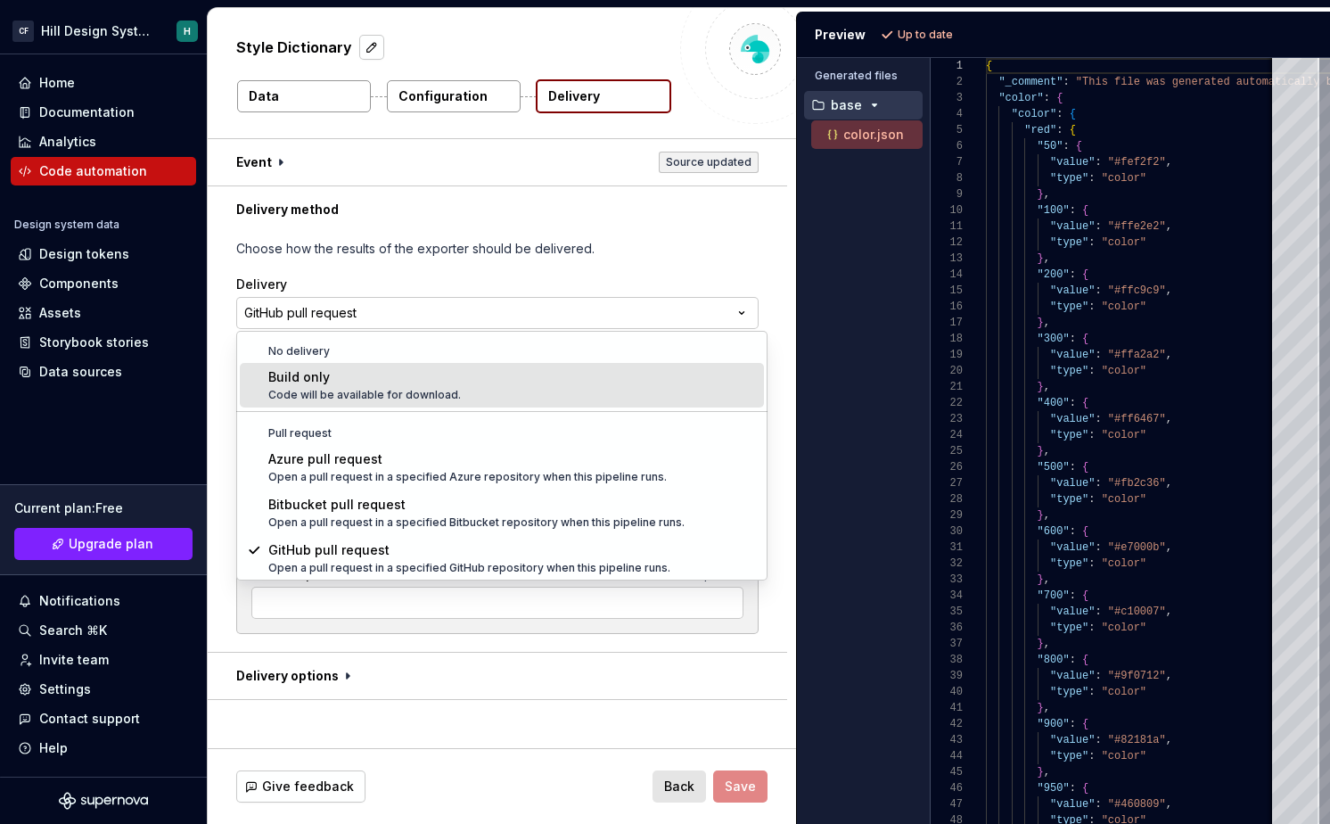
type input "main"
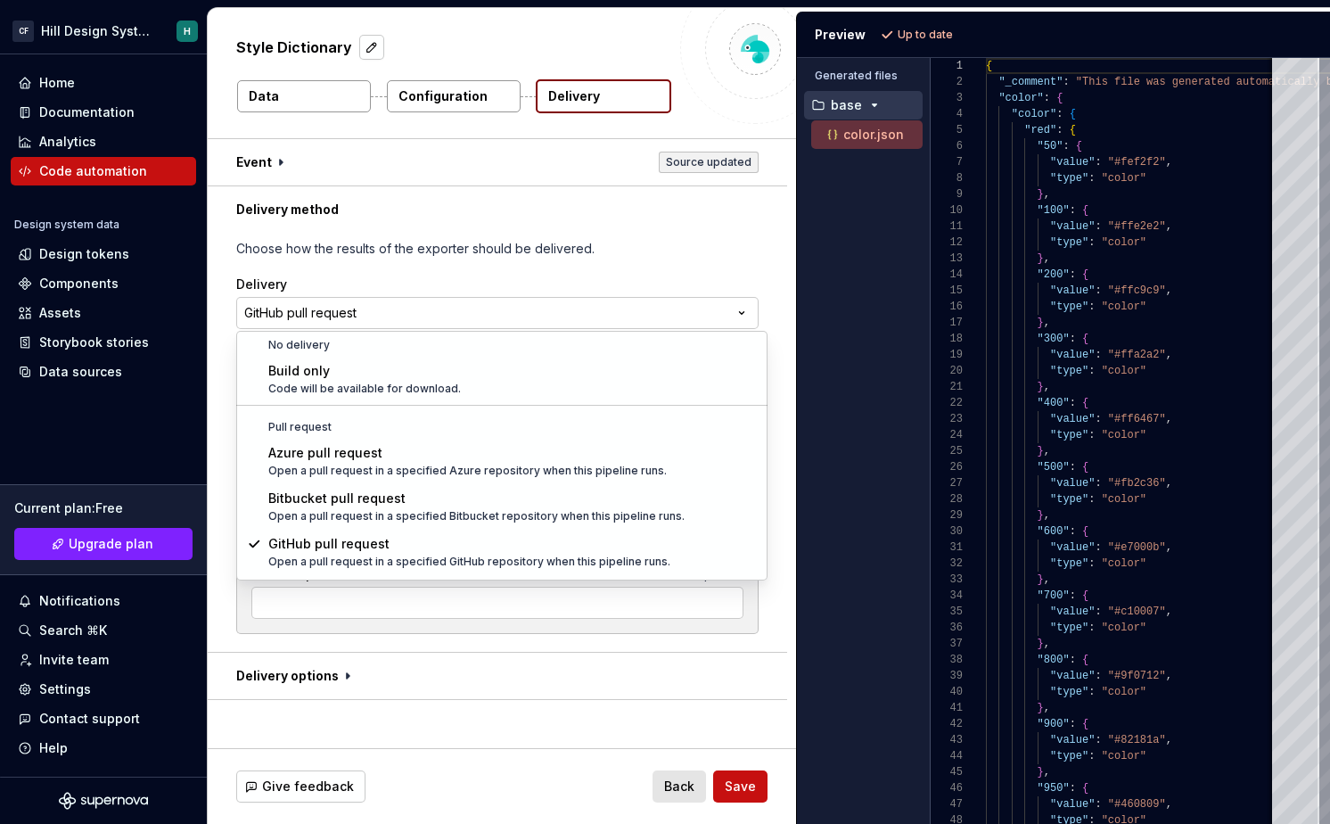
scroll to position [0, 0]
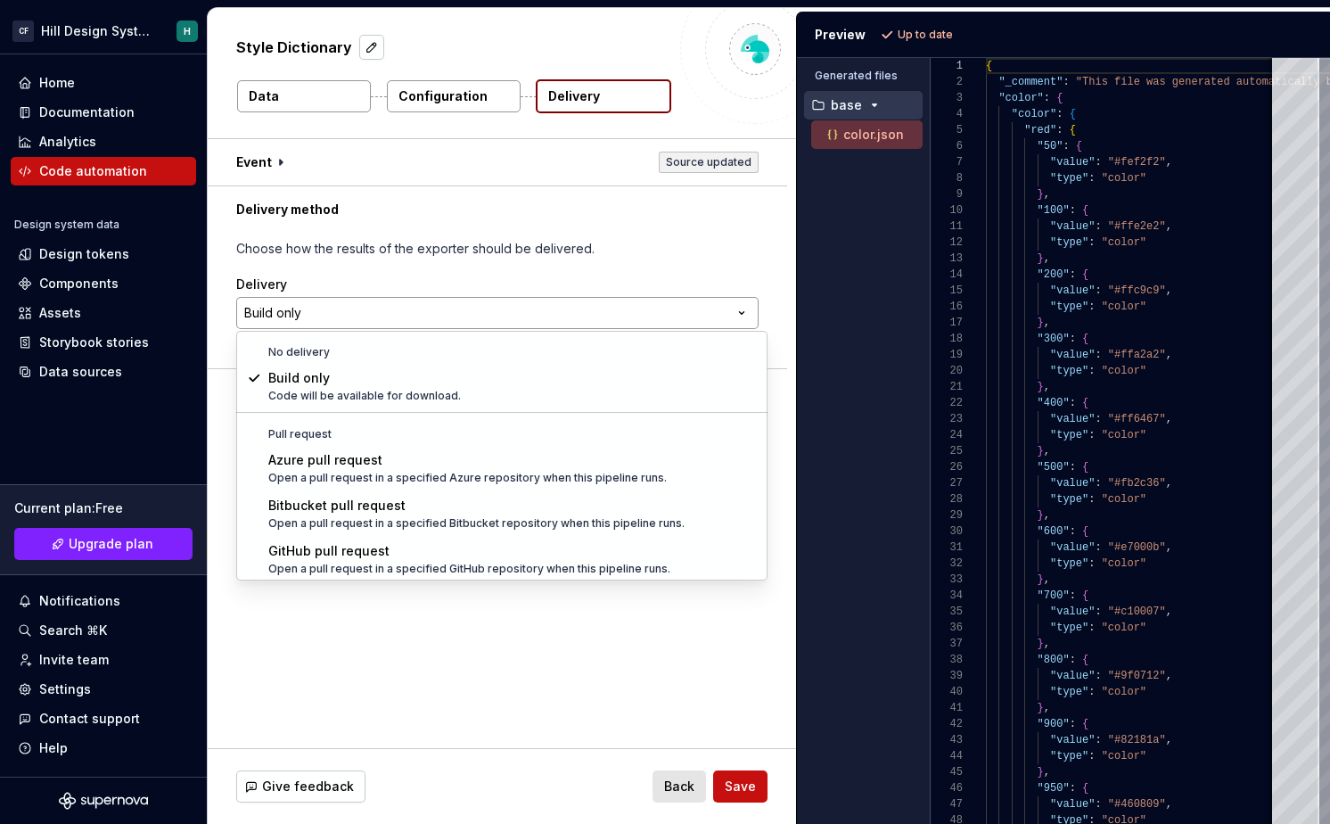
click at [656, 303] on html "**********" at bounding box center [665, 412] width 1330 height 824
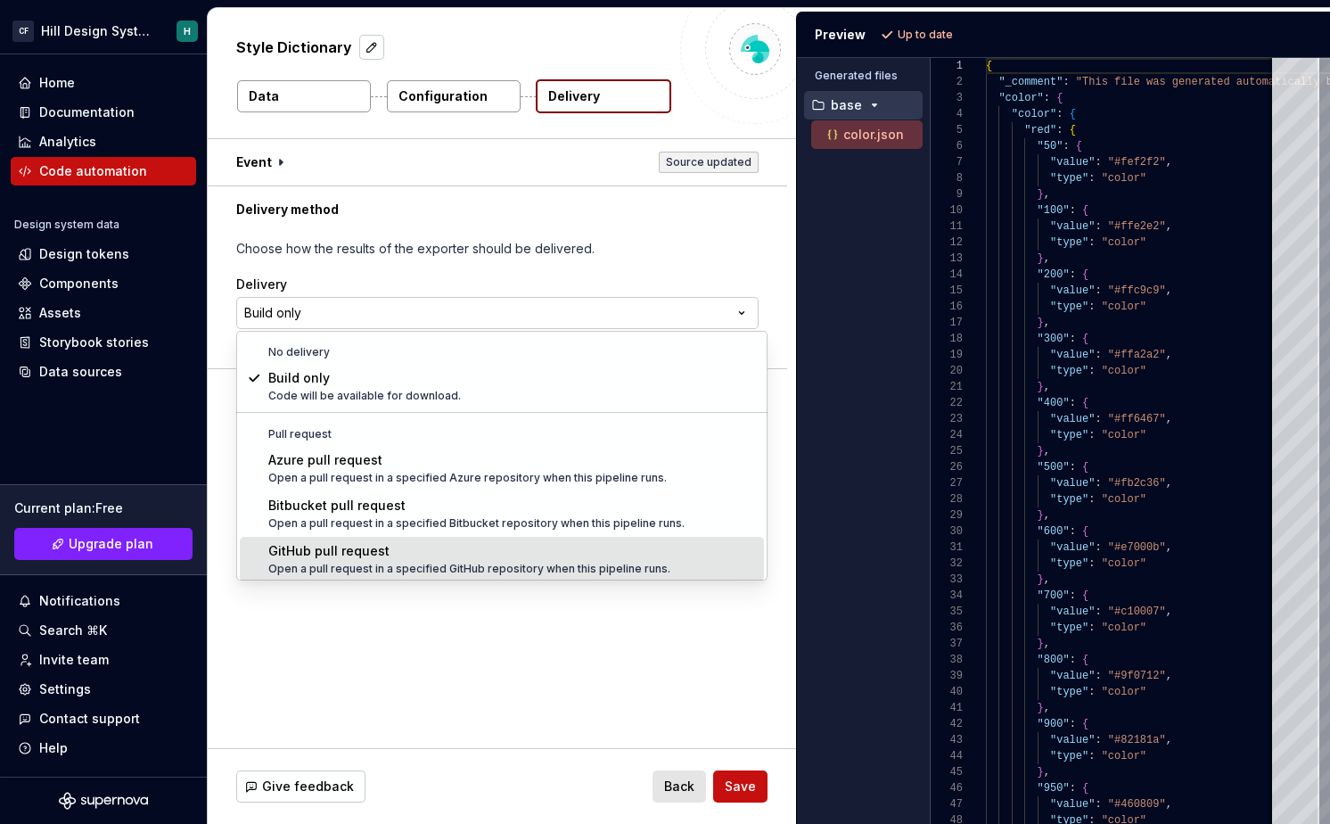
scroll to position [50, 0]
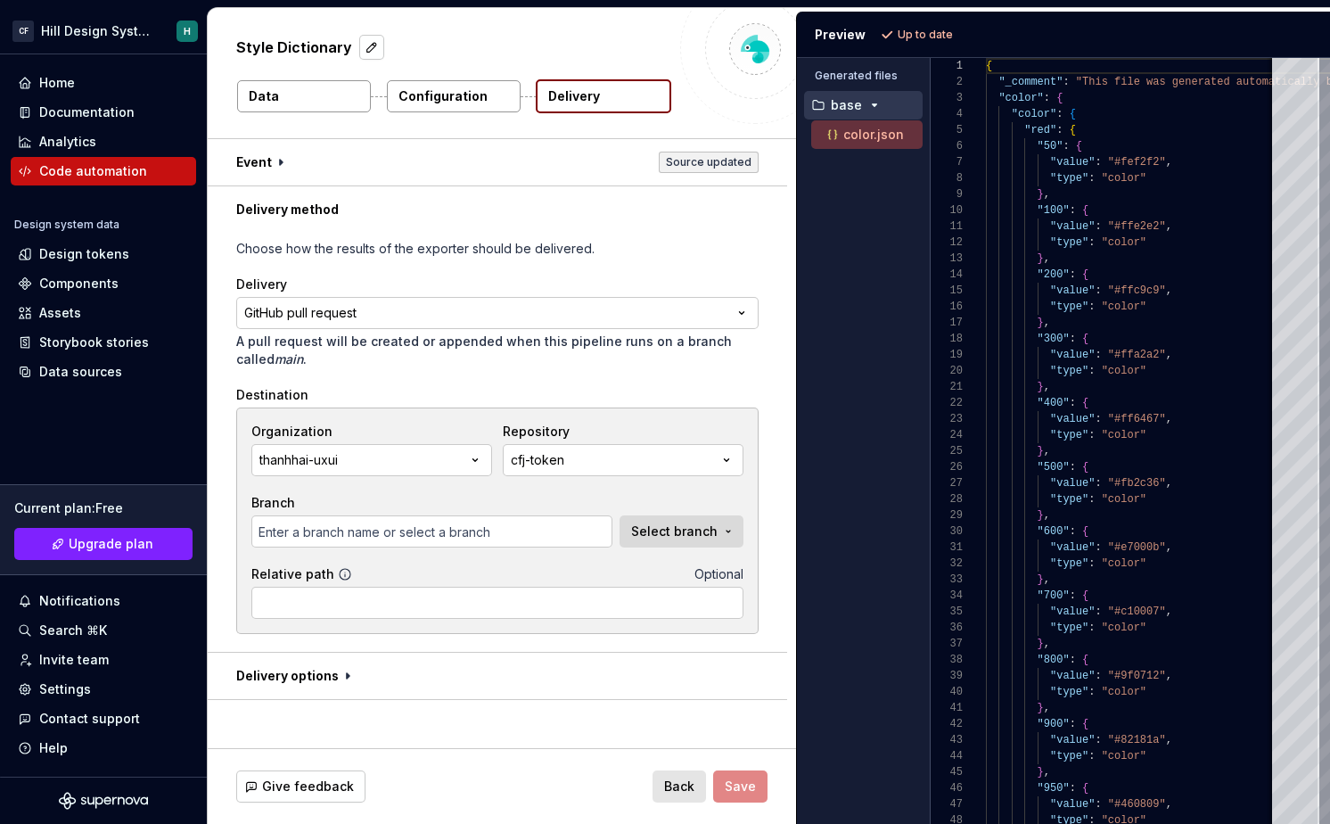
type input "main"
click at [269, 363] on p "A pull request will be created or appended when this pipeline runs on a branch …" at bounding box center [497, 351] width 522 height 36
click at [550, 464] on div "cfj-token" at bounding box center [537, 460] width 53 height 18
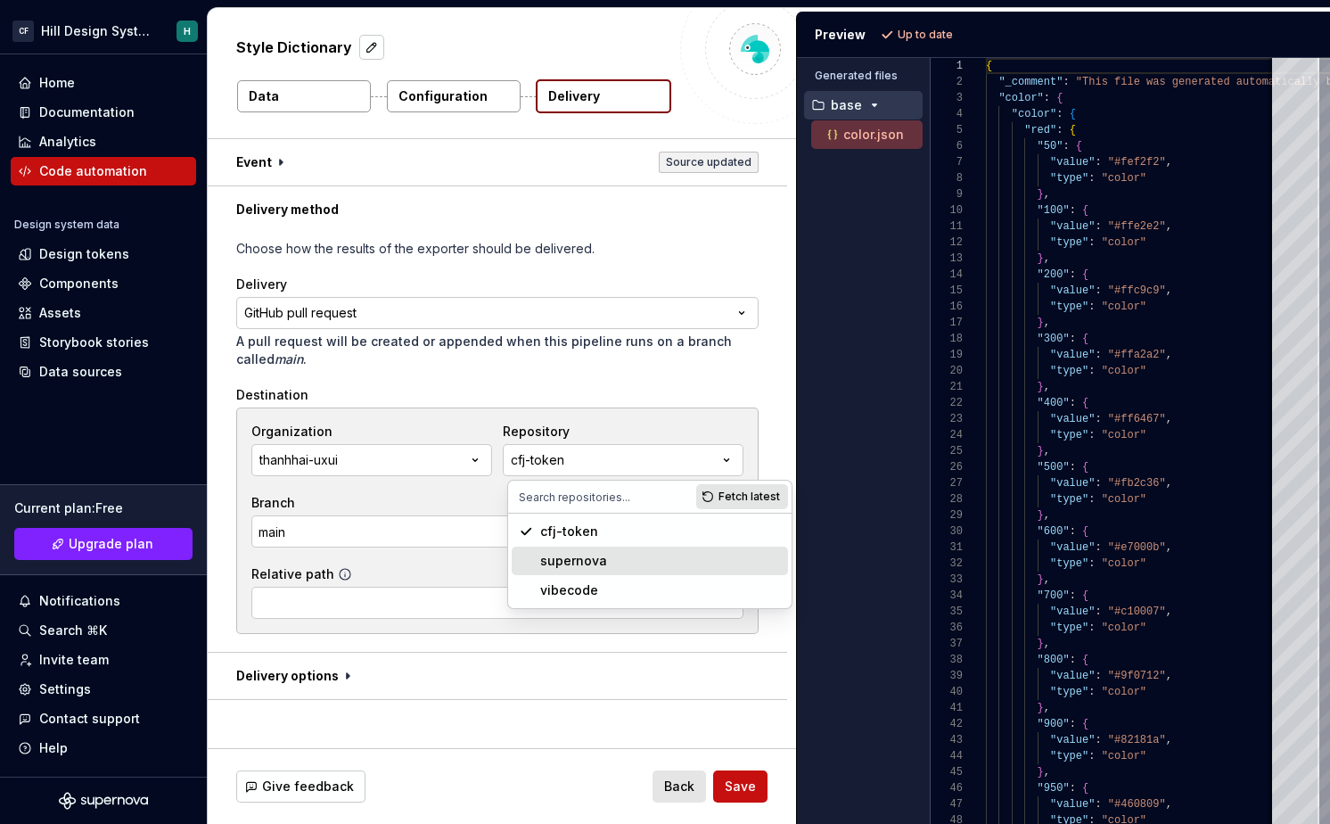
click at [579, 567] on div "supernova" at bounding box center [573, 561] width 67 height 18
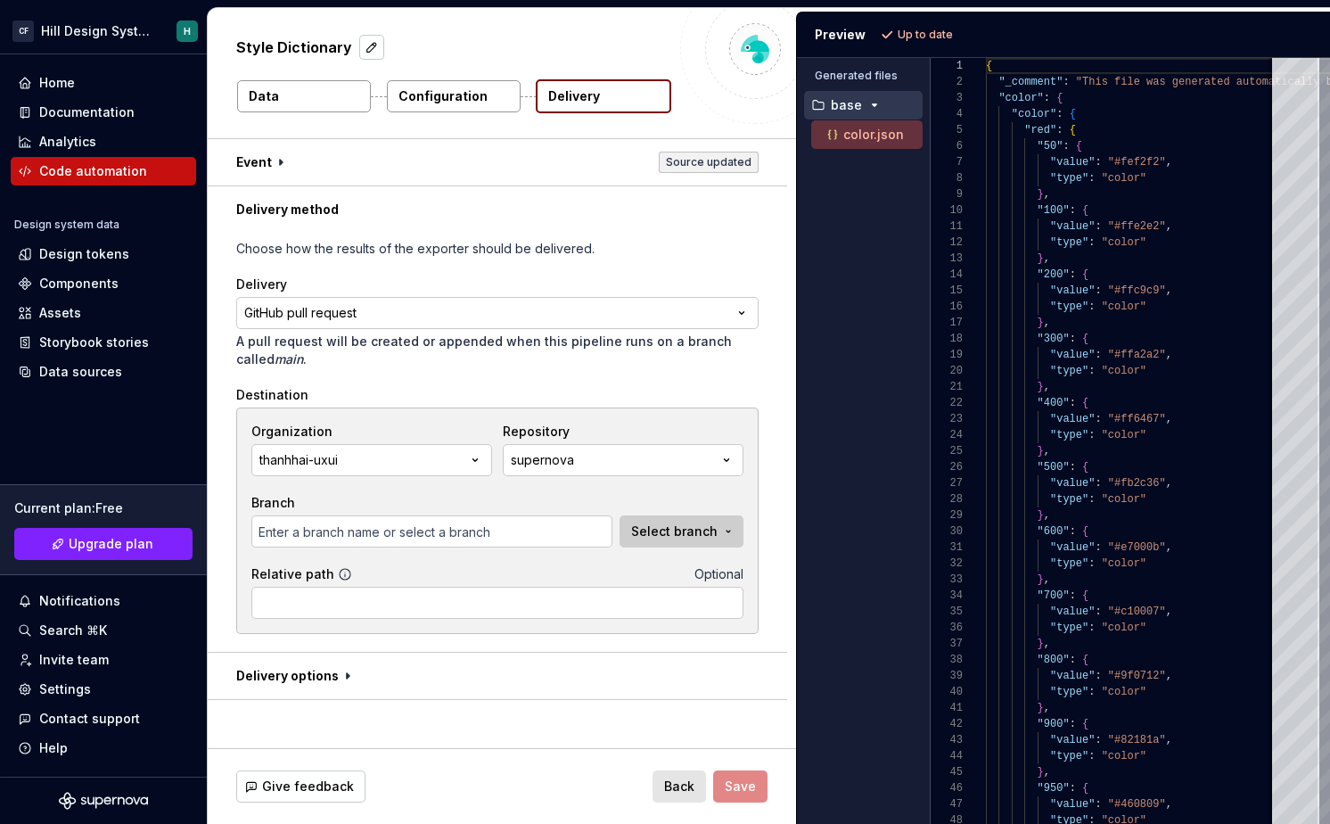
click at [647, 540] on button "Select branch" at bounding box center [682, 531] width 124 height 32
type input "develop"
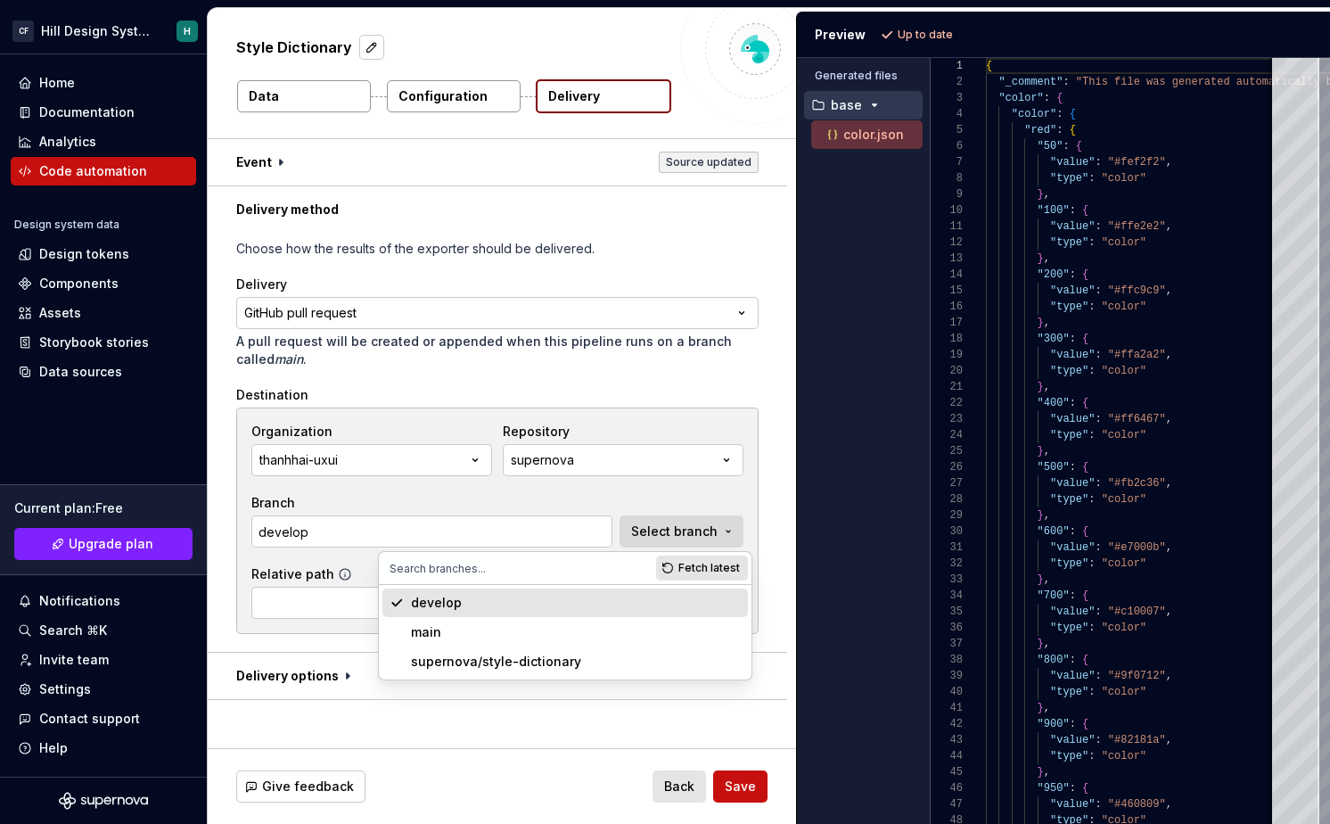
click at [506, 587] on div "develop main supernova/style-dictionary" at bounding box center [565, 632] width 373 height 95
click at [506, 600] on div "develop" at bounding box center [576, 603] width 330 height 18
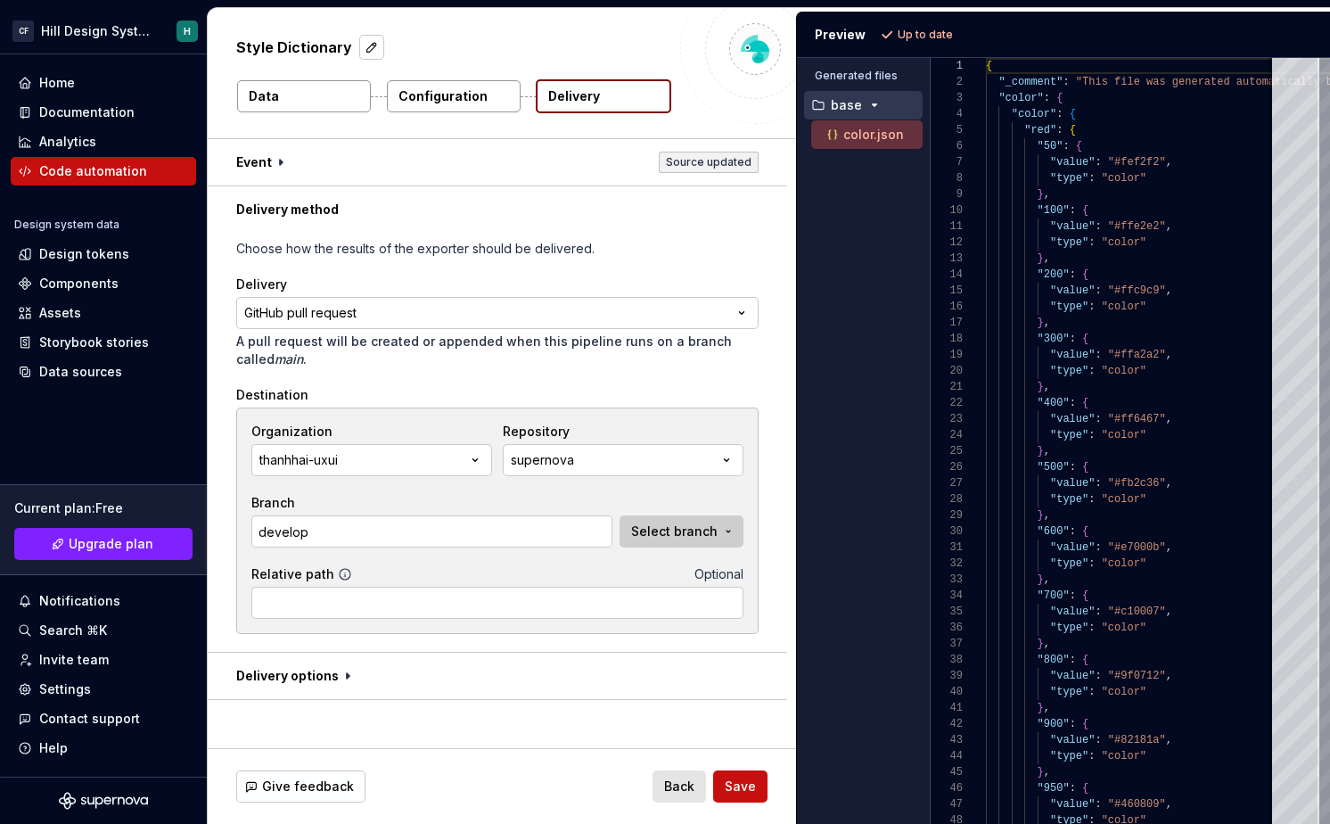
click at [662, 531] on span "Select branch" at bounding box center [674, 531] width 86 height 18
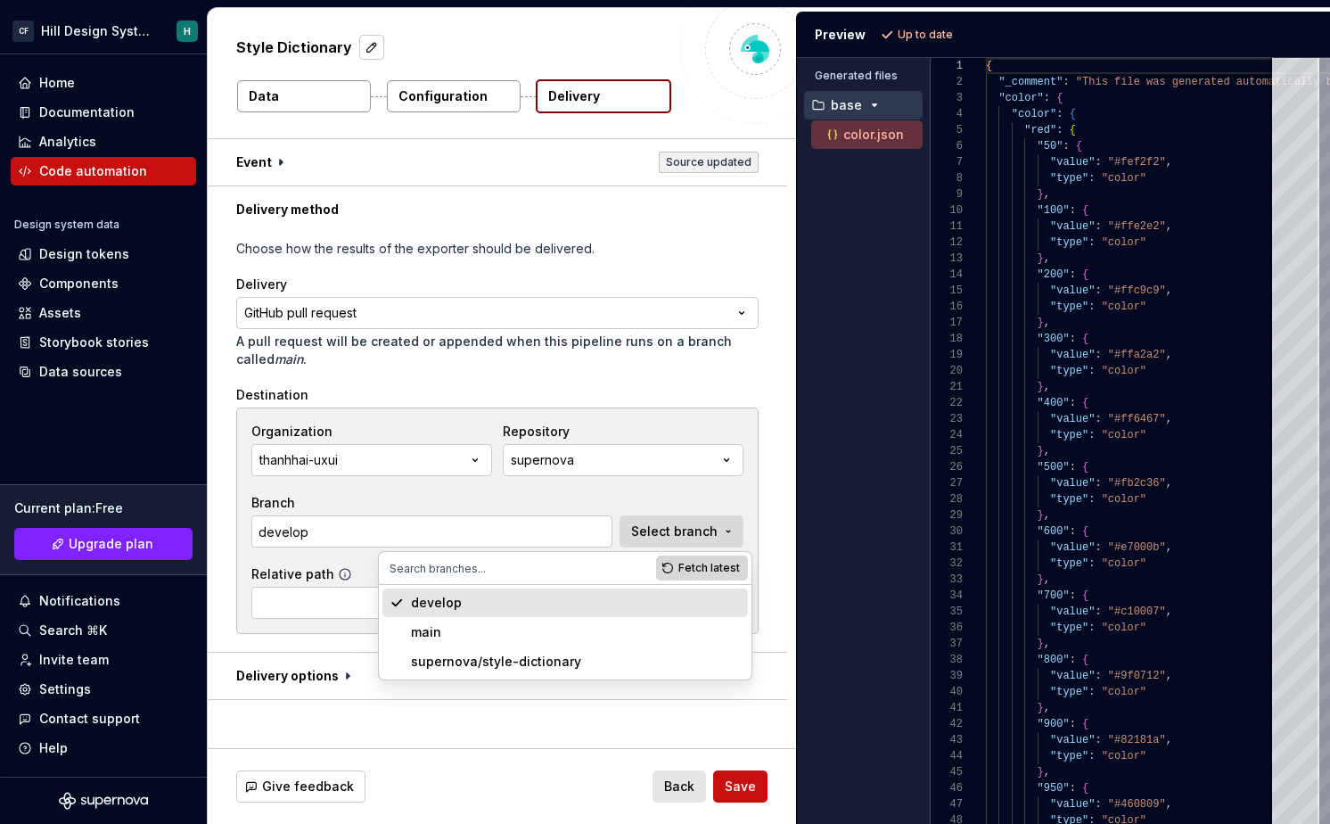
click at [670, 563] on button "Fetch latest" at bounding box center [702, 567] width 92 height 25
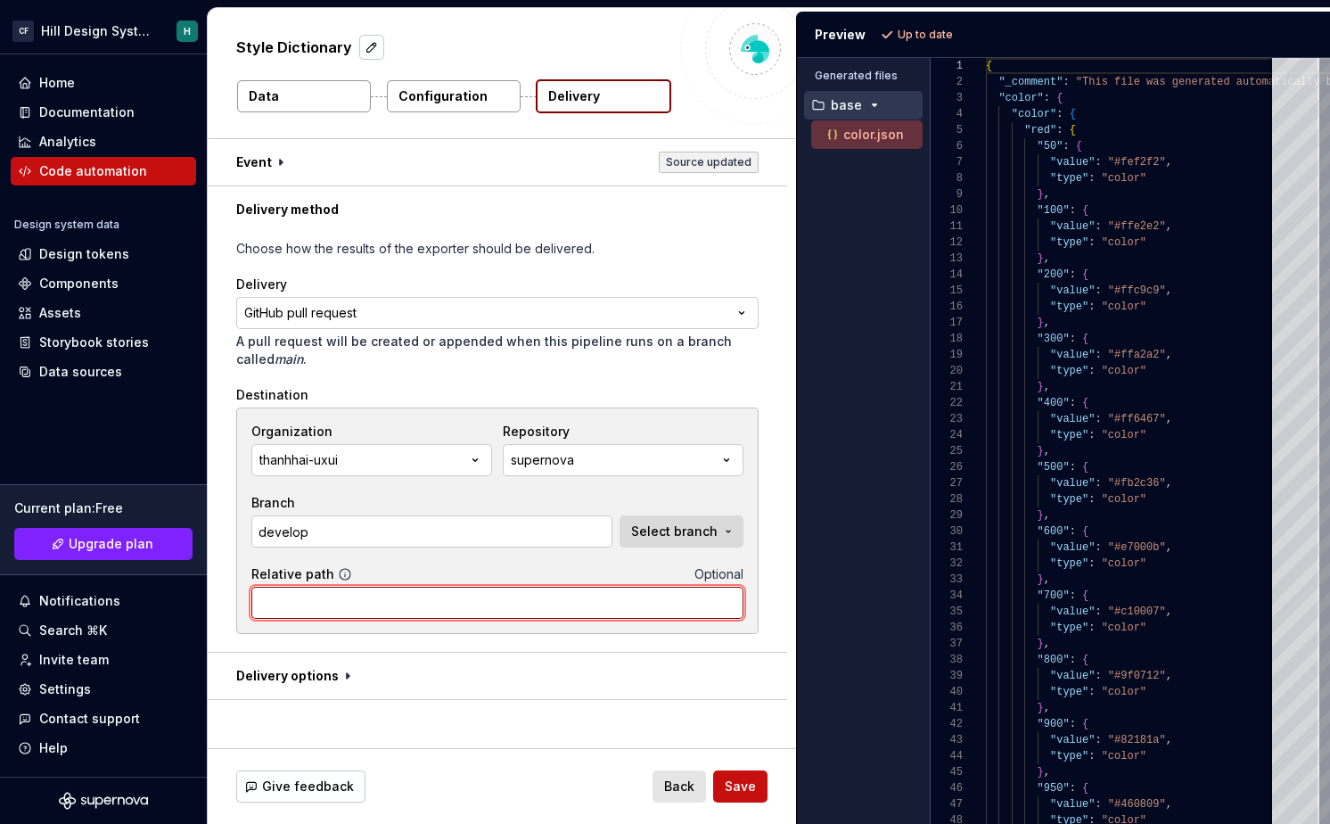
click at [325, 609] on input "Relative path" at bounding box center [497, 603] width 492 height 32
type input "tokens.json"
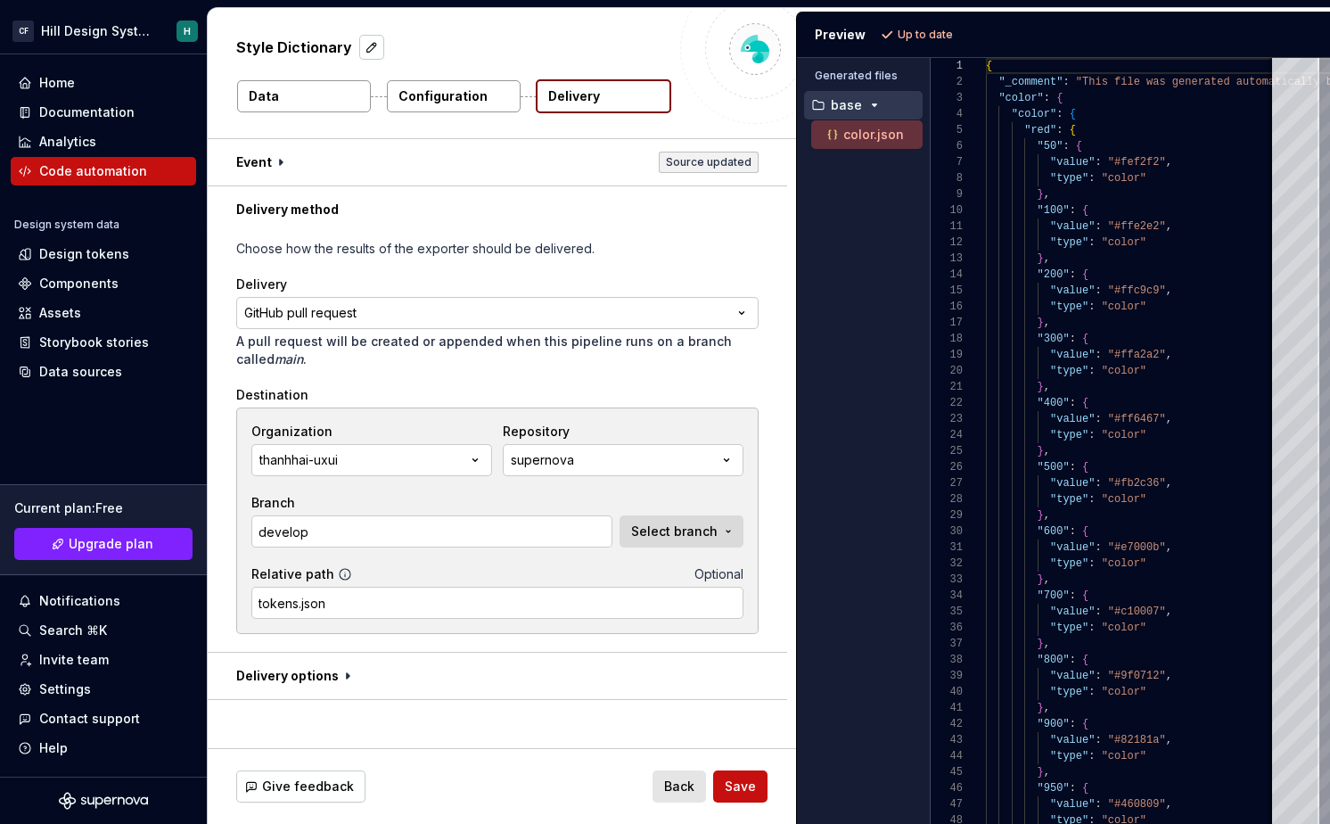
click at [380, 635] on div "**********" at bounding box center [497, 442] width 522 height 405
click at [120, 173] on div "Code automation" at bounding box center [93, 171] width 108 height 18
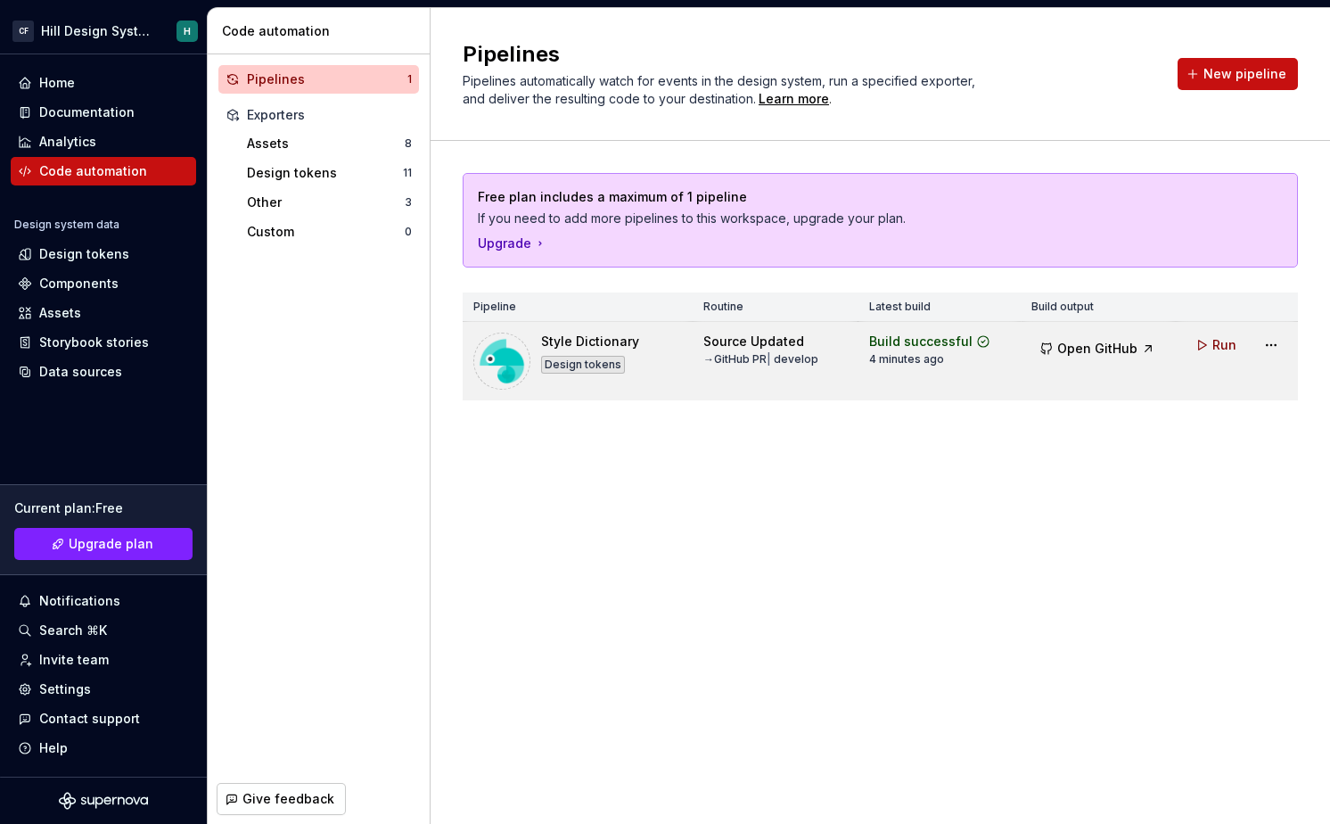
click at [604, 349] on div "Style Dictionary" at bounding box center [590, 342] width 98 height 18
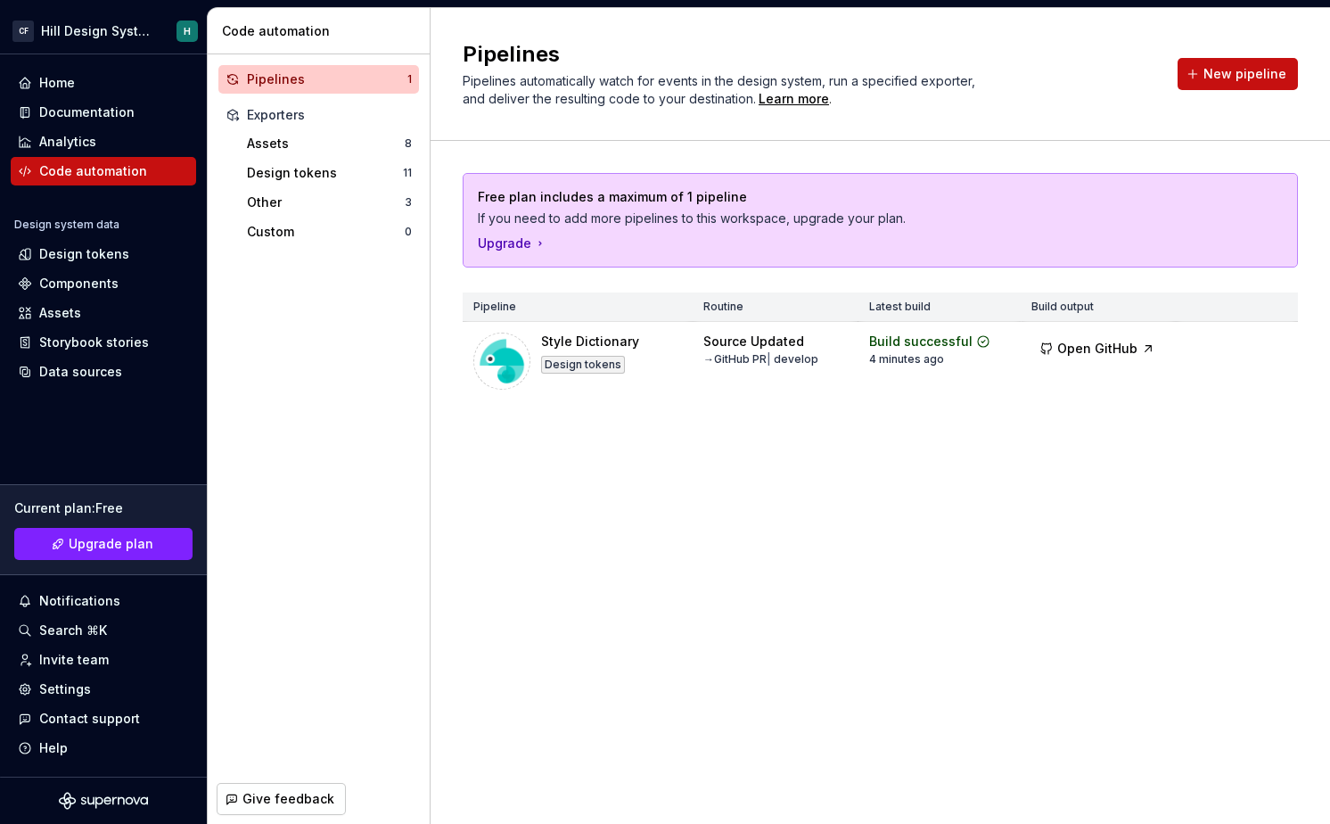
click at [777, 232] on div "Free plan includes a maximum of 1 pipeline If you need to add more pipelines to…" at bounding box center [881, 220] width 834 height 93
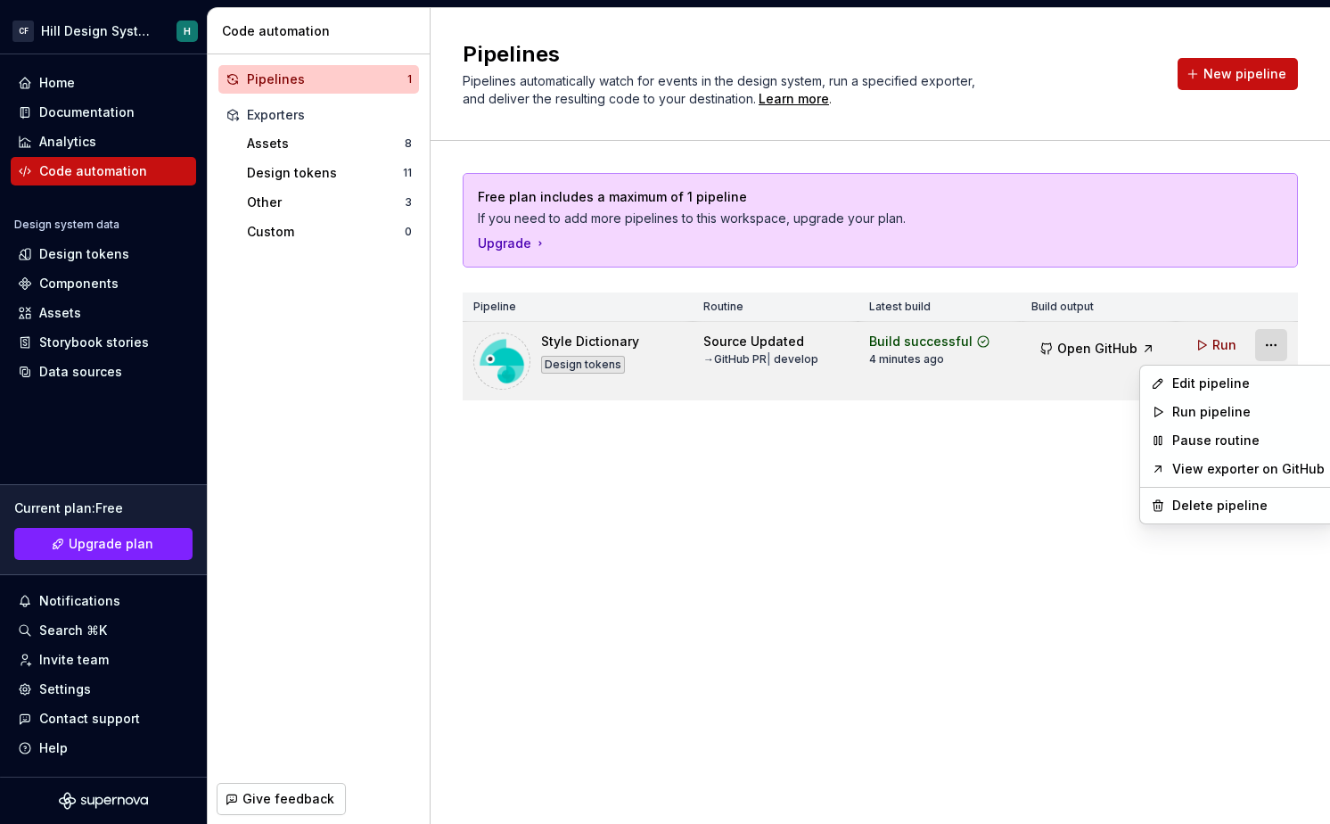
click at [1270, 347] on html "CF Hill Design System H Home Documentation Analytics Code automation Design sys…" at bounding box center [665, 412] width 1330 height 824
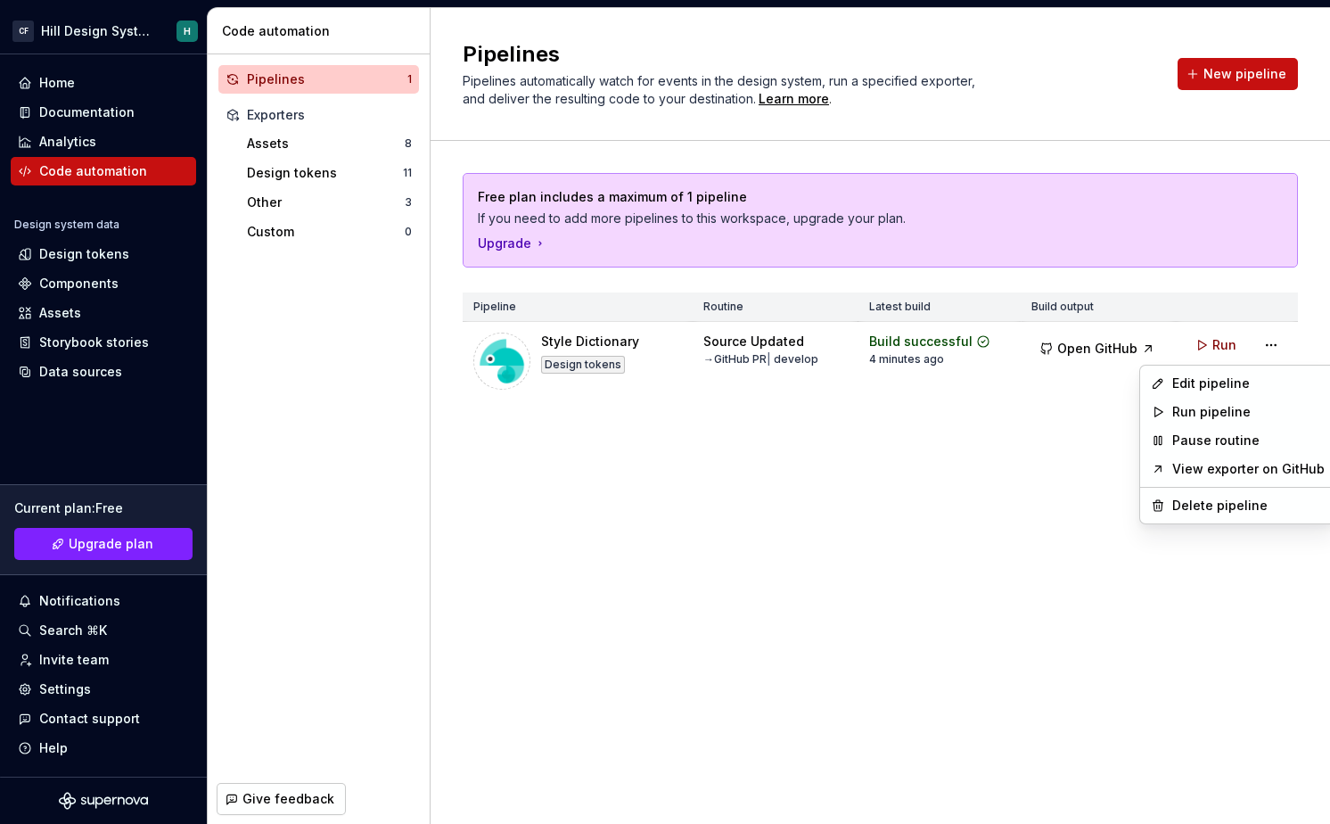
click at [1000, 536] on html "CF Hill Design System H Home Documentation Analytics Code automation Design sys…" at bounding box center [665, 412] width 1330 height 824
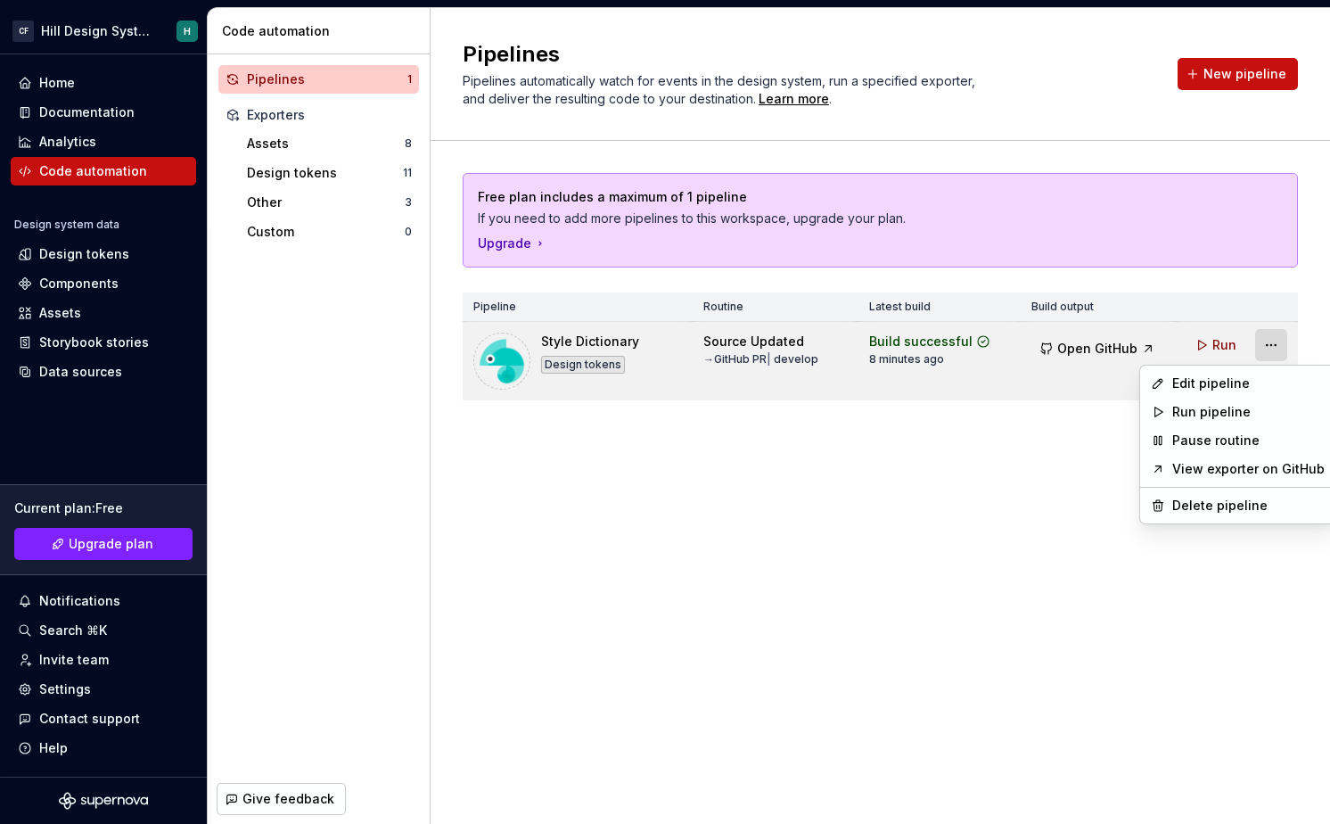
click at [1282, 347] on html "CF Hill Design System H Home Documentation Analytics Code automation Design sys…" at bounding box center [665, 412] width 1330 height 824
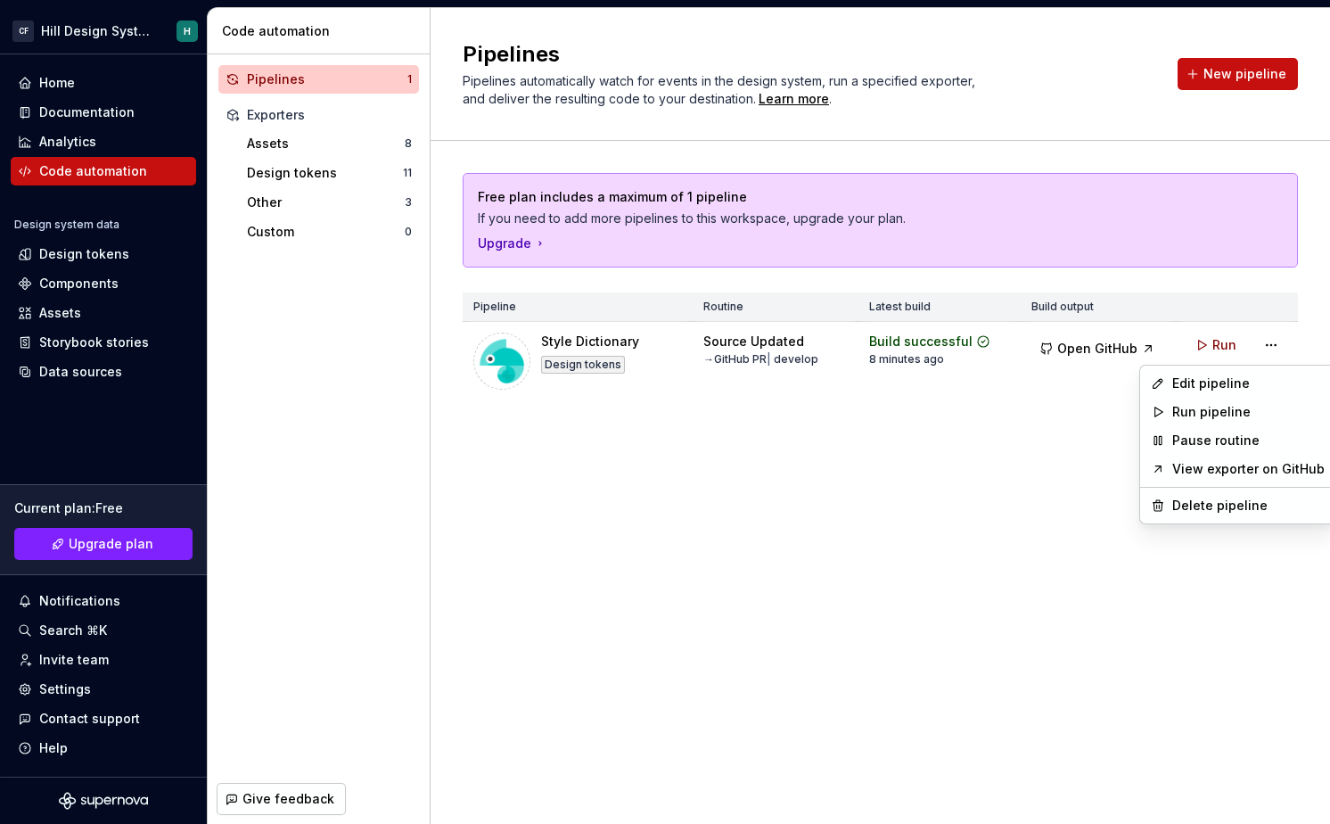
click at [996, 497] on html "CF Hill Design System H Home Documentation Analytics Code automation Design sys…" at bounding box center [665, 412] width 1330 height 824
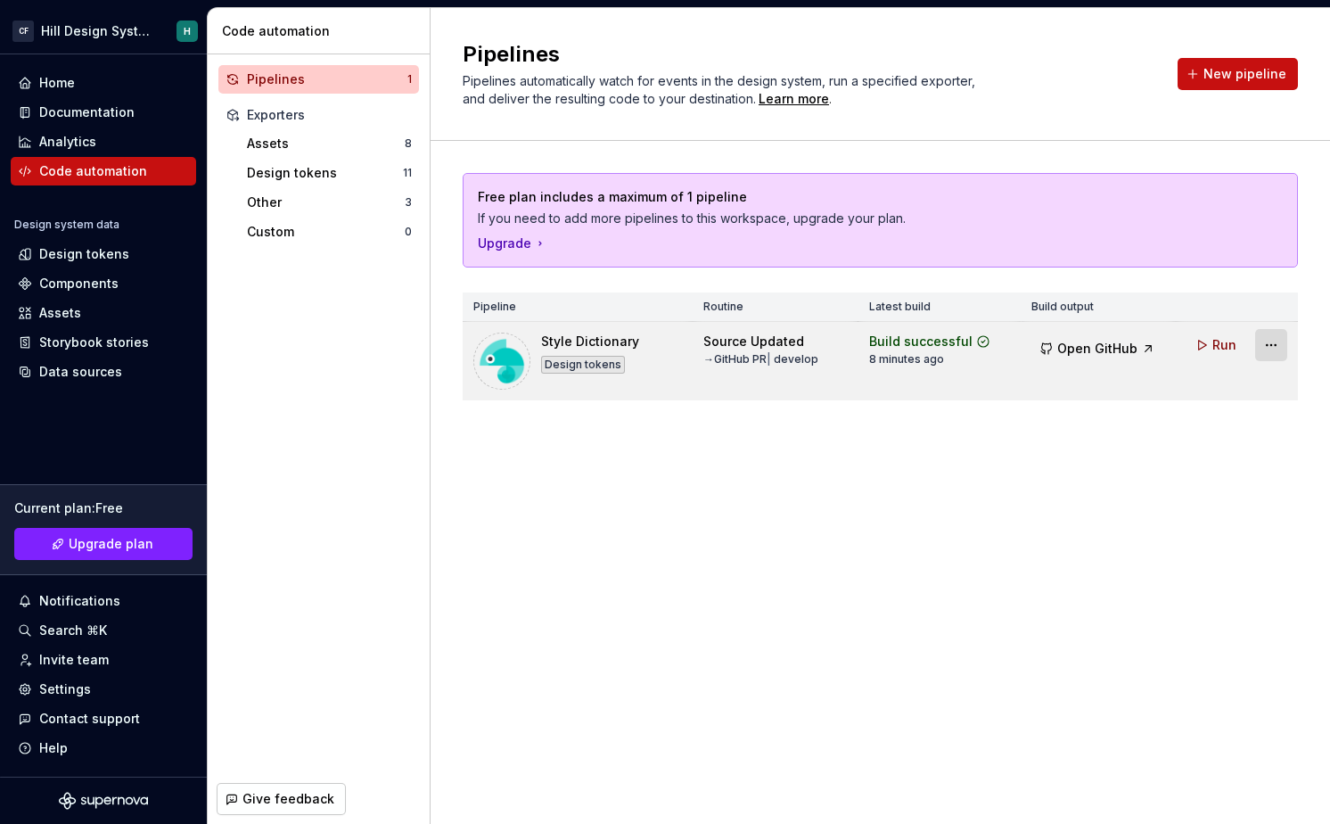
click at [1284, 345] on html "CF Hill Design System H Home Documentation Analytics Code automation Design sys…" at bounding box center [665, 412] width 1330 height 824
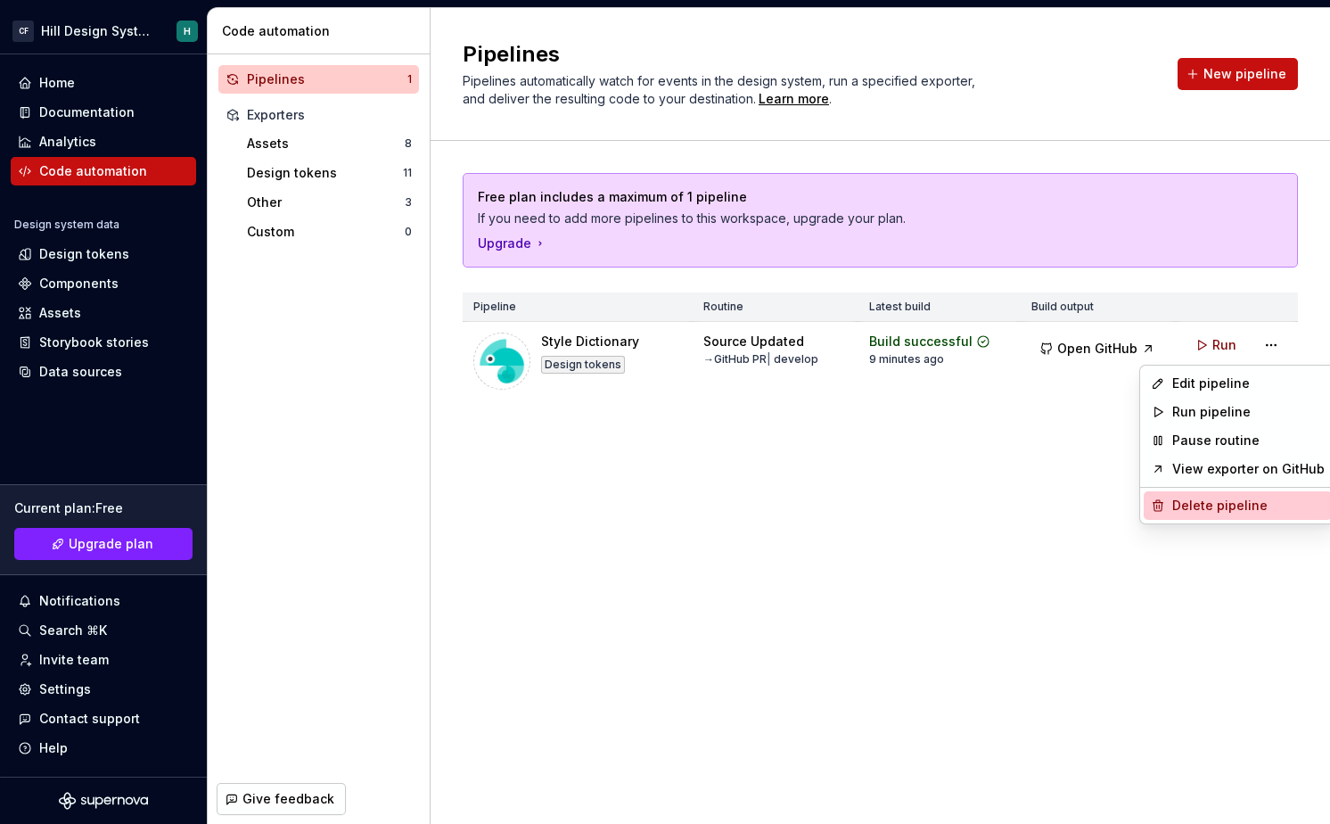
click at [1198, 499] on div "Delete pipeline" at bounding box center [1248, 506] width 152 height 18
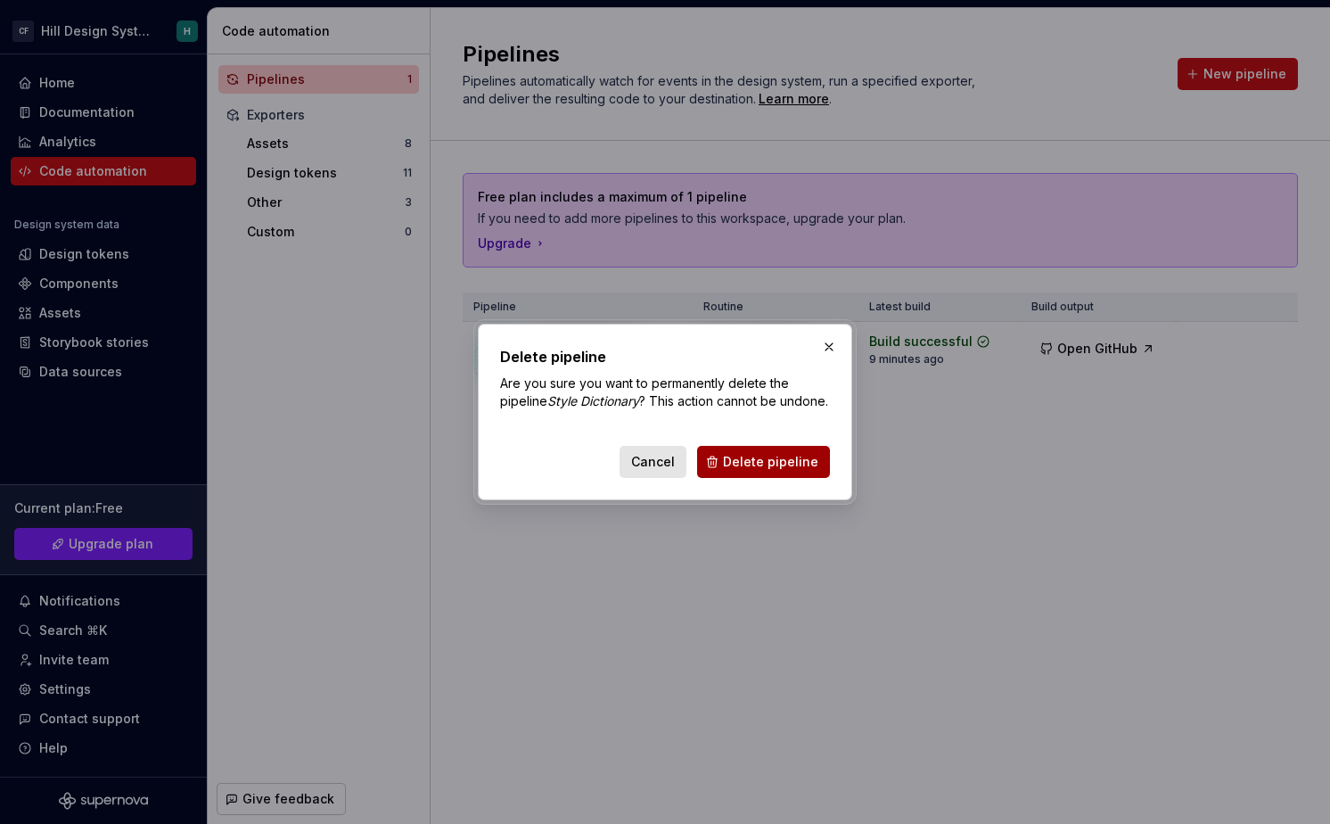
click at [772, 471] on span "Delete pipeline" at bounding box center [770, 462] width 95 height 18
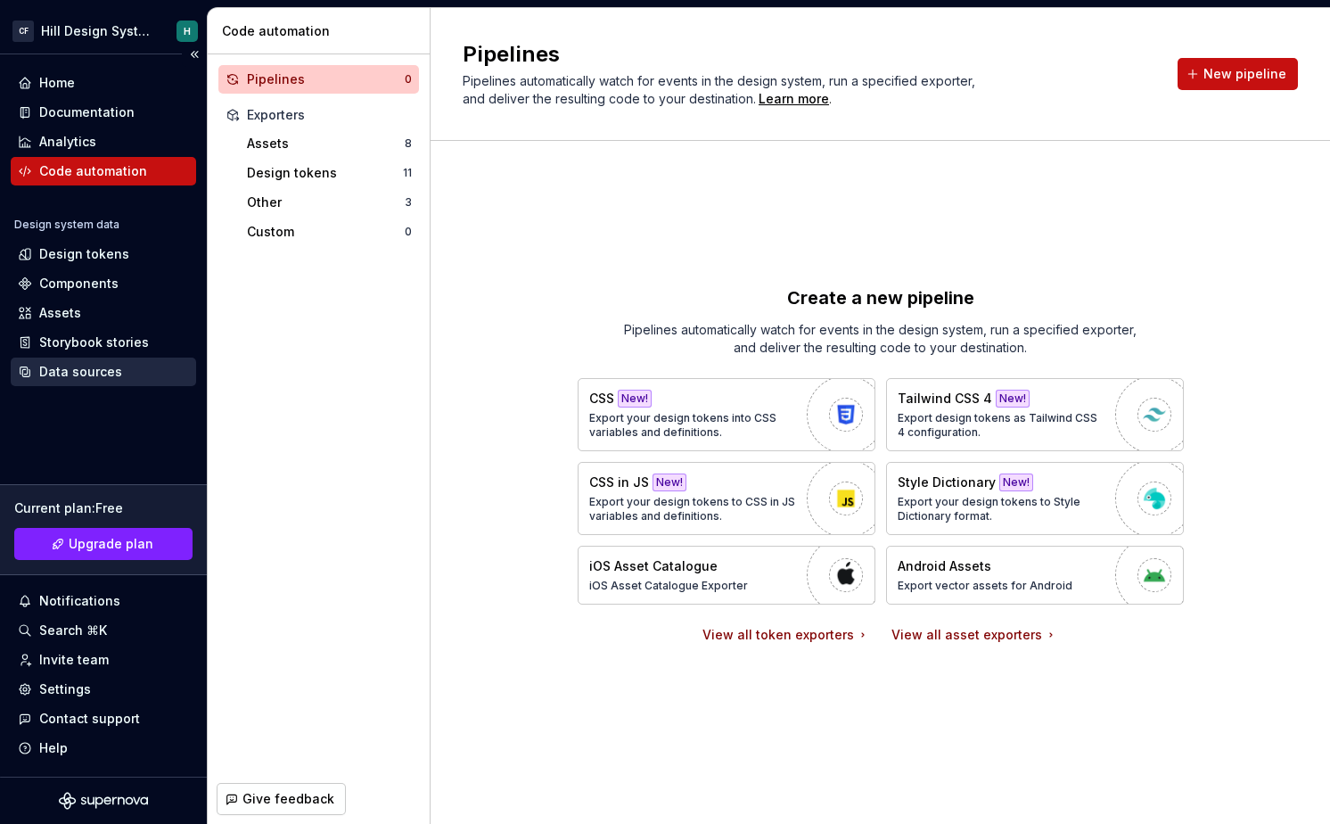
click at [116, 377] on div "Data sources" at bounding box center [80, 372] width 83 height 18
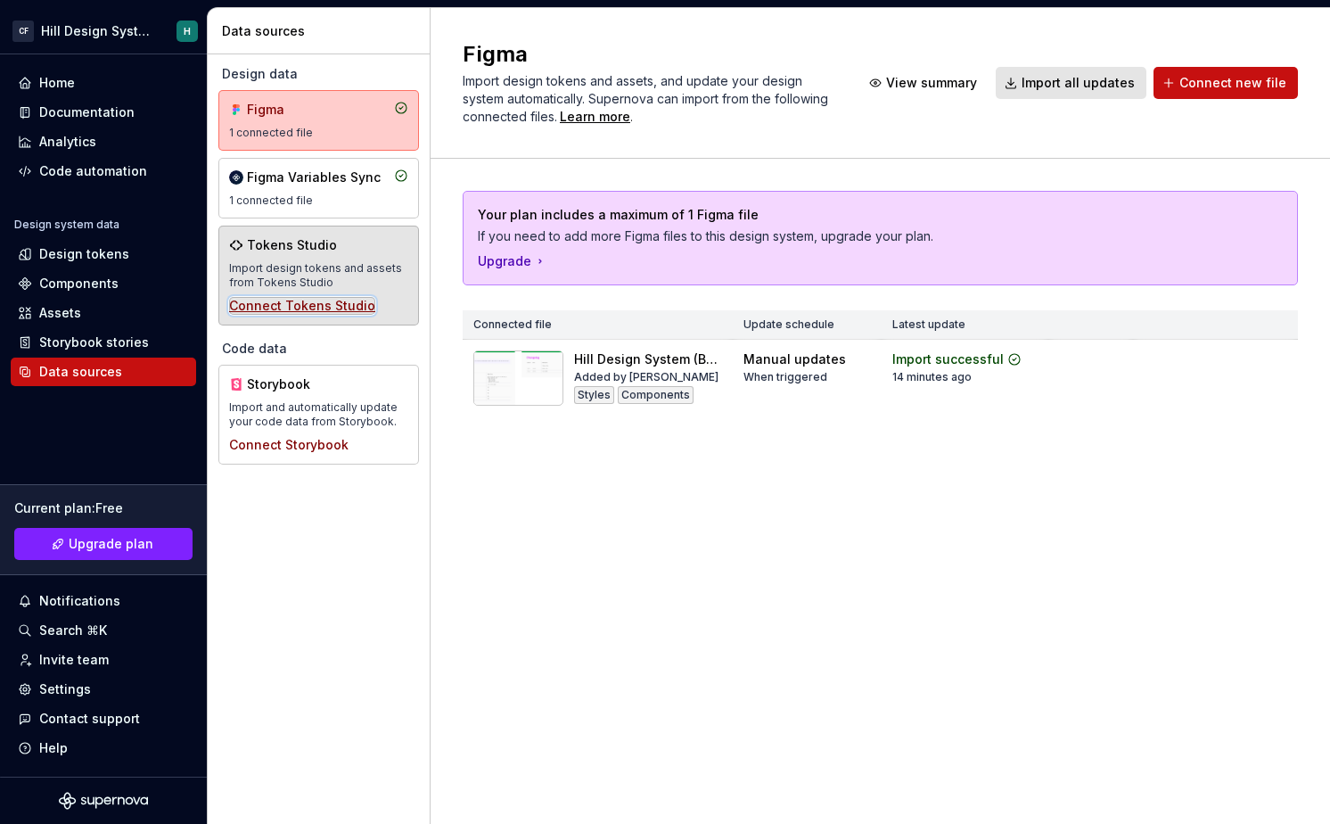
click at [334, 302] on div "Connect Tokens Studio" at bounding box center [302, 306] width 146 height 18
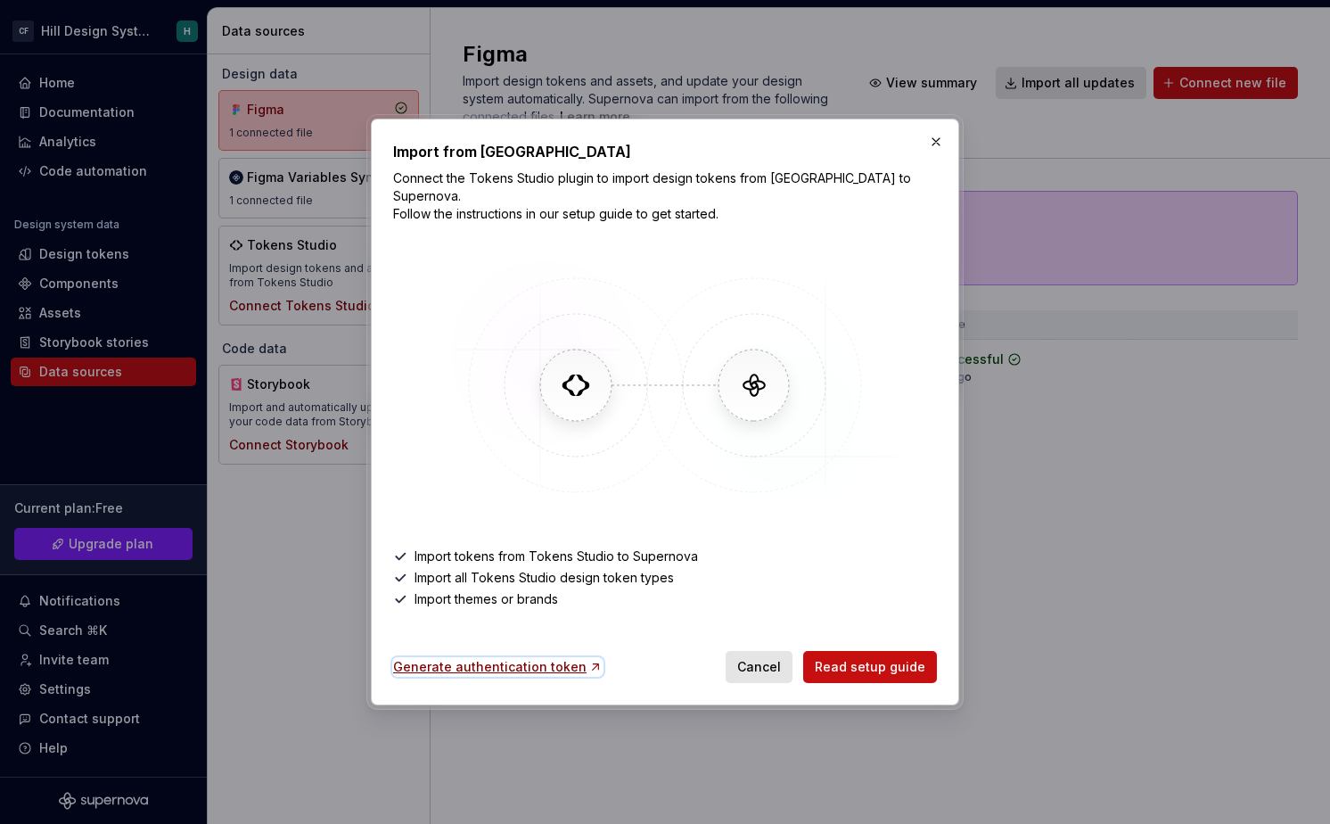
click at [536, 666] on div "Generate authentication token" at bounding box center [498, 667] width 210 height 18
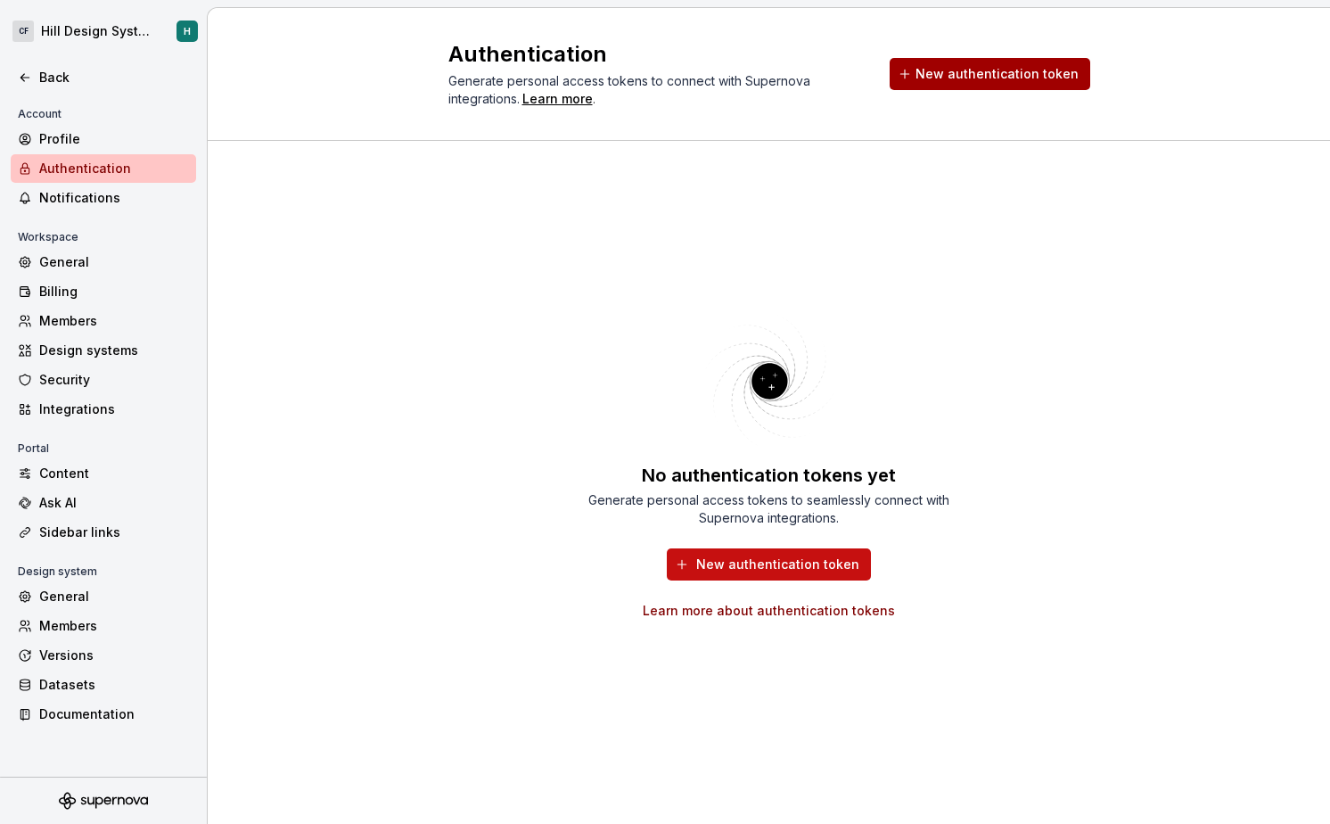
click at [965, 74] on span "New authentication token" at bounding box center [997, 74] width 163 height 18
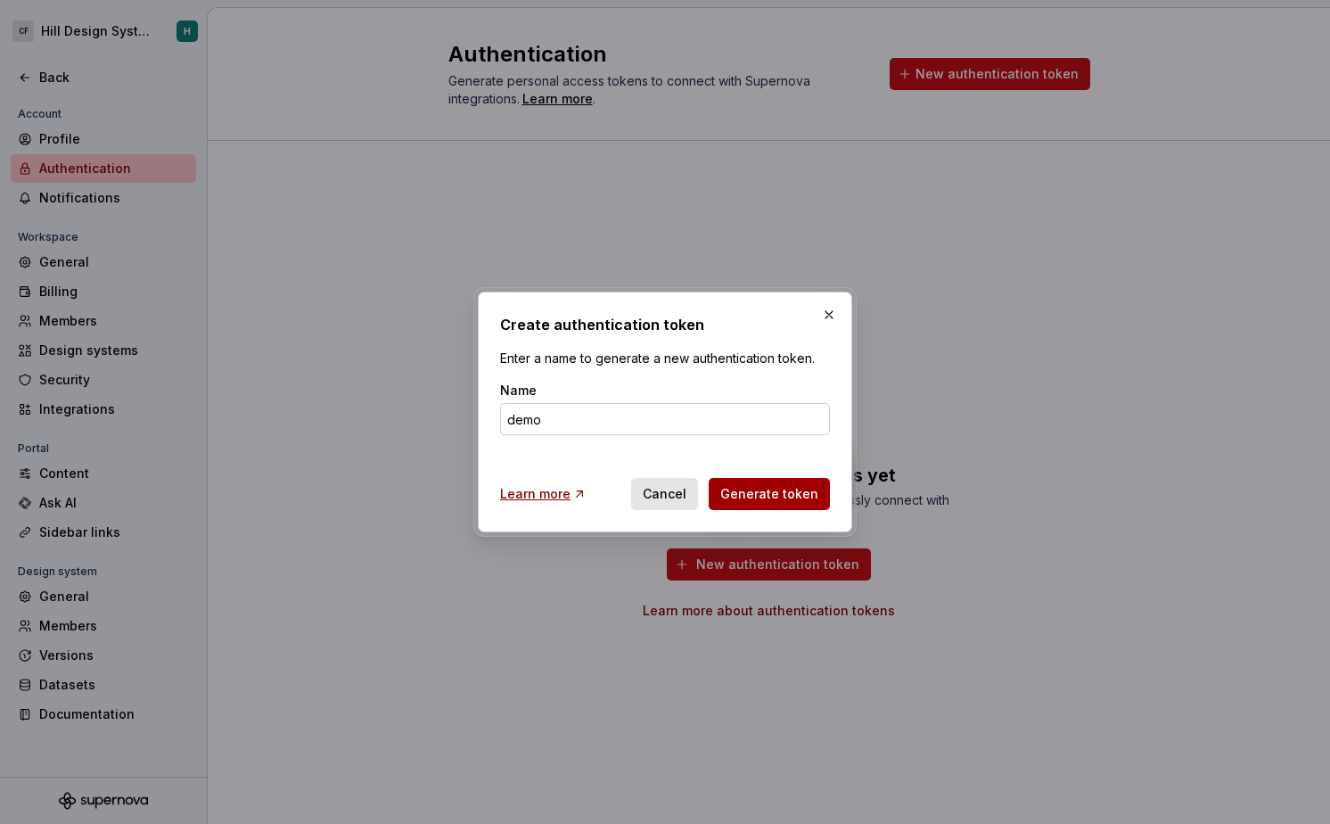
type input "demo"
click at [766, 489] on span "Generate token" at bounding box center [769, 494] width 98 height 18
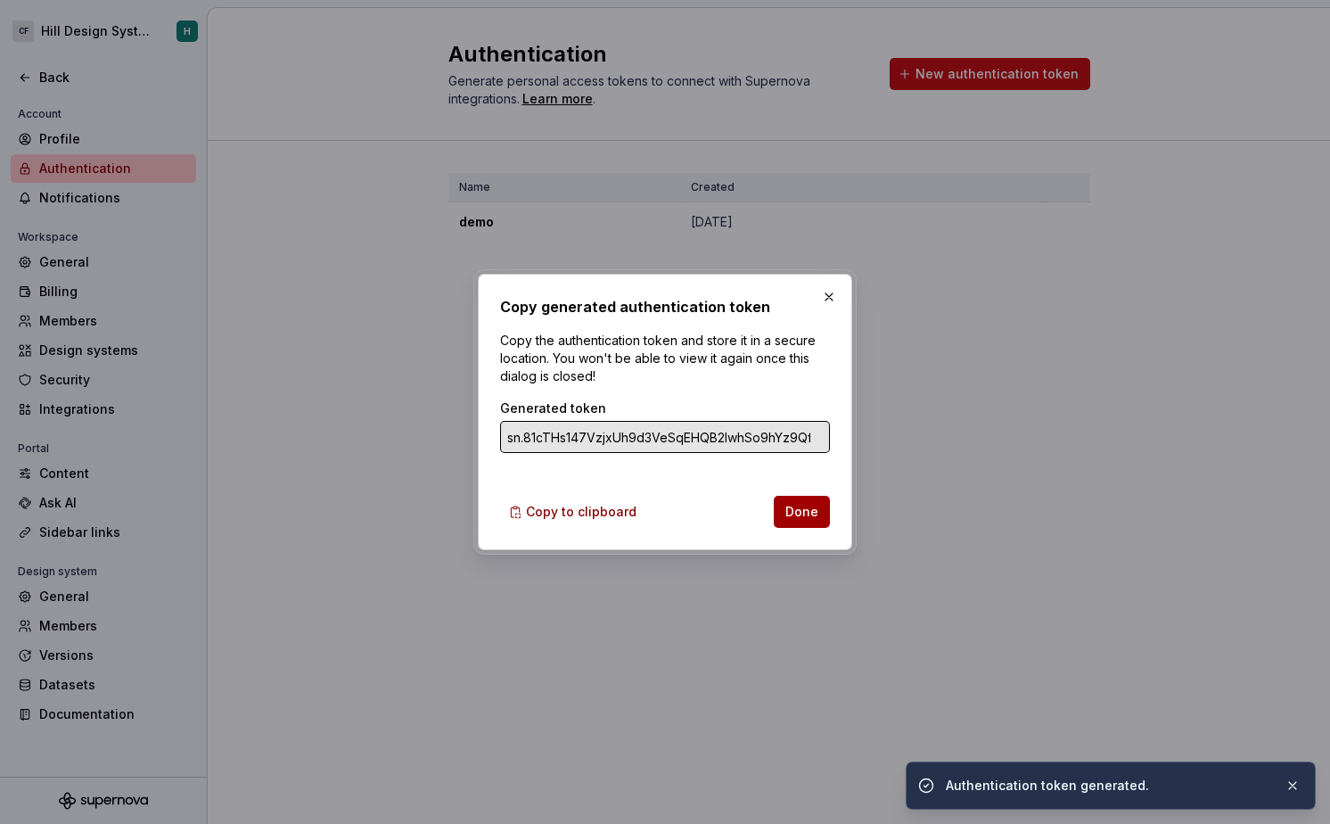
click at [794, 505] on span "Done" at bounding box center [801, 512] width 33 height 18
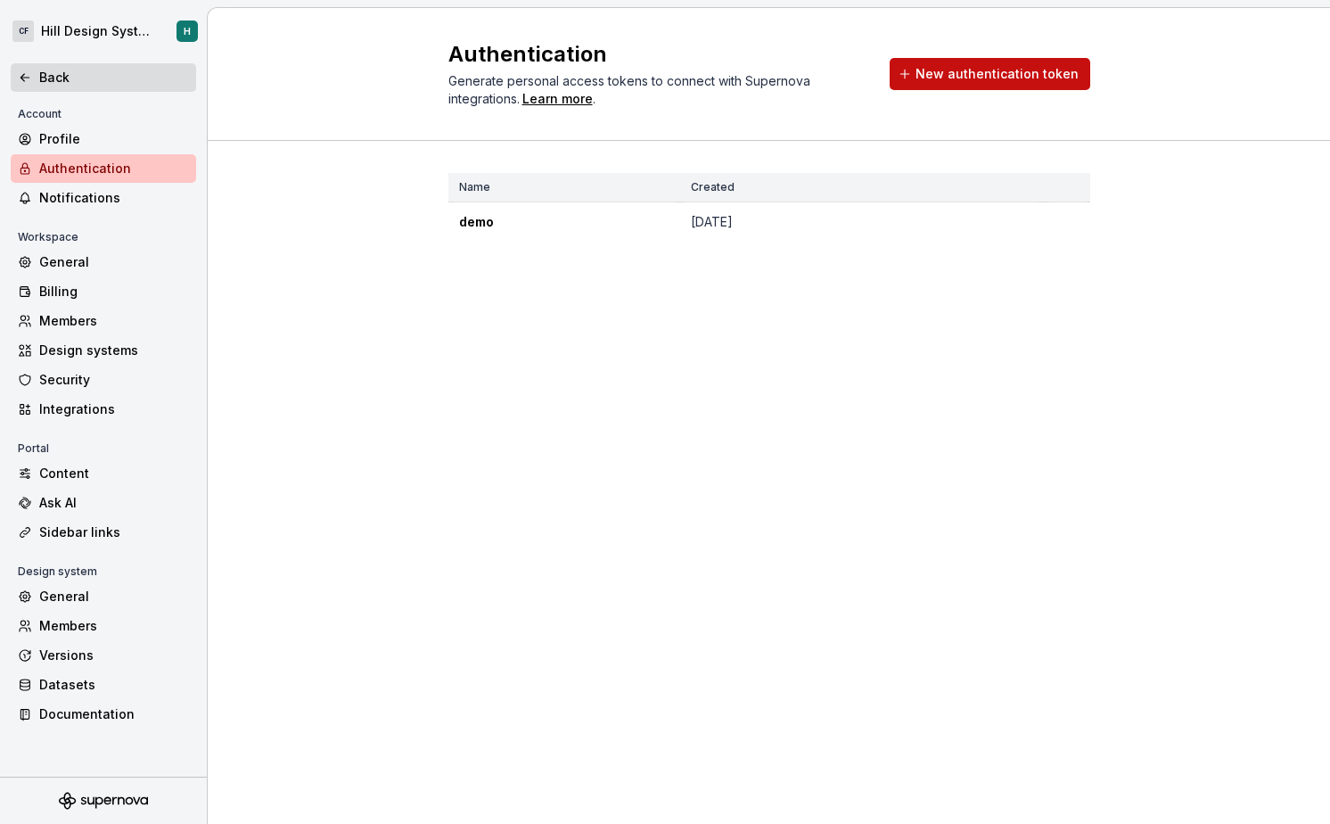
click at [18, 77] on icon at bounding box center [25, 77] width 14 height 14
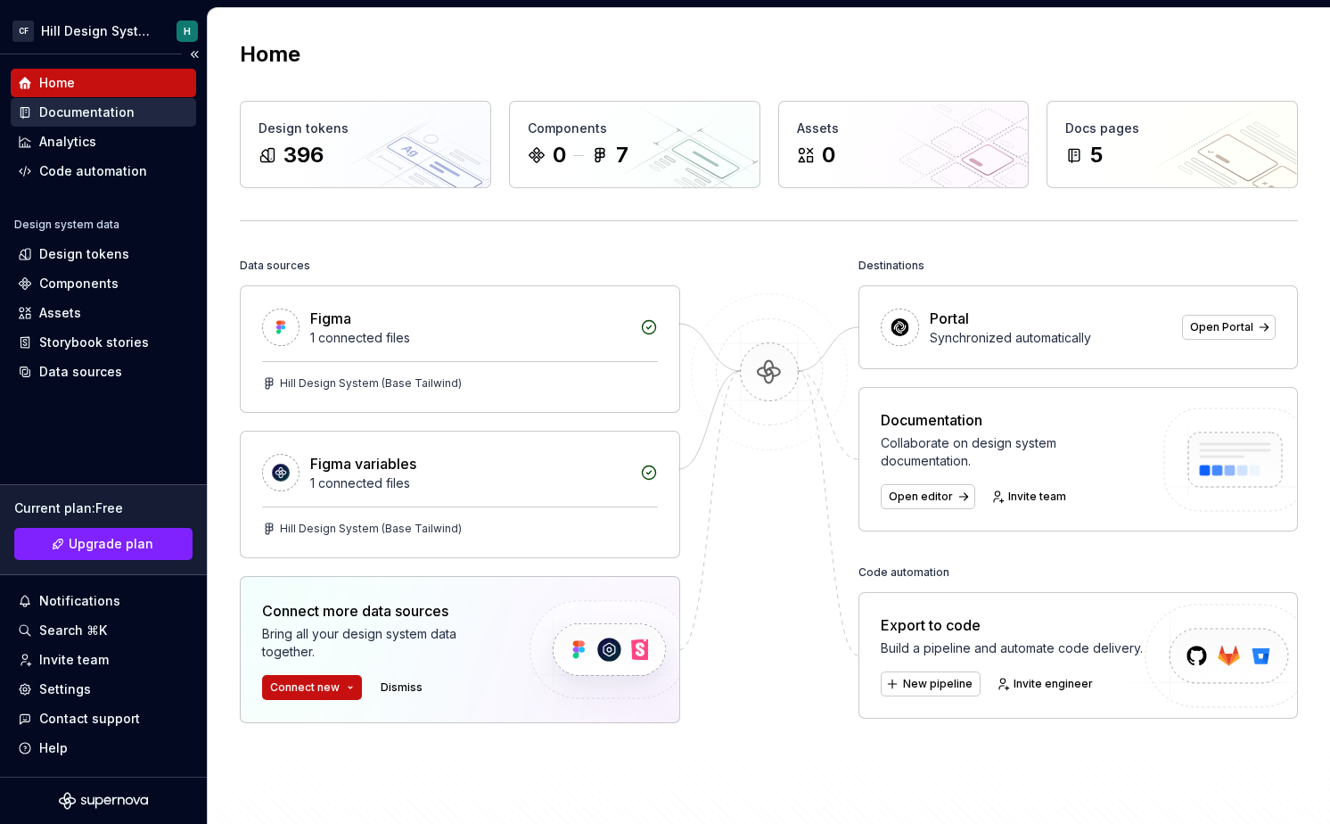
click at [113, 112] on div "Documentation" at bounding box center [86, 112] width 95 height 18
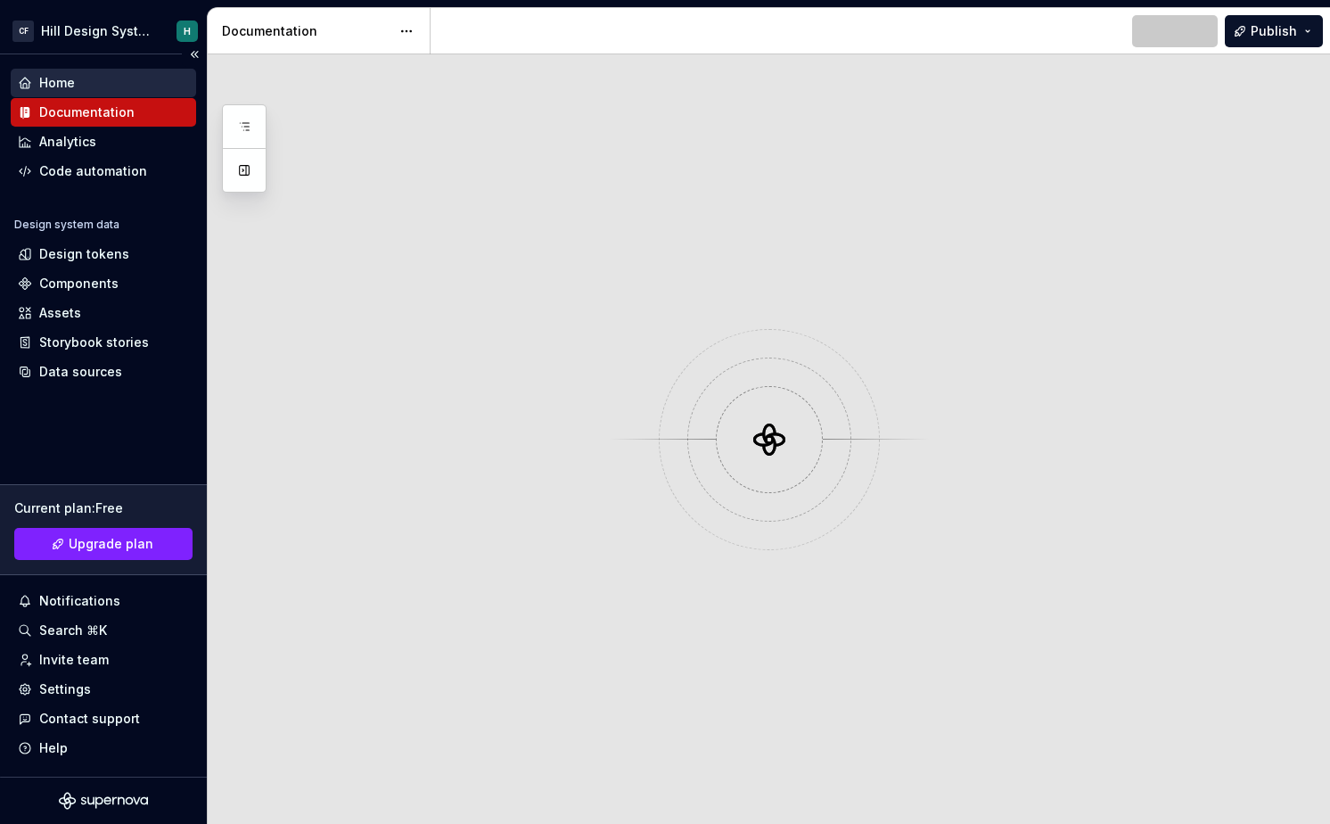
click at [111, 82] on div "Home" at bounding box center [103, 83] width 171 height 18
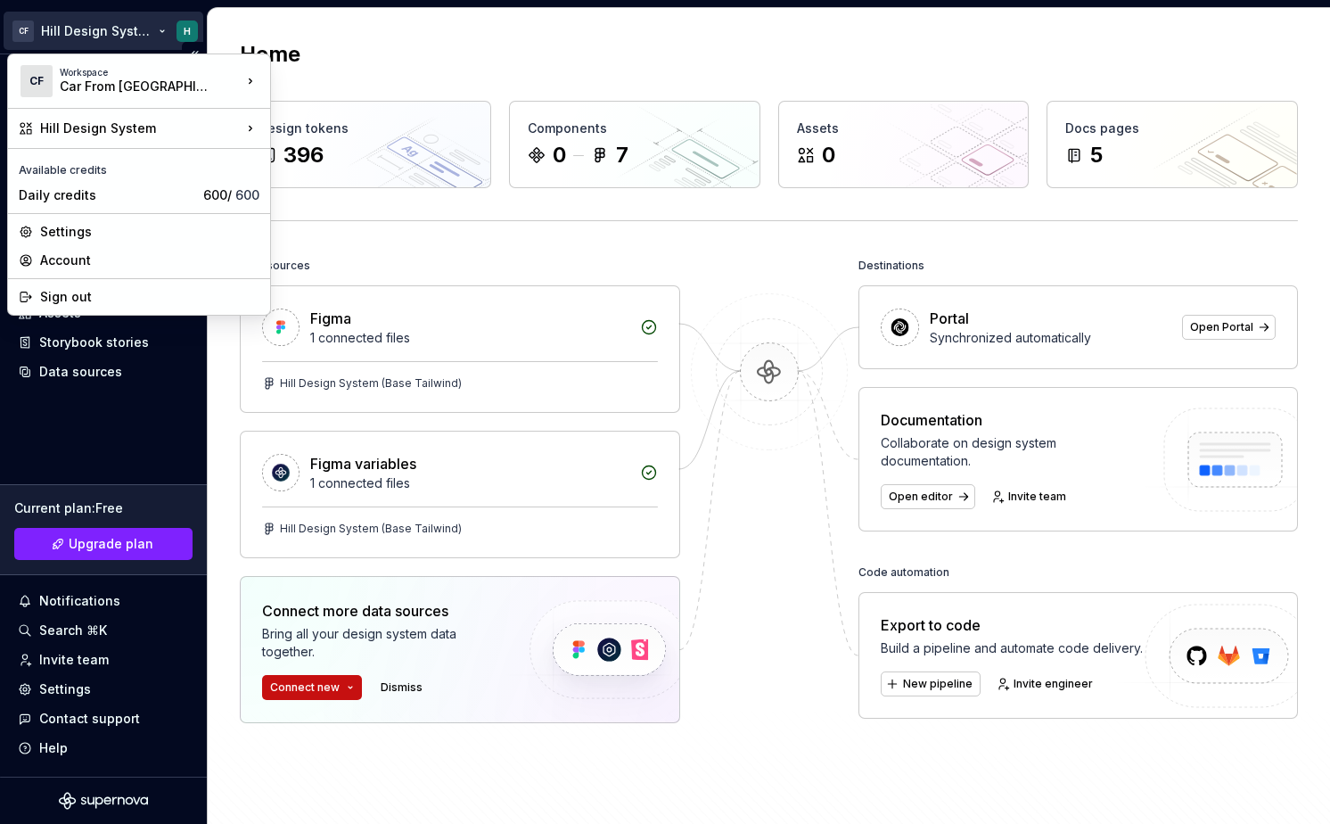
click at [138, 26] on html "CF Hill Design System H Home Documentation Analytics Code automation Design sys…" at bounding box center [665, 412] width 1330 height 824
click at [297, 29] on html "CF Hill Design System H Home Documentation Analytics Code automation Design sys…" at bounding box center [665, 412] width 1330 height 824
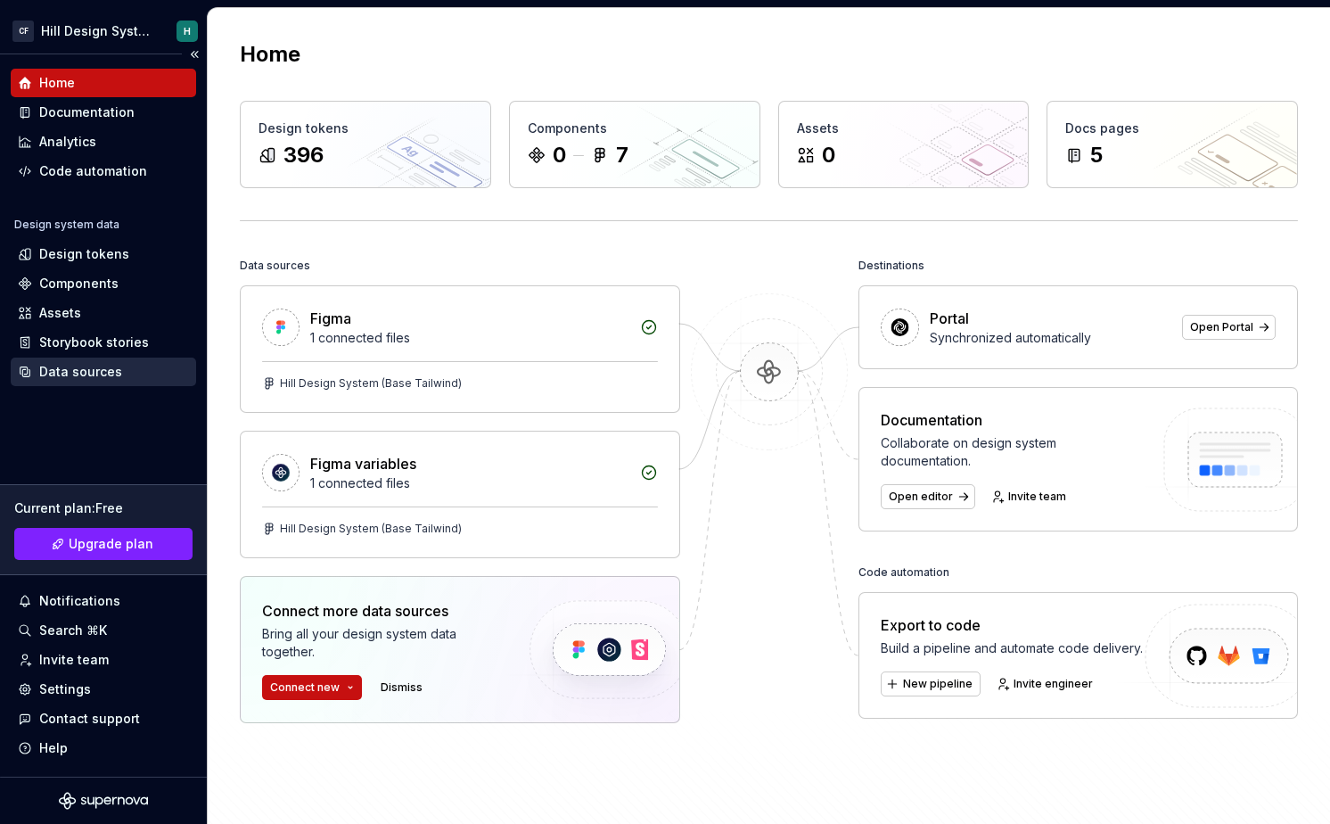
click at [121, 369] on div "Data sources" at bounding box center [103, 372] width 171 height 18
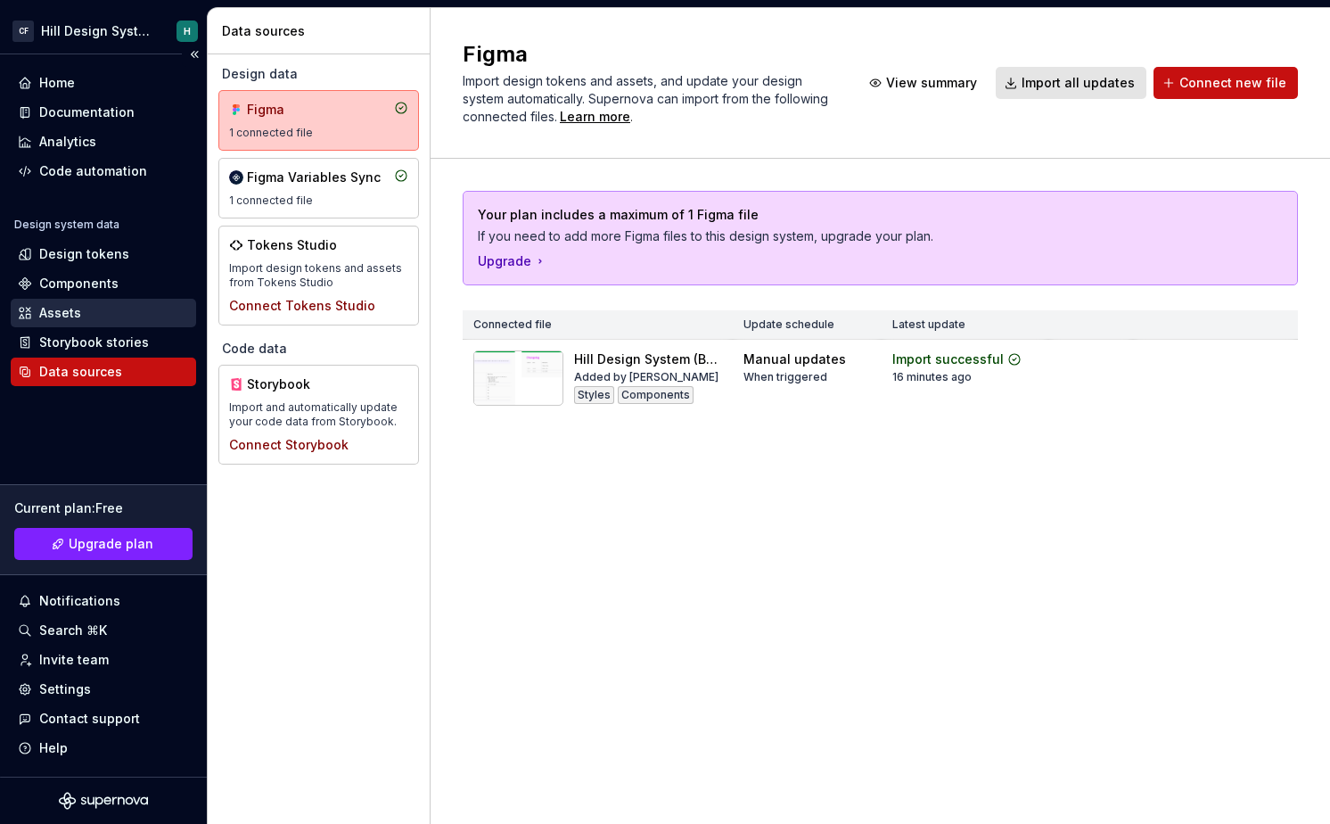
click at [152, 316] on div "Assets" at bounding box center [103, 313] width 171 height 18
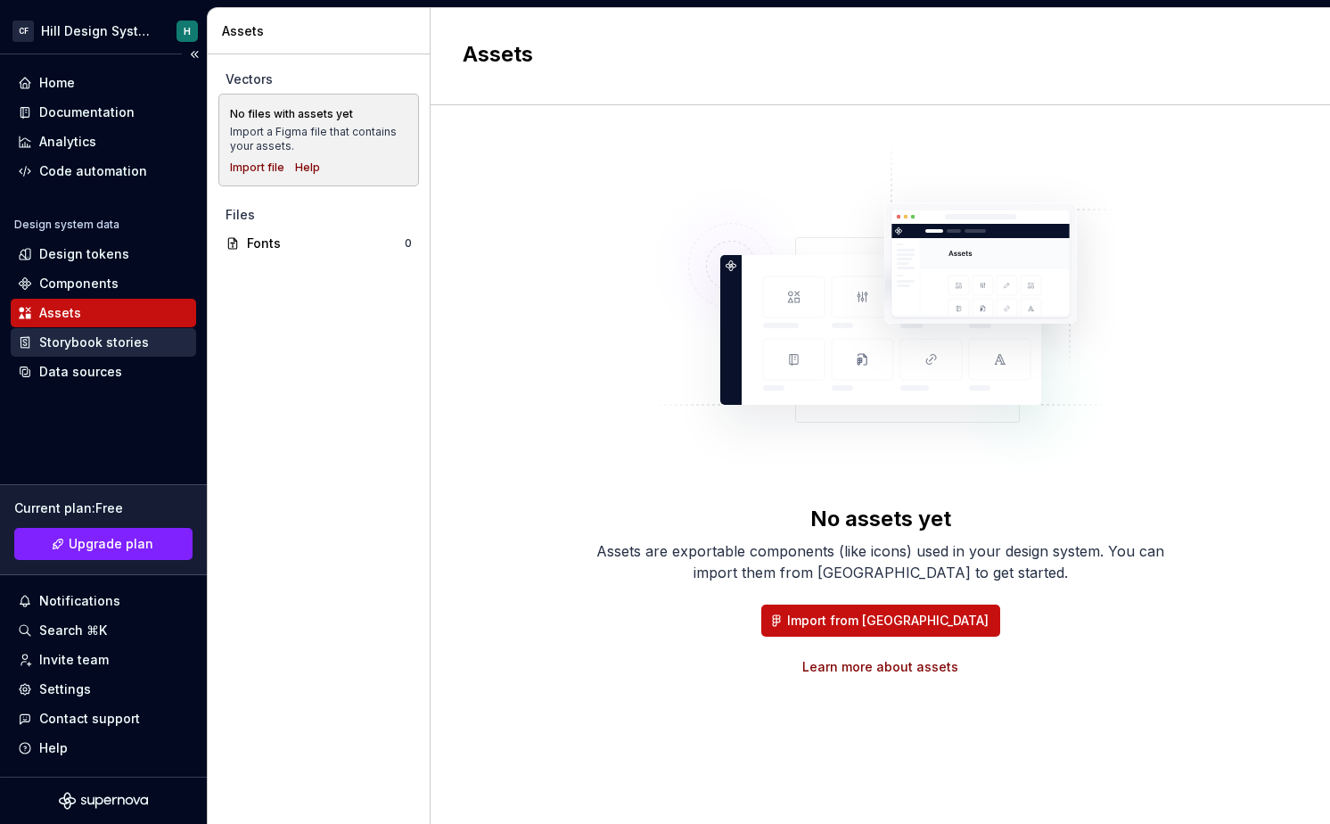
click at [130, 352] on div "Storybook stories" at bounding box center [103, 342] width 185 height 29
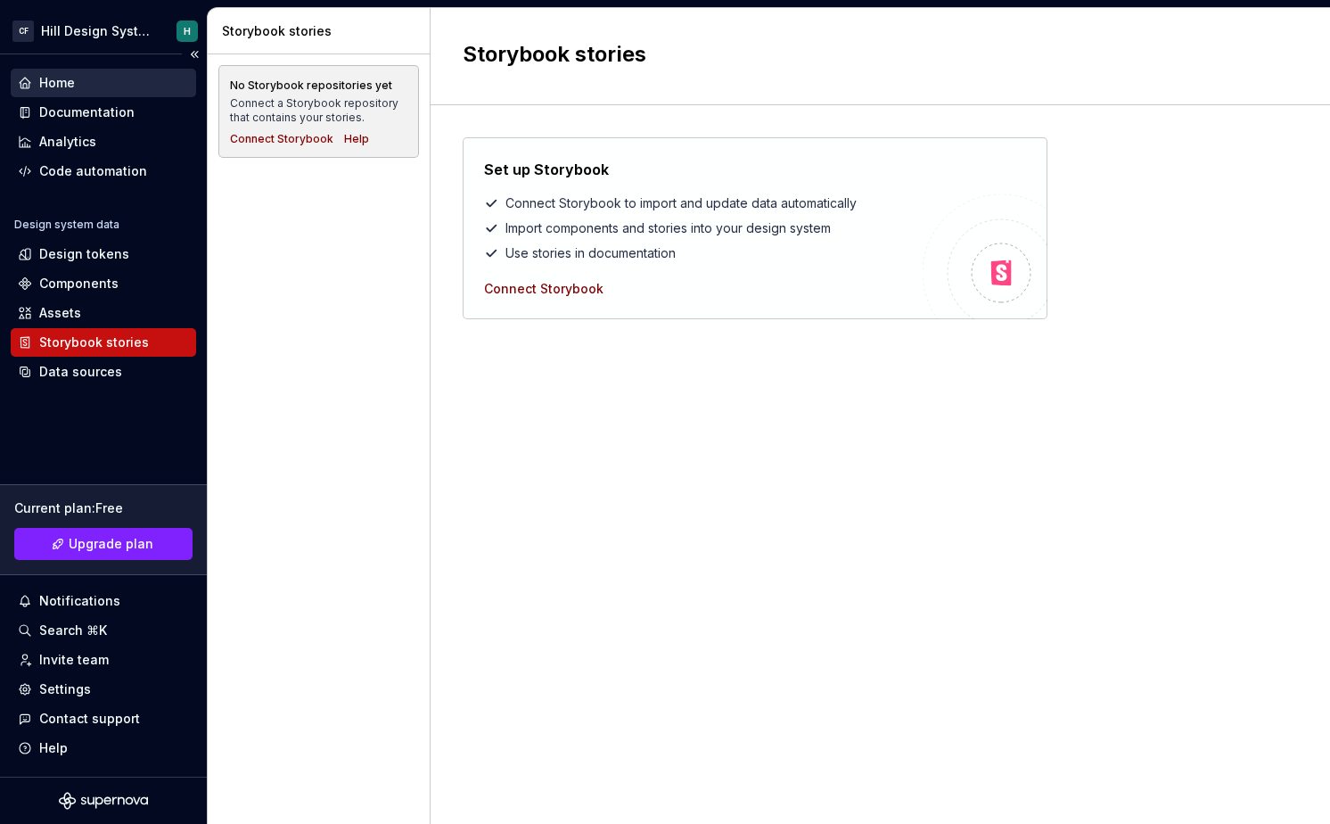
click at [116, 84] on div "Home" at bounding box center [103, 83] width 171 height 18
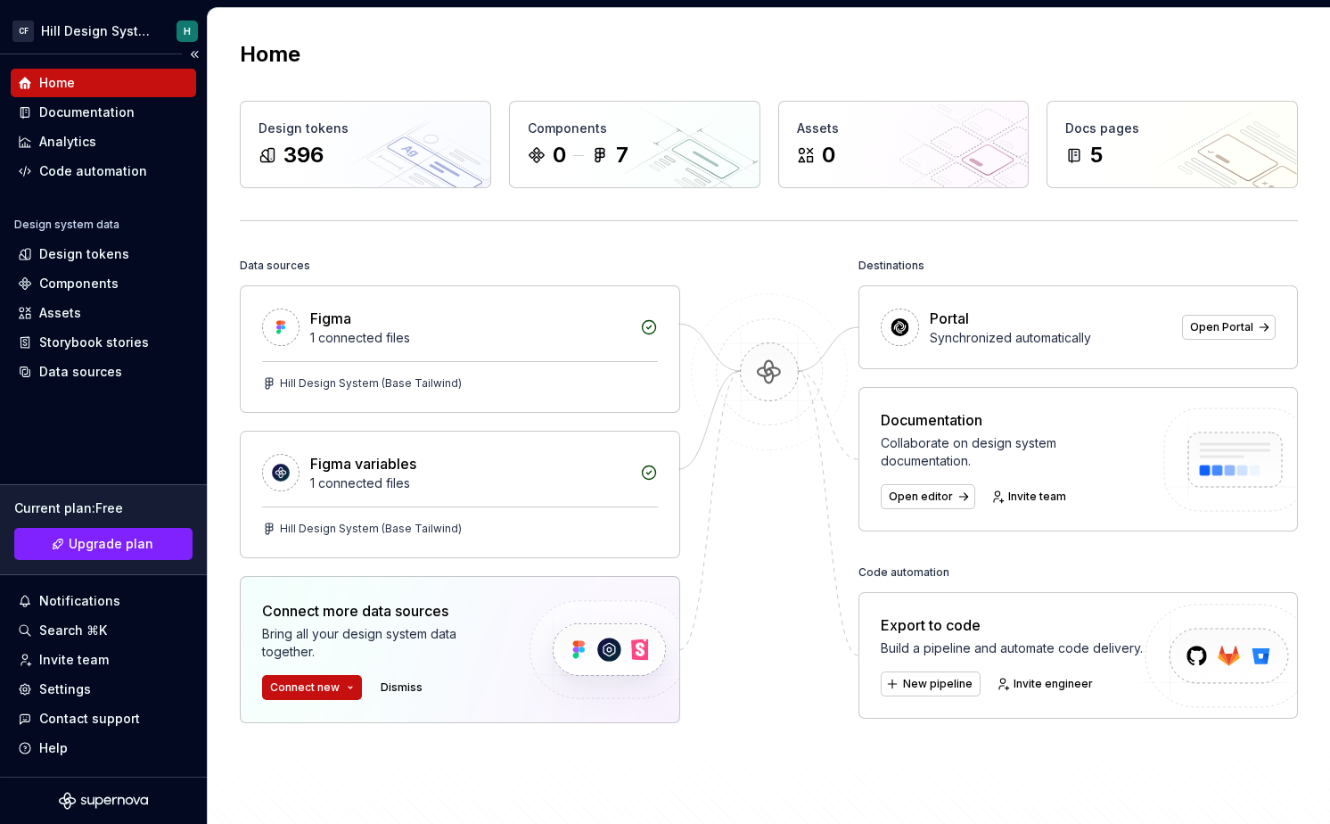
click at [100, 475] on div "Current plan : Free Upgrade plan Notifications Search ⌘K Invite team Settings C…" at bounding box center [103, 617] width 185 height 289
click at [116, 118] on div "Documentation" at bounding box center [86, 112] width 95 height 18
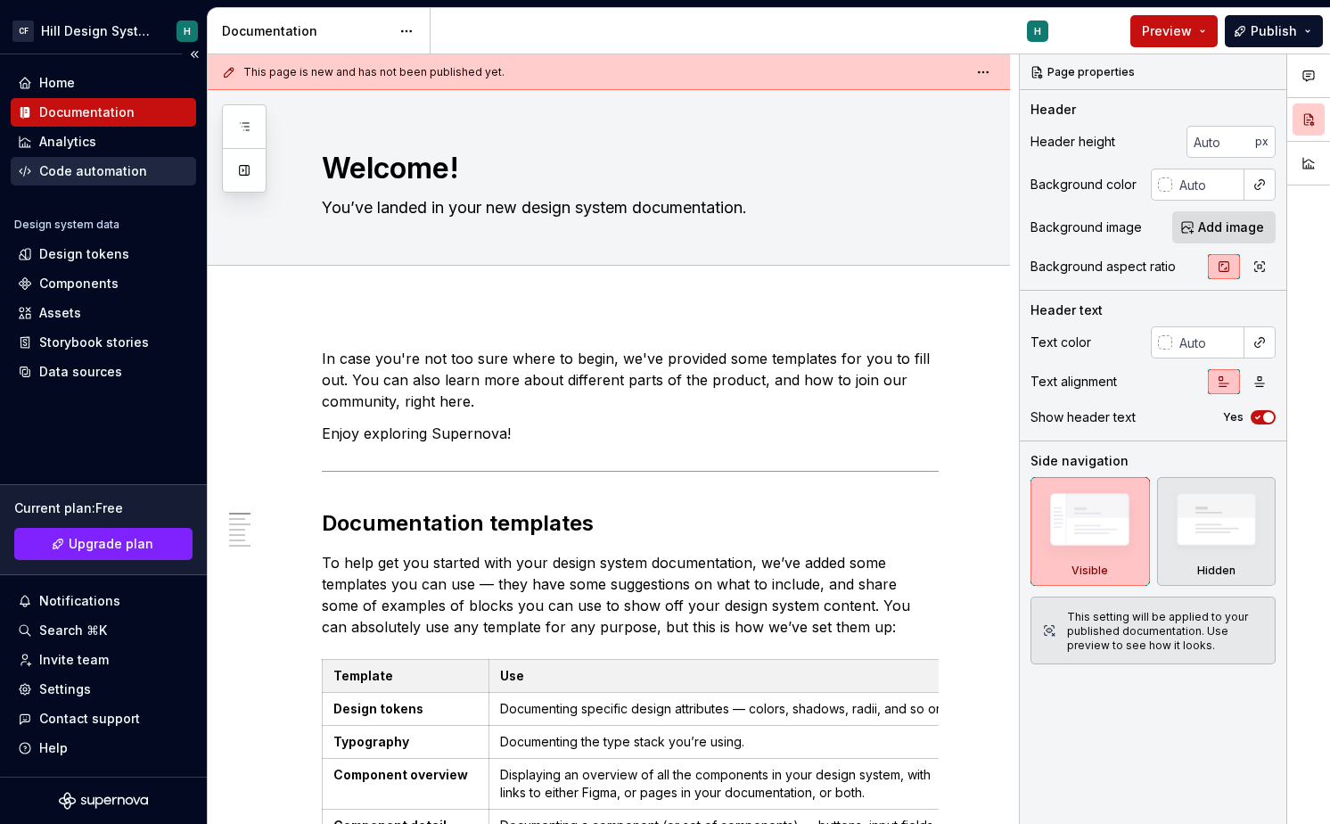
click at [113, 172] on div "Code automation" at bounding box center [93, 171] width 108 height 18
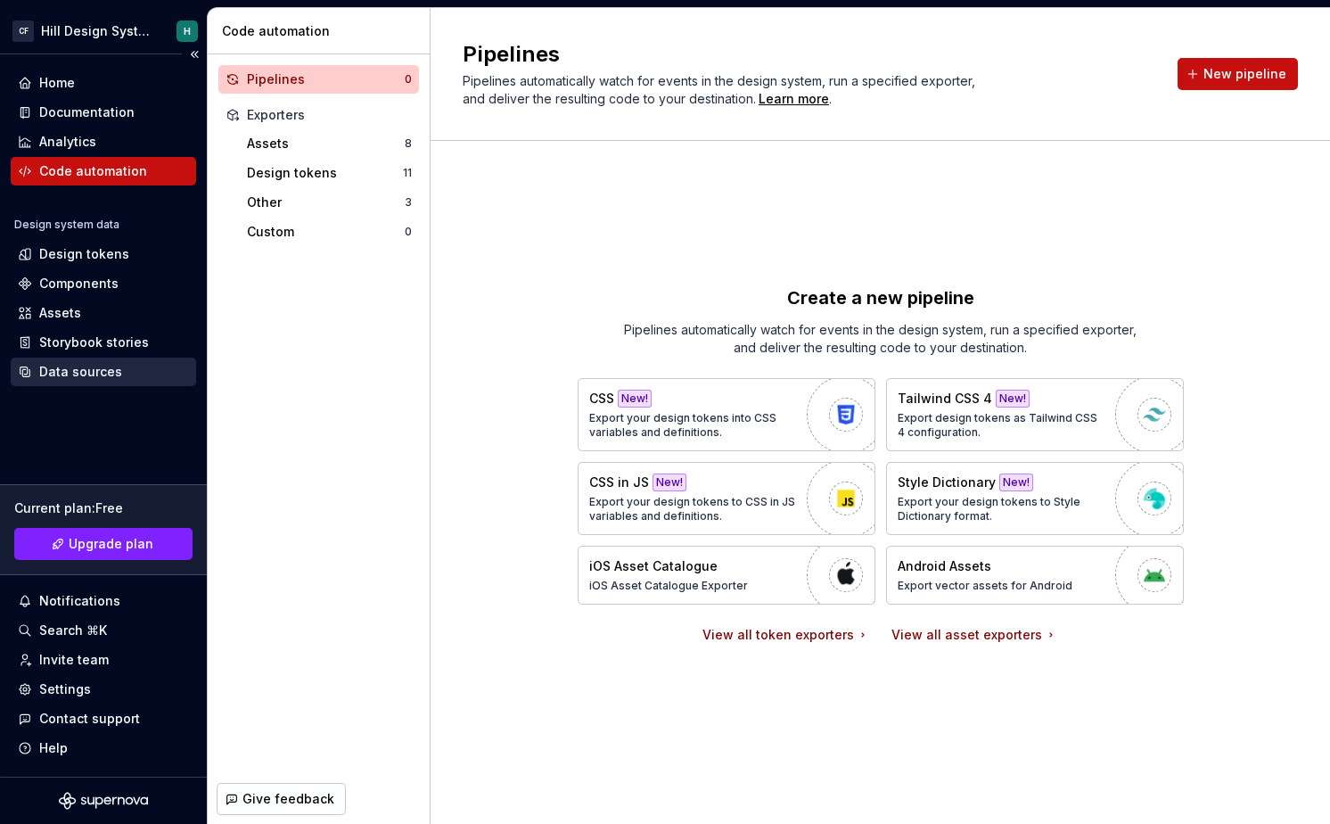
click at [129, 365] on div "Data sources" at bounding box center [103, 372] width 171 height 18
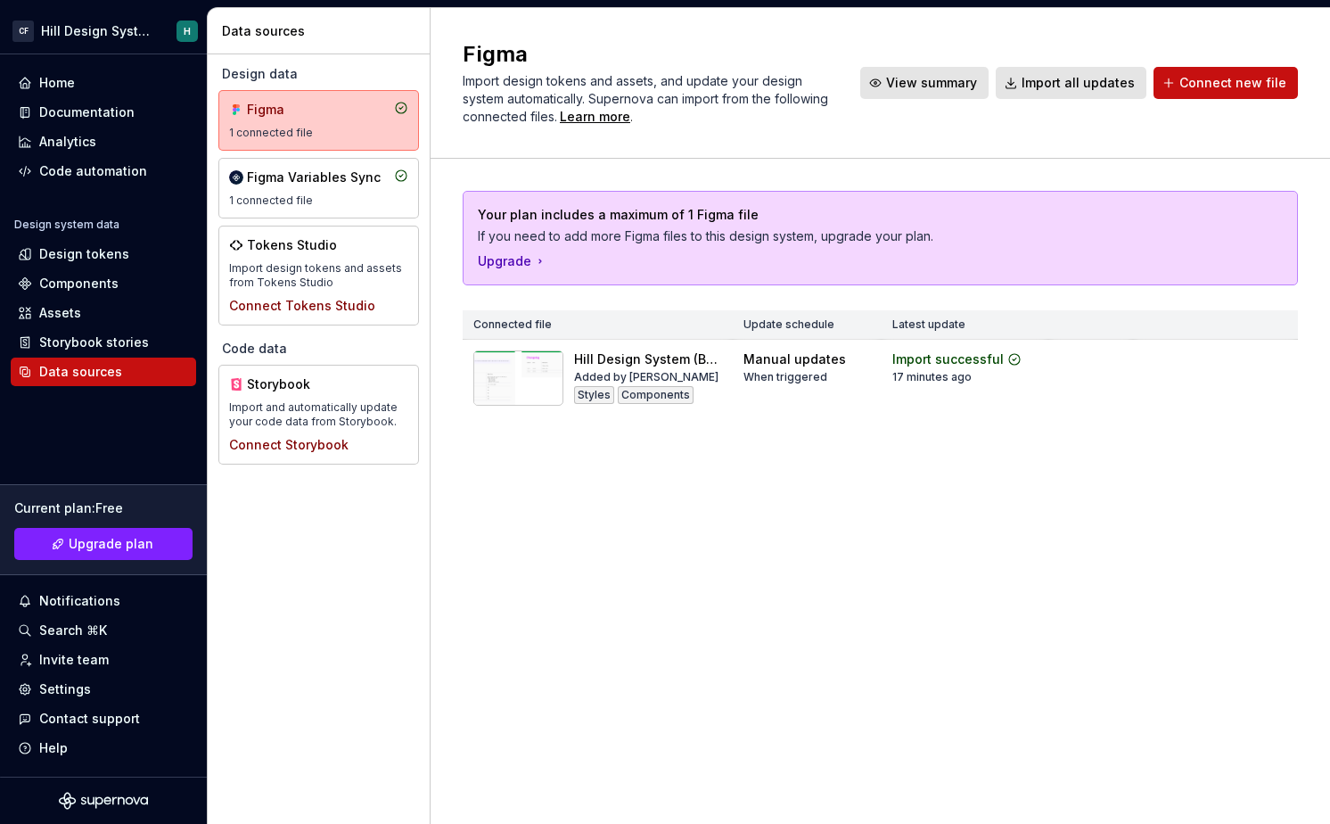
click at [940, 89] on span "View summary" at bounding box center [931, 83] width 91 height 18
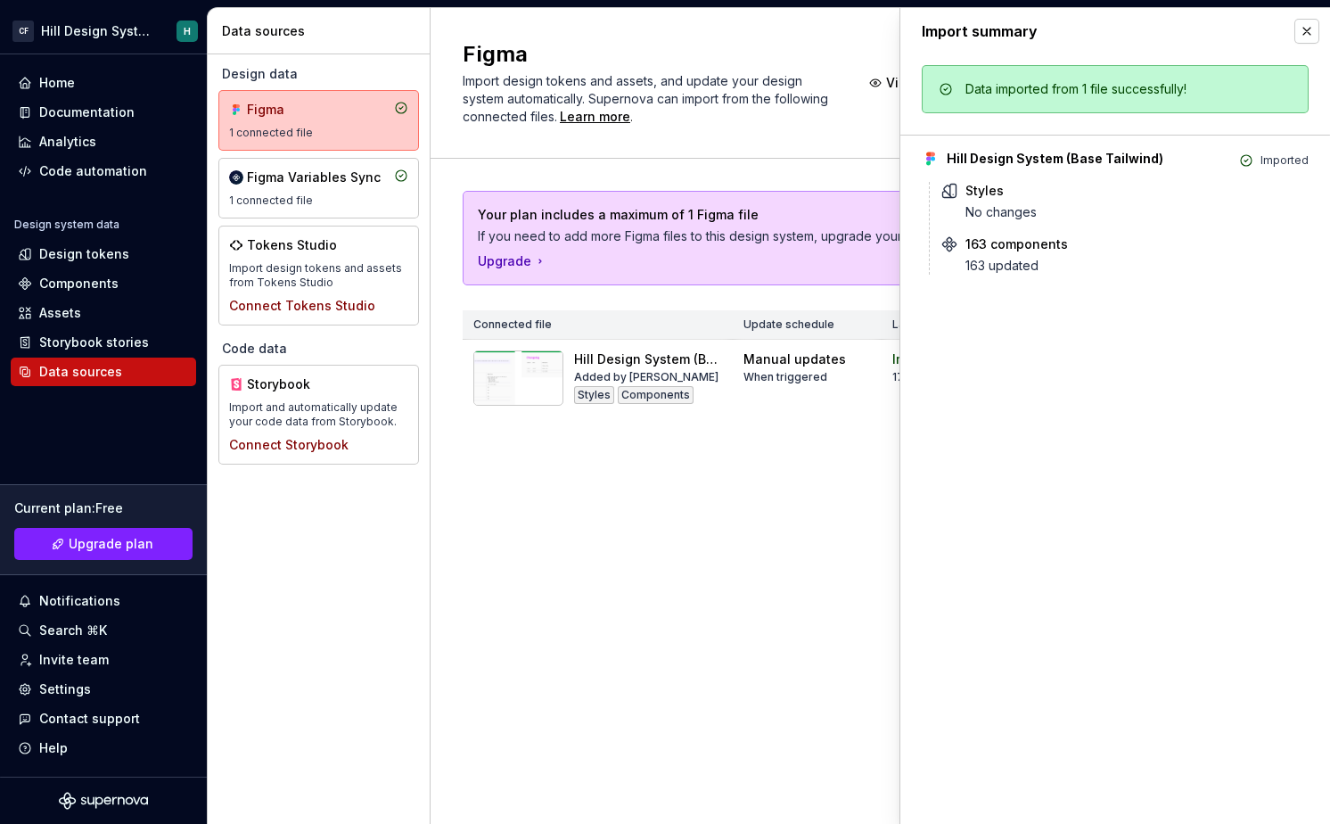
click at [952, 157] on div "Hill Design System (Base Tailwind)" at bounding box center [1055, 159] width 217 height 18
click at [1307, 31] on button "button" at bounding box center [1307, 31] width 25 height 25
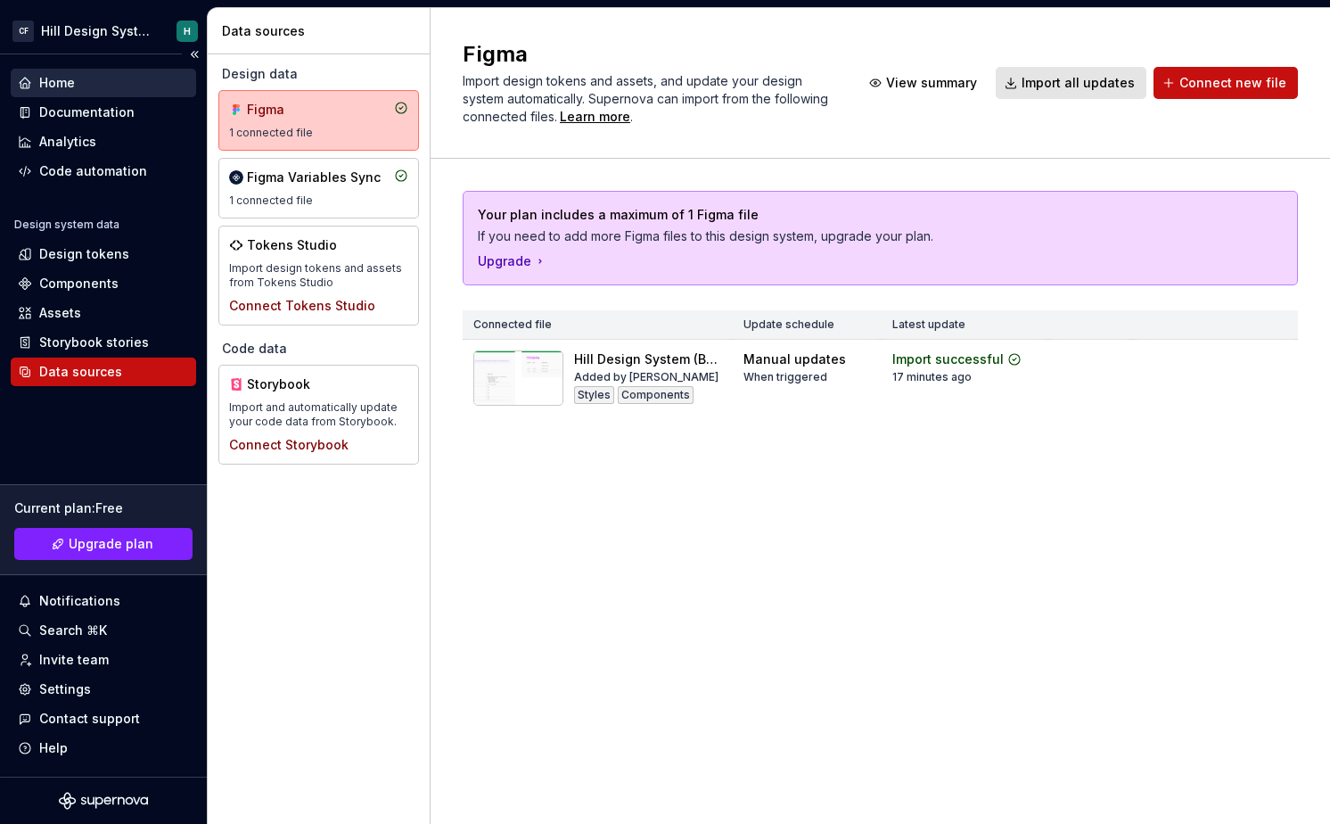
click at [110, 90] on div "Home" at bounding box center [103, 83] width 171 height 18
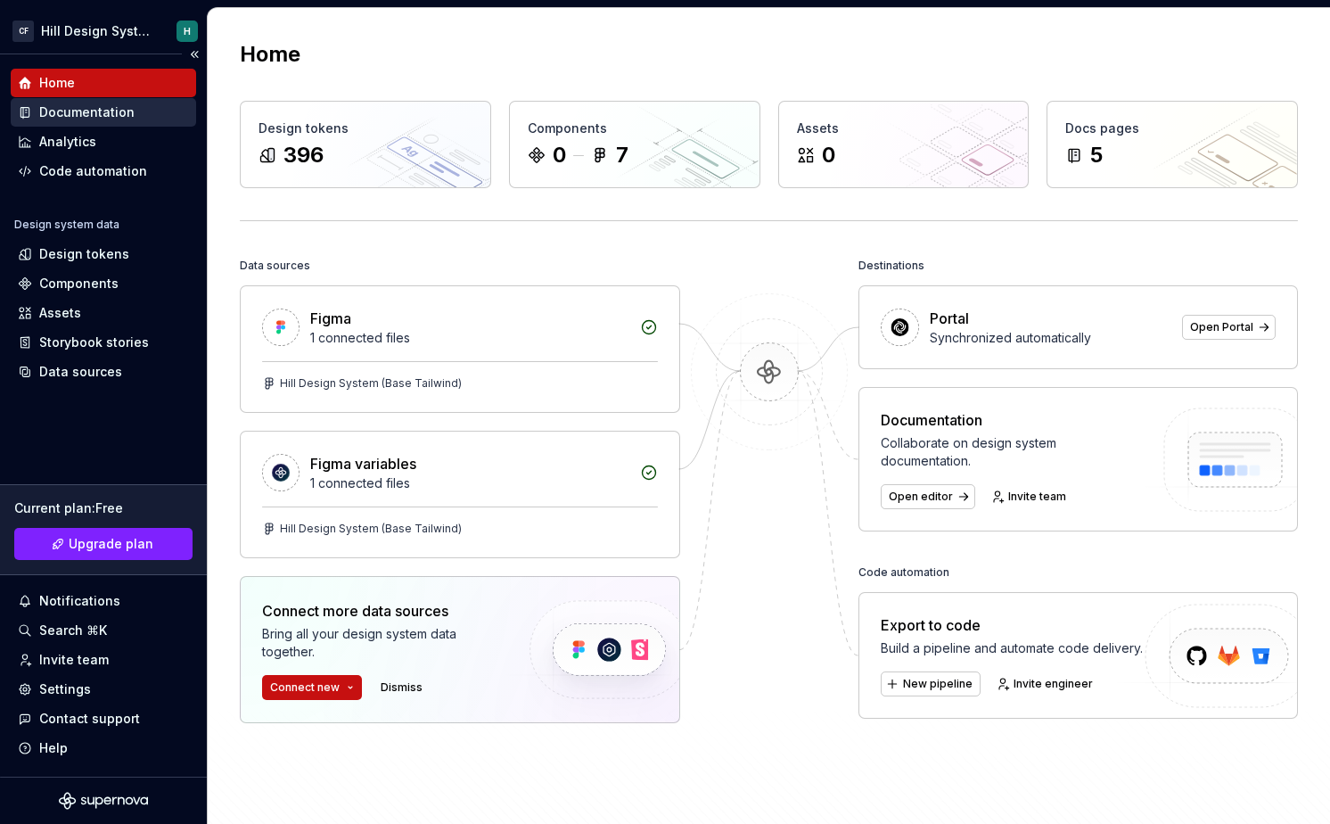
click at [102, 107] on div "Documentation" at bounding box center [86, 112] width 95 height 18
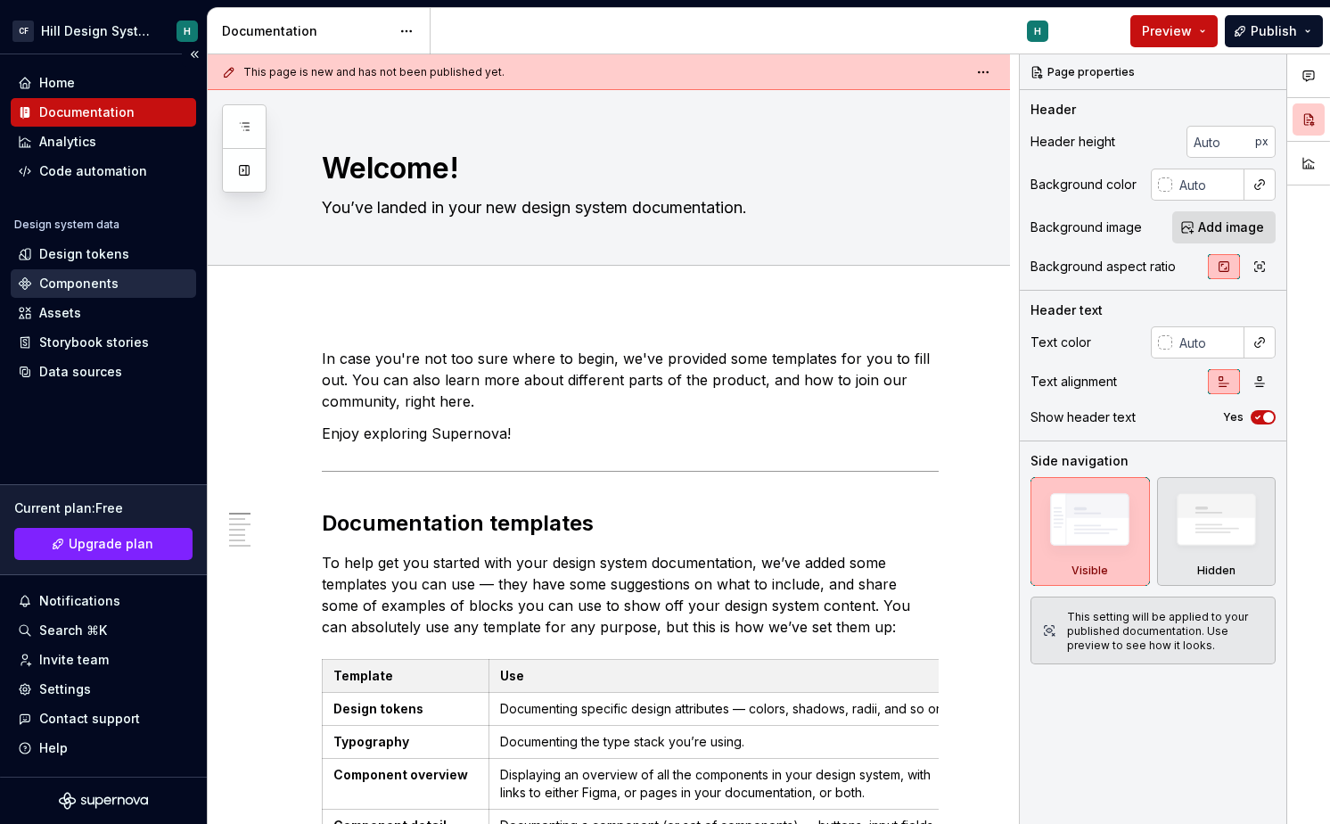
click at [98, 284] on div "Components" at bounding box center [78, 284] width 79 height 18
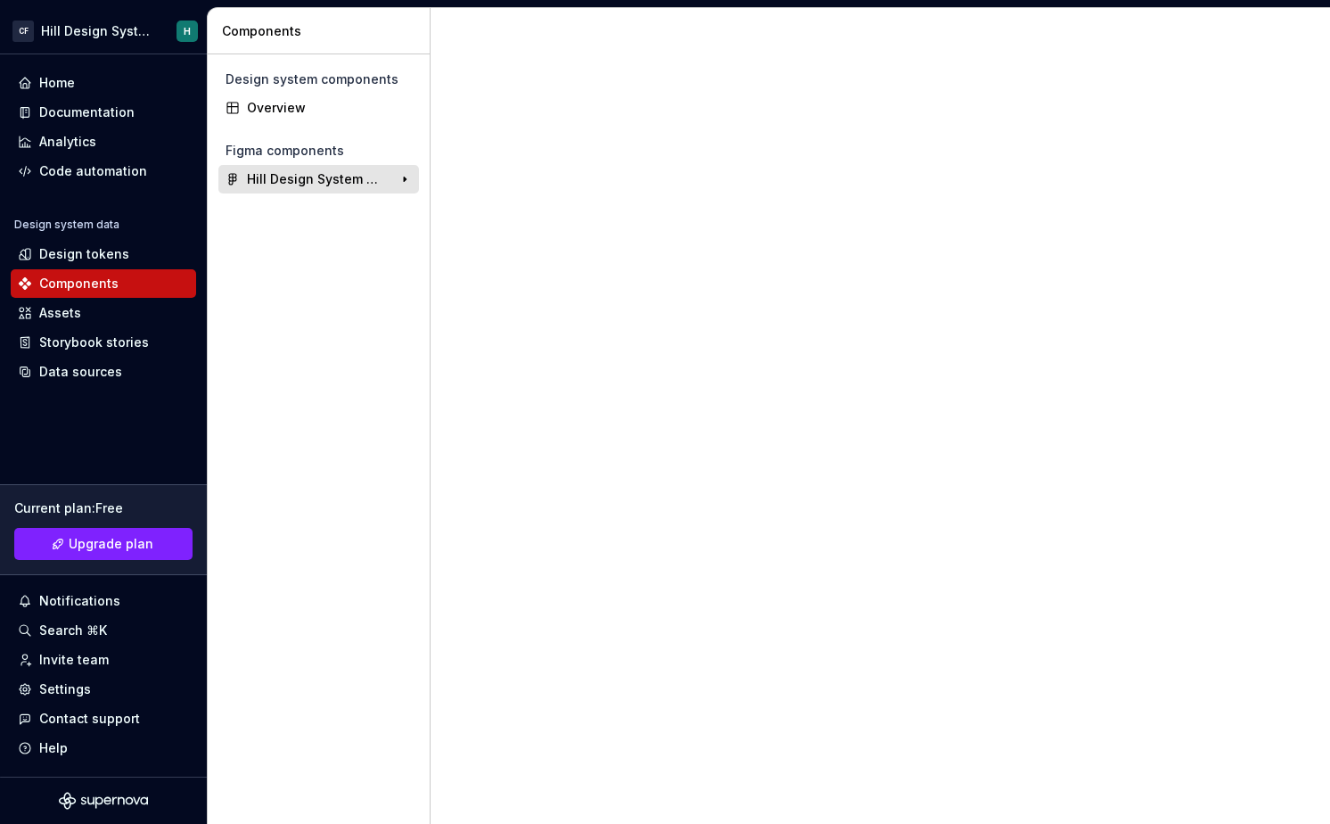
click at [341, 191] on div "Hill Design System (Base Tailwind) 7" at bounding box center [318, 179] width 201 height 29
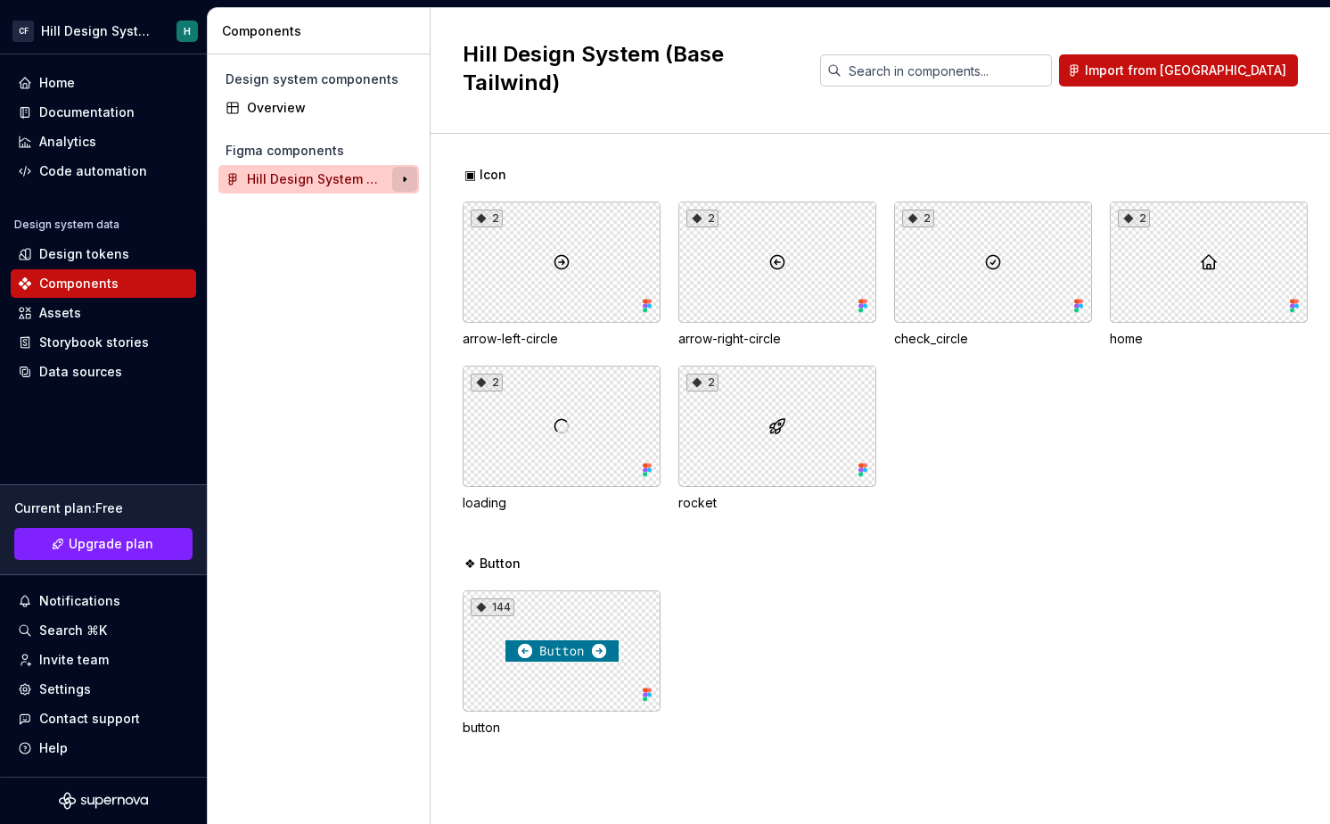
click at [408, 183] on button "button" at bounding box center [404, 179] width 25 height 25
click at [316, 240] on div "❖ Button" at bounding box center [327, 238] width 160 height 18
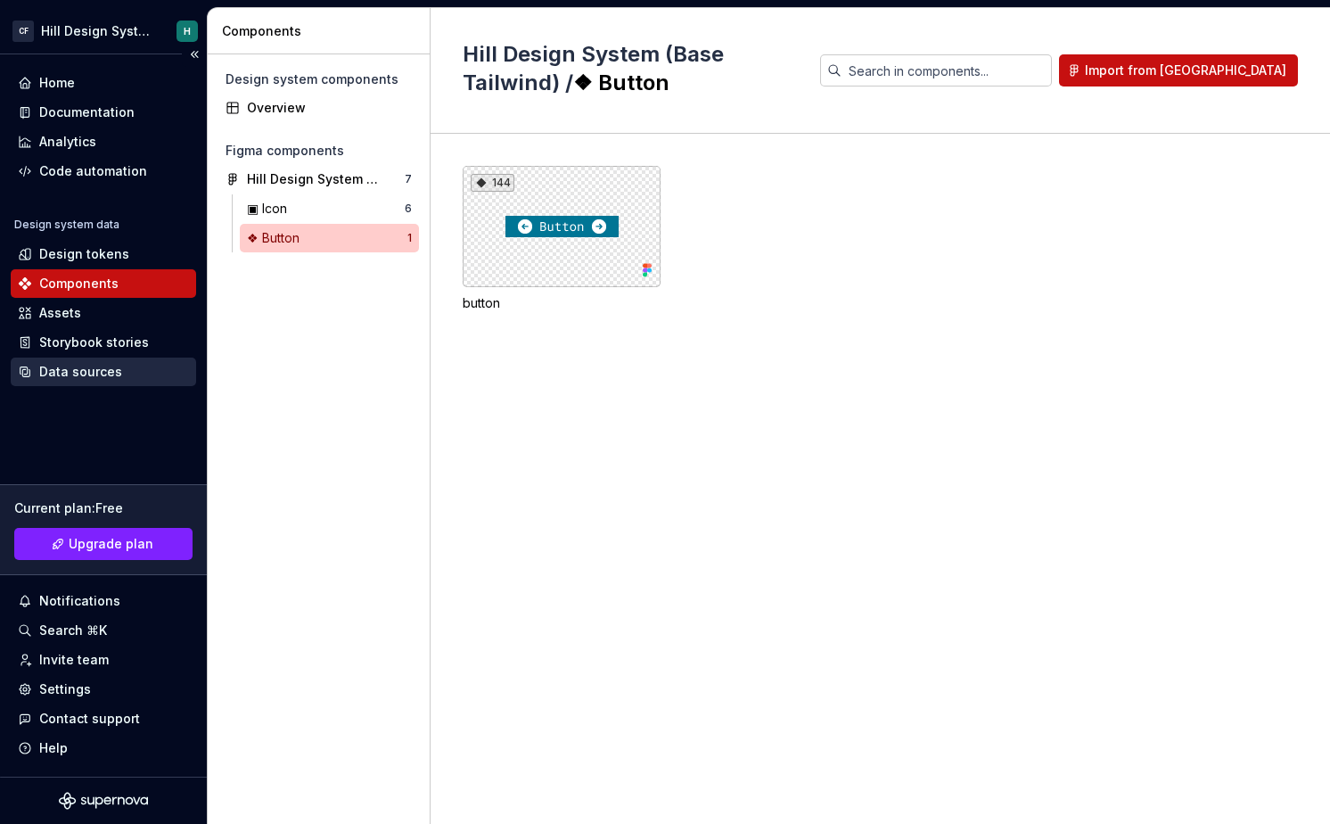
click at [101, 379] on div "Data sources" at bounding box center [80, 372] width 83 height 18
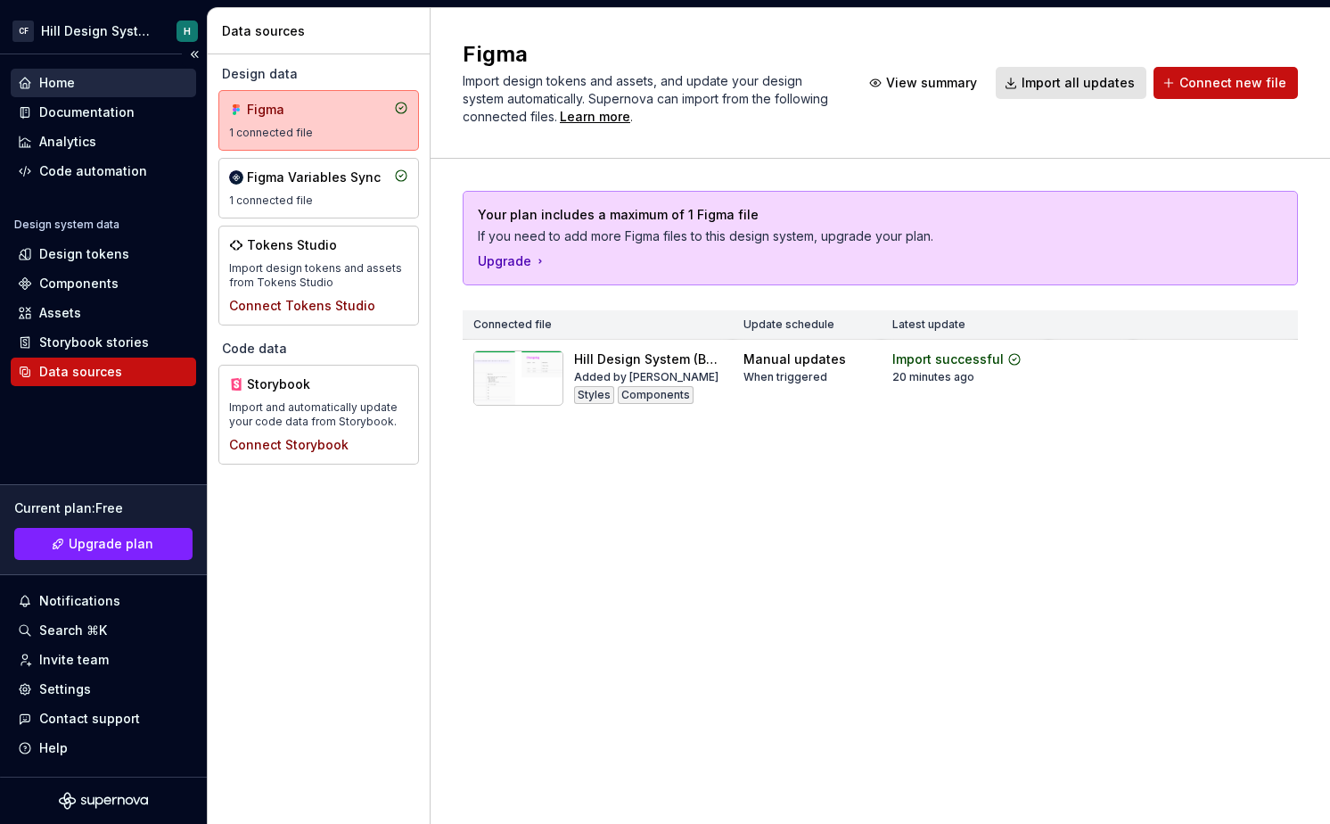
click at [91, 88] on div "Home" at bounding box center [103, 83] width 171 height 18
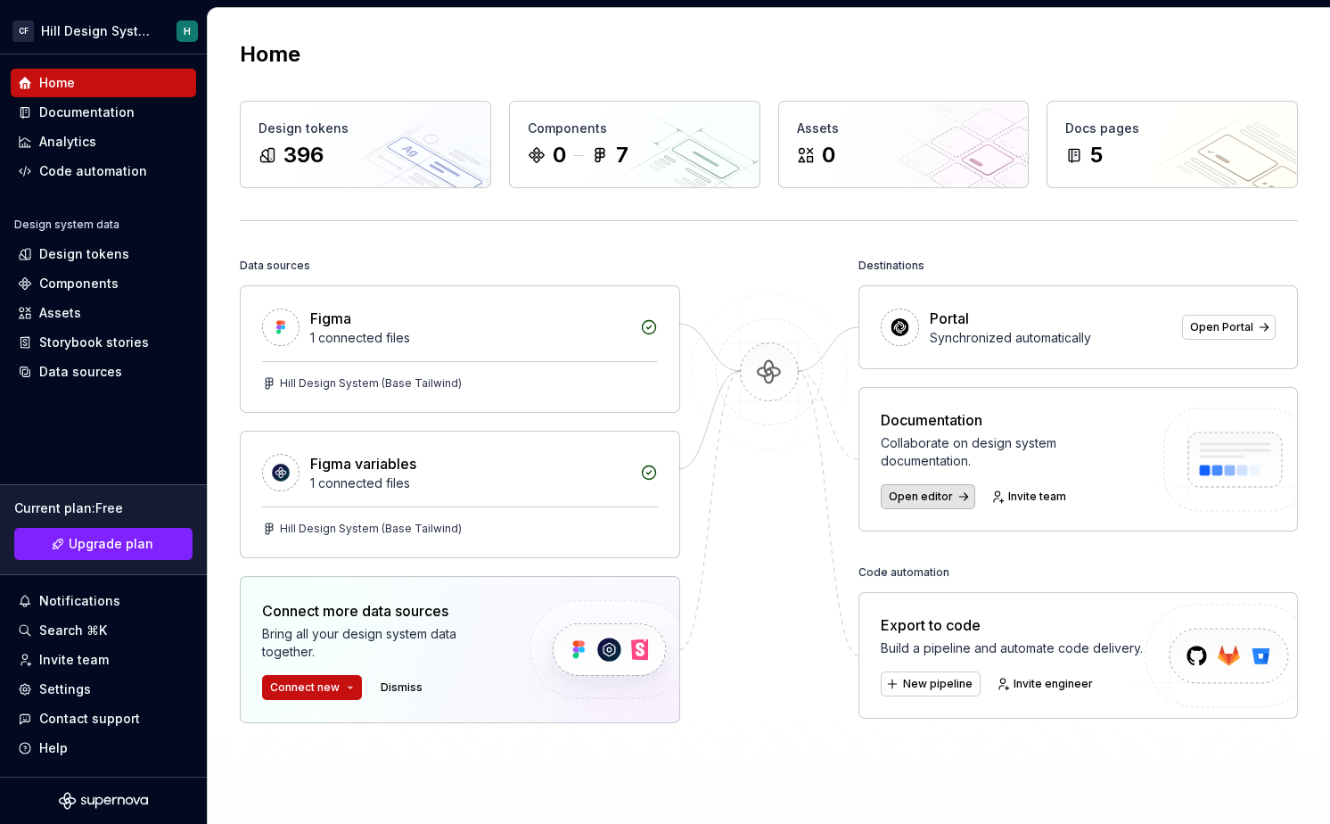
click at [949, 496] on link "Open editor" at bounding box center [928, 496] width 95 height 25
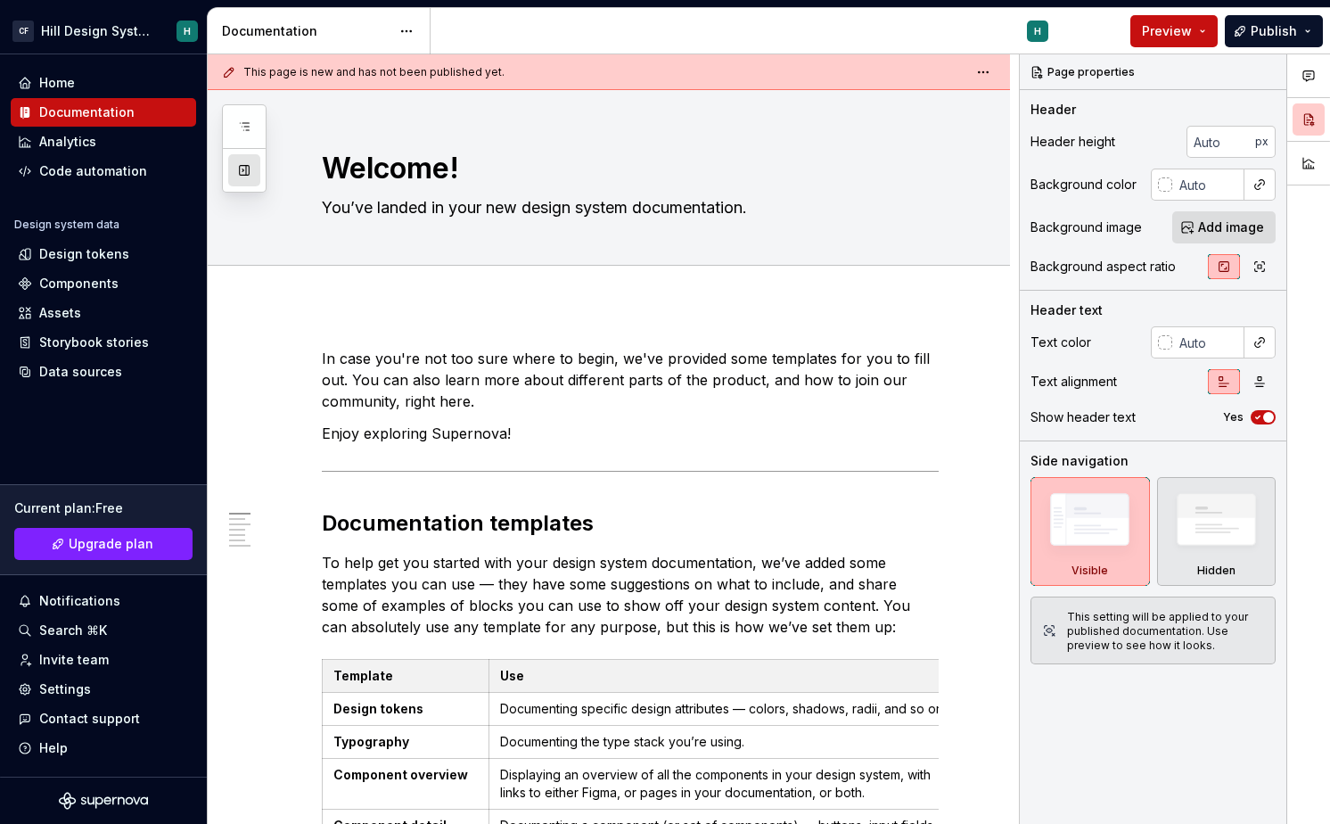
click at [240, 168] on button "button" at bounding box center [244, 170] width 32 height 32
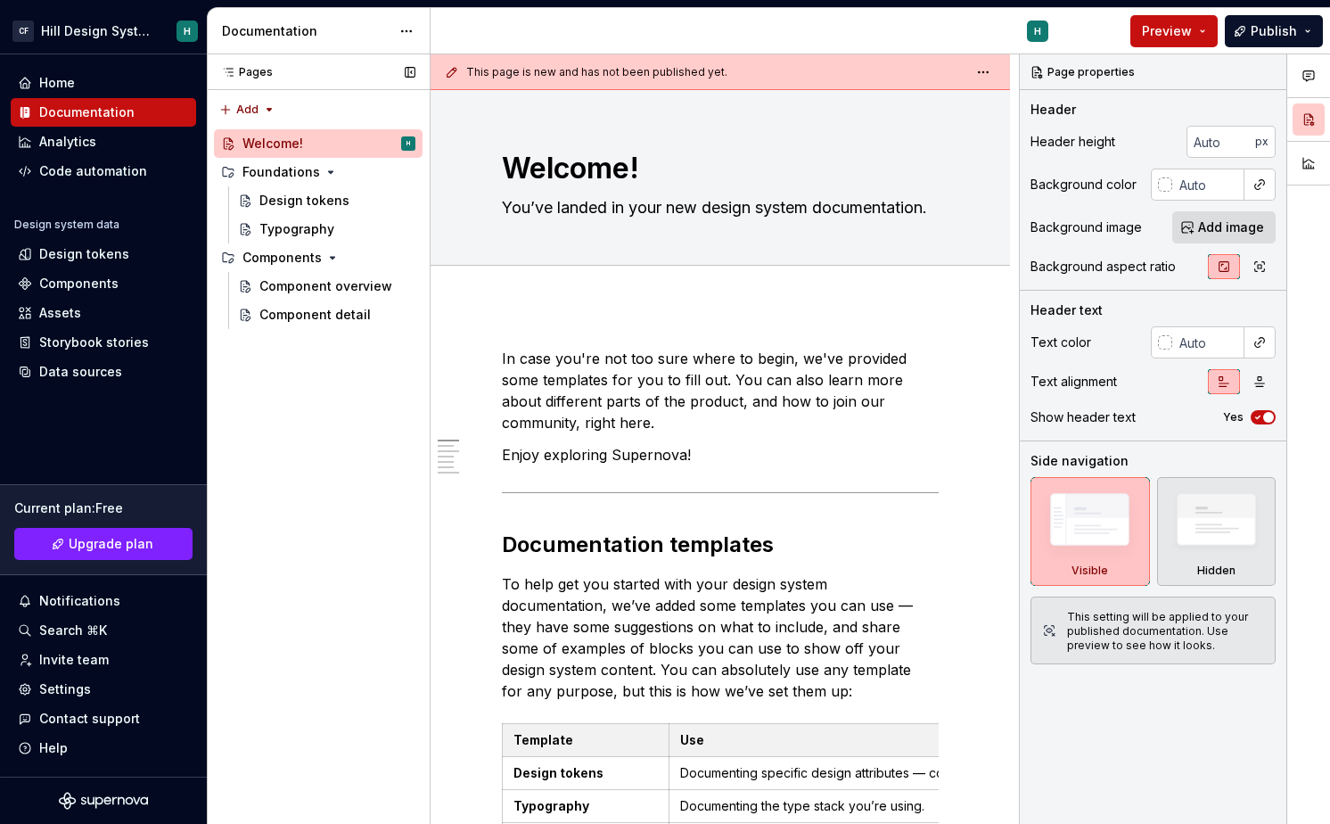
click at [318, 390] on div "Pages Pages Add Accessibility guide for tree Page tree. Navigate the tree with …" at bounding box center [318, 439] width 223 height 770
click at [326, 288] on div "Component overview" at bounding box center [310, 286] width 103 height 18
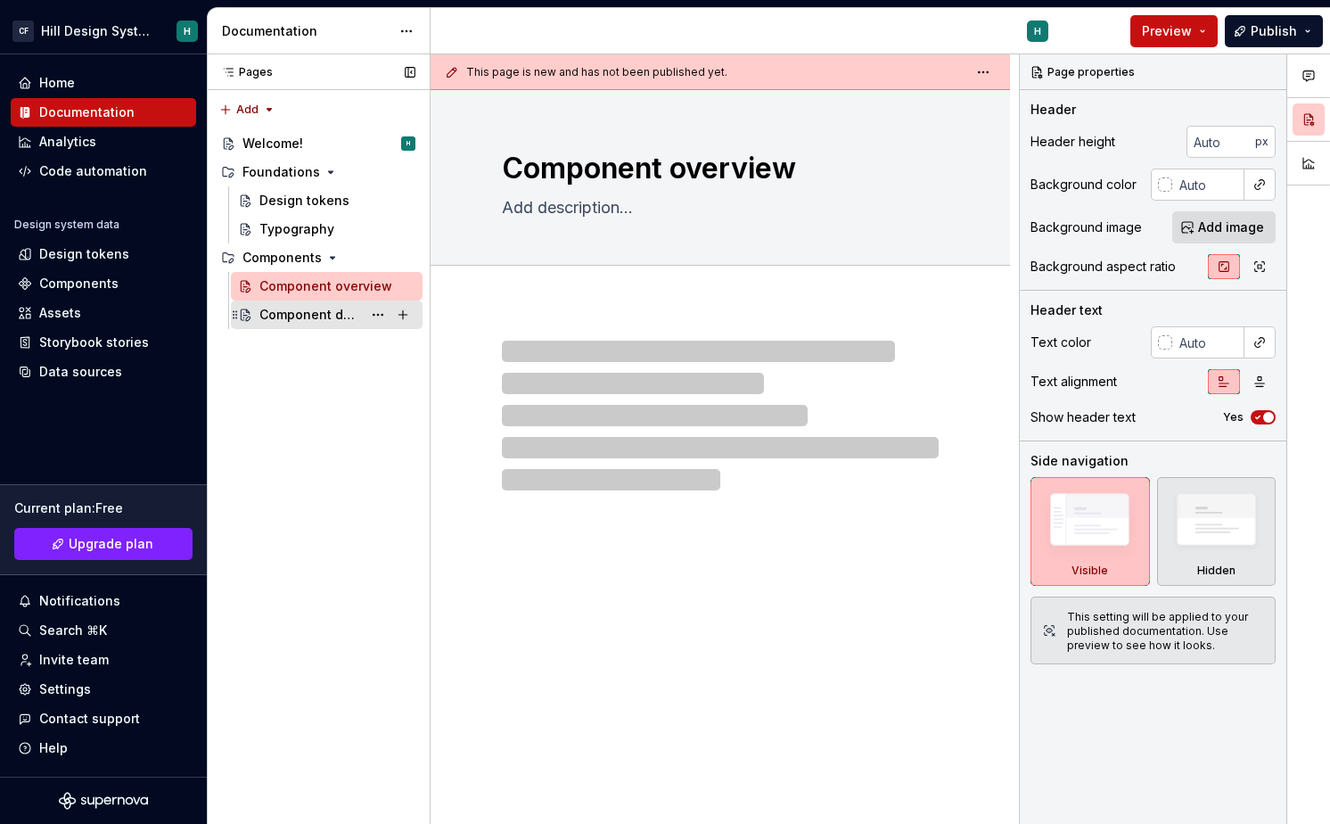
click at [323, 317] on div "Component detail" at bounding box center [310, 315] width 103 height 18
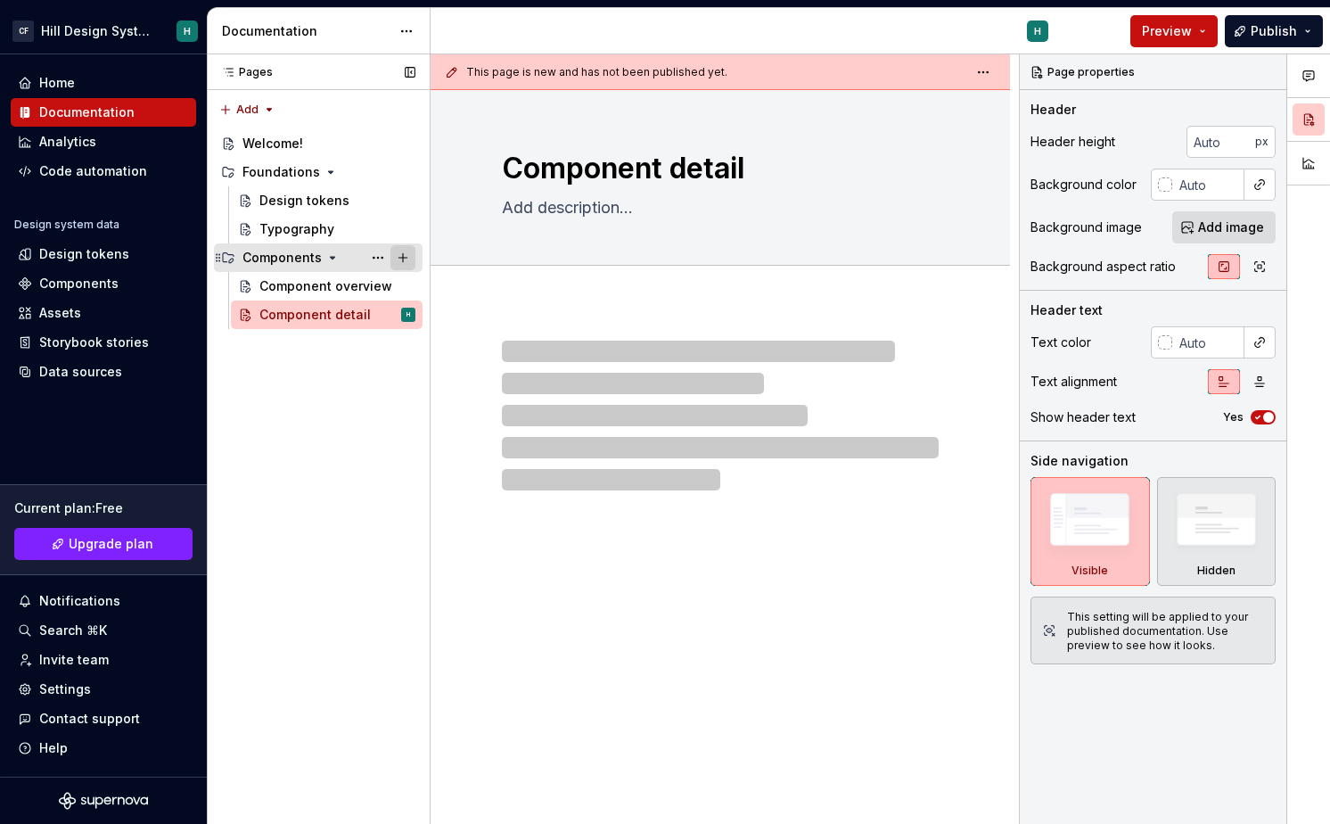
click at [405, 254] on button "Page tree" at bounding box center [402, 257] width 25 height 25
type textarea "*"
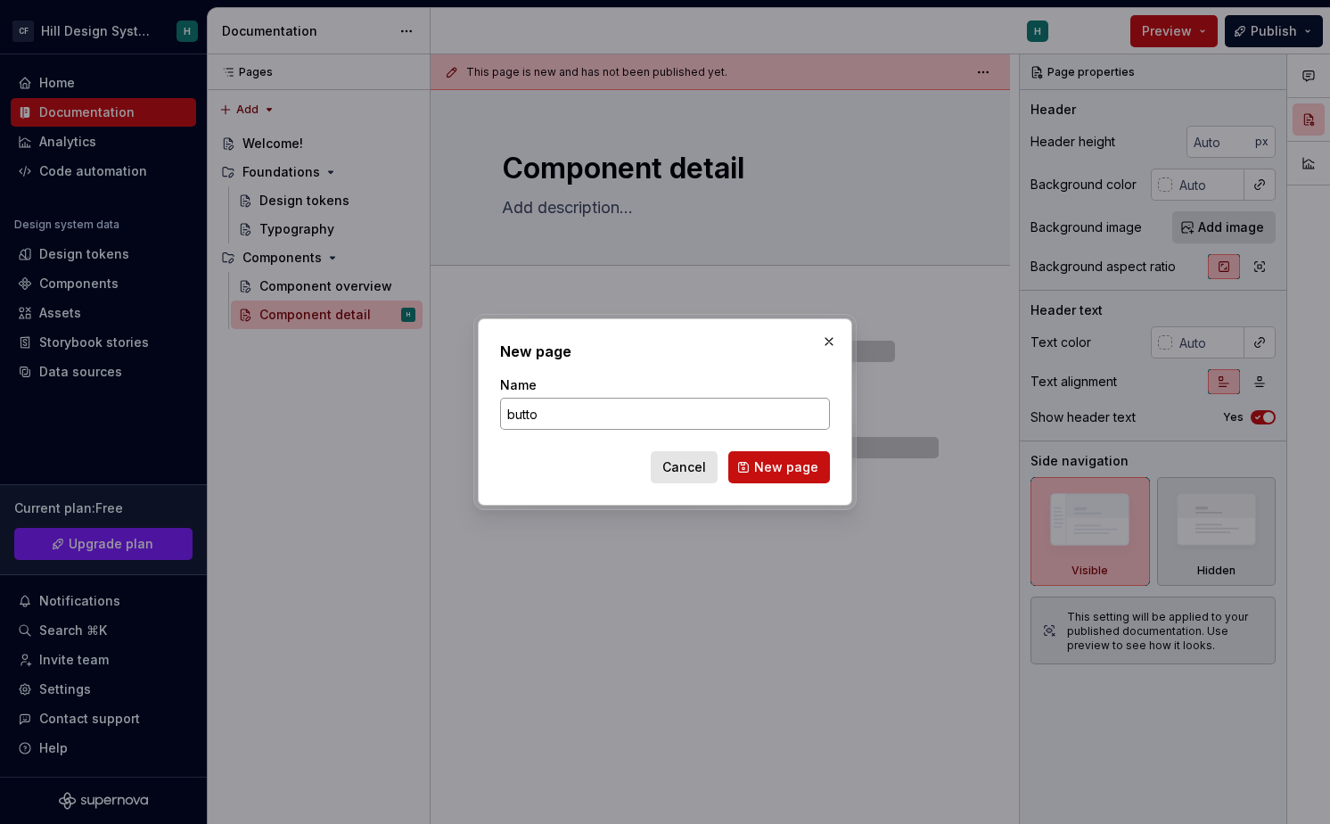
type input "button"
click button "New page" at bounding box center [779, 467] width 102 height 32
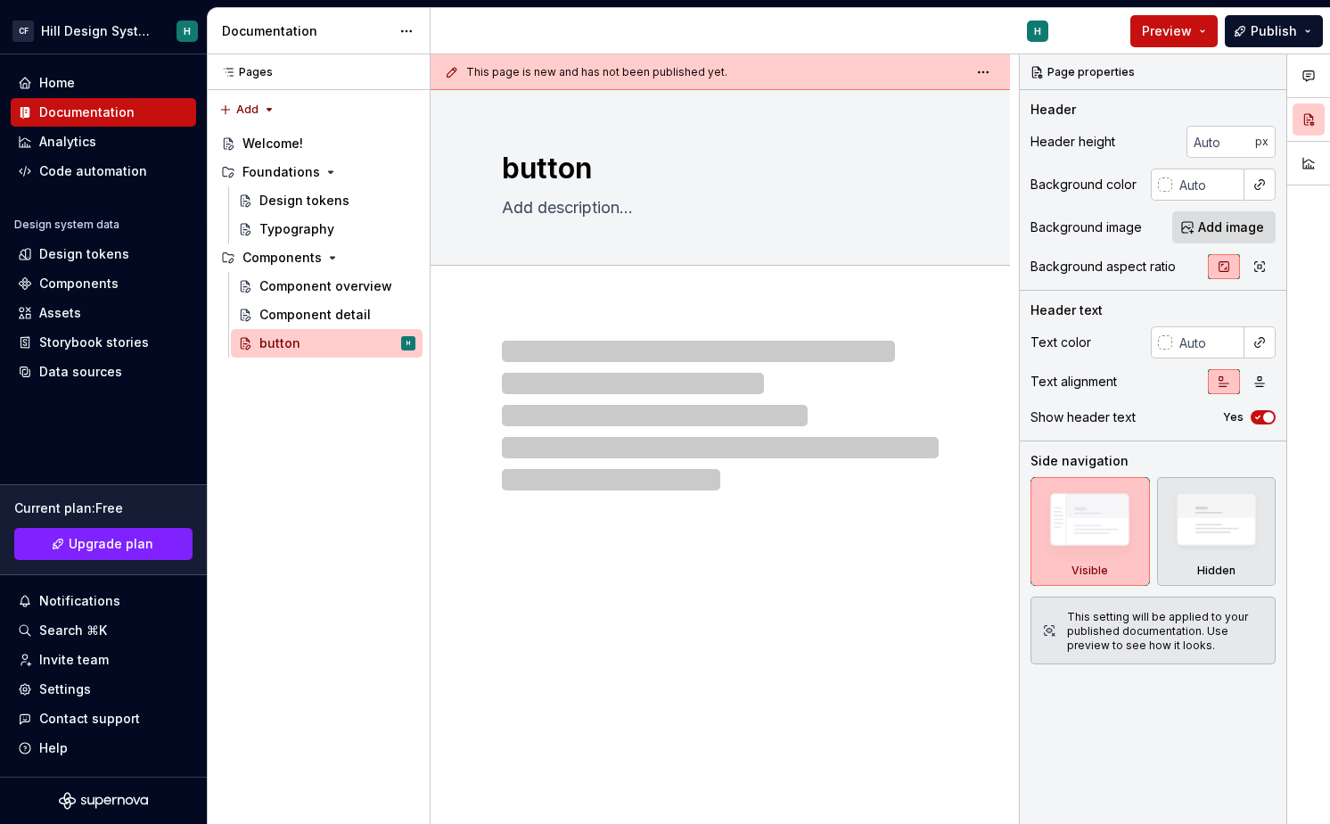
click at [719, 411] on div at bounding box center [720, 416] width 437 height 150
click at [1311, 164] on button "button" at bounding box center [1309, 163] width 32 height 32
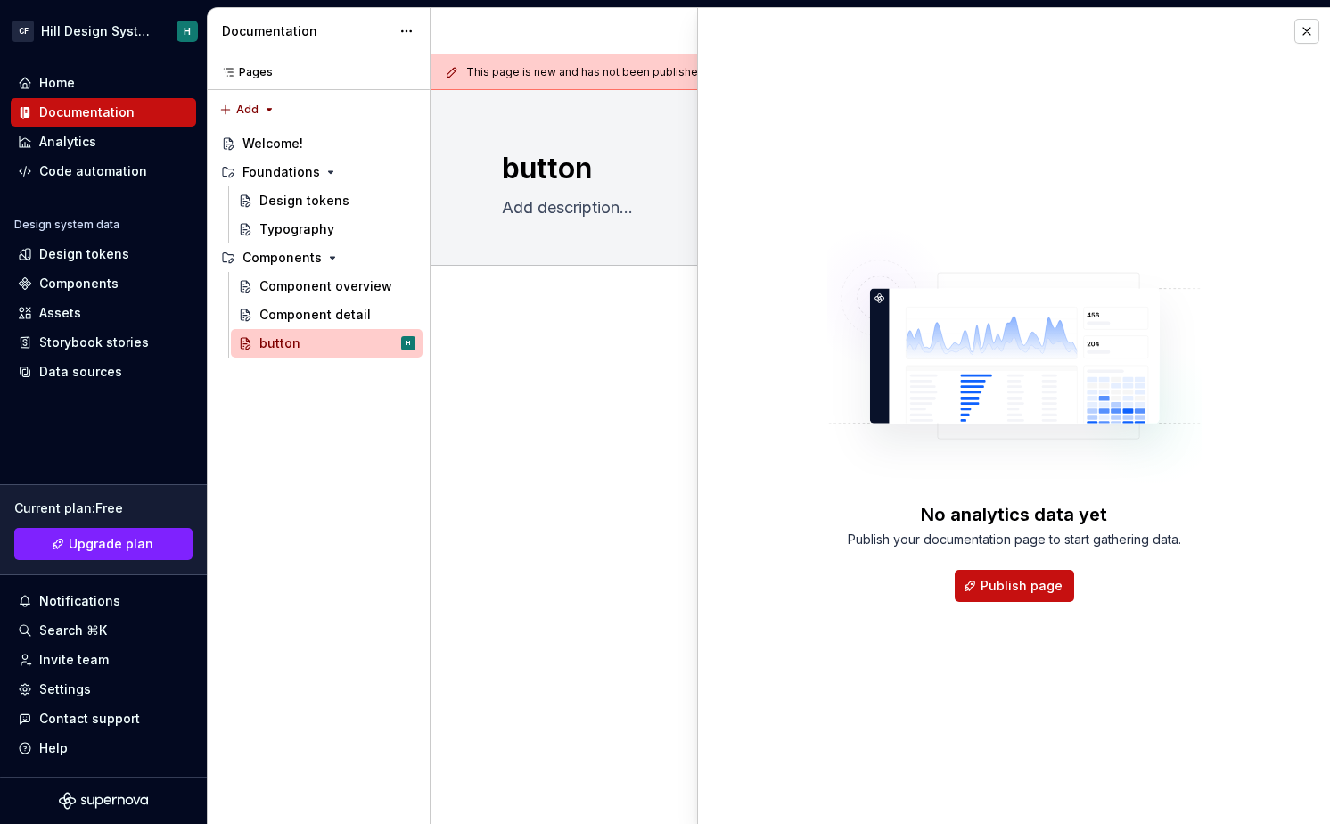
click at [717, 571] on div "No analytics data yet Publish your documentation page to start gathering data. …" at bounding box center [1014, 416] width 632 height 816
click at [1303, 36] on button "button" at bounding box center [1307, 31] width 25 height 25
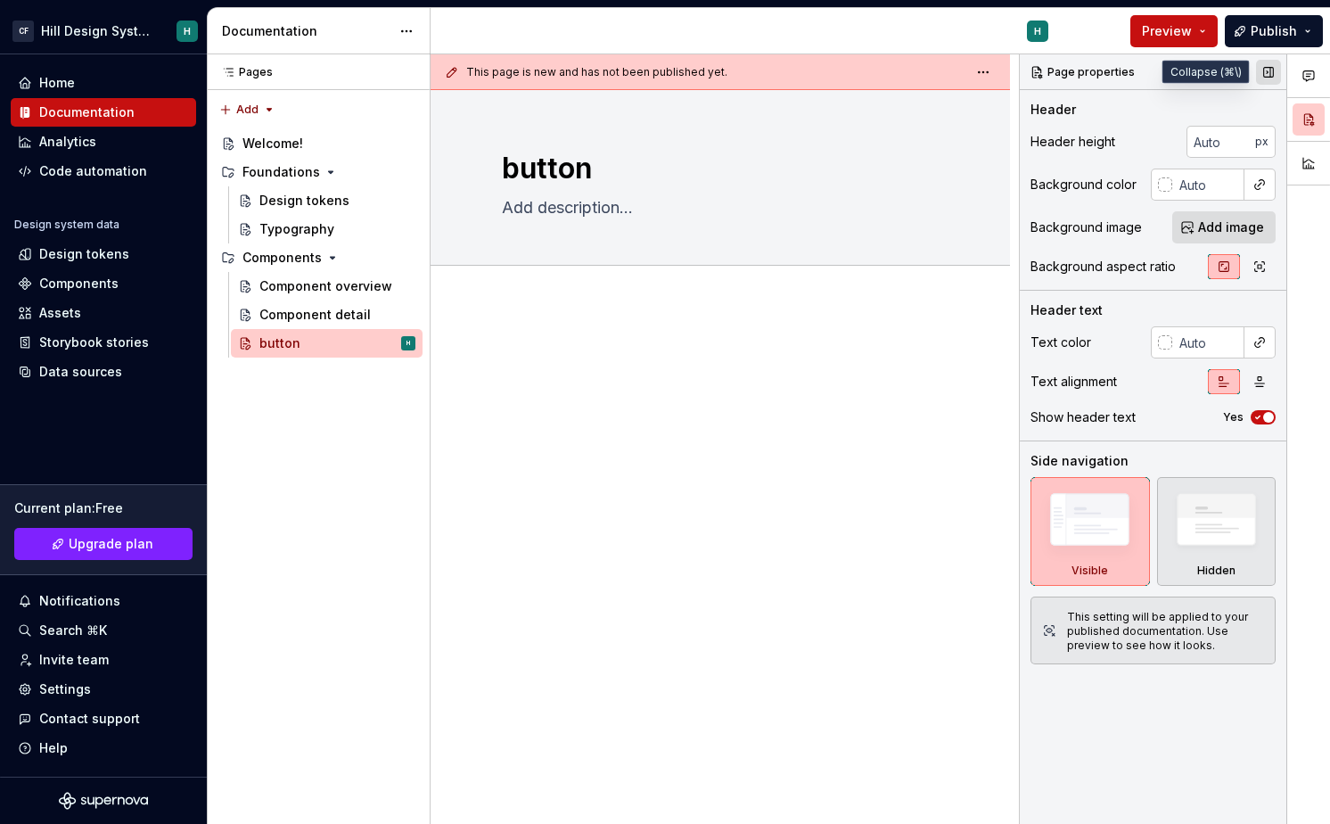
click at [1268, 69] on button "button" at bounding box center [1268, 72] width 25 height 25
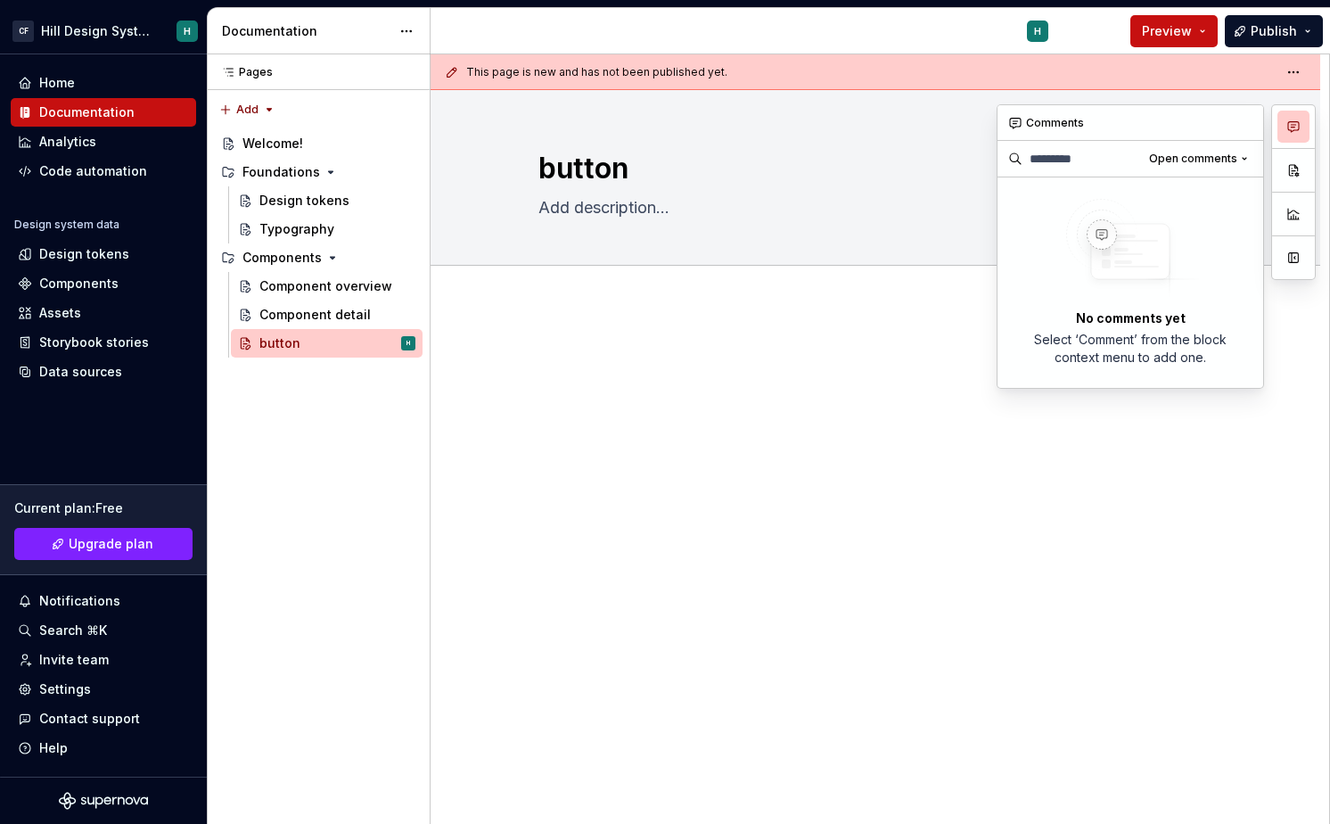
click at [1283, 128] on button "button" at bounding box center [1294, 127] width 32 height 32
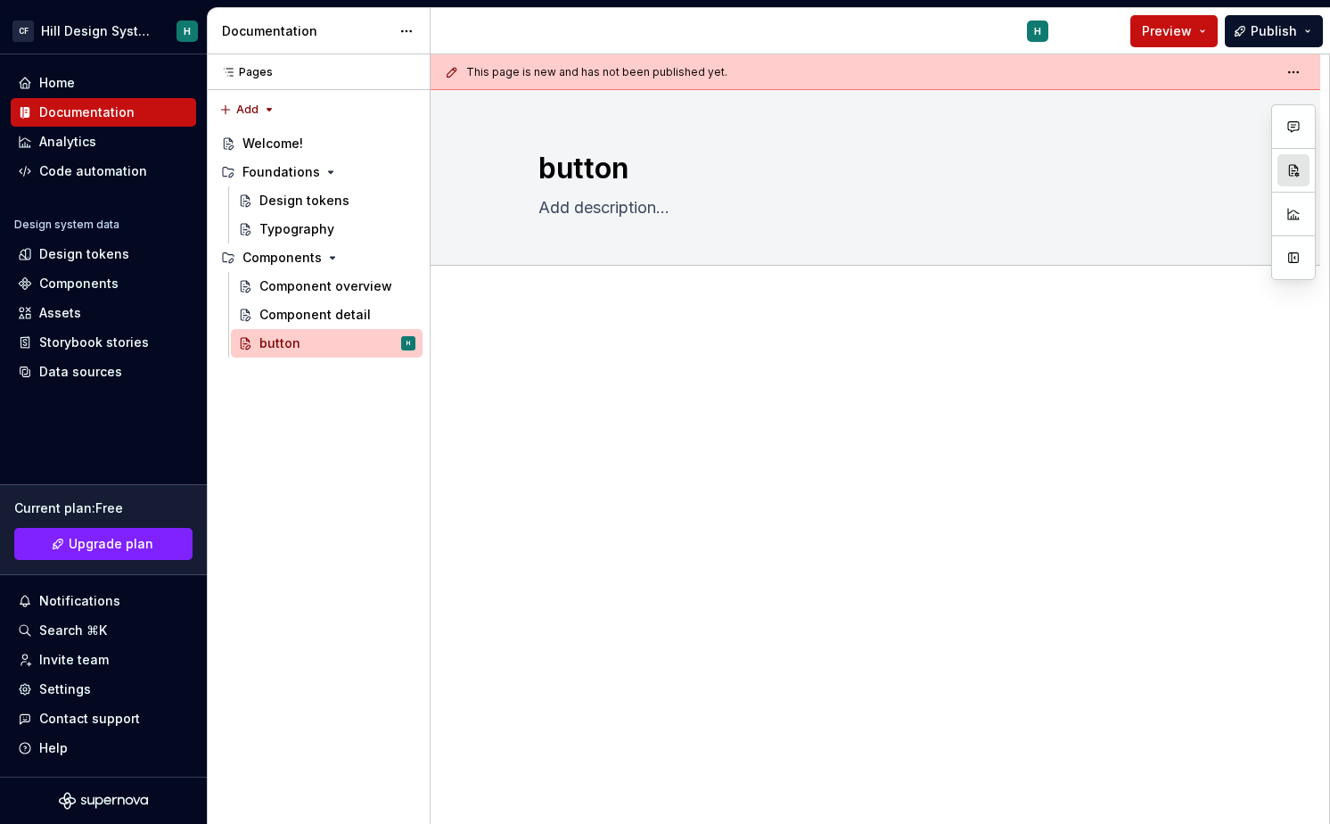
click at [1299, 164] on button "button" at bounding box center [1294, 170] width 32 height 32
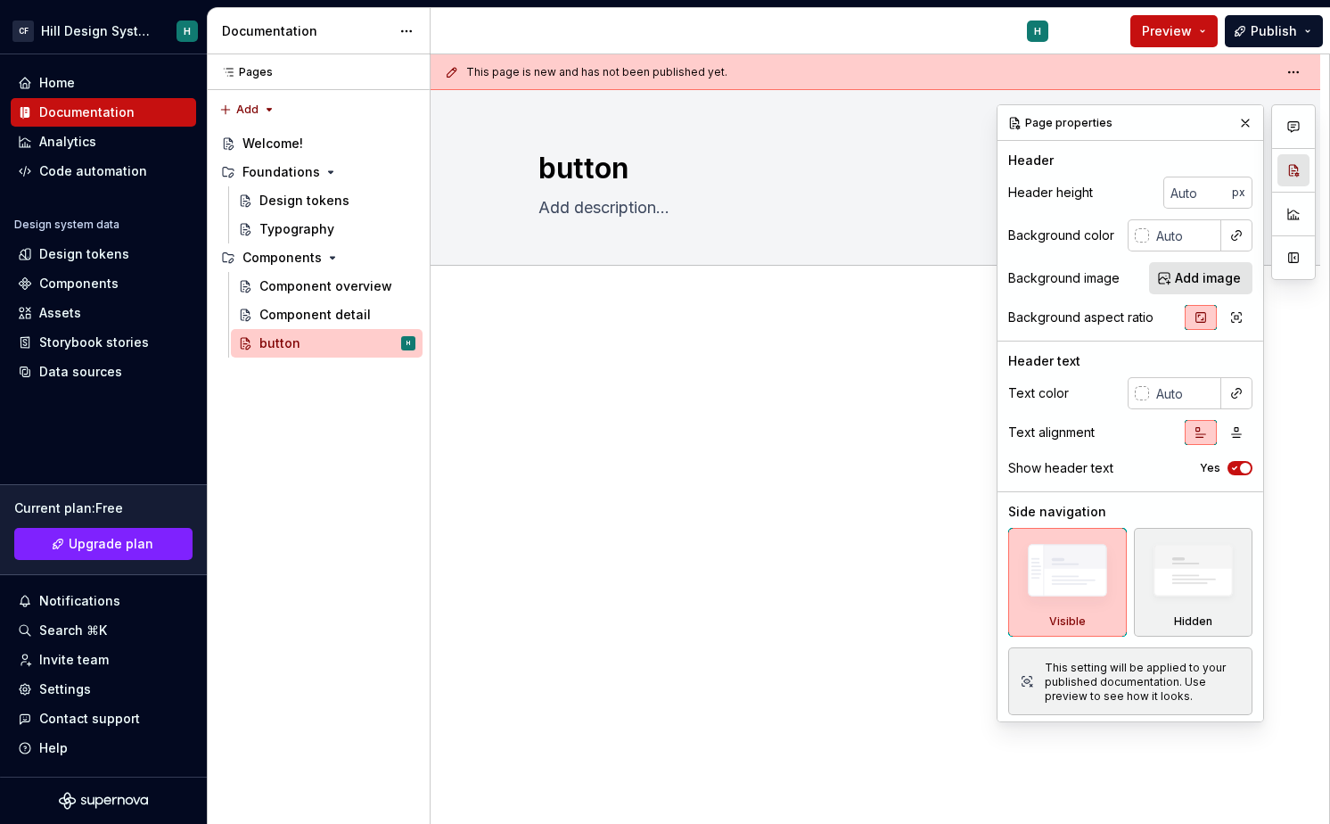
click at [1299, 168] on button "button" at bounding box center [1294, 170] width 32 height 32
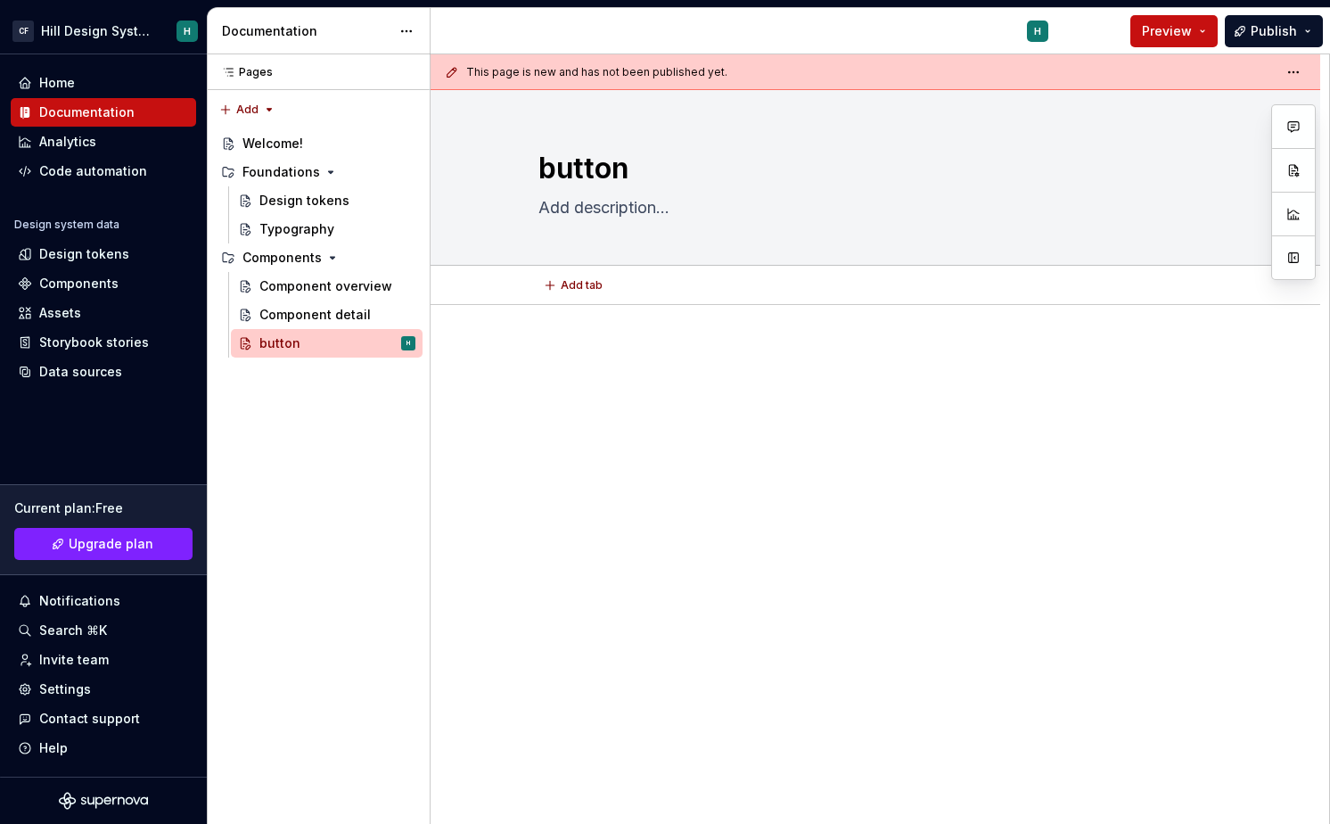
click at [771, 273] on div "Add tab" at bounding box center [875, 285] width 674 height 25
click at [575, 287] on span "Add tab" at bounding box center [582, 285] width 42 height 14
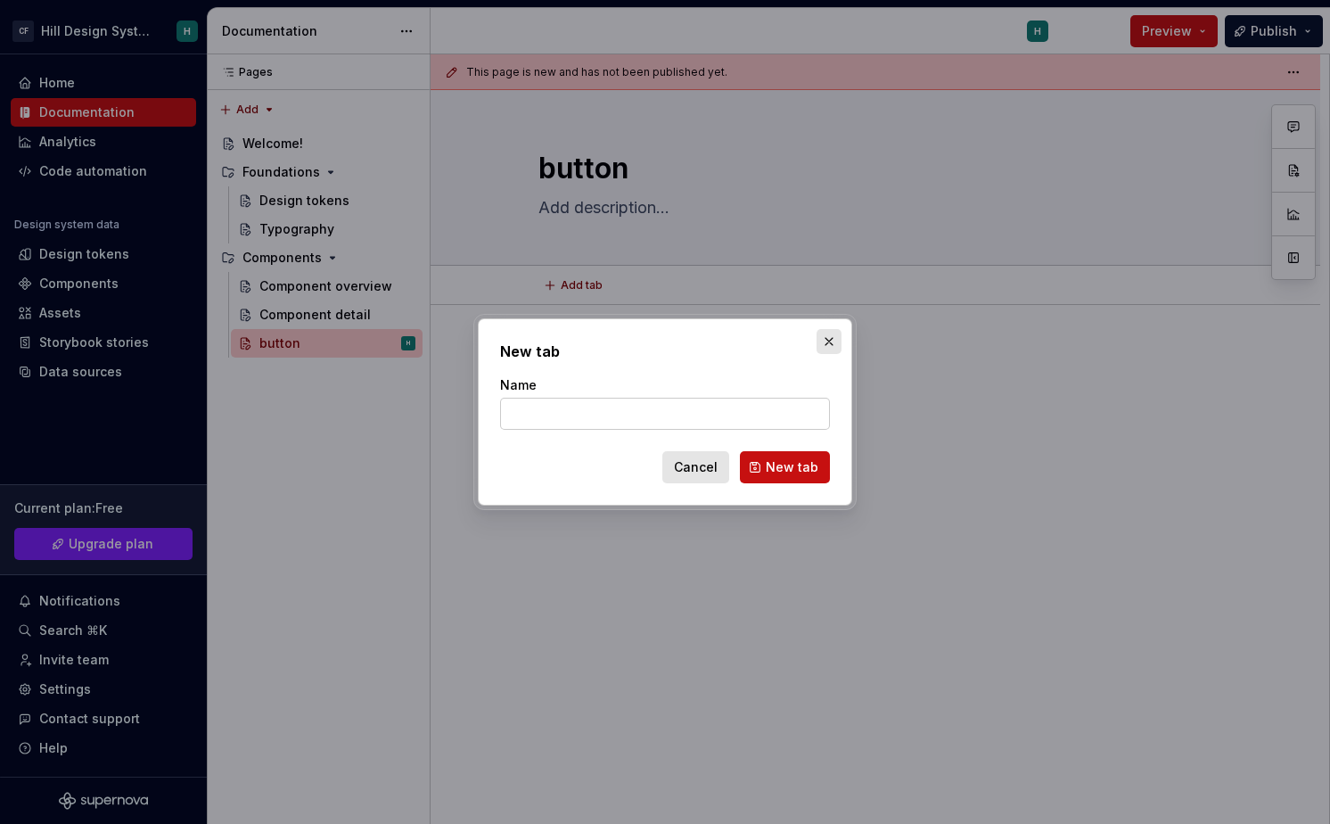
click at [834, 341] on button "button" at bounding box center [829, 341] width 25 height 25
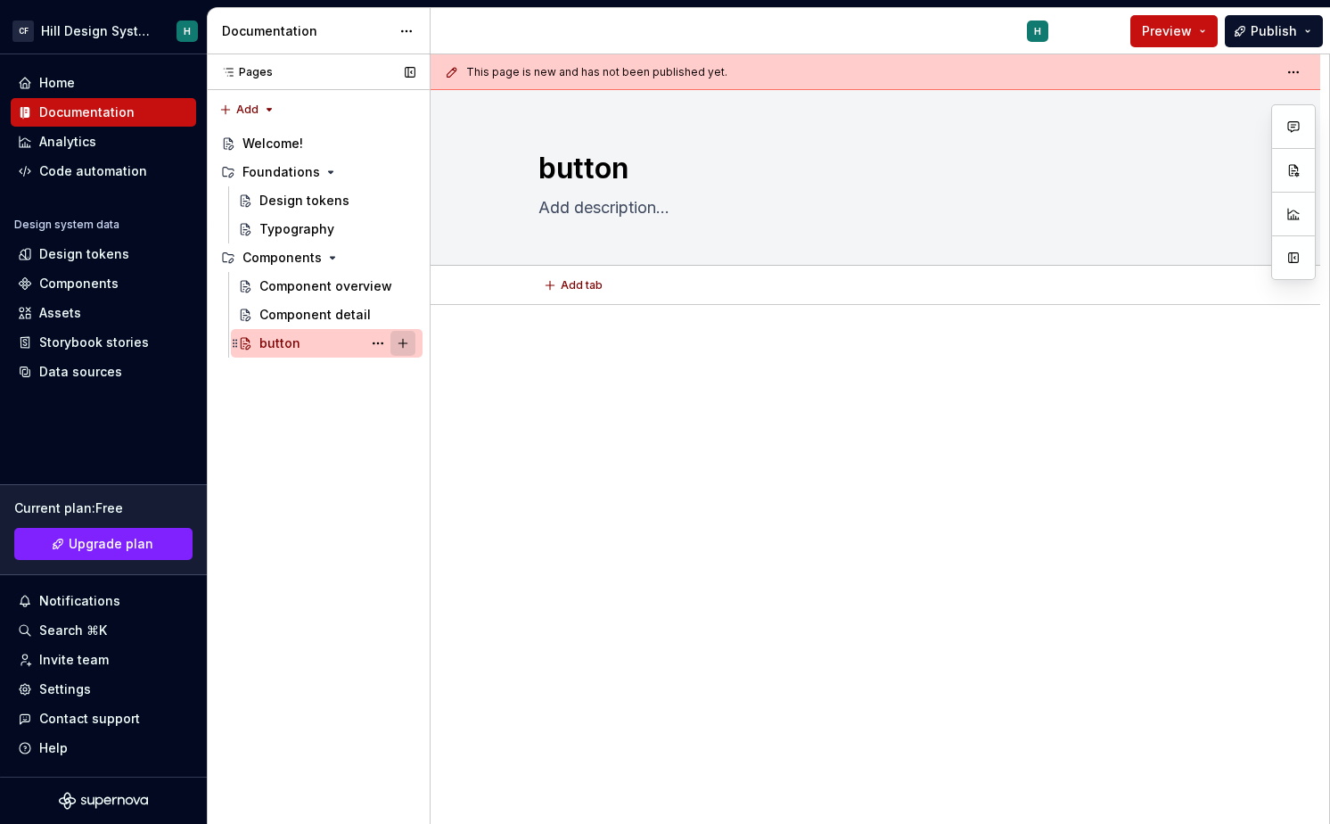
click at [404, 341] on button "Page tree" at bounding box center [402, 343] width 25 height 25
click at [373, 343] on button "Page tree" at bounding box center [378, 343] width 25 height 25
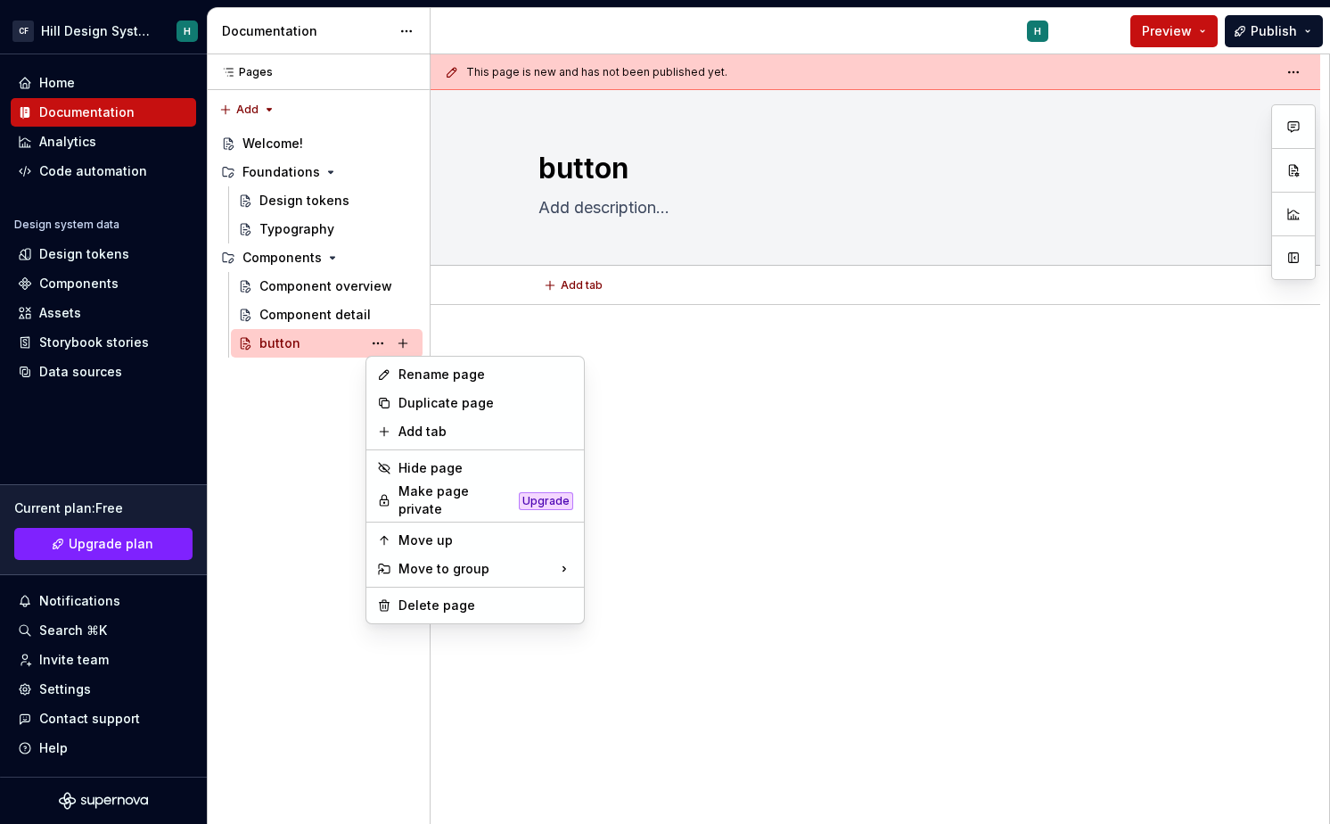
click at [670, 491] on html "CF Hill Design System H Home Documentation Analytics Code automation Design sys…" at bounding box center [665, 412] width 1330 height 824
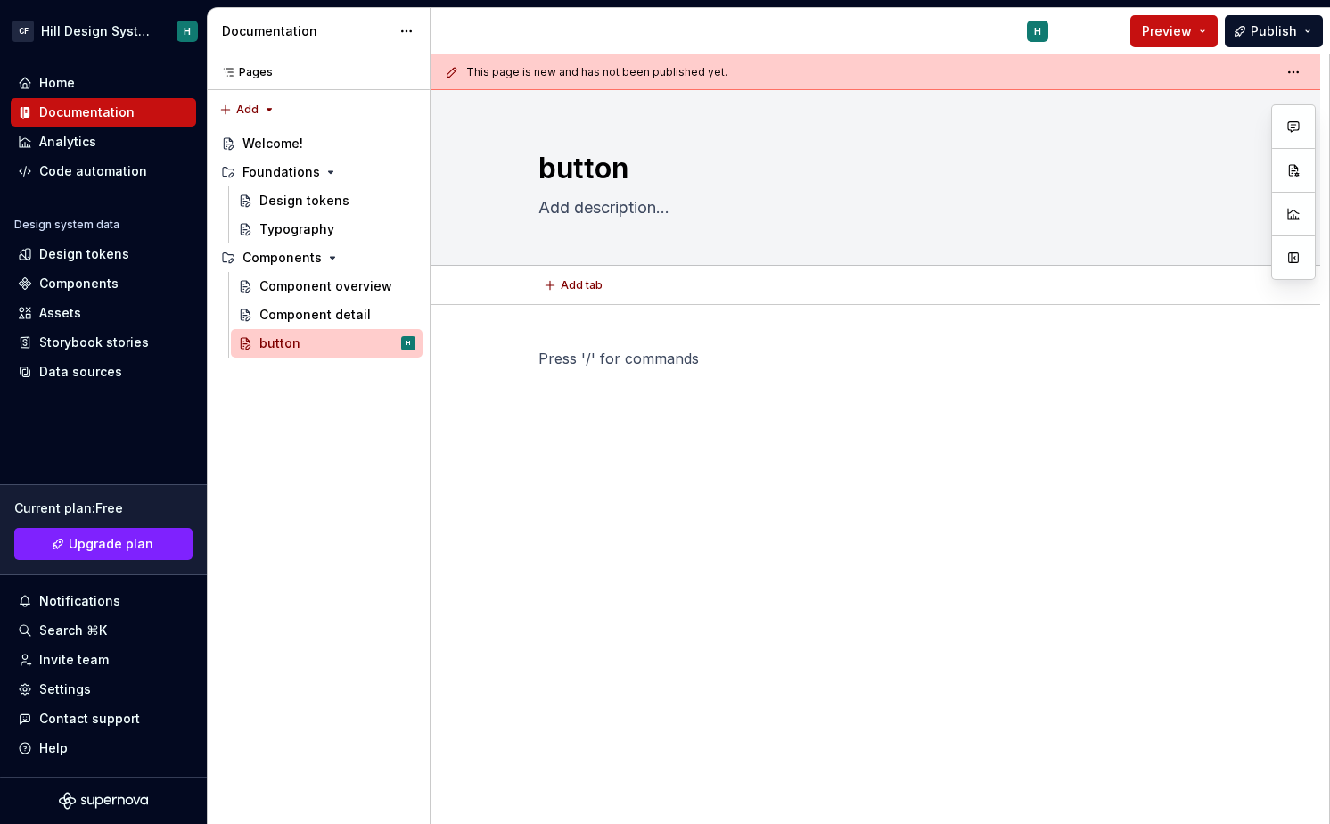
type textarea "*"
click at [649, 348] on p at bounding box center [875, 358] width 674 height 21
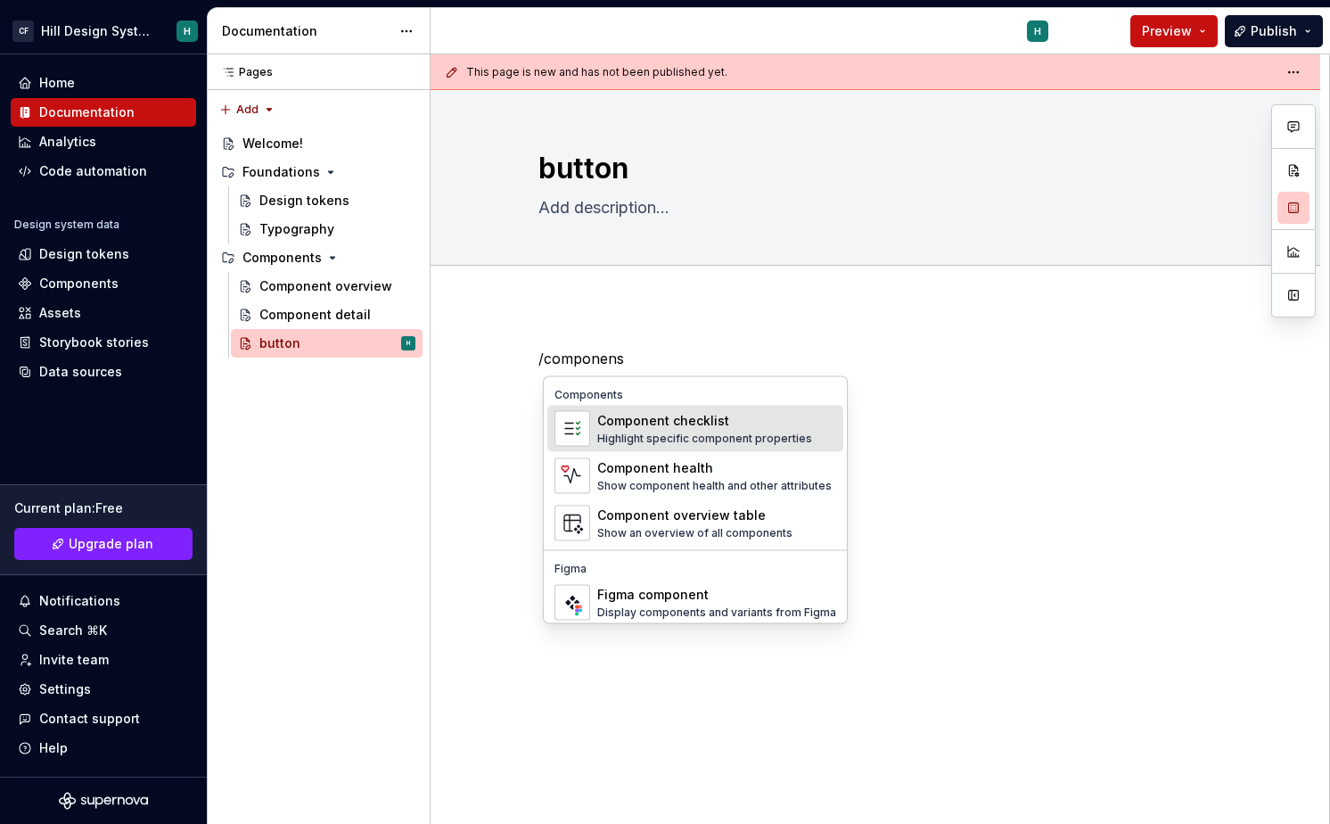
click at [652, 445] on div "Highlight specific component properties" at bounding box center [704, 439] width 215 height 14
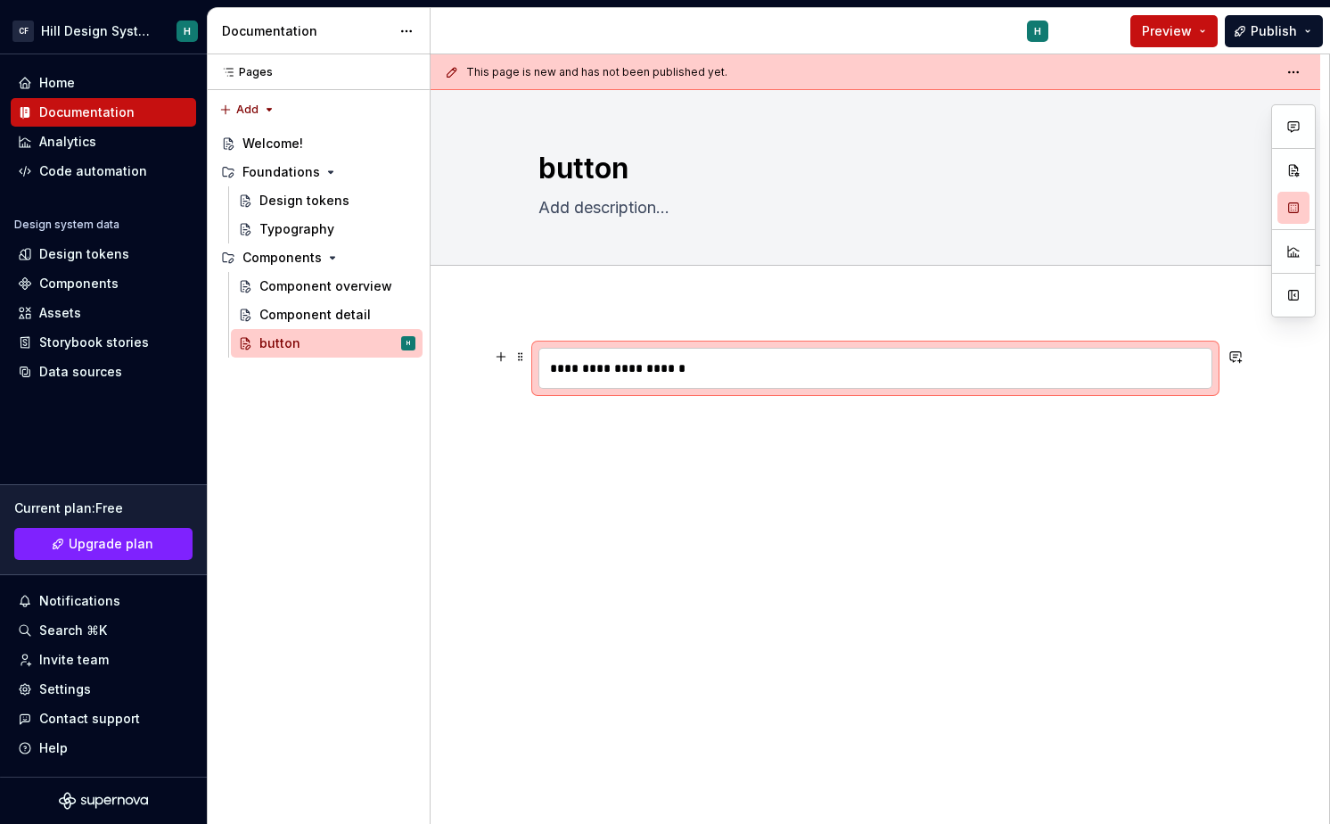
click at [630, 362] on div "**********" at bounding box center [875, 368] width 672 height 39
type textarea "*"
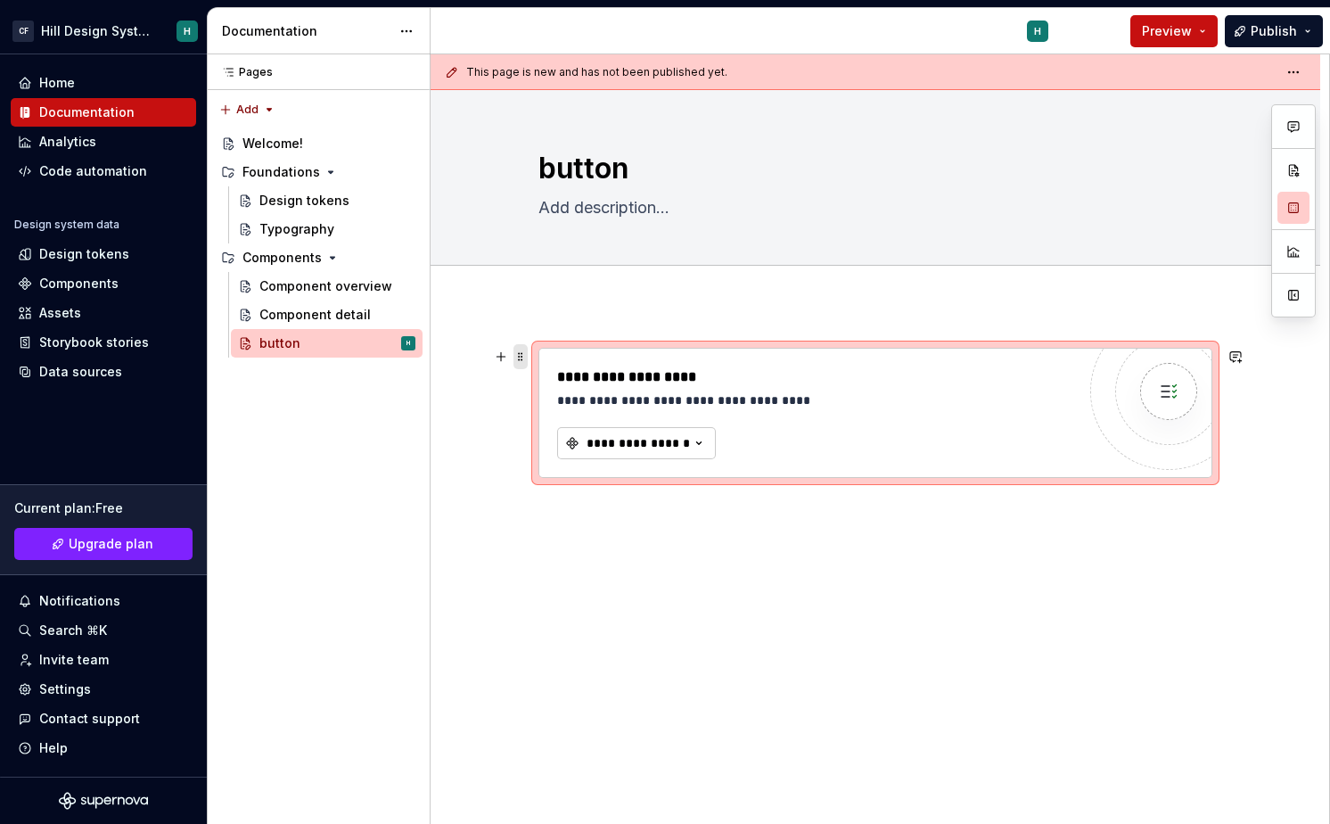
click at [521, 354] on span at bounding box center [521, 356] width 14 height 25
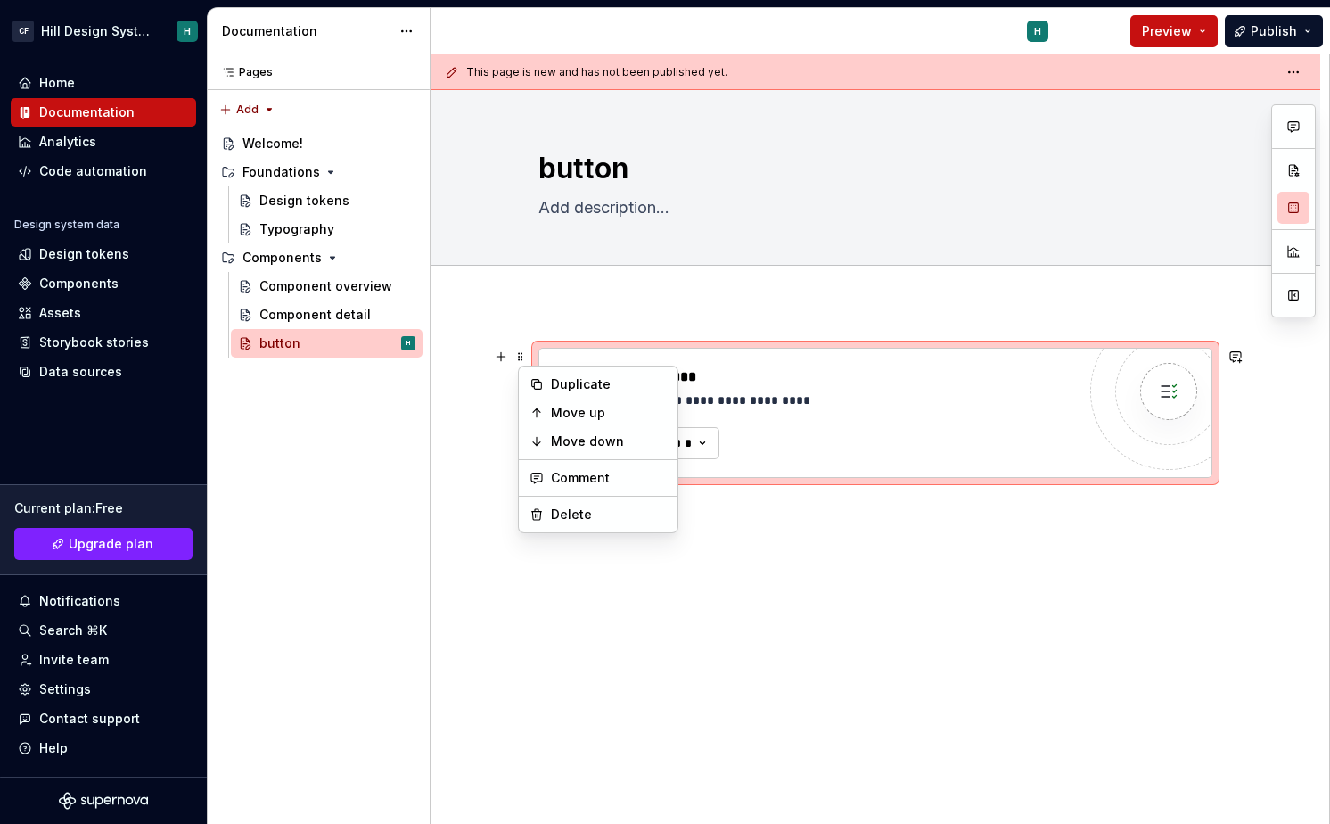
click at [492, 388] on div "**********" at bounding box center [880, 439] width 899 height 770
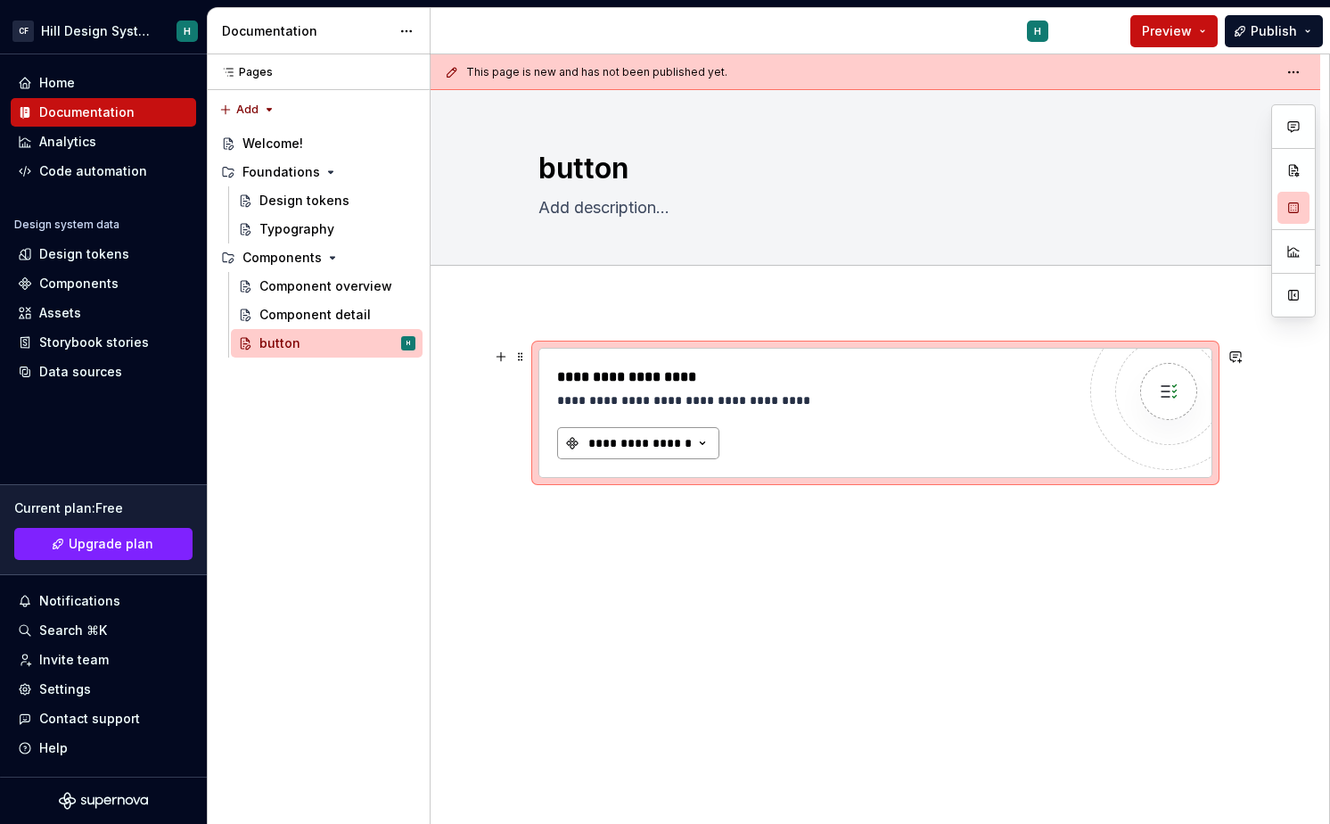
click at [616, 445] on div "**********" at bounding box center [640, 443] width 107 height 18
type input "button"
click at [499, 453] on div "**********" at bounding box center [876, 525] width 890 height 441
click at [524, 352] on span at bounding box center [521, 356] width 14 height 25
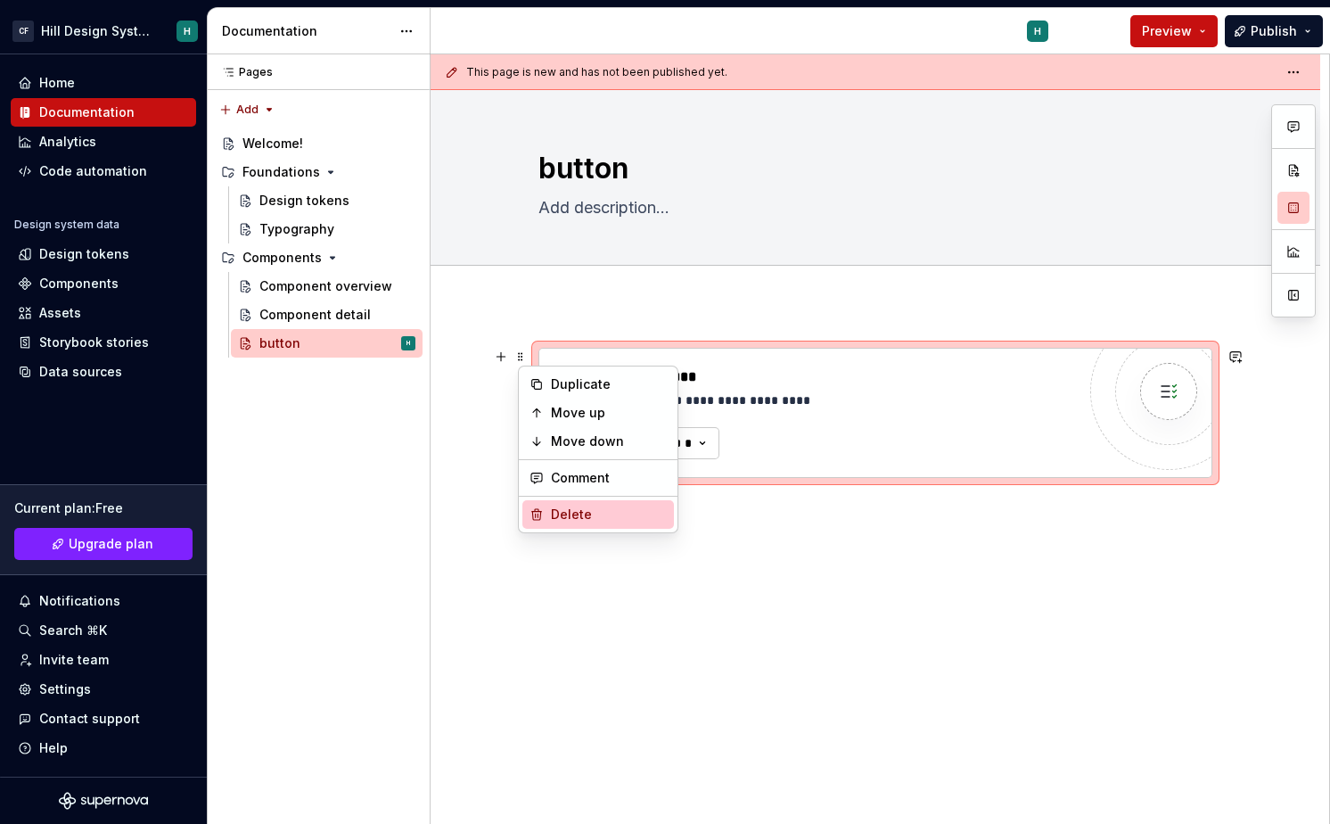
click at [571, 510] on div "Delete" at bounding box center [609, 515] width 116 height 18
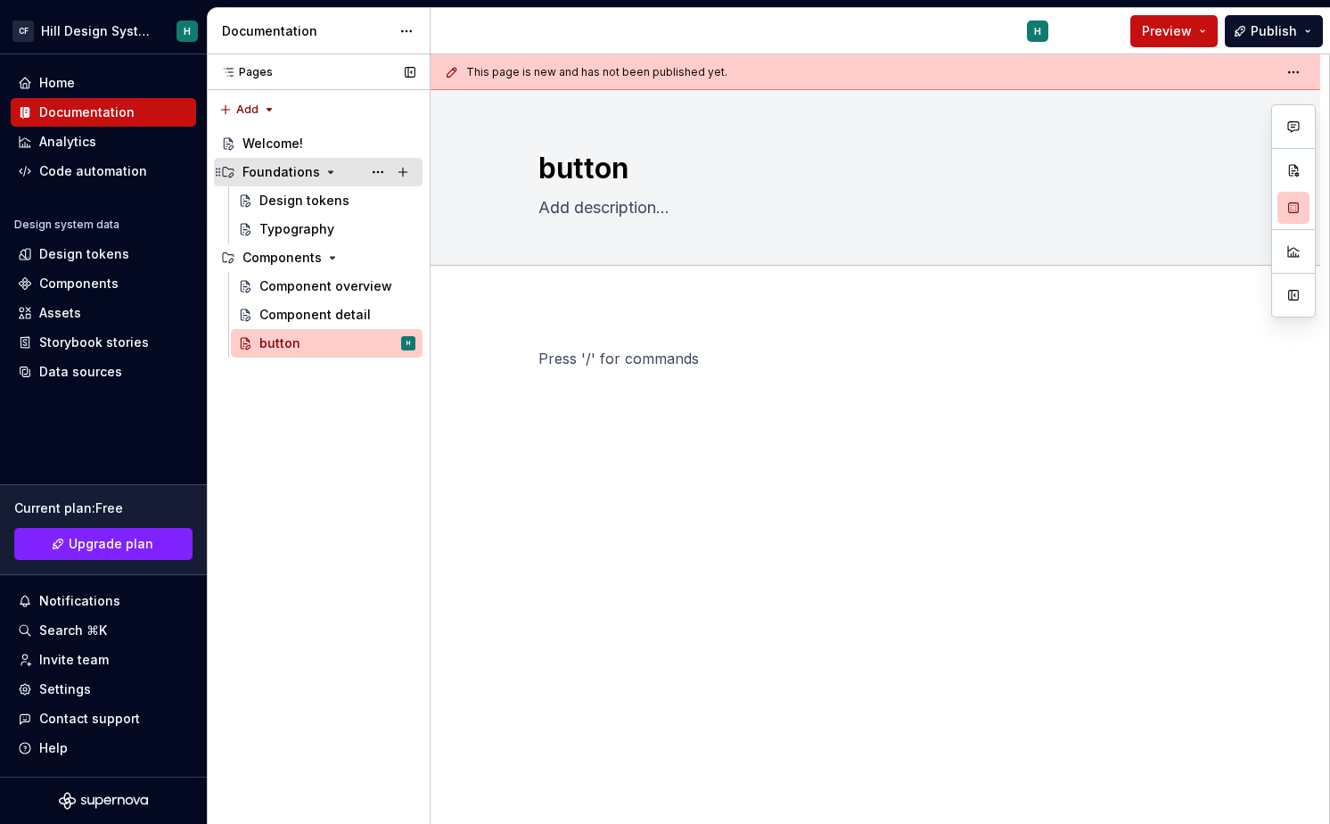
click at [297, 174] on div "Foundations" at bounding box center [281, 172] width 78 height 18
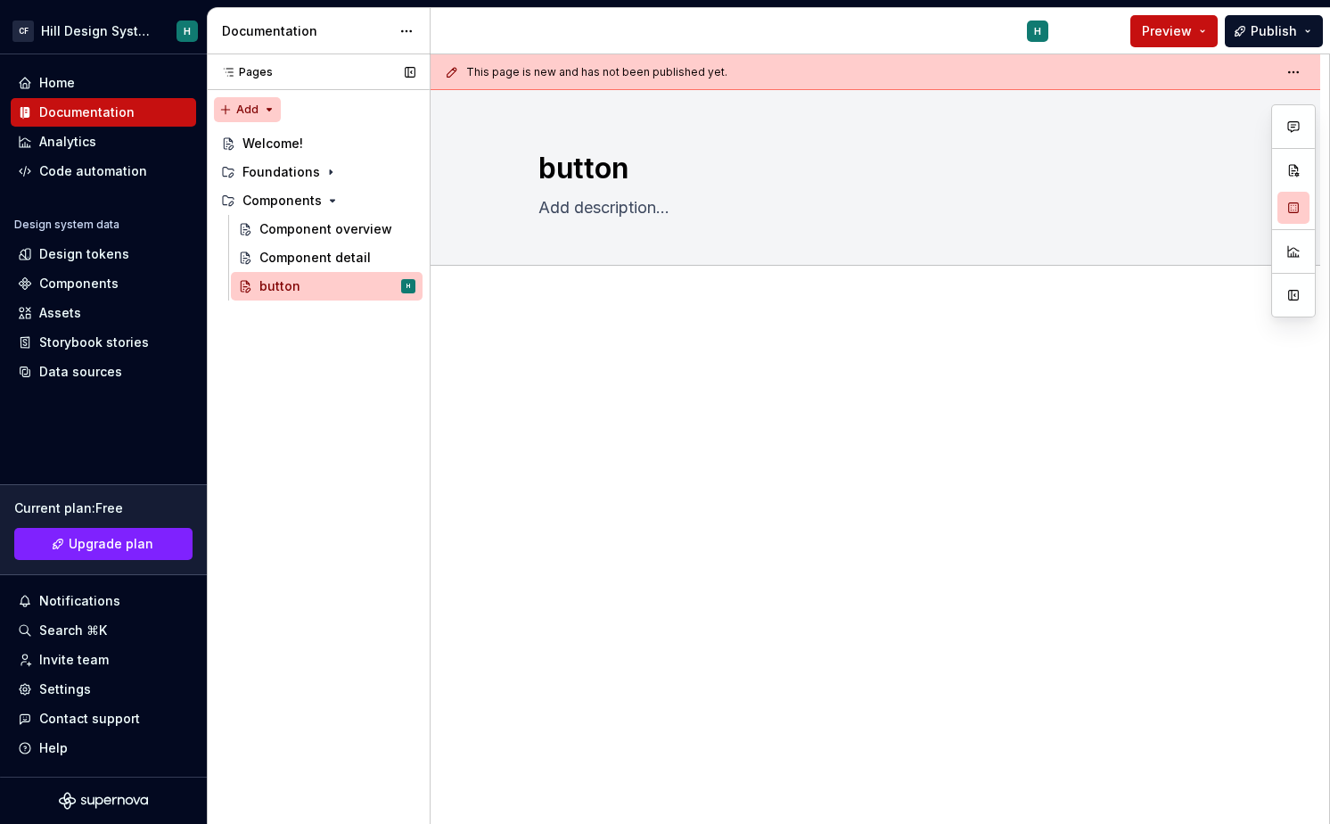
click at [254, 99] on div "Pages Pages Add Accessibility guide for tree Page tree. Navigate the tree with …" at bounding box center [318, 439] width 223 height 770
type textarea "*"
click at [258, 105] on div "Pages Pages Add Accessibility guide for tree Page tree. Navigate the tree with …" at bounding box center [318, 439] width 223 height 770
click at [283, 63] on div "Pages Pages" at bounding box center [318, 72] width 223 height 36
click at [96, 281] on div "Components" at bounding box center [78, 284] width 79 height 18
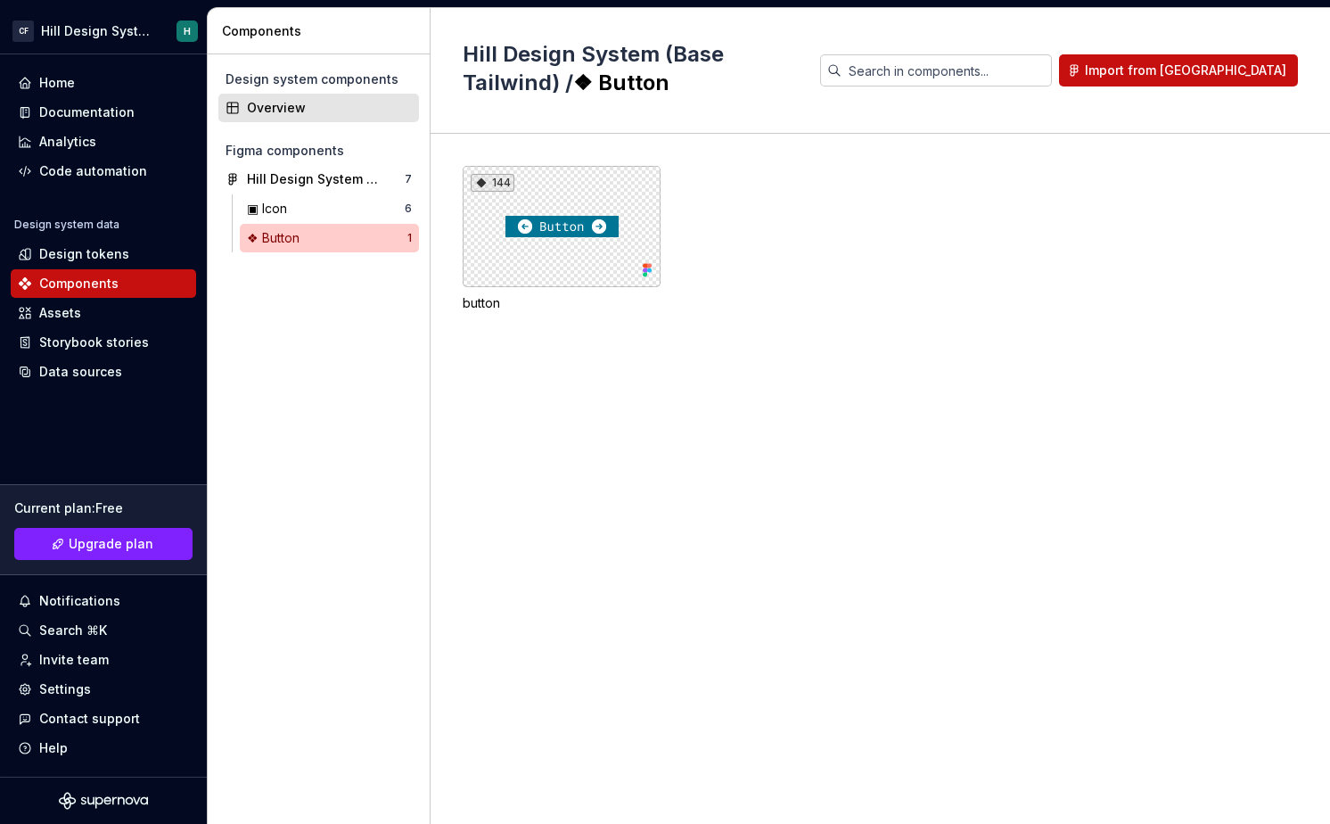
click at [325, 109] on div "Overview" at bounding box center [329, 108] width 165 height 18
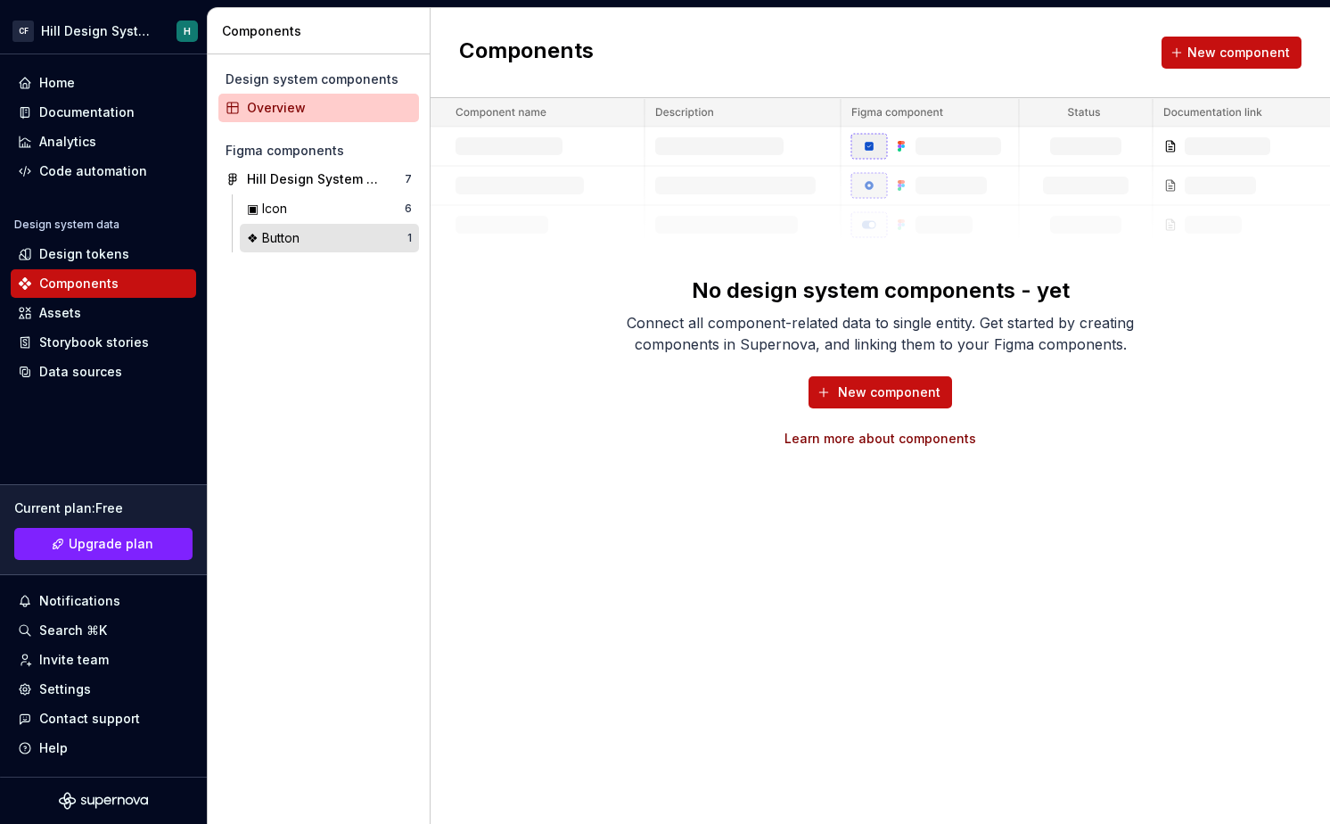
click at [311, 236] on div "❖ Button" at bounding box center [327, 238] width 160 height 18
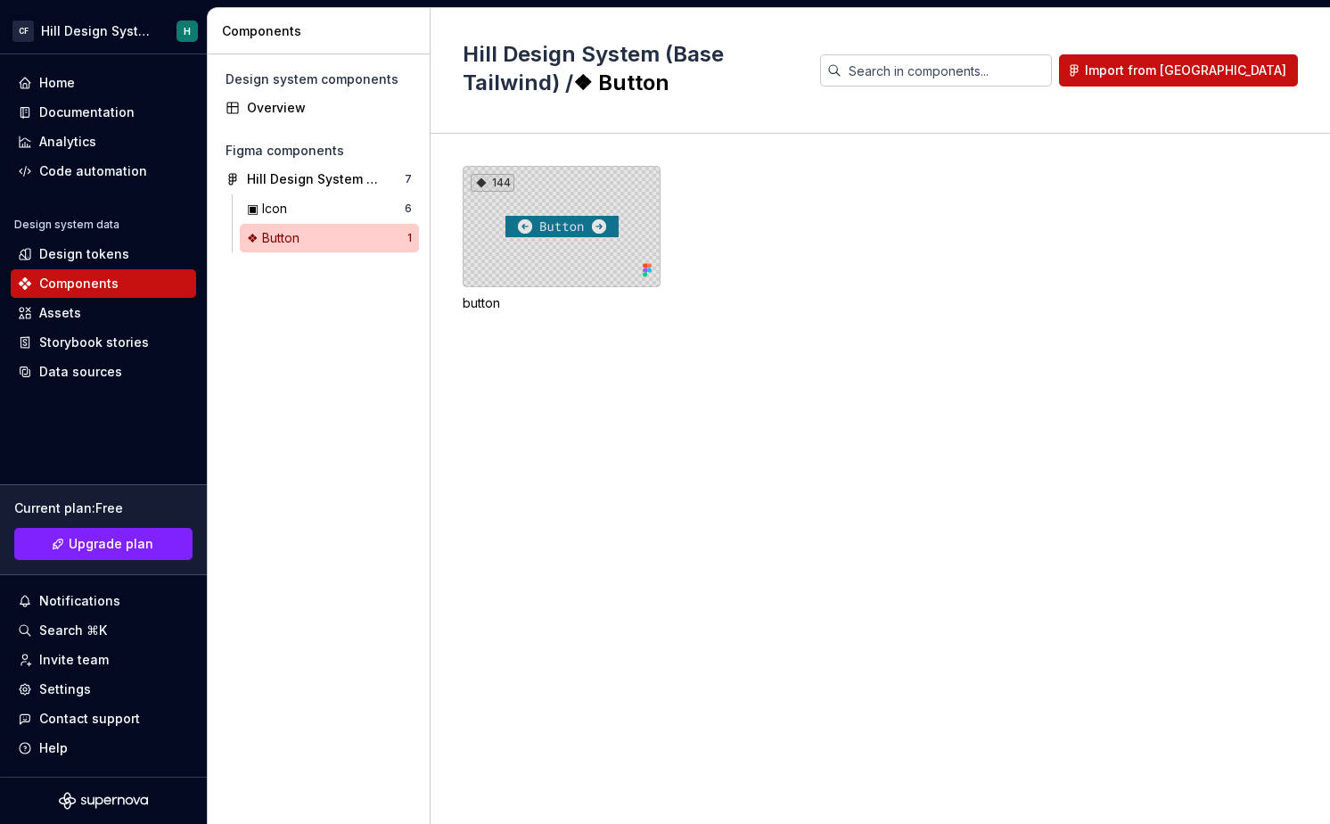
click at [601, 190] on div "144" at bounding box center [562, 226] width 198 height 121
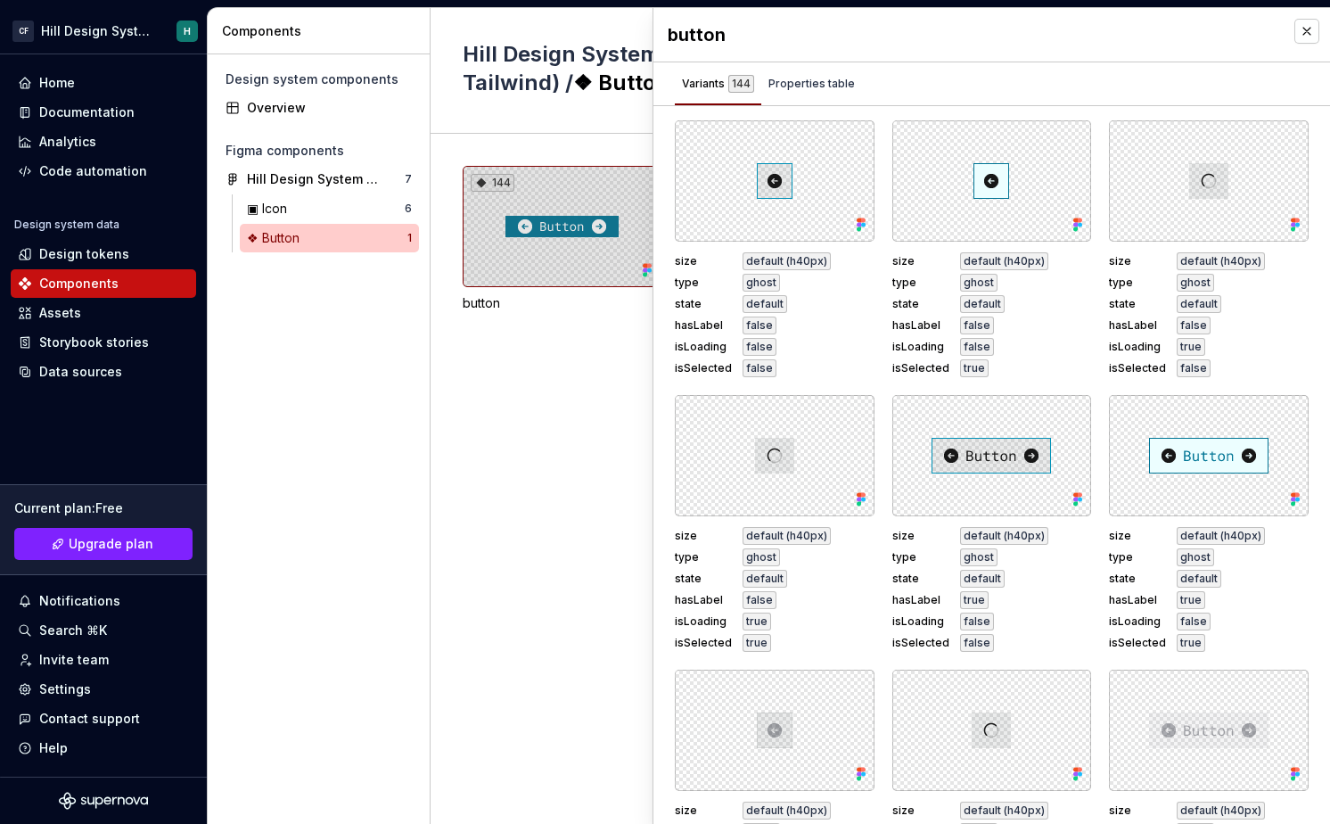
click at [593, 212] on div "144" at bounding box center [562, 226] width 198 height 121
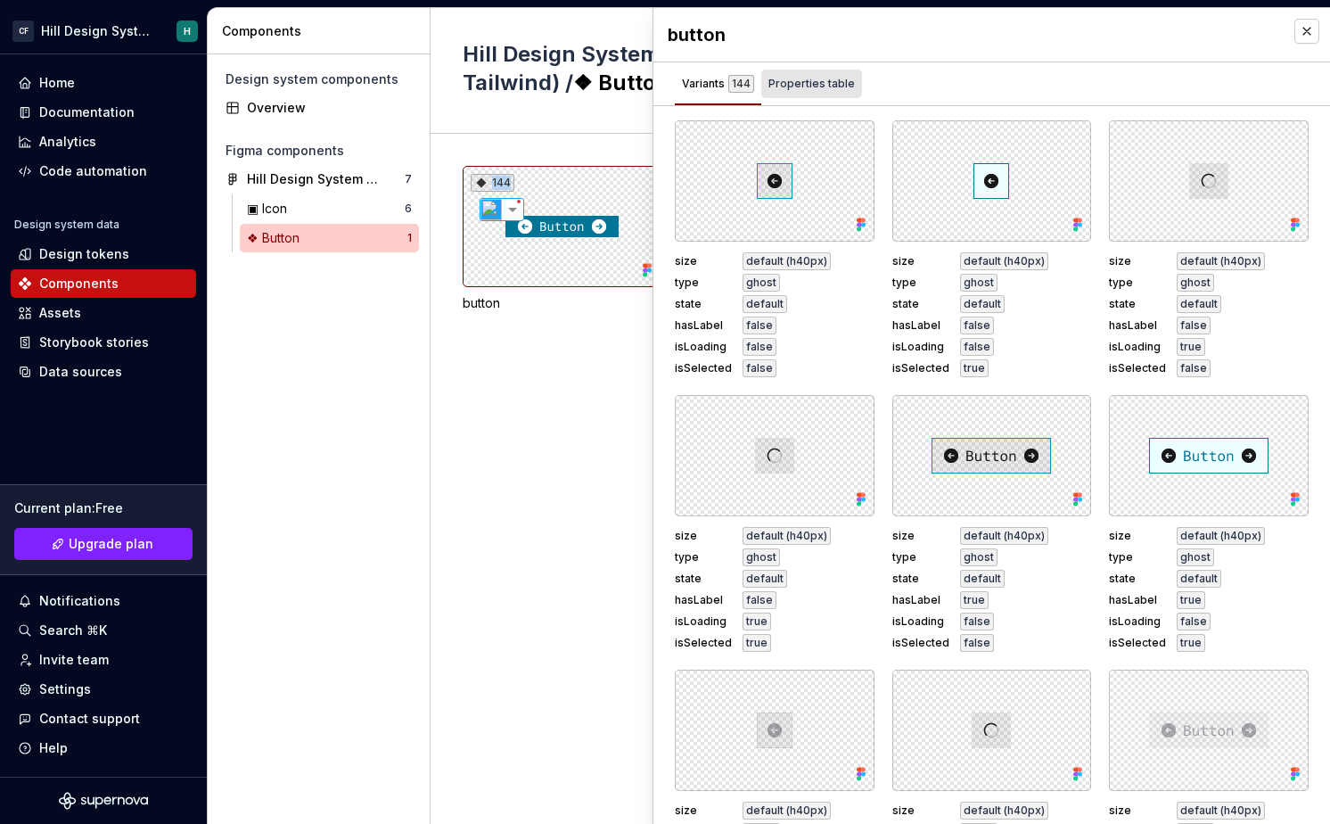
click at [826, 91] on div "Properties table" at bounding box center [812, 84] width 86 height 18
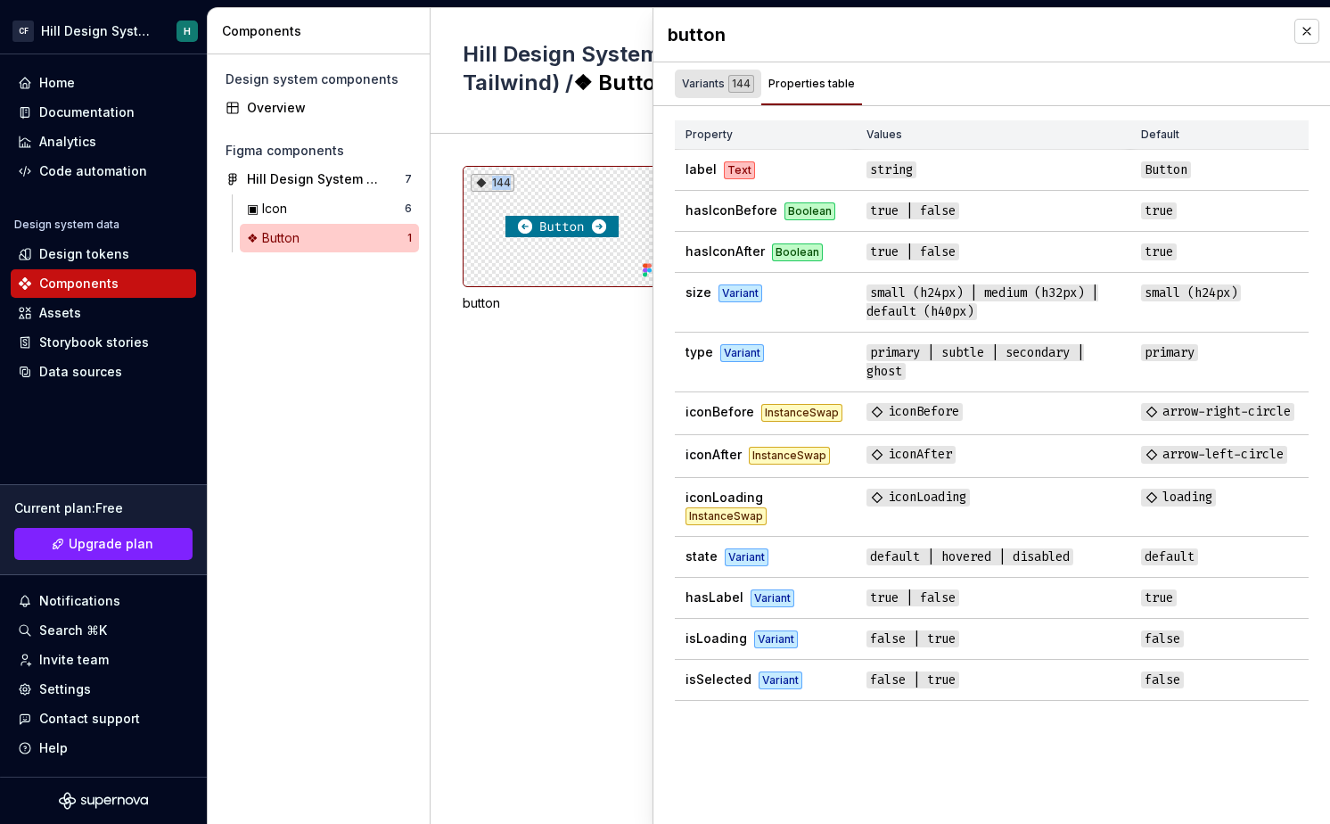
click at [702, 89] on div "Variants 144" at bounding box center [718, 84] width 72 height 18
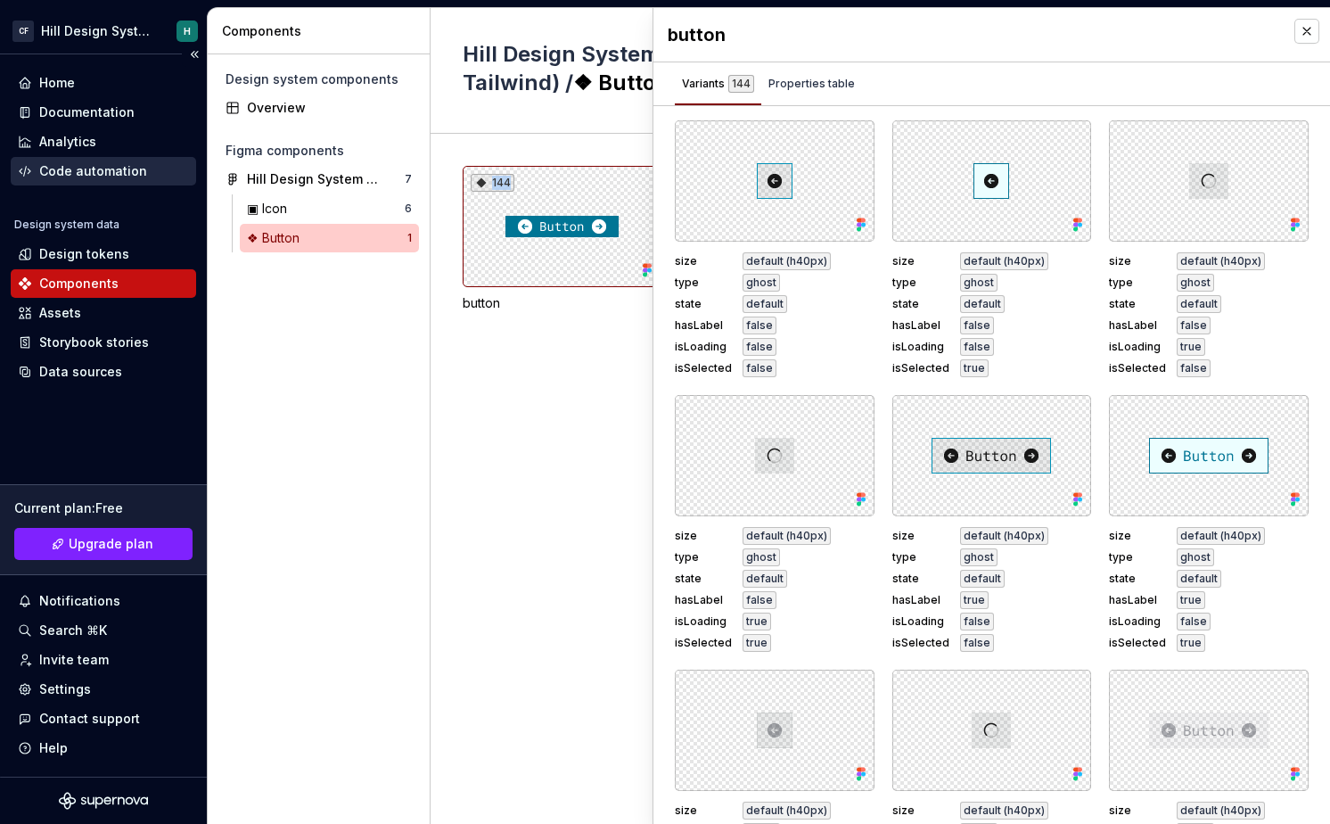
click at [130, 177] on div "Code automation" at bounding box center [93, 171] width 108 height 18
